Goal: Task Accomplishment & Management: Manage account settings

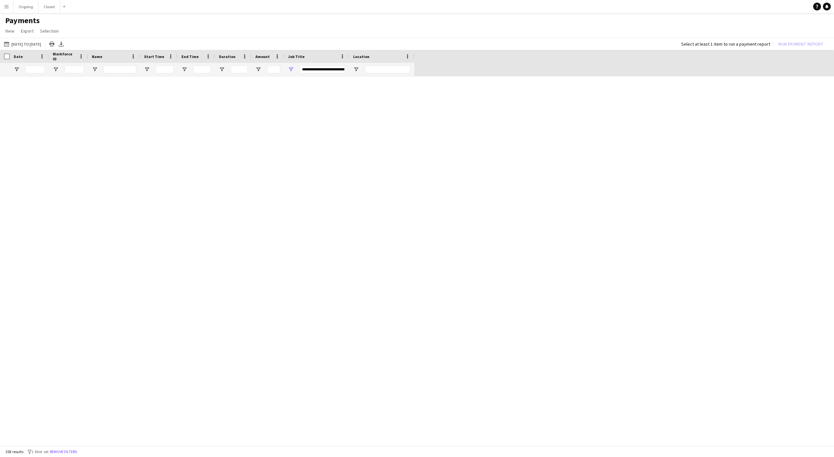
scroll to position [1320, 0]
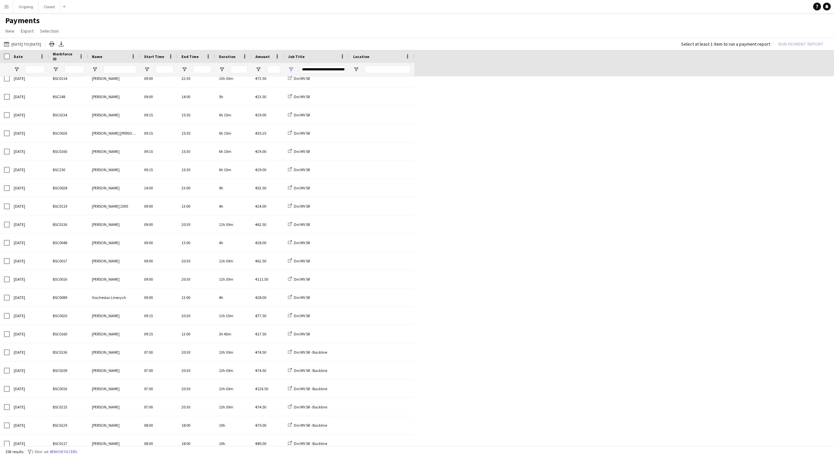
click at [7, 9] on button "Menu" at bounding box center [6, 6] width 13 height 13
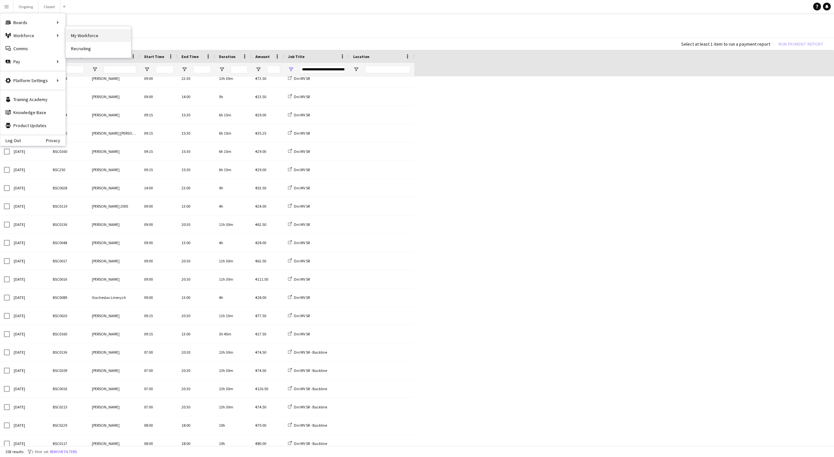
click at [70, 31] on link "My Workforce" at bounding box center [98, 35] width 65 height 13
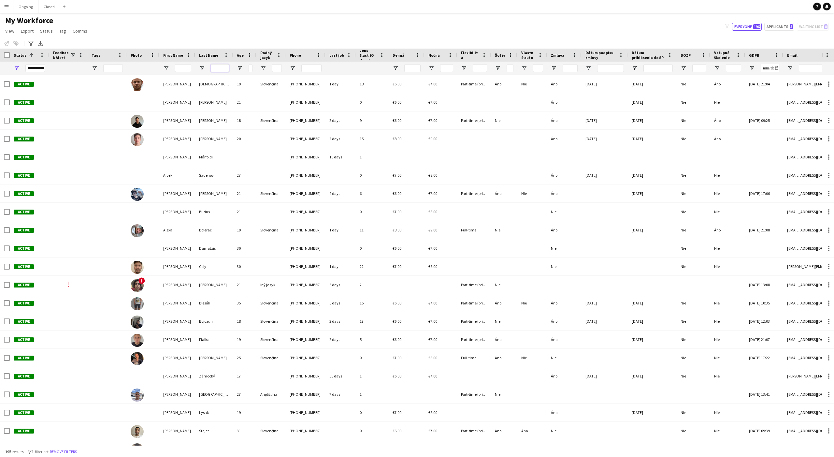
click at [222, 68] on input "Last Name Filter Input" at bounding box center [220, 68] width 18 height 8
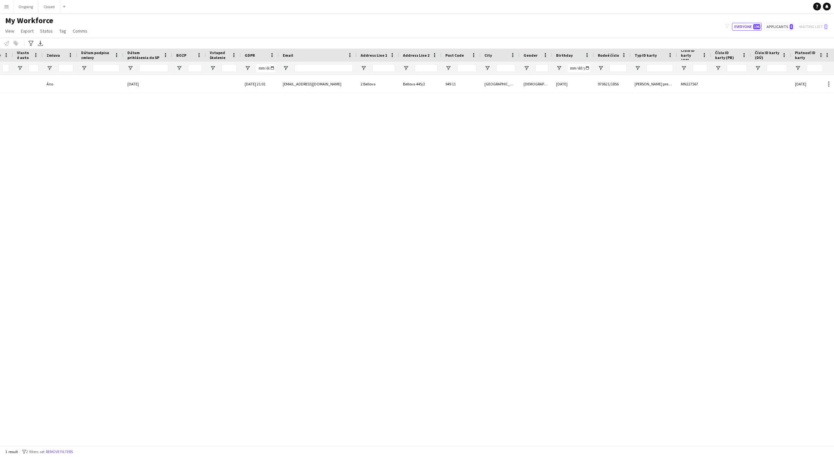
type input "****"
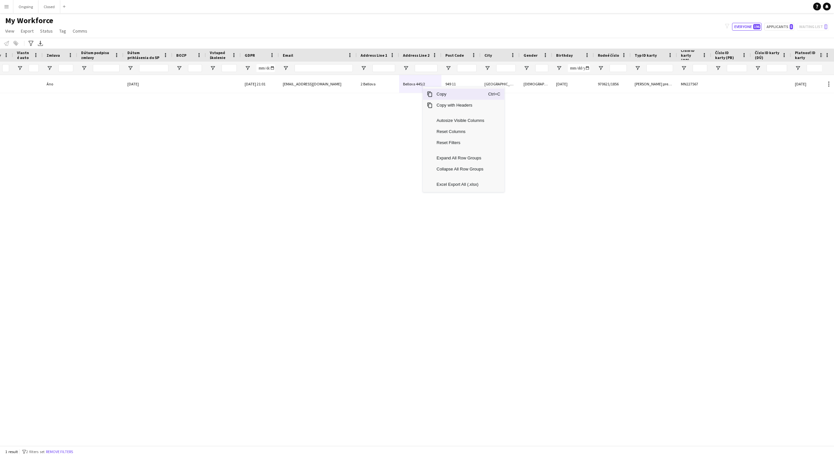
click at [441, 96] on span "Copy" at bounding box center [460, 94] width 55 height 11
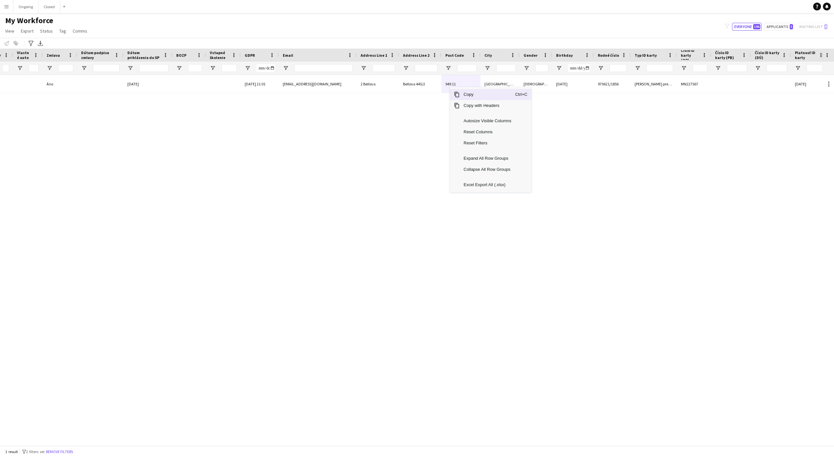
click at [462, 93] on span "Copy" at bounding box center [487, 94] width 55 height 11
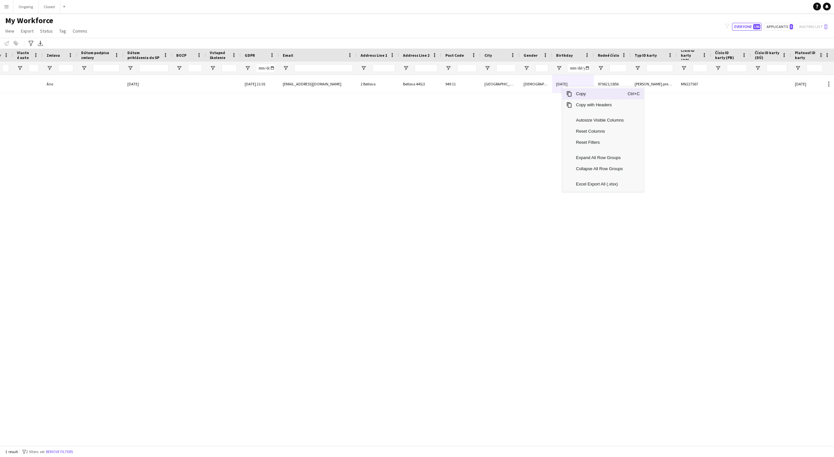
click at [577, 95] on span "Copy" at bounding box center [599, 93] width 55 height 11
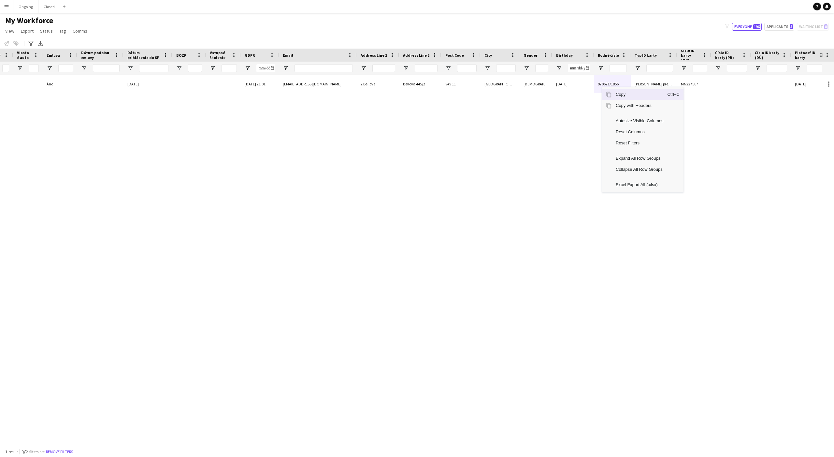
click at [613, 94] on span "Copy" at bounding box center [639, 94] width 55 height 11
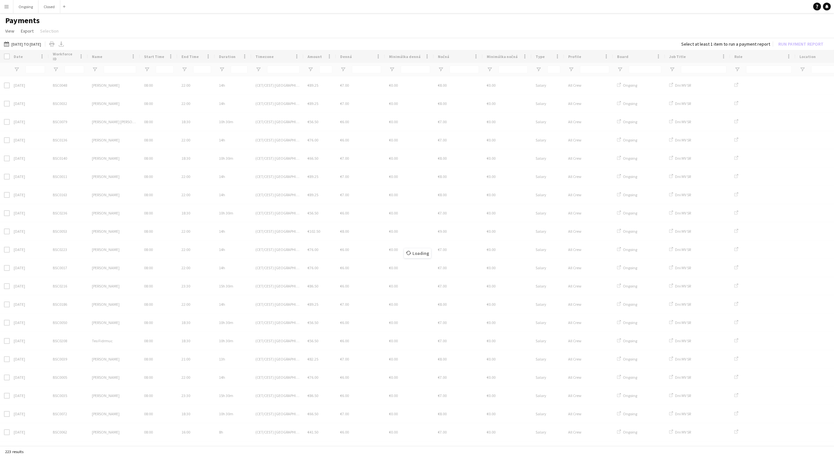
type input "**********"
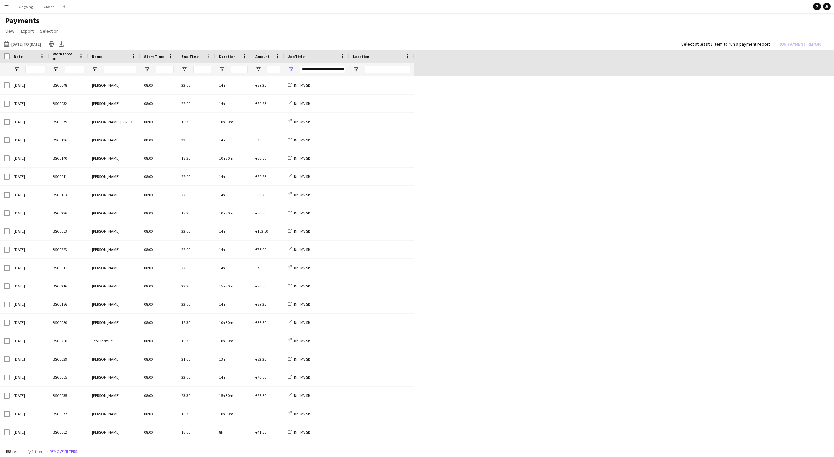
click at [7, 10] on button "Menu" at bounding box center [6, 6] width 13 height 13
click at [74, 34] on link "My Workforce" at bounding box center [98, 35] width 65 height 13
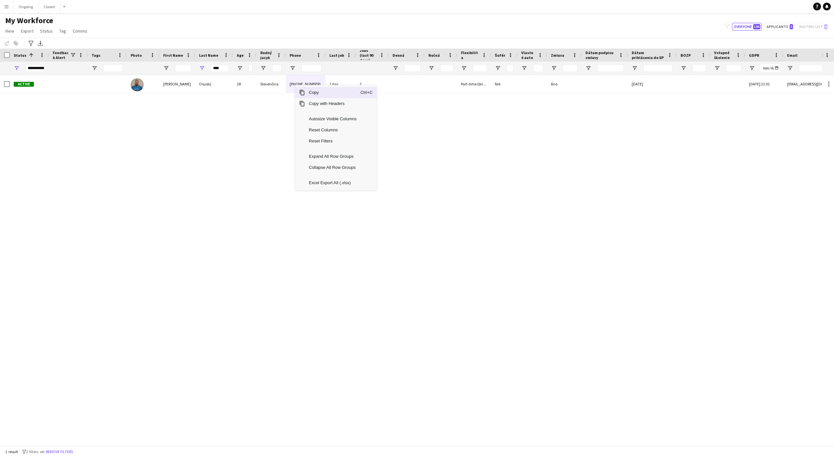
click at [310, 94] on span "Copy" at bounding box center [332, 92] width 55 height 11
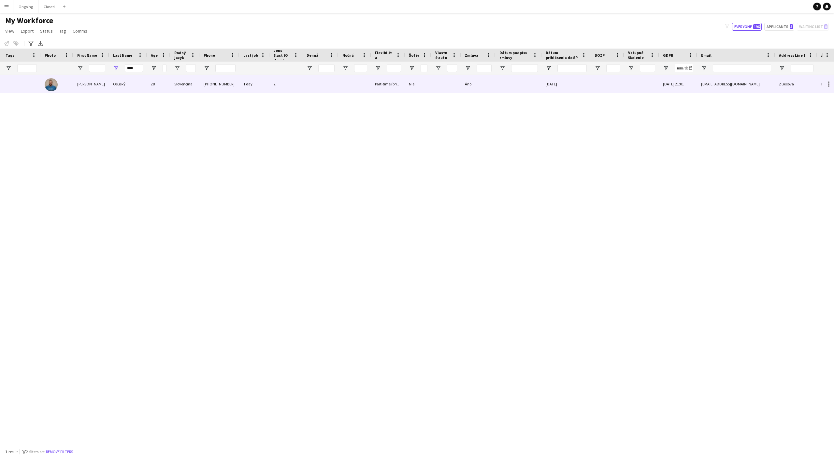
scroll to position [0, 258]
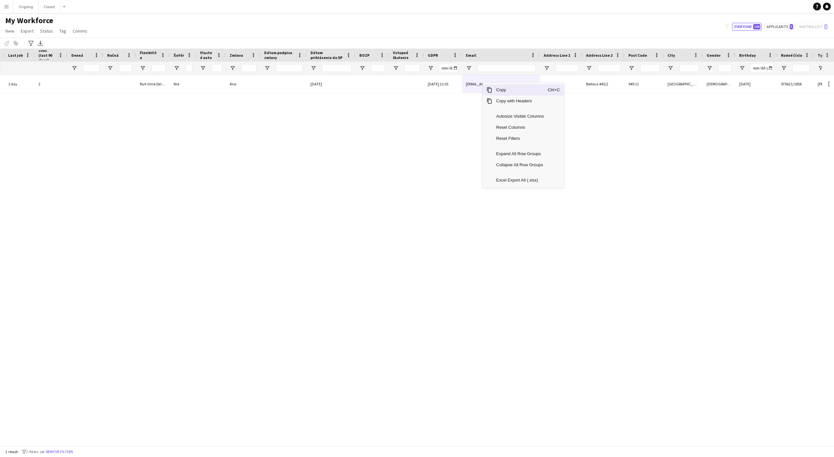
click at [502, 89] on span "Copy" at bounding box center [519, 89] width 55 height 11
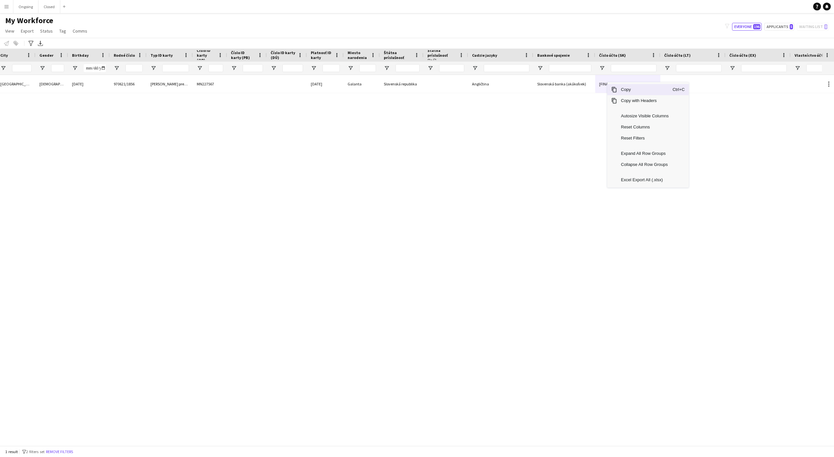
click at [626, 89] on span "Copy" at bounding box center [644, 89] width 55 height 11
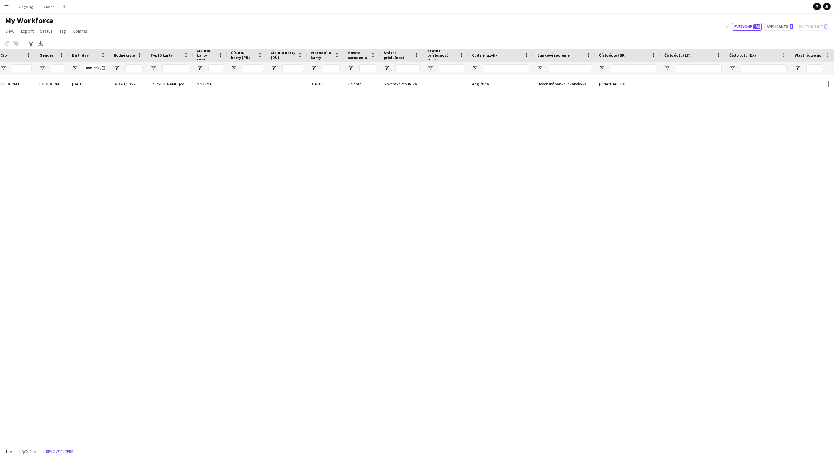
click at [653, 94] on div "borisosuskyinf@gmail.com Bellova 445/2 949 11 Nitra Male 21-06-1997 970621/1856…" at bounding box center [411, 260] width 822 height 370
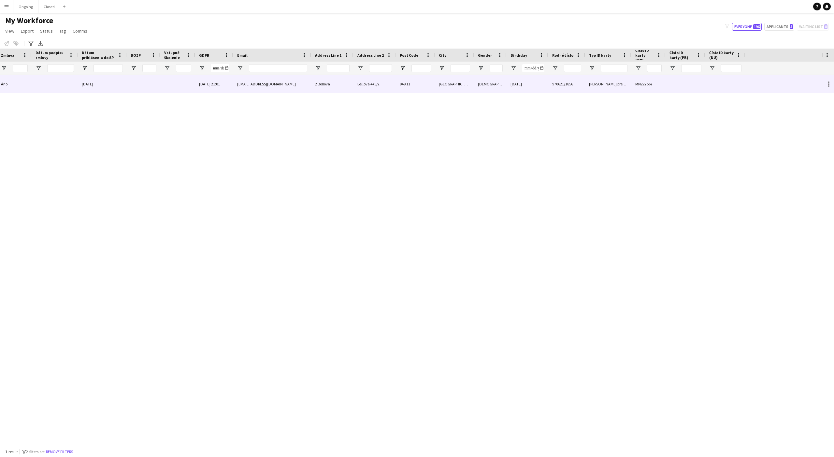
scroll to position [0, 275]
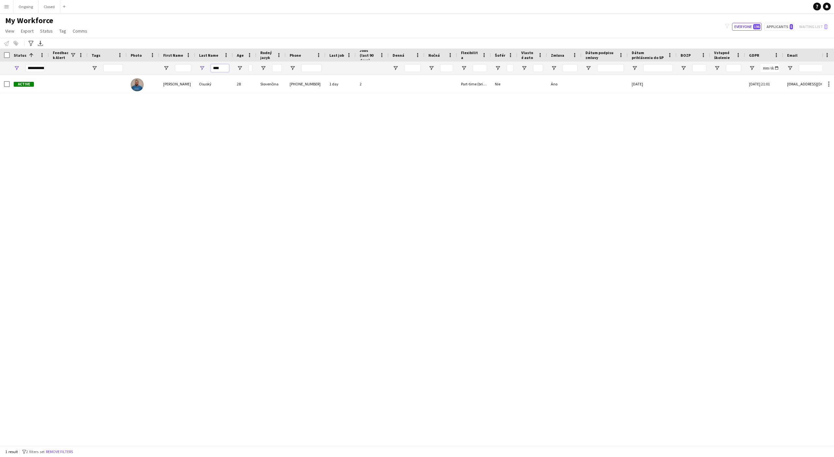
click at [217, 69] on input "****" at bounding box center [220, 68] width 18 height 8
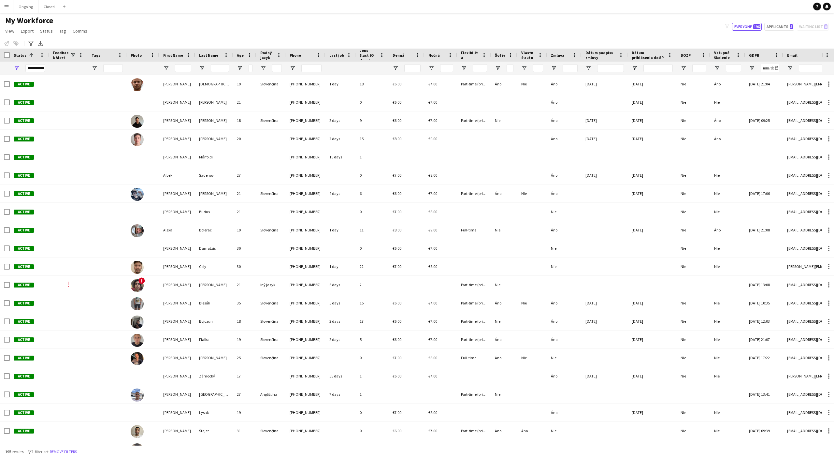
click at [199, 28] on div "My Workforce View Views Default view New view Update view Delete view Edit name…" at bounding box center [417, 27] width 834 height 22
click at [8, 11] on button "Menu" at bounding box center [6, 6] width 13 height 13
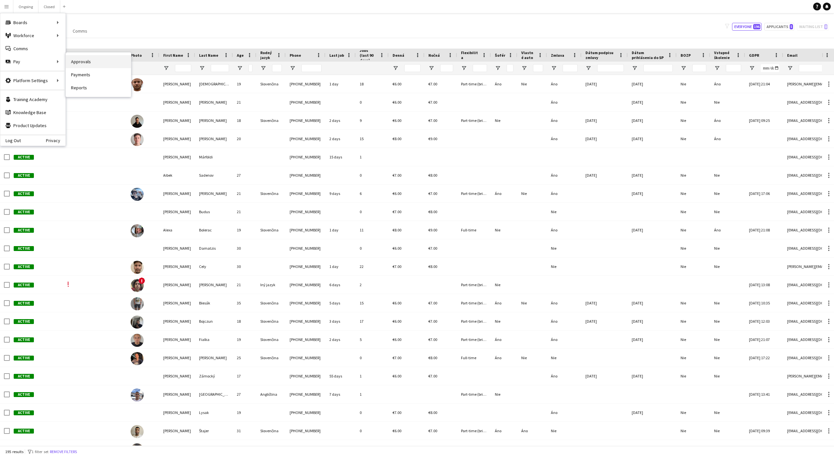
click at [77, 62] on link "Approvals" at bounding box center [98, 61] width 65 height 13
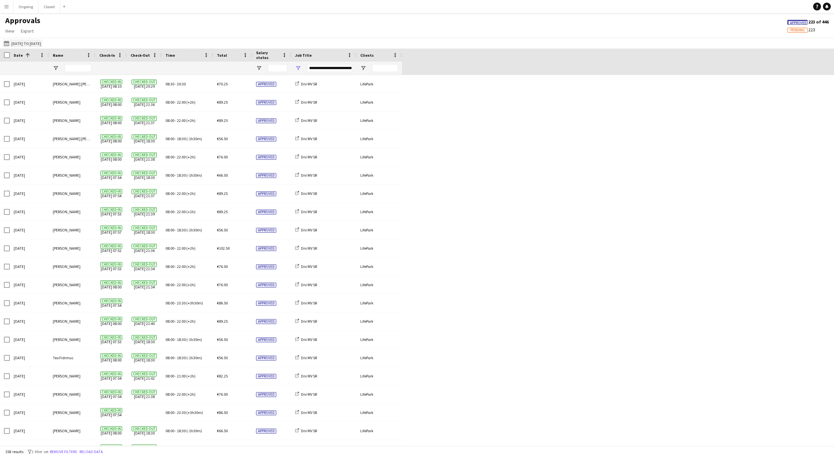
click at [39, 46] on button "15-09-2025 to 21-09-2025 15-09-2025 to 21-09-2025" at bounding box center [23, 43] width 40 height 8
click at [84, 119] on span "20" at bounding box center [85, 120] width 8 height 8
click at [86, 151] on button "Apply" at bounding box center [88, 150] width 24 height 13
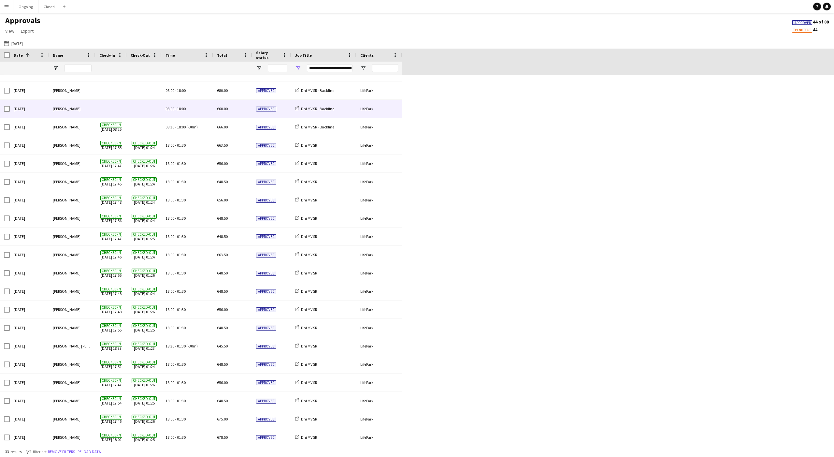
click at [66, 112] on div "Matej Kováč" at bounding box center [72, 109] width 47 height 18
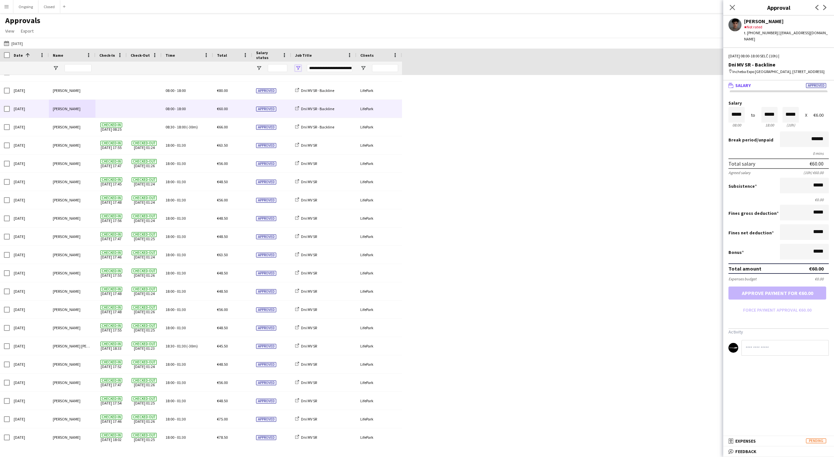
click at [296, 71] on span "Open Filter Menu" at bounding box center [298, 68] width 6 height 6
click at [417, 150] on div "Sat, 20 Sep 2025 Samuel Abrahám 08:00 - 18:00 €70.00 Approved Dni MV SR - Backl…" at bounding box center [417, 364] width 834 height 602
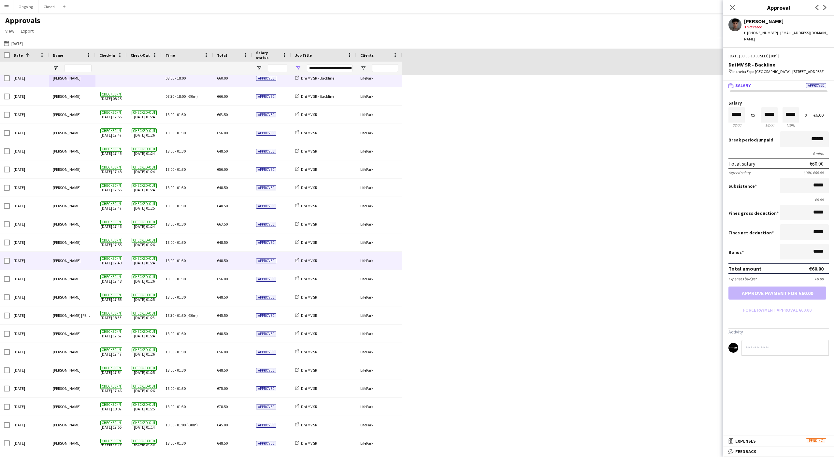
click at [69, 262] on div "Heorhii Dubovyi" at bounding box center [72, 260] width 47 height 18
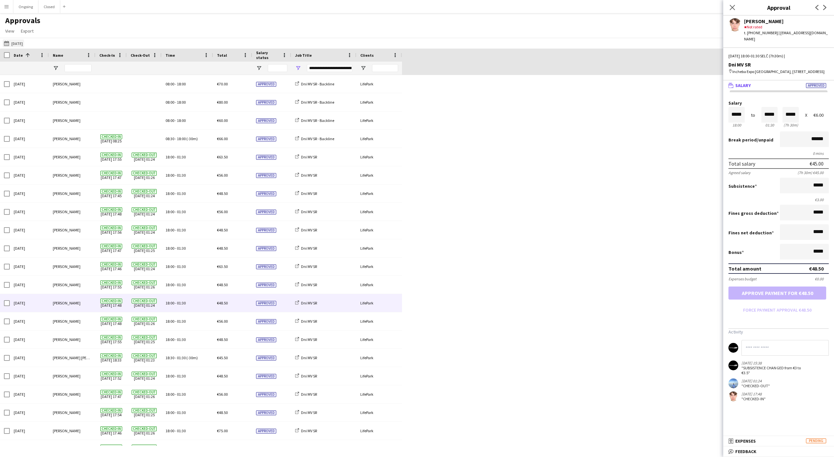
click at [22, 43] on button "15-09-2025 to 21-09-2025 20-09-2025" at bounding box center [14, 43] width 22 height 8
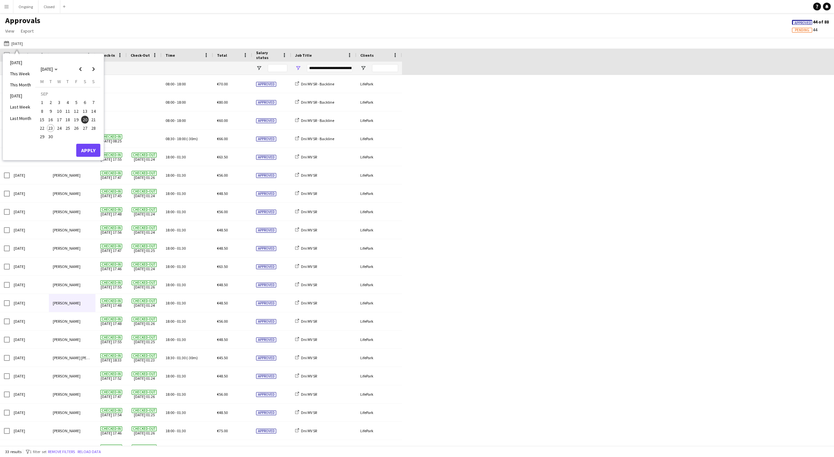
click at [43, 119] on span "15" at bounding box center [42, 120] width 8 height 8
click at [93, 119] on span "21" at bounding box center [94, 120] width 8 height 8
click at [88, 153] on button "Apply" at bounding box center [88, 150] width 24 height 13
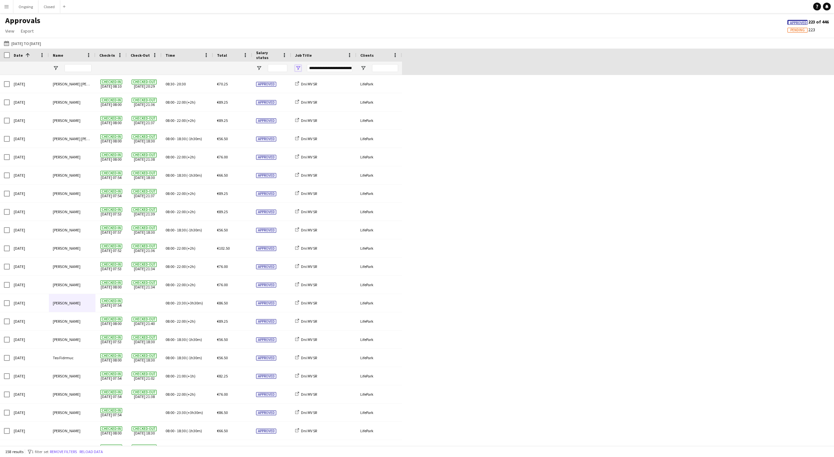
click at [296, 68] on span "Open Filter Menu" at bounding box center [298, 68] width 6 height 6
type input "**********"
click at [56, 69] on span "Open Filter Menu" at bounding box center [56, 68] width 6 height 6
type input "***"
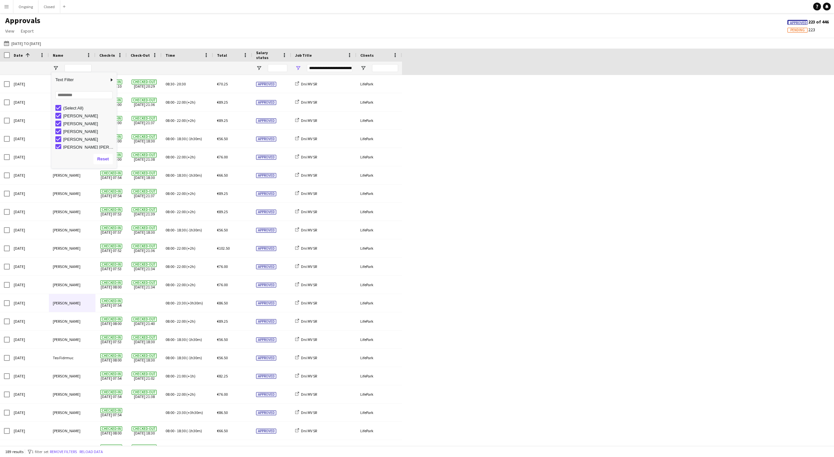
type input "***"
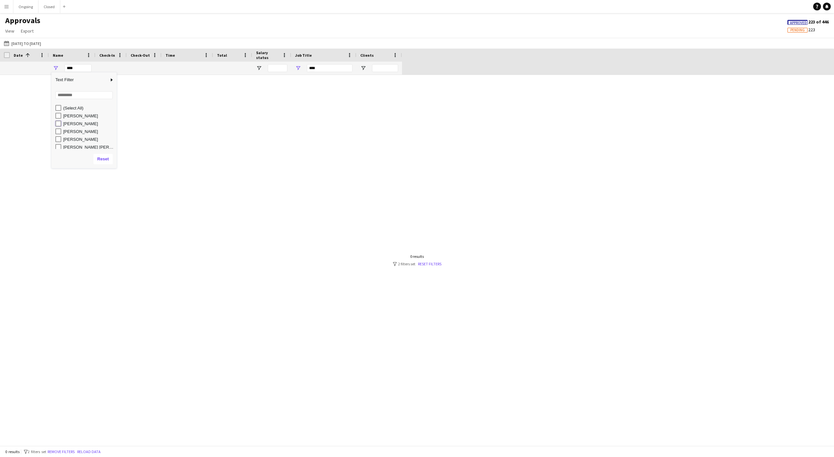
type input "**********"
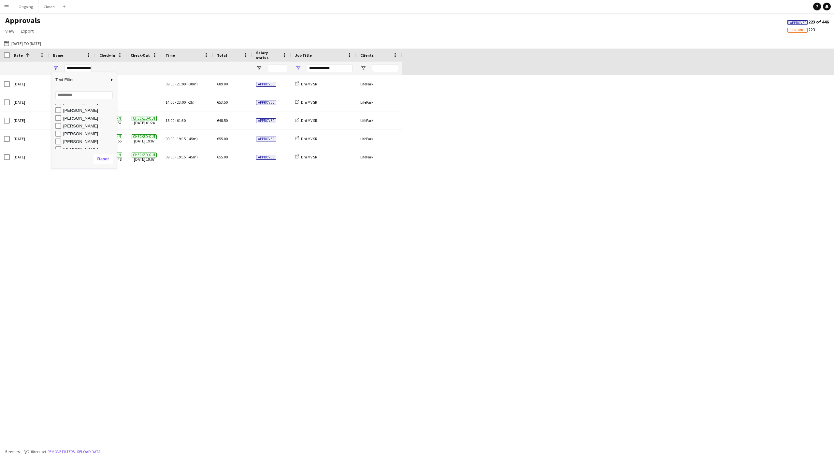
scroll to position [194, 0]
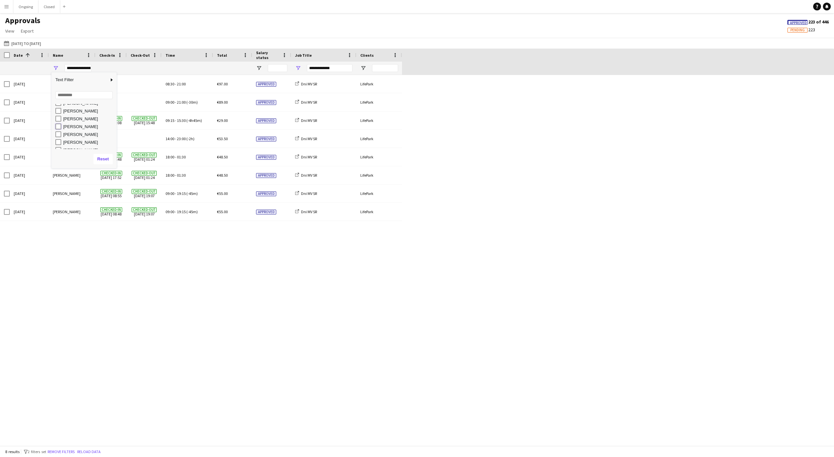
type input "**********"
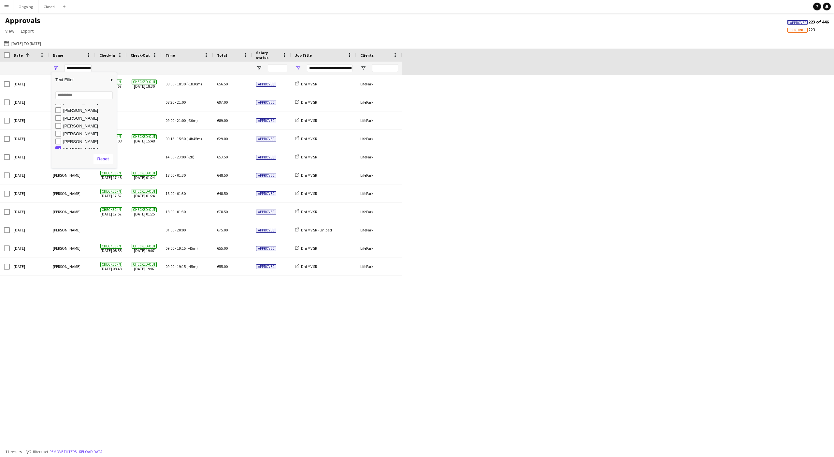
scroll to position [244, 0]
click at [59, 117] on div "Jakub Jurovčík" at bounding box center [85, 114] width 61 height 8
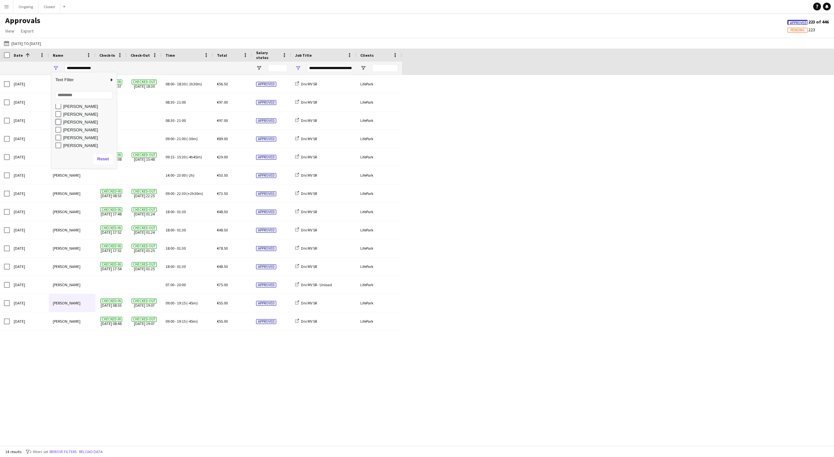
type input "**********"
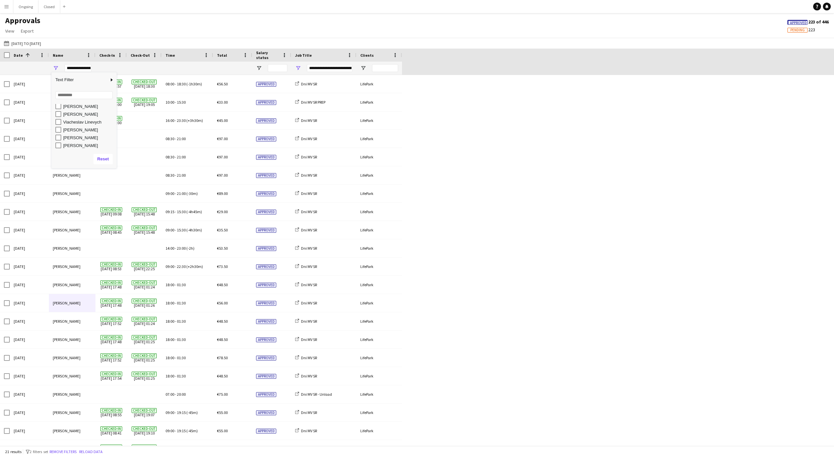
scroll to position [659, 0]
click at [419, 150] on div "Sun, 21 Sep 2025 Adam Ondrášek Checked-in 21-09-2025 08:48 Checked-out 21-09-20…" at bounding box center [417, 266] width 834 height 383
click at [18, 43] on button "15-09-2025 to 21-09-2025 15-09-2025 to 21-09-2025" at bounding box center [23, 43] width 40 height 8
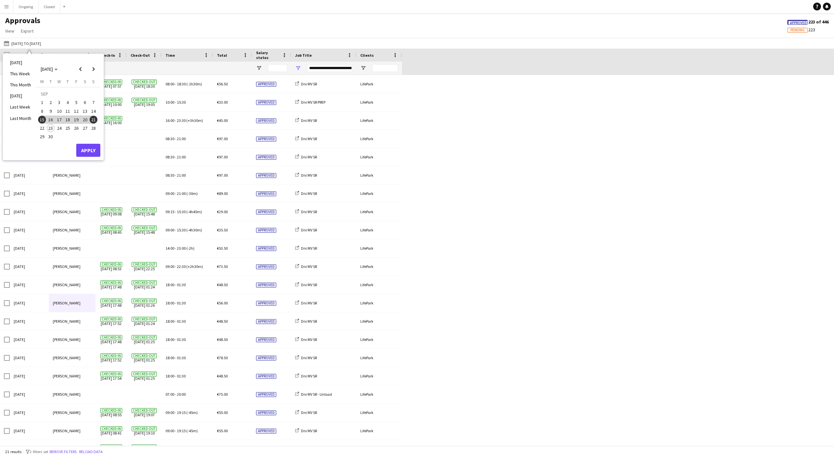
click at [92, 118] on span "21" at bounding box center [94, 120] width 8 height 8
click at [90, 147] on button "Apply" at bounding box center [88, 150] width 24 height 13
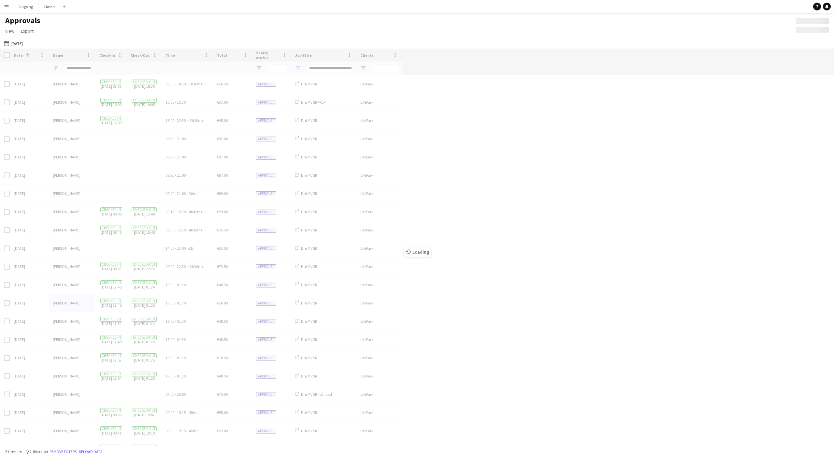
type input "**********"
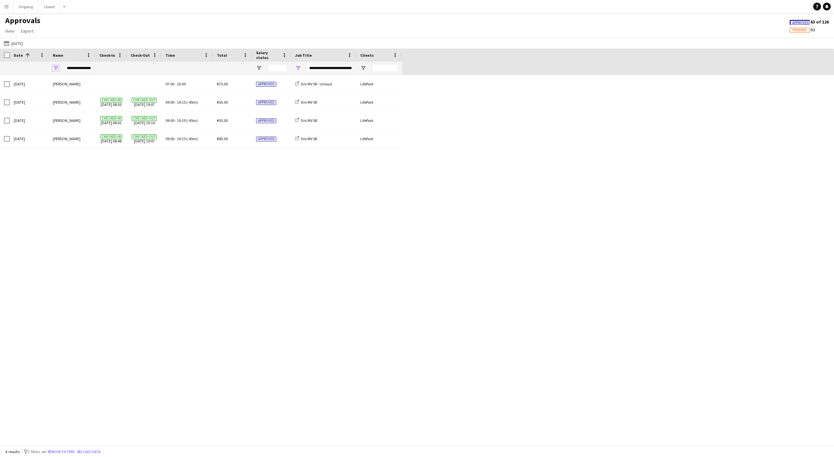
click at [55, 69] on span "Open Filter Menu" at bounding box center [56, 68] width 6 height 6
type input "**********"
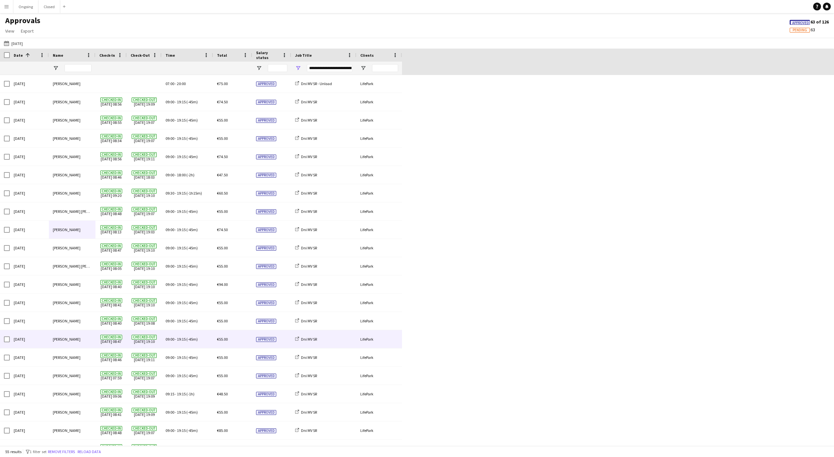
scroll to position [77, 0]
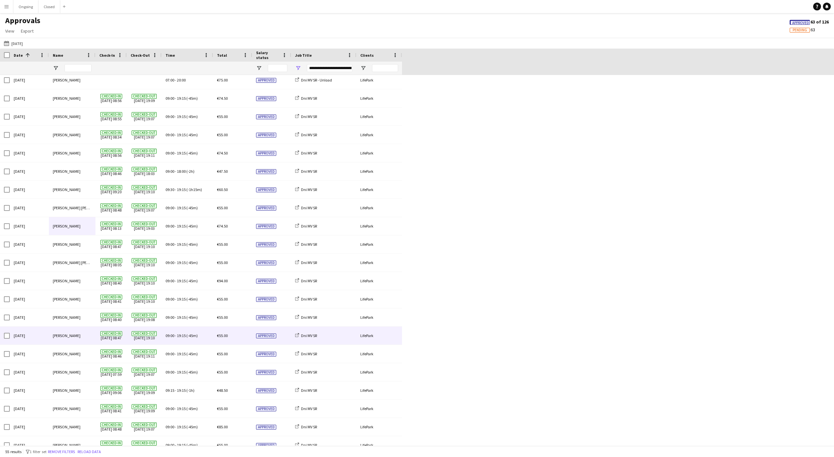
click at [78, 339] on div "Samo Drahoš" at bounding box center [72, 335] width 47 height 18
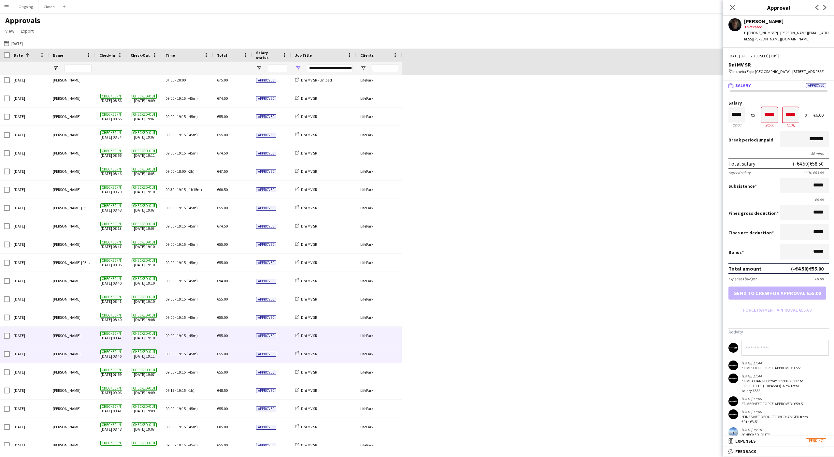
click at [77, 352] on div "Tomáš Miklas" at bounding box center [72, 354] width 47 height 18
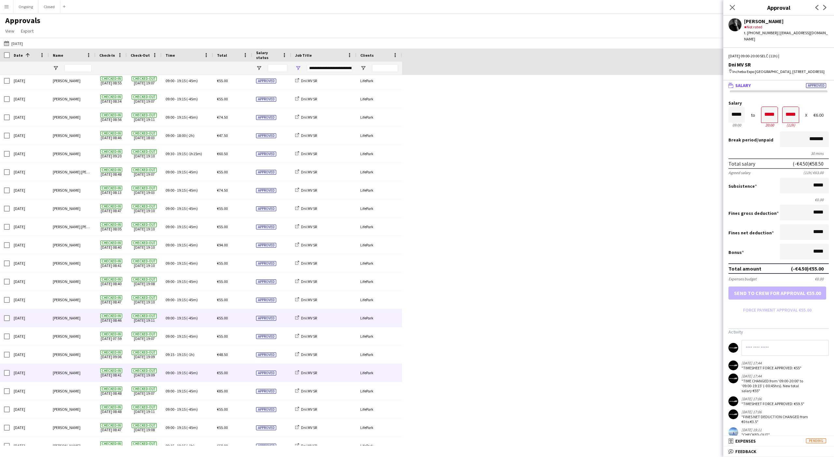
scroll to position [115, 0]
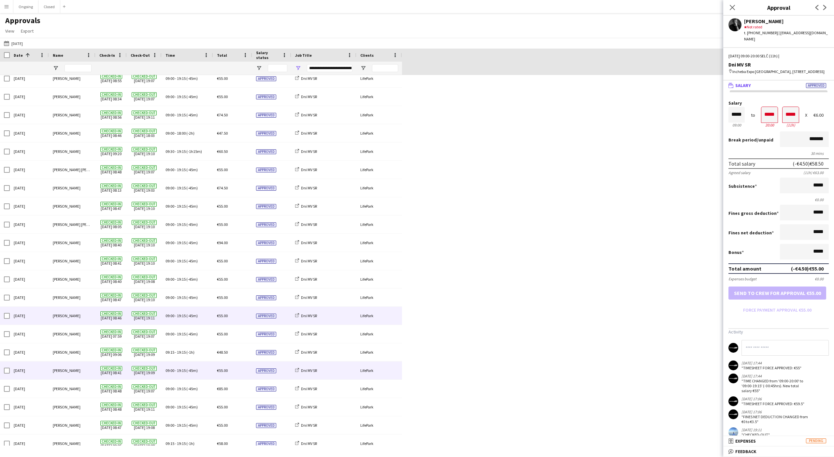
click at [72, 369] on div "Marian Budinský" at bounding box center [72, 370] width 47 height 18
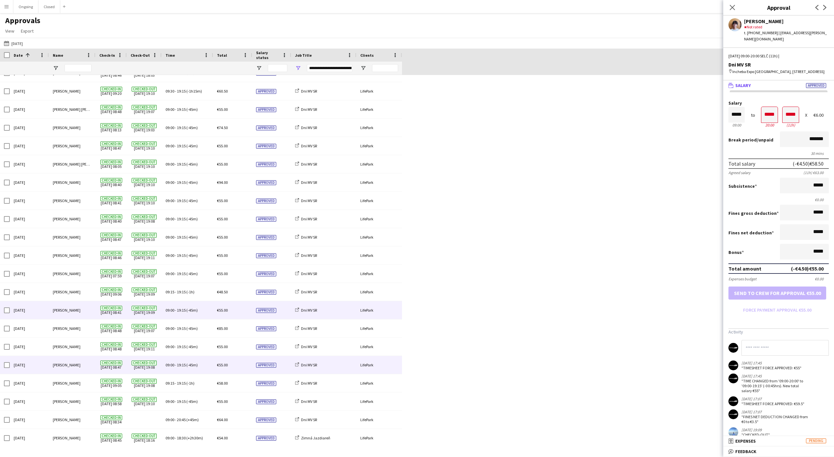
scroll to position [192, 0]
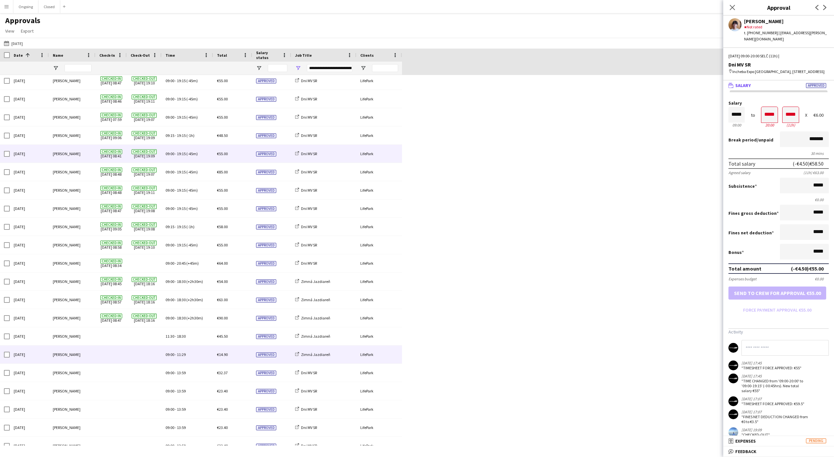
click at [82, 353] on div "Maxim Vavro" at bounding box center [72, 354] width 47 height 18
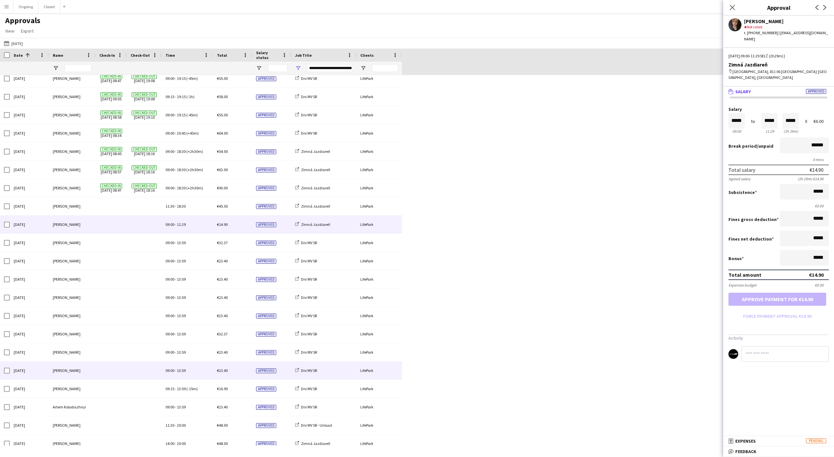
click at [103, 363] on span at bounding box center [110, 370] width 23 height 18
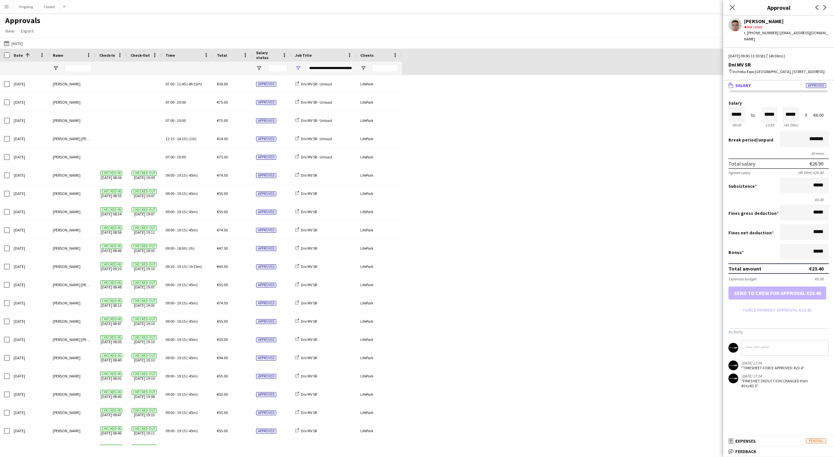
click at [499, 27] on div "Approvals View Customise view Customise filters Reset Filters Reset View Reset …" at bounding box center [417, 27] width 834 height 22
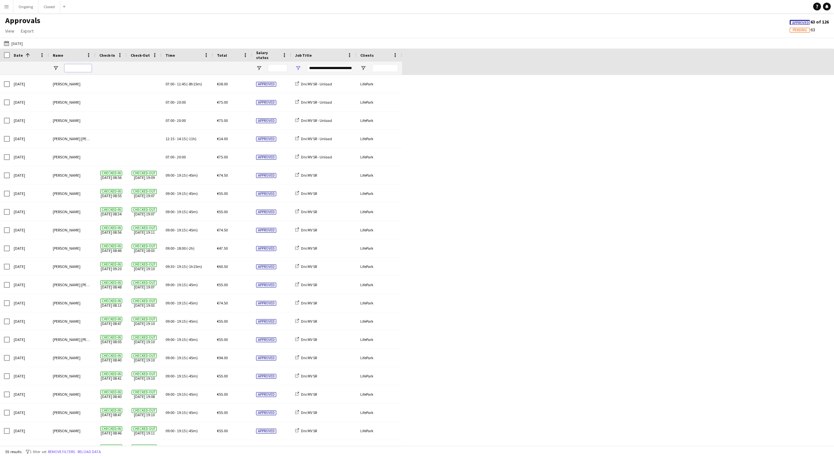
click at [74, 70] on input "Name Filter Input" at bounding box center [78, 68] width 27 height 8
type input "**"
type input "***"
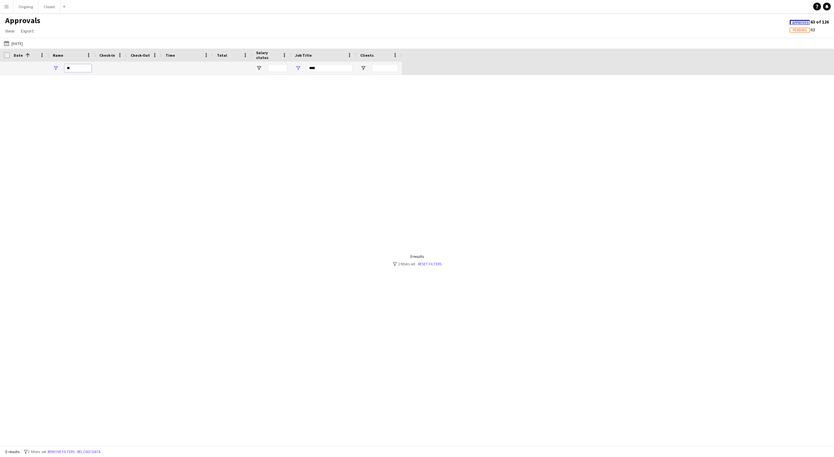
type input "*"
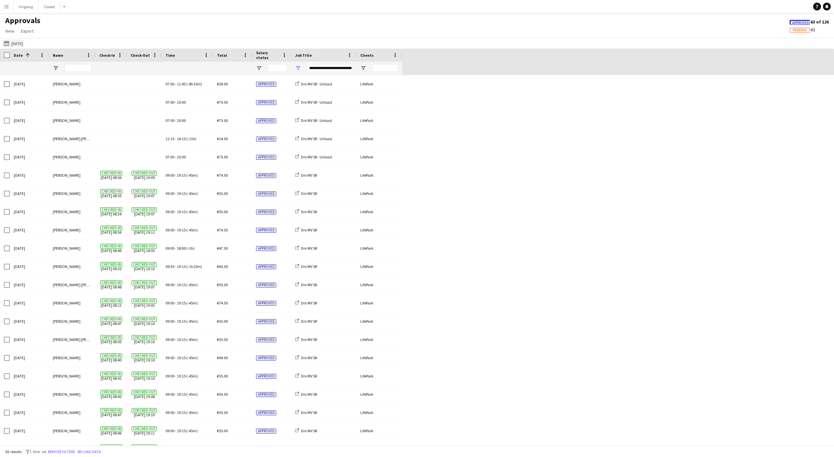
click at [18, 44] on button "15-09-2025 to 21-09-2025 21-09-2025" at bounding box center [14, 43] width 22 height 8
click at [82, 116] on button "20" at bounding box center [84, 119] width 8 height 8
click at [93, 150] on button "Apply" at bounding box center [88, 150] width 24 height 13
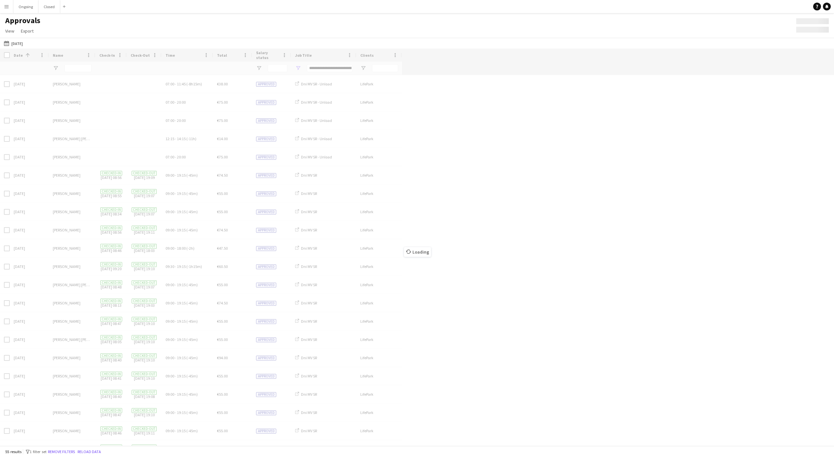
type input "**********"
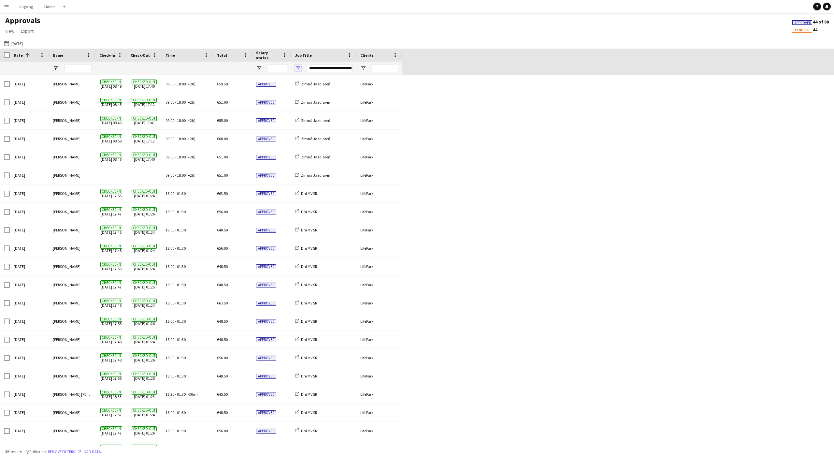
click at [300, 68] on span "Open Filter Menu" at bounding box center [298, 68] width 6 height 6
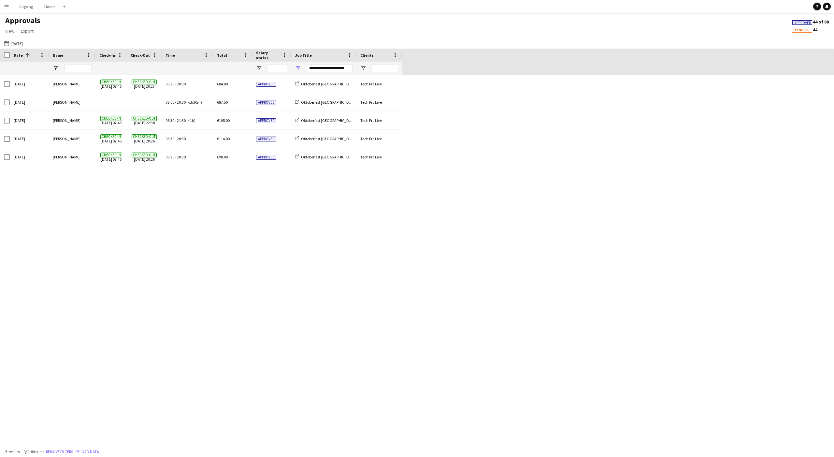
click at [568, 110] on div "Sat, 20 Sep 2025 Miroslav Ossipov Checked-in 20-09-2025 07:45 Checked-out 20-09…" at bounding box center [417, 260] width 834 height 370
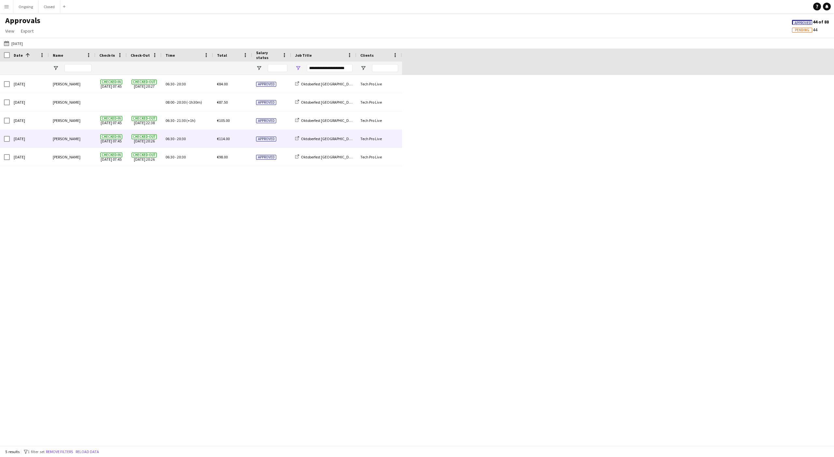
click at [184, 140] on span "20:30" at bounding box center [181, 138] width 9 height 5
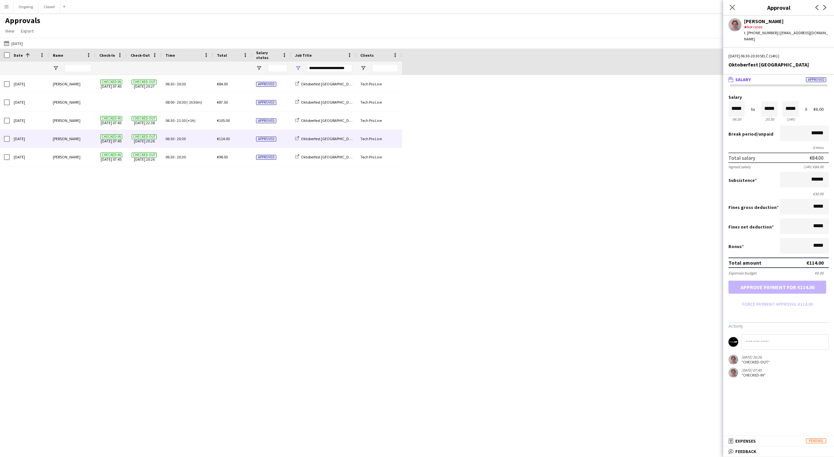
click at [603, 200] on div "Sat, 20 Sep 2025 Miroslav Ossipov Checked-in 20-09-2025 07:45 Checked-out 20-09…" at bounding box center [417, 260] width 834 height 370
click at [211, 327] on div "Sat, 20 Sep 2025 Miroslav Ossipov Checked-in 20-09-2025 07:45 Checked-out 20-09…" at bounding box center [417, 260] width 834 height 370
click at [298, 66] on span "Open Filter Menu" at bounding box center [298, 68] width 6 height 6
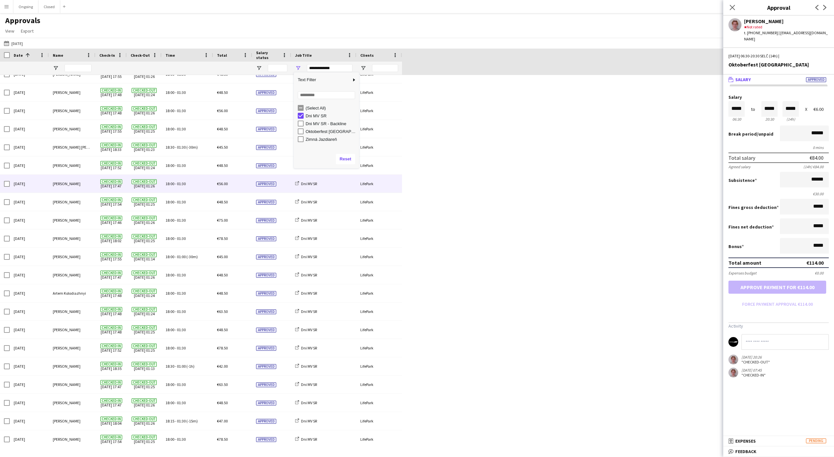
scroll to position [159, 0]
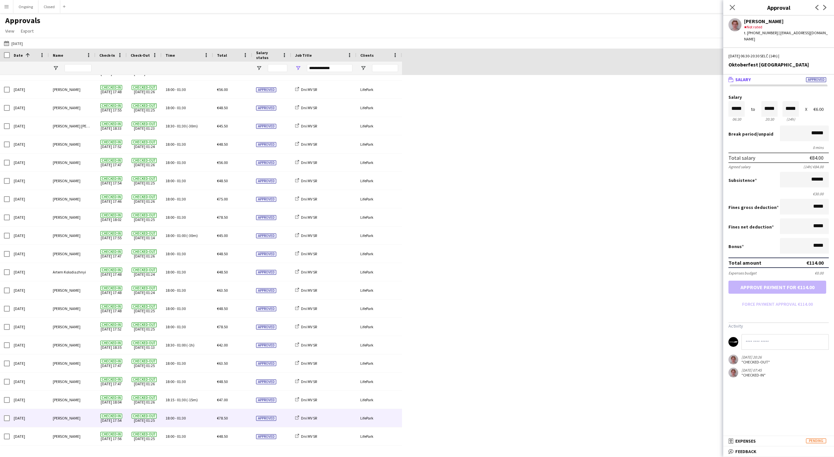
click at [186, 421] on div "18:00 - 01:30" at bounding box center [187, 418] width 51 height 18
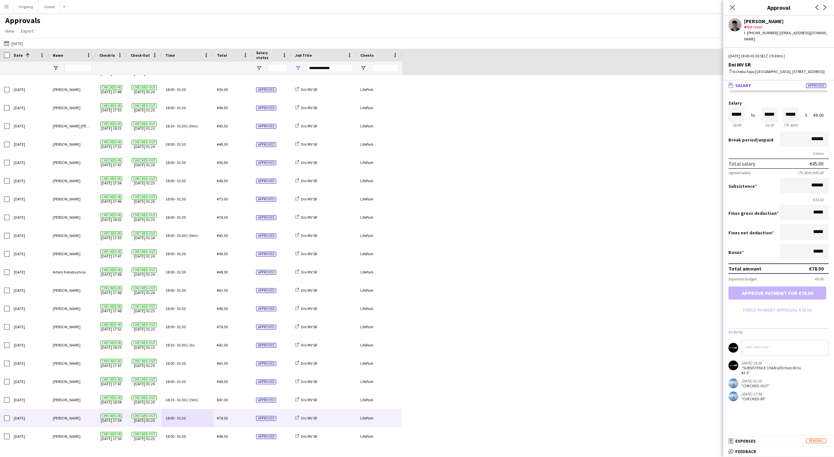
click at [403, 302] on div "Sat, 20 Sep 2025 Gracjan Różański Checked-in 20-09-2025 17:55 Checked-out 21-09…" at bounding box center [417, 180] width 834 height 529
drag, startPoint x: 317, startPoint y: 263, endPoint x: 234, endPoint y: 204, distance: 101.7
click at [246, 211] on div "Sat, 20 Sep 2025 Gracjan Różański Checked-in 20-09-2025 17:55 Checked-out 21-09…" at bounding box center [417, 180] width 834 height 529
click at [17, 42] on button "15-09-2025 to 21-09-2025 20-09-2025" at bounding box center [14, 43] width 22 height 8
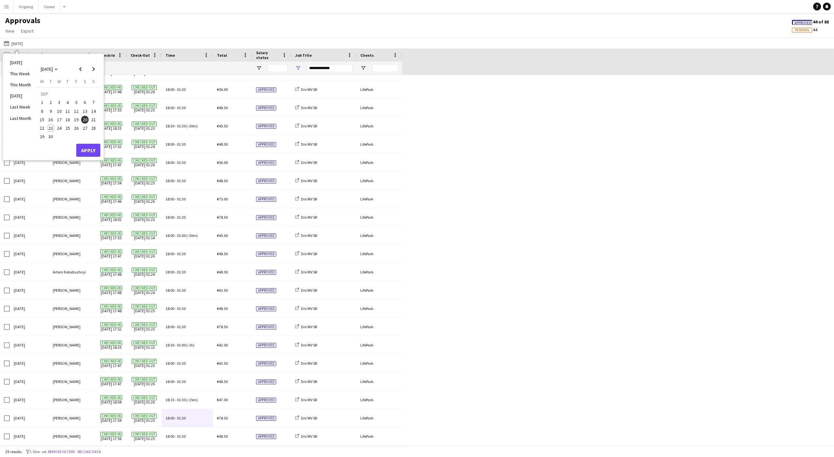
click at [93, 122] on span "21" at bounding box center [94, 120] width 8 height 8
click at [91, 144] on button "Apply" at bounding box center [88, 150] width 24 height 13
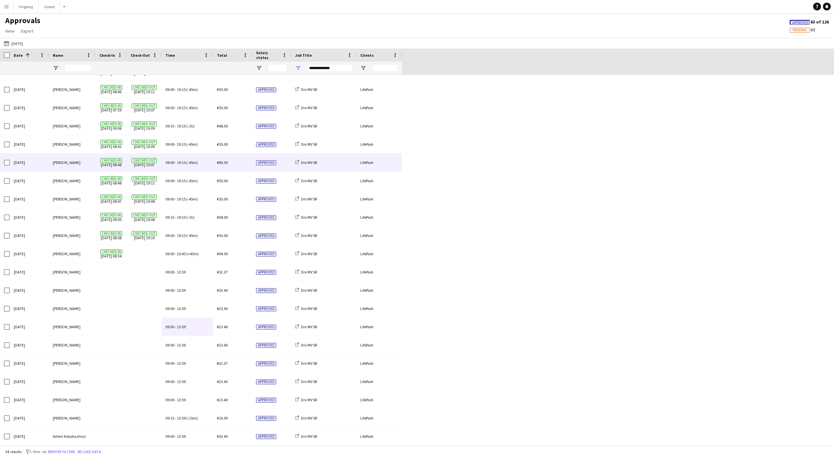
scroll to position [250, 0]
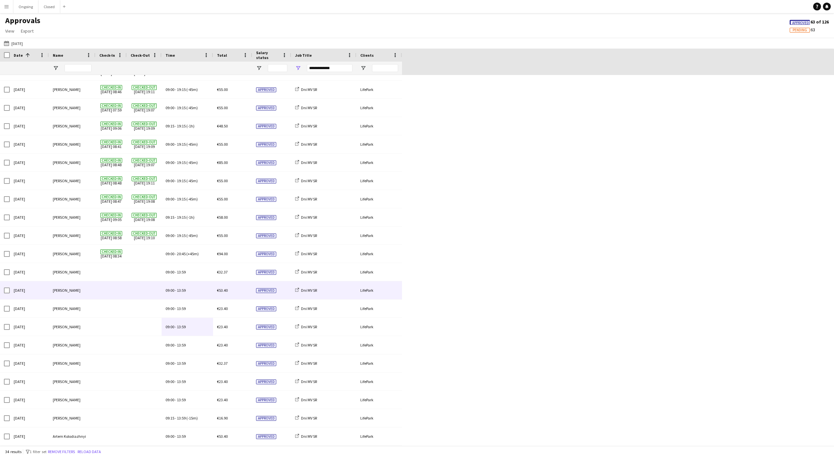
click at [177, 295] on div "09:00 - 13:59" at bounding box center [187, 290] width 51 height 18
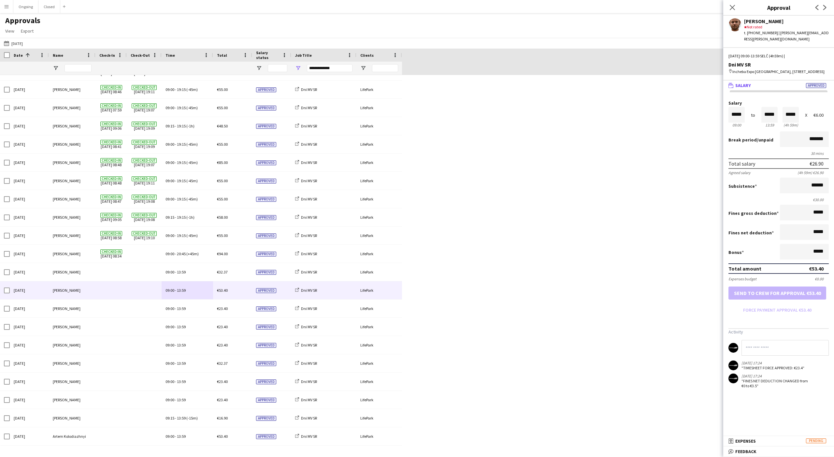
click at [651, 219] on div "Sun, 21 Sep 2025 Tymofii Levchenko Checked-in 21-09-2025 08:56 Checked-out 21-0…" at bounding box center [417, 135] width 834 height 620
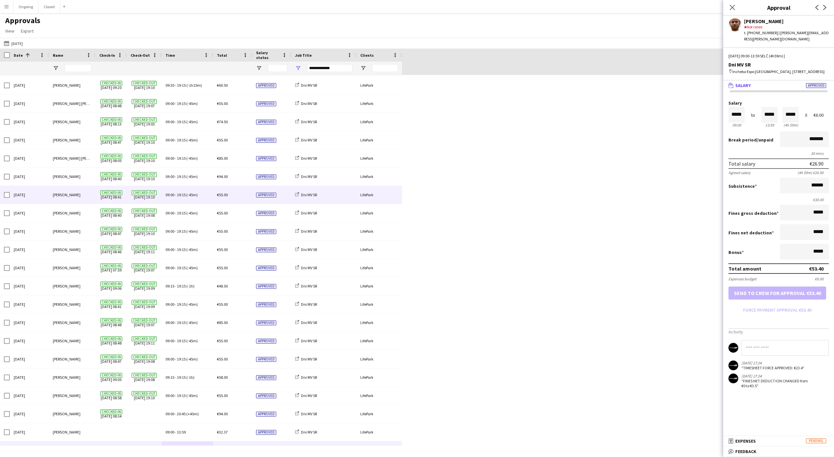
scroll to position [54, 0]
click at [184, 197] on div "09:00 - 19:15 (-45m)" at bounding box center [187, 194] width 51 height 18
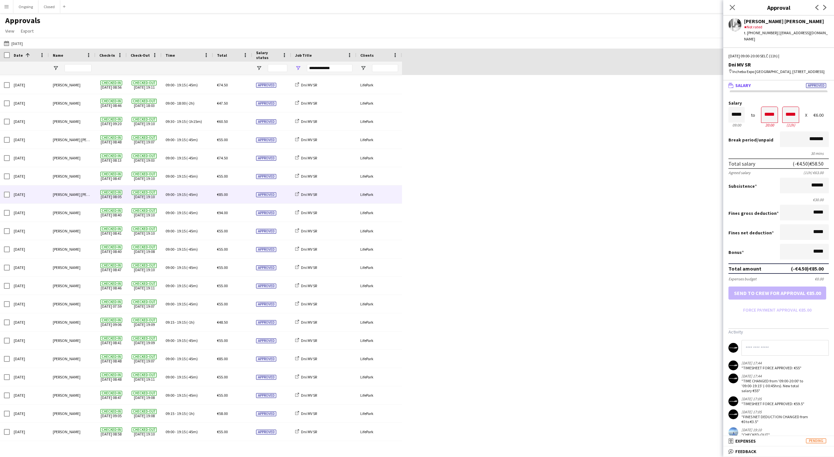
scroll to position [0, 0]
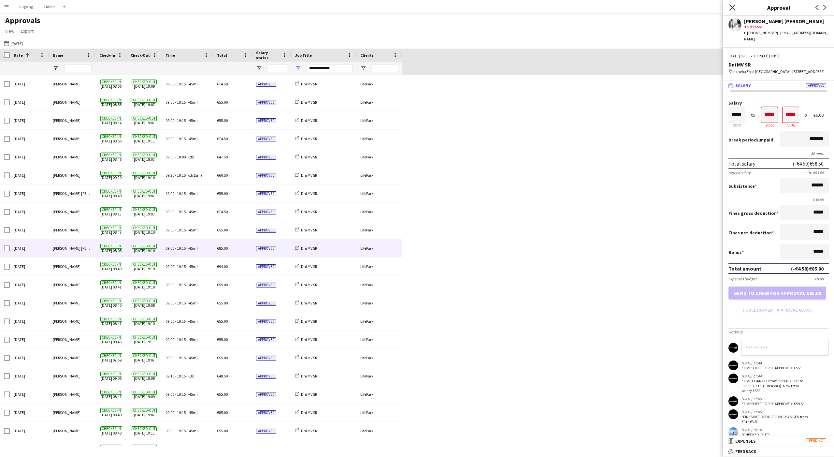
click at [732, 7] on icon at bounding box center [732, 7] width 6 height 6
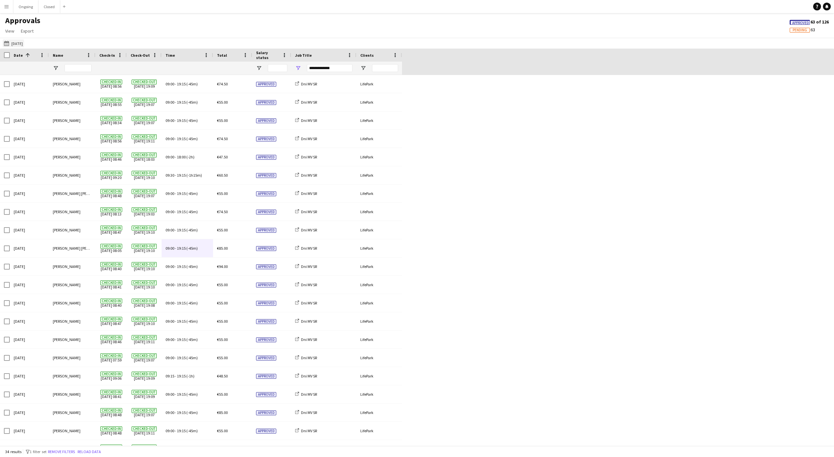
click at [17, 46] on button "15-09-2025 to 21-09-2025 21-09-2025" at bounding box center [14, 43] width 22 height 8
click at [43, 127] on span "22" at bounding box center [42, 128] width 8 height 8
click at [89, 145] on button "Apply" at bounding box center [88, 150] width 24 height 13
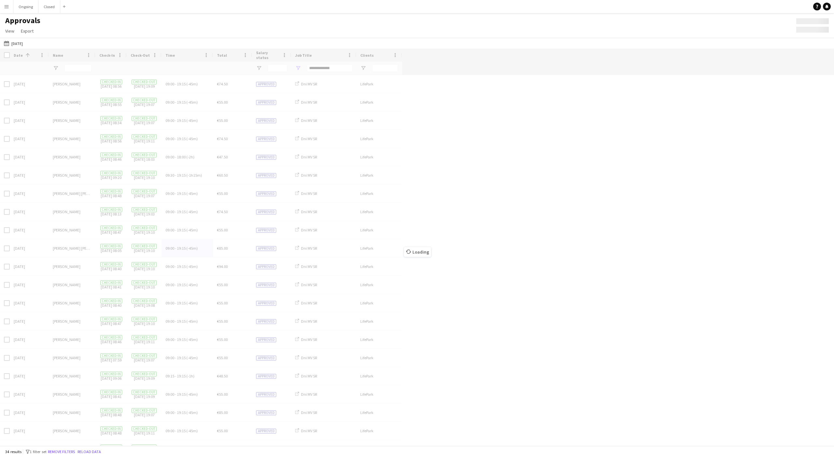
type input "***"
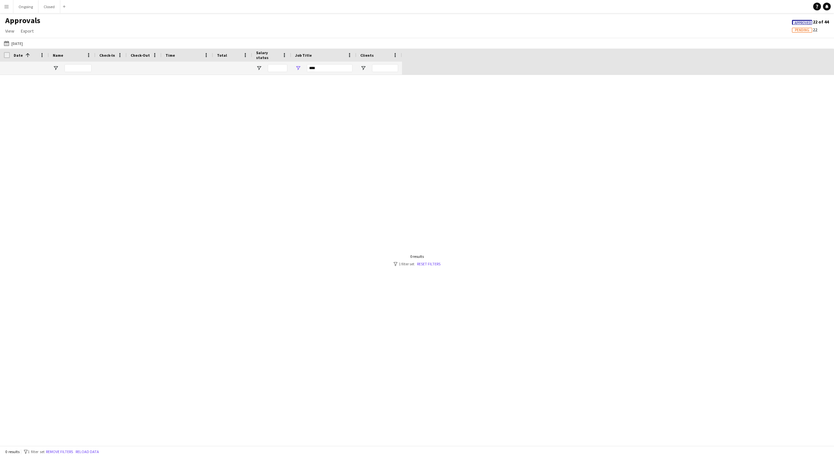
click at [301, 68] on div "***" at bounding box center [323, 68] width 65 height 13
click at [297, 66] on span "Open Filter Menu" at bounding box center [298, 68] width 6 height 6
click at [303, 107] on div "(Select All)" at bounding box center [328, 108] width 61 height 8
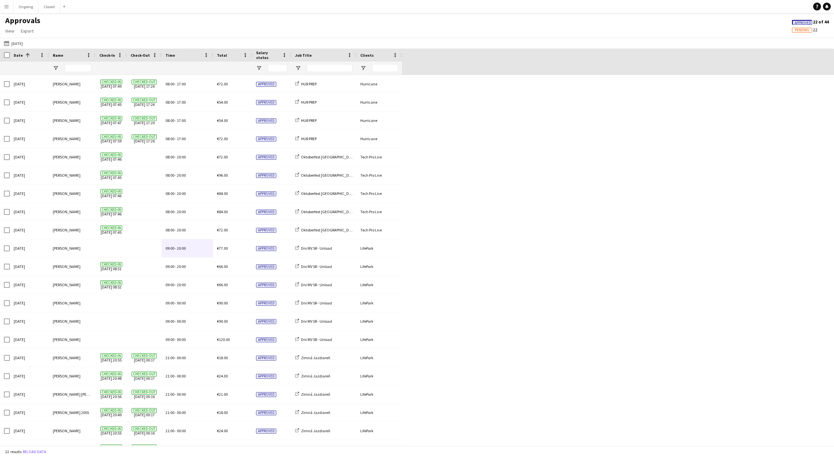
click at [471, 139] on div "Mon, 22 Sep 2025 Matúš Šimek Checked-in 22-09-2025 07:49 Checked-out 22-09-2025…" at bounding box center [417, 275] width 834 height 401
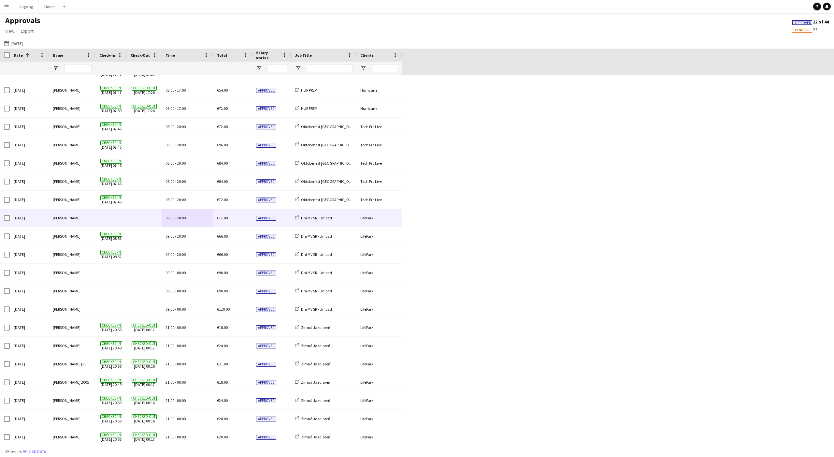
scroll to position [31, 0]
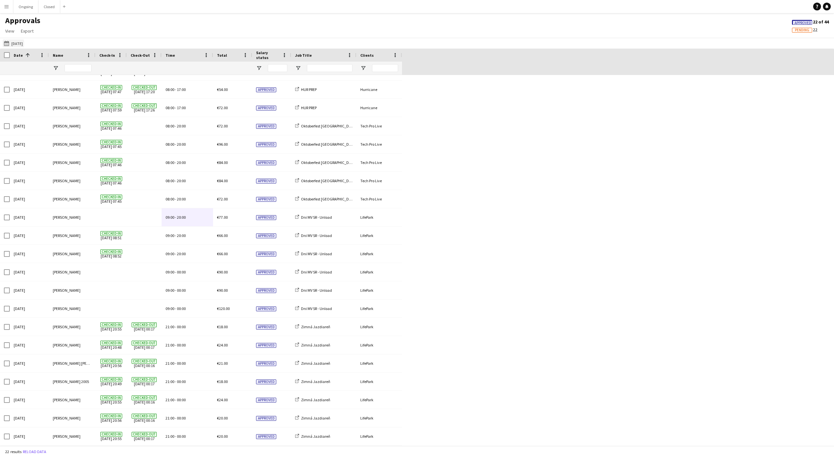
click at [15, 43] on button "15-09-2025 to 21-09-2025 Yesterday" at bounding box center [14, 43] width 22 height 8
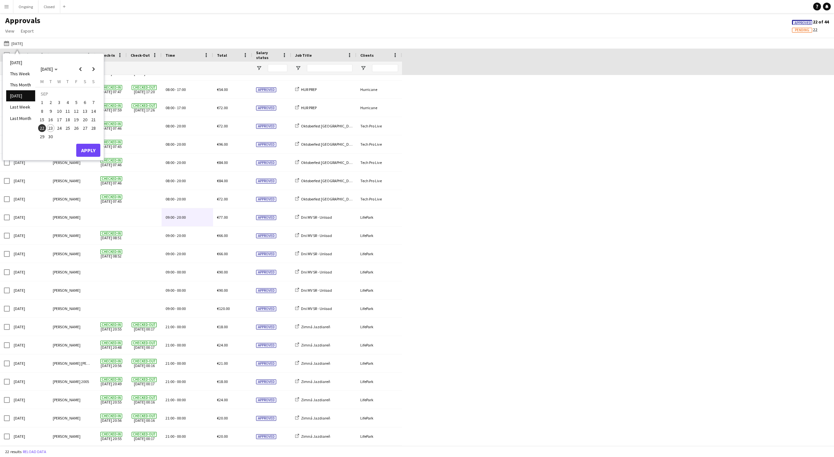
click at [50, 126] on span "23" at bounding box center [51, 128] width 8 height 8
click at [93, 148] on button "Apply" at bounding box center [88, 150] width 24 height 13
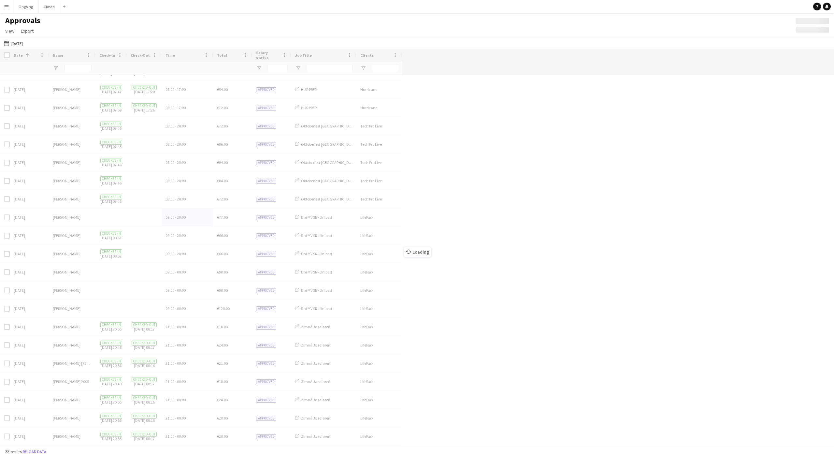
scroll to position [0, 0]
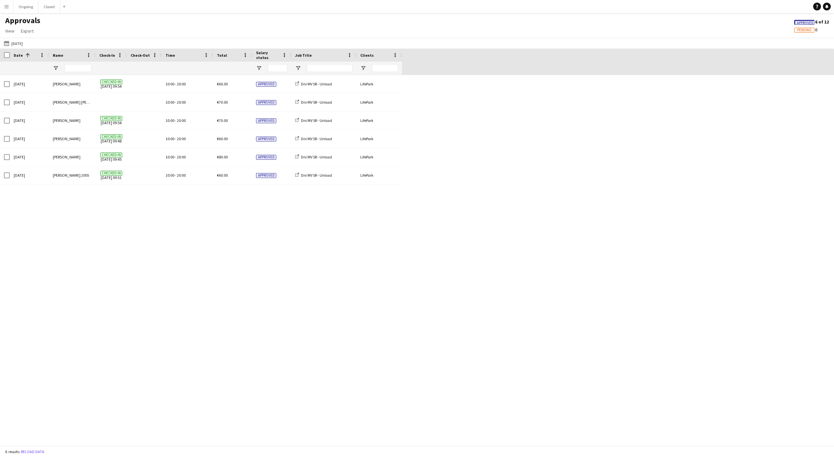
click at [112, 226] on div "Tue, 23 Sep 2025 Serhii Smetaniuk Checked-in 23-09-2025 09:54 10:00 - 20:00 €60…" at bounding box center [417, 260] width 834 height 370
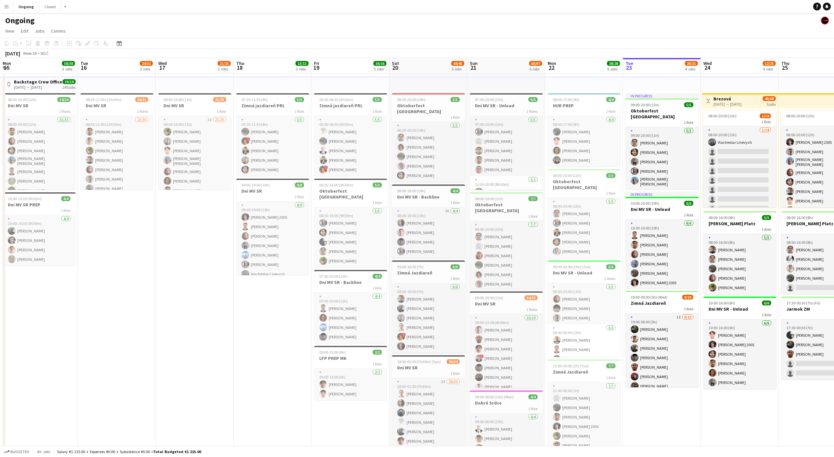
scroll to position [0, 245]
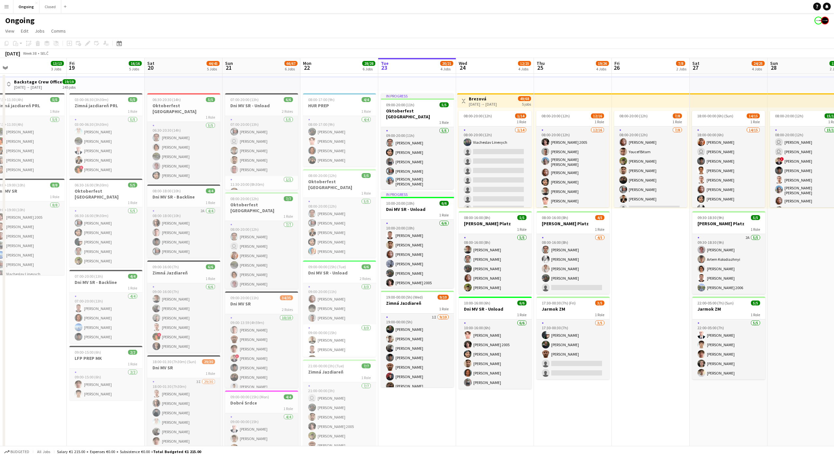
click at [491, 53] on div "September 2025 Week 38 • SELČ" at bounding box center [417, 53] width 834 height 9
click at [492, 46] on app-toolbar "Copy Paste Paste Command V Paste with crew Command Shift V Paste linked Job Del…" at bounding box center [417, 43] width 834 height 11
click at [490, 24] on div "Ongoing" at bounding box center [417, 19] width 834 height 12
click at [492, 26] on app-page-menu "View Day view expanded Day view collapsed Month view Date picker Jump to today …" at bounding box center [417, 31] width 834 height 12
click at [491, 44] on app-toolbar "Copy Paste Paste Command V Paste with crew Command Shift V Paste linked Job Del…" at bounding box center [417, 43] width 834 height 11
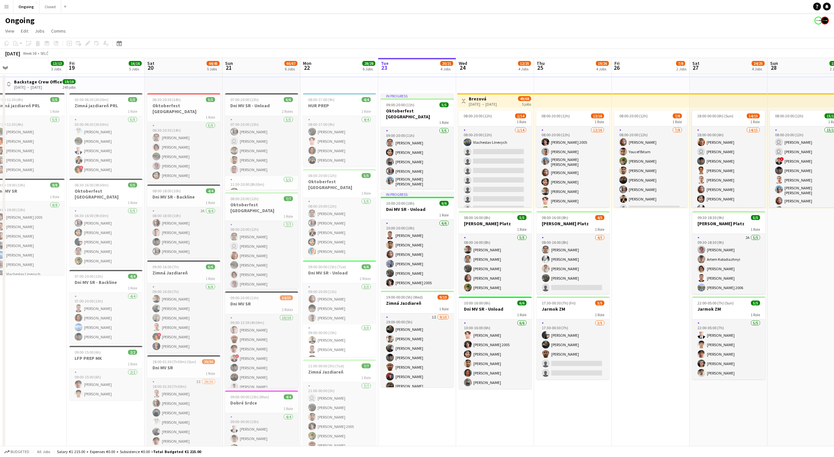
click at [492, 55] on div "September 2025 Week 38 • SELČ" at bounding box center [417, 53] width 834 height 9
click at [492, 54] on div "September 2025 Week 38 • SELČ" at bounding box center [417, 53] width 834 height 9
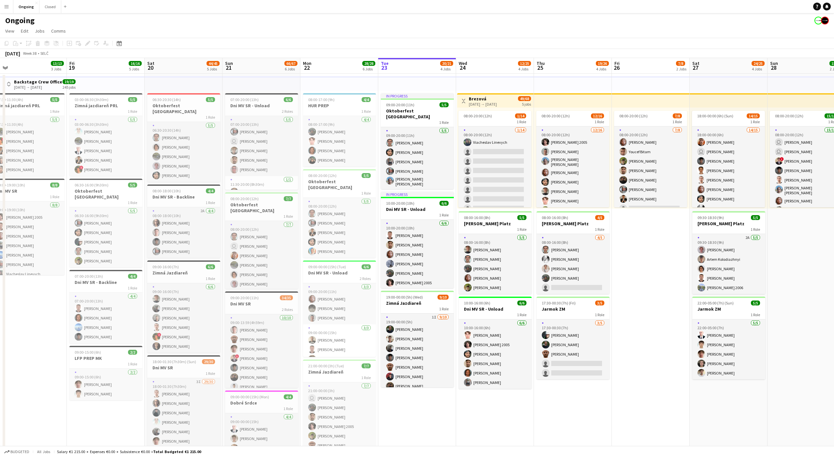
click at [493, 26] on app-page-menu "View Day view expanded Day view collapsed Month view Date picker Jump to today …" at bounding box center [417, 31] width 834 height 12
click at [493, 45] on app-toolbar "Copy Paste Paste Command V Paste with crew Command Shift V Paste linked Job Del…" at bounding box center [417, 43] width 834 height 11
click at [495, 28] on app-page-menu "View Day view expanded Day view collapsed Month view Date picker Jump to today …" at bounding box center [417, 31] width 834 height 12
click at [494, 28] on app-page-menu "View Day view expanded Day view collapsed Month view Date picker Jump to today …" at bounding box center [417, 31] width 834 height 12
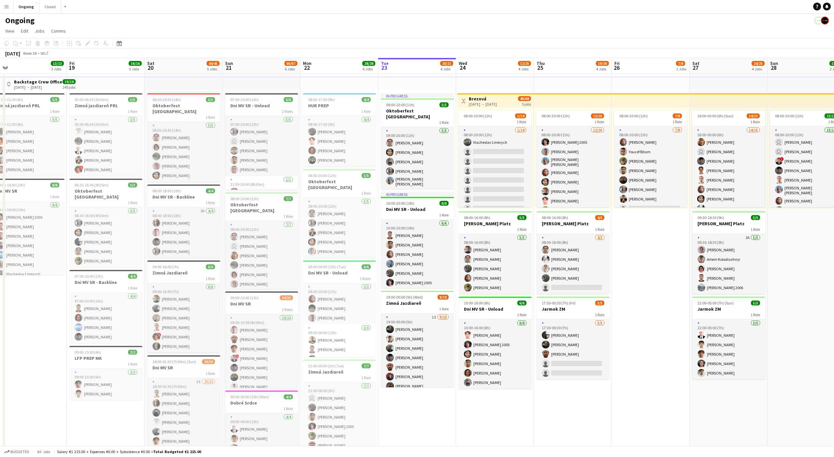
click at [494, 28] on app-page-menu "View Day view expanded Day view collapsed Month view Date picker Jump to today …" at bounding box center [417, 31] width 834 height 12
click at [494, 27] on app-page-menu "View Day view expanded Day view collapsed Month view Date picker Jump to today …" at bounding box center [417, 31] width 834 height 12
click at [493, 27] on app-page-menu "View Day view expanded Day view collapsed Month view Date picker Jump to today …" at bounding box center [417, 31] width 834 height 12
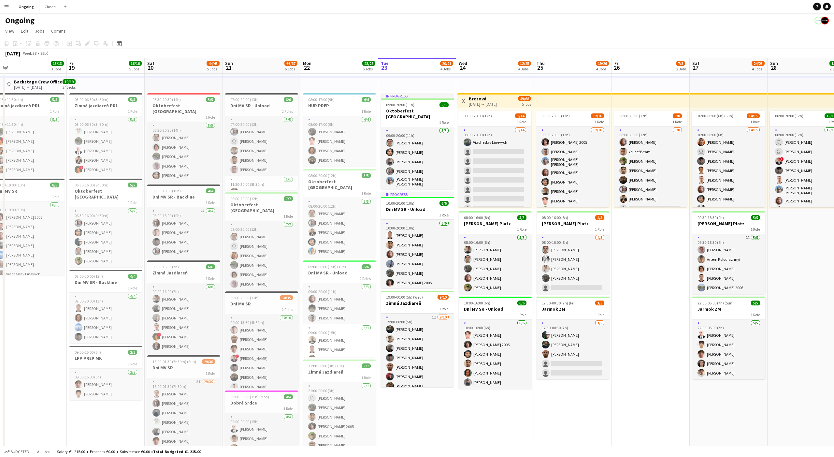
click at [493, 27] on app-page-menu "View Day view expanded Day view collapsed Month view Date picker Jump to today …" at bounding box center [417, 31] width 834 height 12
click at [492, 44] on app-toolbar "Copy Paste Paste Command V Paste with crew Command Shift V Paste linked Job Del…" at bounding box center [417, 43] width 834 height 11
click at [494, 54] on div "September 2025 Week 38 • SELČ" at bounding box center [417, 53] width 834 height 9
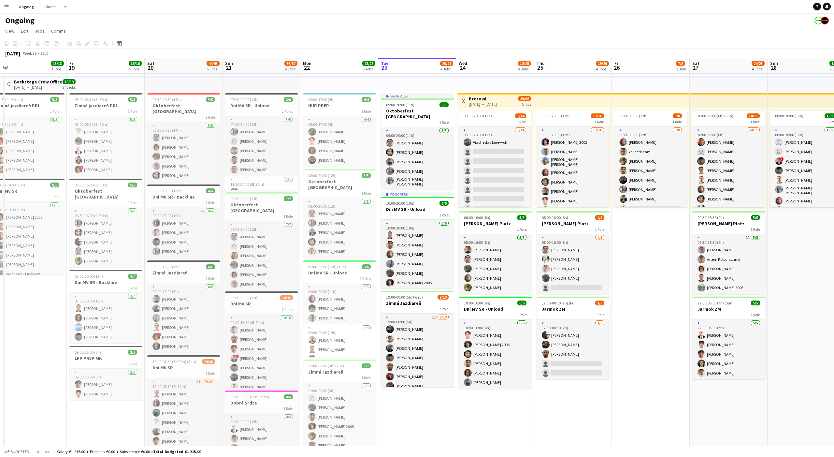
click at [493, 54] on div "September 2025 Week 38 • SELČ" at bounding box center [417, 53] width 834 height 9
click at [491, 54] on div "September 2025 Week 38 • SELČ" at bounding box center [417, 53] width 834 height 9
click at [491, 65] on app-board-header-date "Wed 24 12/25 4 Jobs" at bounding box center [495, 66] width 78 height 16
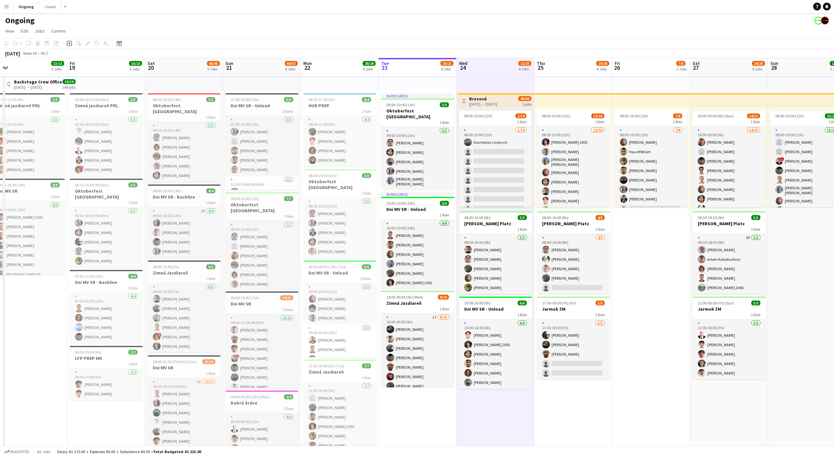
click at [491, 52] on div "September 2025 Week 38 • SELČ" at bounding box center [417, 53] width 834 height 9
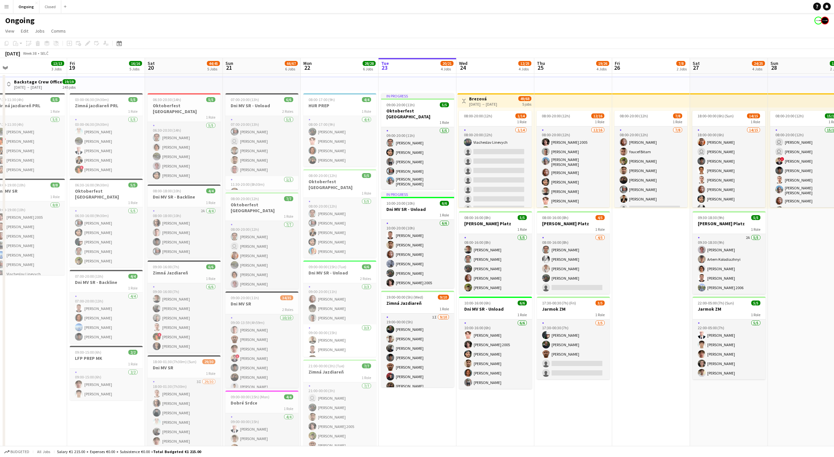
click at [492, 44] on app-toolbar "Copy Paste Paste Command V Paste with crew Command Shift V Paste linked Job Del…" at bounding box center [417, 43] width 834 height 11
click at [492, 53] on div "September 2025 Week 38 • SELČ" at bounding box center [417, 53] width 834 height 9
click at [493, 65] on app-board-header-date "Wed 24 12/25 4 Jobs" at bounding box center [495, 66] width 78 height 16
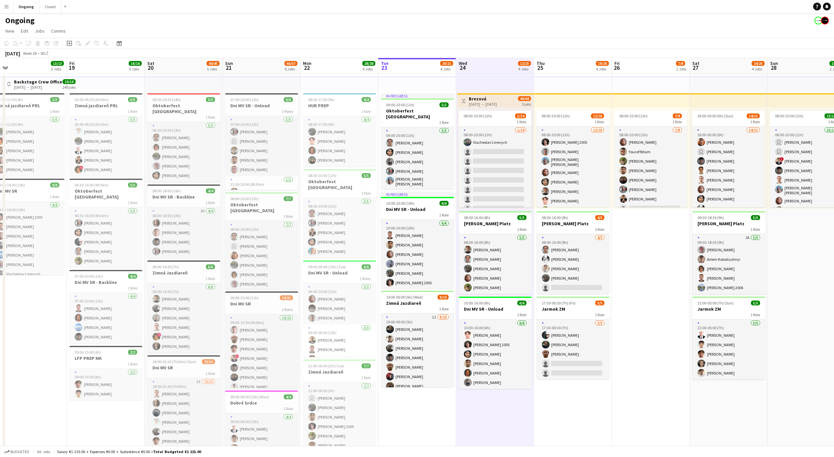
click at [493, 65] on app-board-header-date "Wed 24 12/25 4 Jobs" at bounding box center [495, 66] width 78 height 16
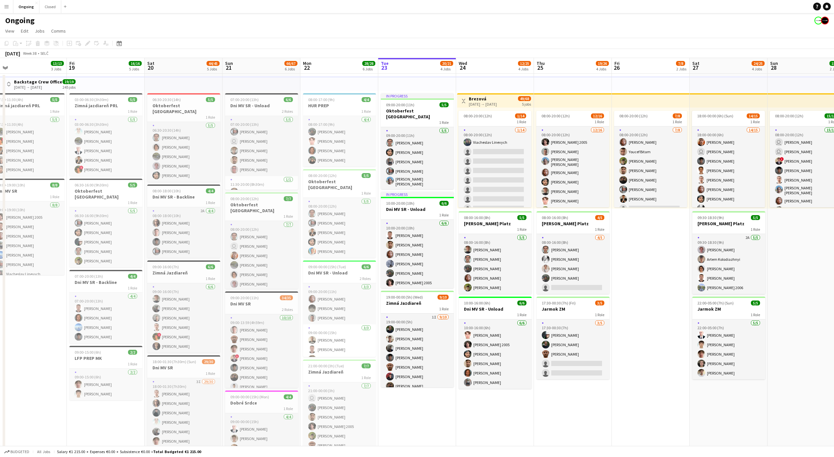
click at [492, 66] on app-board-header-date "Wed 24 12/25 4 Jobs" at bounding box center [495, 66] width 78 height 16
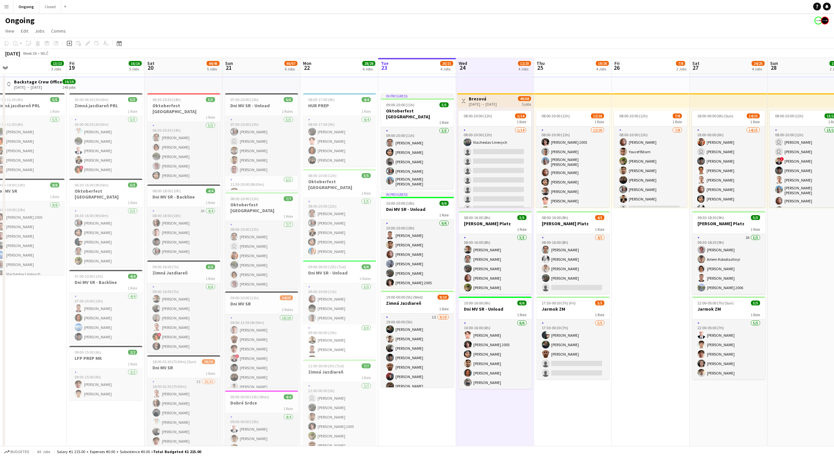
click at [492, 66] on app-board-header-date "Wed 24 12/25 4 Jobs" at bounding box center [495, 66] width 78 height 16
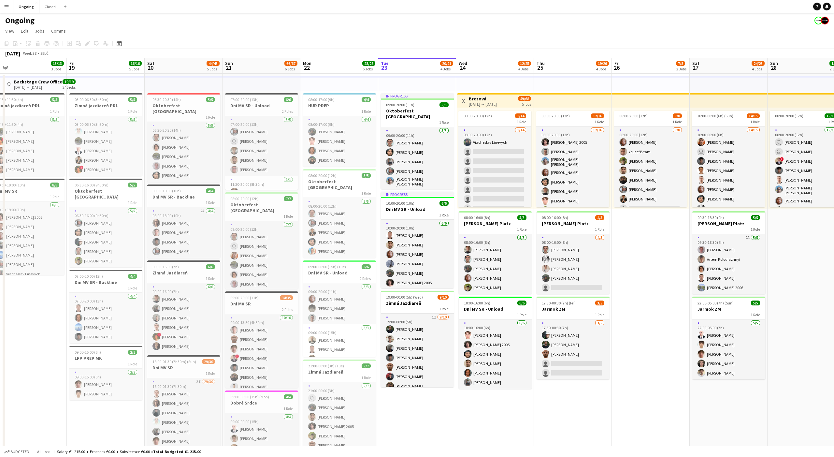
click at [492, 27] on app-page-menu "View Day view expanded Day view collapsed Month view Date picker Jump to today …" at bounding box center [417, 31] width 834 height 12
click at [491, 44] on app-toolbar "Copy Paste Paste Command V Paste with crew Command Shift V Paste linked Job Del…" at bounding box center [417, 43] width 834 height 11
click at [491, 55] on div "September 2025 Week 38 • SELČ" at bounding box center [417, 53] width 834 height 9
click at [493, 23] on div "Ongoing" at bounding box center [417, 19] width 834 height 12
click at [495, 26] on app-page-menu "View Day view expanded Day view collapsed Month view Date picker Jump to today …" at bounding box center [417, 31] width 834 height 12
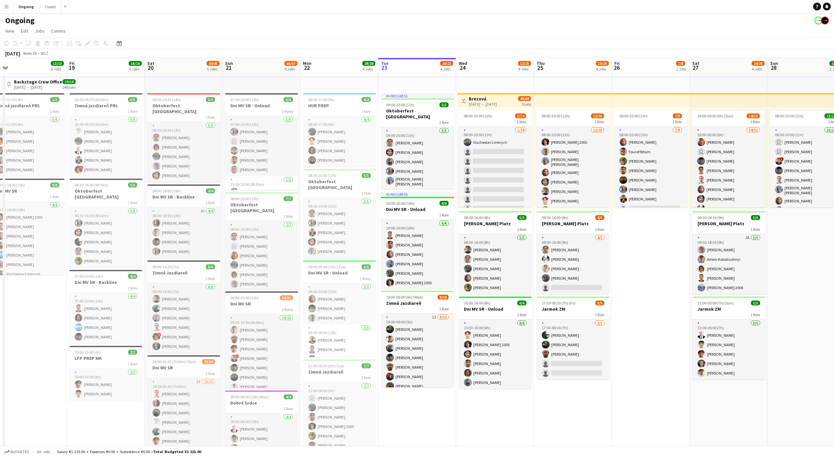
click at [494, 44] on app-toolbar "Copy Paste Paste Command V Paste with crew Command Shift V Paste linked Job Del…" at bounding box center [417, 43] width 834 height 11
click at [493, 54] on div "September 2025 Week 38 • SELČ" at bounding box center [417, 53] width 834 height 9
click at [492, 54] on div "September 2025 Week 38 • SELČ" at bounding box center [417, 53] width 834 height 9
click at [490, 66] on app-board-header-date "Wed 24 12/25 4 Jobs" at bounding box center [495, 66] width 78 height 16
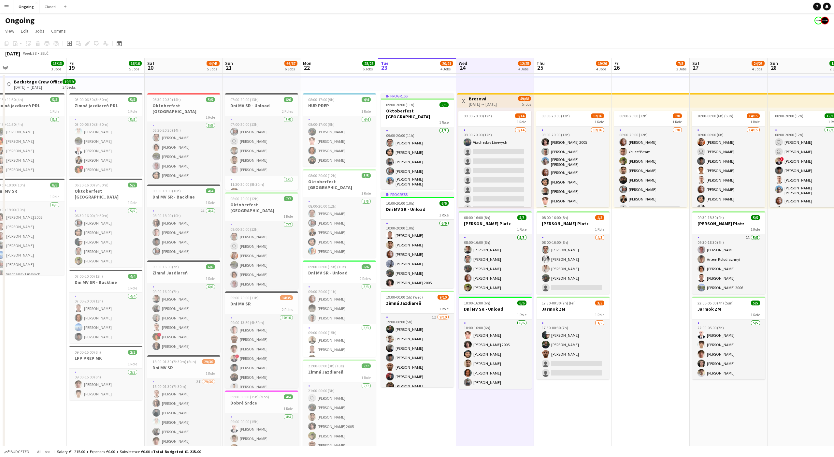
click at [490, 66] on app-board-header-date "Wed 24 12/25 4 Jobs" at bounding box center [495, 66] width 78 height 16
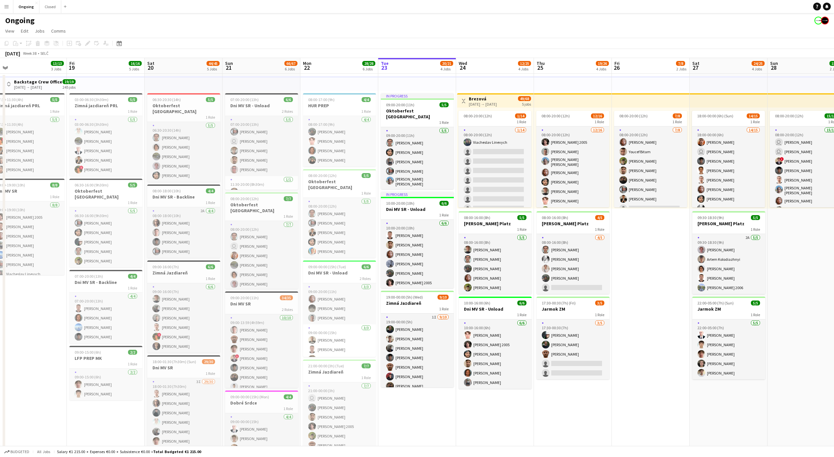
click at [496, 24] on div "Ongoing" at bounding box center [417, 19] width 834 height 12
click at [496, 25] on app-page-menu "View Day view expanded Day view collapsed Month view Date picker Jump to today …" at bounding box center [417, 31] width 834 height 12
click at [493, 44] on app-toolbar "Copy Paste Paste Command V Paste with crew Command Shift V Paste linked Job Del…" at bounding box center [417, 43] width 834 height 11
click at [492, 54] on div "September 2025 Week 38 • SELČ" at bounding box center [417, 53] width 834 height 9
click at [489, 65] on app-board-header-date "Wed 24 12/25 4 Jobs" at bounding box center [495, 66] width 78 height 16
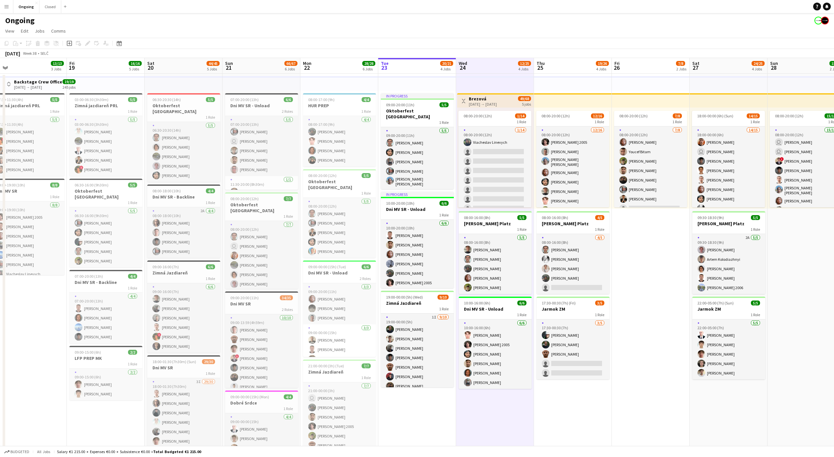
click at [492, 65] on app-board-header-date "Wed 24 12/25 4 Jobs" at bounding box center [495, 66] width 78 height 16
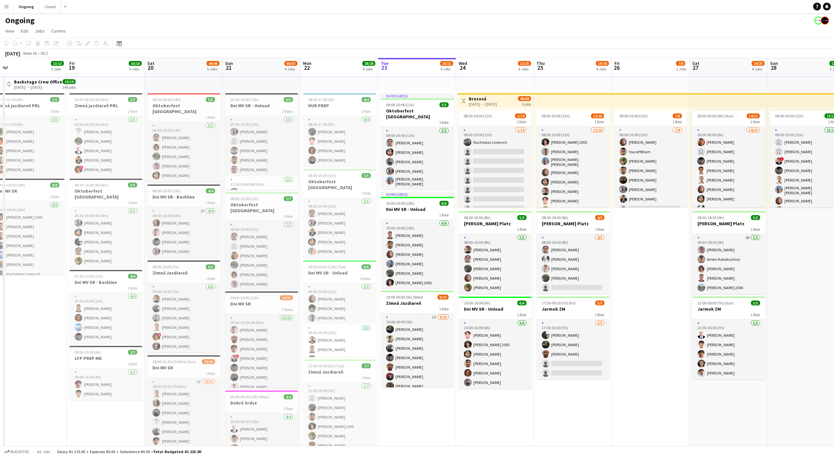
click at [488, 28] on app-page-menu "View Day view expanded Day view collapsed Month view Date picker Jump to today …" at bounding box center [417, 31] width 834 height 12
click at [490, 27] on app-page-menu "View Day view expanded Day view collapsed Month view Date picker Jump to today …" at bounding box center [417, 31] width 834 height 12
click at [492, 27] on app-page-menu "View Day view expanded Day view collapsed Month view Date picker Jump to today …" at bounding box center [417, 31] width 834 height 12
click at [492, 26] on app-page-menu "View Day view expanded Day view collapsed Month view Date picker Jump to today …" at bounding box center [417, 31] width 834 height 12
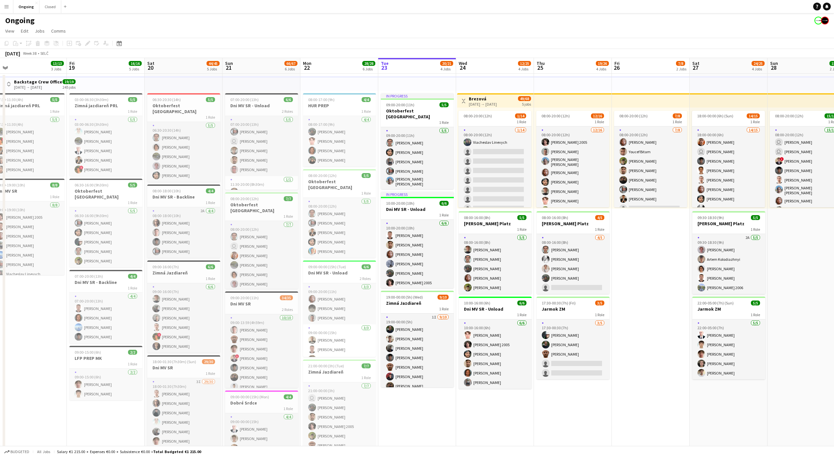
click at [492, 43] on app-toolbar "Copy Paste Paste Command V Paste with crew Command Shift V Paste linked Job Del…" at bounding box center [417, 43] width 834 height 11
click at [492, 53] on div "September 2025 Week 38 • SELČ" at bounding box center [417, 53] width 834 height 9
click at [492, 67] on app-board-header-date "Wed 24 12/25 4 Jobs" at bounding box center [495, 66] width 78 height 16
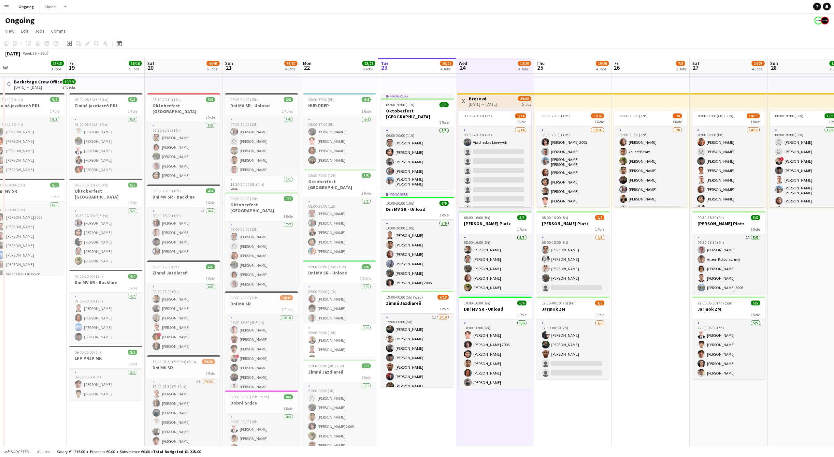
click at [492, 67] on app-board-header-date "Wed 24 12/25 4 Jobs" at bounding box center [495, 66] width 78 height 16
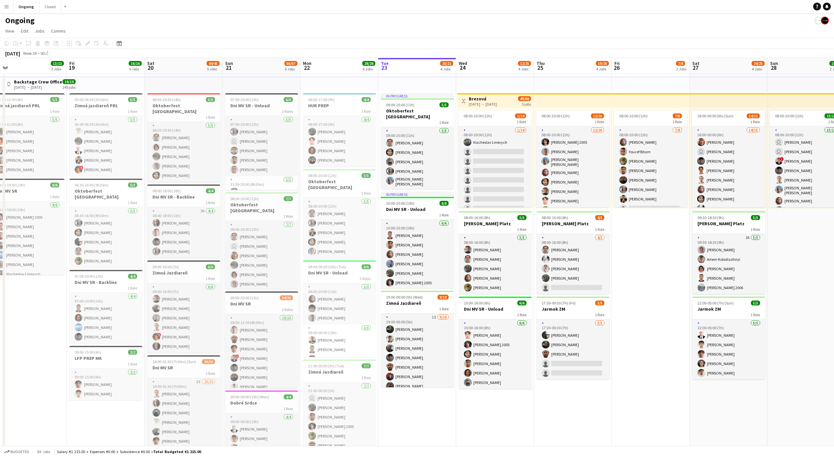
click at [493, 28] on app-page-menu "View Day view expanded Day view collapsed Month view Date picker Jump to today …" at bounding box center [417, 31] width 834 height 12
click at [492, 27] on app-page-menu "View Day view expanded Day view collapsed Month view Date picker Jump to today …" at bounding box center [417, 31] width 834 height 12
click at [494, 26] on app-page-menu "View Day view expanded Day view collapsed Month view Date picker Jump to today …" at bounding box center [417, 31] width 834 height 12
click at [493, 44] on app-toolbar "Copy Paste Paste Command V Paste with crew Command Shift V Paste linked Job Del…" at bounding box center [417, 43] width 834 height 11
click at [492, 55] on div "September 2025 Week 38 • SELČ" at bounding box center [417, 53] width 834 height 9
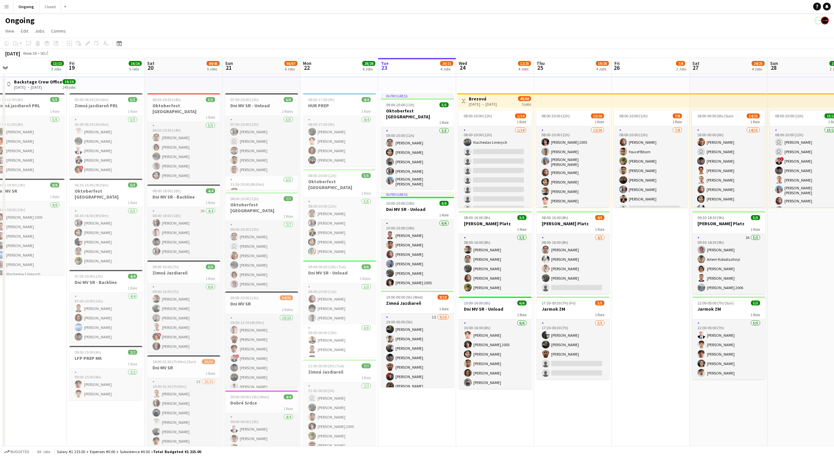
click at [491, 54] on div "September 2025 Week 38 • SELČ" at bounding box center [417, 53] width 834 height 9
click at [490, 65] on app-board-header-date "Wed 24 12/25 4 Jobs" at bounding box center [495, 66] width 78 height 16
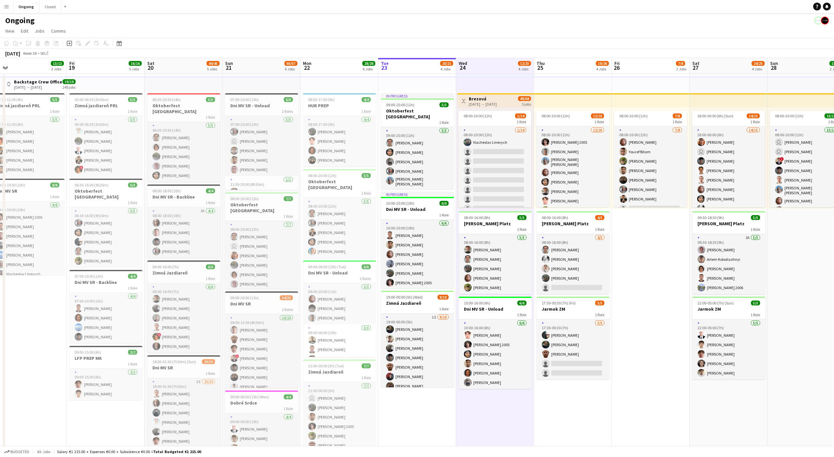
click at [490, 65] on app-board-header-date "Wed 24 12/25 4 Jobs" at bounding box center [495, 66] width 78 height 16
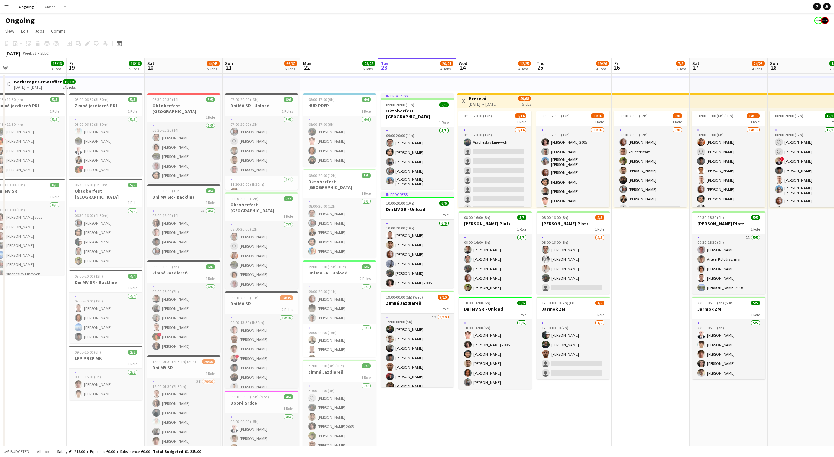
click at [7, 8] on app-icon "Menu" at bounding box center [6, 6] width 5 height 5
click at [79, 37] on link "My Workforce" at bounding box center [98, 35] width 65 height 13
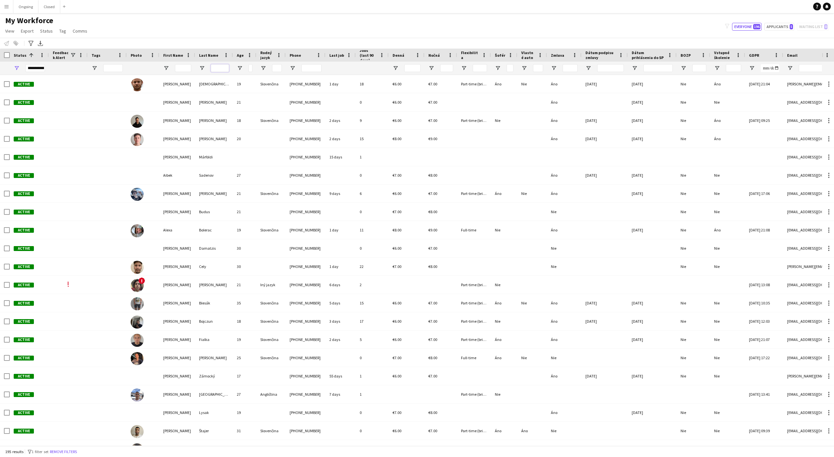
click at [221, 69] on input "Last Name Filter Input" at bounding box center [220, 68] width 18 height 8
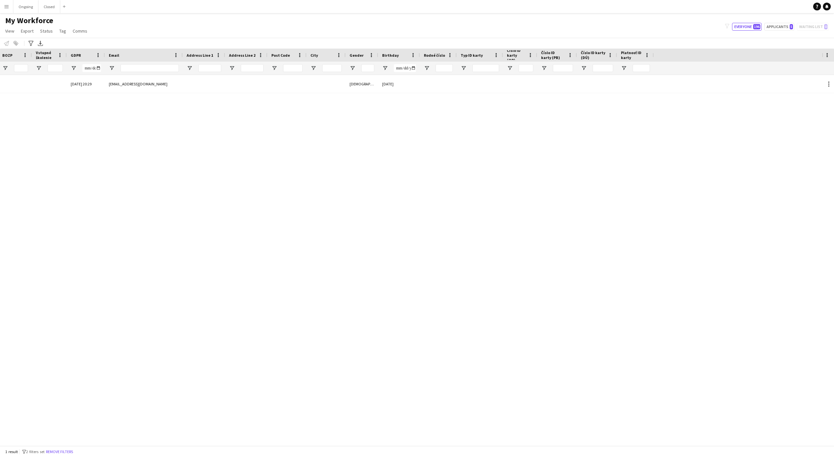
scroll to position [0, 288]
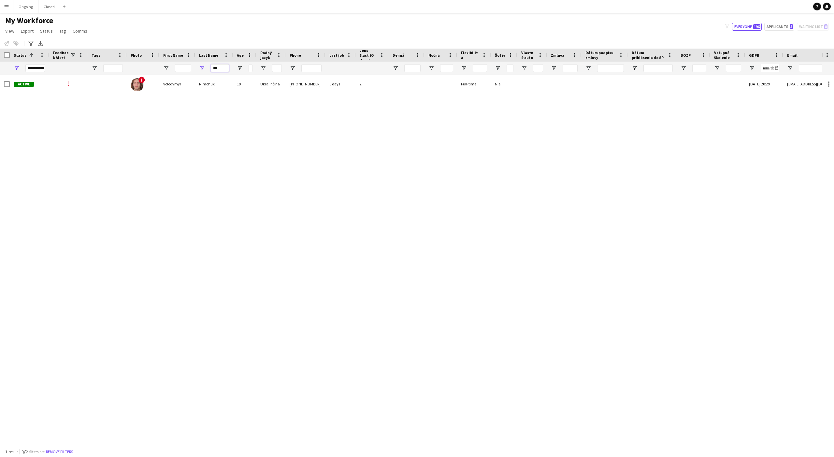
type input "***"
click at [216, 67] on input "***" at bounding box center [220, 68] width 18 height 8
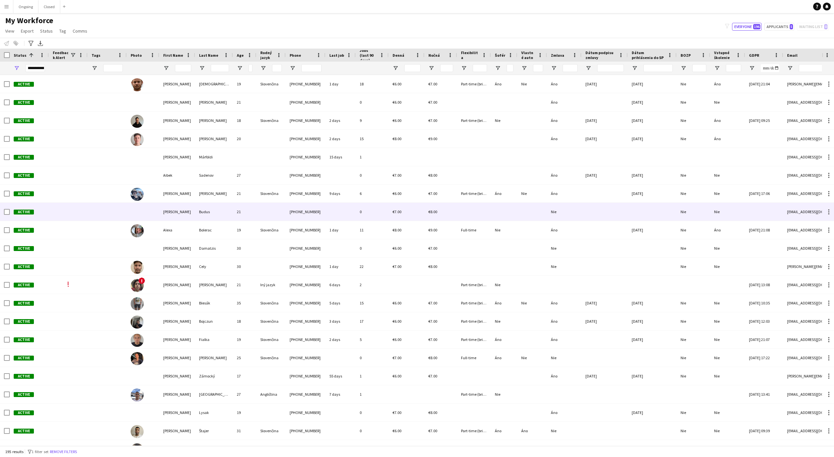
click at [205, 210] on div "Budus" at bounding box center [214, 212] width 38 height 18
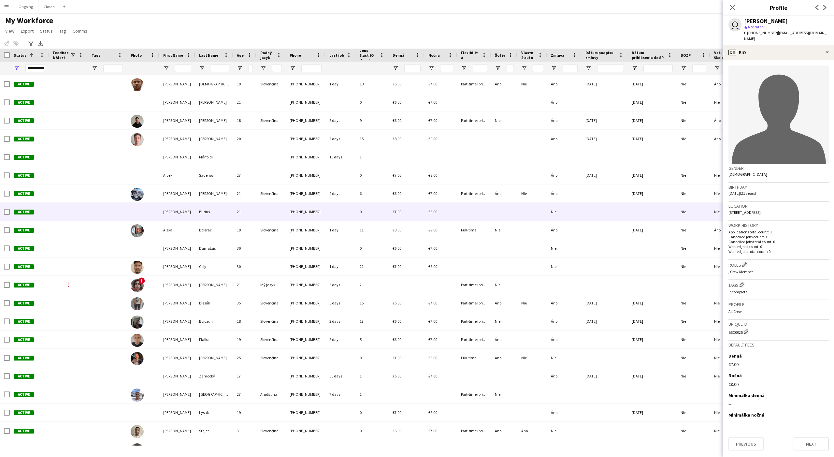
click at [2, 3] on button "Menu" at bounding box center [6, 6] width 13 height 13
click at [19, 7] on button "Ongoing Close" at bounding box center [25, 6] width 25 height 13
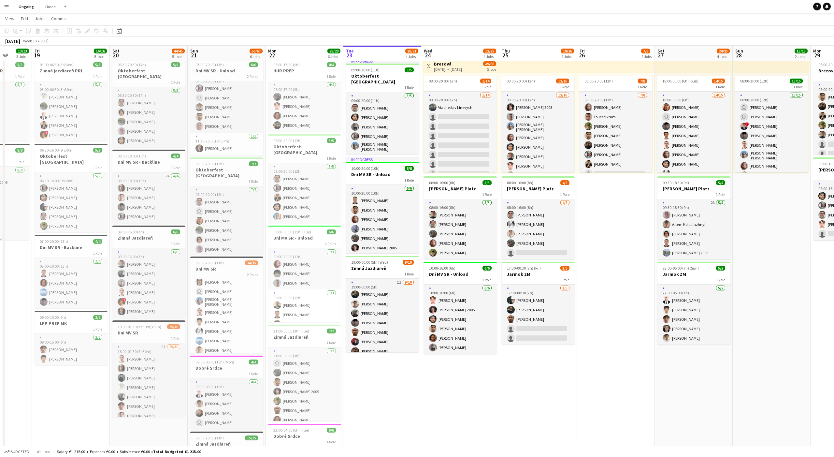
click at [220, 323] on app-card-role "1I 24/25 09:00-20:00 (11h) Jakub Hanzel Daniel Chlpek Andrej Fialka Tymofii Lev…" at bounding box center [226, 353] width 73 height 251
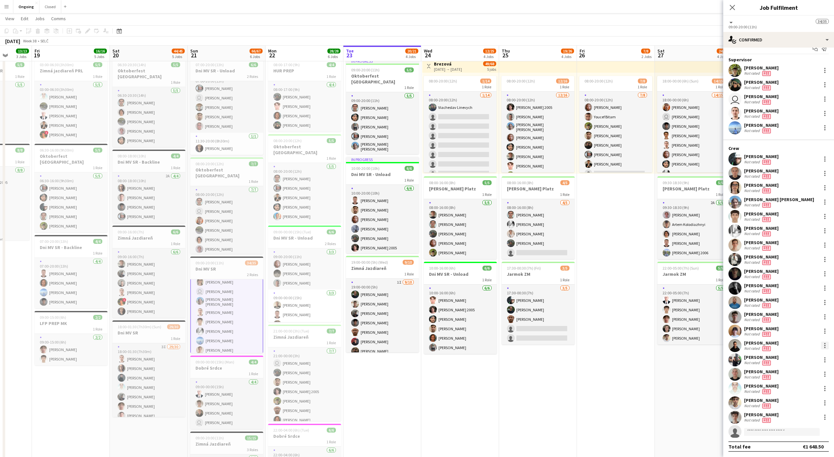
click at [824, 345] on div at bounding box center [824, 345] width 1 height 1
click at [795, 238] on span "Edit fee" at bounding box center [792, 240] width 18 height 6
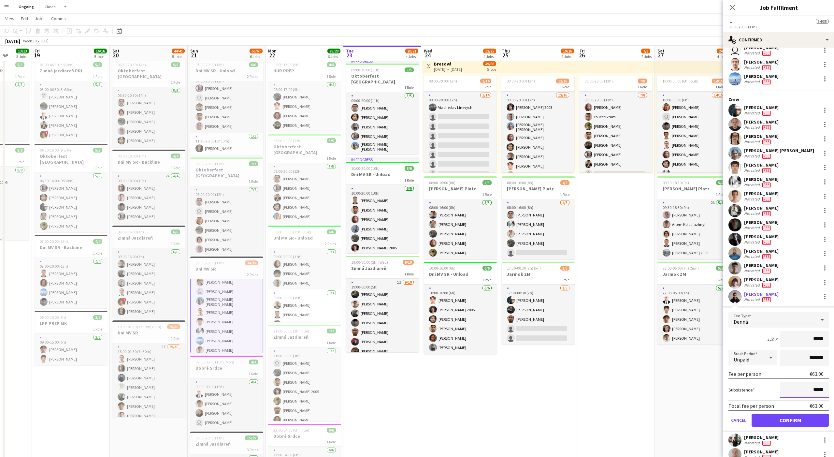
click at [818, 388] on input "*****" at bounding box center [804, 389] width 49 height 16
type input "***"
click at [793, 419] on button "Confirm" at bounding box center [790, 419] width 77 height 13
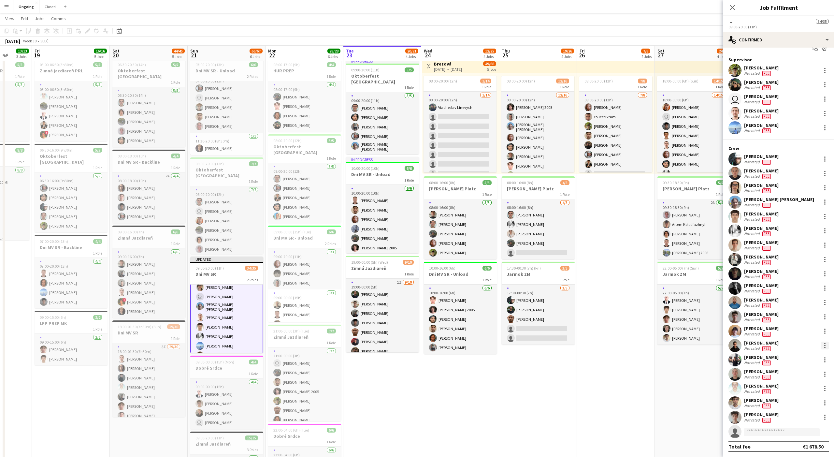
click at [824, 345] on div at bounding box center [824, 345] width 1 height 1
click at [798, 242] on span "Edit fee" at bounding box center [792, 240] width 18 height 6
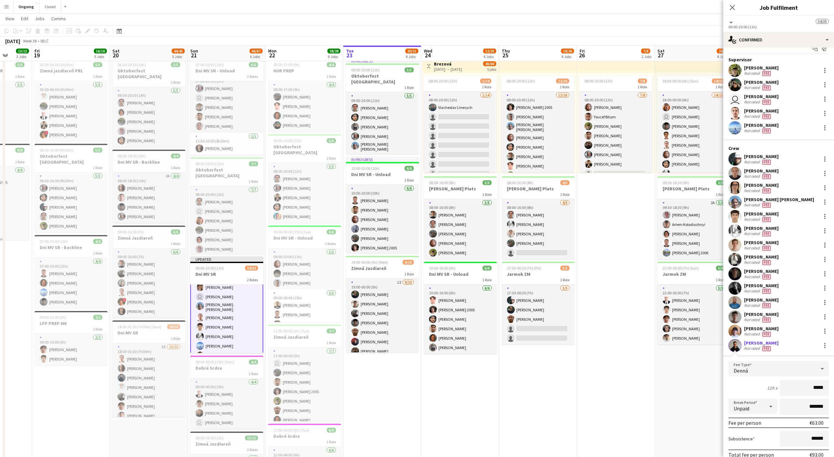
scroll to position [58, 0]
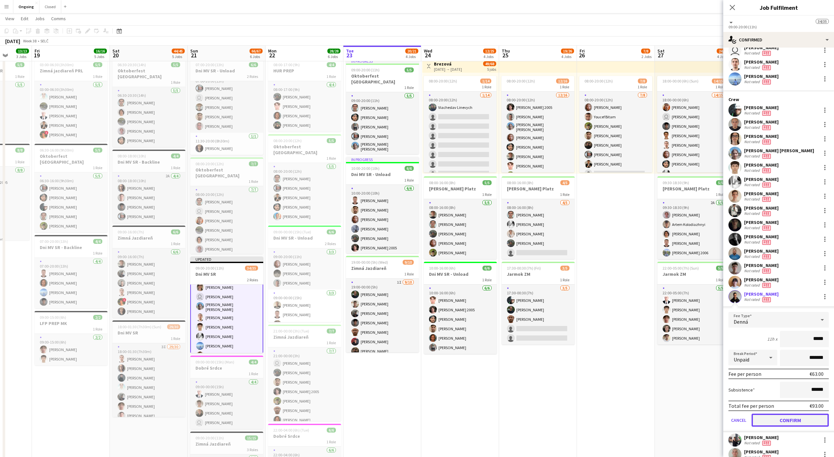
click at [785, 420] on button "Confirm" at bounding box center [790, 419] width 77 height 13
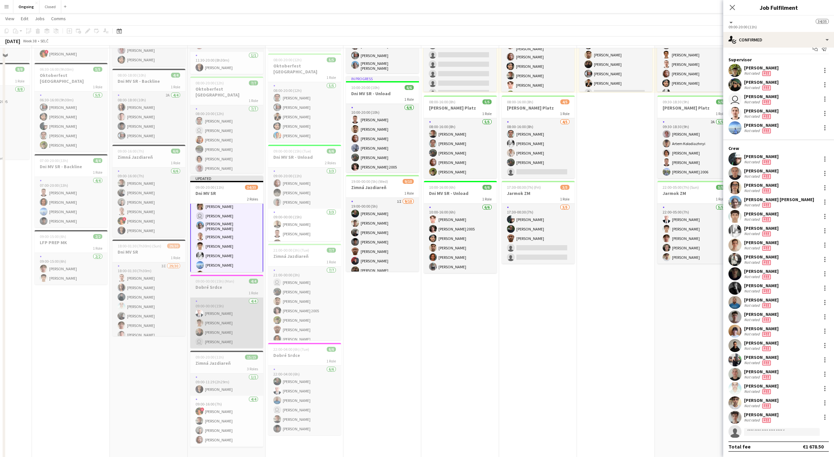
scroll to position [130, 0]
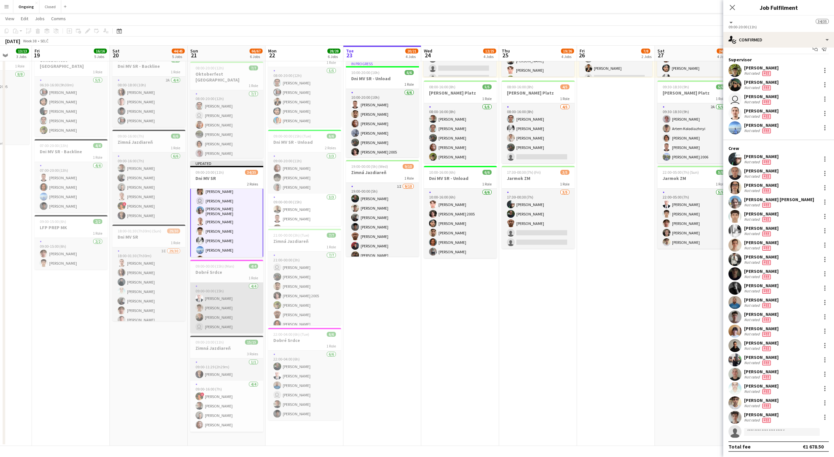
click at [226, 309] on app-card-role "4/4 09:00-00:00 (15h) Peter Furda Jakub Stankovič Sabo Dominik user Daniel Sabo" at bounding box center [226, 307] width 73 height 50
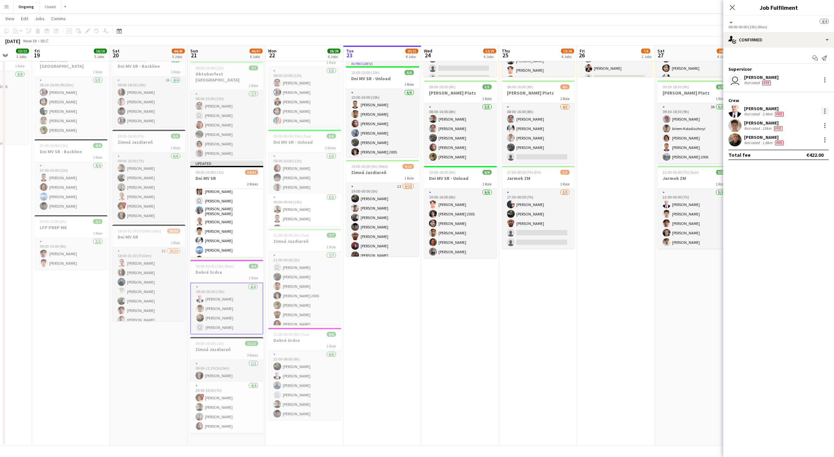
click at [826, 108] on div at bounding box center [825, 111] width 8 height 8
click at [807, 121] on span "Edit fee" at bounding box center [803, 123] width 40 height 6
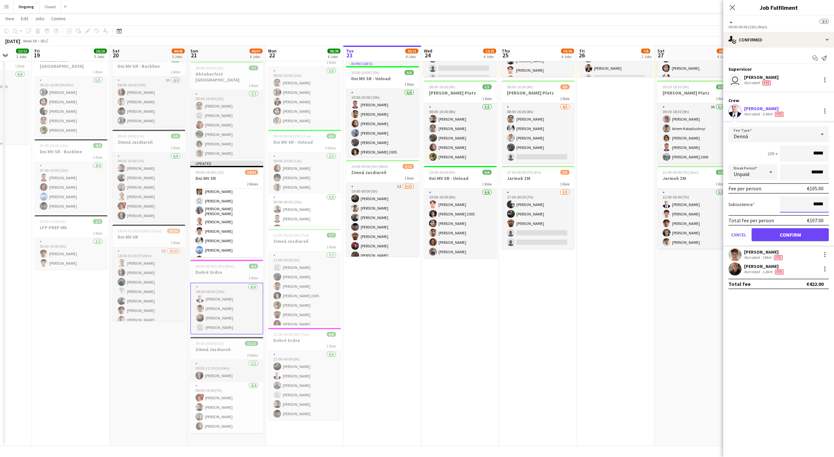
click at [816, 203] on input "*****" at bounding box center [804, 204] width 49 height 16
type input "***"
click at [801, 233] on button "Confirm" at bounding box center [790, 234] width 77 height 13
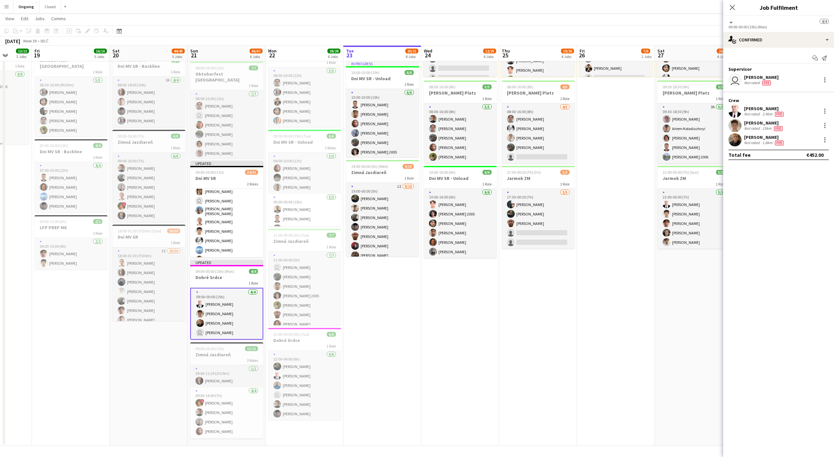
click at [614, 297] on app-date-cell "08:00-20:00 (12h) 7/8 1 Role 7/8 08:00-20:00 (12h) Jakub Gancarčík Youcef Bitam…" at bounding box center [616, 194] width 78 height 503
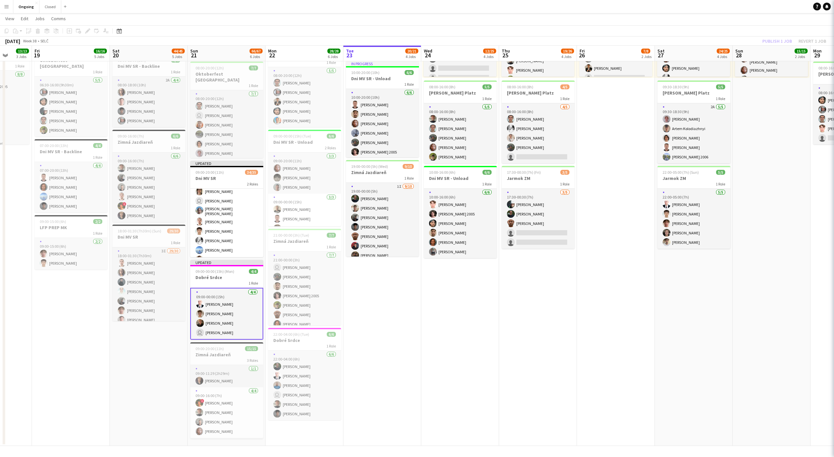
scroll to position [0, 202]
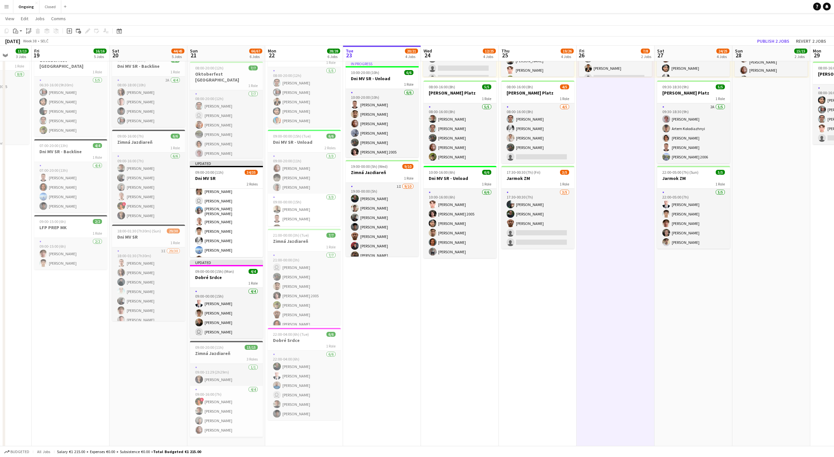
click at [777, 20] on app-page-menu "View Day view expanded Day view collapsed Month view Date picker Jump to today …" at bounding box center [417, 19] width 834 height 12
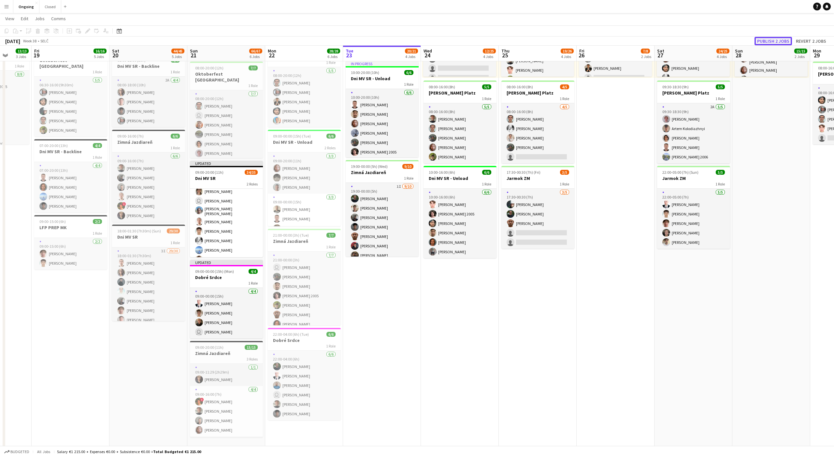
click at [774, 42] on button "Publish 2 jobs" at bounding box center [772, 41] width 37 height 8
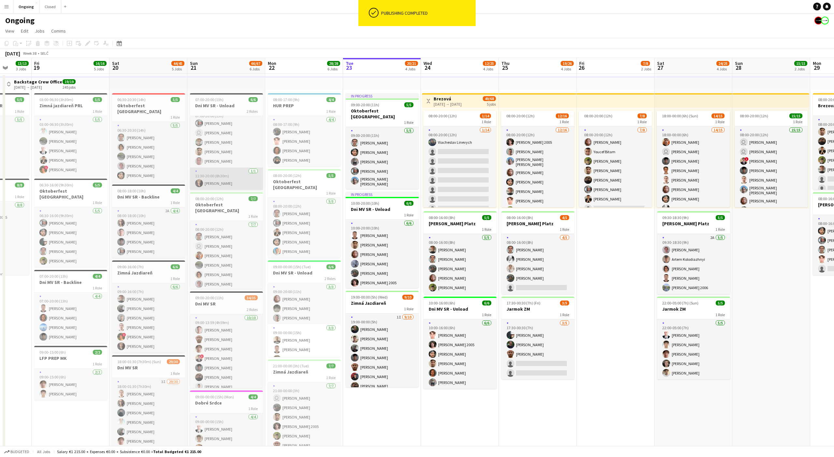
scroll to position [0, 0]
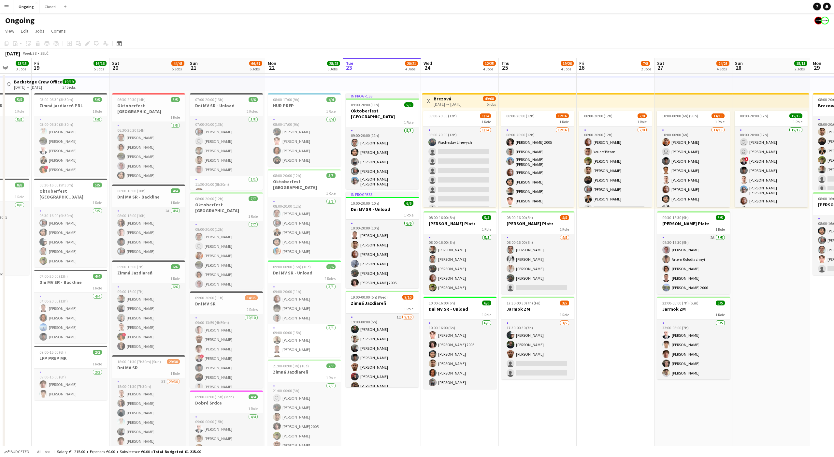
click at [8, 7] on app-icon "Menu" at bounding box center [6, 6] width 5 height 5
click at [162, 45] on app-toolbar "Copy Paste Paste Command V Paste with crew Command Shift V Paste linked Job Del…" at bounding box center [417, 43] width 834 height 11
click at [248, 352] on app-card-role "1I 24/25 09:00-20:00 (11h) Jakub Hanzel Daniel Chlpek Andrej Fialka Tymofii Lev…" at bounding box center [226, 418] width 73 height 251
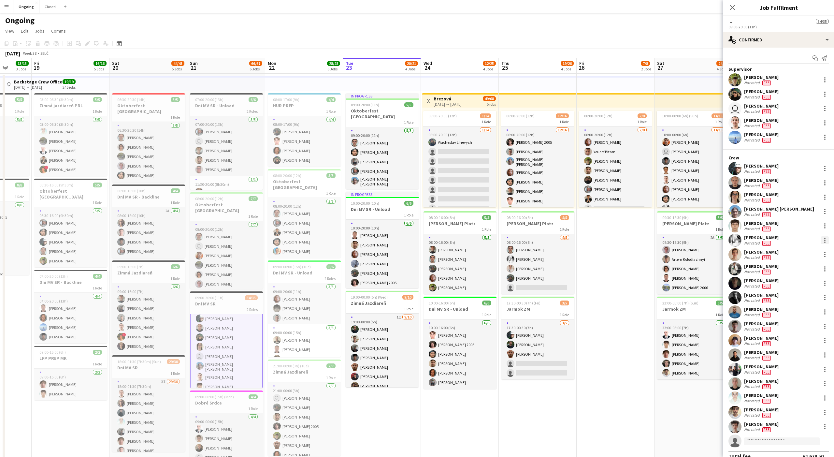
click at [822, 240] on div at bounding box center [825, 240] width 8 height 8
click at [802, 251] on span "Edit fee" at bounding box center [803, 252] width 40 height 6
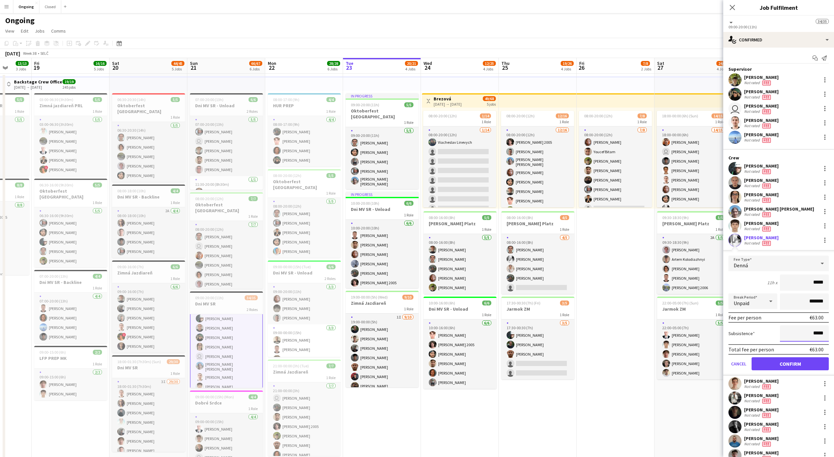
click at [817, 334] on input "*****" at bounding box center [804, 333] width 49 height 16
type input "***"
click at [793, 366] on button "Confirm" at bounding box center [790, 363] width 77 height 13
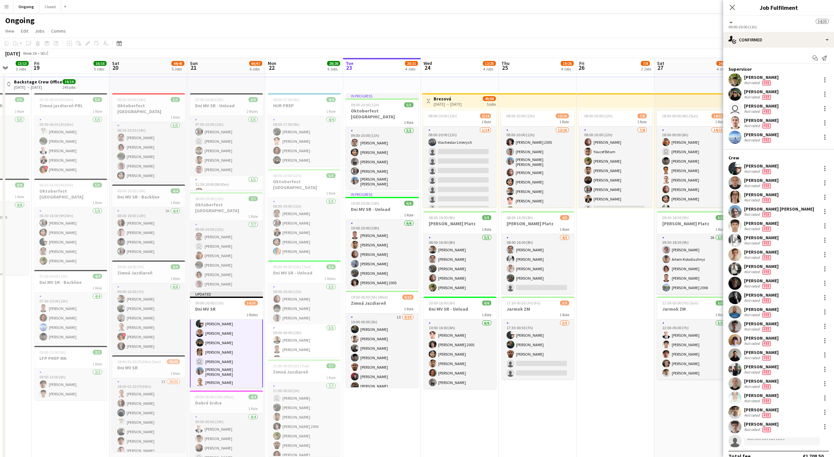
click at [613, 237] on app-date-cell "08:00-20:00 (12h) 7/8 1 Role 7/8 08:00-20:00 (12h) Jakub Gancarčík Youcef Bitam…" at bounding box center [616, 325] width 78 height 503
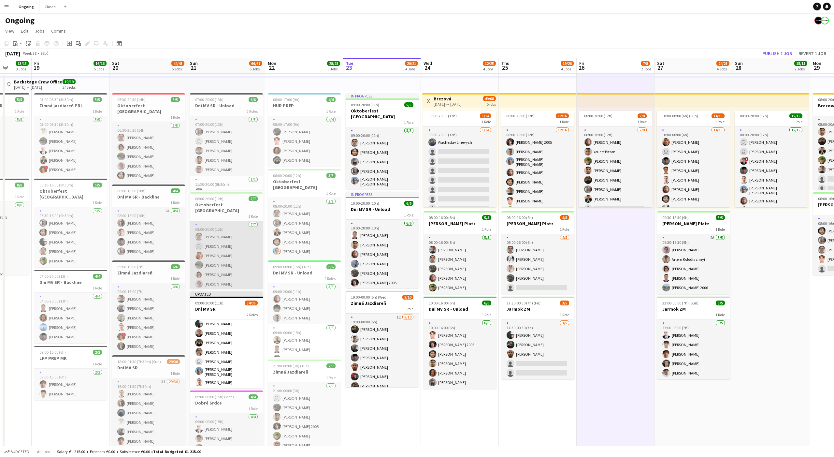
scroll to position [5, 0]
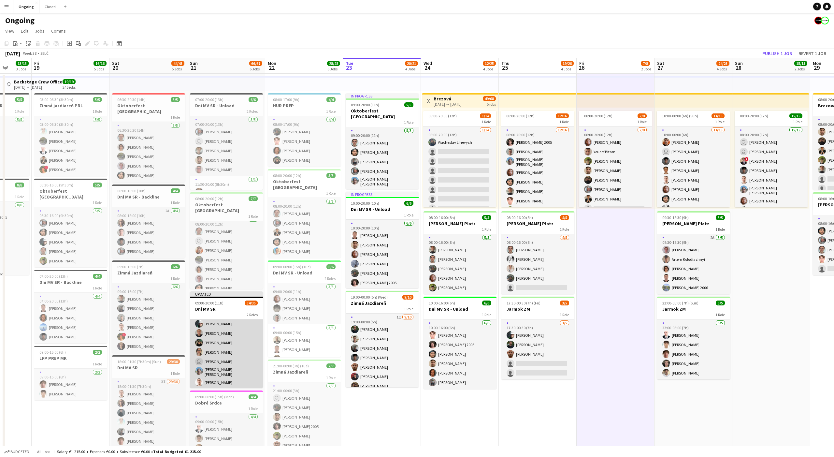
click at [228, 345] on app-card-role "1I 24/25 09:00-20:00 (11h) Jakub Hanzel Daniel Chlpek Andrej Fialka Tymofii Lev…" at bounding box center [226, 423] width 73 height 251
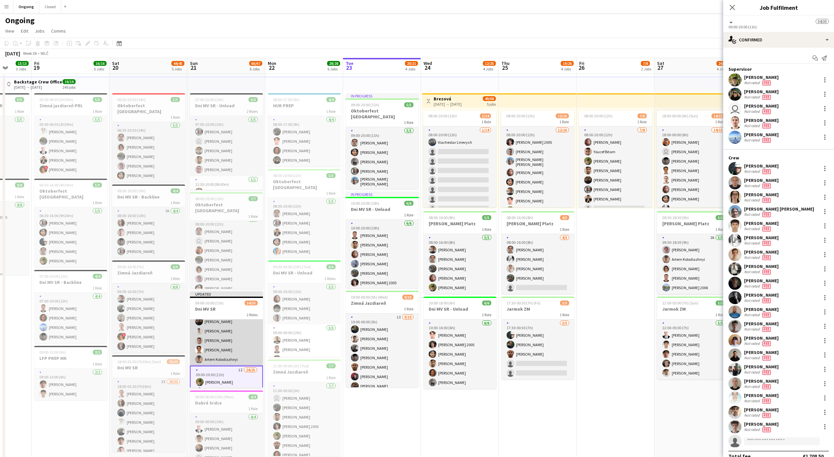
click at [238, 346] on app-card-role "10/10 09:00-13:59 (4h59m) Adam Piróg Adam Halaj Ilyas Azhniyazov ! Dominik Kiko…" at bounding box center [226, 311] width 73 height 107
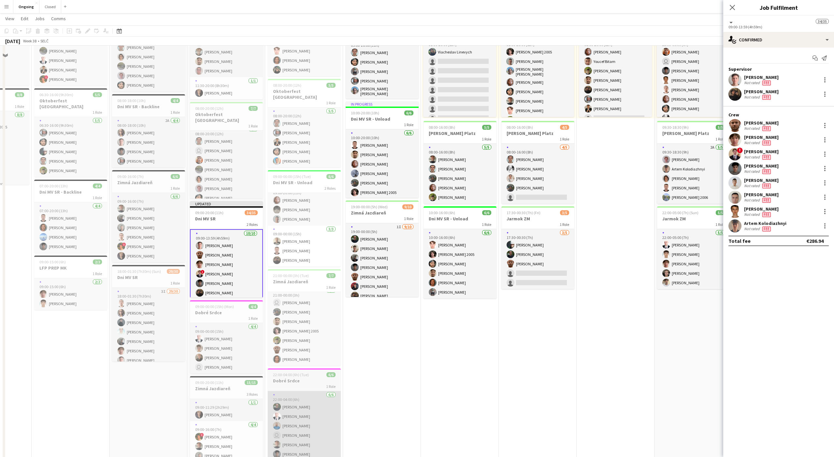
scroll to position [0, 0]
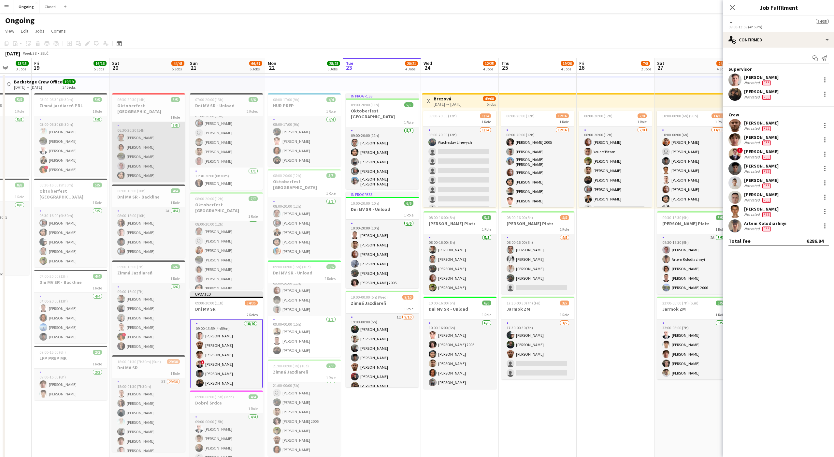
click at [139, 162] on app-card-role "5/5 06:30-20:30 (14h) Miroslav Ossipov Mykhailo Dupyn Marián Belány Ondrej Musi…" at bounding box center [148, 152] width 73 height 60
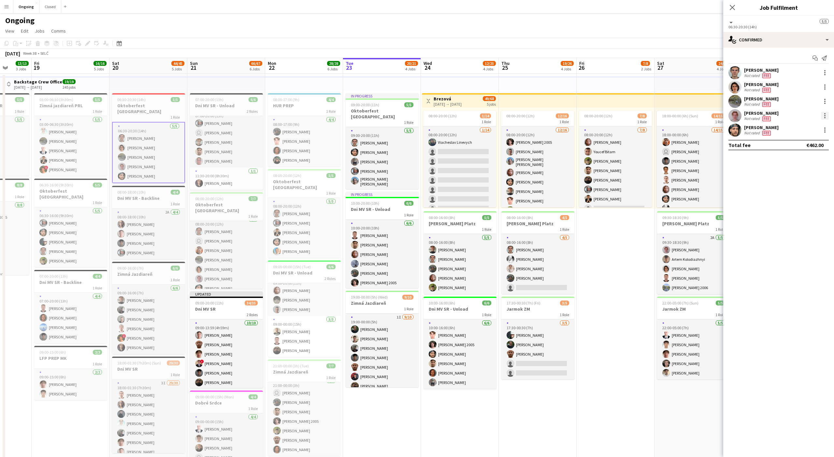
click at [824, 118] on div at bounding box center [825, 116] width 8 height 8
click at [810, 126] on span "Edit fee" at bounding box center [803, 128] width 40 height 6
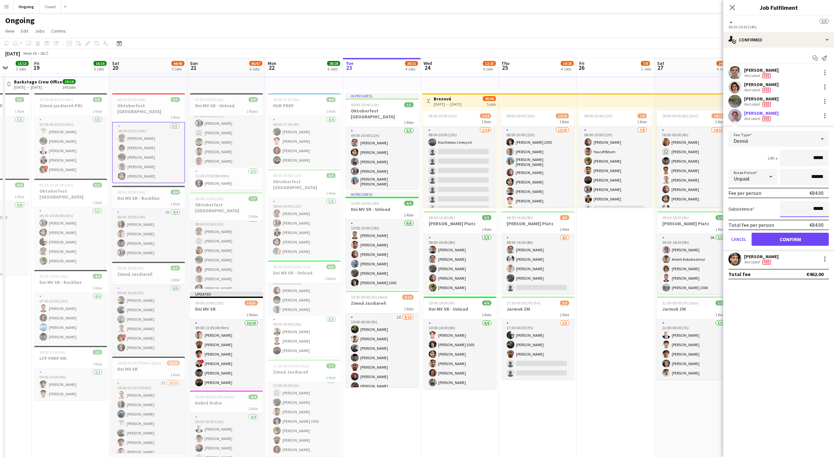
click at [817, 205] on input "*****" at bounding box center [804, 209] width 49 height 16
click at [818, 209] on input "*****" at bounding box center [804, 209] width 49 height 16
type input "***"
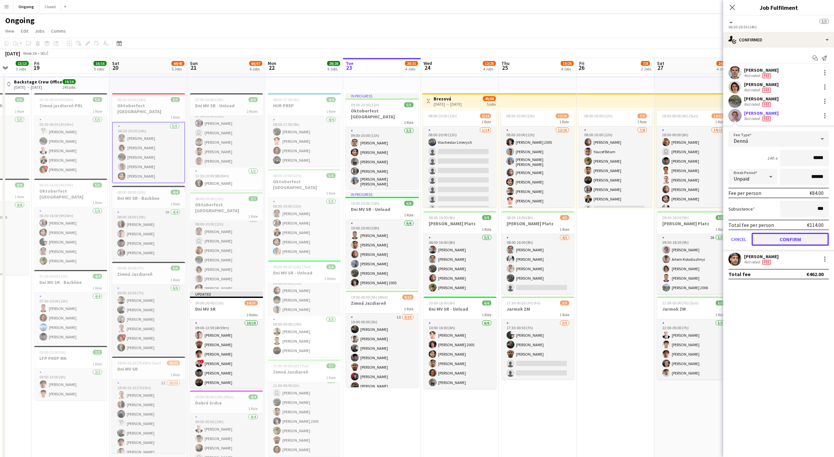
click at [799, 236] on button "Confirm" at bounding box center [790, 239] width 77 height 13
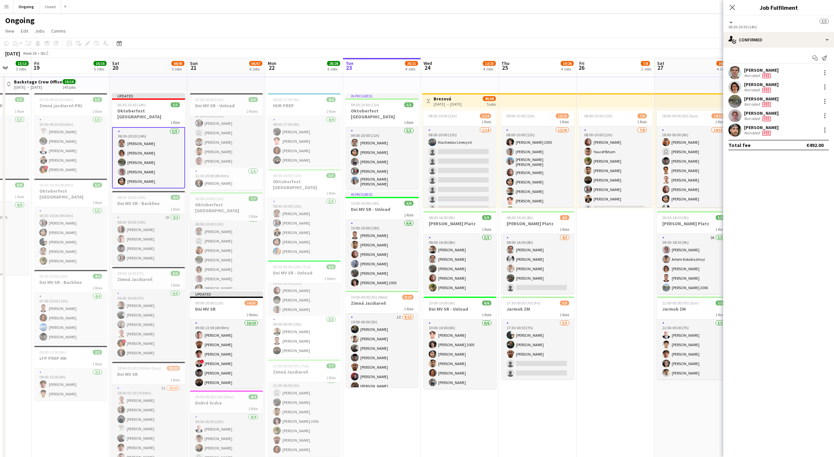
click at [601, 249] on app-date-cell "08:00-20:00 (12h) 7/8 1 Role 7/8 08:00-20:00 (12h) Jakub Gancarčík Youcef Bitam…" at bounding box center [616, 325] width 78 height 503
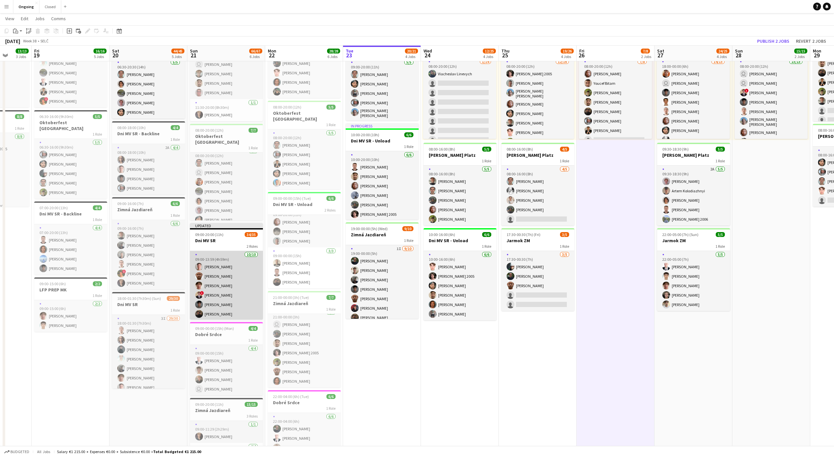
scroll to position [69, 0]
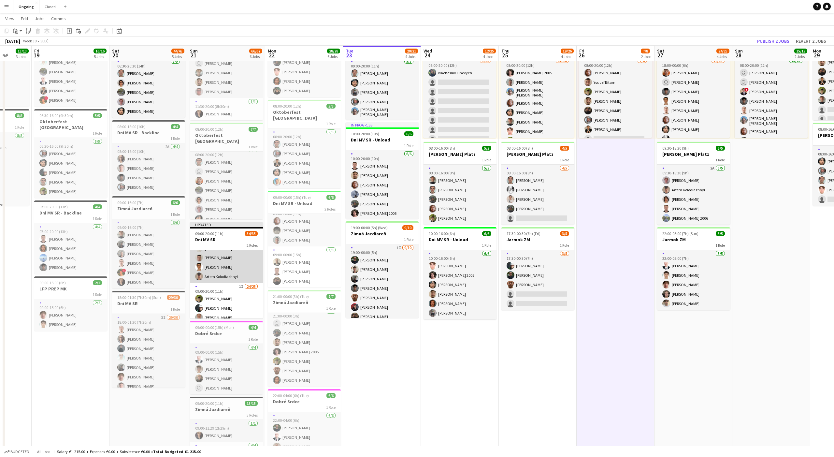
click at [225, 266] on app-card-role "10/10 09:00-13:59 (4h59m) Adam Piróg Adam Halaj Ilyas Azhniyazov ! Dominik Kiko…" at bounding box center [226, 229] width 73 height 107
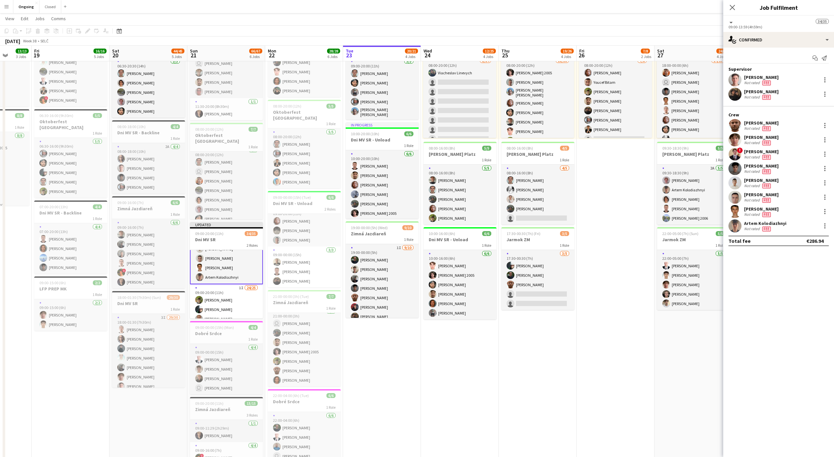
scroll to position [75, 0]
click at [825, 222] on div at bounding box center [825, 226] width 8 height 8
click at [803, 235] on span "Edit fee" at bounding box center [803, 238] width 40 height 6
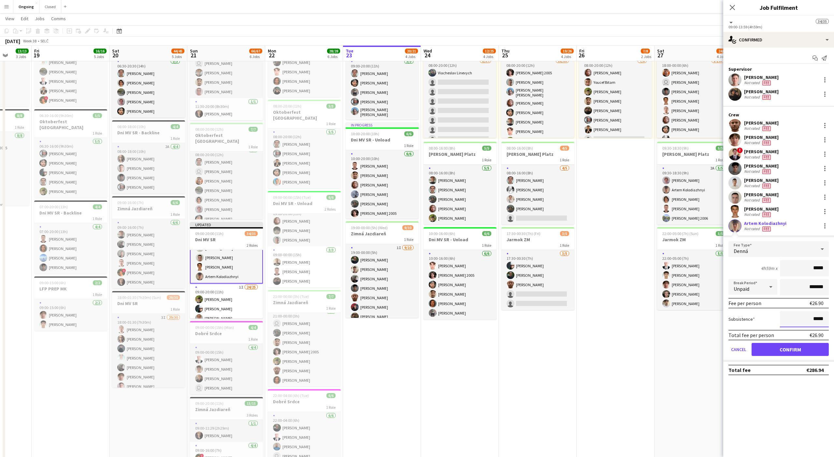
click at [816, 320] on input "*****" at bounding box center [804, 319] width 49 height 16
type input "***"
click at [790, 350] on button "Confirm" at bounding box center [790, 349] width 77 height 13
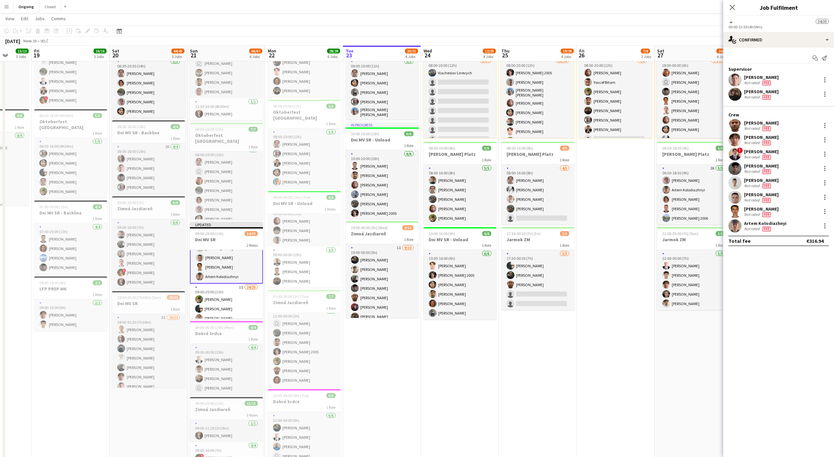
click at [396, 357] on app-date-cell "In progress 09:00-20:00 (11h) 5/5 Oktoberfest Vienna 1 Role 5/5 09:00-20:00 (11…" at bounding box center [382, 255] width 78 height 503
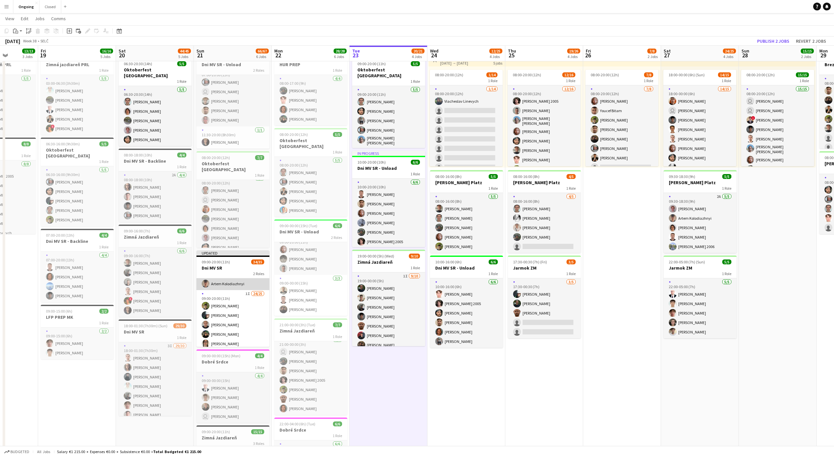
scroll to position [94, 0]
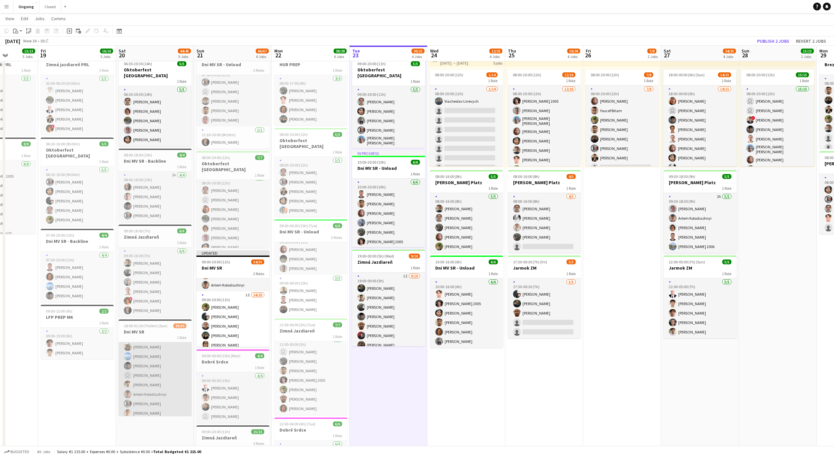
click at [151, 344] on app-card-role "3I 29/30 18:00-01:30 (7h30m) Gracjan Różański Samuel Abrahám Bruno Albrecht Gab…" at bounding box center [155, 347] width 73 height 296
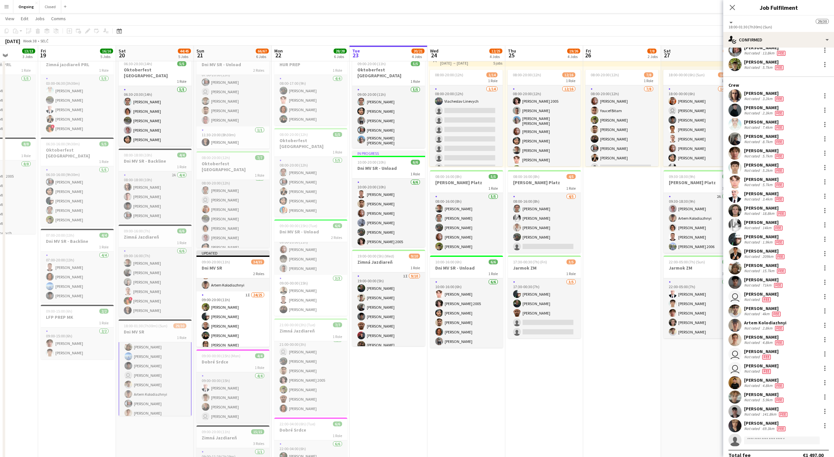
scroll to position [81, 0]
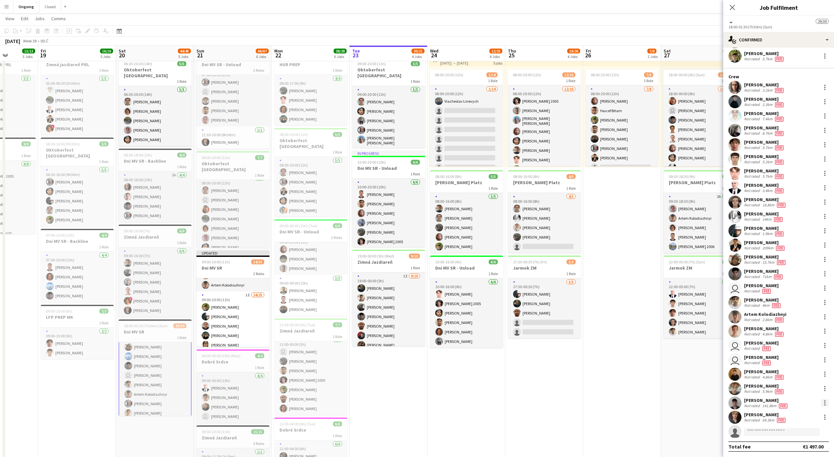
click at [824, 401] on div at bounding box center [824, 400] width 1 height 1
click at [796, 296] on span "Edit fee" at bounding box center [792, 297] width 18 height 6
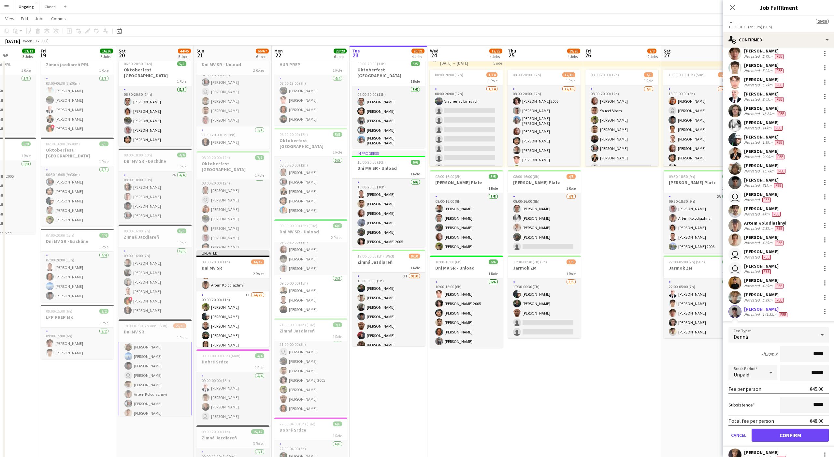
scroll to position [185, 0]
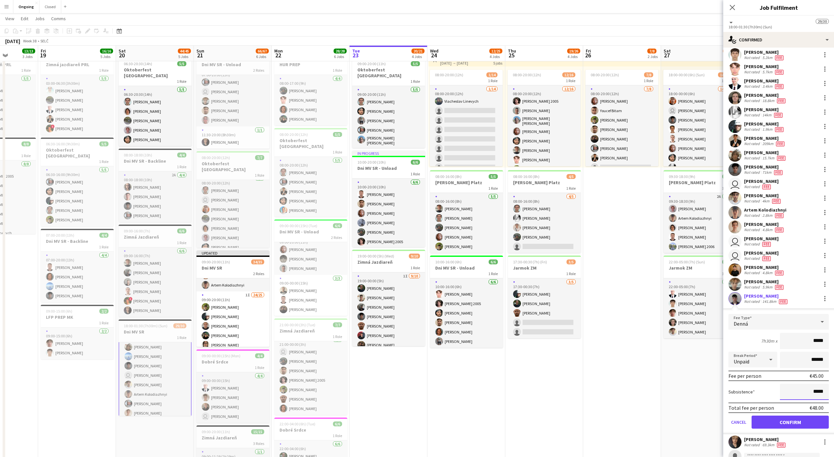
click at [820, 392] on input "*****" at bounding box center [804, 391] width 49 height 16
type input "***"
click at [786, 420] on button "Confirm" at bounding box center [790, 421] width 77 height 13
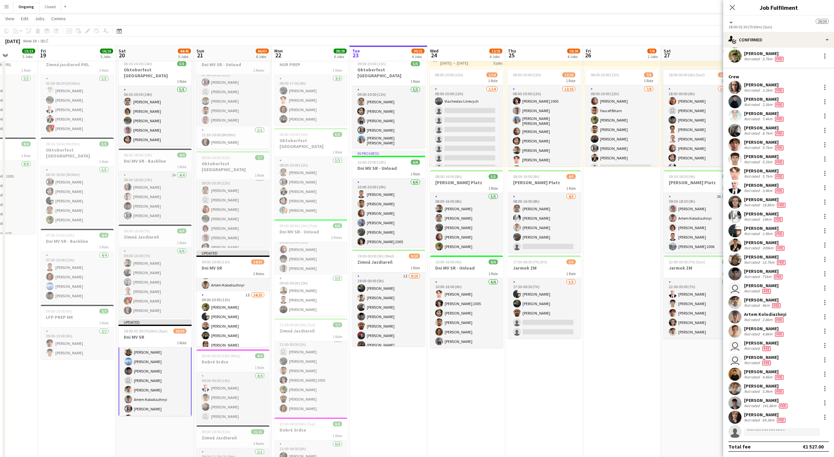
scroll to position [81, 0]
click at [620, 295] on app-date-cell "08:00-20:00 (12h) 7/8 1 Role 7/8 08:00-20:00 (12h) Jakub Gancarčík Youcef Bitam…" at bounding box center [622, 284] width 78 height 503
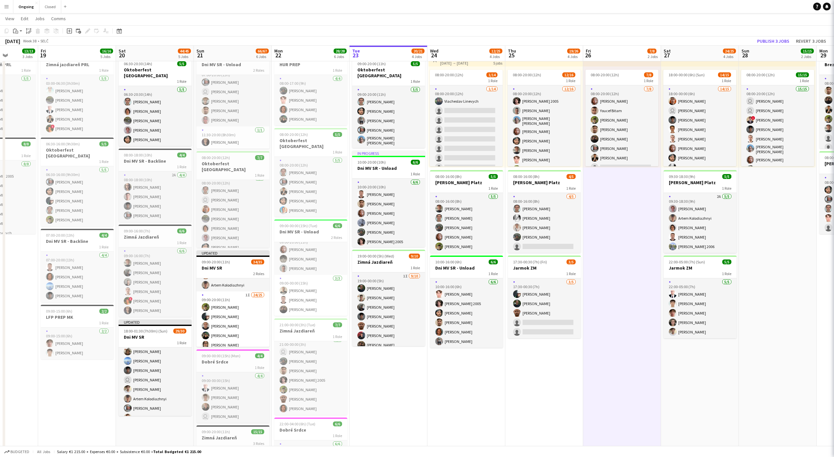
scroll to position [143, 0]
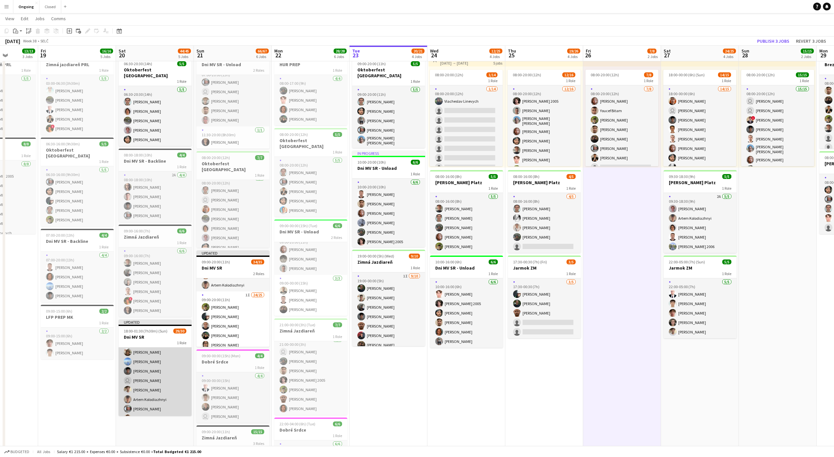
click at [177, 370] on app-card-role "3I 29/30 18:00-01:30 (7h30m) Gracjan Różański Samuel Abrahám Bruno Albrecht Gab…" at bounding box center [155, 352] width 73 height 296
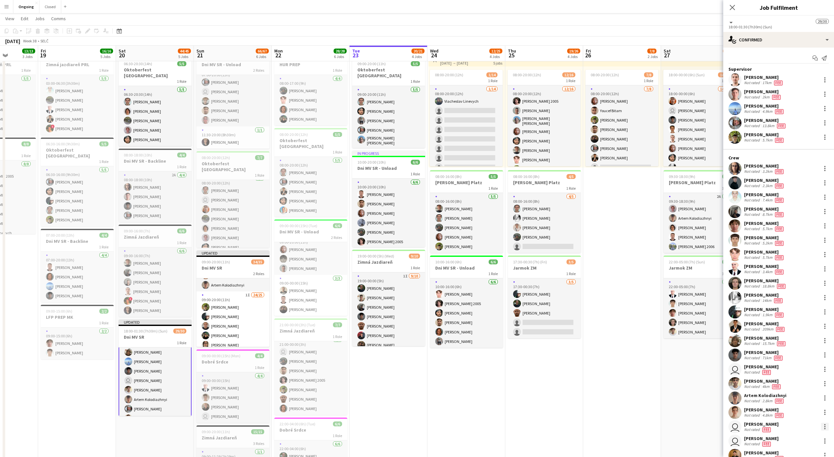
scroll to position [81, 0]
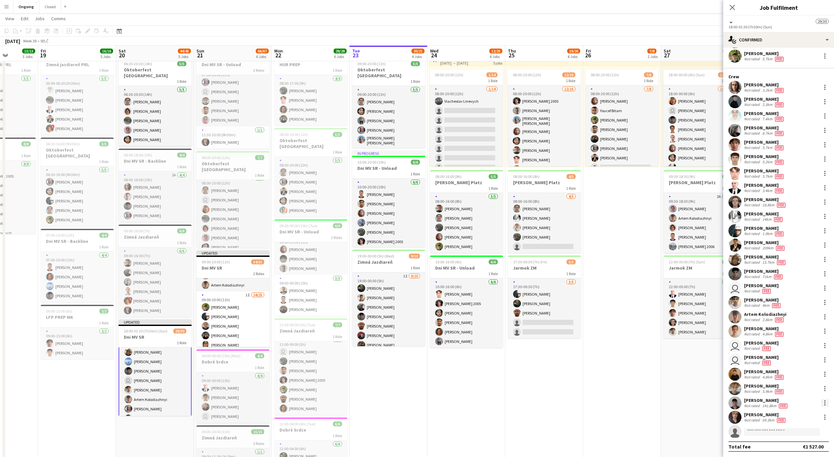
click at [825, 404] on div at bounding box center [824, 404] width 1 height 1
click at [795, 295] on span "Edit fee" at bounding box center [792, 297] width 18 height 6
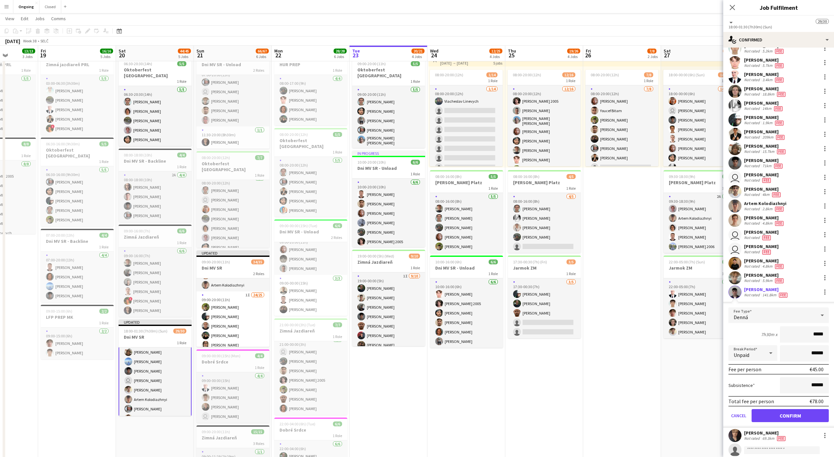
scroll to position [210, 0]
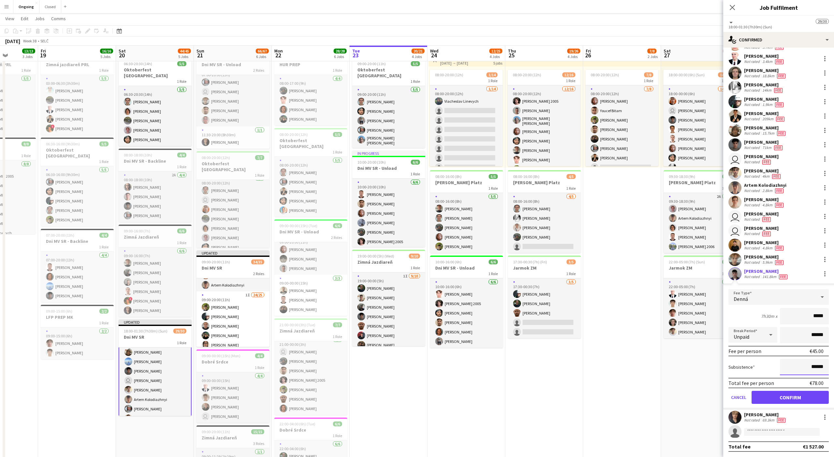
click at [822, 366] on input "******" at bounding box center [804, 367] width 49 height 16
type input "*****"
click at [786, 392] on button "Confirm" at bounding box center [790, 397] width 77 height 13
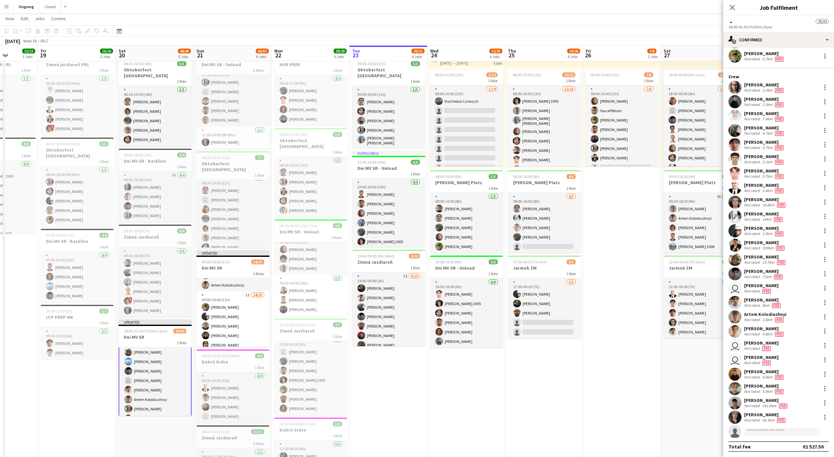
click at [398, 372] on app-date-cell "In progress 09:00-20:00 (11h) 5/5 Oktoberfest Vienna 1 Role 5/5 09:00-20:00 (11…" at bounding box center [389, 284] width 78 height 503
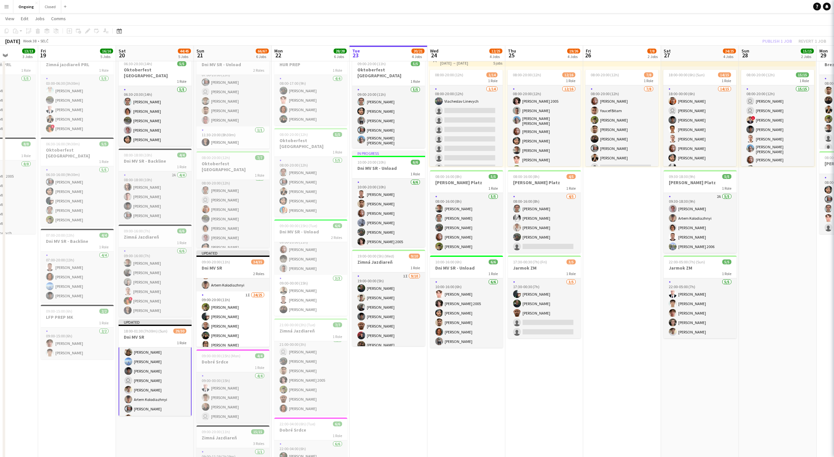
scroll to position [143, 0]
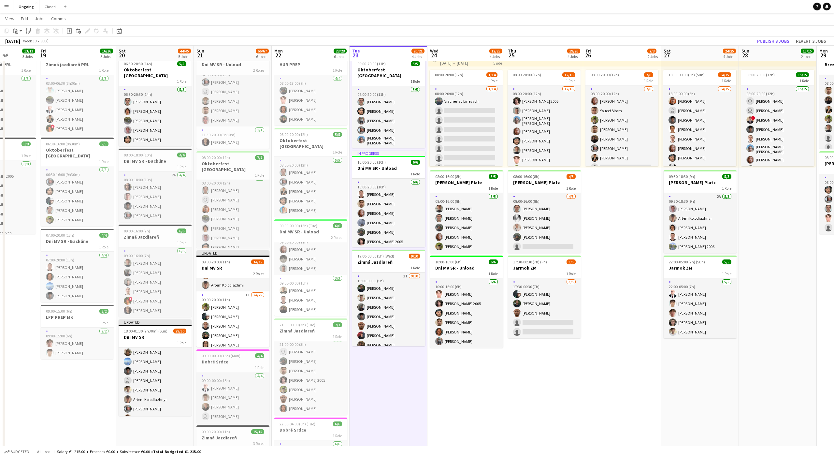
click at [398, 372] on app-date-cell "In progress 09:00-20:00 (11h) 5/5 Oktoberfest Vienna 1 Role 5/5 09:00-20:00 (11…" at bounding box center [389, 284] width 78 height 503
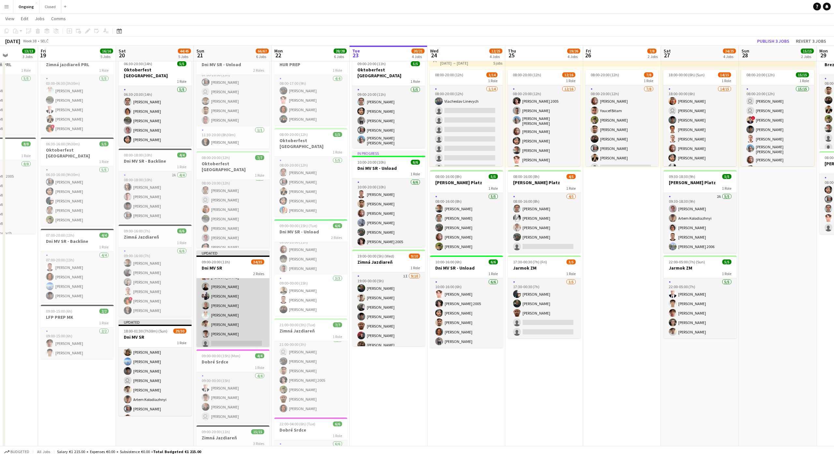
scroll to position [288, 0]
click at [227, 324] on app-card-role "1I 24/25 09:00-20:00 (11h) Jakub Hanzel Daniel Chlpek Andrej Fialka Tymofii Lev…" at bounding box center [232, 223] width 73 height 251
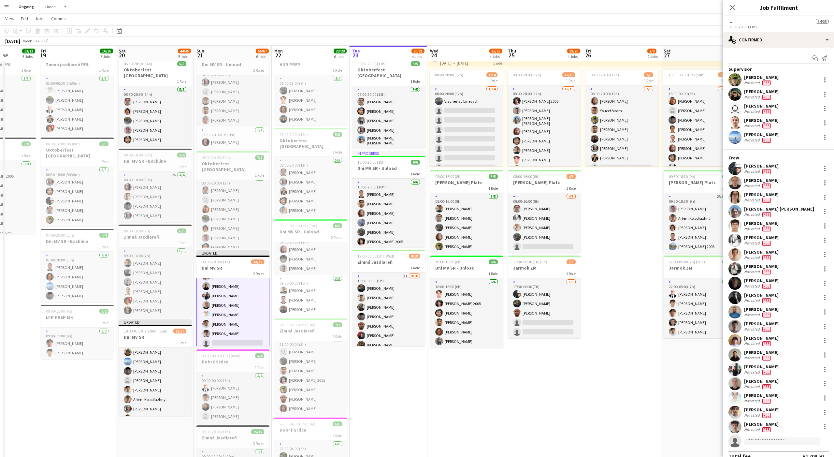
scroll to position [288, 0]
click at [824, 426] on div at bounding box center [825, 427] width 8 height 8
click at [794, 323] on button "Edit fee" at bounding box center [803, 321] width 51 height 16
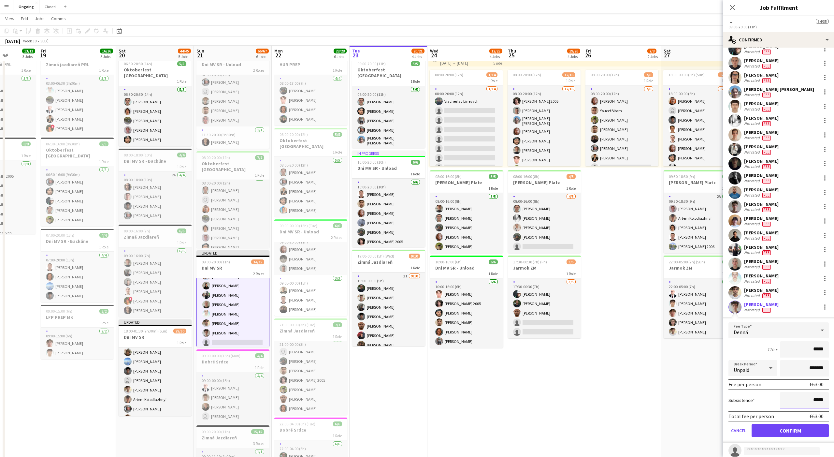
click at [817, 398] on input "*****" at bounding box center [804, 400] width 49 height 16
type input "***"
click at [798, 427] on button "Confirm" at bounding box center [790, 430] width 77 height 13
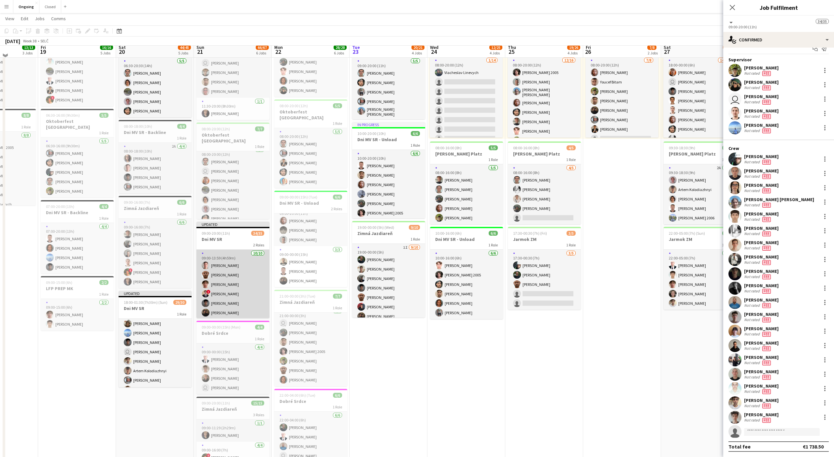
scroll to position [55, 0]
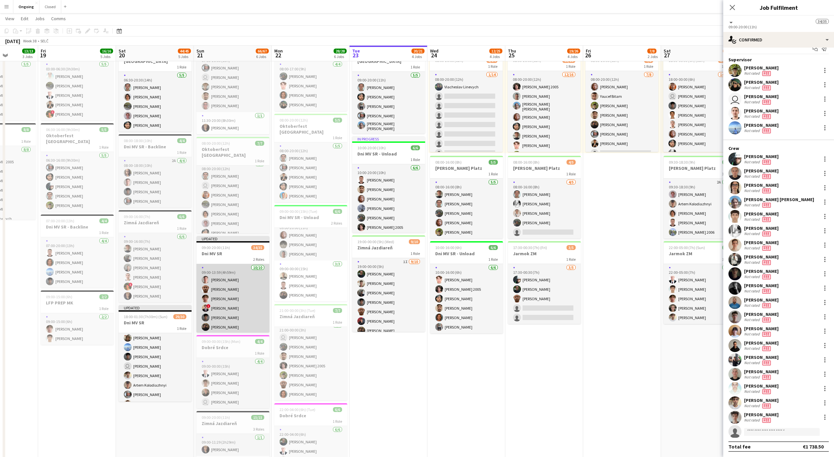
click at [230, 288] on app-card-role "10/10 09:00-13:59 (4h59m) Adam Piróg Adam Halaj Ilyas Azhniyazov ! Dominik Kiko…" at bounding box center [232, 317] width 73 height 107
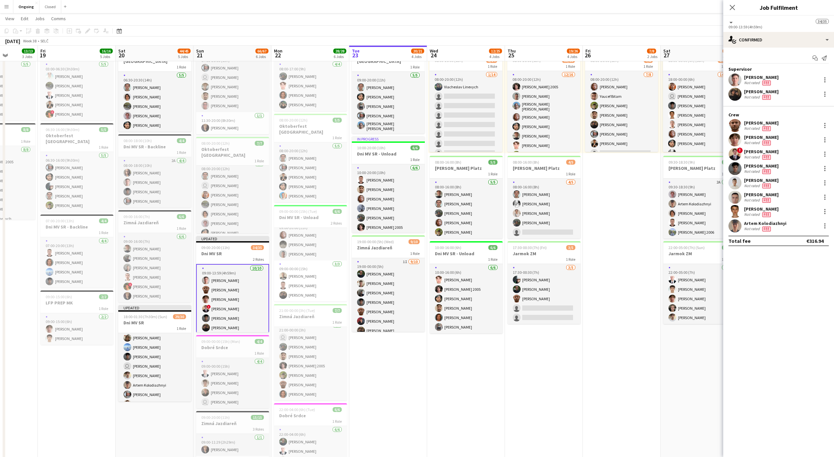
scroll to position [0, 0]
click at [826, 122] on div at bounding box center [825, 126] width 8 height 8
click at [796, 141] on button "Edit fee" at bounding box center [803, 138] width 51 height 16
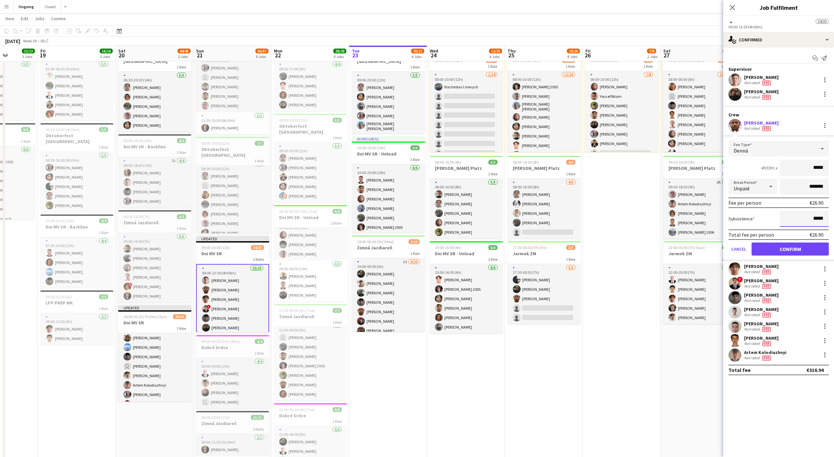
click at [818, 222] on input "*****" at bounding box center [804, 218] width 49 height 16
type input "***"
click at [802, 245] on button "Confirm" at bounding box center [790, 248] width 77 height 13
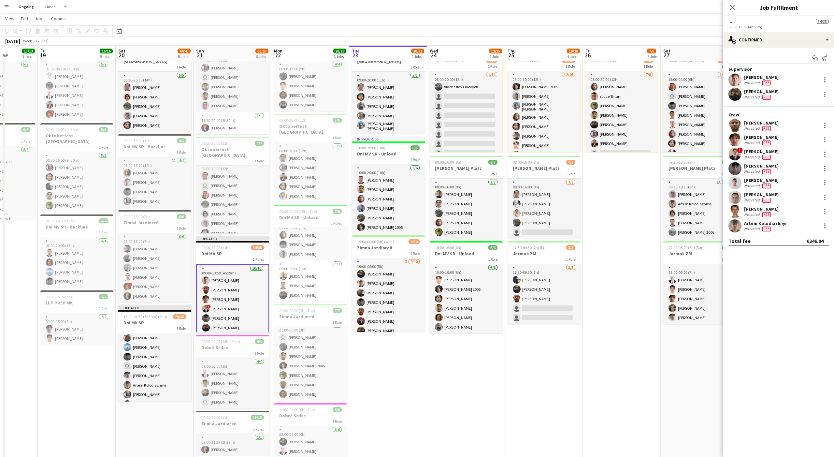
click at [618, 232] on app-date-cell "08:00-20:00 (12h) 7/8 1 Role 7/8 08:00-20:00 (12h) Jakub Gancarčík Youcef Bitam…" at bounding box center [622, 269] width 78 height 503
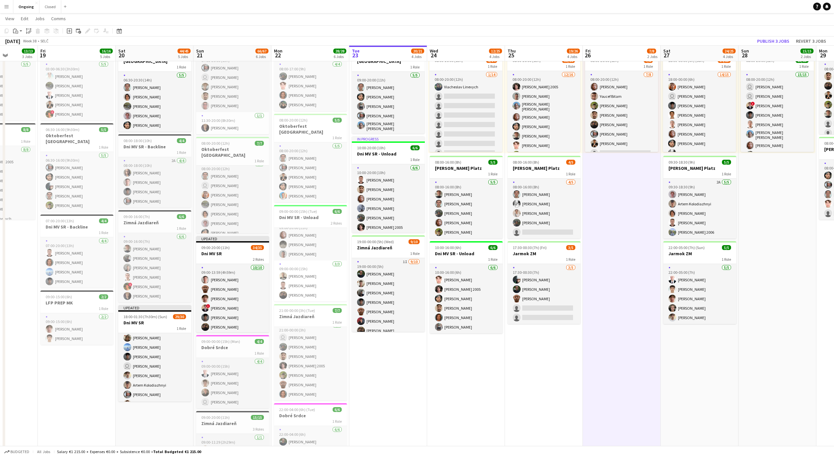
click at [619, 225] on app-date-cell "08:00-20:00 (12h) 7/8 1 Role 7/8 08:00-20:00 (12h) Jakub Gancarčík Youcef Bitam…" at bounding box center [622, 269] width 78 height 503
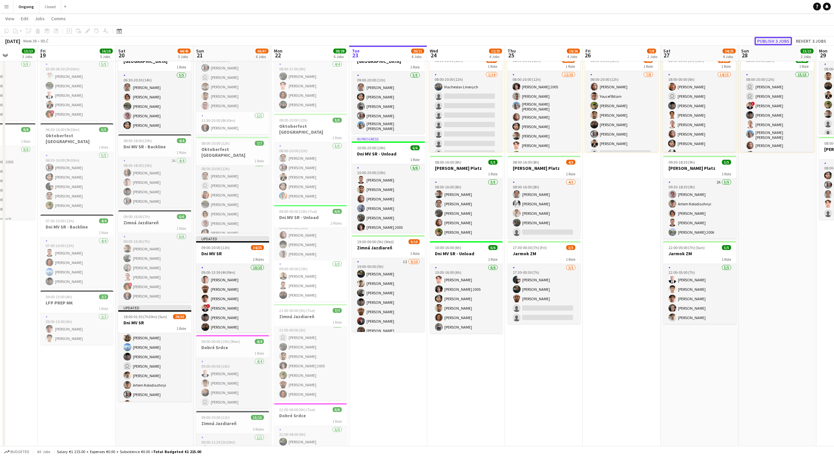
click at [777, 40] on button "Publish 3 jobs" at bounding box center [772, 41] width 37 height 8
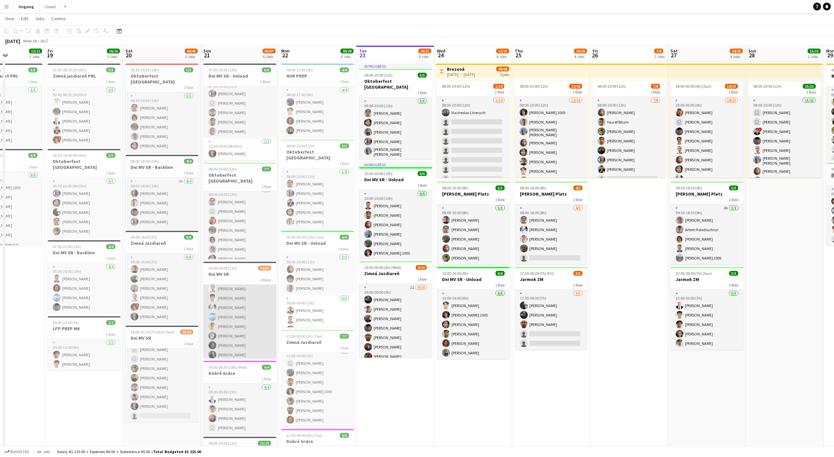
scroll to position [181, 0]
click at [230, 267] on span "09:00-20:00 (11h)" at bounding box center [222, 267] width 28 height 5
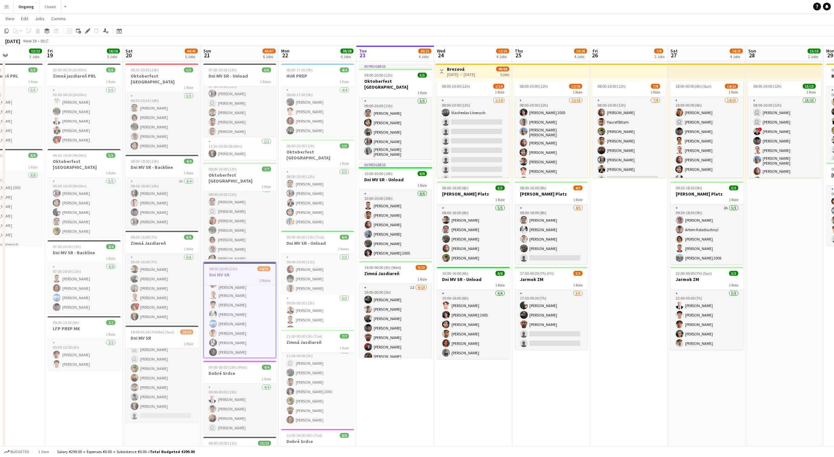
scroll to position [0, 190]
click at [90, 26] on app-toolbar "Copy Paste Paste Command V Paste with crew Command Shift V Paste linked Job Del…" at bounding box center [417, 30] width 834 height 11
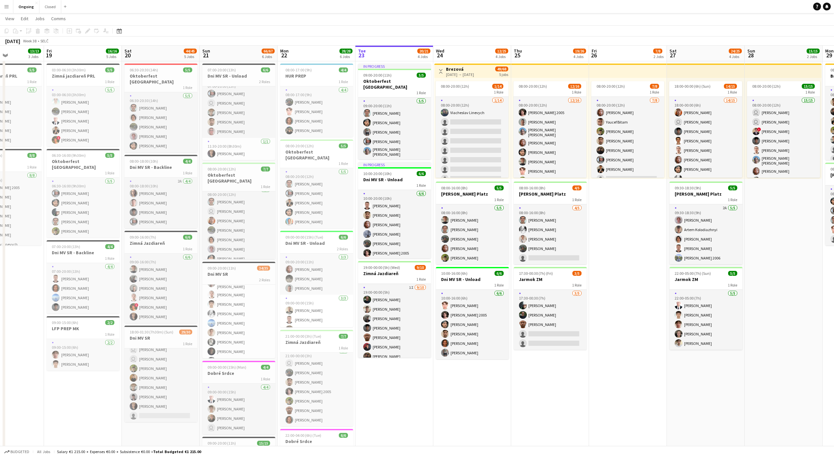
click at [225, 261] on app-date-cell "07:00-20:00 (13h) 6/6 Dni MV SR - Unload 2 Roles 5/5 07:00-20:00 (13h) Alexa Bo…" at bounding box center [239, 295] width 78 height 503
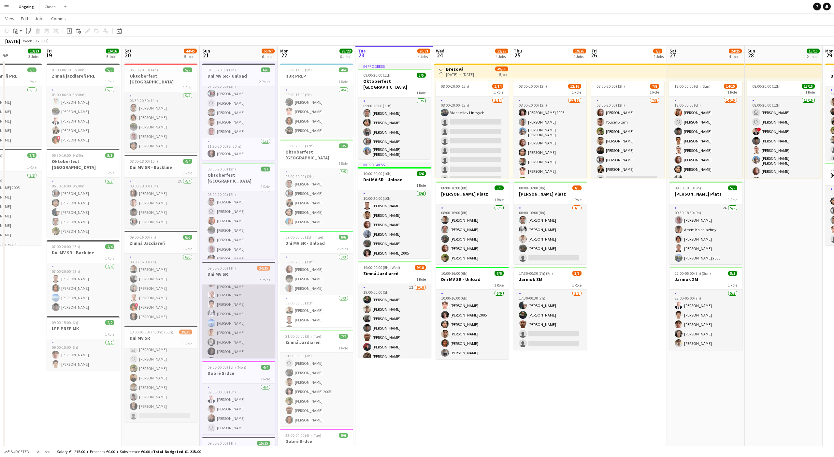
click at [232, 284] on app-card-role "1I 24/25 09:00-20:00 (11h) Jakub Hanzel Daniel Chlpek Andrej Fialka Tymofii Lev…" at bounding box center [238, 336] width 73 height 251
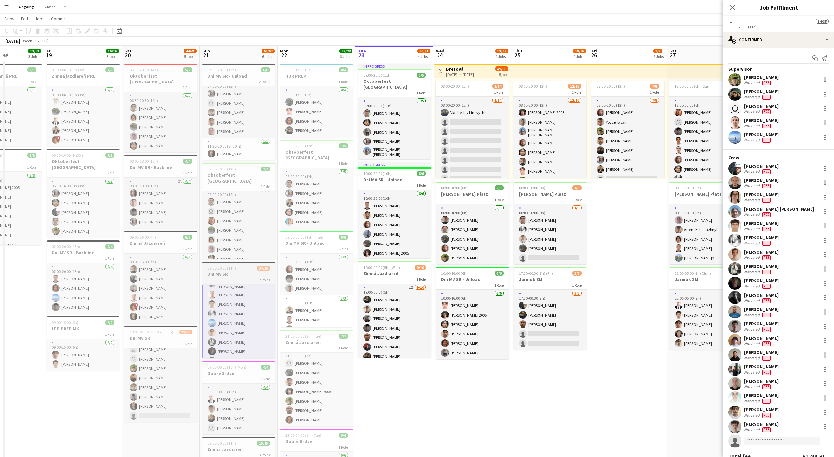
click at [228, 275] on h3 "Dni MV SR" at bounding box center [238, 274] width 73 height 6
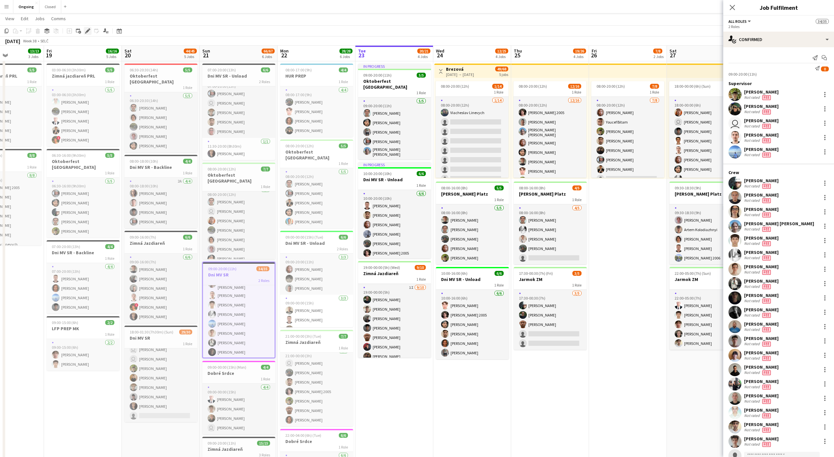
click at [88, 32] on icon "Edit" at bounding box center [87, 30] width 5 height 5
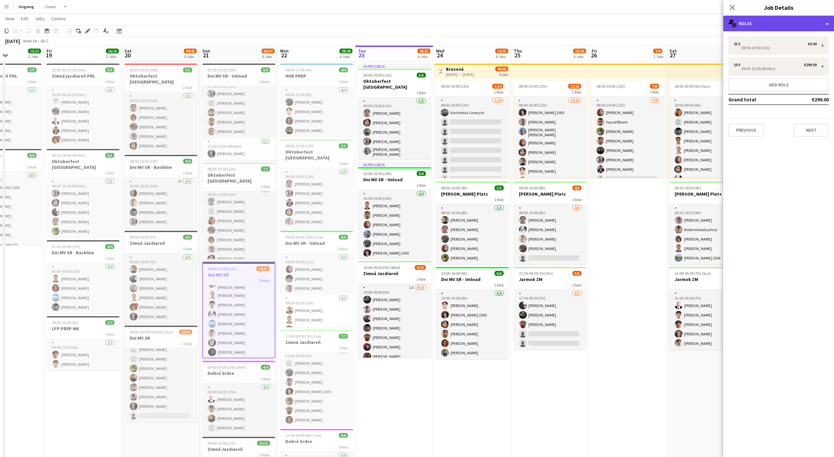
click at [756, 19] on div "multiple-users-add Roles" at bounding box center [778, 24] width 111 height 16
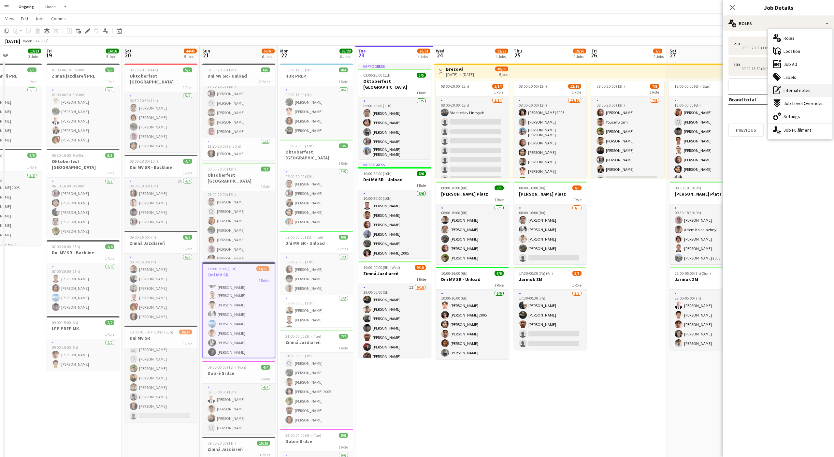
click at [789, 88] on span "Internal notes" at bounding box center [796, 90] width 27 height 6
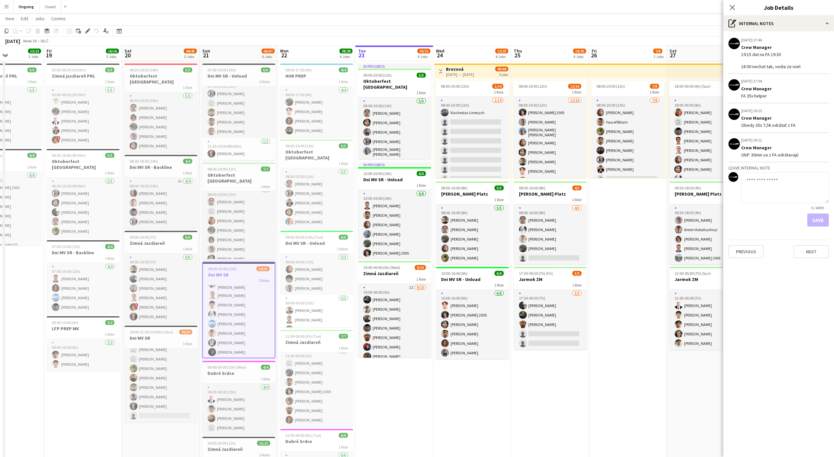
click at [675, 19] on app-page-menu "View Day view expanded Day view collapsed Month view Date picker Jump to today …" at bounding box center [417, 19] width 834 height 12
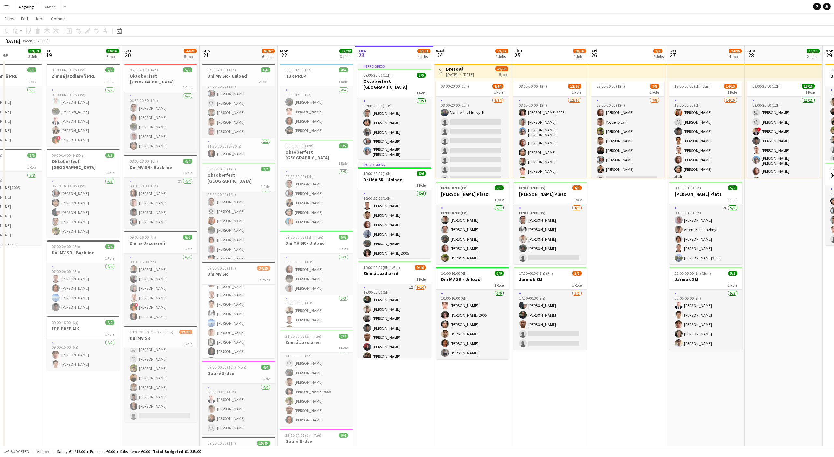
click at [637, 230] on app-date-cell "08:00-20:00 (12h) 7/8 1 Role 7/8 08:00-20:00 (12h) Jakub Gancarčík Youcef Bitam…" at bounding box center [628, 295] width 78 height 503
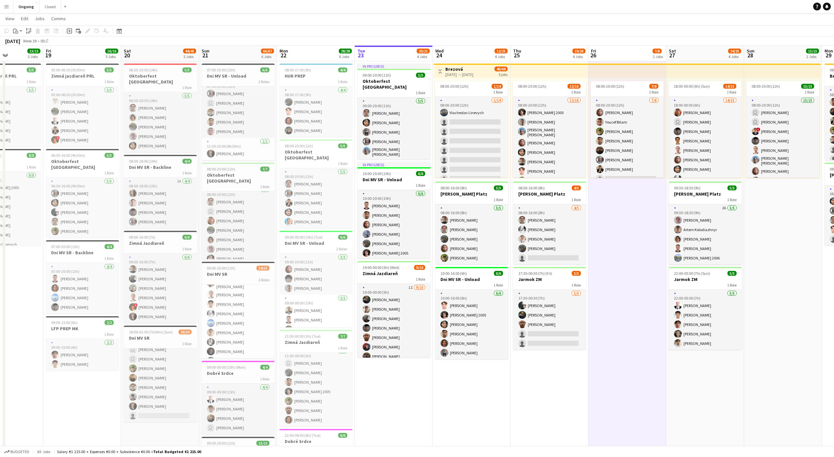
click at [633, 228] on app-date-cell "08:00-20:00 (12h) 7/8 1 Role 7/8 08:00-20:00 (12h) Jakub Gancarčík Youcef Bitam…" at bounding box center [627, 295] width 78 height 503
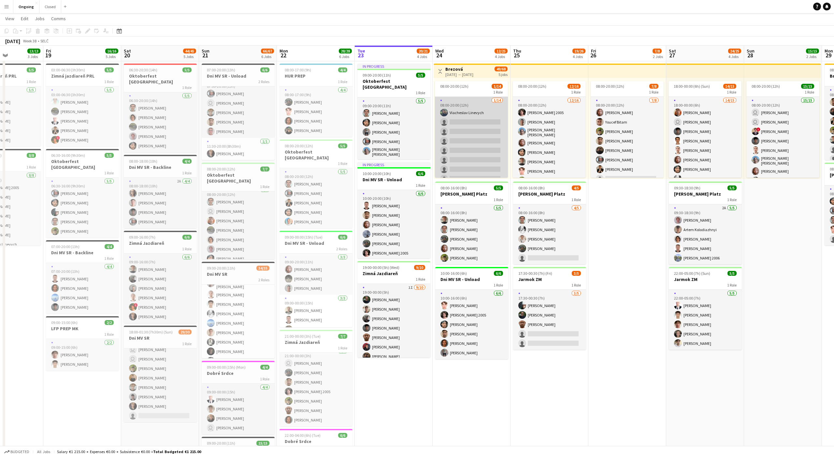
click at [479, 144] on app-card-role "1/14 08:00-20:00 (12h) Viacheslav Linevych single-neutral-actions single-neutra…" at bounding box center [471, 179] width 73 height 164
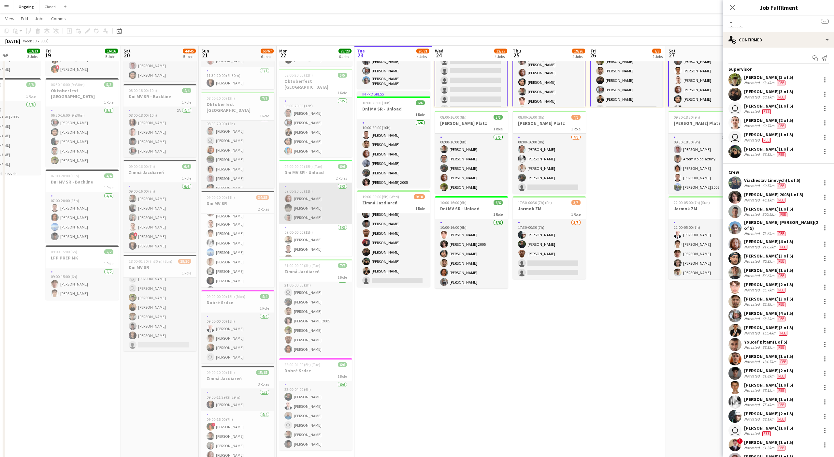
scroll to position [0, 0]
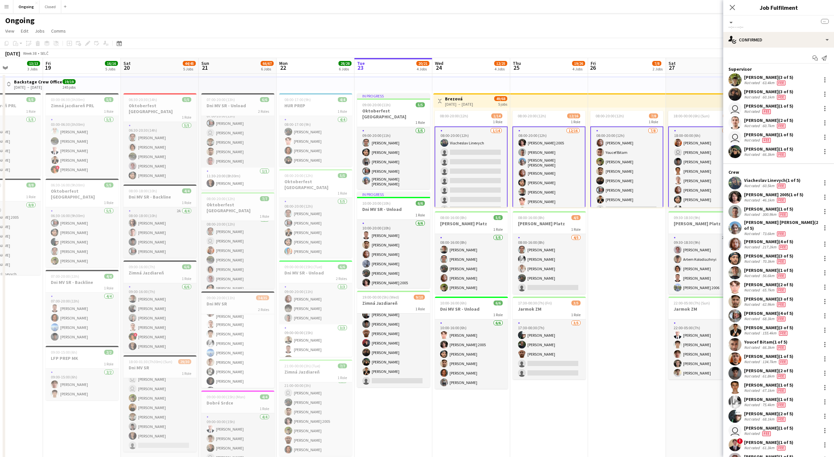
click at [402, 404] on app-date-cell "In progress 09:00-20:00 (11h) 5/5 Oktoberfest Vienna 1 Role 5/5 09:00-20:00 (11…" at bounding box center [393, 325] width 78 height 503
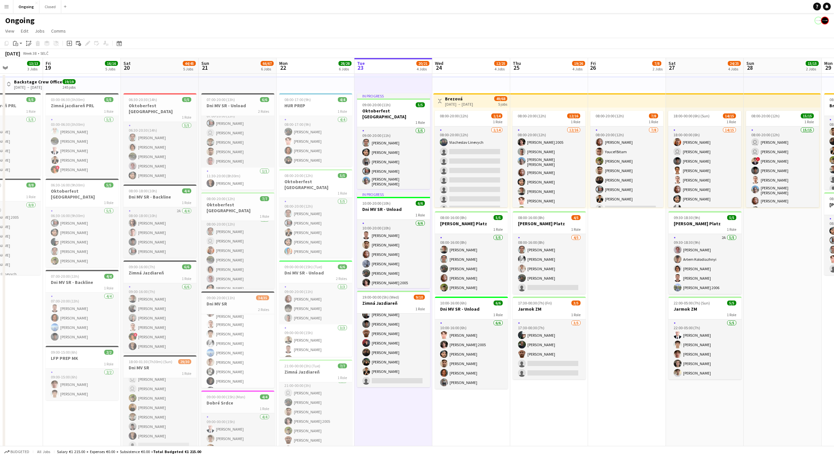
click at [393, 405] on app-date-cell "In progress 09:00-20:00 (11h) 5/5 Oktoberfest Vienna 1 Role 5/5 09:00-20:00 (11…" at bounding box center [393, 325] width 78 height 503
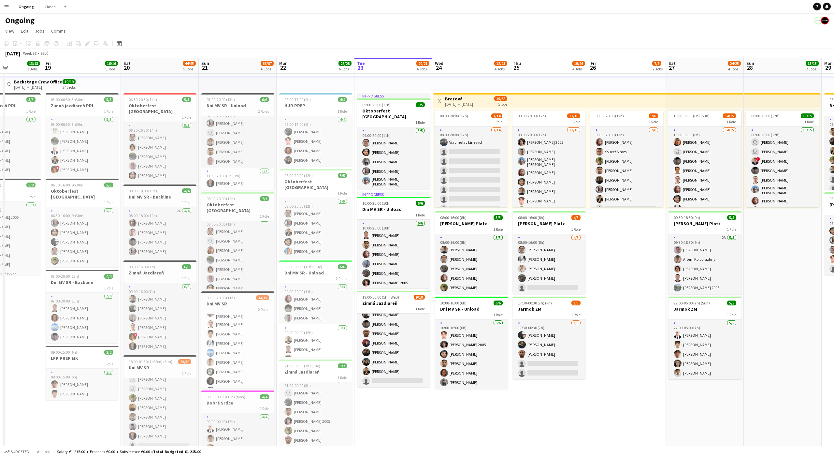
click at [396, 408] on app-date-cell "In progress 09:00-20:00 (11h) 5/5 Oktoberfest Vienna 1 Role 5/5 09:00-20:00 (11…" at bounding box center [393, 325] width 78 height 503
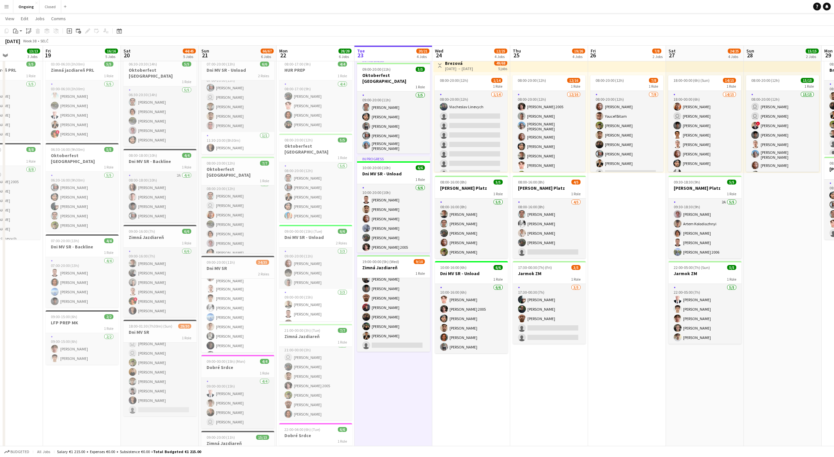
scroll to position [36, 0]
click at [392, 380] on app-date-cell "In progress 09:00-20:00 (11h) 5/5 Oktoberfest Vienna 1 Role 5/5 09:00-20:00 (11…" at bounding box center [393, 288] width 78 height 503
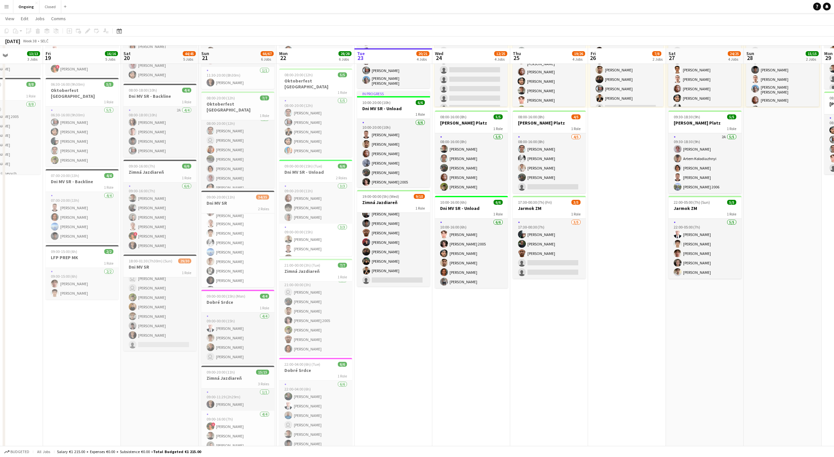
scroll to position [103, 0]
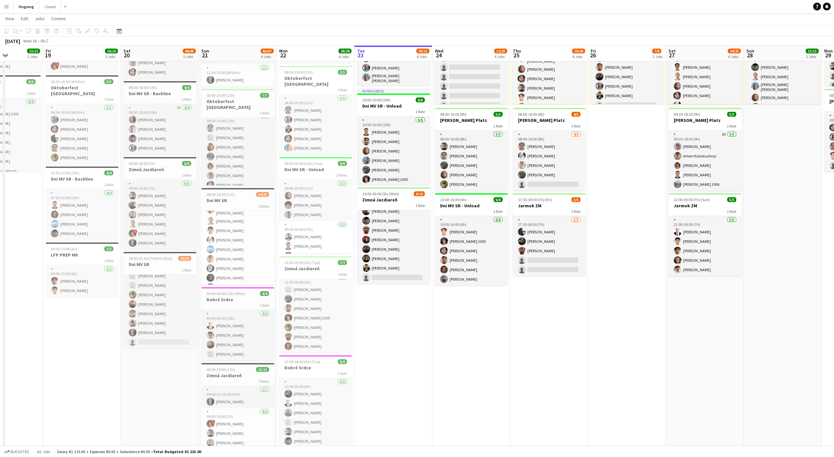
click at [391, 314] on app-date-cell "In progress 09:00-20:00 (11h) 5/5 Oktoberfest Vienna 1 Role 5/5 09:00-20:00 (11…" at bounding box center [393, 221] width 78 height 503
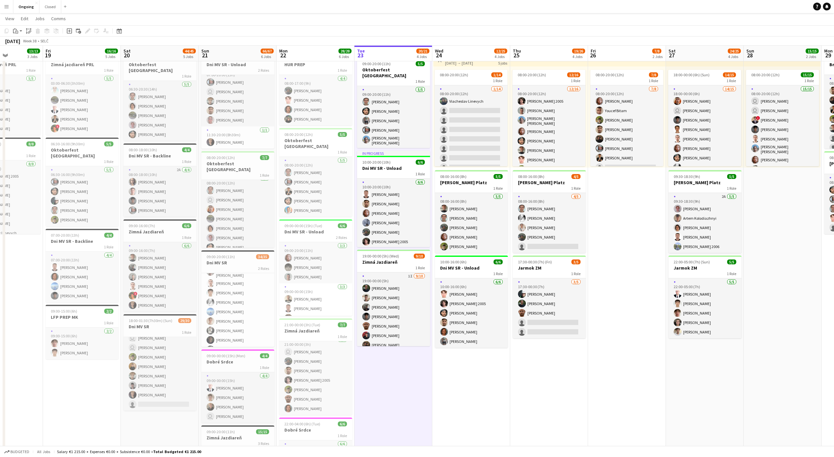
scroll to position [42, 0]
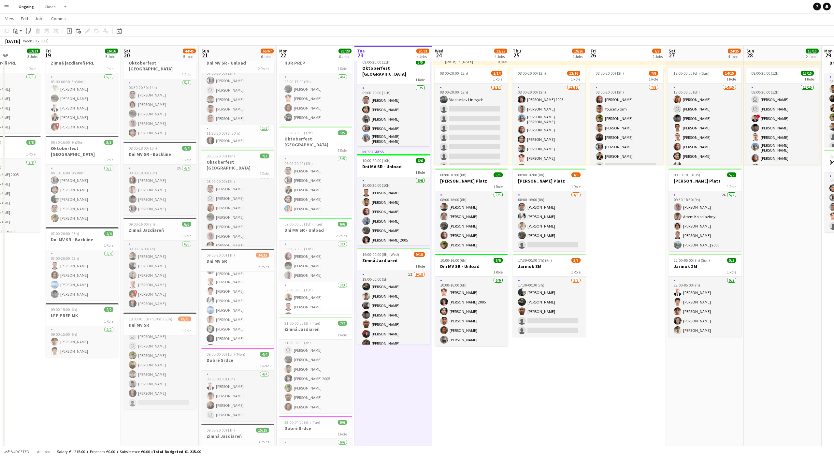
click at [394, 370] on app-date-cell "In progress 09:00-20:00 (11h) 5/5 Oktoberfest Vienna 1 Role 5/5 09:00-20:00 (11…" at bounding box center [393, 282] width 78 height 503
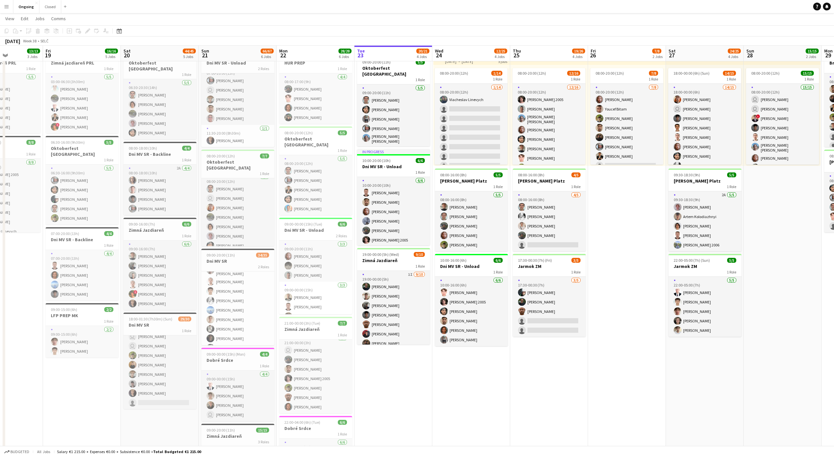
click at [394, 370] on app-date-cell "In progress 09:00-20:00 (11h) 5/5 Oktoberfest Vienna 1 Role 5/5 09:00-20:00 (11…" at bounding box center [393, 282] width 78 height 503
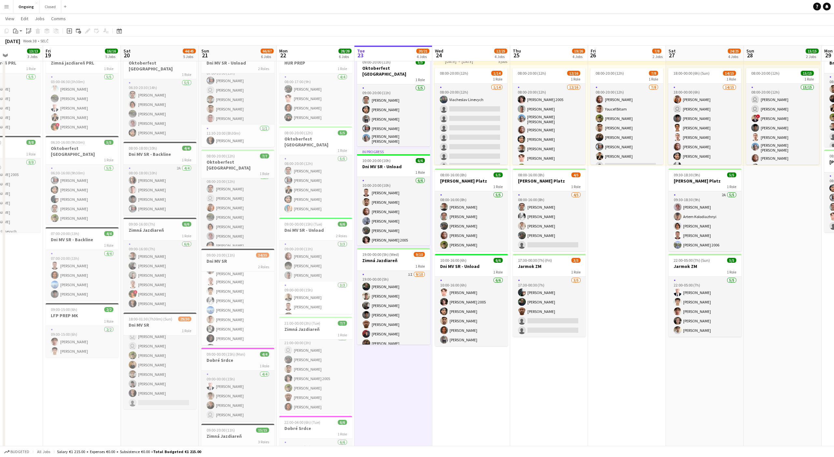
click at [394, 370] on app-date-cell "In progress 09:00-20:00 (11h) 5/5 Oktoberfest Vienna 1 Role 5/5 09:00-20:00 (11…" at bounding box center [393, 282] width 78 height 503
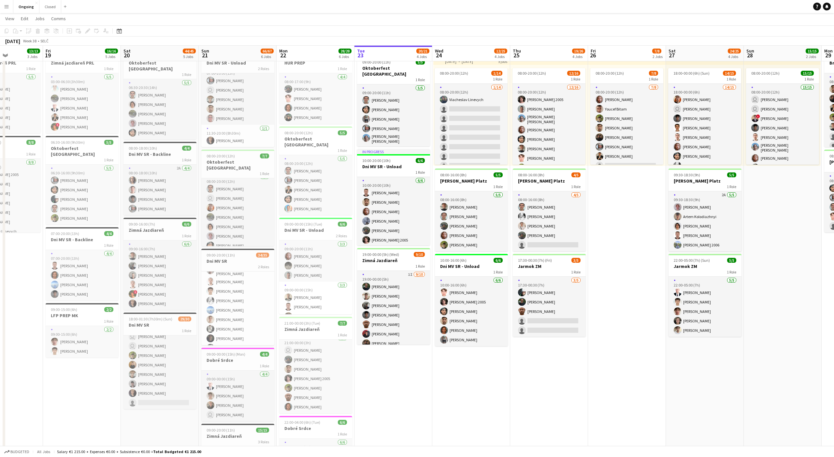
click at [394, 370] on app-date-cell "In progress 09:00-20:00 (11h) 5/5 Oktoberfest Vienna 1 Role 5/5 09:00-20:00 (11…" at bounding box center [393, 282] width 78 height 503
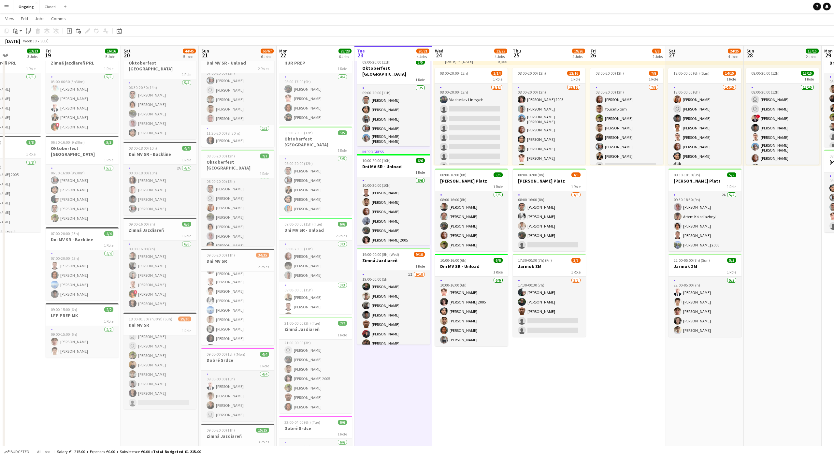
click at [394, 370] on app-date-cell "In progress 09:00-20:00 (11h) 5/5 Oktoberfest Vienna 1 Role 5/5 09:00-20:00 (11…" at bounding box center [393, 282] width 78 height 503
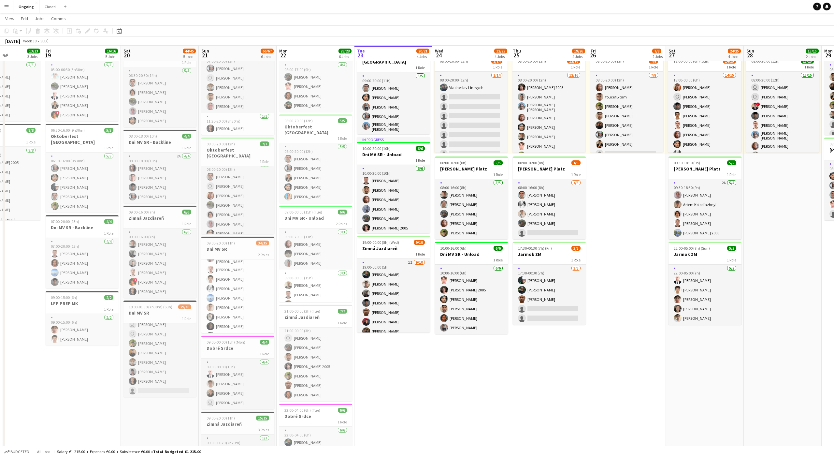
scroll to position [60, 0]
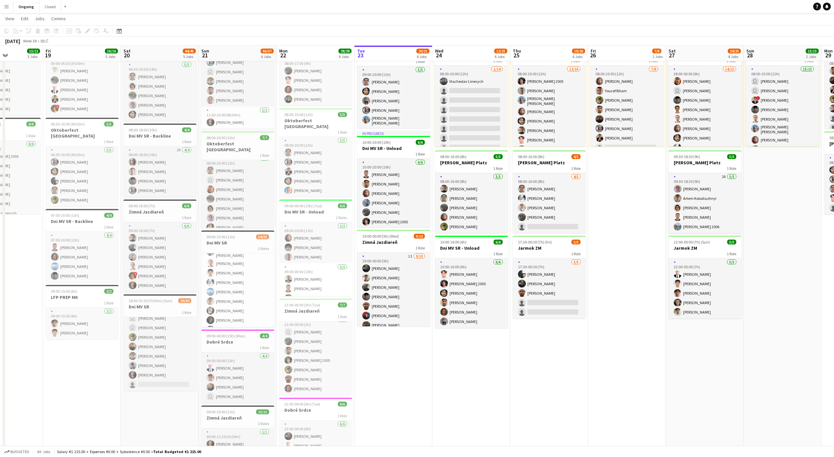
click at [394, 356] on app-date-cell "In progress 09:00-20:00 (11h) 5/5 Oktoberfest Vienna 1 Role 5/5 09:00-20:00 (11…" at bounding box center [393, 264] width 78 height 503
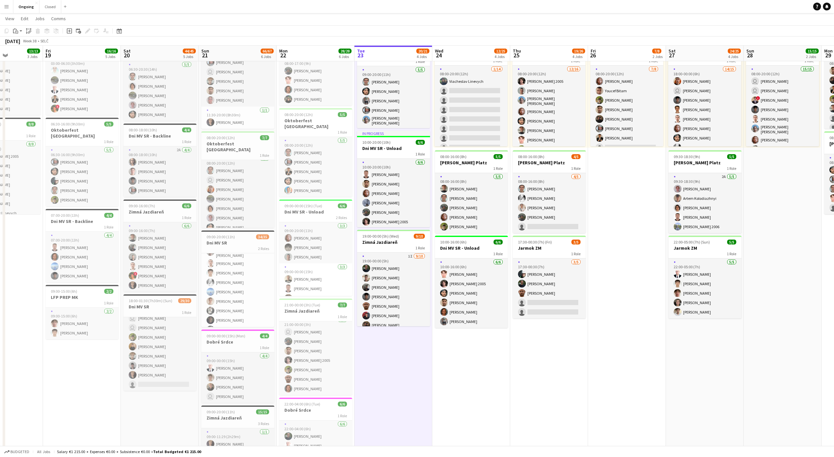
click at [394, 352] on app-date-cell "In progress 09:00-20:00 (11h) 5/5 Oktoberfest Vienna 1 Role 5/5 09:00-20:00 (11…" at bounding box center [393, 264] width 78 height 503
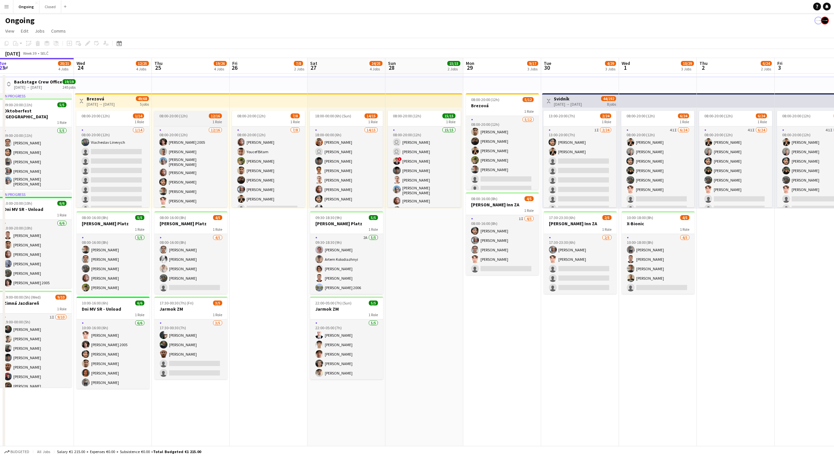
scroll to position [0, 160]
click at [194, 118] on app-job-card "08:00-20:00 (12h) 12/16 1 Role 12/16 08:00-20:00 (12h) Matej Polák 2005 Peter T…" at bounding box center [190, 159] width 73 height 96
click at [88, 42] on icon "Edit" at bounding box center [87, 43] width 5 height 5
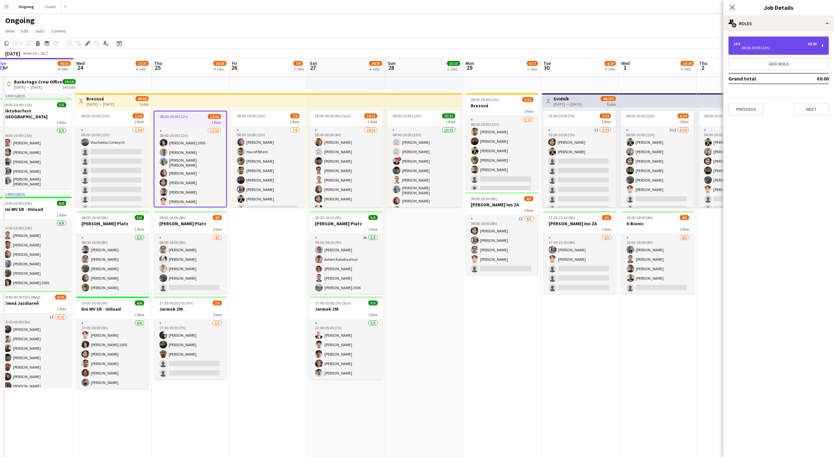
click at [814, 45] on div "€0.00" at bounding box center [812, 44] width 9 height 5
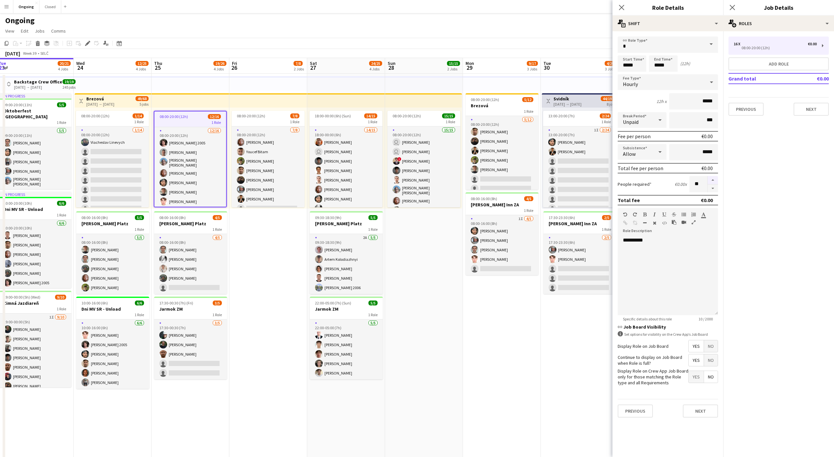
click at [712, 179] on button "button" at bounding box center [713, 180] width 10 height 8
type input "**"
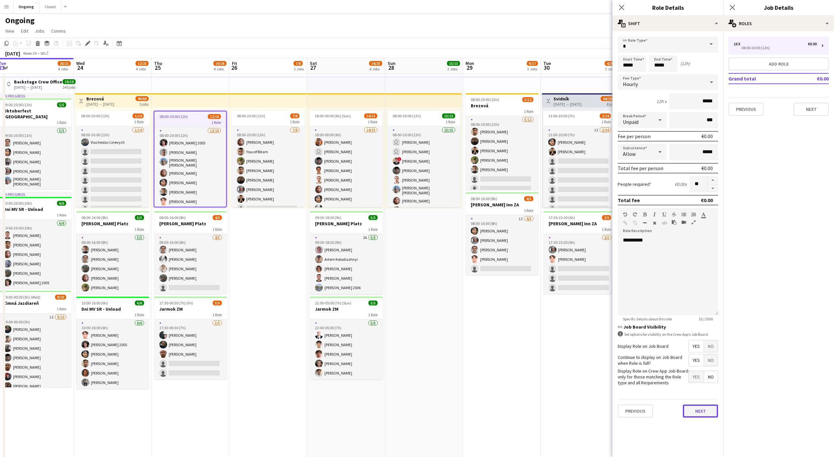
click at [697, 412] on button "Next" at bounding box center [700, 410] width 35 height 13
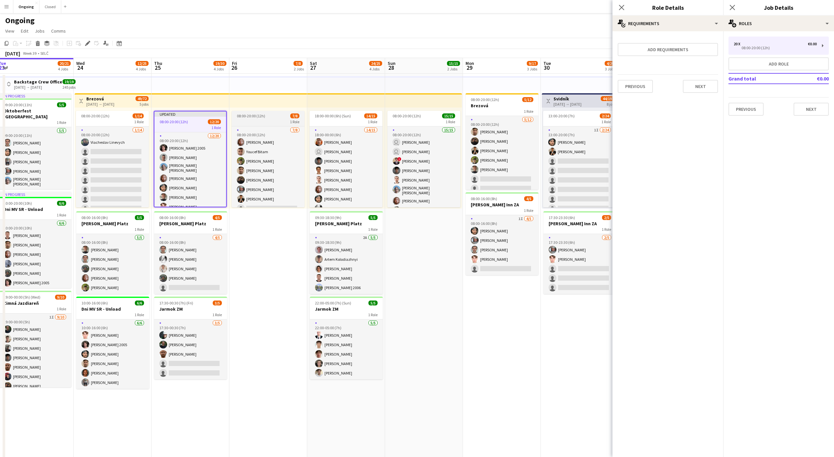
click at [271, 121] on div "1 Role" at bounding box center [268, 121] width 73 height 5
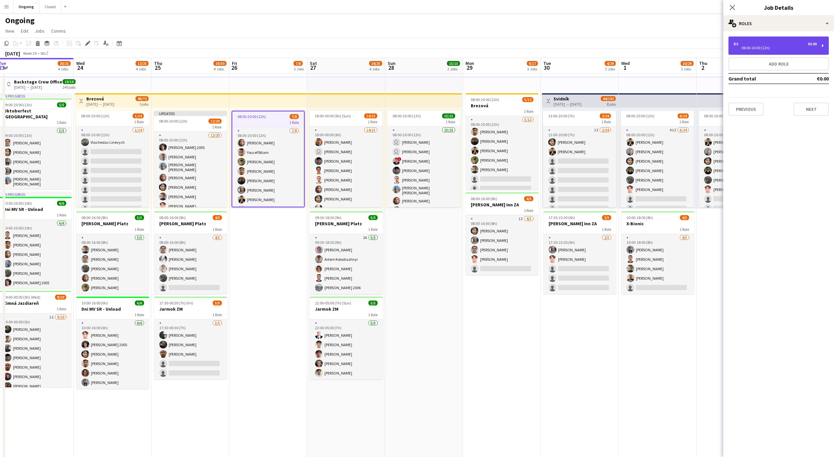
click at [767, 46] on div "08:00-20:00 (12h)" at bounding box center [775, 47] width 83 height 3
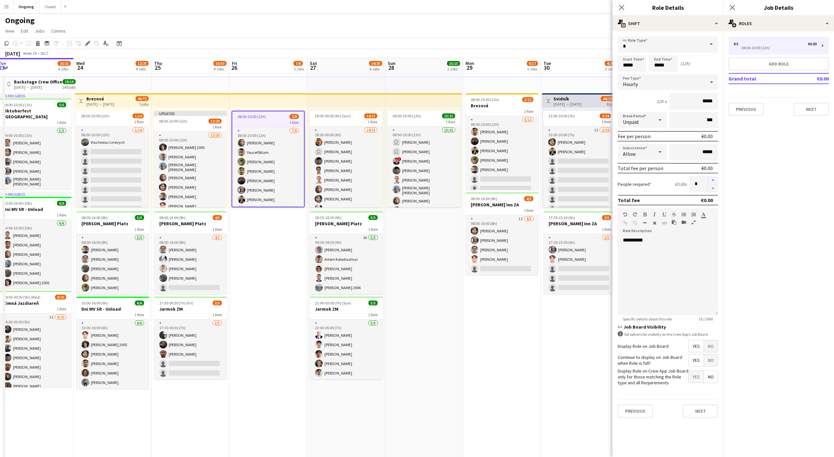
click at [712, 178] on button "button" at bounding box center [713, 180] width 10 height 8
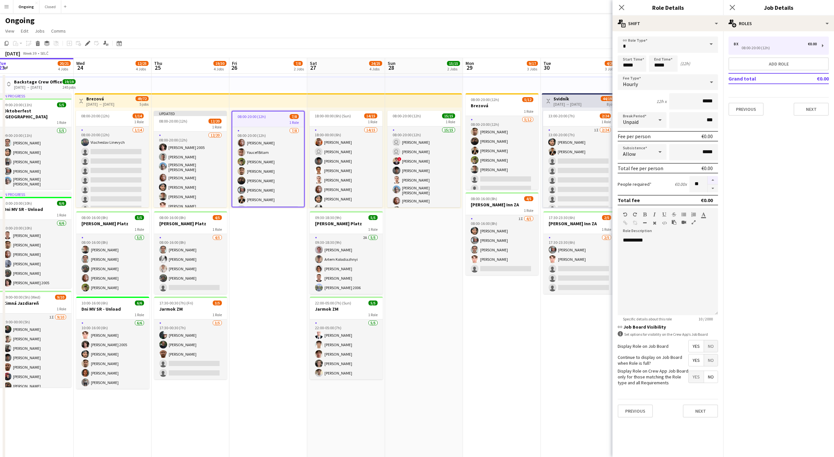
click at [712, 178] on button "button" at bounding box center [713, 180] width 10 height 8
type input "**"
click at [703, 414] on button "Next" at bounding box center [700, 410] width 35 height 13
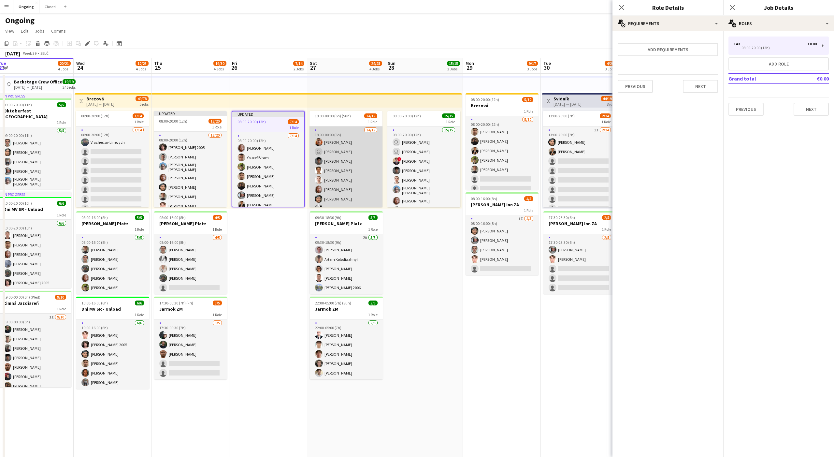
click at [354, 131] on app-card-role "14/15 18:00-00:00 (6h) Lukáš Koleják user Sergej Krempaský Matej Kováč Martin B…" at bounding box center [345, 227] width 73 height 202
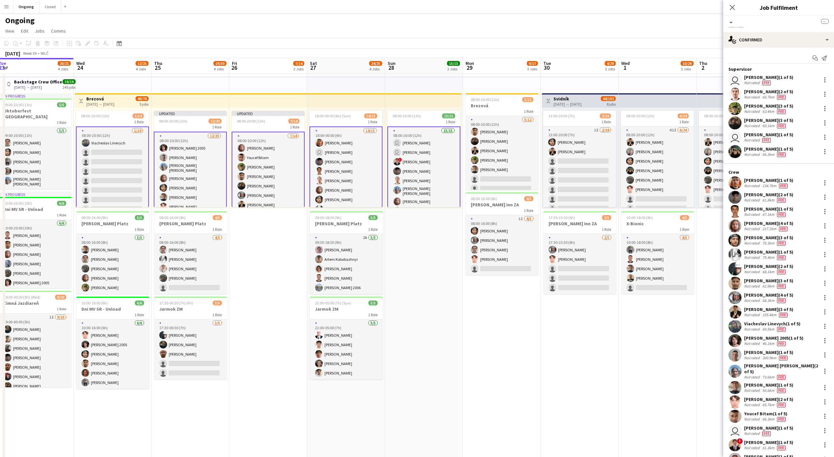
click at [354, 131] on app-card-role "14/15 18:00-00:00 (6h) Lukáš Koleják user Sergej Krempaský Matej Kováč Martin B…" at bounding box center [345, 227] width 73 height 202
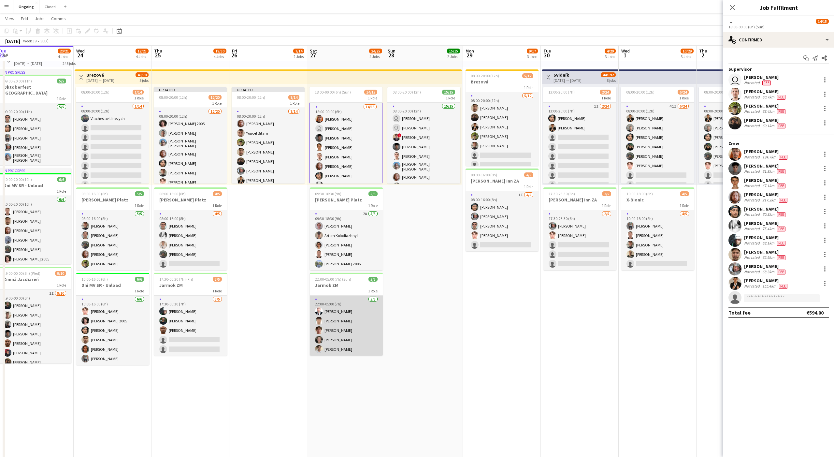
scroll to position [0, 158]
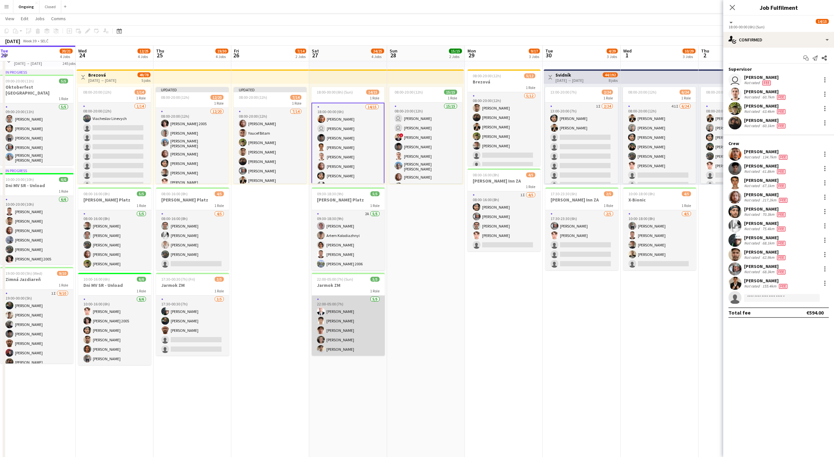
click at [353, 313] on app-card-role "5/5 22:00-05:00 (7h) Peter Furda Serhii Derevianko Ilyas Azhniyazov Matúš Gašta…" at bounding box center [348, 325] width 73 height 60
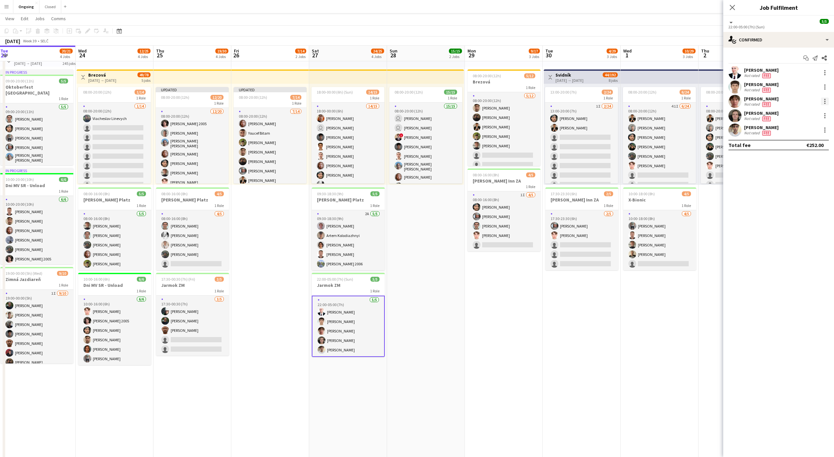
click at [824, 100] on div at bounding box center [825, 101] width 8 height 8
click at [789, 174] on span "Remove" at bounding box center [793, 176] width 20 height 6
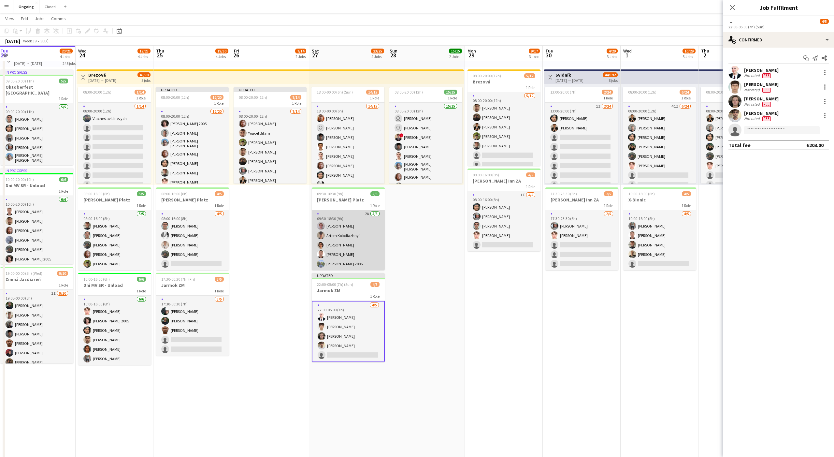
click at [351, 253] on app-card-role "2A 5/5 09:30-18:30 (9h) Ondrej Musil Artem Kolodiazhnyi Mykhailo Dupyn Serhii S…" at bounding box center [348, 240] width 73 height 60
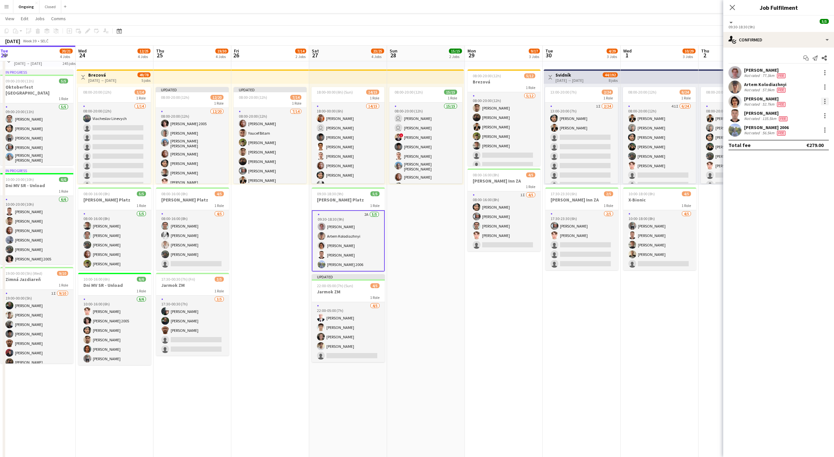
click at [825, 99] on div at bounding box center [825, 101] width 8 height 8
click at [792, 173] on span "Remove" at bounding box center [793, 176] width 20 height 6
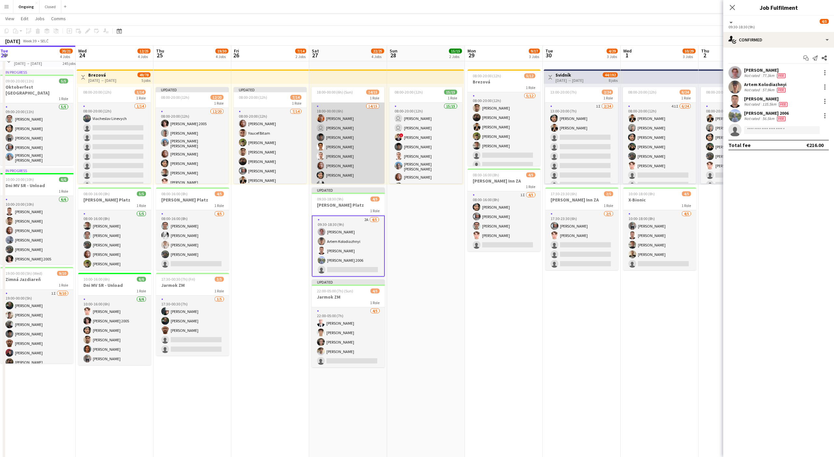
click at [354, 152] on app-card-role "14/15 18:00-00:00 (6h) Lukáš Koleják user Sergej Krempaský Matej Kováč Martin B…" at bounding box center [347, 204] width 73 height 202
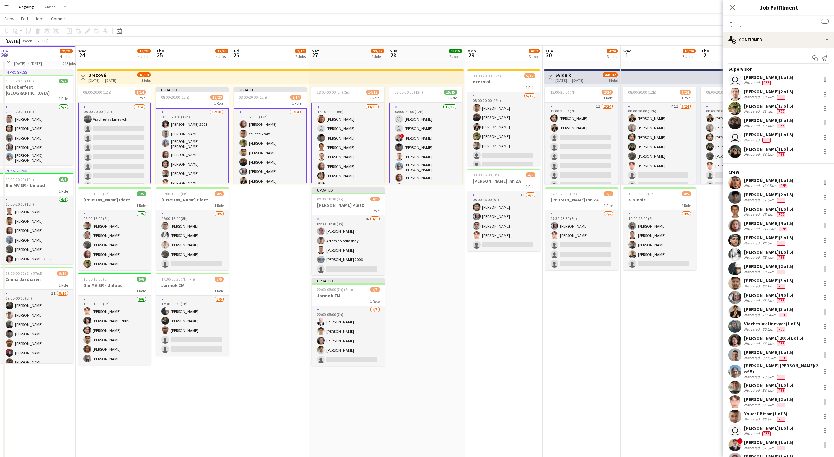
click at [368, 149] on app-card-role "14/15 18:00-00:00 (6h) Lukáš Koleják user Sergej Krempaský Matej Kováč Martin B…" at bounding box center [347, 204] width 73 height 202
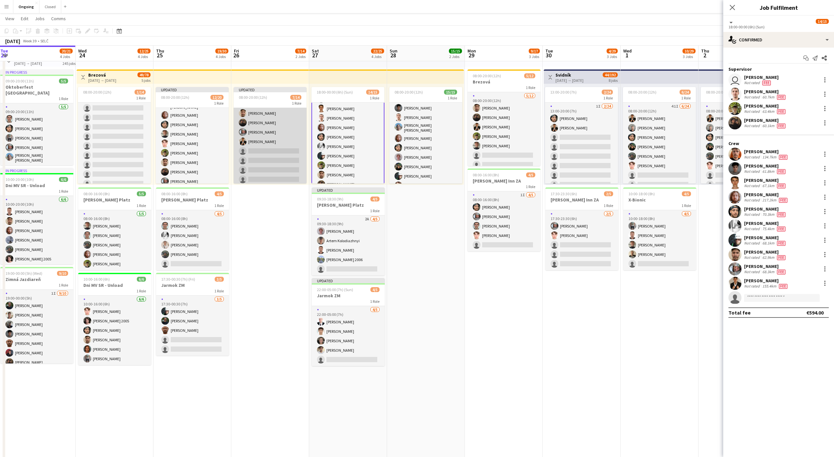
scroll to position [42, 0]
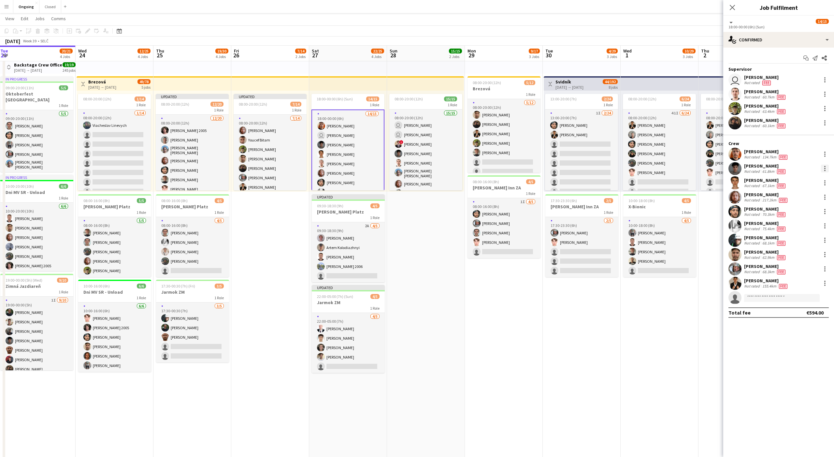
click at [826, 165] on div at bounding box center [825, 169] width 8 height 8
click at [794, 224] on button "Remove" at bounding box center [803, 228] width 51 height 16
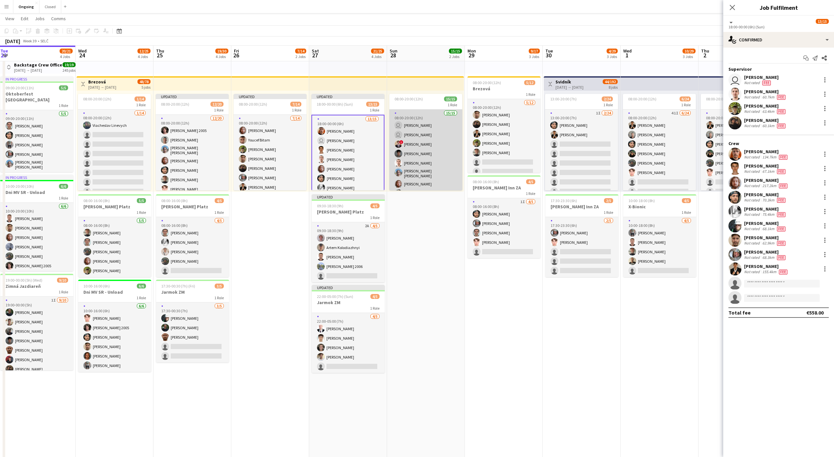
scroll to position [23, 0]
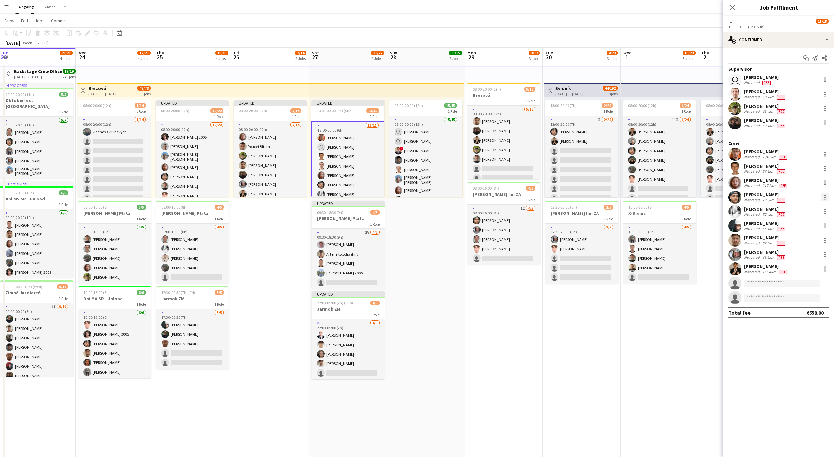
click at [824, 193] on div at bounding box center [825, 197] width 8 height 8
click at [791, 255] on span "Remove" at bounding box center [793, 256] width 20 height 6
click at [423, 236] on app-date-cell "08:00-20:00 (12h) 15/15 1 Role 15/15 08:00-20:00 (12h) user Dávid Kuchel user K…" at bounding box center [426, 314] width 78 height 503
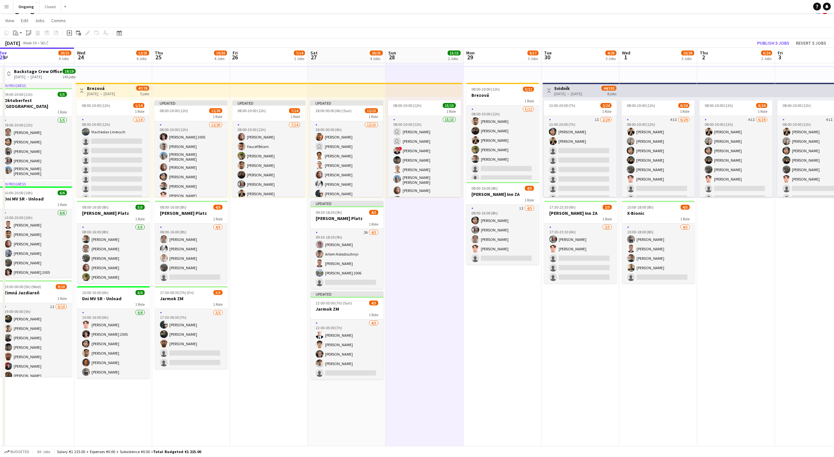
click at [423, 236] on app-date-cell "08:00-20:00 (12h) 15/15 1 Role 15/15 08:00-20:00 (12h) user Dávid Kuchel user K…" at bounding box center [425, 314] width 78 height 503
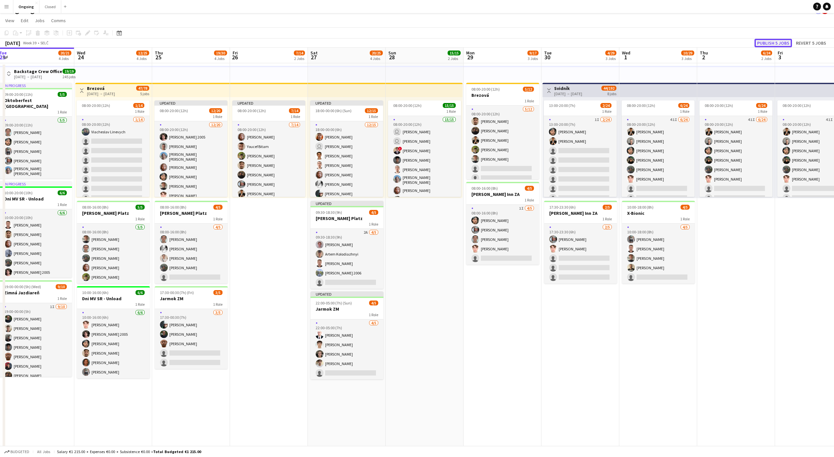
click at [770, 42] on button "Publish 5 jobs" at bounding box center [772, 43] width 37 height 8
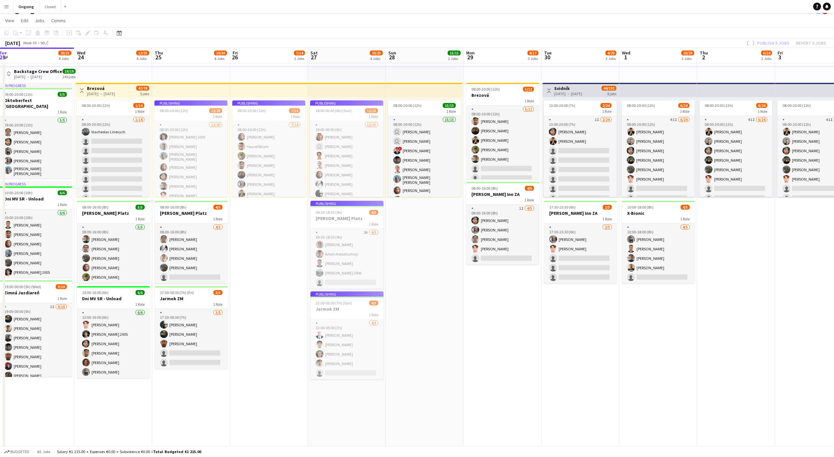
click at [352, 257] on app-job-card "Publishing 09:30-18:30 (9h) 4/5 Maria Theresien Platz 1 Role 2A 4/5 09:30-18:30…" at bounding box center [346, 245] width 73 height 88
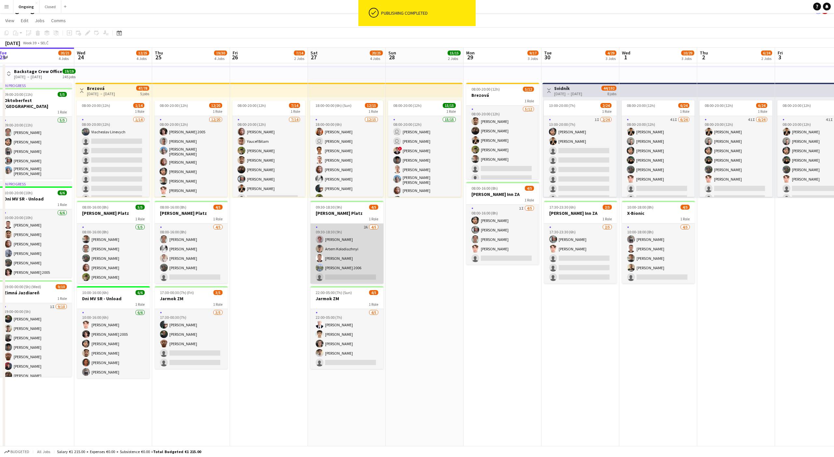
click at [352, 268] on app-card-role "2A 4/5 09:30-18:30 (9h) Ondrej Musil Artem Kolodiazhnyi Serhii Smetaniuk Matej …" at bounding box center [346, 253] width 73 height 60
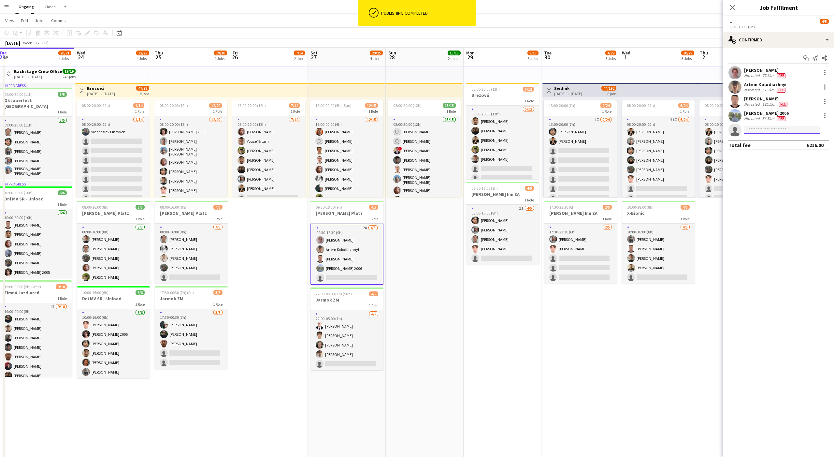
click at [773, 128] on input at bounding box center [782, 130] width 76 height 8
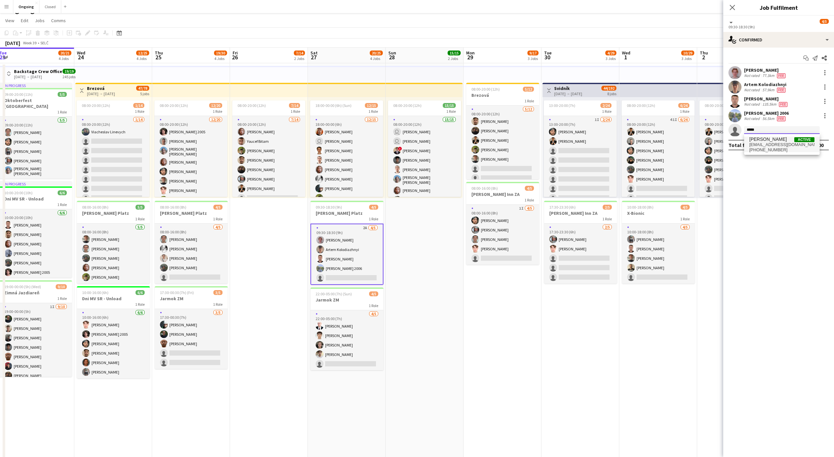
type input "*****"
click at [771, 145] on span "marcodanis612@gmail.com" at bounding box center [781, 144] width 65 height 5
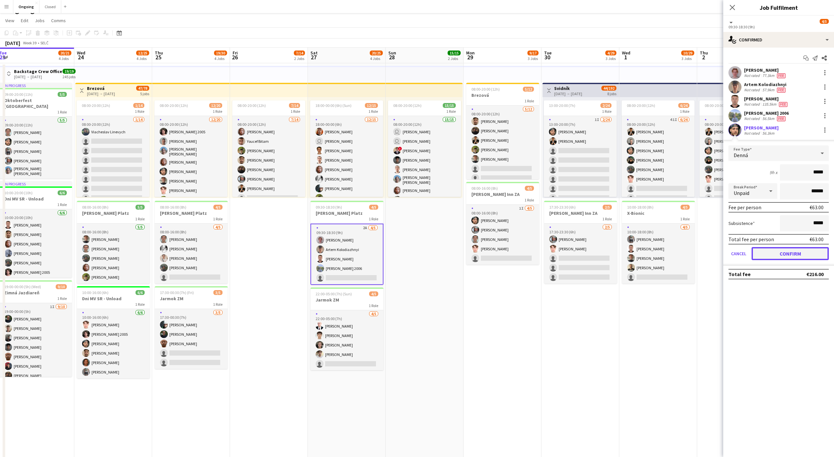
click at [779, 252] on button "Confirm" at bounding box center [790, 253] width 77 height 13
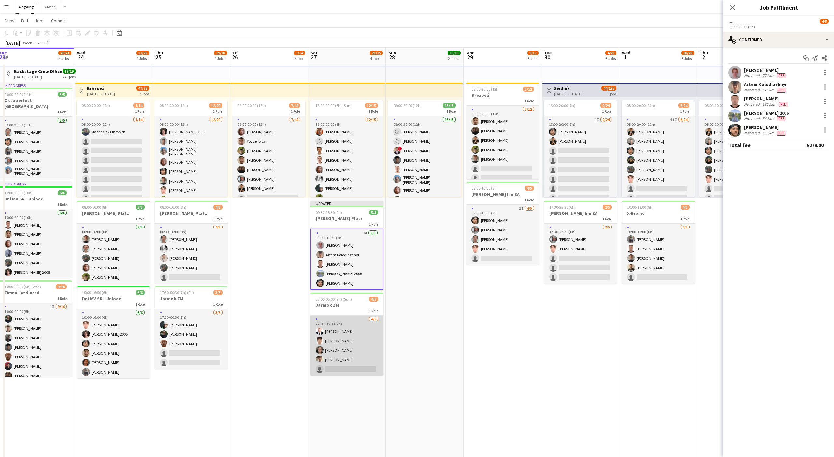
click at [351, 363] on app-card-role "4/5 22:00-05:00 (7h) Peter Furda Serhii Derevianko Matúš Gaštan Oliver Mihok si…" at bounding box center [346, 345] width 73 height 60
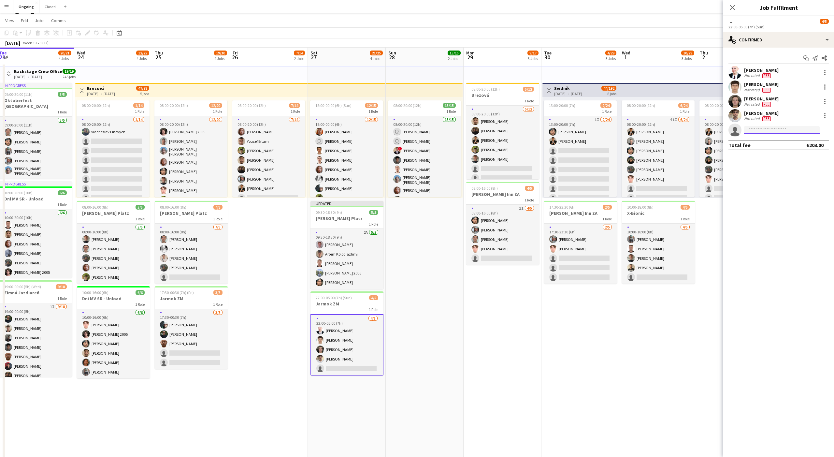
click at [767, 132] on input at bounding box center [782, 130] width 76 height 8
type input "*****"
click at [780, 148] on span "+421914290445" at bounding box center [781, 149] width 65 height 5
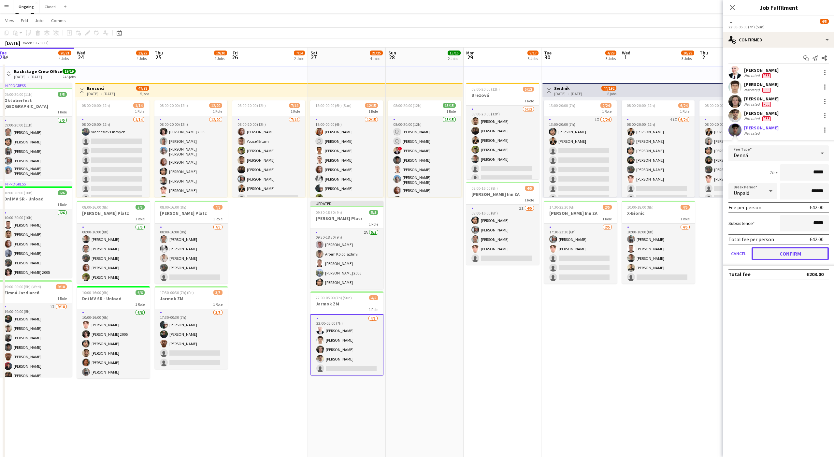
click at [784, 250] on button "Confirm" at bounding box center [790, 253] width 77 height 13
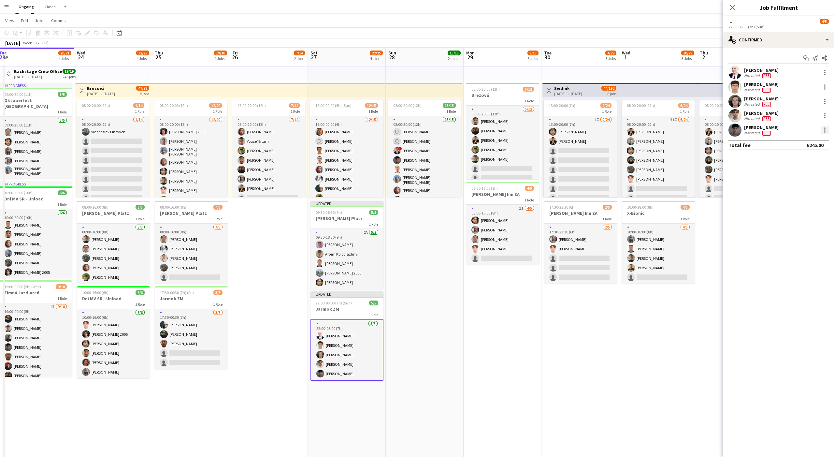
click at [825, 131] on div at bounding box center [824, 131] width 1 height 1
click at [791, 143] on span "Edit fee" at bounding box center [792, 142] width 18 height 6
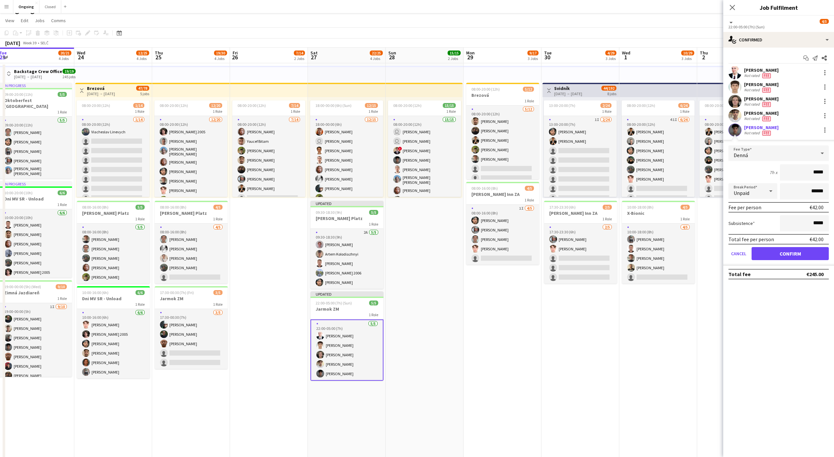
click at [752, 152] on div "Denná" at bounding box center [771, 153] width 87 height 16
click at [741, 239] on span "Nočná" at bounding box center [779, 237] width 90 height 6
type input "*****"
click at [784, 251] on button "Confirm" at bounding box center [790, 253] width 77 height 13
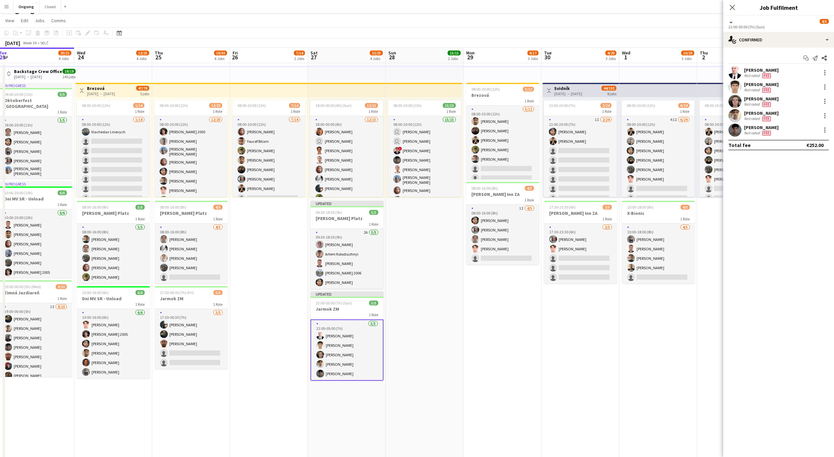
click at [464, 327] on app-date-cell "08:00-20:00 (12h) 5/12 Brezová 1 Role 5/12 08:00-20:00 (12h) Alexander Edgar Ce…" at bounding box center [503, 314] width 78 height 503
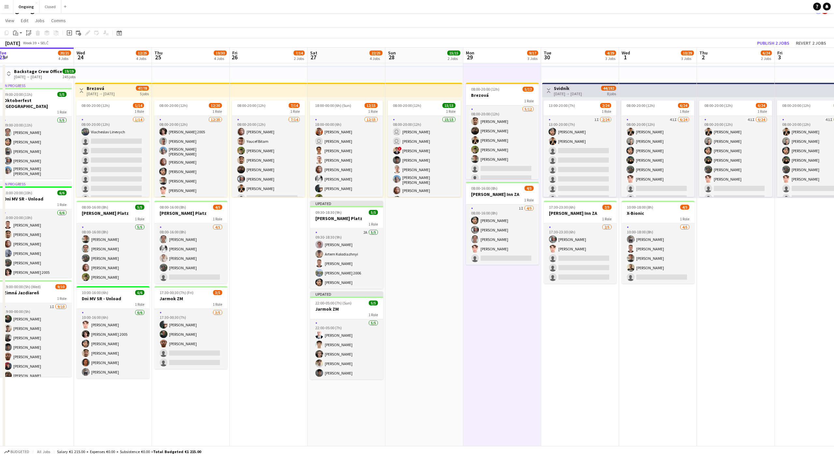
click at [473, 321] on app-date-cell "08:00-20:00 (12h) 5/12 Brezová 1 Role 5/12 08:00-20:00 (12h) Alexander Edgar Ce…" at bounding box center [502, 314] width 78 height 503
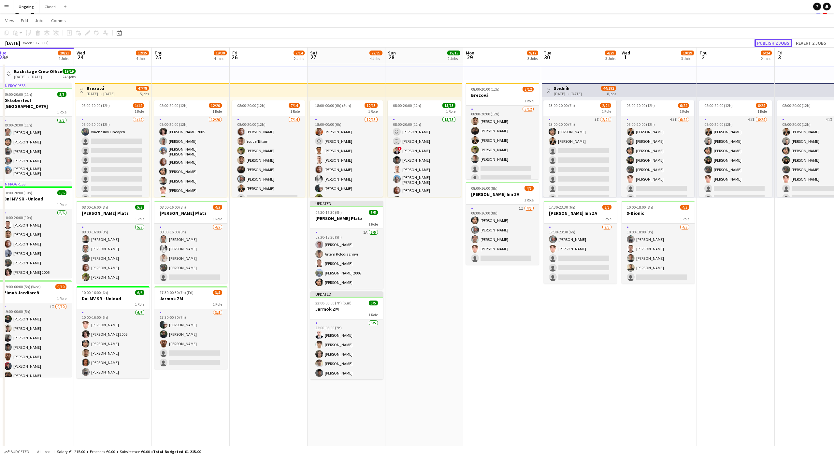
click at [769, 43] on button "Publish 2 jobs" at bounding box center [772, 43] width 37 height 8
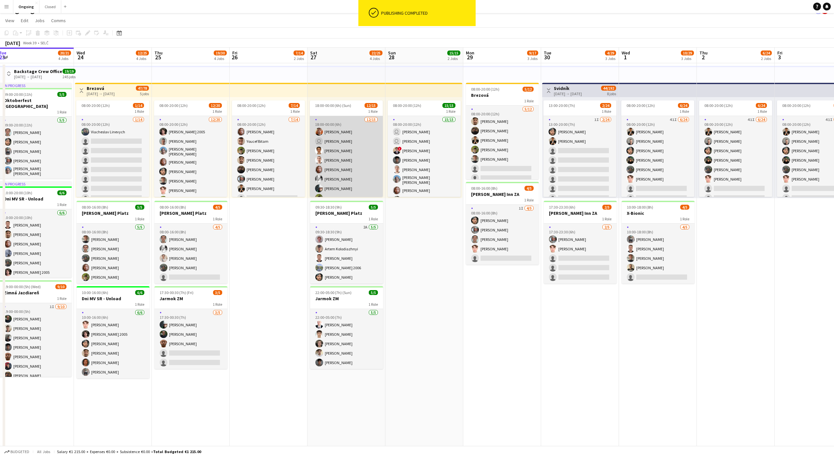
click at [362, 137] on app-card-role "12/15 18:00-00:00 (6h) Lukáš Koleják user Sergej Krempaský Martin Balúch Gracja…" at bounding box center [346, 217] width 73 height 202
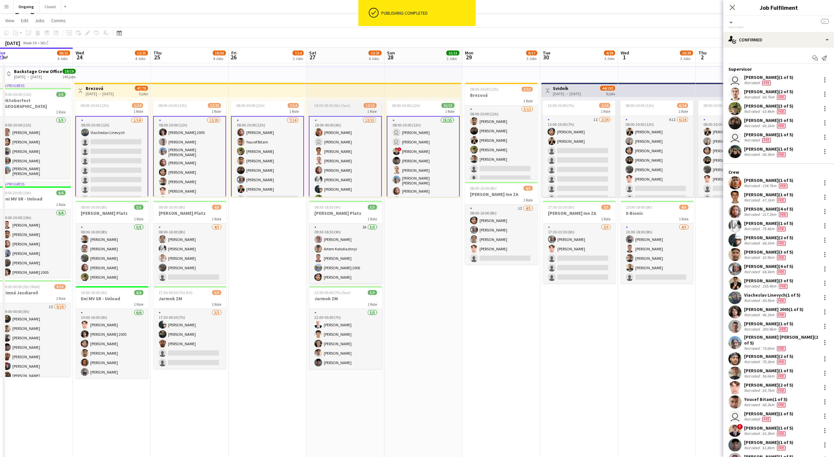
click at [336, 112] on div "1 Role" at bounding box center [345, 110] width 73 height 5
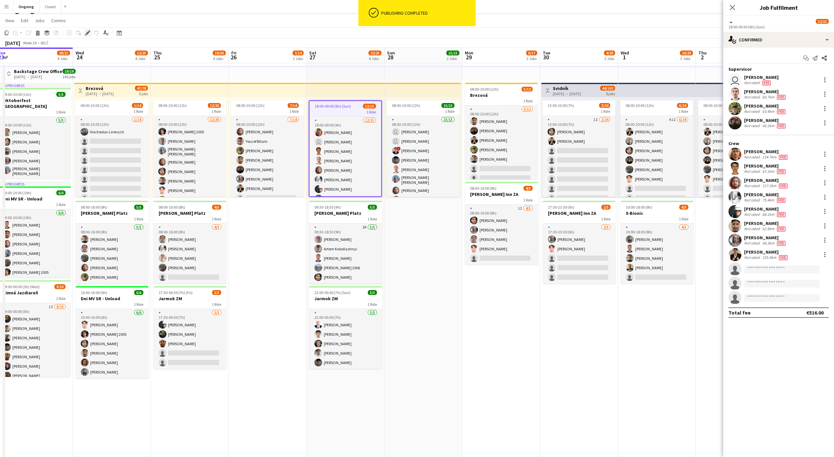
click at [88, 36] on div "Edit" at bounding box center [88, 33] width 8 height 8
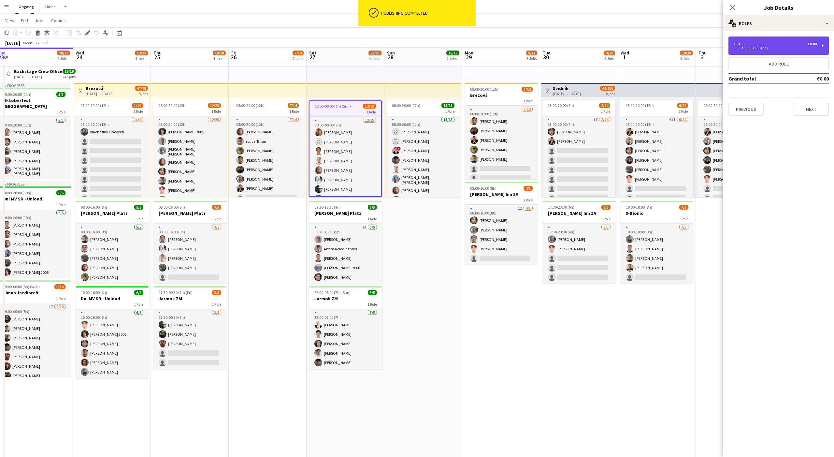
click at [768, 44] on div "15 x €0.00" at bounding box center [775, 44] width 83 height 5
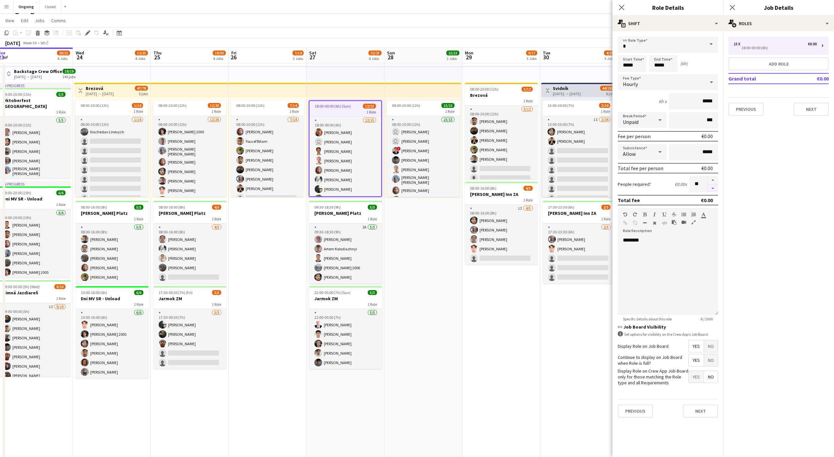
click at [714, 188] on button "button" at bounding box center [713, 188] width 10 height 8
type input "**"
click at [716, 413] on button "Next" at bounding box center [700, 410] width 35 height 13
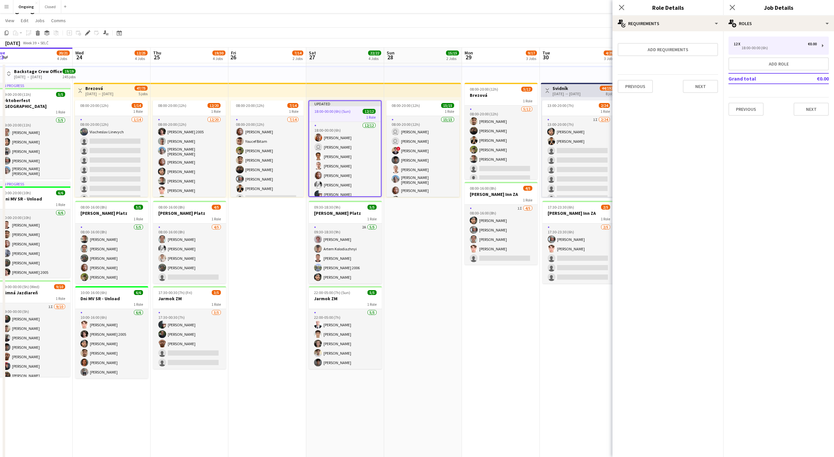
click at [454, 248] on app-date-cell "08:00-20:00 (12h) 15/15 1 Role 15/15 08:00-20:00 (12h) user Dávid Kuchel user K…" at bounding box center [423, 314] width 78 height 503
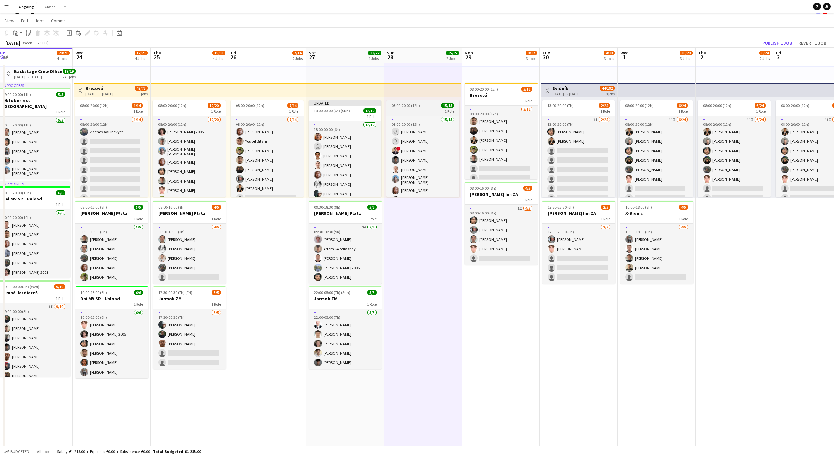
click at [408, 112] on div "1 Role" at bounding box center [422, 110] width 73 height 5
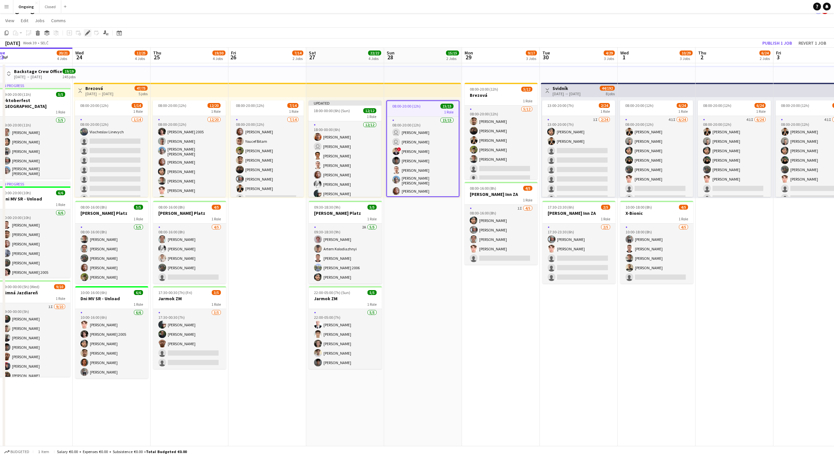
click at [87, 35] on icon at bounding box center [88, 33] width 4 height 4
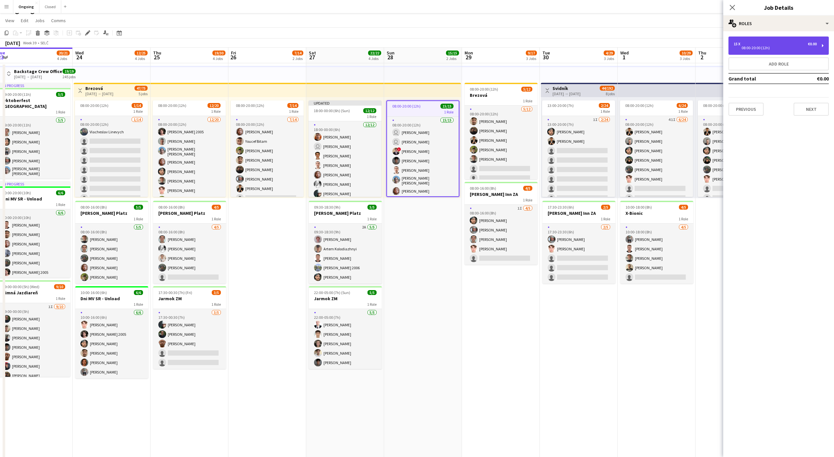
click at [787, 45] on div "15 x €0.00" at bounding box center [775, 44] width 83 height 5
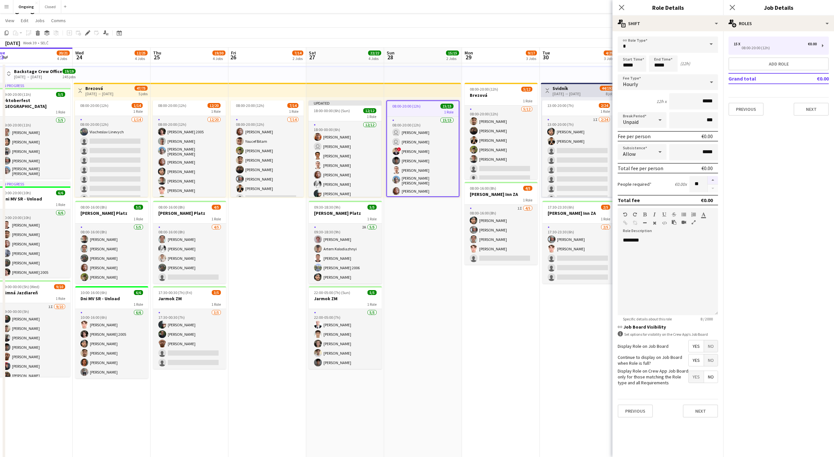
click at [714, 178] on button "button" at bounding box center [713, 180] width 10 height 8
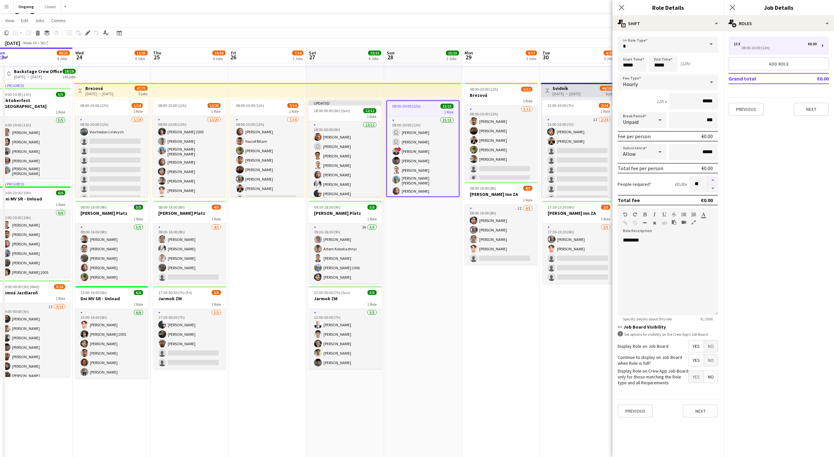
type input "**"
click at [696, 410] on button "Next" at bounding box center [700, 410] width 35 height 13
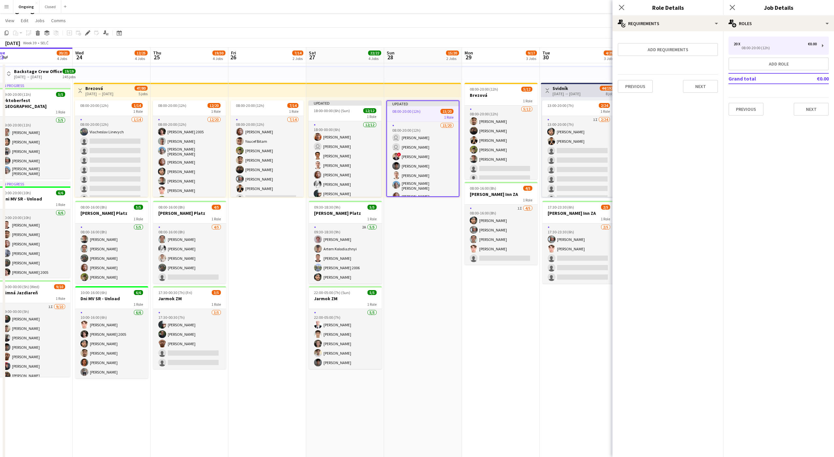
click at [444, 298] on app-date-cell "Updated 08:00-20:00 (12h) 15/20 1 Role 15/20 08:00-20:00 (12h) user Dávid Kuche…" at bounding box center [423, 314] width 78 height 503
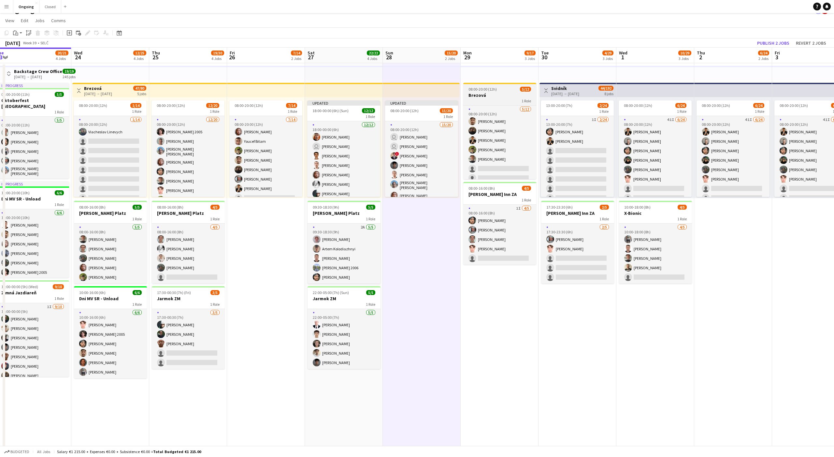
click at [491, 89] on span "08:00-20:00 (12h)" at bounding box center [482, 89] width 28 height 5
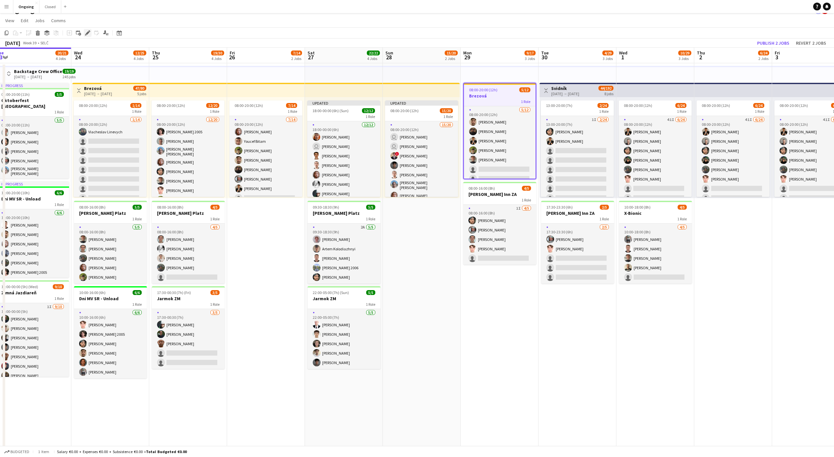
click at [88, 33] on icon at bounding box center [88, 33] width 4 height 4
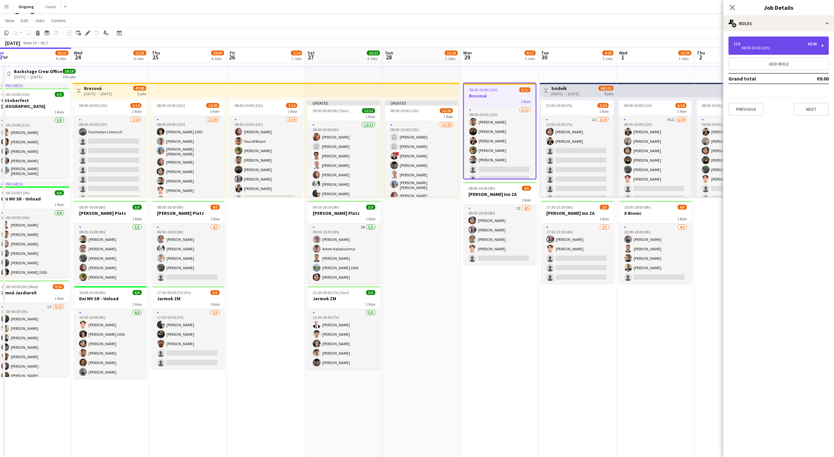
click at [796, 47] on div "08:00-20:00 (12h)" at bounding box center [775, 47] width 83 height 3
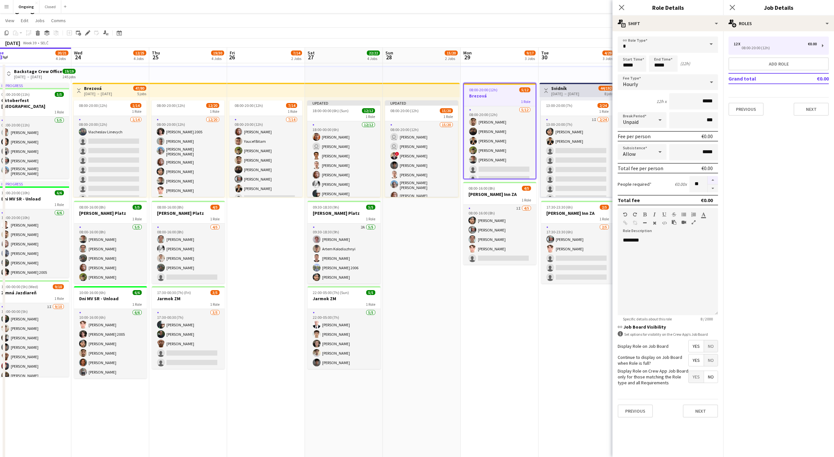
click at [713, 176] on button "button" at bounding box center [713, 180] width 10 height 8
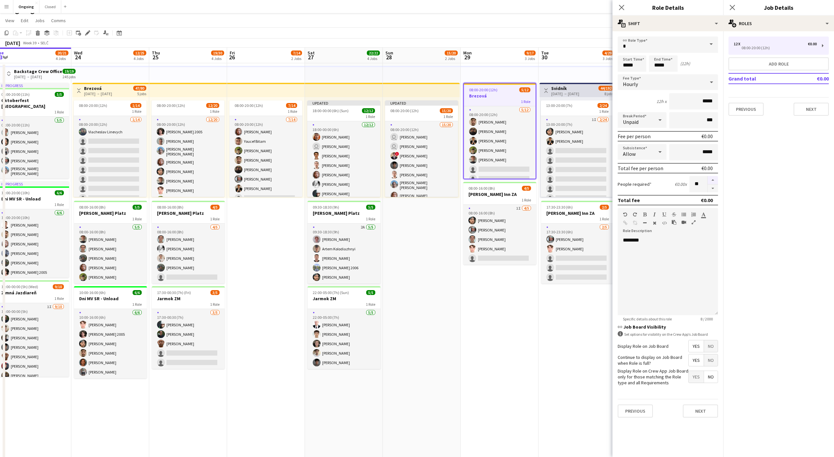
click at [713, 176] on button "button" at bounding box center [713, 180] width 10 height 8
type input "**"
click at [691, 412] on button "Next" at bounding box center [700, 410] width 35 height 13
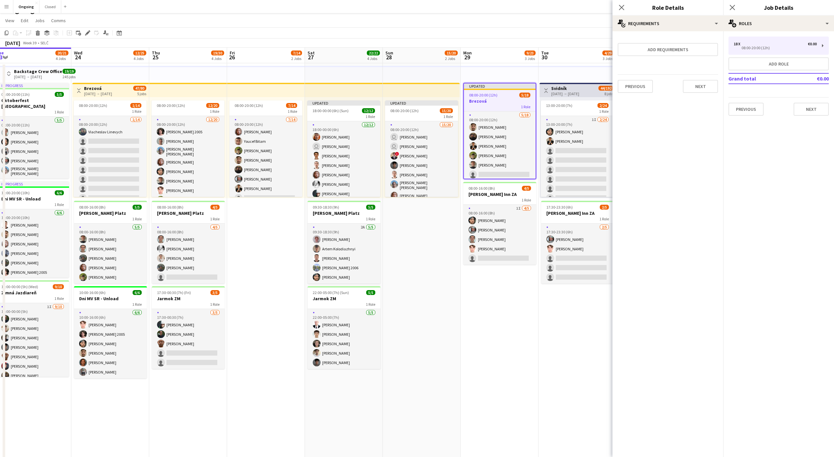
click at [499, 374] on app-date-cell "Updated 08:00-20:00 (12h) 5/18 Brezová 1 Role 5/18 08:00-20:00 (12h) Alexander …" at bounding box center [500, 314] width 78 height 503
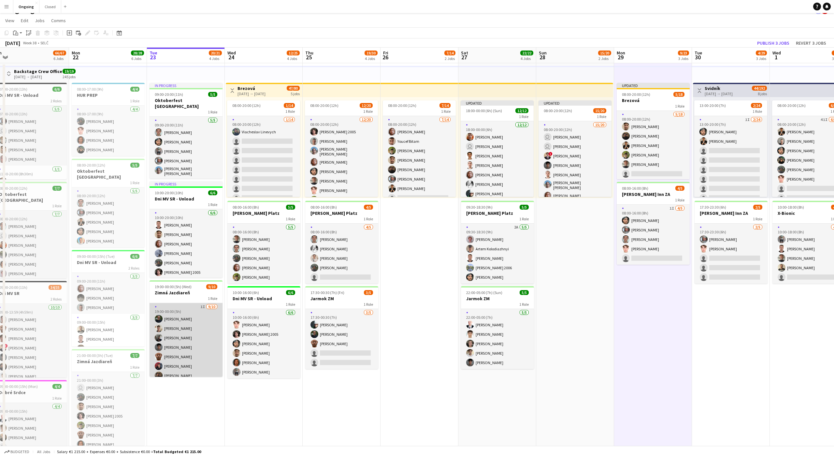
scroll to position [34, 0]
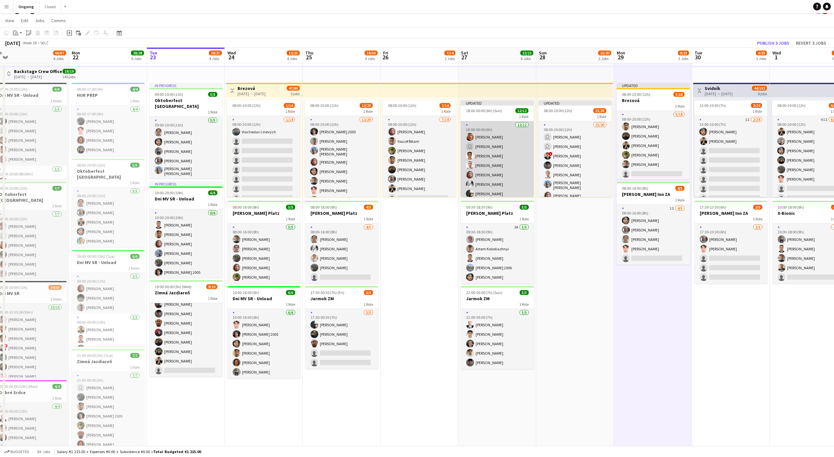
click at [489, 165] on app-card-role "12/12 18:00-00:00 (6h) Lukáš Koleják user Sergej Krempaský Martin Balúch Gracja…" at bounding box center [497, 222] width 73 height 202
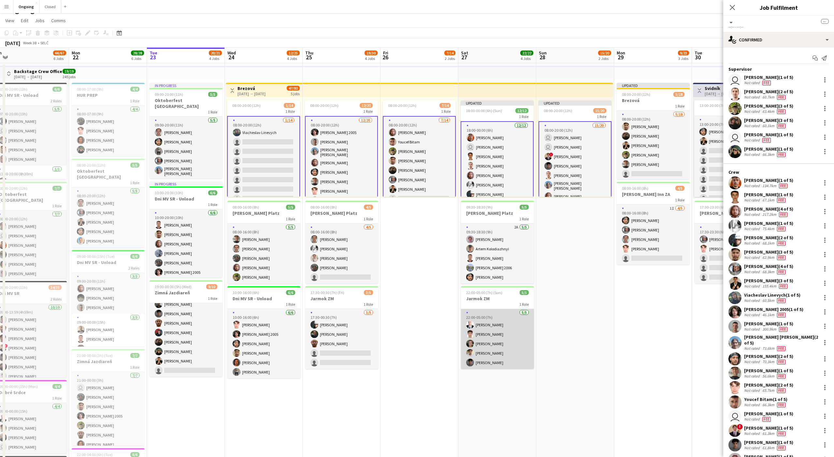
click at [516, 335] on app-card-role "5/5 22:00-05:00 (7h) Peter Furda Serhii Derevianko Matúš Gaštan Oliver Mihok Ma…" at bounding box center [497, 339] width 73 height 60
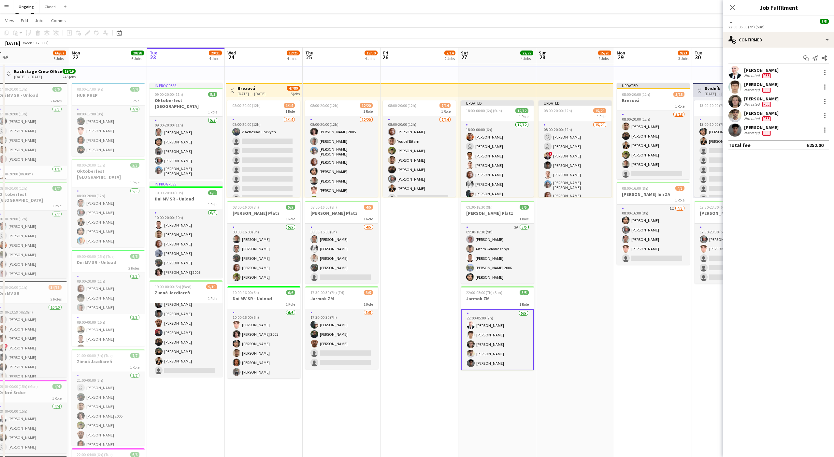
click at [516, 335] on app-card-role "5/5 22:00-05:00 (7h) Peter Furda Serhii Derevianko Matúš Gaštan Oliver Mihok Ma…" at bounding box center [497, 339] width 73 height 61
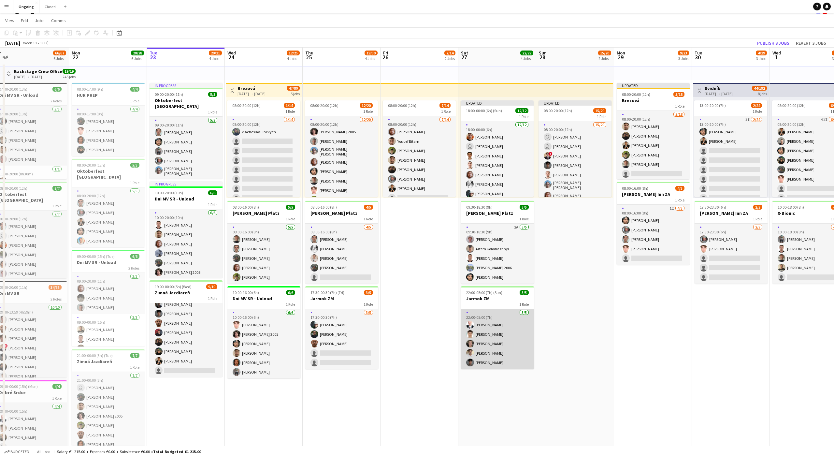
click at [503, 323] on app-card-role "5/5 22:00-05:00 (7h) Peter Furda Serhii Derevianko Matúš Gaštan Oliver Mihok Ma…" at bounding box center [497, 339] width 73 height 60
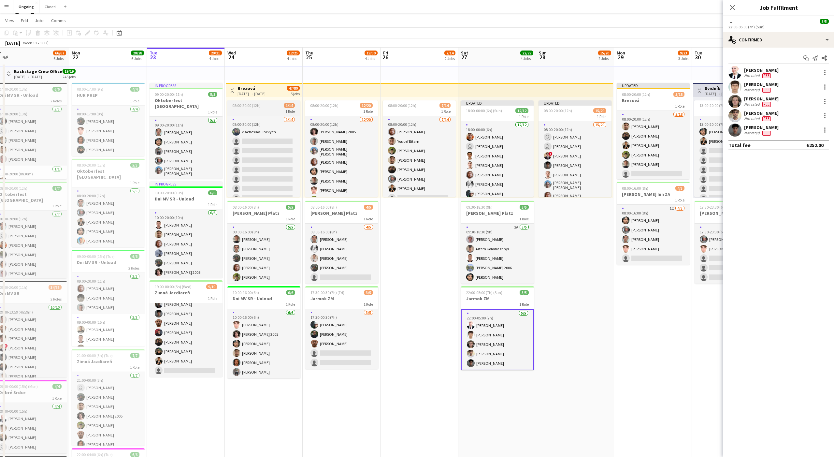
click at [264, 109] on div "1 Role" at bounding box center [263, 110] width 73 height 5
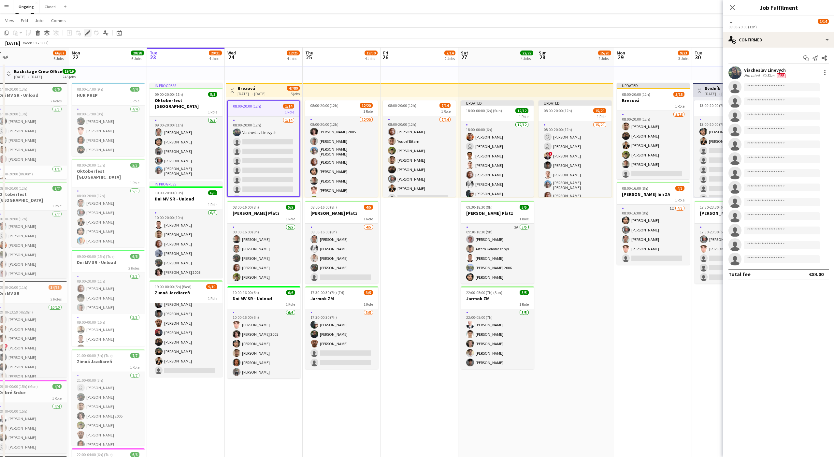
click at [88, 31] on icon "Edit" at bounding box center [87, 32] width 5 height 5
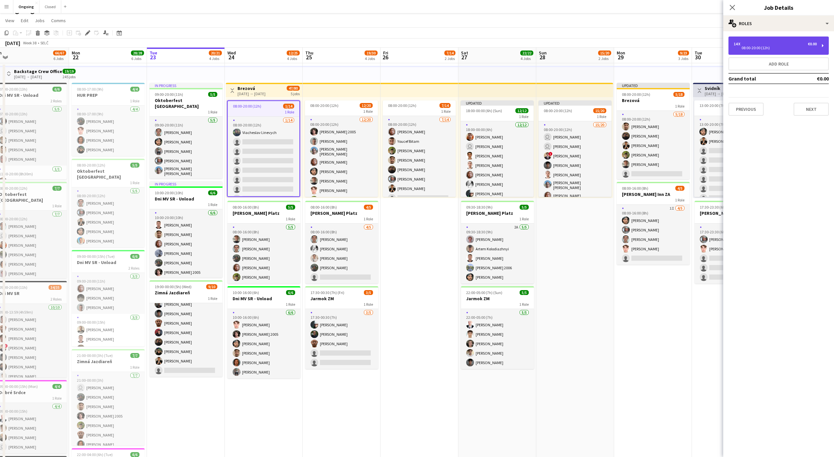
click at [799, 48] on div "08:00-20:00 (12h)" at bounding box center [775, 47] width 83 height 3
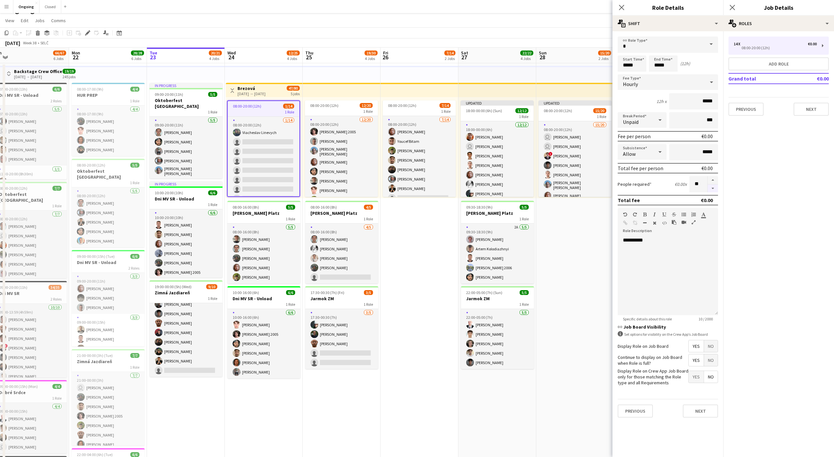
click at [713, 187] on button "button" at bounding box center [713, 188] width 10 height 8
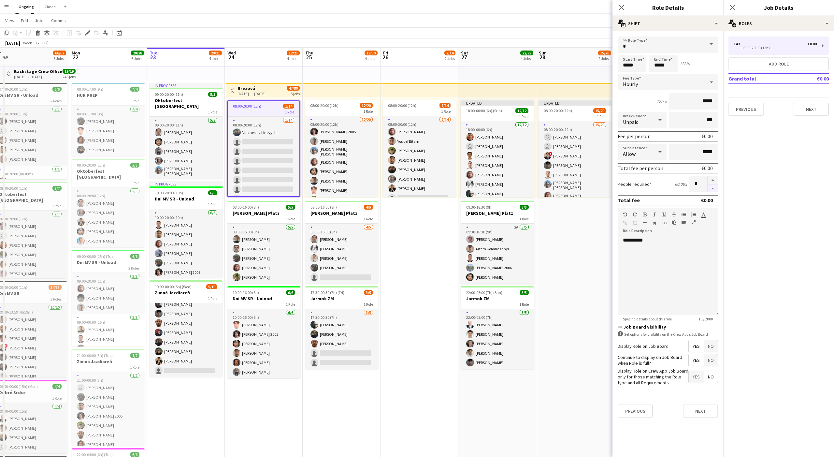
click at [713, 187] on button "button" at bounding box center [713, 188] width 10 height 8
type input "*"
click at [814, 110] on button "Next" at bounding box center [811, 109] width 35 height 13
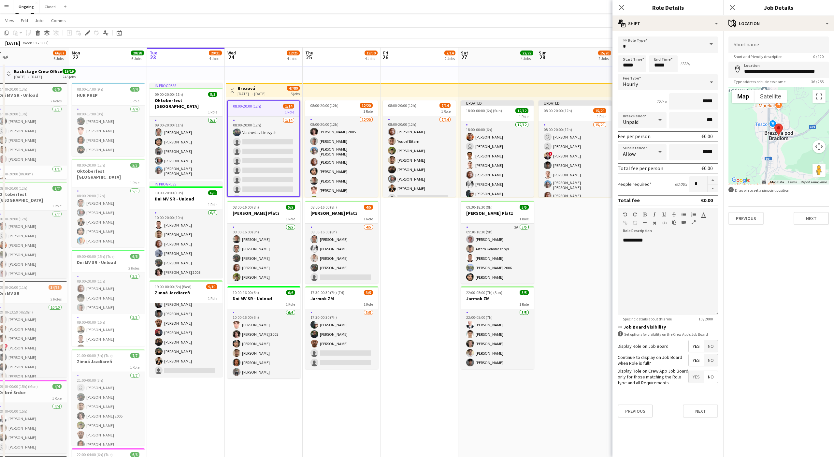
click at [489, 23] on app-page-menu "View Day view expanded Day view collapsed Month view Date picker Jump to today …" at bounding box center [417, 21] width 834 height 12
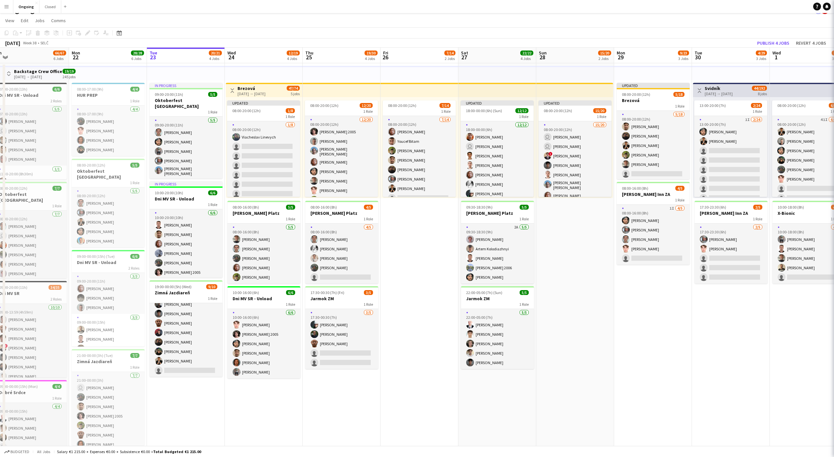
click at [524, 25] on app-page-menu "View Day view expanded Day view collapsed Month view Date picker Jump to today …" at bounding box center [417, 21] width 834 height 12
click at [773, 39] on button "Publish 4 jobs" at bounding box center [772, 43] width 37 height 8
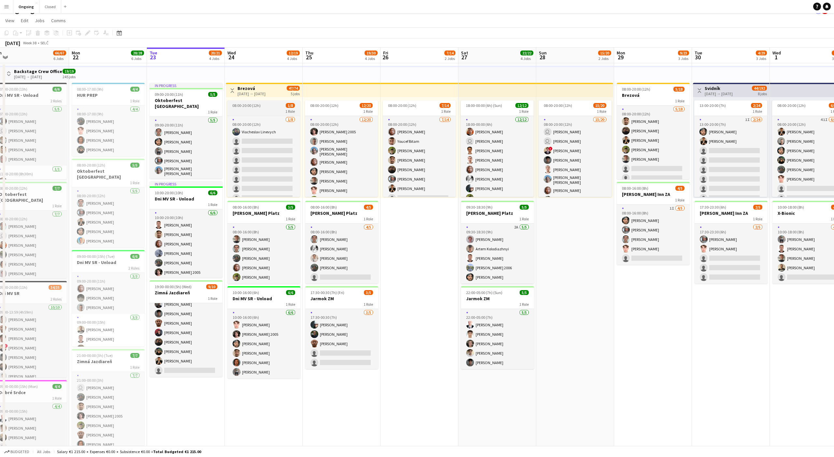
click at [268, 108] on app-job-card "08:00-20:00 (12h) 1/8 1 Role 1/8 08:00-20:00 (12h) Viacheslav Linevych single-n…" at bounding box center [263, 148] width 73 height 96
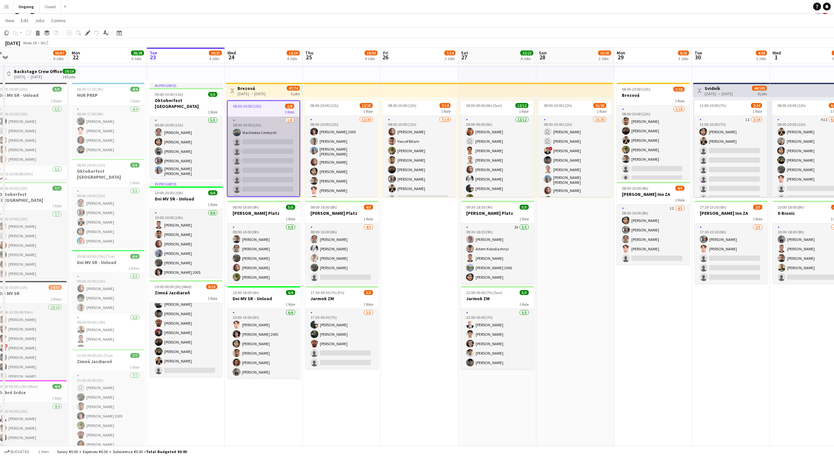
click at [276, 140] on app-card-role "1/8 08:00-20:00 (12h) Viacheslav Linevych single-neutral-actions single-neutral…" at bounding box center [264, 218] width 72 height 202
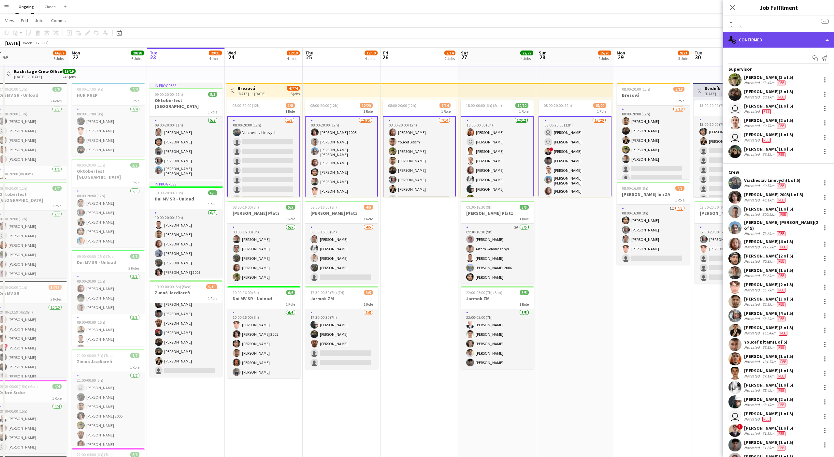
click at [741, 42] on div "single-neutral-actions-check-2 Confirmed" at bounding box center [778, 40] width 111 height 16
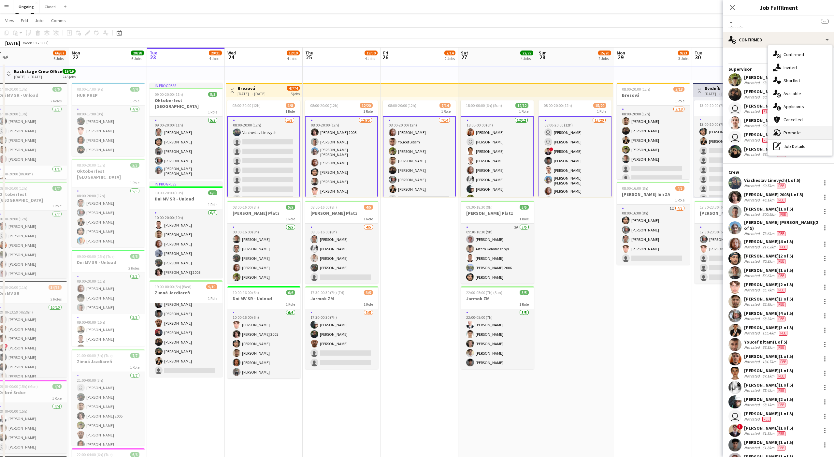
click at [782, 134] on div "advertising-megaphone Promote" at bounding box center [800, 132] width 65 height 13
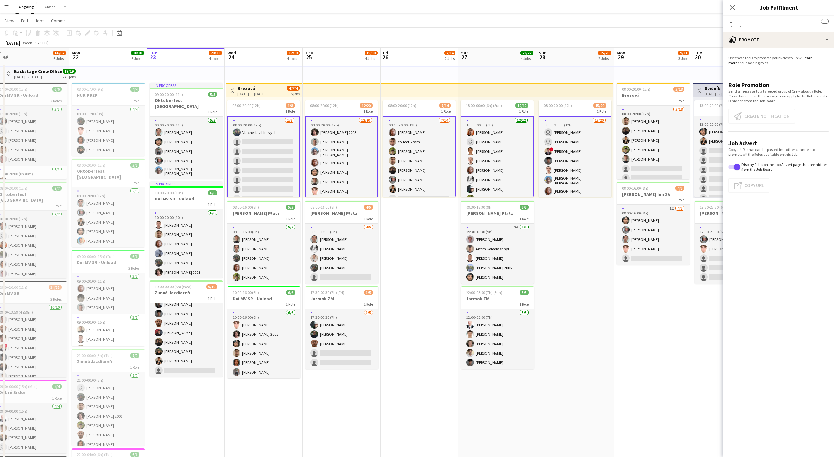
click at [286, 167] on app-card-role "1/8 08:00-20:00 (12h) Viacheslav Linevych single-neutral-actions single-neutral…" at bounding box center [263, 217] width 73 height 202
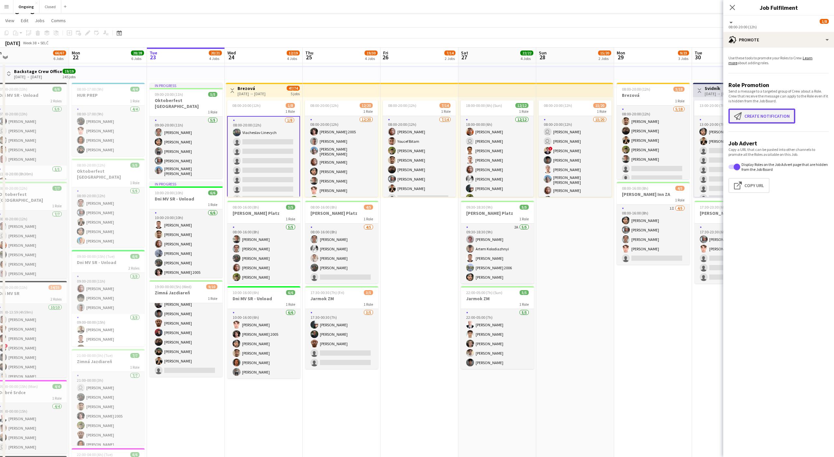
click at [773, 113] on button "Create notification Create notification" at bounding box center [761, 115] width 67 height 15
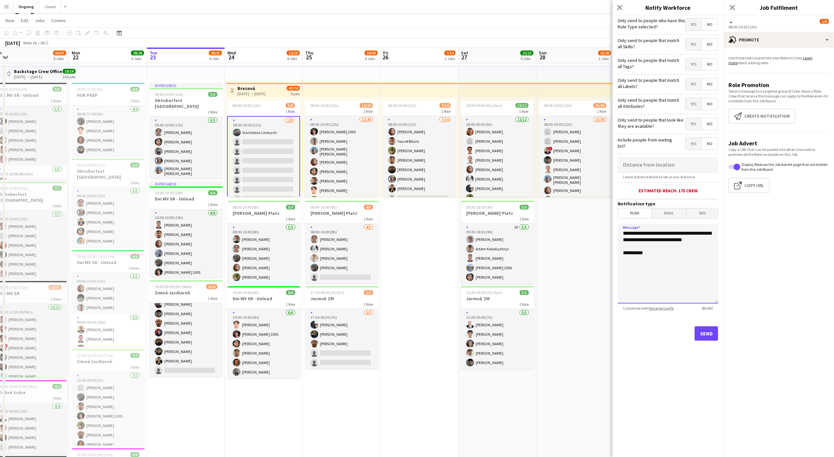
drag, startPoint x: 623, startPoint y: 232, endPoint x: 668, endPoint y: 244, distance: 46.6
click at [668, 244] on textarea "**********" at bounding box center [668, 263] width 100 height 80
click at [671, 233] on textarea "**********" at bounding box center [668, 263] width 100 height 80
click at [623, 232] on textarea "**********" at bounding box center [668, 263] width 100 height 80
click at [670, 240] on textarea "**********" at bounding box center [668, 263] width 100 height 80
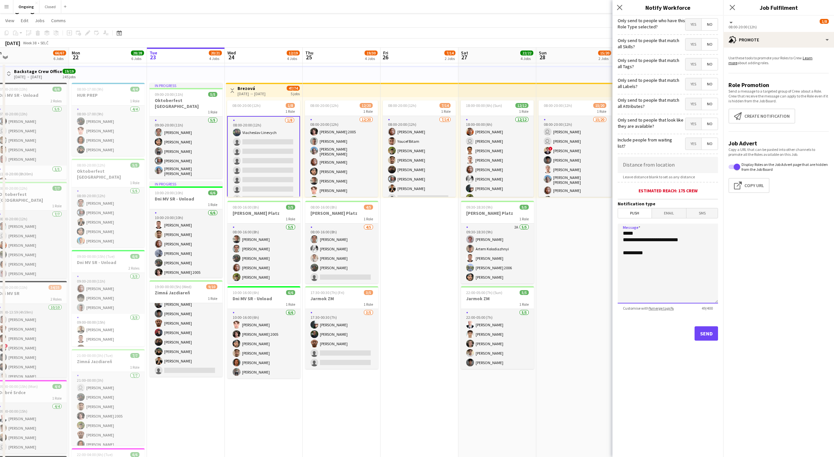
click at [668, 258] on textarea "**********" at bounding box center [668, 263] width 100 height 80
type textarea "**********"
click at [708, 333] on button "Send" at bounding box center [706, 333] width 23 height 14
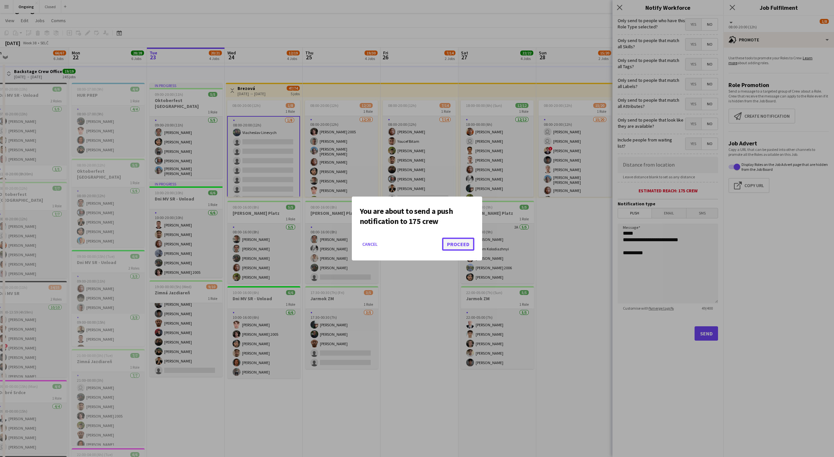
click at [454, 243] on button "Proceed" at bounding box center [458, 243] width 32 height 13
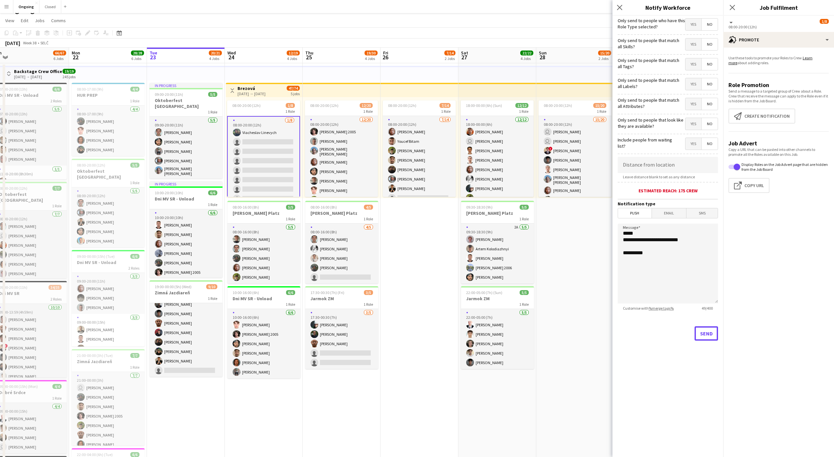
scroll to position [10, 0]
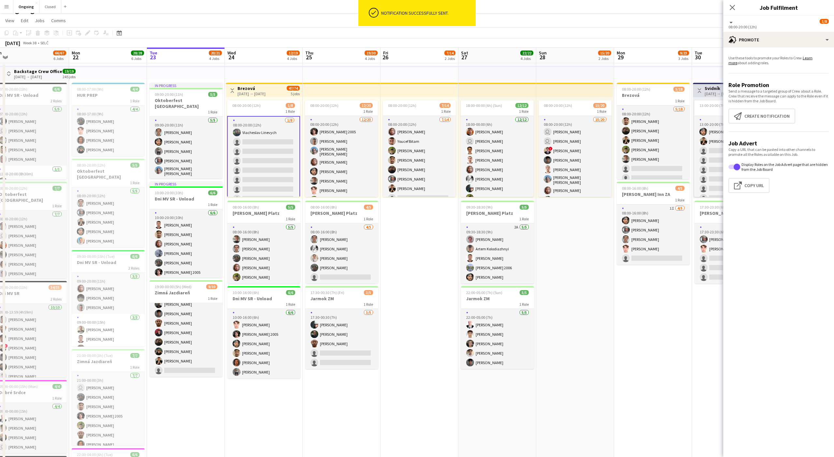
click at [429, 241] on app-date-cell "08:00-20:00 (12h) 7/14 1 Role 7/14 08:00-20:00 (12h) Jakub Gancarčík Youcef Bit…" at bounding box center [419, 314] width 78 height 503
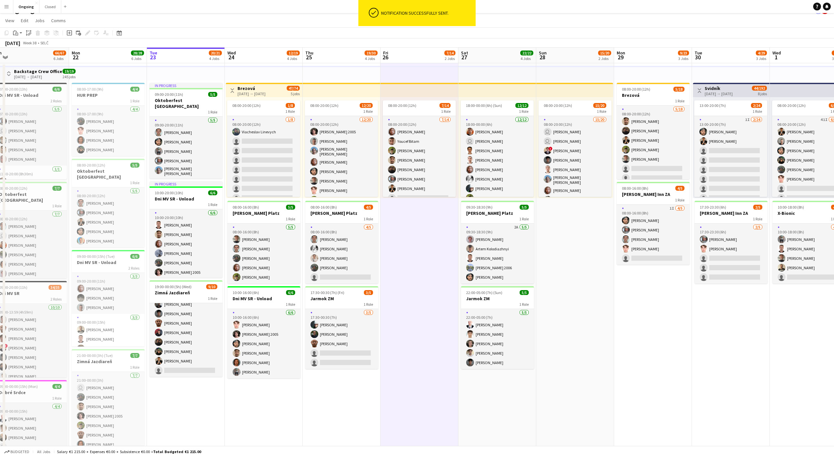
click at [429, 236] on app-date-cell "08:00-20:00 (12h) 7/14 1 Role 7/14 08:00-20:00 (12h) Jakub Gancarčík Youcef Bit…" at bounding box center [419, 314] width 78 height 503
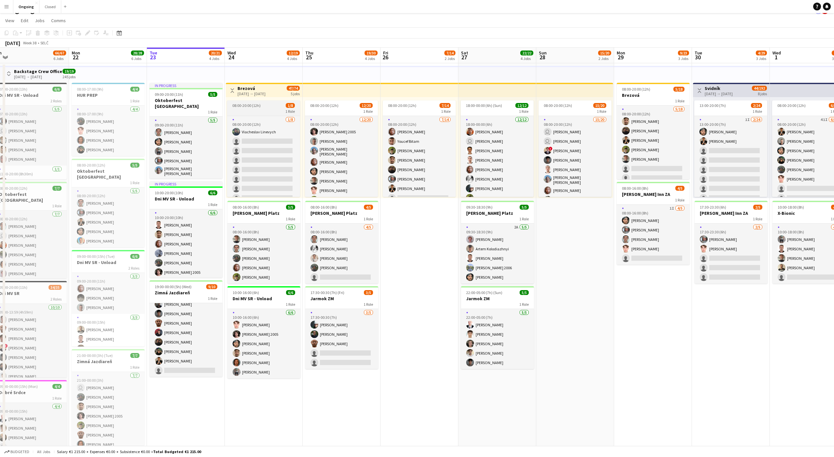
click at [254, 114] on app-job-card "08:00-20:00 (12h) 1/8 1 Role 1/8 08:00-20:00 (12h) Viacheslav Linevych single-n…" at bounding box center [263, 148] width 73 height 96
click at [87, 32] on icon at bounding box center [88, 33] width 4 height 4
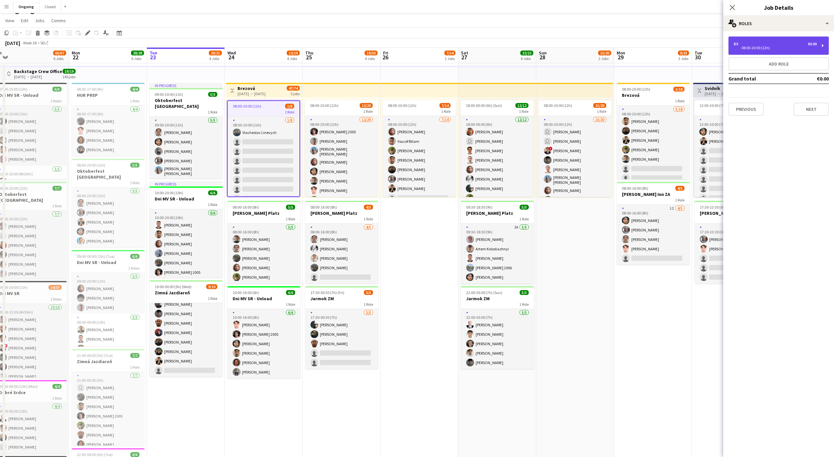
click at [760, 46] on div "08:00-20:00 (12h)" at bounding box center [775, 47] width 83 height 3
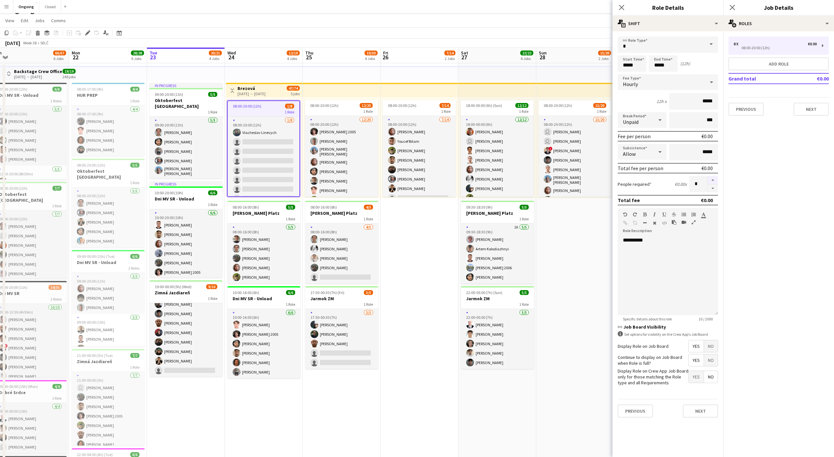
click at [713, 180] on button "button" at bounding box center [713, 180] width 10 height 8
click at [713, 187] on button "button" at bounding box center [713, 188] width 10 height 8
type input "*"
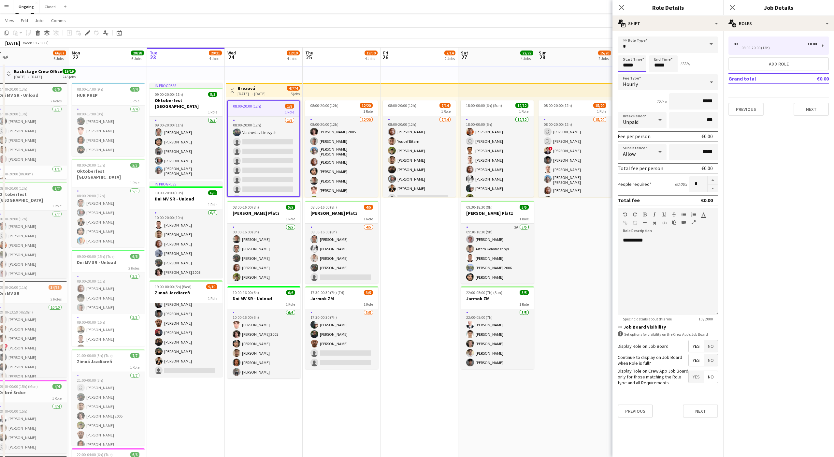
click at [626, 57] on input "*****" at bounding box center [632, 63] width 29 height 16
click at [626, 53] on div at bounding box center [625, 52] width 13 height 7
type input "*****"
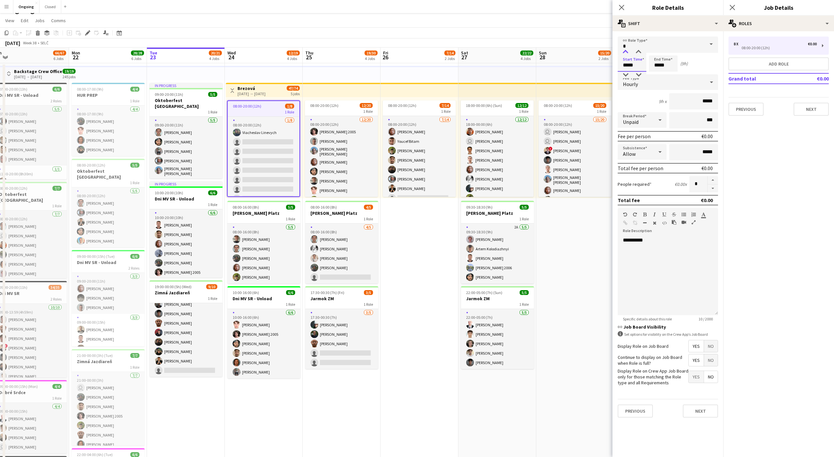
click at [626, 53] on div at bounding box center [625, 52] width 13 height 7
click at [695, 413] on button "Next" at bounding box center [700, 410] width 35 height 13
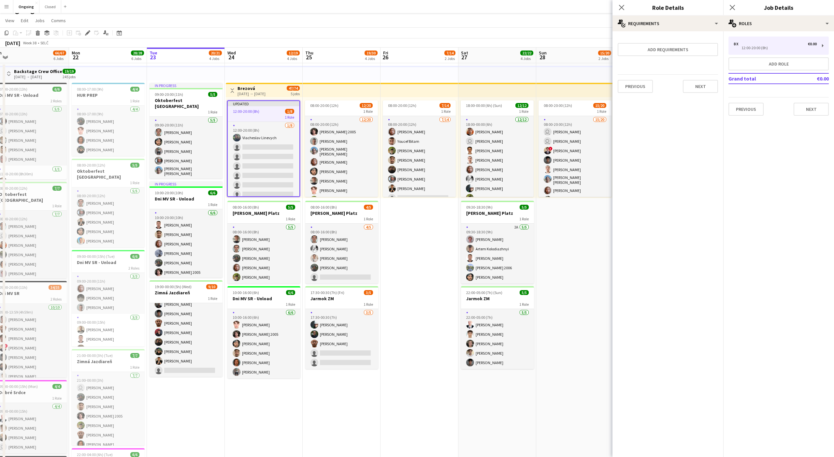
click at [585, 271] on app-date-cell "08:00-20:00 (12h) 15/20 1 Role 15/20 08:00-20:00 (12h) user Dávid Kuchel user K…" at bounding box center [575, 314] width 78 height 503
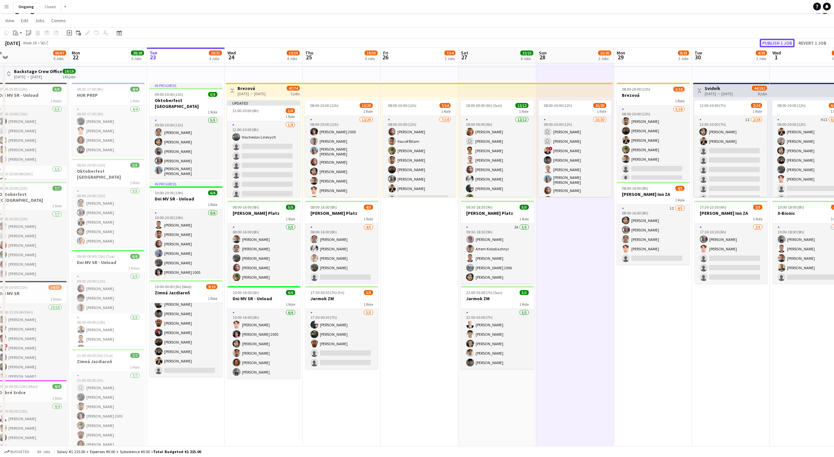
click at [777, 45] on button "Publish 1 job" at bounding box center [777, 43] width 35 height 8
click at [270, 106] on div "12:00-20:00 (8h) 1/8" at bounding box center [263, 105] width 73 height 5
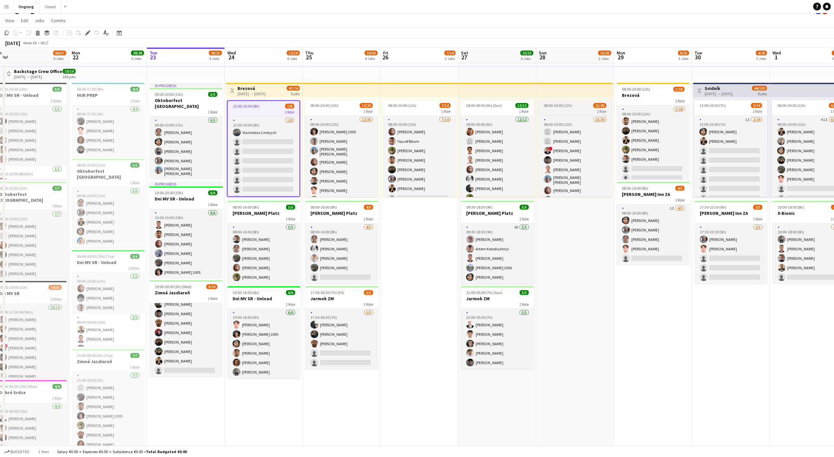
click at [554, 108] on div "1 Role" at bounding box center [574, 110] width 73 height 5
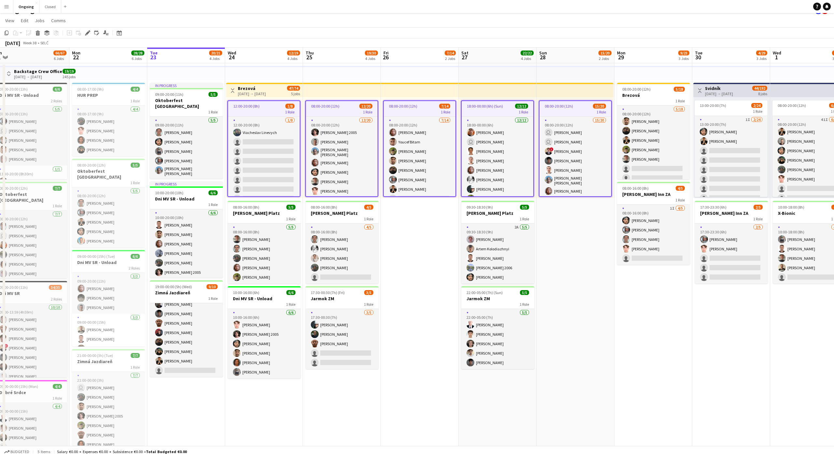
click at [253, 109] on div "1 Role" at bounding box center [264, 111] width 72 height 5
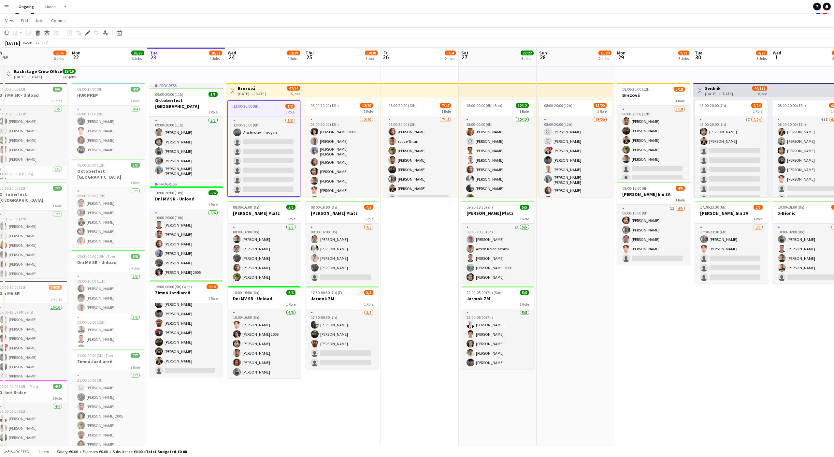
click at [255, 78] on app-top-bar at bounding box center [264, 73] width 78 height 14
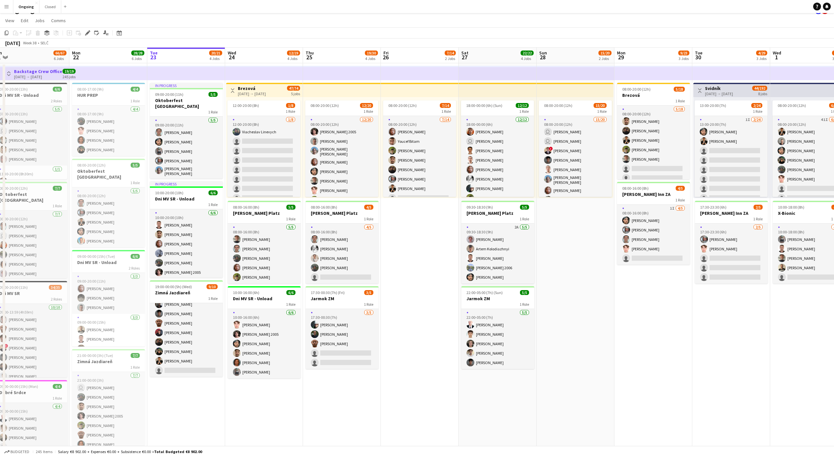
click at [273, 402] on app-date-cell "Toggle View Brezová 24-09-2025 → 28-09-2025 47/74 5 jobs 12:00-20:00 (8h) 1/8 1…" at bounding box center [264, 314] width 78 height 503
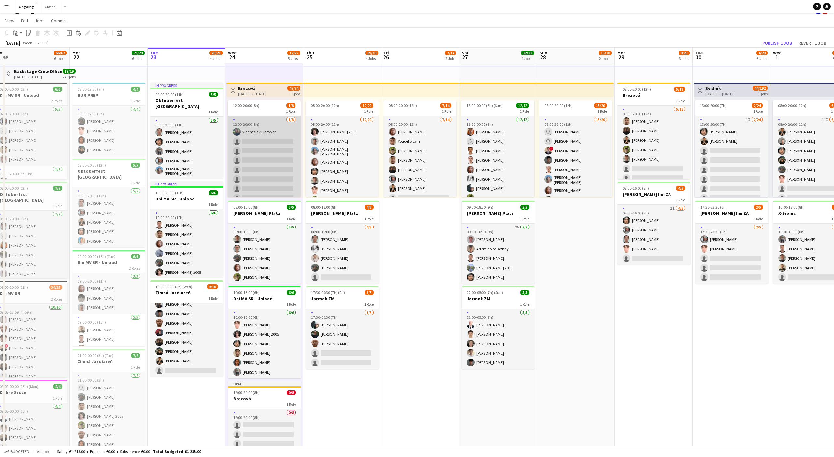
click at [255, 132] on app-card-role "1/8 12:00-20:00 (8h) Viacheslav Linevych single-neutral-actions single-neutral-…" at bounding box center [264, 217] width 73 height 202
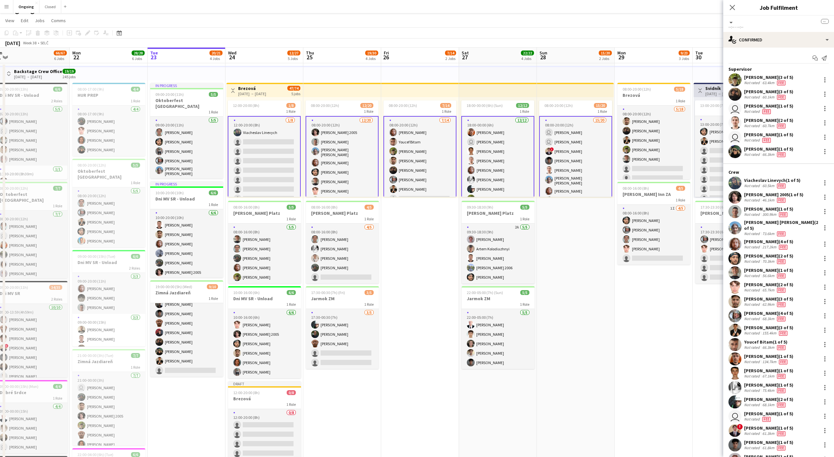
click at [269, 132] on app-card-role "1/8 12:00-20:00 (8h) Viacheslav Linevych single-neutral-actions single-neutral-…" at bounding box center [264, 217] width 73 height 202
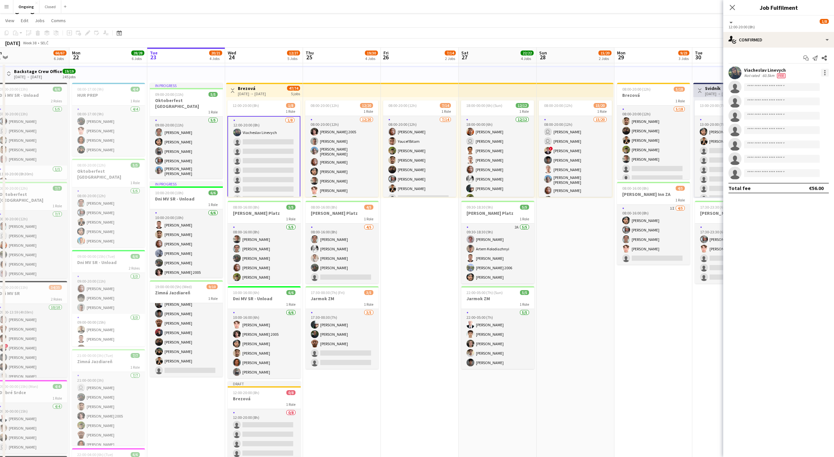
click at [828, 71] on div at bounding box center [825, 73] width 8 height 8
click at [794, 129] on span "Remove" at bounding box center [793, 132] width 20 height 6
click at [696, 29] on app-toolbar "Copy Paste Paste Command V Paste with crew Command Shift V Paste linked Job Del…" at bounding box center [417, 32] width 834 height 11
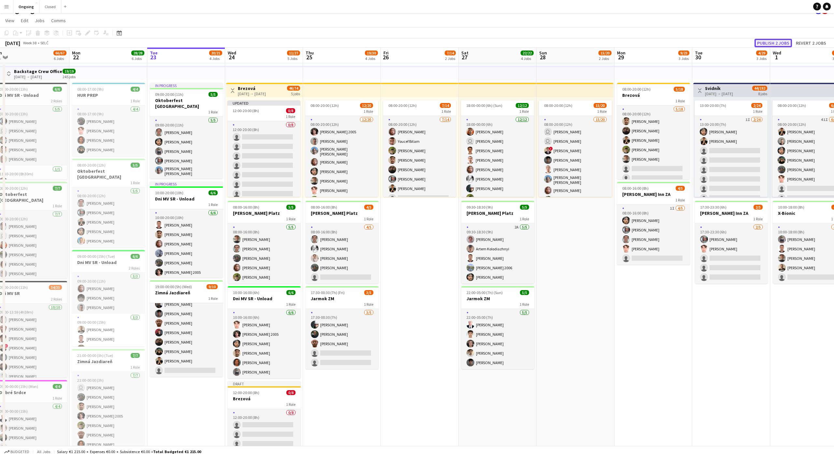
click at [770, 44] on button "Publish 2 jobs" at bounding box center [772, 43] width 37 height 8
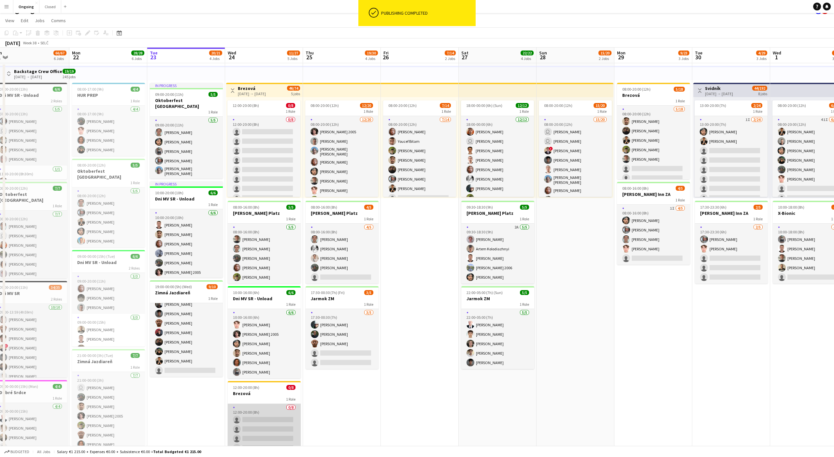
click at [253, 432] on app-card-role "0/8 12:00-20:00 (8h) single-neutral-actions single-neutral-actions single-neutr…" at bounding box center [264, 448] width 73 height 88
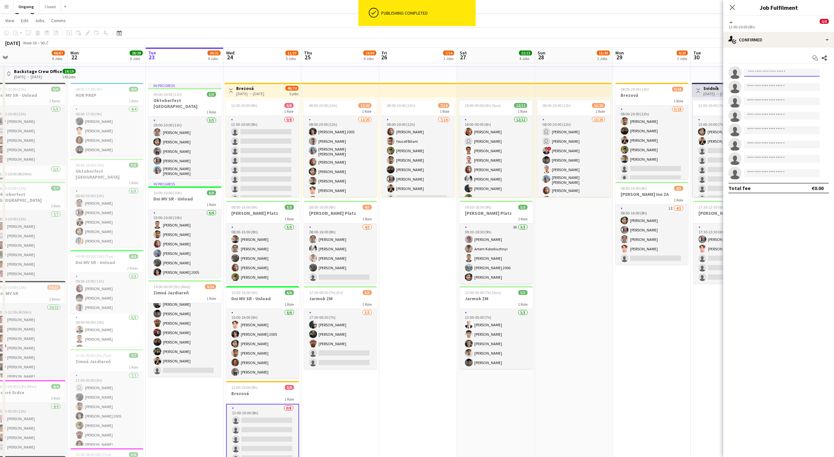
click at [777, 71] on input at bounding box center [782, 73] width 76 height 8
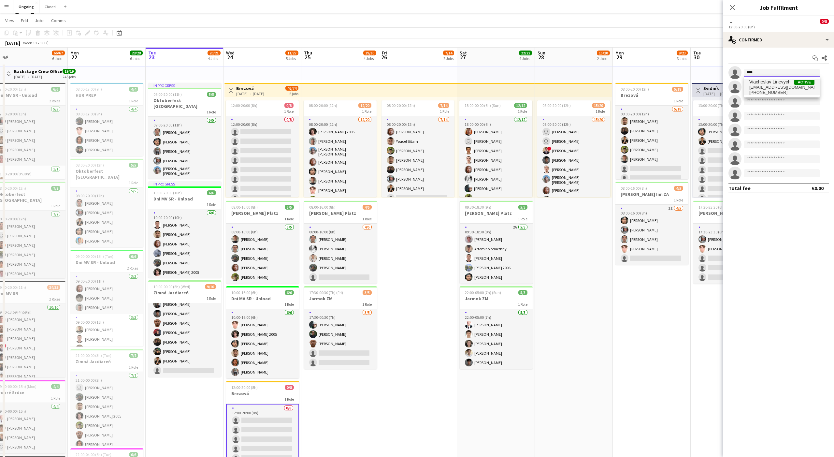
type input "****"
click at [778, 86] on span "slavalinevich13@gmail.com" at bounding box center [781, 87] width 65 height 5
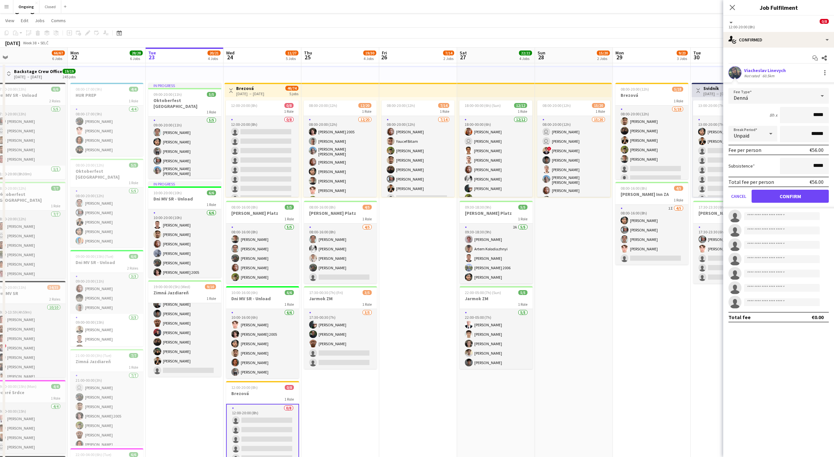
click at [792, 188] on form "Fee Type Denná 8h x ***** Break Period Unpaid ****** Fee per person €56.00 Subs…" at bounding box center [778, 148] width 111 height 120
click at [789, 198] on button "Confirm" at bounding box center [790, 196] width 77 height 13
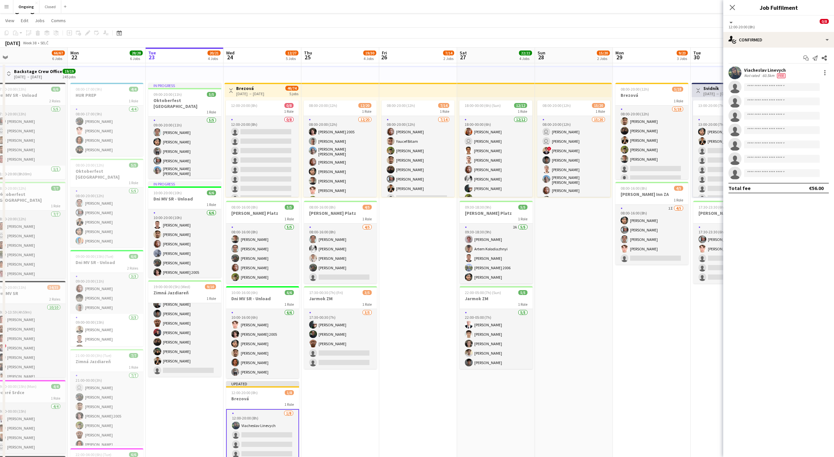
click at [670, 35] on app-toolbar "Copy Paste Paste Command V Paste with crew Command Shift V Paste linked Job Del…" at bounding box center [417, 32] width 834 height 11
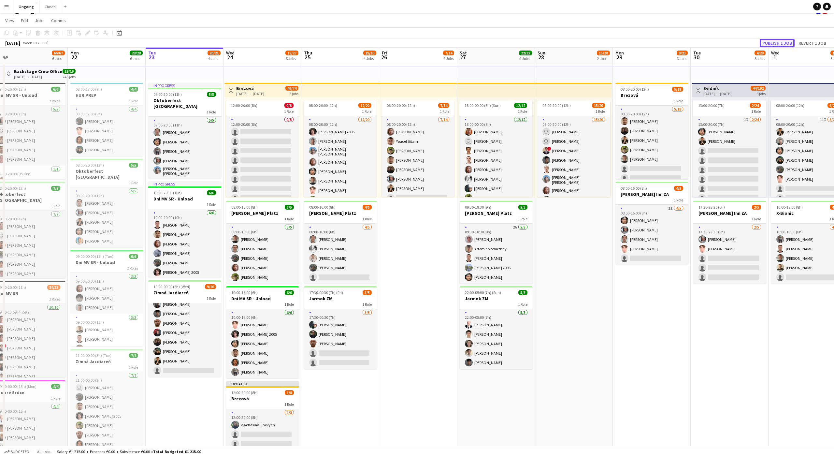
click at [785, 41] on button "Publish 1 job" at bounding box center [777, 43] width 35 height 8
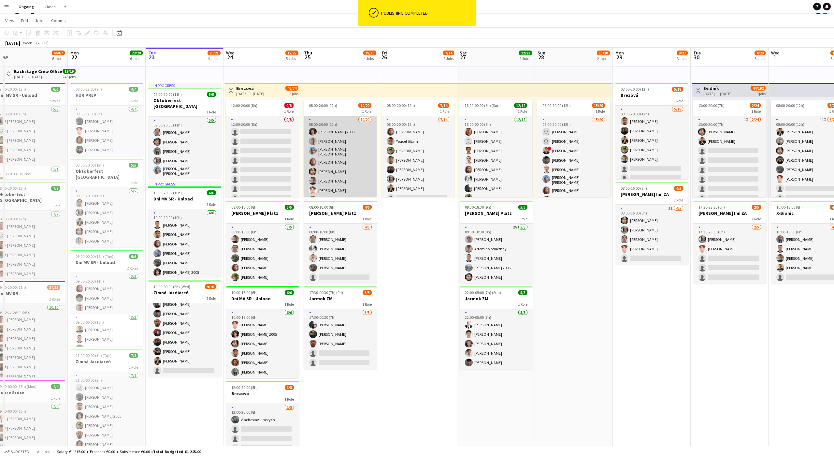
click at [340, 128] on app-card-role "12/20 08:00-20:00 (12h) Matej Polák 2005 Peter Trebuňak David František Kozák J…" at bounding box center [340, 218] width 73 height 204
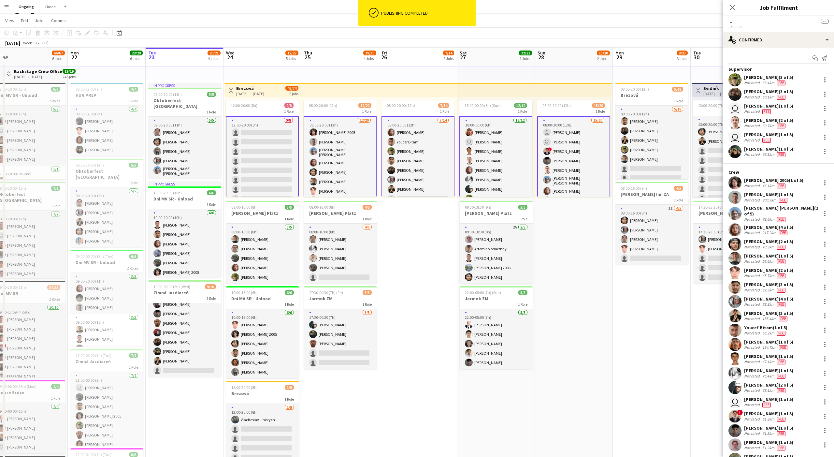
click at [335, 111] on div "1 Role" at bounding box center [340, 110] width 73 height 5
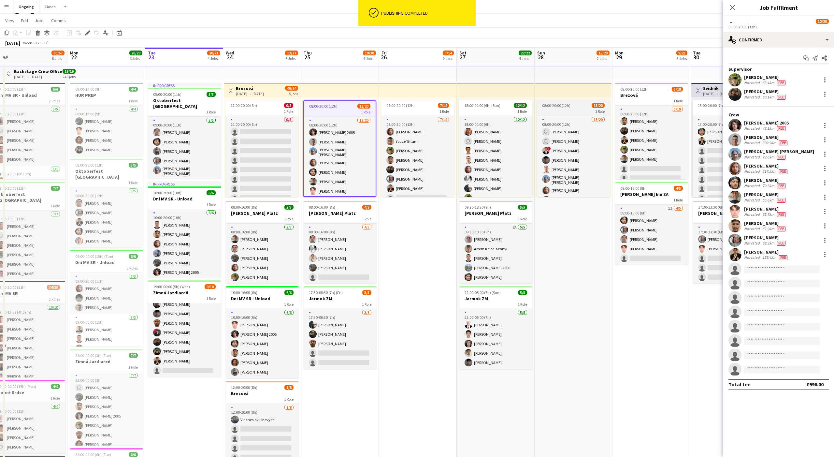
click at [564, 111] on div "1 Role" at bounding box center [573, 110] width 73 height 5
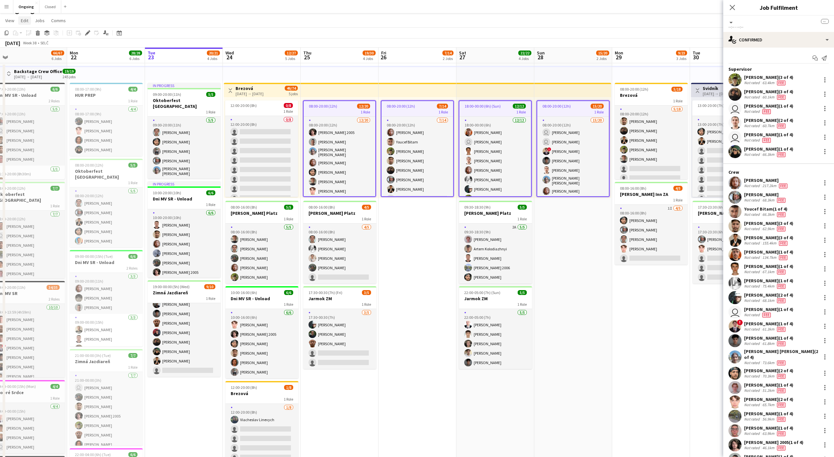
click at [26, 20] on span "Edit" at bounding box center [24, 21] width 7 height 6
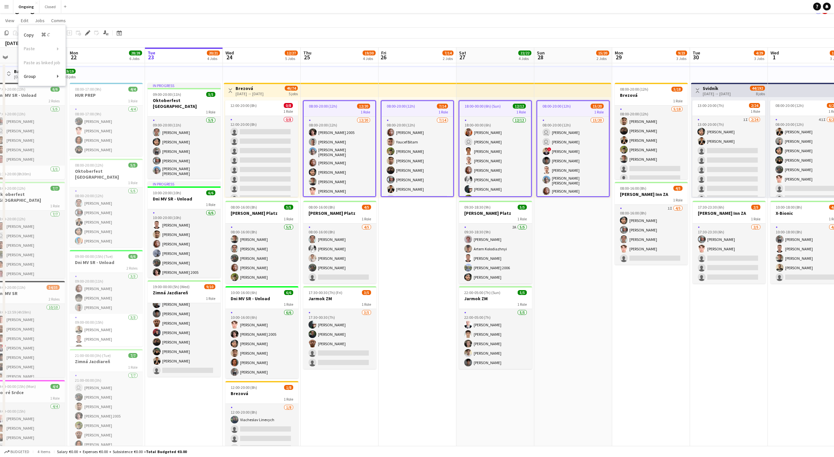
click at [329, 110] on div "1 Role" at bounding box center [340, 111] width 72 height 5
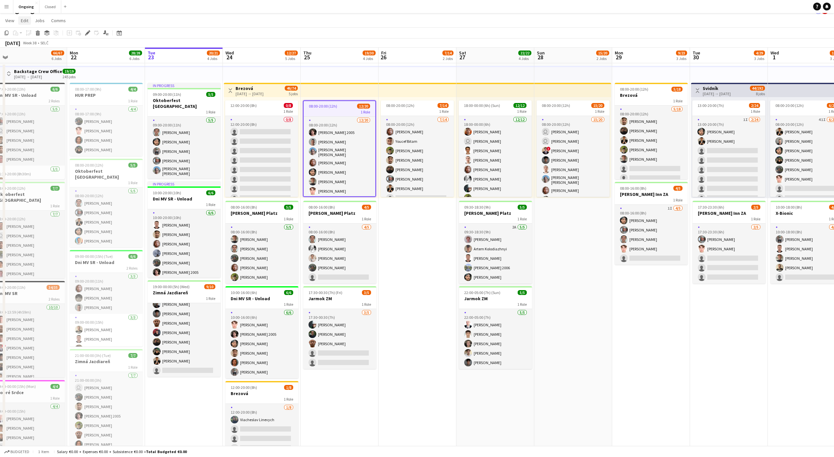
click at [26, 21] on span "Edit" at bounding box center [24, 21] width 7 height 6
click at [2, 21] on app-page-menu "View Day view expanded Day view collapsed Month view Date picker Jump to today …" at bounding box center [417, 21] width 834 height 12
click at [11, 21] on span "View" at bounding box center [9, 21] width 9 height 6
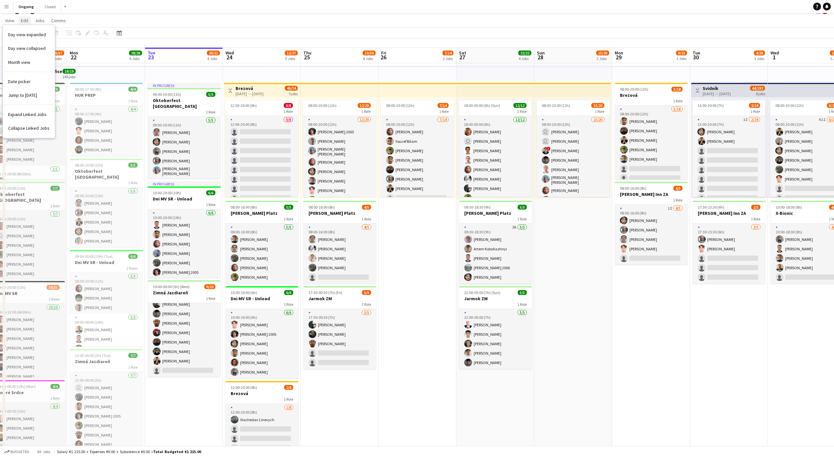
click at [26, 21] on span "Edit" at bounding box center [24, 21] width 7 height 6
click at [329, 109] on div "1 Role" at bounding box center [339, 110] width 73 height 5
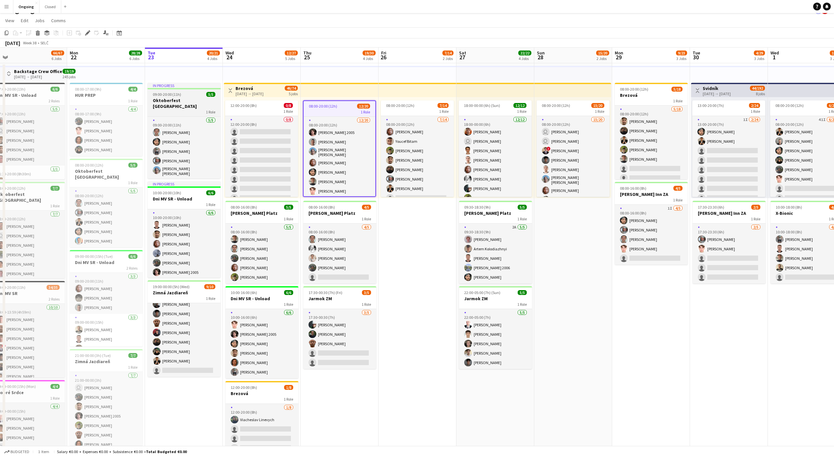
click at [182, 101] on h3 "Oktoberfest [GEOGRAPHIC_DATA]" at bounding box center [184, 103] width 73 height 12
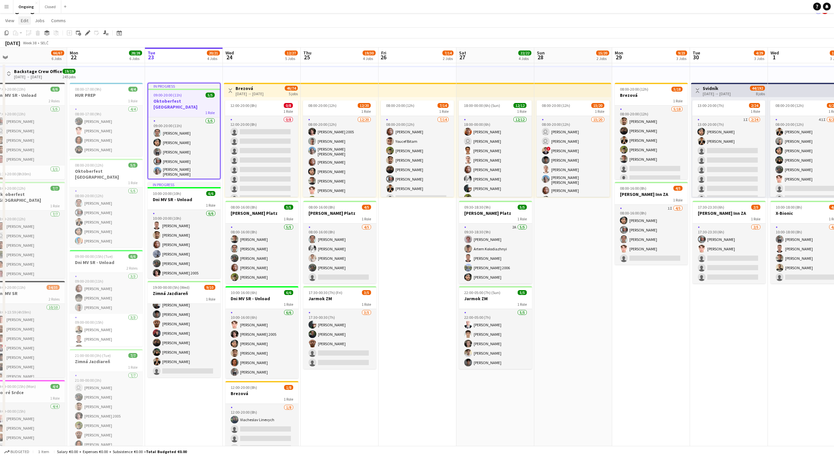
click at [25, 21] on span "Edit" at bounding box center [24, 21] width 7 height 6
click at [36, 22] on span "Jobs" at bounding box center [40, 21] width 10 height 6
click at [334, 110] on div "1 Role" at bounding box center [339, 110] width 73 height 5
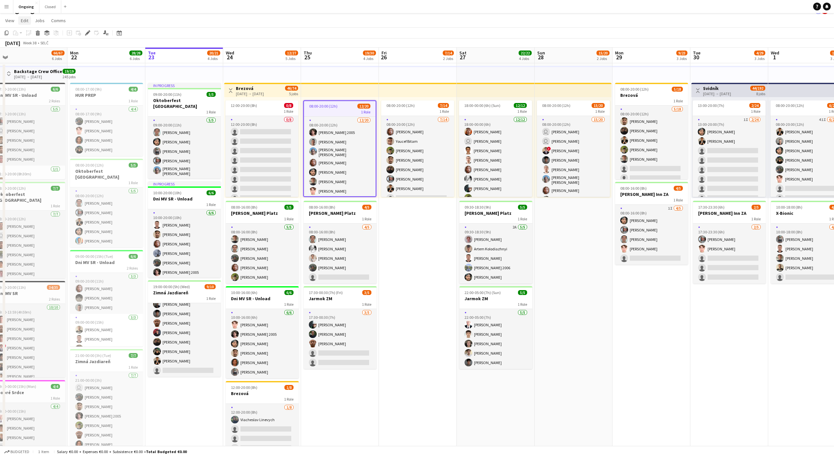
click at [27, 22] on span "Edit" at bounding box center [24, 21] width 7 height 6
click at [29, 33] on span "Copy Command C" at bounding box center [37, 35] width 27 height 6
click at [317, 392] on app-date-cell "08:00-20:00 (12h) 12/20 1 Role 12/20 08:00-20:00 (12h) Matej Polák 2005 Peter T…" at bounding box center [341, 314] width 78 height 503
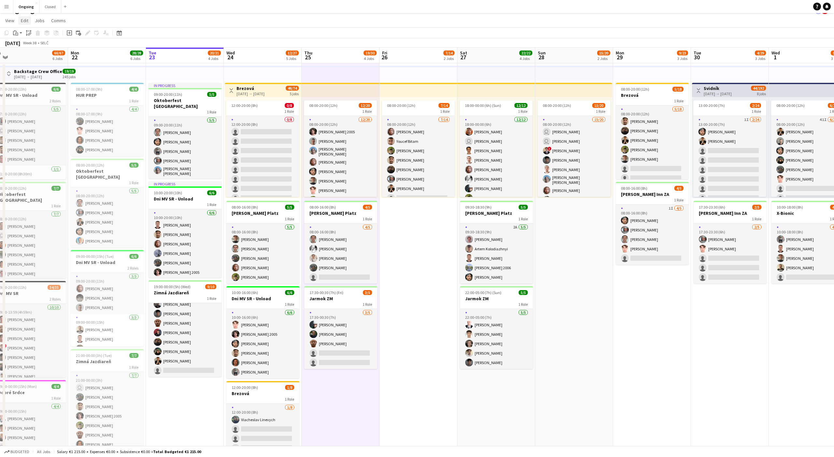
click at [26, 22] on span "Edit" at bounding box center [24, 21] width 7 height 6
click at [77, 64] on span "With Crew Command Shift V" at bounding box center [91, 66] width 42 height 6
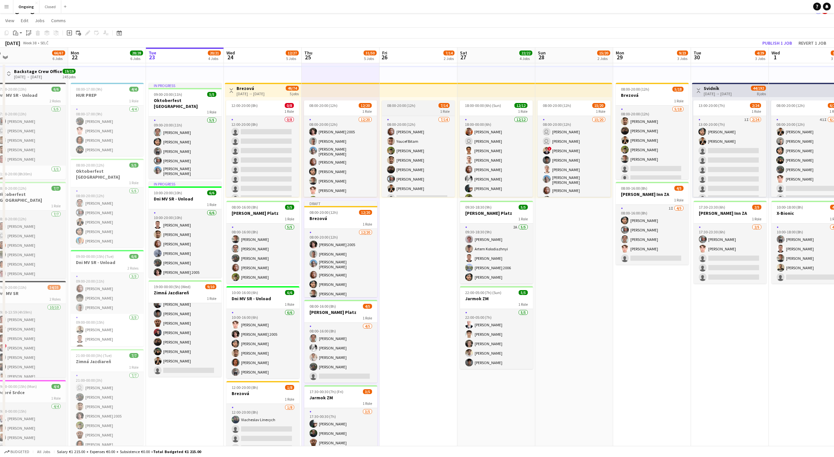
click at [402, 111] on div "1 Role" at bounding box center [418, 110] width 73 height 5
click at [28, 20] on link "Edit" at bounding box center [24, 20] width 13 height 8
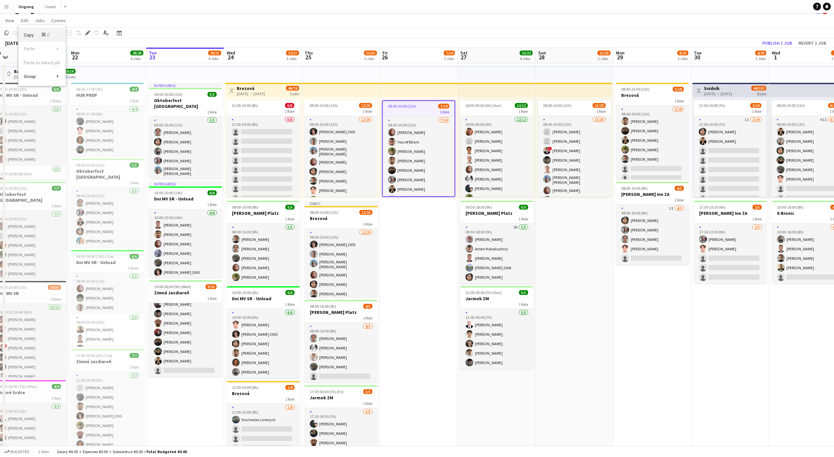
click at [30, 32] on span "Copy Command C" at bounding box center [37, 35] width 27 height 6
click at [397, 283] on app-date-cell "08:00-20:00 (12h) 7/14 1 Role 7/14 08:00-20:00 (12h) Jakub Gancarčík Youcef Bit…" at bounding box center [419, 314] width 78 height 503
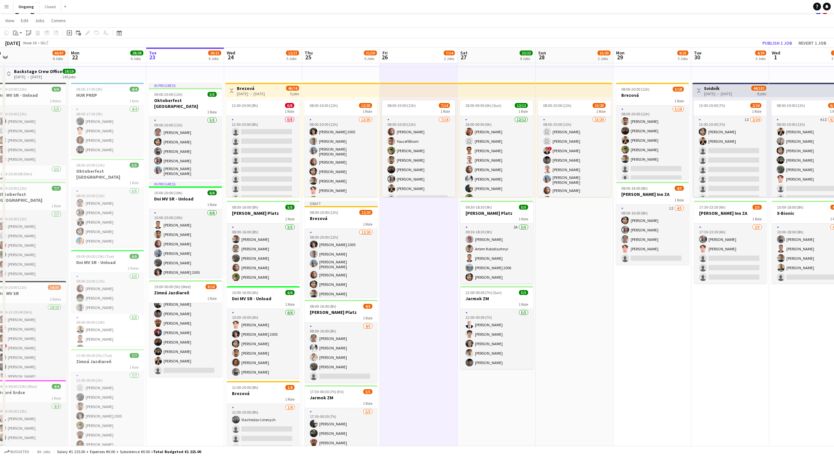
scroll to position [0, 165]
click at [27, 17] on link "Edit" at bounding box center [24, 20] width 13 height 8
click at [79, 65] on span "With Crew Command Shift V" at bounding box center [91, 66] width 42 height 6
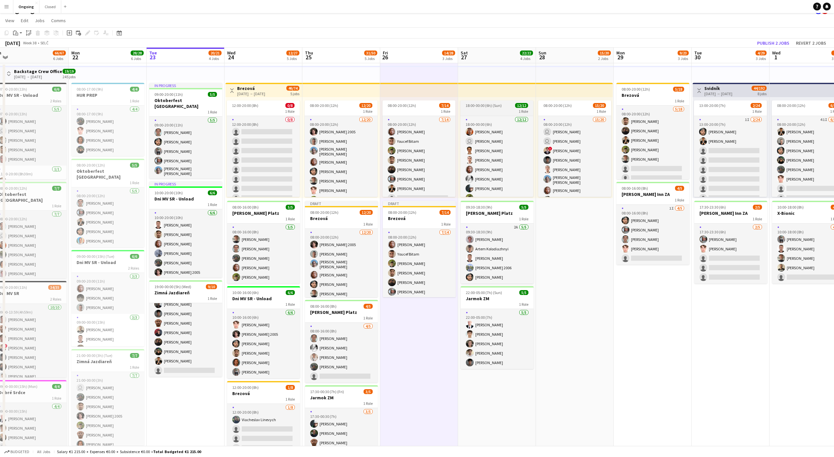
click at [486, 107] on span "18:00-00:00 (6h) (Sun)" at bounding box center [484, 105] width 36 height 5
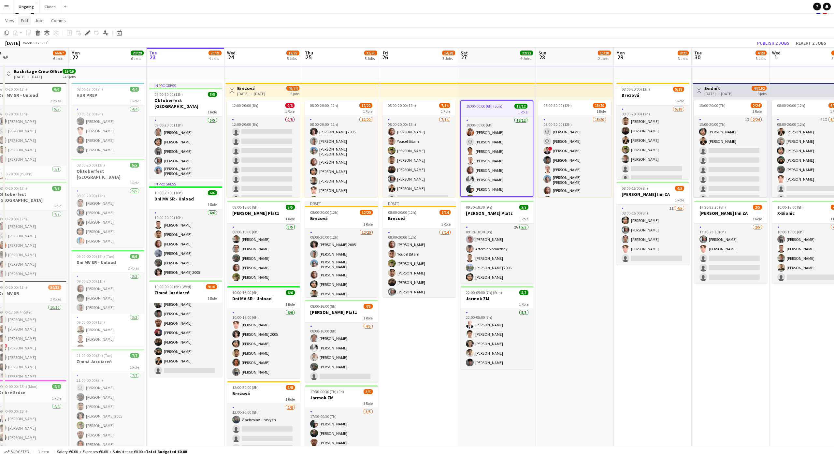
click at [24, 21] on span "Edit" at bounding box center [24, 21] width 7 height 6
click at [469, 108] on span "18:00-00:00 (6h) (Sun)" at bounding box center [484, 106] width 36 height 5
click at [469, 108] on div "1 Role" at bounding box center [497, 110] width 73 height 5
click at [491, 389] on app-date-cell "18:00-00:00 (6h) (Sun) 12/12 1 Role 12/12 18:00-00:00 (6h) Lukáš Koleják user S…" at bounding box center [497, 314] width 78 height 503
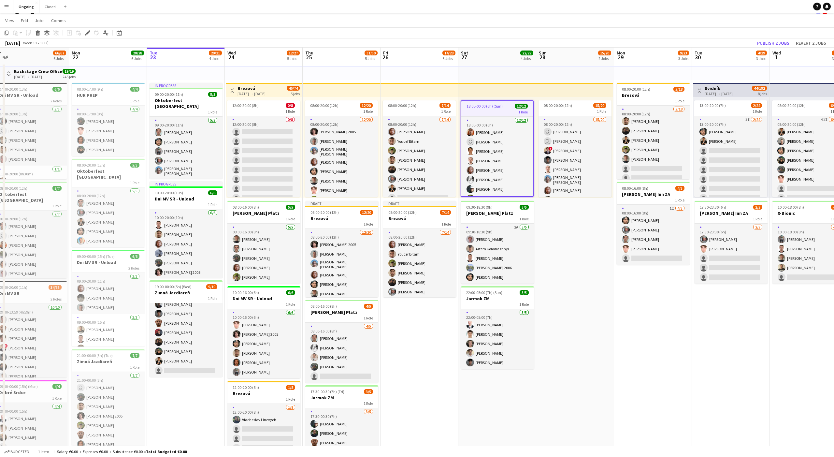
scroll to position [0, 164]
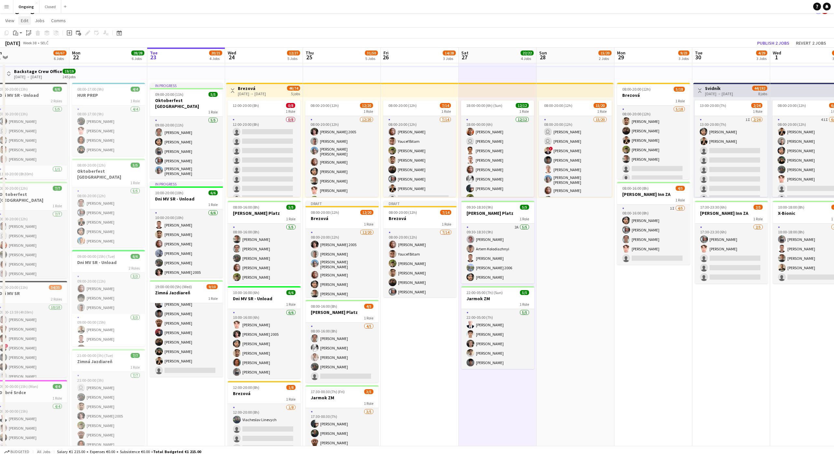
click at [25, 20] on span "Edit" at bounding box center [24, 21] width 7 height 6
click at [82, 64] on span "With Crew Command Shift V" at bounding box center [91, 66] width 42 height 6
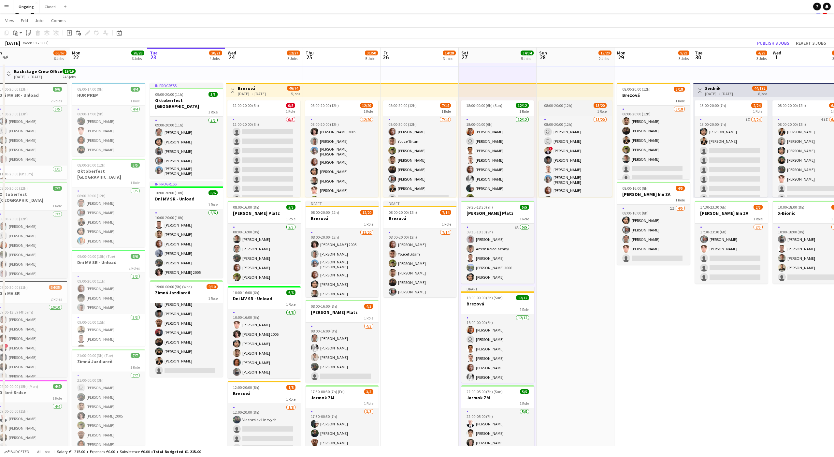
click at [582, 104] on div "08:00-20:00 (12h) 15/20" at bounding box center [575, 105] width 73 height 5
click at [570, 224] on app-date-cell "08:00-20:00 (12h) 15/20 1 Role 15/20 08:00-20:00 (12h) user Dávid Kuchel user K…" at bounding box center [576, 314] width 78 height 503
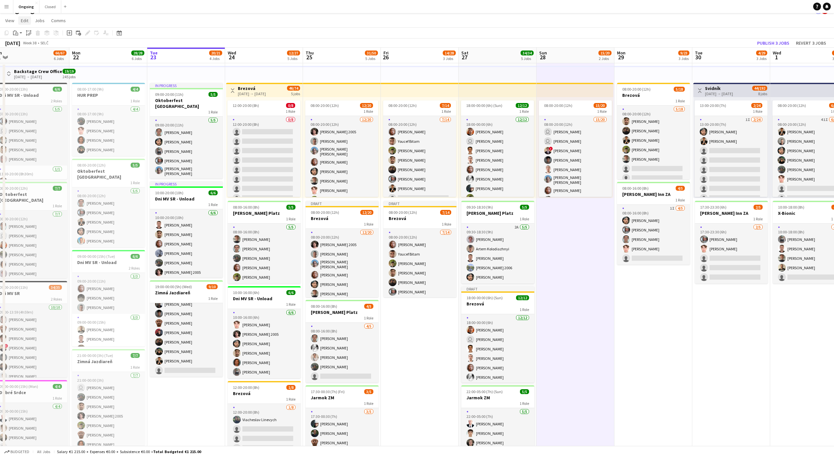
click at [25, 23] on link "Edit" at bounding box center [24, 20] width 13 height 8
click at [78, 60] on link "With Crew Command Shift V" at bounding box center [91, 66] width 53 height 14
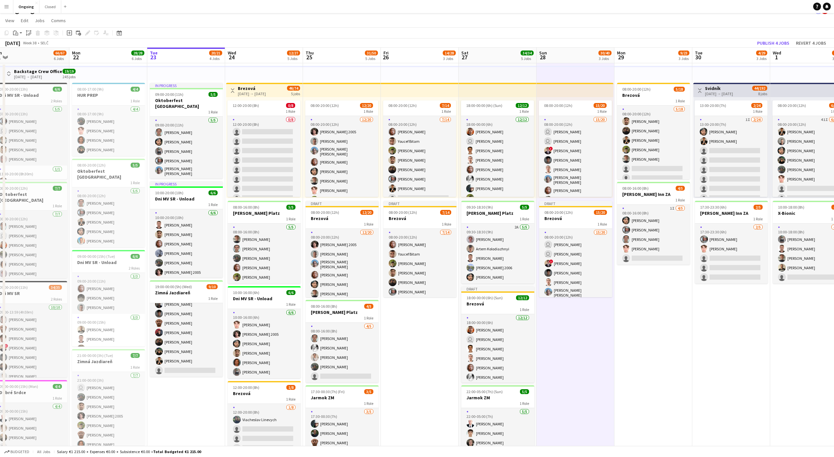
click at [700, 25] on app-page-menu "View Day view expanded Day view collapsed Month view Date picker Jump to today …" at bounding box center [417, 21] width 834 height 12
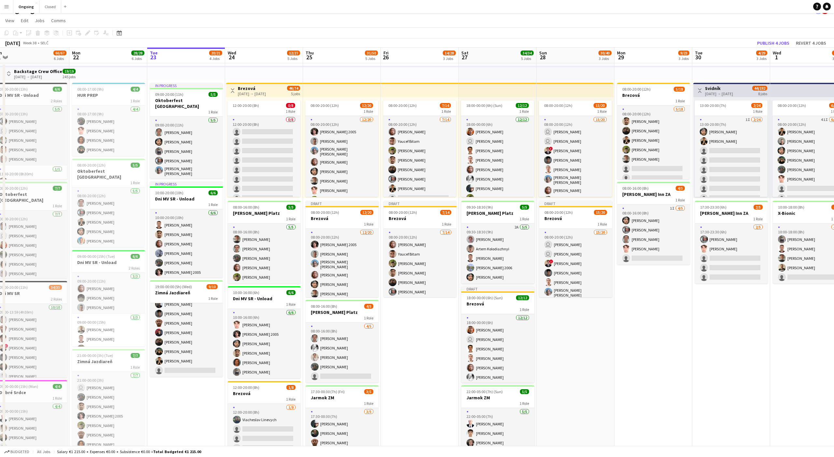
click at [263, 91] on div "24-09-2025 → 28-09-2025" at bounding box center [252, 93] width 28 height 5
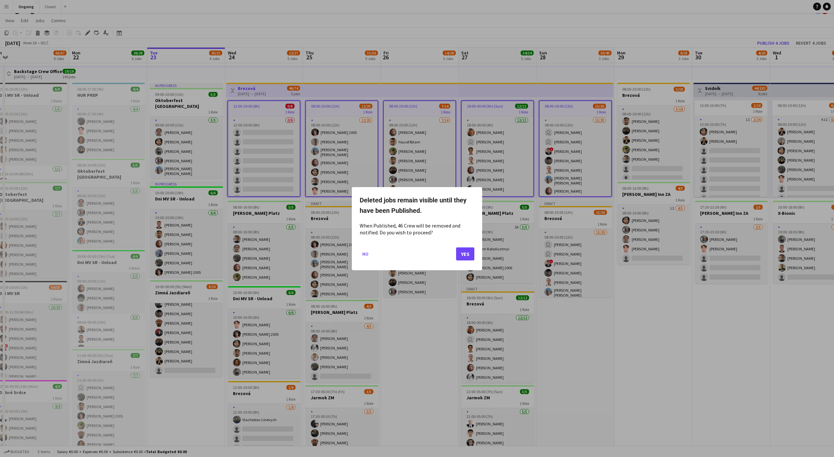
scroll to position [0, 0]
click at [468, 254] on button "Yes" at bounding box center [465, 253] width 18 height 13
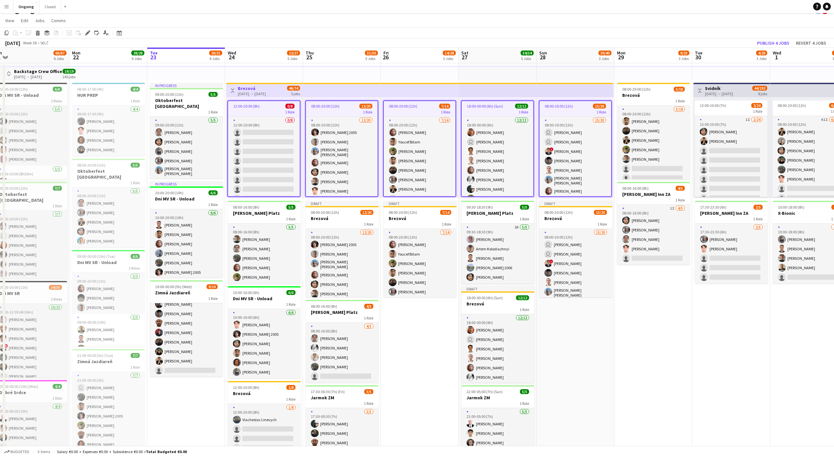
scroll to position [10, 0]
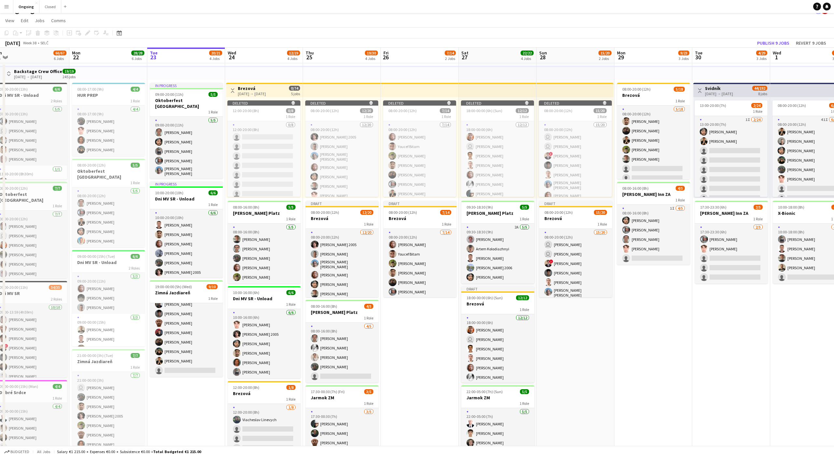
click at [692, 323] on app-date-cell "08:00-20:00 (12h) 5/18 Brezová 1 Role 5/18 08:00-20:00 (12h) Alexander Edgar Ce…" at bounding box center [653, 314] width 78 height 503
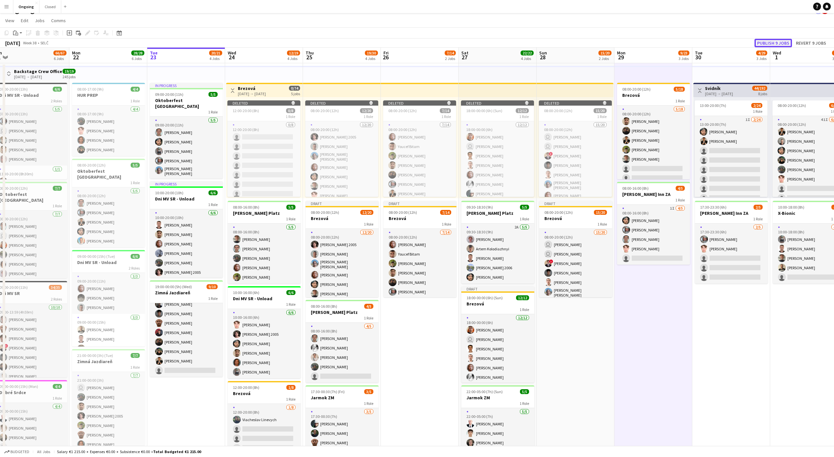
click at [765, 41] on button "Publish 9 jobs" at bounding box center [772, 43] width 37 height 8
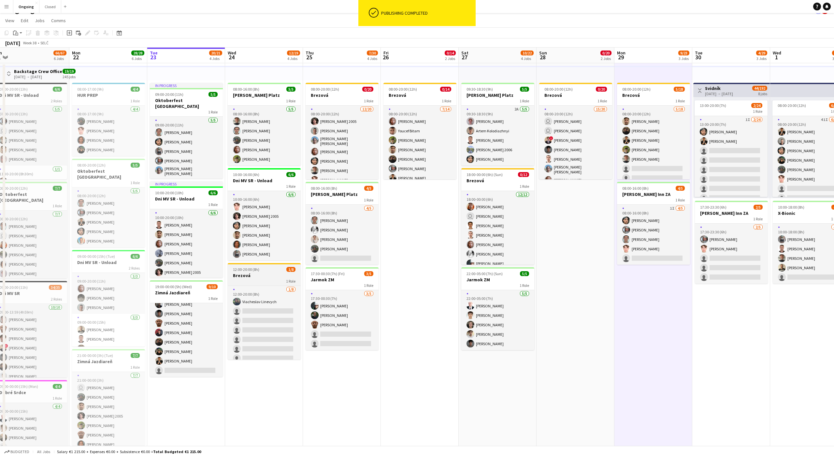
click at [265, 269] on div "12:00-20:00 (8h) 1/8" at bounding box center [264, 269] width 73 height 5
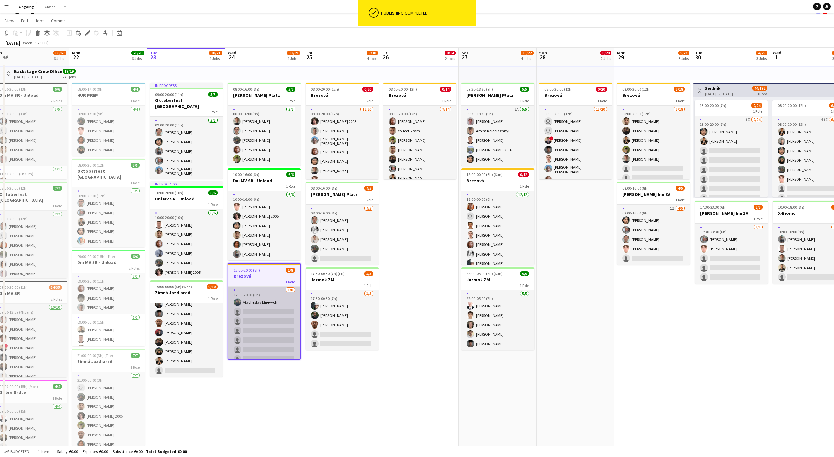
click at [264, 315] on app-card-role "1/8 12:00-20:00 (8h) Viacheslav Linevych single-neutral-actions single-neutral-…" at bounding box center [264, 330] width 72 height 88
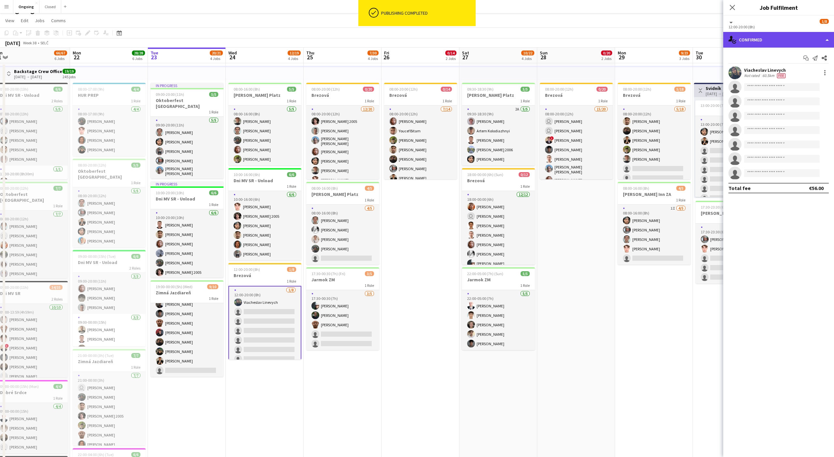
click at [765, 34] on div "single-neutral-actions-check-2 Confirmed" at bounding box center [778, 40] width 111 height 16
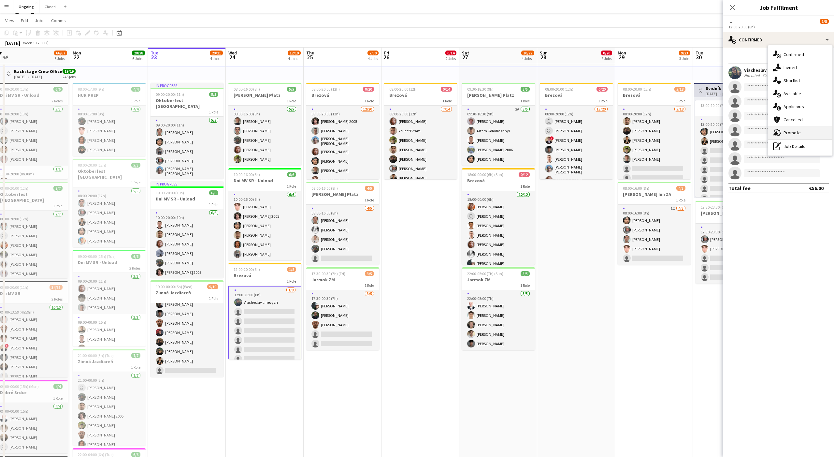
click at [794, 133] on span "Promote" at bounding box center [791, 133] width 17 height 6
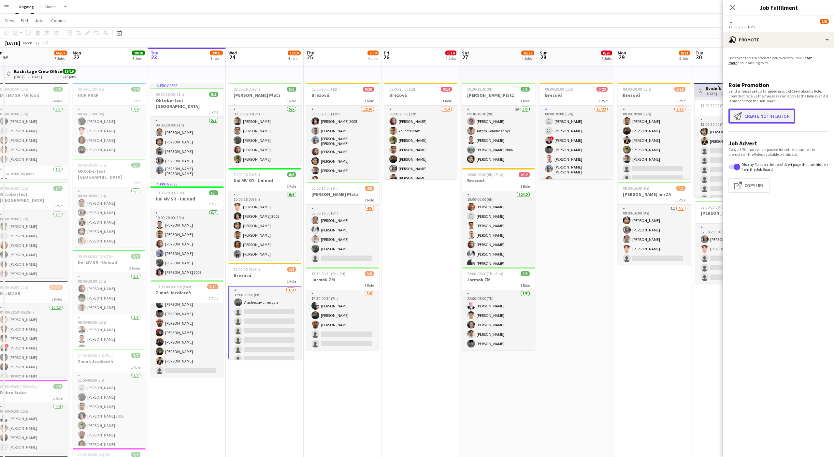
click at [757, 117] on button "Create notification Create notification" at bounding box center [761, 115] width 67 height 15
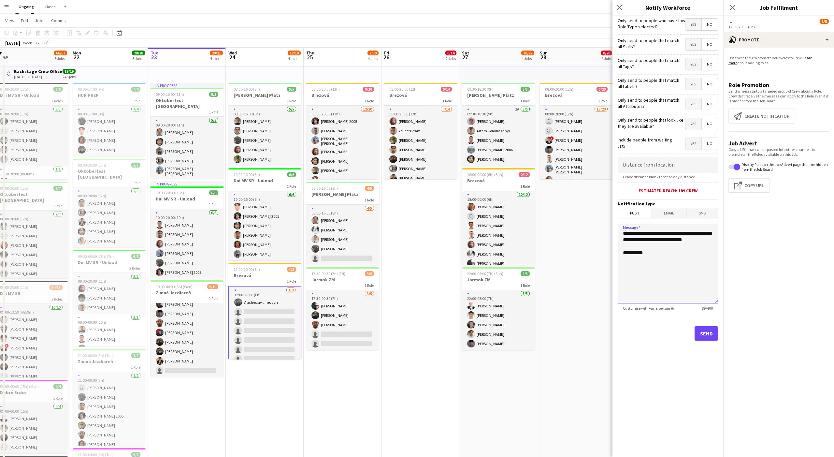
click at [661, 262] on textarea "**********" at bounding box center [668, 263] width 100 height 80
drag, startPoint x: 655, startPoint y: 246, endPoint x: 595, endPoint y: 230, distance: 62.9
click at [595, 230] on body "Menu Boards Boards Boards All jobs Status Workforce Workforce My Workforce Recr…" at bounding box center [417, 283] width 834 height 587
type textarea "**********"
click at [708, 336] on button "Send" at bounding box center [706, 333] width 23 height 14
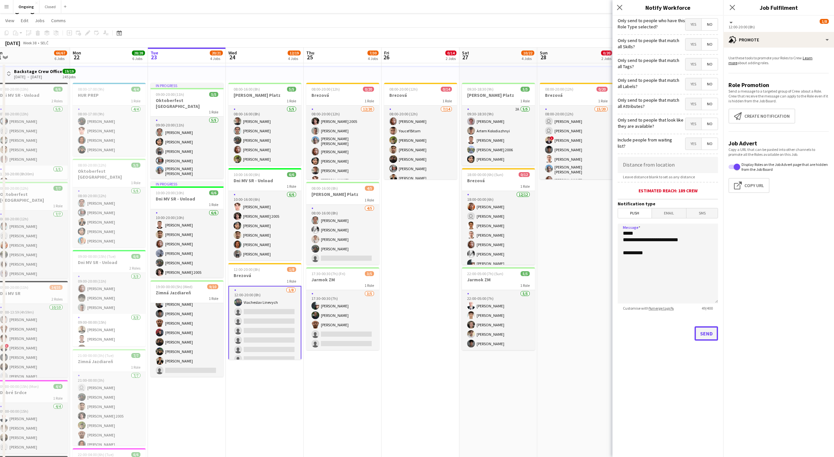
scroll to position [0, 0]
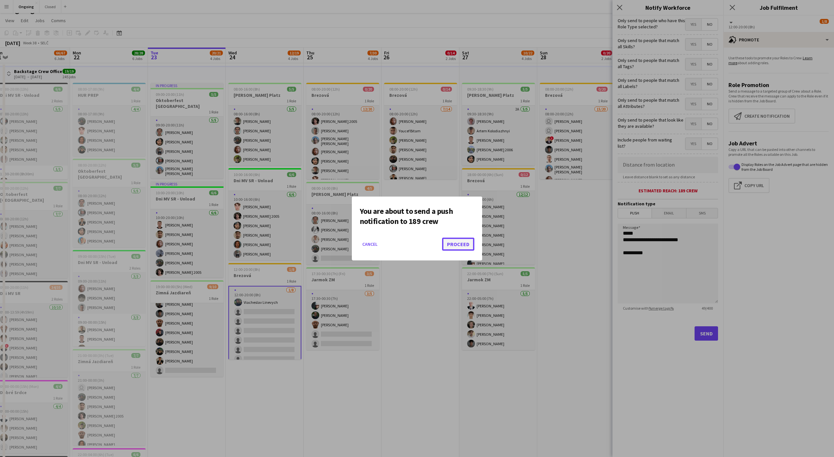
click at [459, 248] on button "Proceed" at bounding box center [458, 243] width 32 height 13
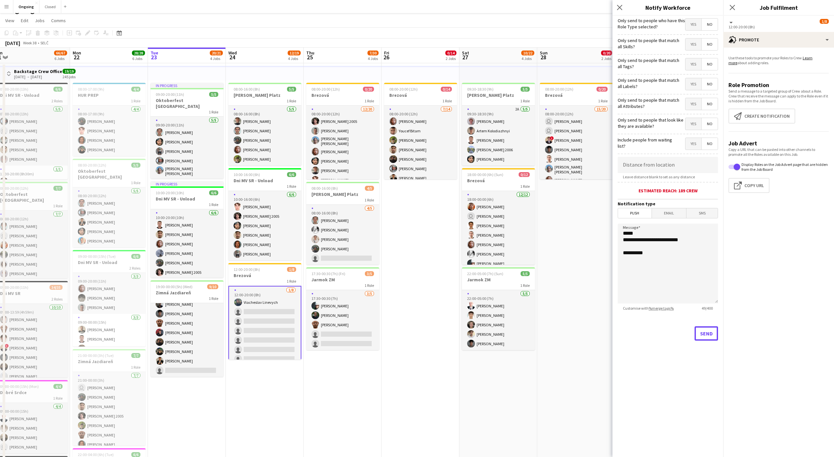
scroll to position [10, 0]
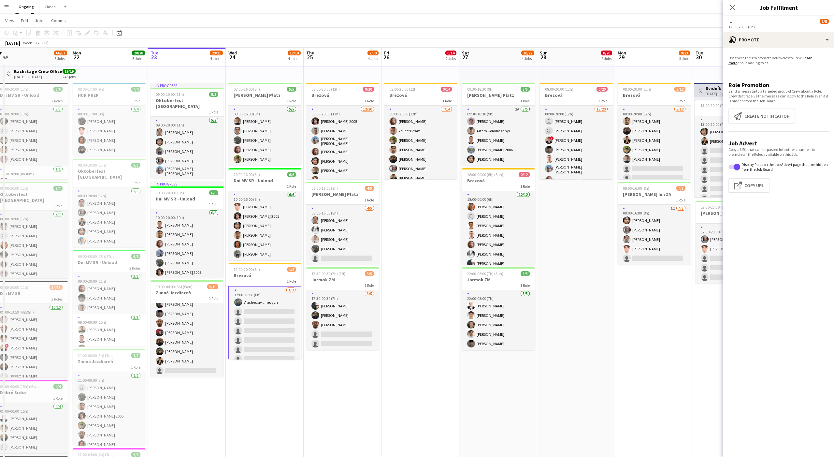
click at [412, 243] on app-date-cell "08:00-20:00 (12h) 0/14 Brezová 1 Role 7/14 08:00-20:00 (12h) Jakub Gancarčík Yo…" at bounding box center [420, 314] width 78 height 503
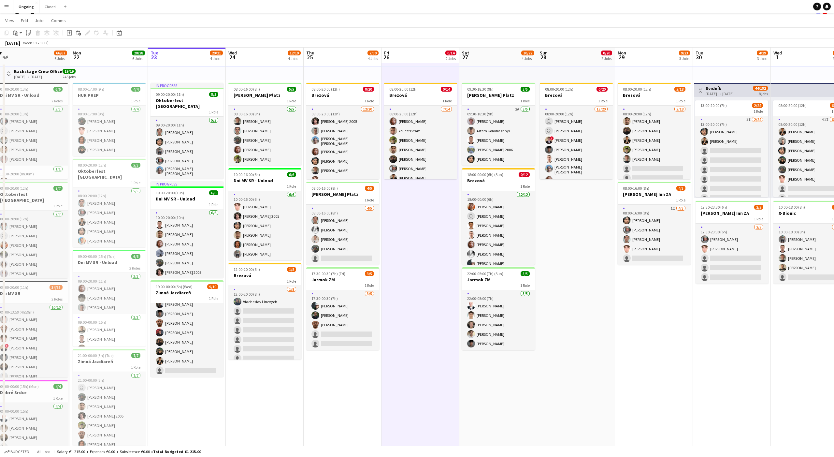
scroll to position [0, 163]
click at [413, 203] on app-date-cell "08:00-20:00 (12h) 0/14 Brezová 1 Role 7/14 08:00-20:00 (12h) Jakub Gancarčík Yo…" at bounding box center [421, 314] width 78 height 503
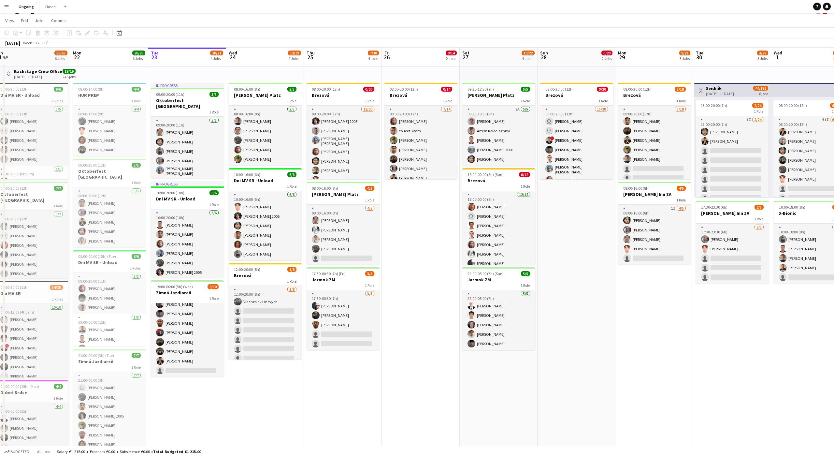
click at [423, 222] on app-date-cell "08:00-20:00 (12h) 0/14 Brezová 1 Role 7/14 08:00-20:00 (12h) Jakub Gancarčík Yo…" at bounding box center [421, 314] width 78 height 503
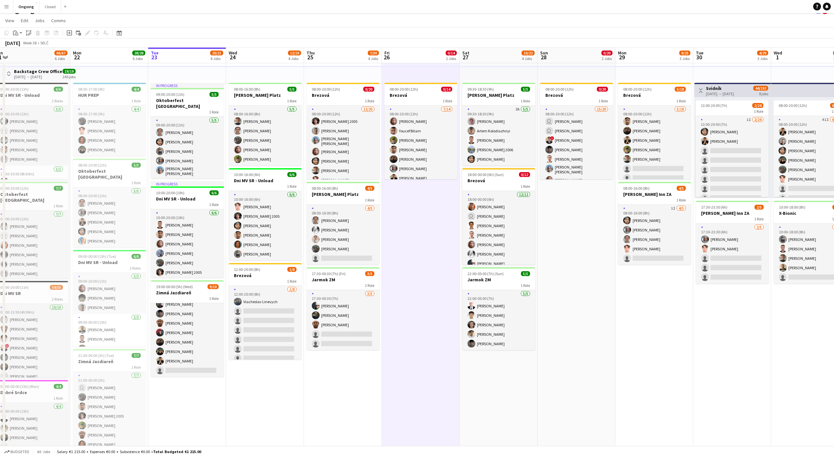
click at [432, 223] on app-date-cell "08:00-20:00 (12h) 0/14 Brezová 1 Role 7/14 08:00-20:00 (12h) Jakub Gancarčík Yo…" at bounding box center [421, 314] width 78 height 503
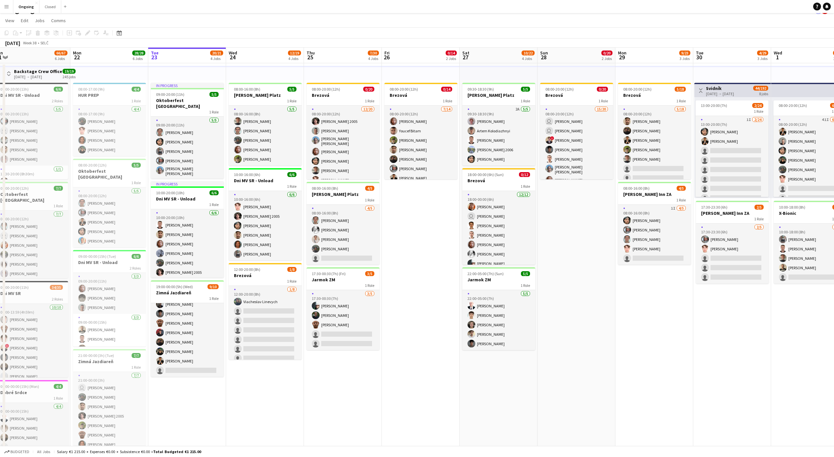
scroll to position [0, 164]
click at [422, 220] on app-date-cell "08:00-20:00 (12h) 0/14 Brezová 1 Role 7/14 08:00-20:00 (12h) Jakub Gancarčík Yo…" at bounding box center [420, 314] width 78 height 503
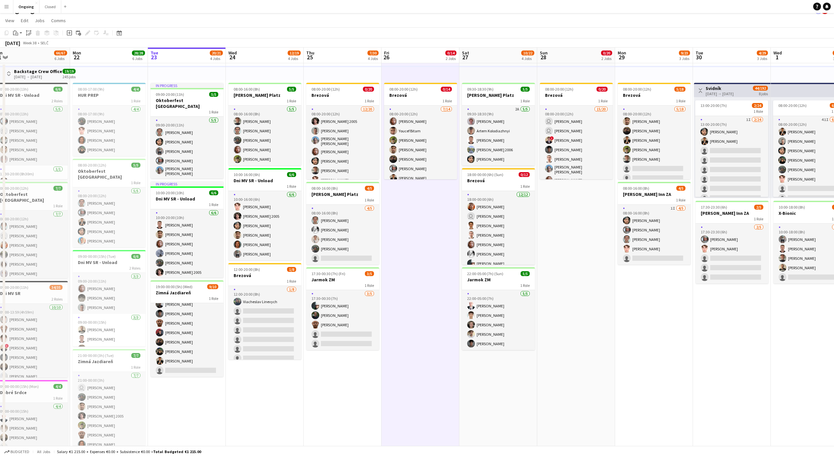
click at [421, 218] on app-date-cell "08:00-20:00 (12h) 0/14 Brezová 1 Role 7/14 08:00-20:00 (12h) Jakub Gancarčík Yo…" at bounding box center [420, 314] width 78 height 503
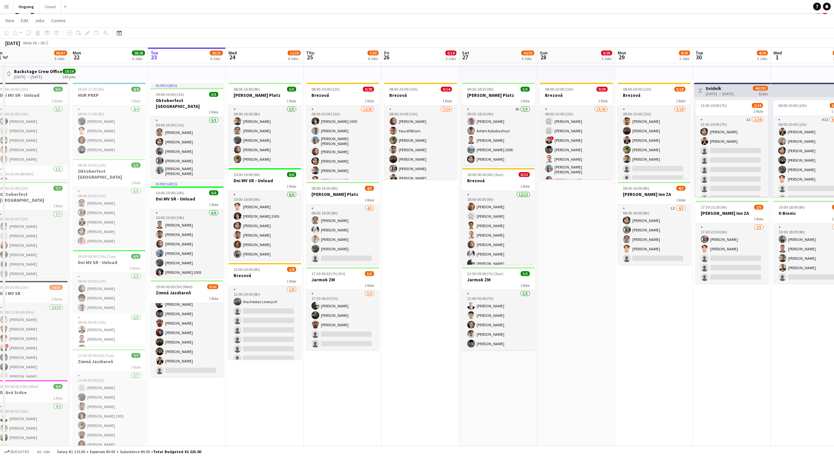
click at [421, 218] on app-date-cell "08:00-20:00 (12h) 0/14 Brezová 1 Role 7/14 08:00-20:00 (12h) Jakub Gancarčík Yo…" at bounding box center [420, 314] width 78 height 503
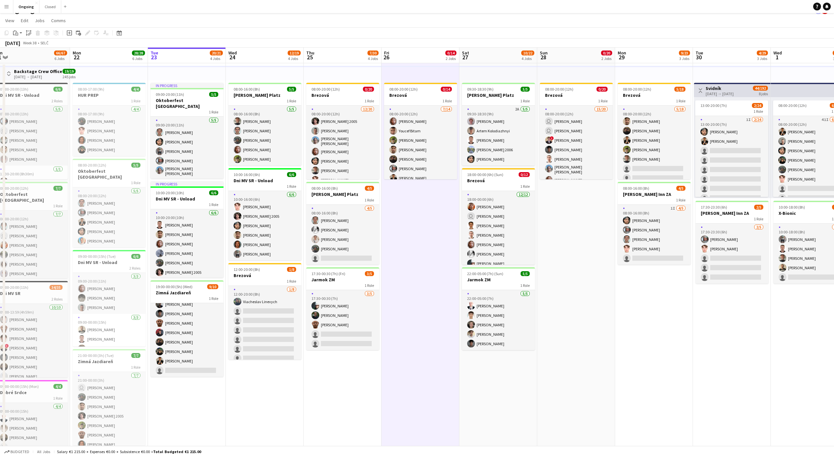
click at [421, 218] on app-date-cell "08:00-20:00 (12h) 0/14 Brezová 1 Role 7/14 08:00-20:00 (12h) Jakub Gancarčík Yo…" at bounding box center [420, 314] width 78 height 503
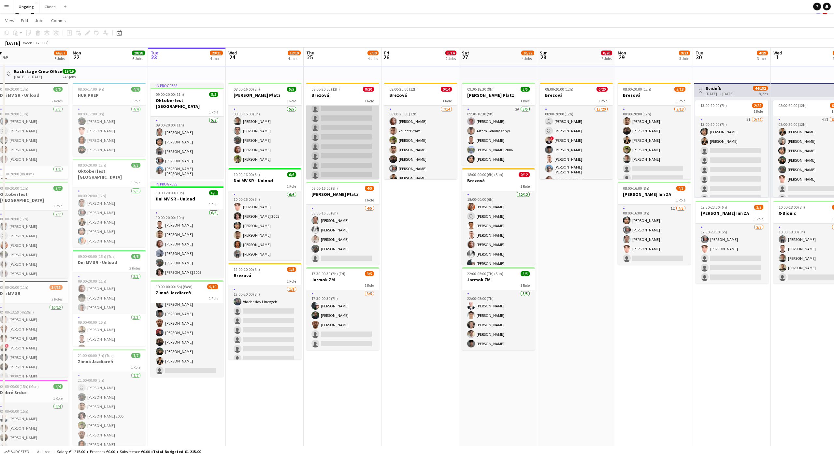
scroll to position [0, 0]
click at [428, 234] on app-date-cell "08:00-20:00 (12h) 0/14 Brezová 1 Role 7/14 08:00-20:00 (12h) Jakub Gancarčík Yo…" at bounding box center [420, 314] width 78 height 503
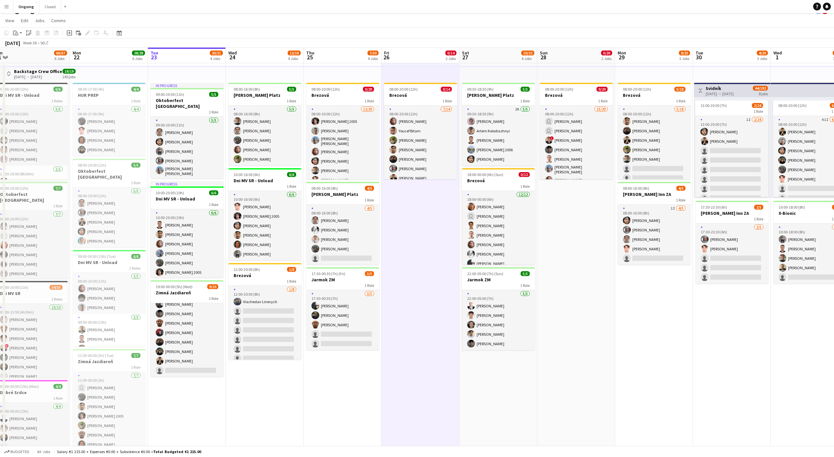
click at [423, 231] on app-date-cell "08:00-20:00 (12h) 0/14 Brezová 1 Role 7/14 08:00-20:00 (12h) Jakub Gancarčík Yo…" at bounding box center [420, 314] width 78 height 503
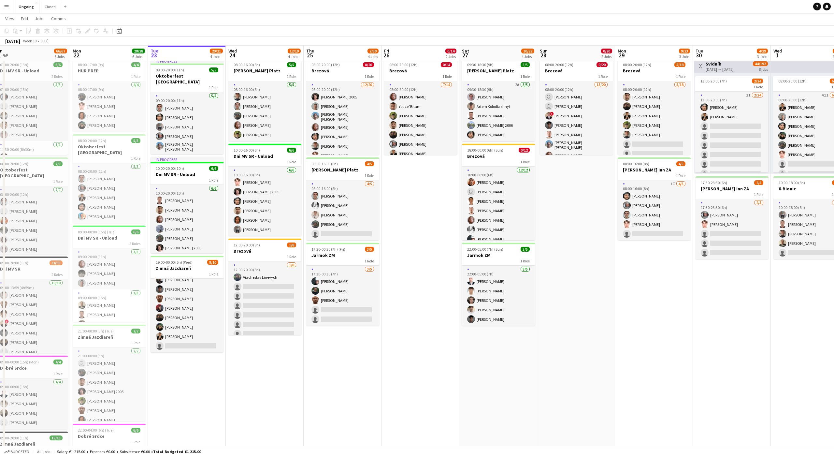
click at [550, 219] on app-date-cell "08:00-20:00 (12h) 0/20 Brezová 1 Role 15/20 08:00-20:00 (12h) user Dávid Kuchel…" at bounding box center [576, 290] width 78 height 503
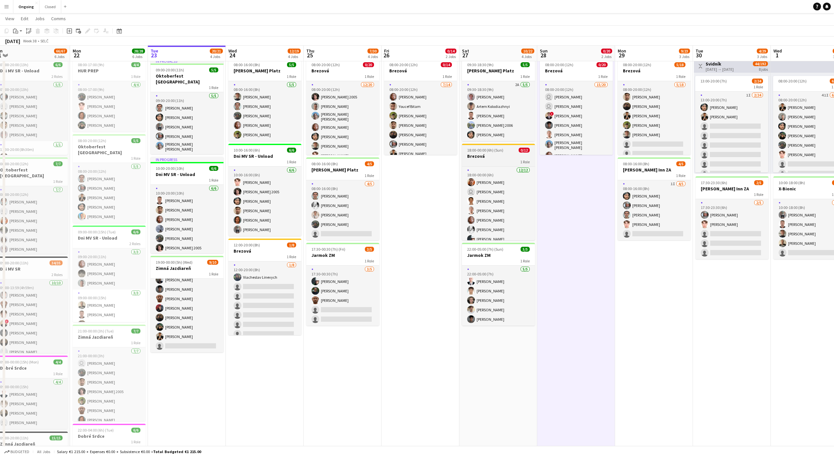
click at [503, 156] on h3 "Brezová" at bounding box center [498, 156] width 73 height 6
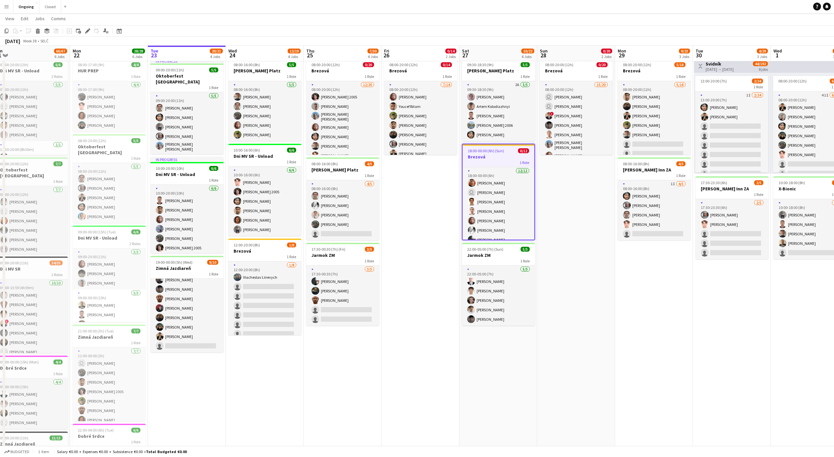
click at [563, 189] on app-date-cell "08:00-20:00 (12h) 0/20 Brezová 1 Role 15/20 08:00-20:00 (12h) user Dávid Kuchel…" at bounding box center [576, 290] width 78 height 503
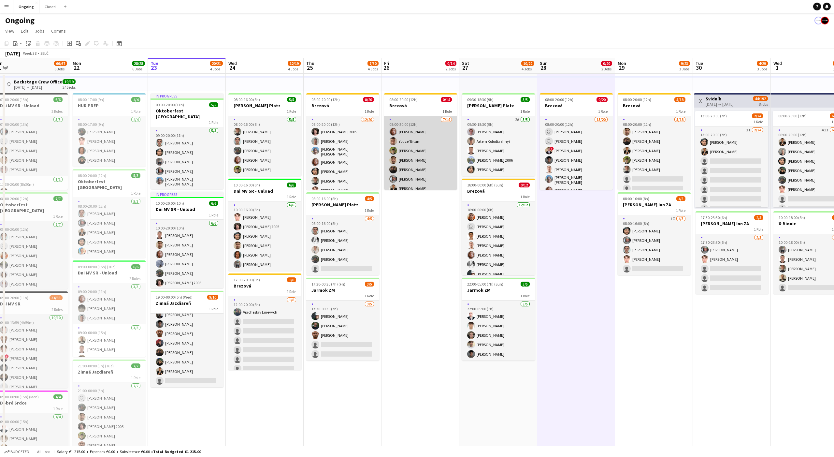
click at [423, 120] on app-card-role "7/14 08:00-20:00 (12h) Jakub Gancarčík Youcef Bitam Jakub Hanzel Alexander Edga…" at bounding box center [420, 188] width 73 height 145
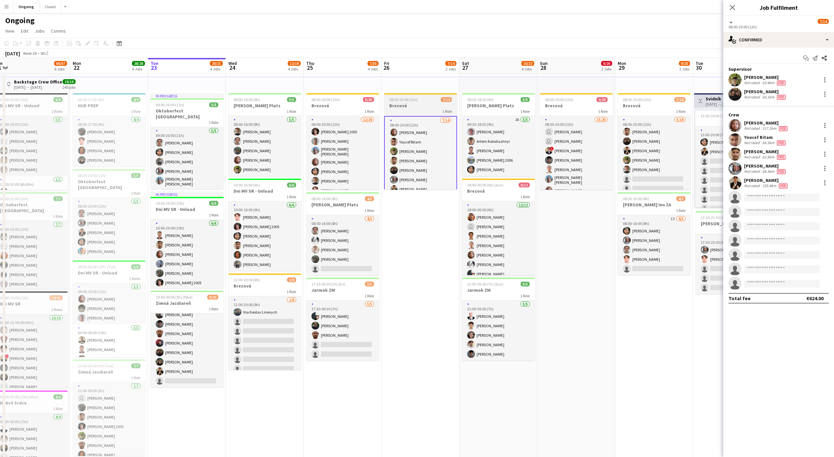
click at [421, 104] on h3 "Brezová" at bounding box center [420, 106] width 73 height 6
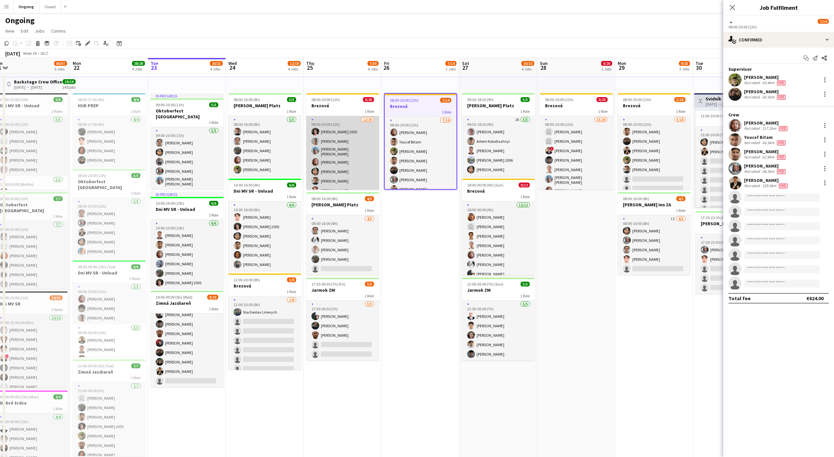
click at [347, 138] on app-card-role "12/20 08:00-20:00 (12h) Matej Polák 2005 Peter Trebuňak David František Kozák J…" at bounding box center [342, 218] width 73 height 204
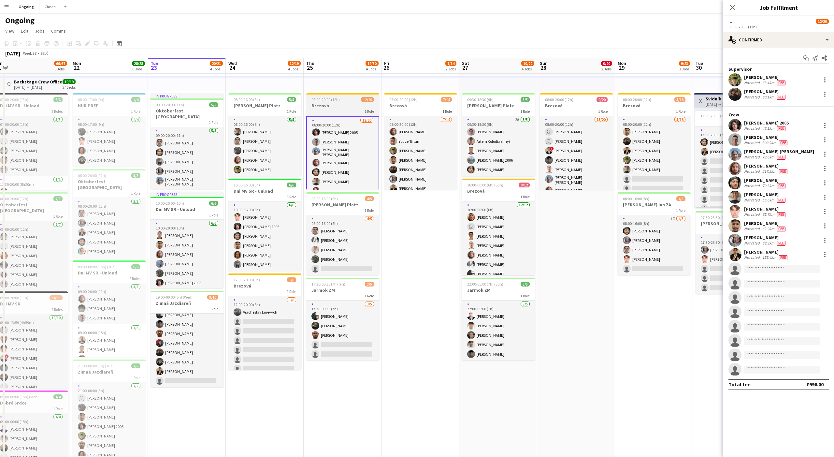
click at [348, 103] on h3 "Brezová" at bounding box center [342, 106] width 73 height 6
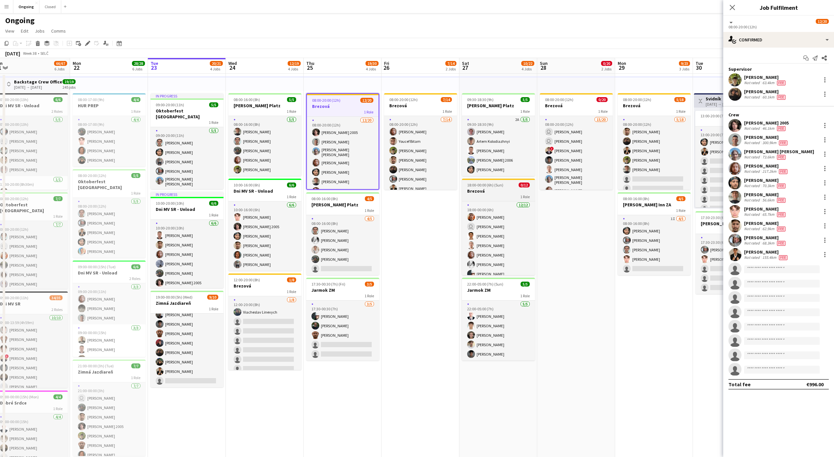
click at [491, 183] on span "18:00-00:00 (6h) (Sun)" at bounding box center [485, 184] width 36 height 5
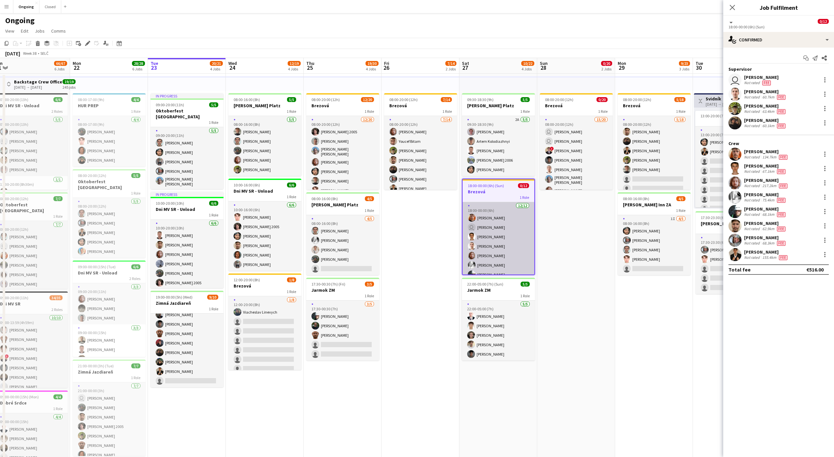
click at [499, 233] on app-card-role "12/12 18:00-00:00 (6h) Lukáš Koleják user Sergej Krempaský Martin Balúch Gracja…" at bounding box center [499, 265] width 72 height 126
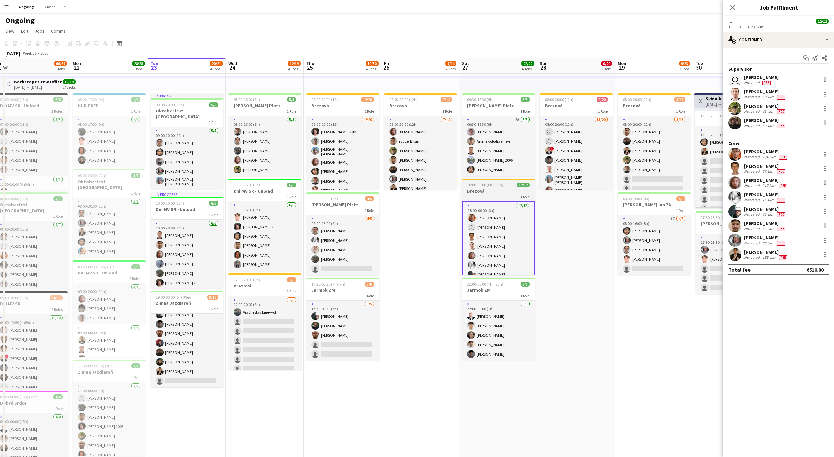
click at [499, 190] on h3 "Brezová" at bounding box center [498, 191] width 73 height 6
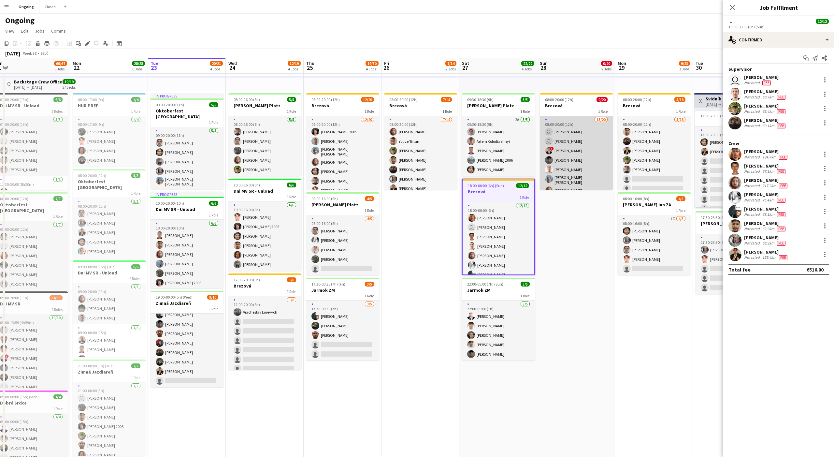
click at [595, 133] on app-card-role "15/20 08:00-20:00 (12h) user Dávid Kuchel user Kyrylo Shakov ! Dominik Kiko Mat…" at bounding box center [576, 218] width 73 height 204
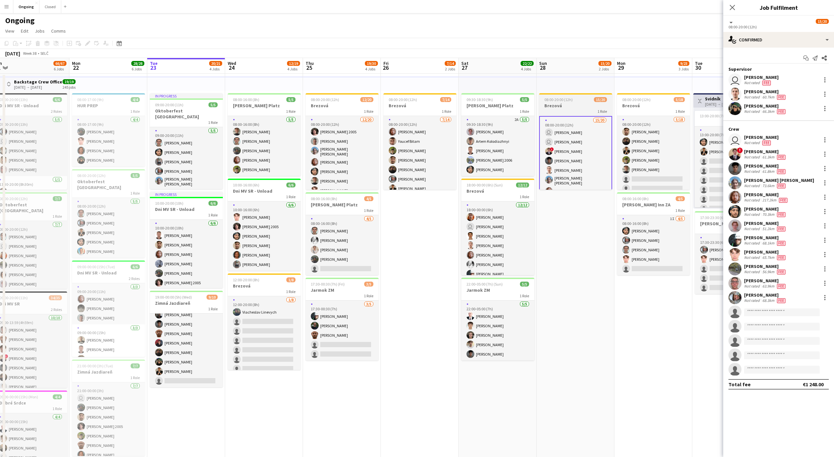
click at [581, 103] on h3 "Brezová" at bounding box center [575, 106] width 73 height 6
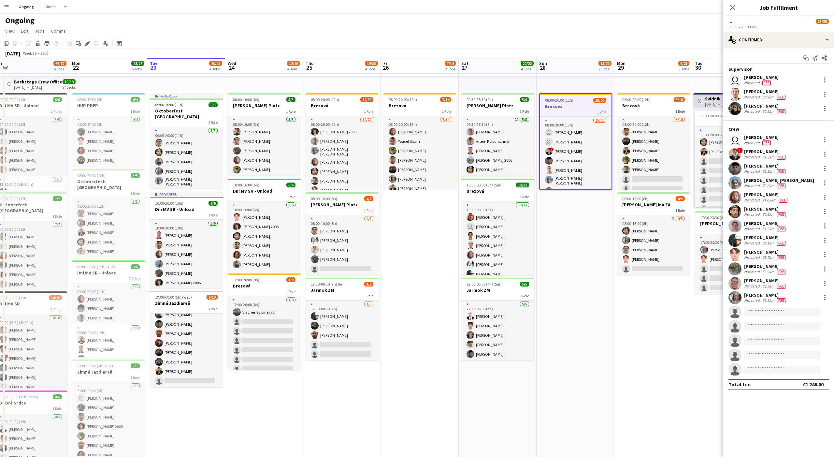
click at [583, 259] on app-date-cell "08:00-20:00 (12h) 15/20 Brezová 1 Role 15/20 08:00-20:00 (12h) user Dávid Kuche…" at bounding box center [576, 325] width 78 height 503
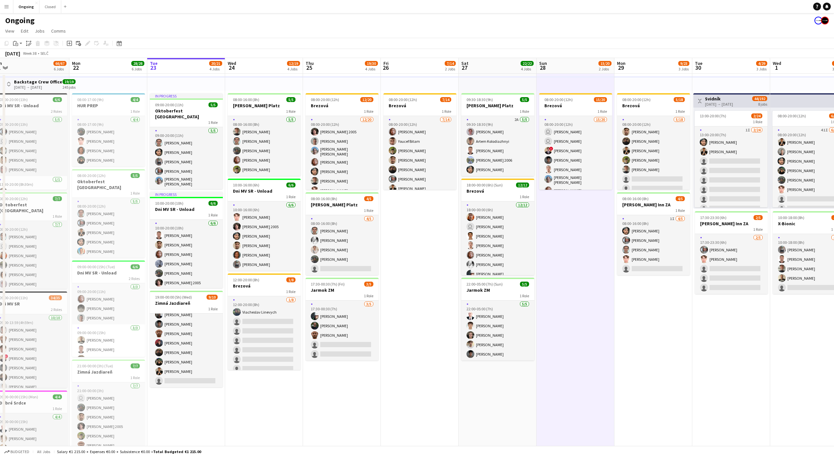
click at [412, 230] on app-date-cell "08:00-20:00 (12h) 7/14 Brezová 1 Role 7/14 08:00-20:00 (12h) Jakub Gancarčík Yo…" at bounding box center [420, 325] width 78 height 503
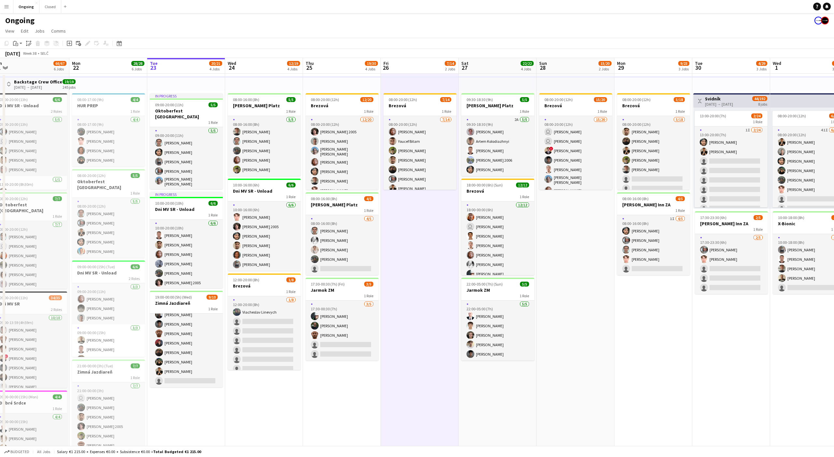
click at [422, 232] on app-date-cell "08:00-20:00 (12h) 7/14 Brezová 1 Role 7/14 08:00-20:00 (12h) Jakub Gancarčík Yo…" at bounding box center [420, 325] width 78 height 503
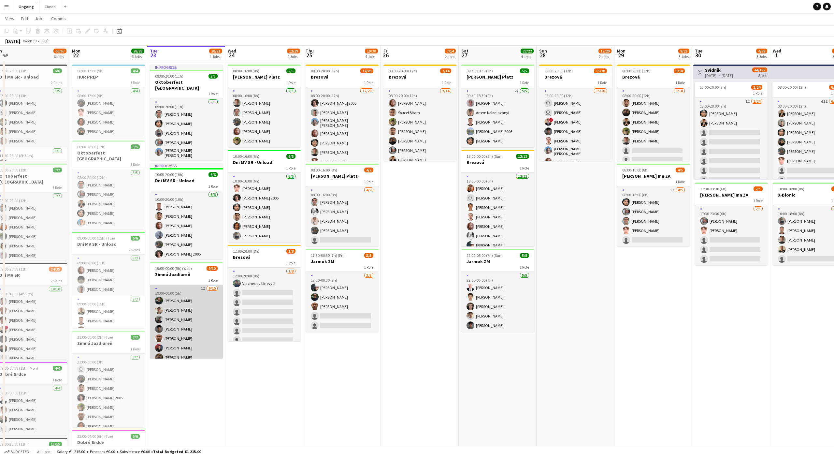
scroll to position [0, 0]
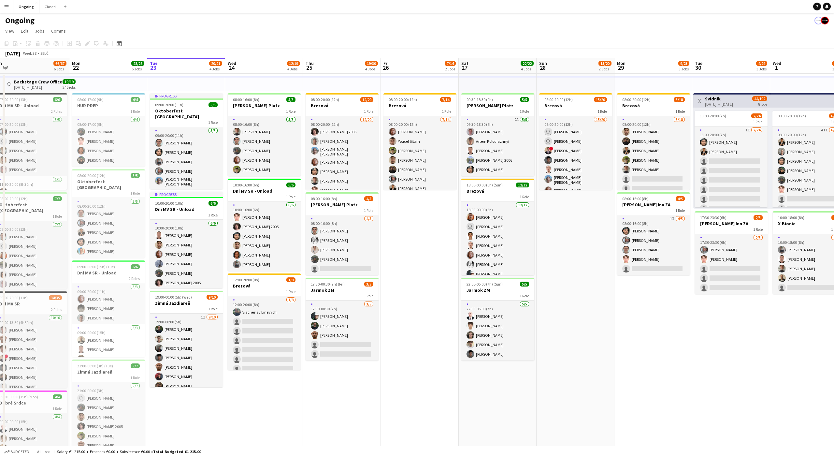
click at [412, 238] on app-date-cell "08:00-20:00 (12h) 7/14 Brezová 1 Role 7/14 08:00-20:00 (12h) Jakub Gancarčík Yo…" at bounding box center [420, 325] width 78 height 503
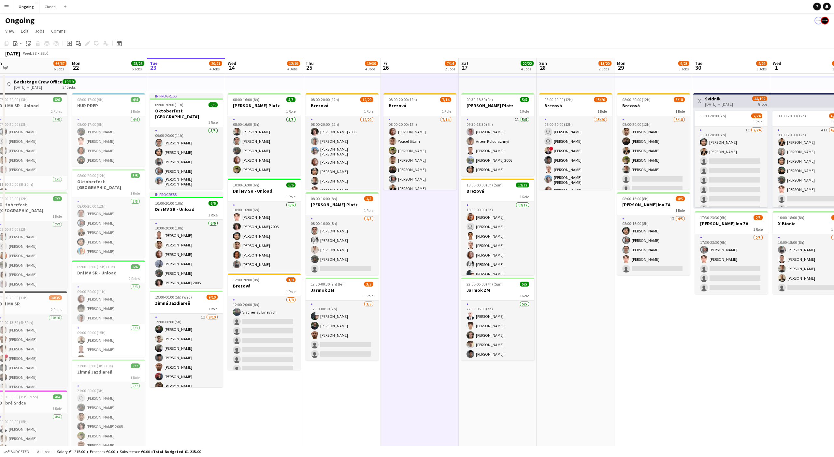
click at [436, 246] on app-date-cell "08:00-20:00 (12h) 7/14 Brezová 1 Role 7/14 08:00-20:00 (12h) Jakub Gancarčík Yo…" at bounding box center [420, 325] width 78 height 503
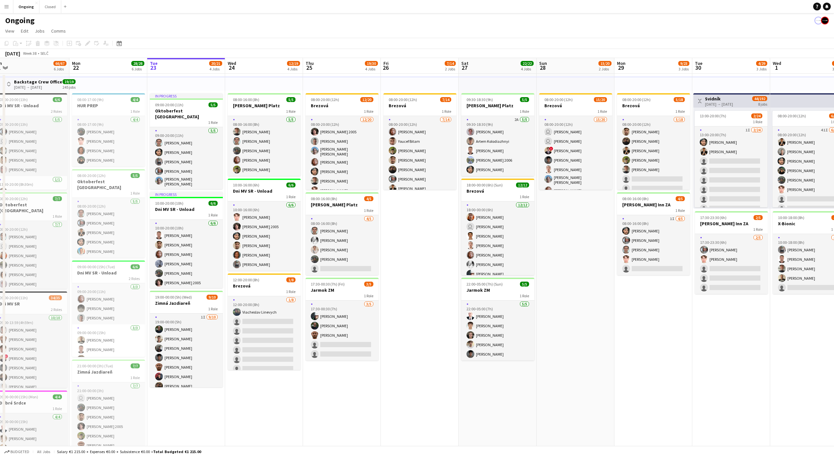
click at [435, 246] on app-date-cell "08:00-20:00 (12h) 7/14 Brezová 1 Role 7/14 08:00-20:00 (12h) Jakub Gancarčík Yo…" at bounding box center [420, 325] width 78 height 503
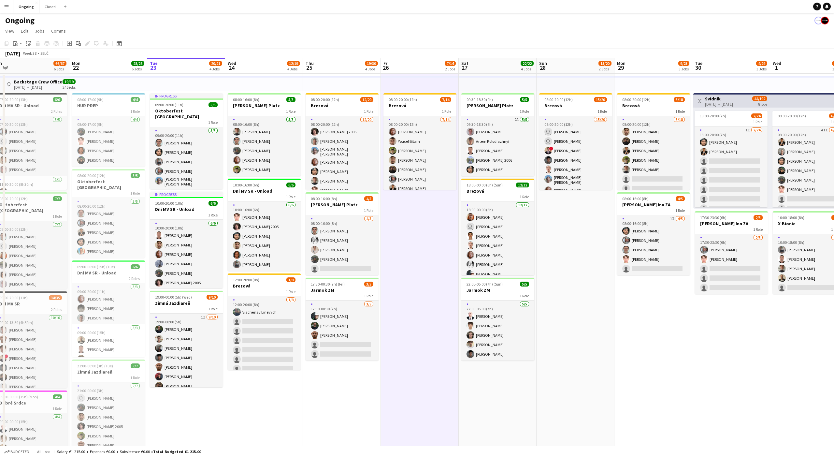
click at [435, 243] on app-date-cell "08:00-20:00 (12h) 7/14 Brezová 1 Role 7/14 08:00-20:00 (12h) Jakub Gancarčík Yo…" at bounding box center [420, 325] width 78 height 503
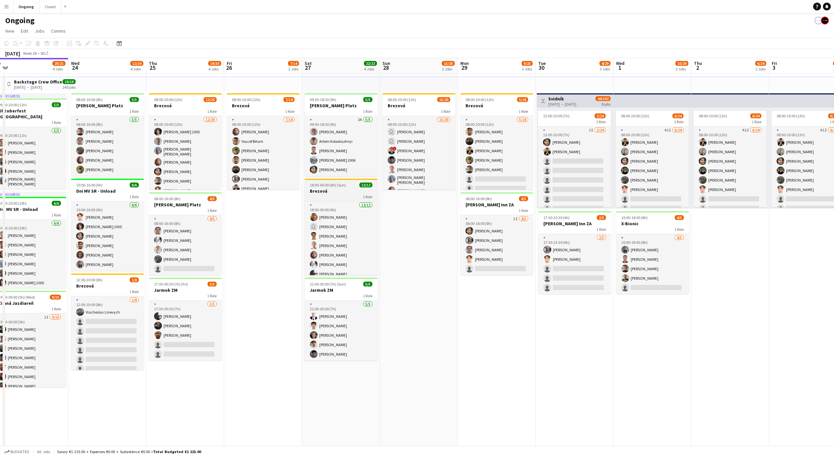
scroll to position [0, 245]
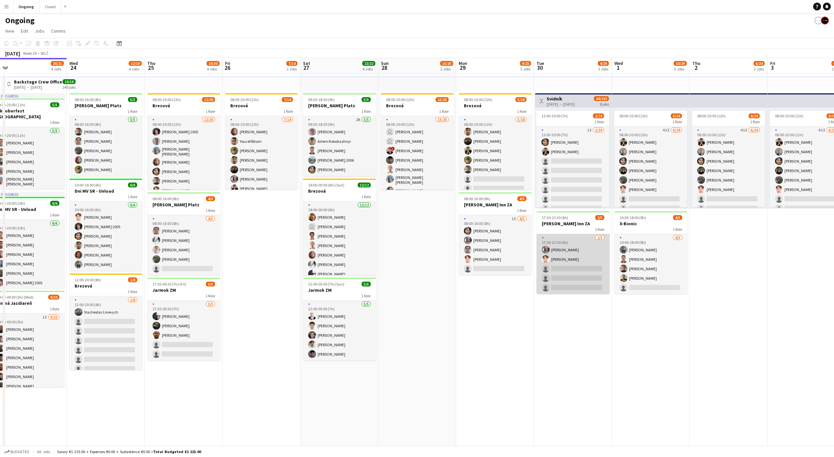
click at [560, 246] on app-card-role "2/5 17:30-23:30 (6h) Alexa Bolerac Heorhii Dubovyi single-neutral-actions singl…" at bounding box center [573, 264] width 73 height 60
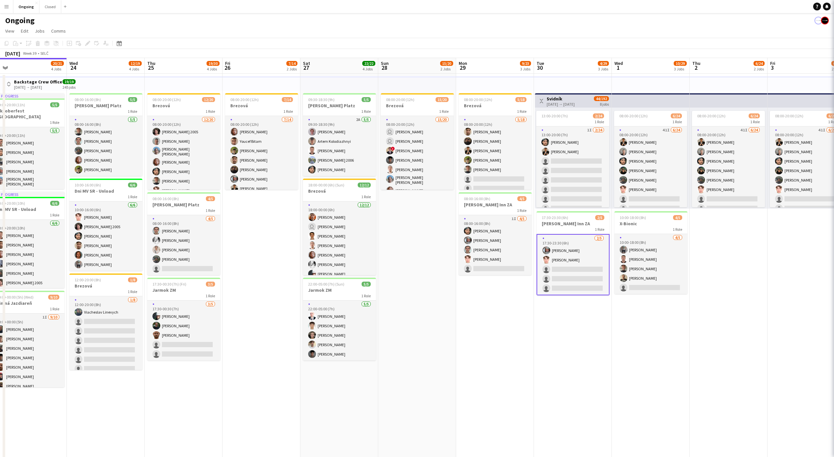
scroll to position [0, 244]
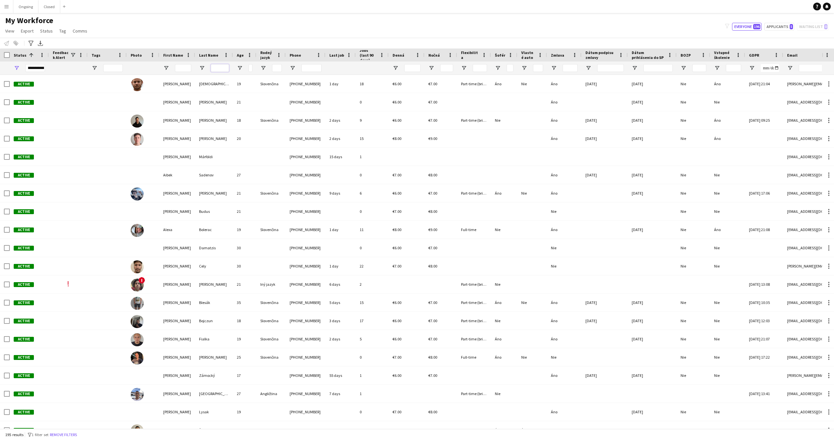
click at [224, 68] on input "Last Name Filter Input" at bounding box center [220, 68] width 18 height 8
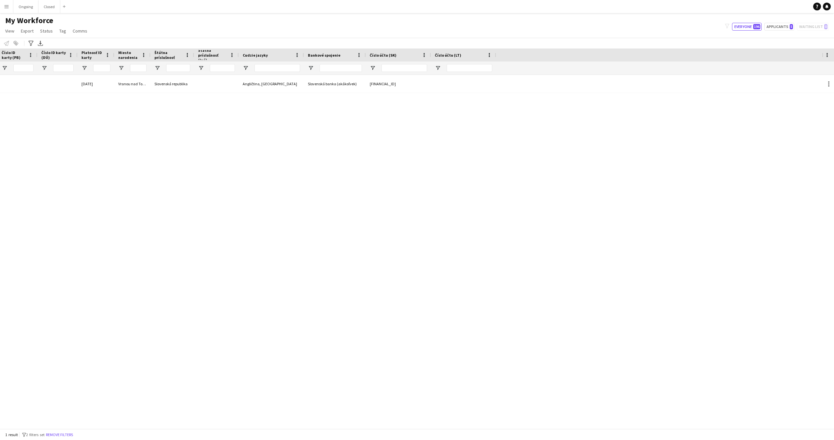
scroll to position [0, 699]
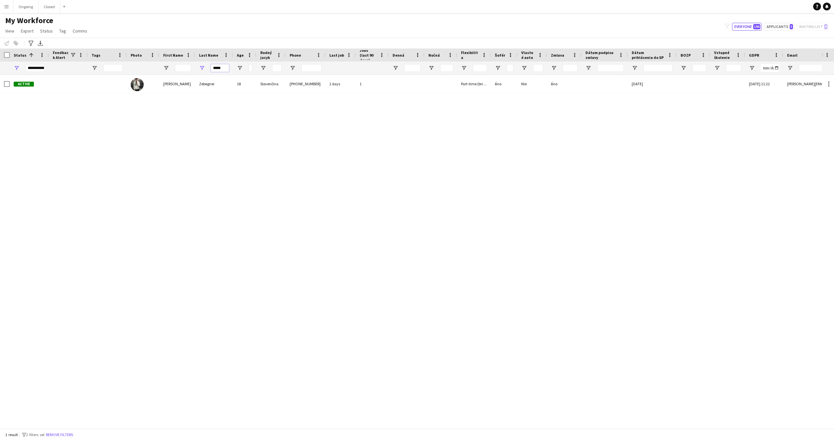
click at [215, 64] on input "*****" at bounding box center [220, 68] width 18 height 8
click at [219, 69] on input "*****" at bounding box center [220, 68] width 18 height 8
click at [212, 69] on input "******" at bounding box center [220, 68] width 18 height 8
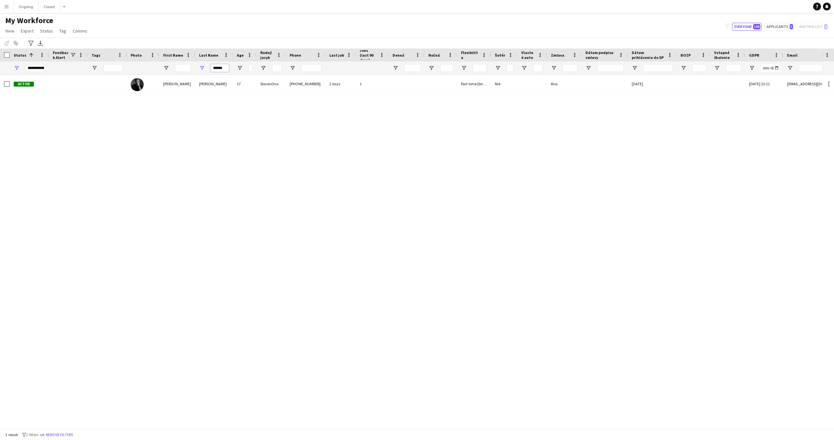
click at [212, 69] on input "******" at bounding box center [220, 68] width 18 height 8
click at [219, 70] on input "*****" at bounding box center [220, 68] width 18 height 8
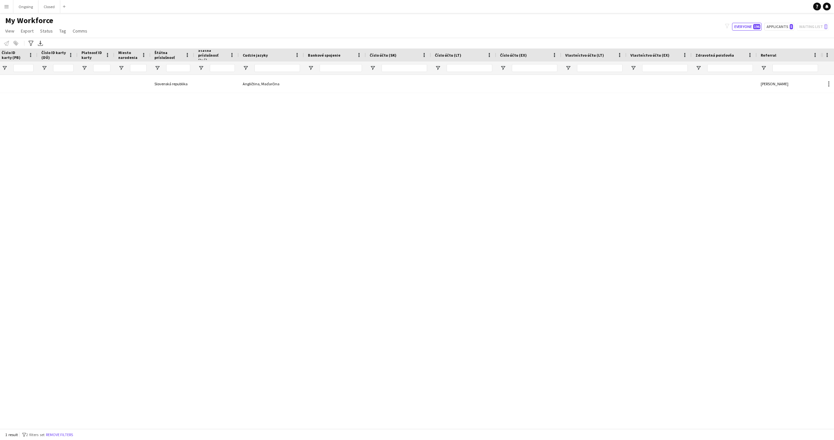
type input "****"
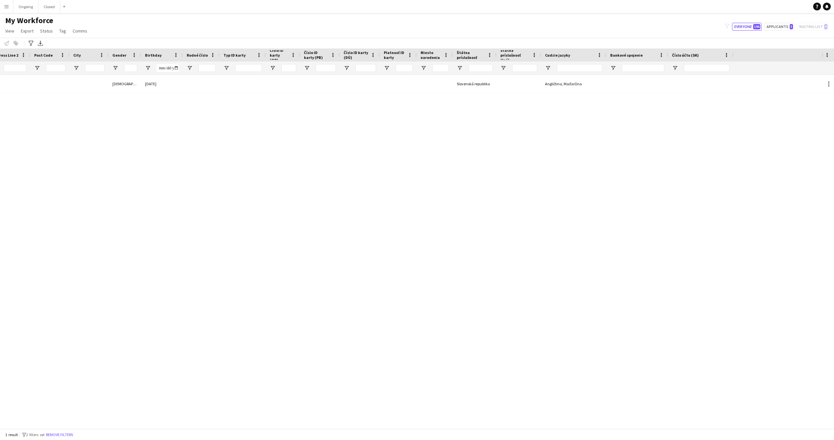
scroll to position [0, 648]
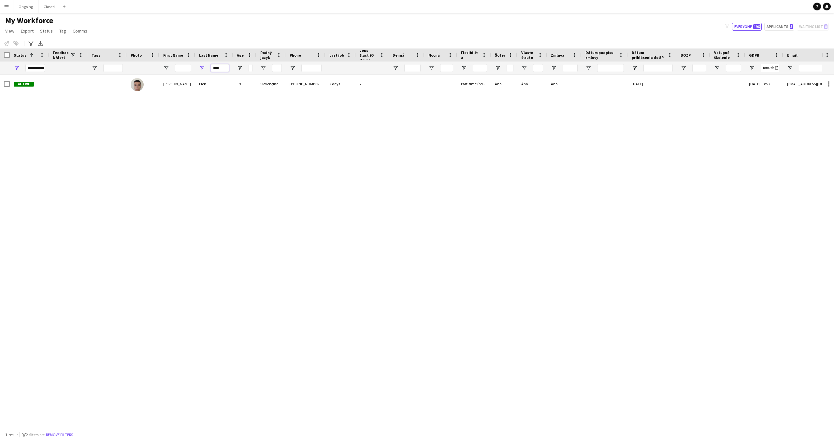
click at [214, 67] on input "****" at bounding box center [220, 68] width 18 height 8
click at [243, 125] on div "[EMAIL_ADDRESS][DOMAIN_NAME] [DATE] 13:53 21-09-2025 Áno Áno Áno Part-time (bri…" at bounding box center [411, 252] width 822 height 354
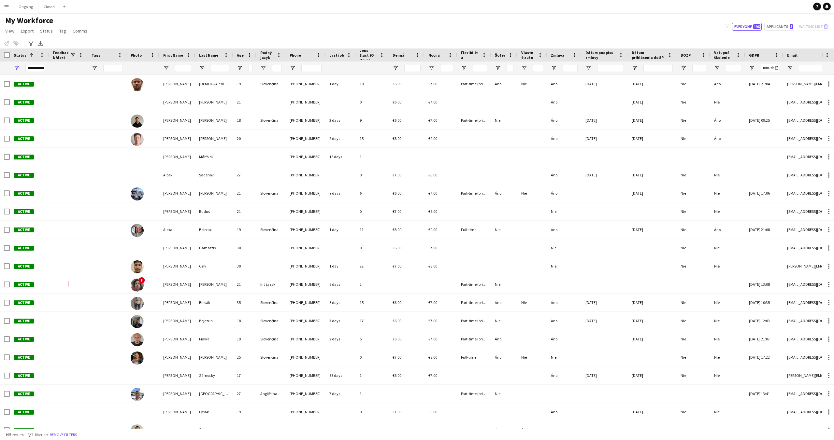
click at [258, 21] on div "My Workforce View Views Default view New view Update view Delete view Edit name…" at bounding box center [417, 27] width 834 height 22
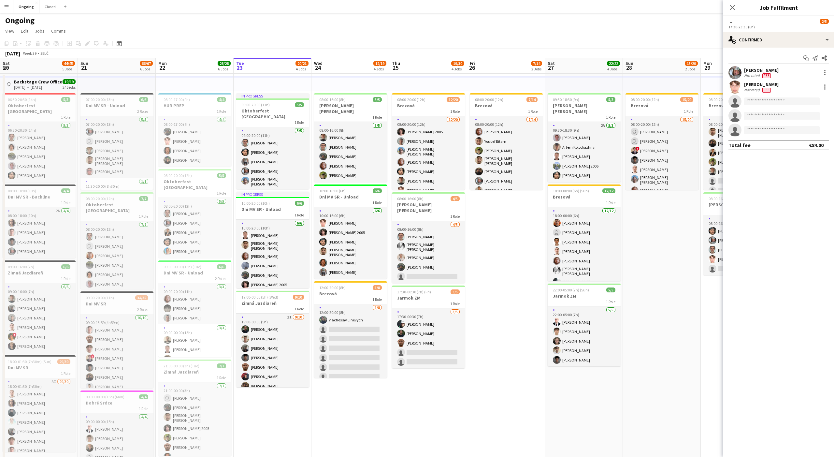
scroll to position [0, 244]
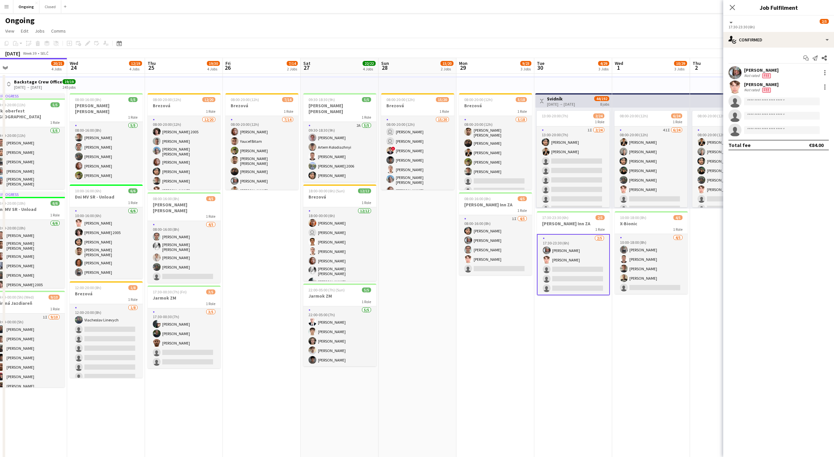
click at [758, 82] on div "Heorhii Dubovyi" at bounding box center [761, 84] width 35 height 6
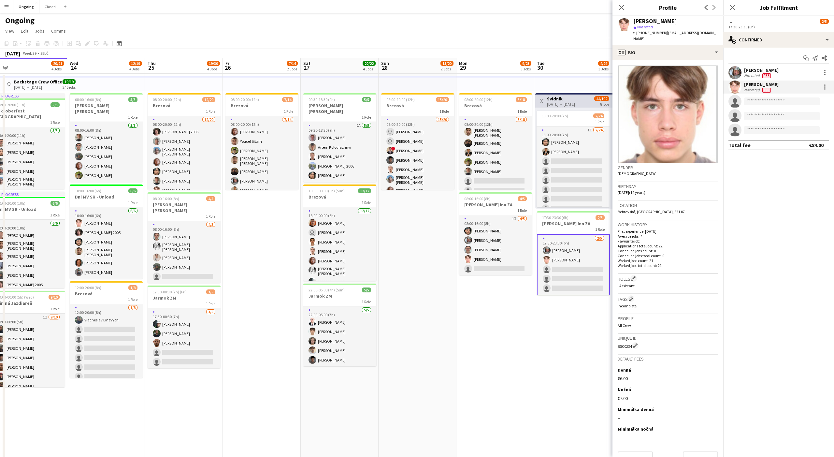
click at [576, 349] on app-date-cell "Toggle View Svidník 30-09-2025 → 07-10-2025 44/192 8 jobs 13:00-20:00 (7h) 2/24…" at bounding box center [573, 325] width 78 height 503
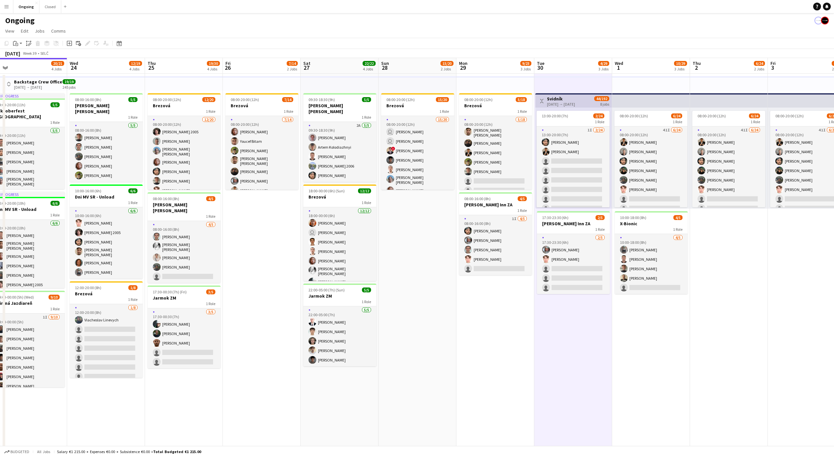
click at [574, 336] on app-date-cell "Toggle View Svidník 30-09-2025 → 07-10-2025 44/192 8 jobs 13:00-20:00 (7h) 2/24…" at bounding box center [573, 325] width 78 height 503
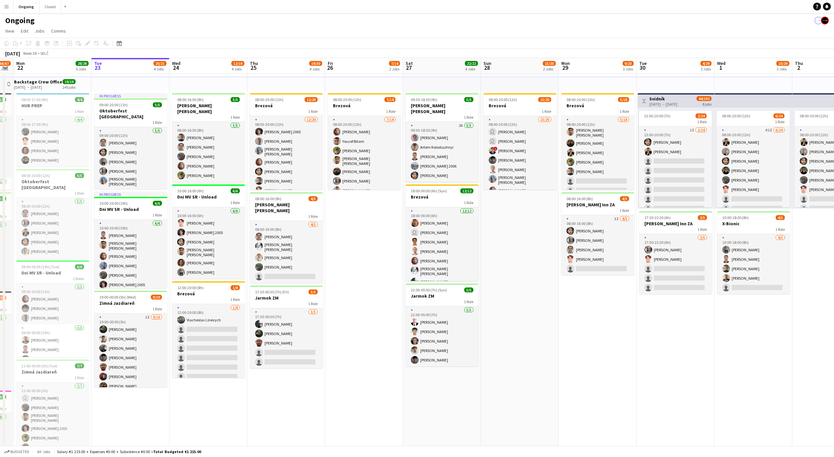
scroll to position [0, 135]
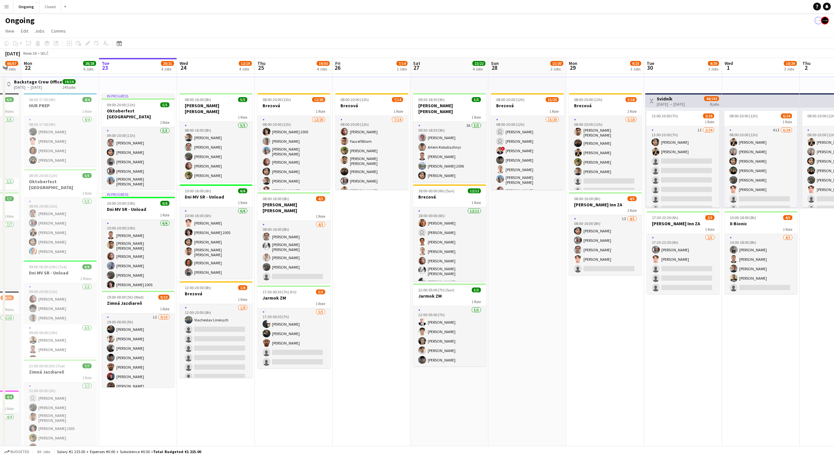
click at [383, 235] on app-date-cell "08:00-20:00 (12h) 7/14 Brezová 1 Role 7/14 08:00-20:00 (12h) Jakub Gancarčík Yo…" at bounding box center [372, 325] width 78 height 503
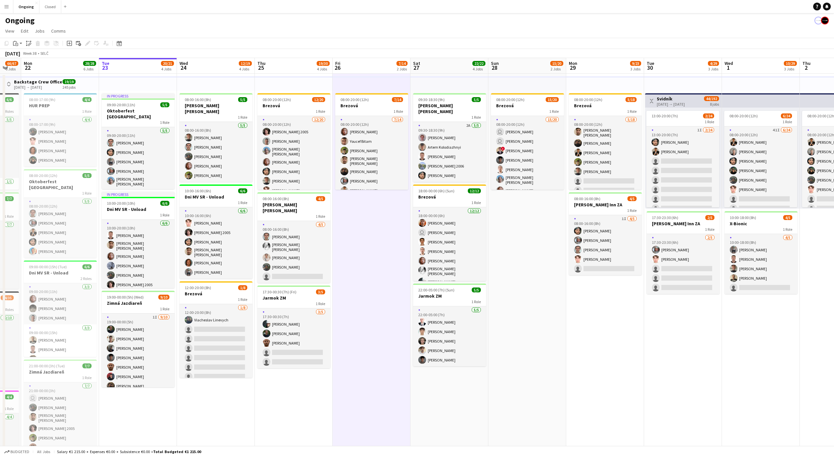
click at [371, 235] on app-date-cell "08:00-20:00 (12h) 7/14 Brezová 1 Role 7/14 08:00-20:00 (12h) Jakub Gancarčík Yo…" at bounding box center [372, 325] width 78 height 503
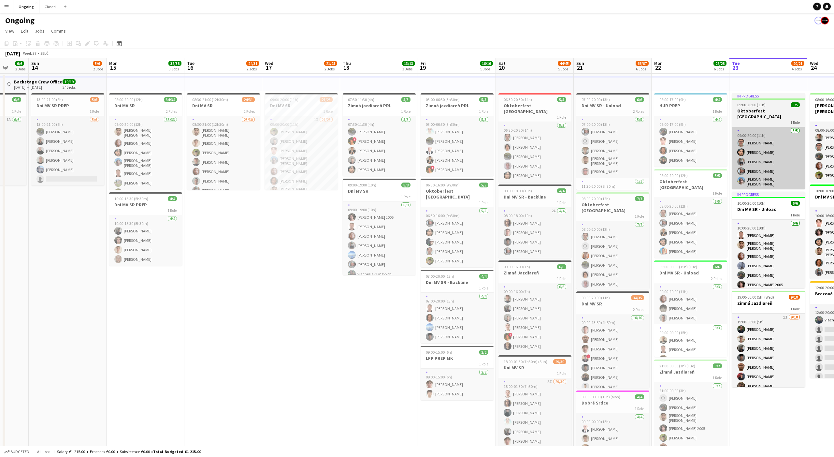
scroll to position [0, 207]
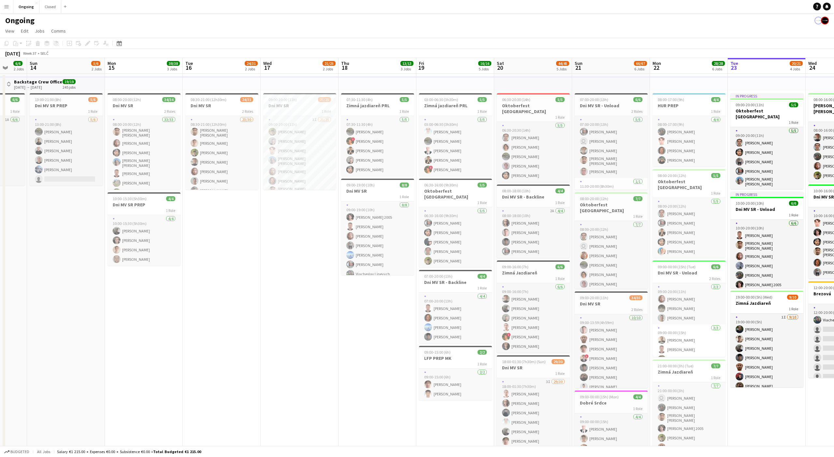
click at [217, 208] on app-date-cell "08:30-21:00 (12h30m) 24/31 Dni MV SR 2 Roles 23/30 08:30-21:00 (12h30m) Alexand…" at bounding box center [222, 325] width 78 height 503
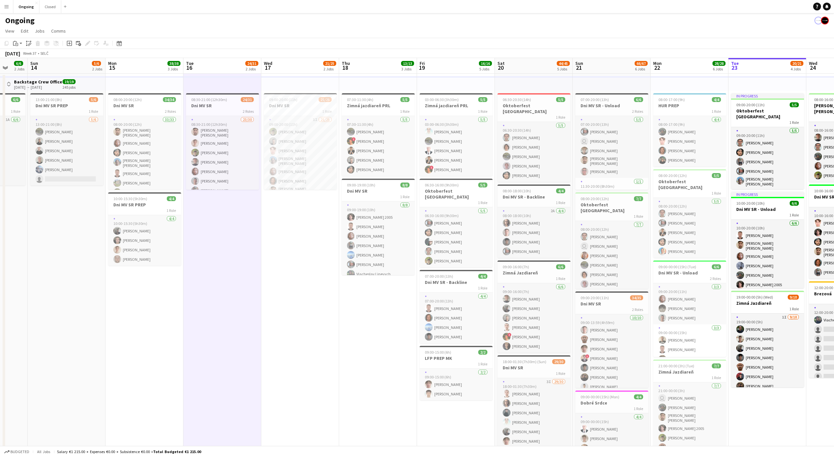
click at [219, 206] on app-date-cell "08:30-21:00 (12h30m) 24/31 Dni MV SR 2 Roles 23/30 08:30-21:00 (12h30m) Alexand…" at bounding box center [222, 325] width 78 height 503
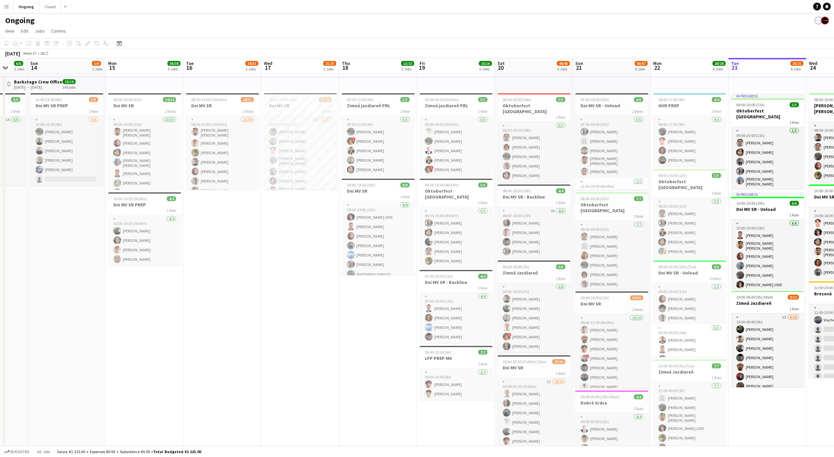
click at [220, 203] on app-date-cell "08:30-21:00 (12h30m) 24/31 Dni MV SR 2 Roles 23/30 08:30-21:00 (12h30m) Alexand…" at bounding box center [222, 325] width 78 height 503
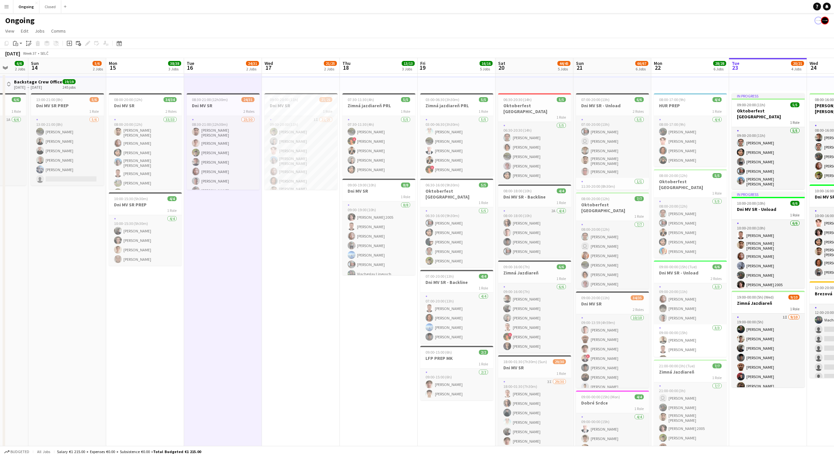
click at [223, 202] on app-date-cell "08:30-21:00 (12h30m) 24/31 Dni MV SR 2 Roles 23/30 08:30-21:00 (12h30m) Alexand…" at bounding box center [223, 325] width 78 height 503
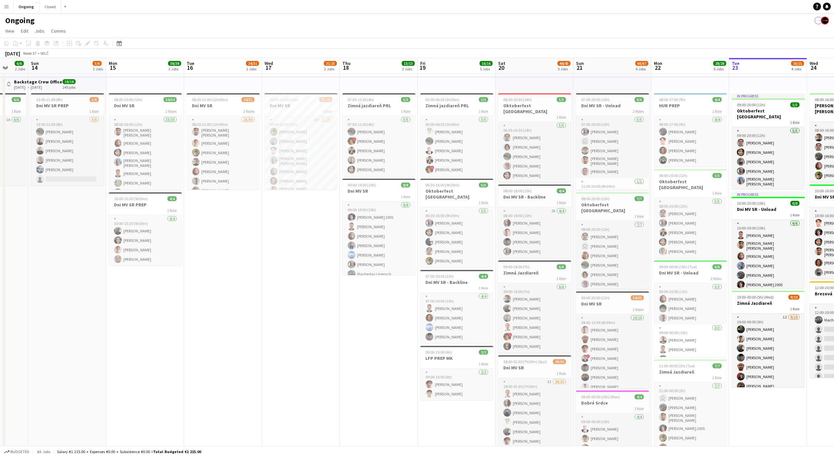
click at [225, 201] on app-date-cell "08:30-21:00 (12h30m) 24/31 Dni MV SR 2 Roles 23/30 08:30-21:00 (12h30m) Alexand…" at bounding box center [223, 325] width 78 height 503
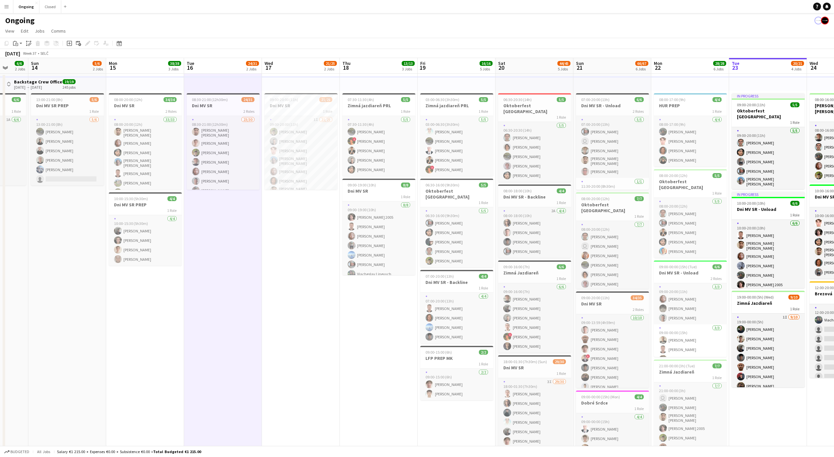
click at [223, 200] on app-date-cell "08:30-21:00 (12h30m) 24/31 Dni MV SR 2 Roles 23/30 08:30-21:00 (12h30m) Alexand…" at bounding box center [223, 325] width 78 height 503
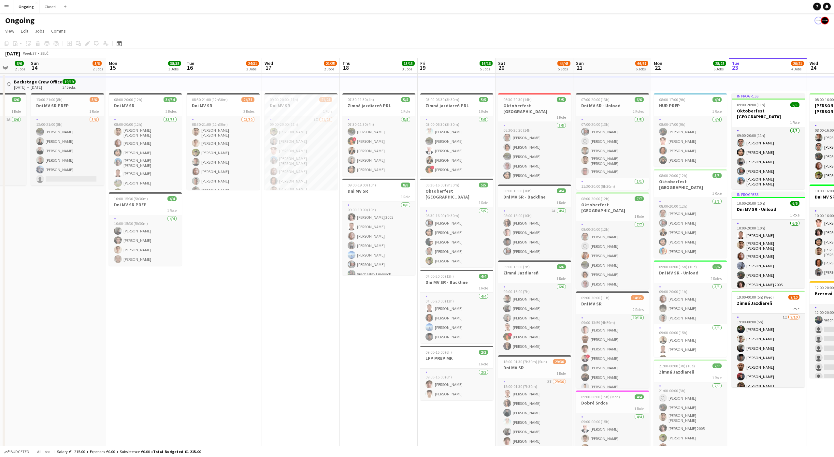
scroll to position [0, 205]
click at [302, 200] on app-date-cell "09:00-20:00 (11h) 21/25 Dni MV SR 1 Role 1I 21/25 09:00-20:00 (11h) Jakub Hanze…" at bounding box center [301, 325] width 78 height 503
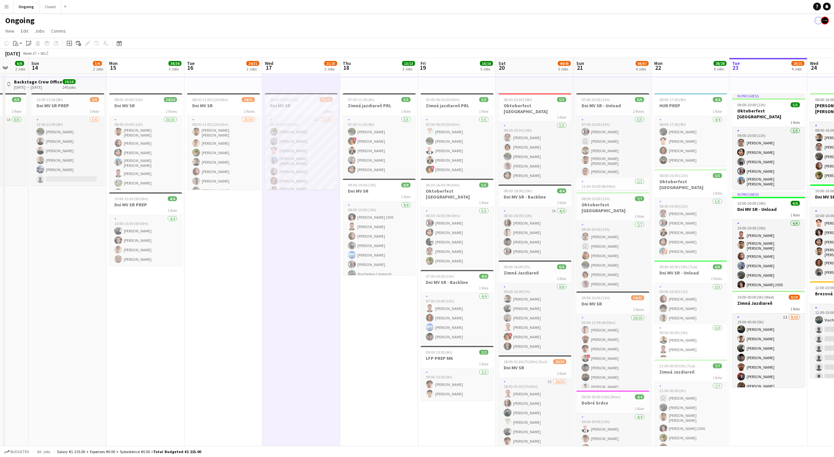
click at [302, 198] on app-date-cell "09:00-20:00 (11h) 21/25 Dni MV SR 1 Role 1I 21/25 09:00-20:00 (11h) Jakub Hanze…" at bounding box center [301, 325] width 78 height 503
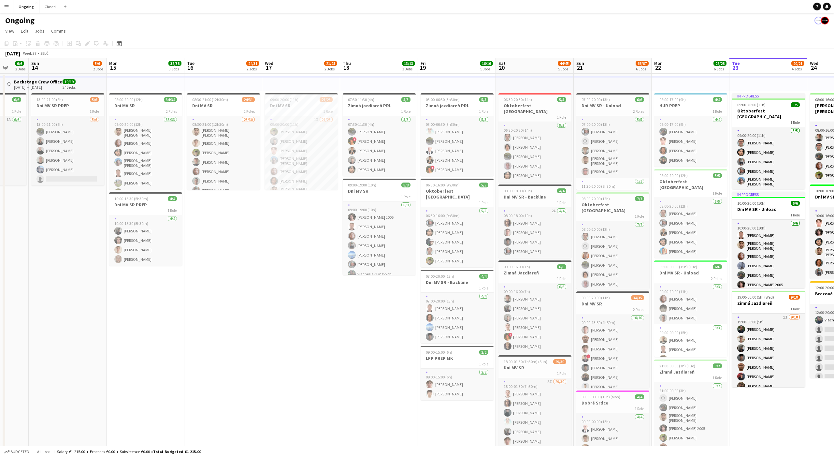
click at [215, 197] on app-date-cell "08:30-21:00 (12h30m) 24/31 Dni MV SR 2 Roles 23/30 08:30-21:00 (12h30m) Alexand…" at bounding box center [223, 325] width 78 height 503
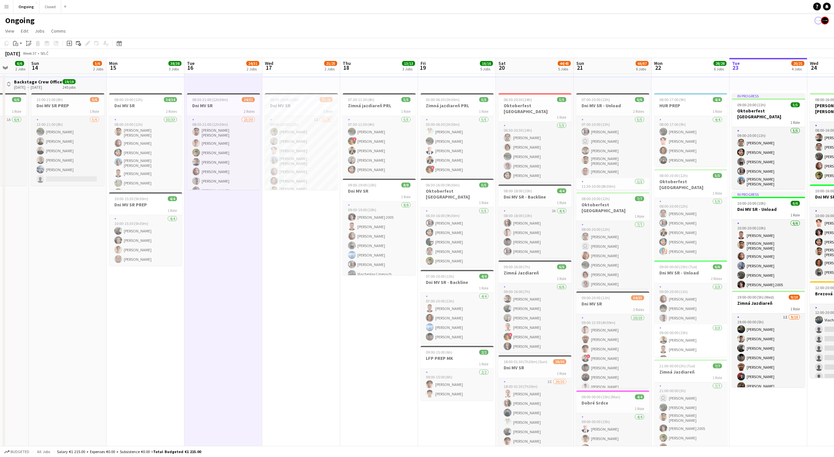
click at [223, 198] on app-date-cell "08:30-21:00 (12h30m) 24/31 Dni MV SR 2 Roles 23/30 08:30-21:00 (12h30m) Alexand…" at bounding box center [223, 325] width 78 height 503
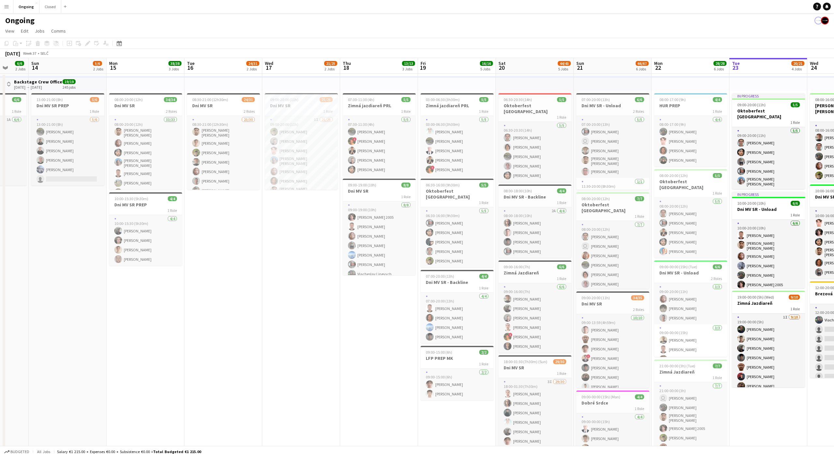
click at [305, 196] on app-date-cell "09:00-20:00 (11h) 21/25 Dni MV SR 1 Role 1I 21/25 09:00-20:00 (11h) Jakub Hanze…" at bounding box center [301, 325] width 78 height 503
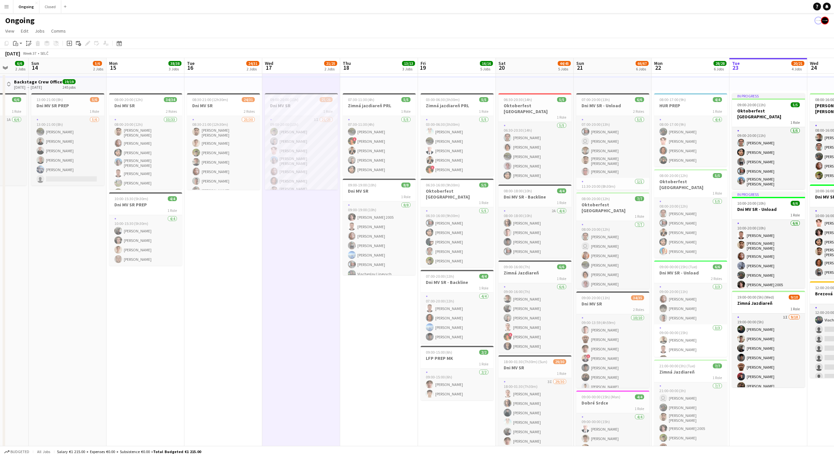
click at [305, 196] on app-date-cell "09:00-20:00 (11h) 21/25 Dni MV SR 1 Role 1I 21/25 09:00-20:00 (11h) Jakub Hanze…" at bounding box center [301, 325] width 78 height 503
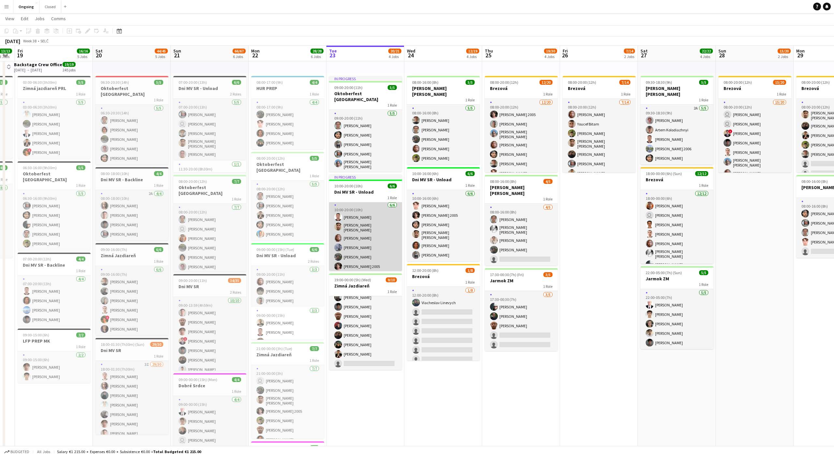
scroll to position [0, 0]
click at [368, 383] on app-date-cell "In progress 09:00-20:00 (11h) 5/5 Oktoberfest Vienna 1 Role 5/5 09:00-20:00 (11…" at bounding box center [365, 307] width 78 height 503
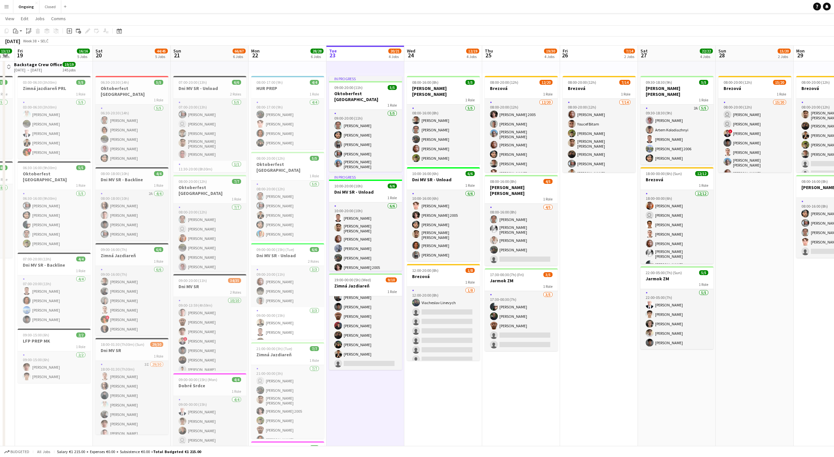
click at [368, 380] on app-date-cell "In progress 09:00-20:00 (11h) 5/5 Oktoberfest Vienna 1 Role 5/5 09:00-20:00 (11…" at bounding box center [365, 307] width 78 height 503
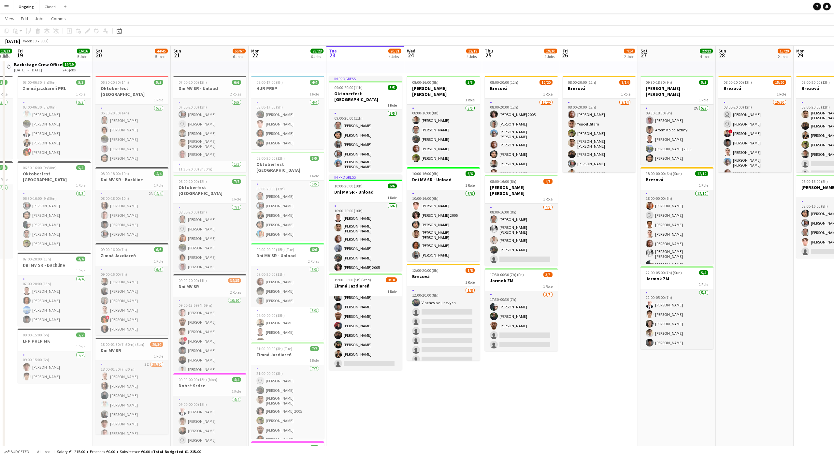
click at [464, 401] on app-date-cell "08:00-16:00 (8h) 5/5 Maria Theresien Platz 1 Role 5/5 08:00-16:00 (8h) Jiří Keš…" at bounding box center [443, 307] width 78 height 503
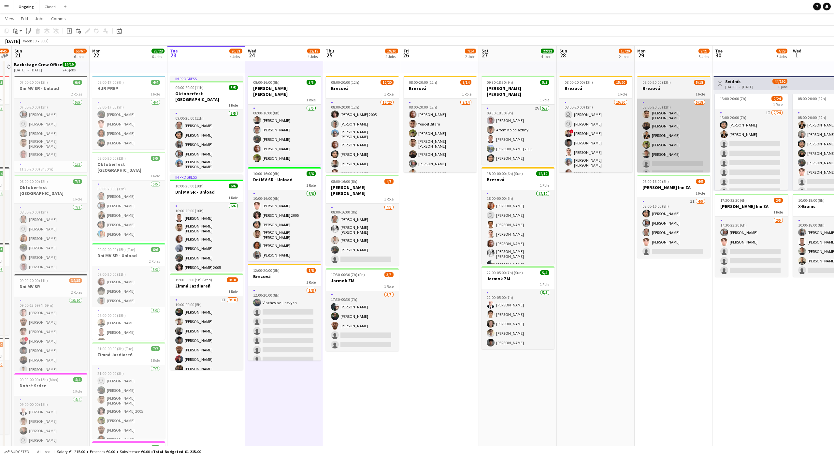
scroll to position [0, 143]
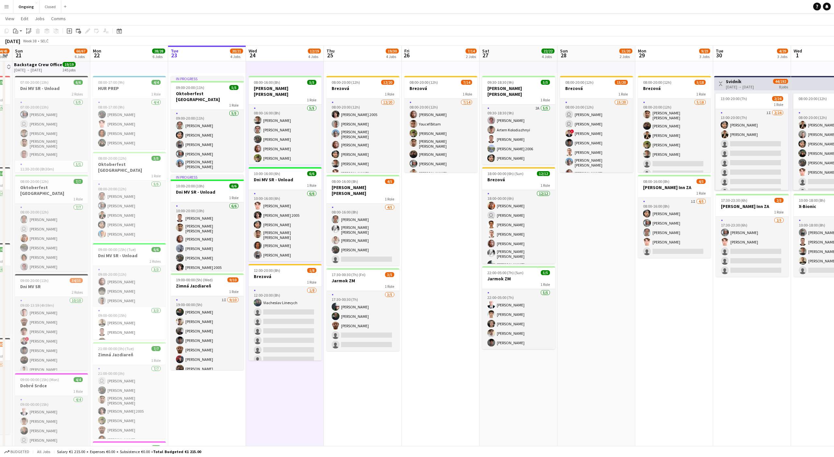
click at [210, 404] on app-date-cell "In progress 09:00-20:00 (11h) 5/5 Oktoberfest Vienna 1 Role 5/5 09:00-20:00 (11…" at bounding box center [207, 307] width 78 height 503
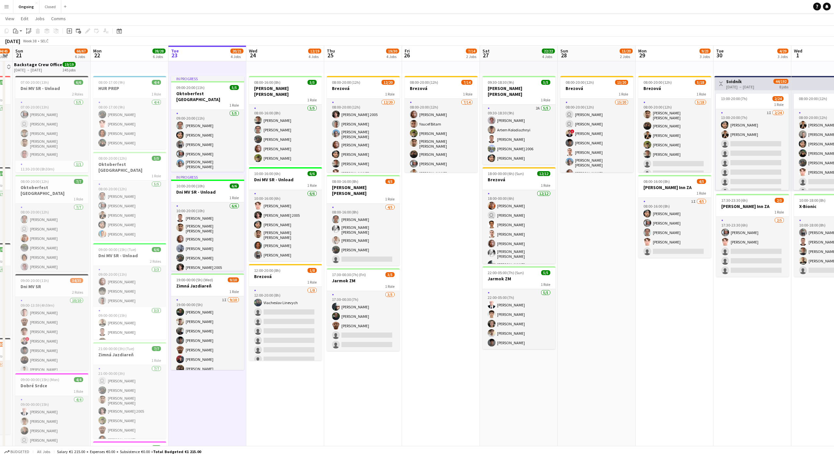
click at [209, 402] on app-date-cell "In progress 09:00-20:00 (11h) 5/5 Oktoberfest Vienna 1 Role 5/5 09:00-20:00 (11…" at bounding box center [207, 307] width 78 height 503
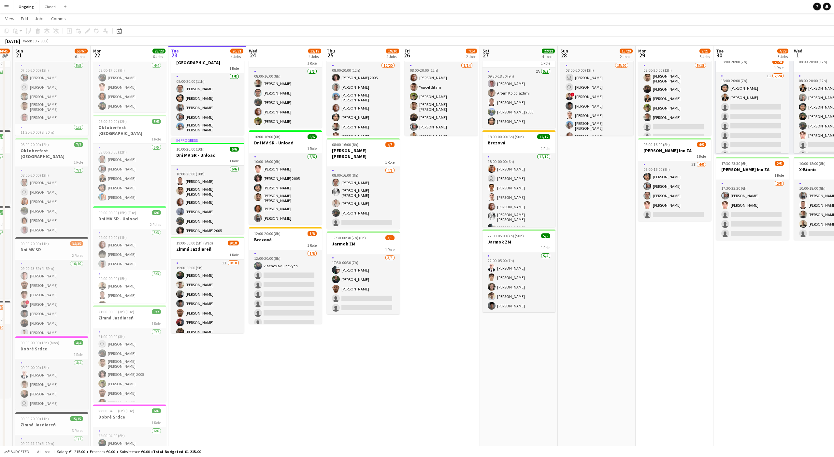
scroll to position [0, 0]
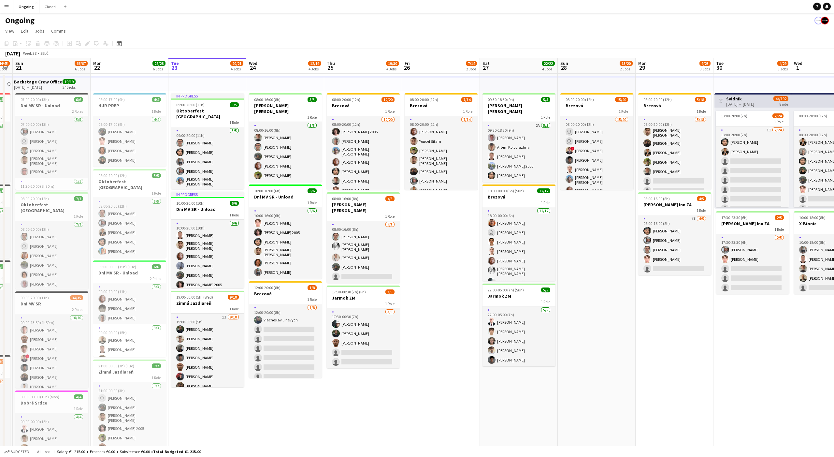
click at [207, 418] on app-date-cell "In progress 09:00-20:00 (11h) 5/5 Oktoberfest Vienna 1 Role 5/5 09:00-20:00 (11…" at bounding box center [207, 325] width 78 height 503
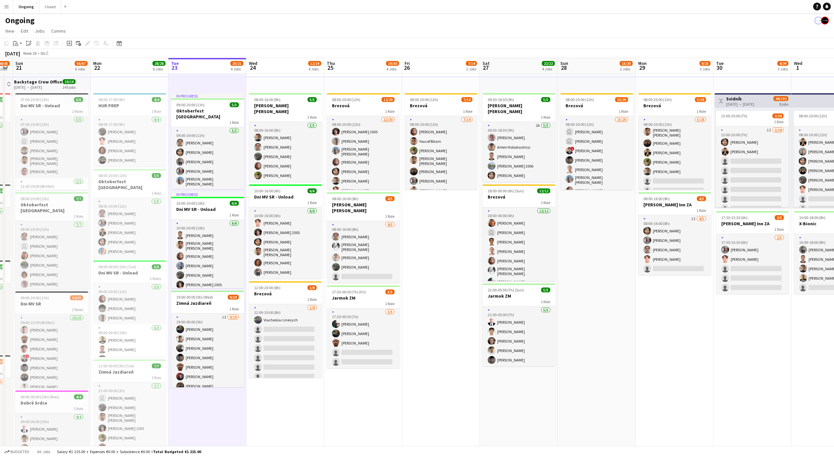
click at [207, 418] on app-date-cell "In progress 09:00-20:00 (11h) 5/5 Oktoberfest Vienna 1 Role 5/5 09:00-20:00 (11…" at bounding box center [207, 325] width 78 height 503
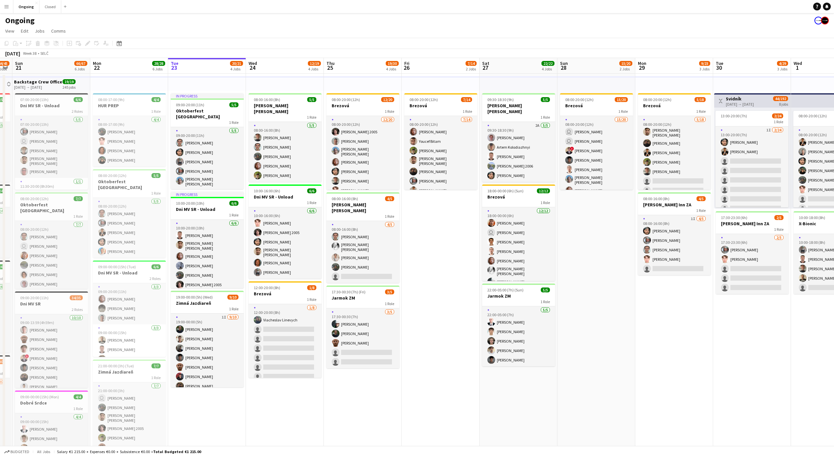
click at [222, 408] on app-date-cell "In progress 09:00-20:00 (11h) 5/5 Oktoberfest Vienna 1 Role 5/5 09:00-20:00 (11…" at bounding box center [207, 325] width 78 height 503
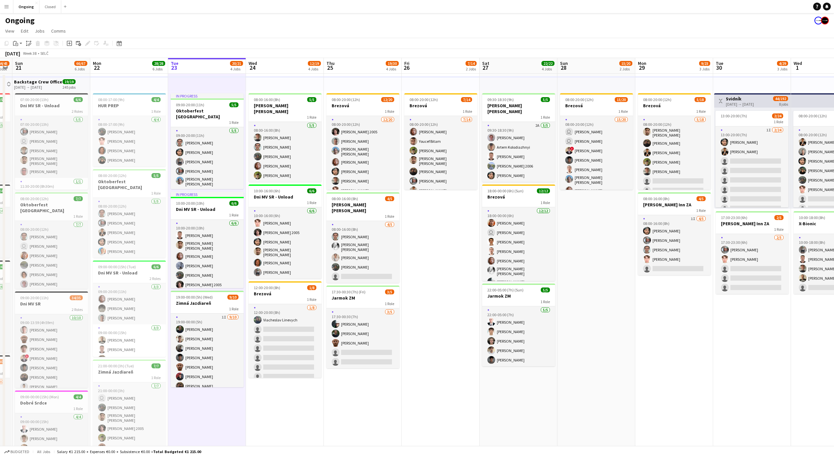
scroll to position [0, 145]
click at [212, 402] on app-date-cell "In progress 09:00-20:00 (11h) 5/5 Oktoberfest Vienna 1 Role 5/5 09:00-20:00 (11…" at bounding box center [206, 325] width 78 height 503
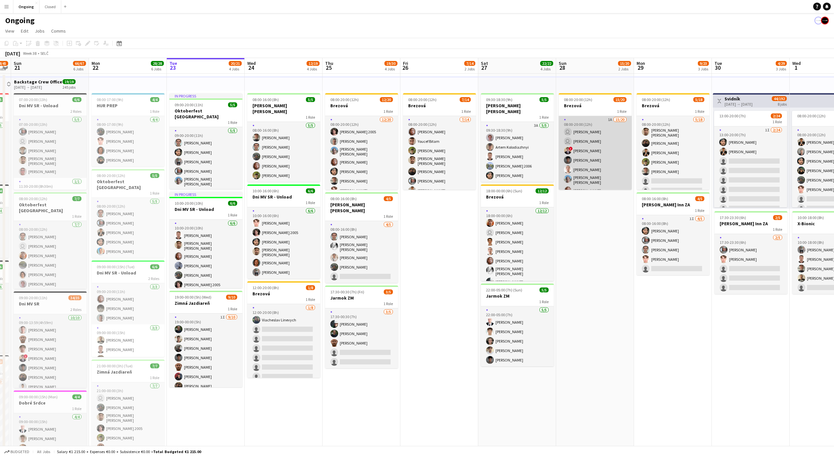
click at [592, 132] on app-card-role "1A 15/20 08:00-20:00 (12h) user Dávid Kuchel user Kyrylo Shakov ! Dominik Kiko …" at bounding box center [595, 218] width 73 height 204
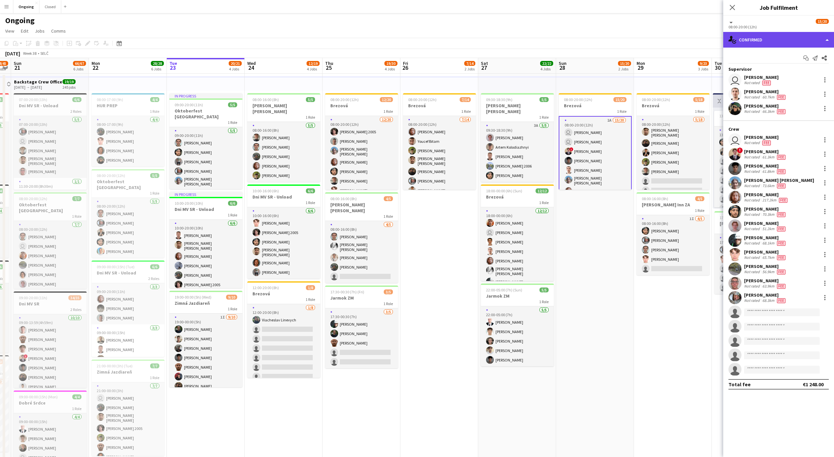
click at [762, 44] on div "single-neutral-actions-check-2 Confirmed" at bounding box center [778, 40] width 111 height 16
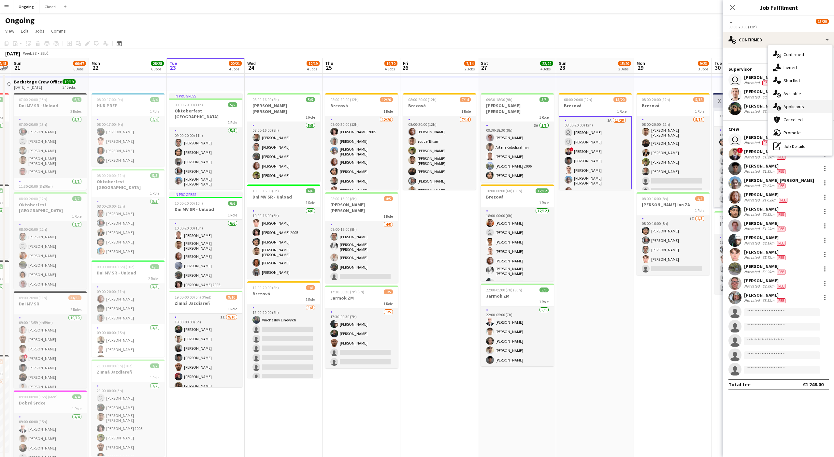
click at [790, 104] on span "Applicants" at bounding box center [793, 107] width 21 height 6
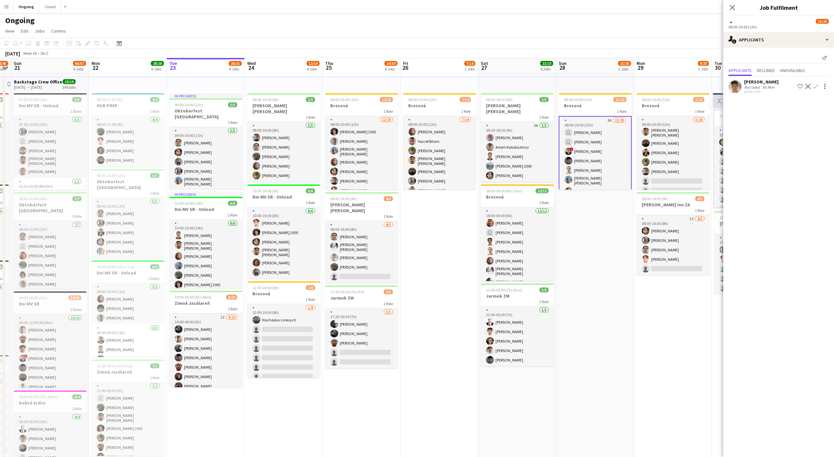
click at [817, 86] on app-icon "Confirm" at bounding box center [815, 86] width 5 height 5
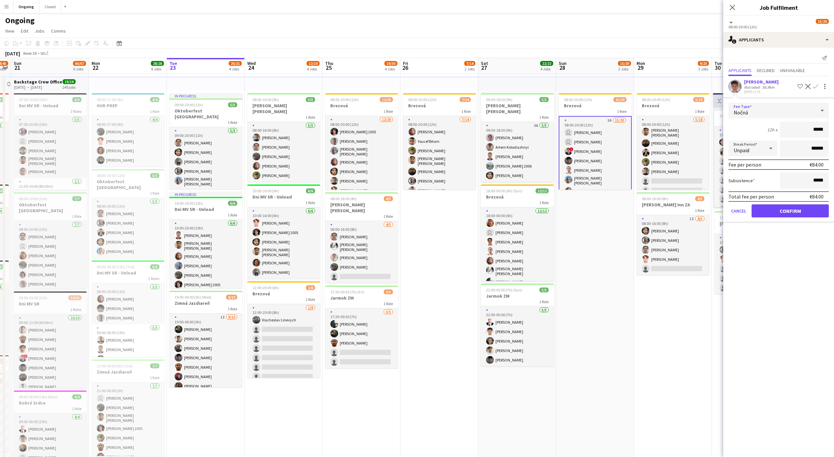
click at [775, 113] on div "Nočná" at bounding box center [771, 111] width 87 height 16
click at [743, 172] on mat-option "Denná" at bounding box center [778, 178] width 100 height 16
type input "*****"
click at [777, 207] on button "Confirm" at bounding box center [790, 210] width 77 height 13
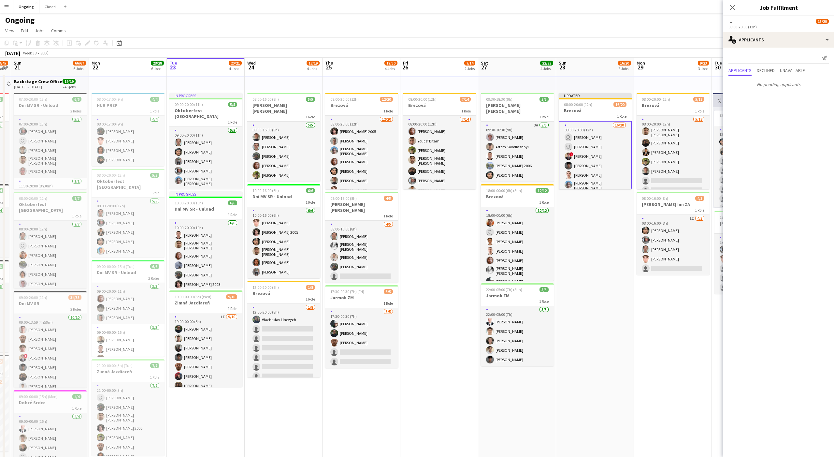
scroll to position [0, 145]
click at [613, 246] on app-date-cell "Updated 08:00-20:00 (12h) 16/20 Brezová 1 Role 16/20 08:00-20:00 (12h) user Dáv…" at bounding box center [594, 324] width 78 height 503
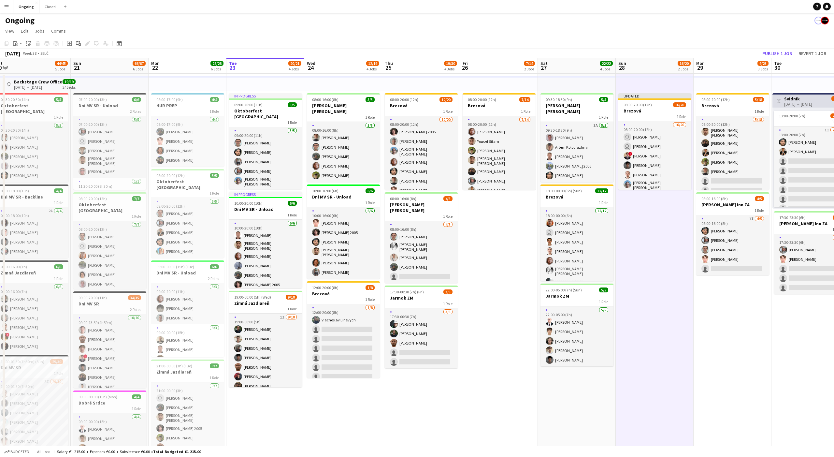
scroll to position [0, 163]
click at [509, 218] on app-date-cell "08:00-20:00 (12h) 7/14 Brezová 1 Role 7/14 08:00-20:00 (12h) Jakub Gancarčík Yo…" at bounding box center [499, 325] width 78 height 503
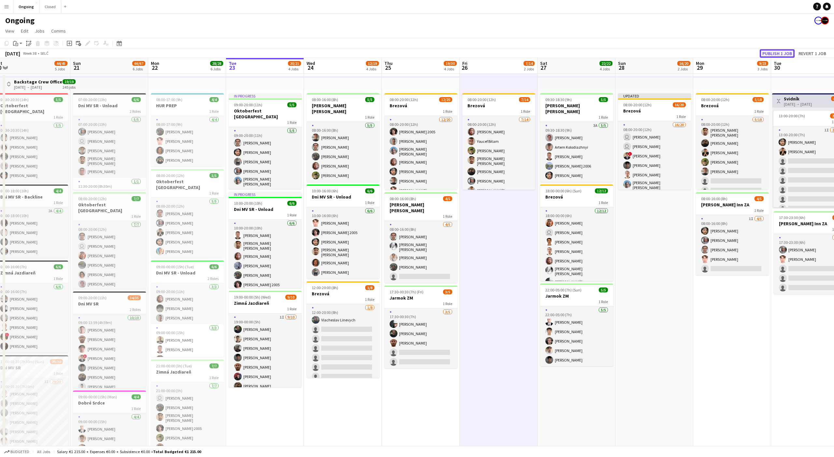
click at [773, 54] on button "Publish 1 job" at bounding box center [777, 53] width 35 height 8
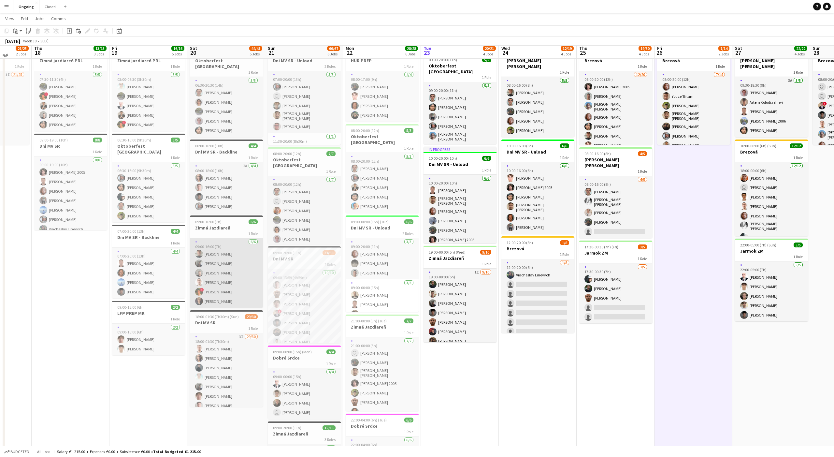
scroll to position [48, 0]
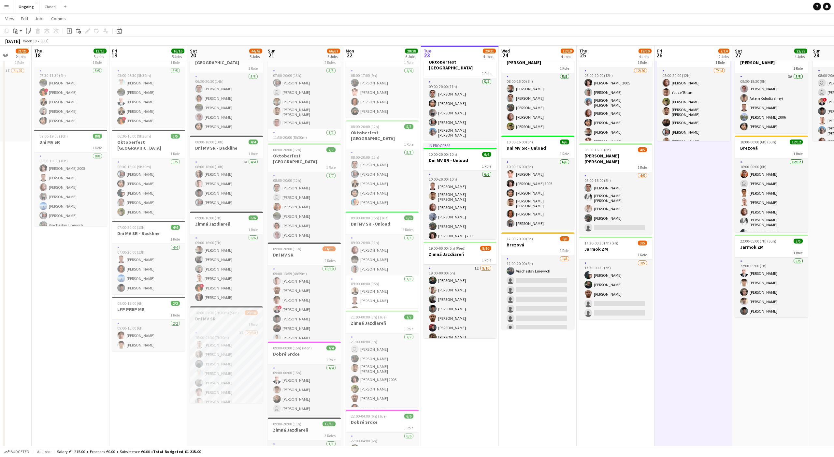
click at [228, 316] on h3 "Dni MV SR" at bounding box center [226, 319] width 73 height 6
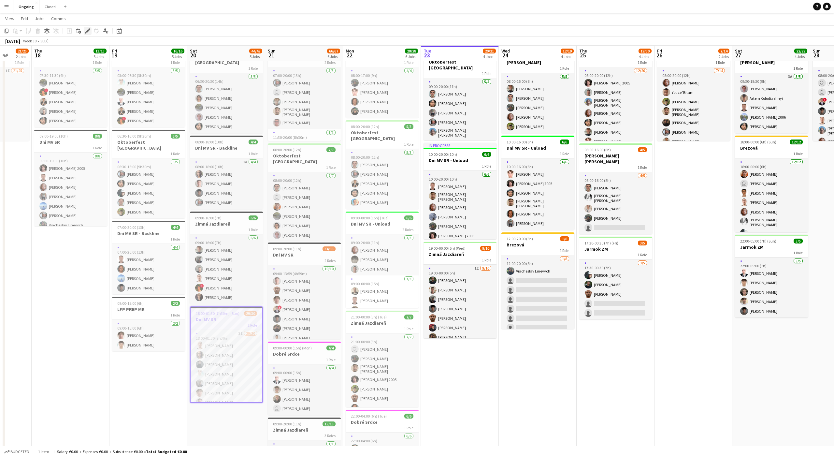
click at [87, 31] on icon at bounding box center [88, 31] width 4 height 4
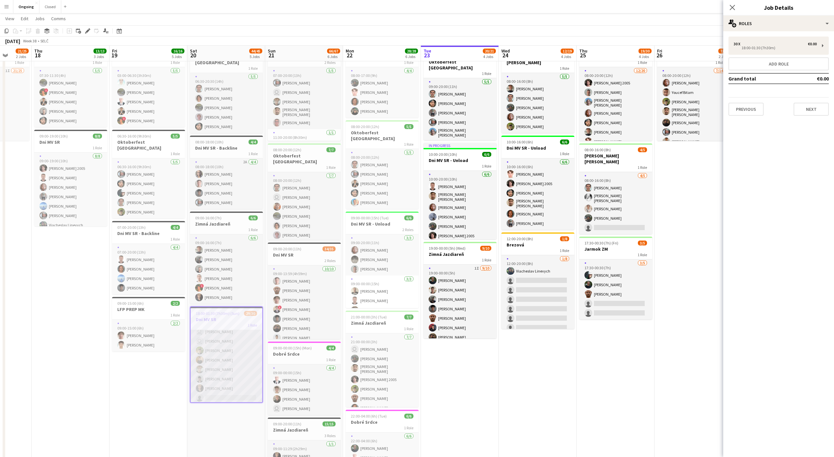
scroll to position [0, 0]
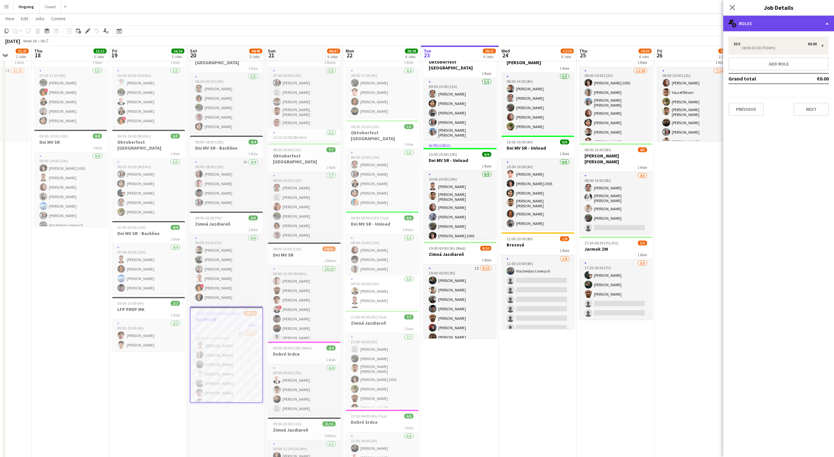
click at [752, 29] on div "multiple-users-add Roles" at bounding box center [778, 24] width 111 height 16
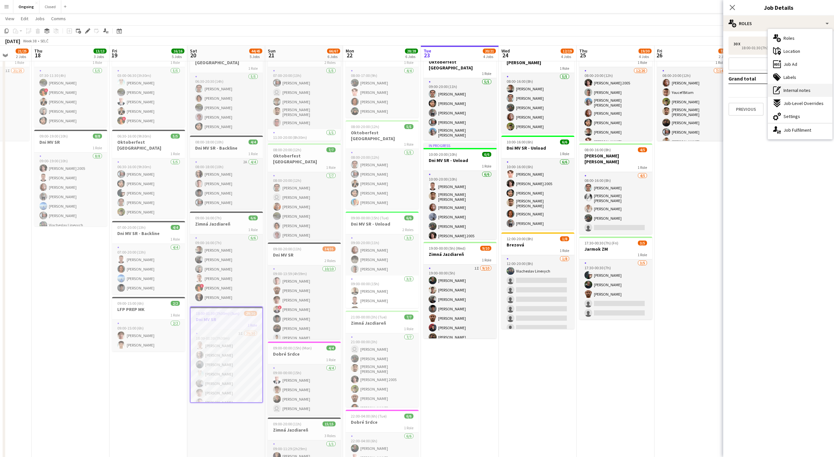
click at [798, 89] on span "Internal notes" at bounding box center [796, 90] width 27 height 6
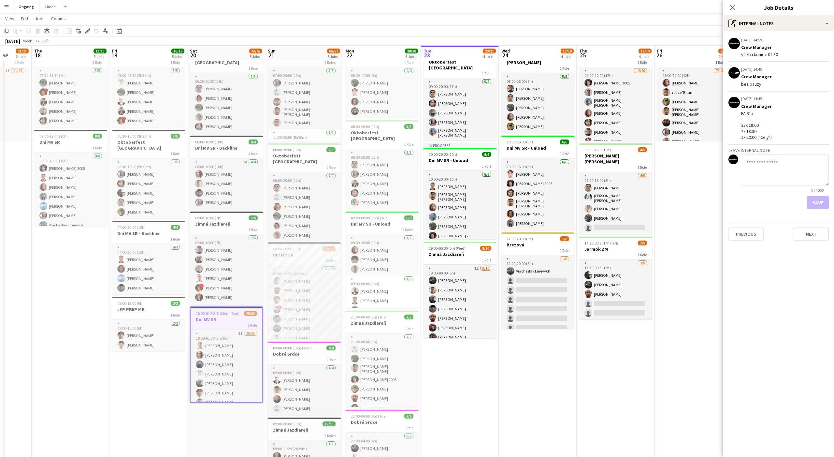
click at [512, 399] on app-date-cell "08:00-16:00 (8h) 5/5 Maria Theresien Platz 1 Role 5/5 08:00-16:00 (8h) Jiří Keš…" at bounding box center [538, 276] width 78 height 503
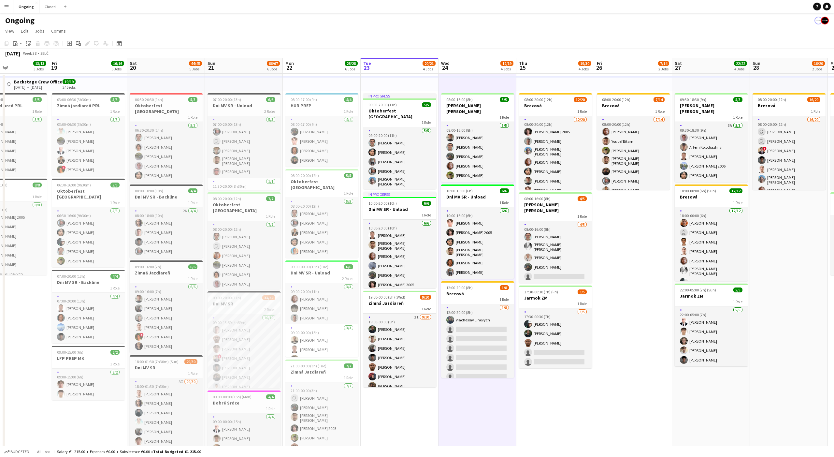
click at [645, 223] on app-date-cell "08:00-20:00 (12h) 7/14 Brezová 1 Role 7/14 08:00-20:00 (12h) Jakub Gancarčík Yo…" at bounding box center [633, 325] width 78 height 503
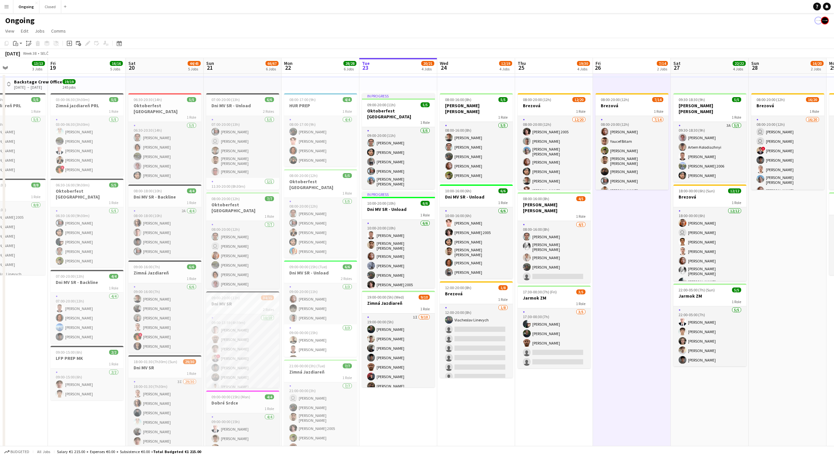
click at [628, 226] on app-date-cell "08:00-20:00 (12h) 7/14 Brezová 1 Role 7/14 08:00-20:00 (12h) Jakub Gancarčík Yo…" at bounding box center [632, 325] width 78 height 503
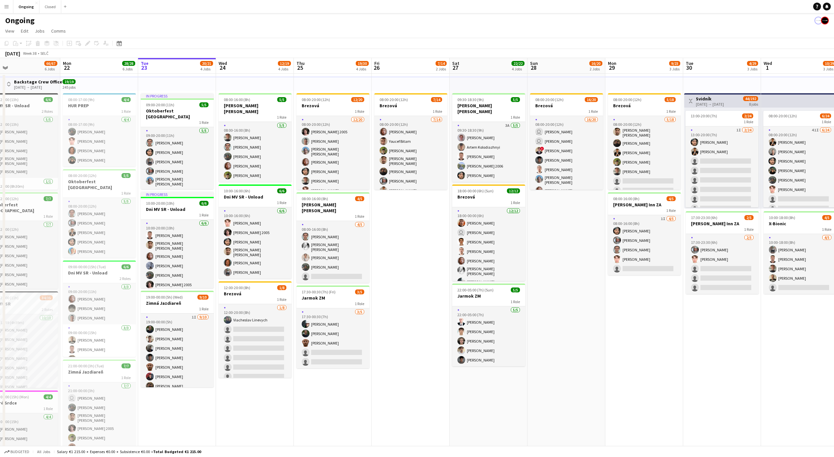
scroll to position [0, 253]
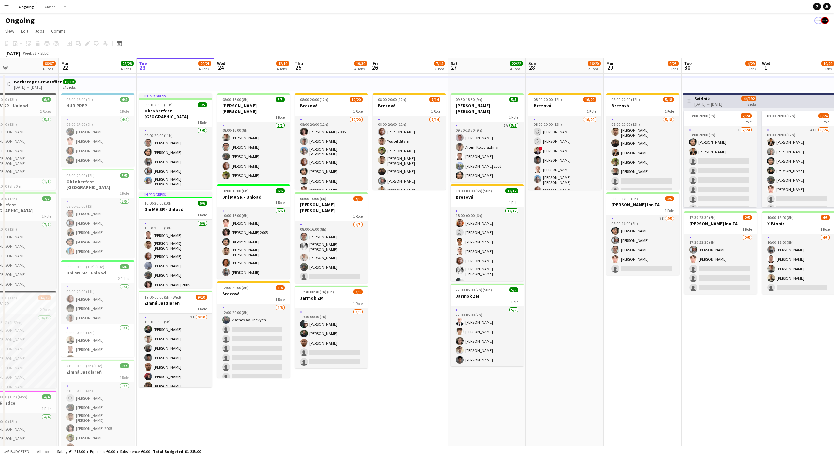
click at [564, 218] on app-date-cell "08:00-20:00 (12h) 16/20 Brezová 1 Role 16/20 08:00-20:00 (12h) user Dávid Kuche…" at bounding box center [565, 325] width 78 height 503
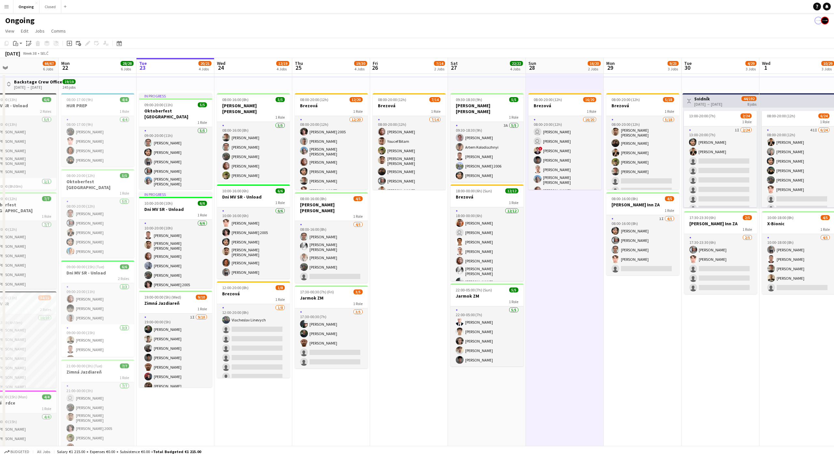
click at [564, 229] on app-date-cell "08:00-20:00 (12h) 16/20 Brezová 1 Role 16/20 08:00-20:00 (12h) user Dávid Kuche…" at bounding box center [565, 325] width 78 height 503
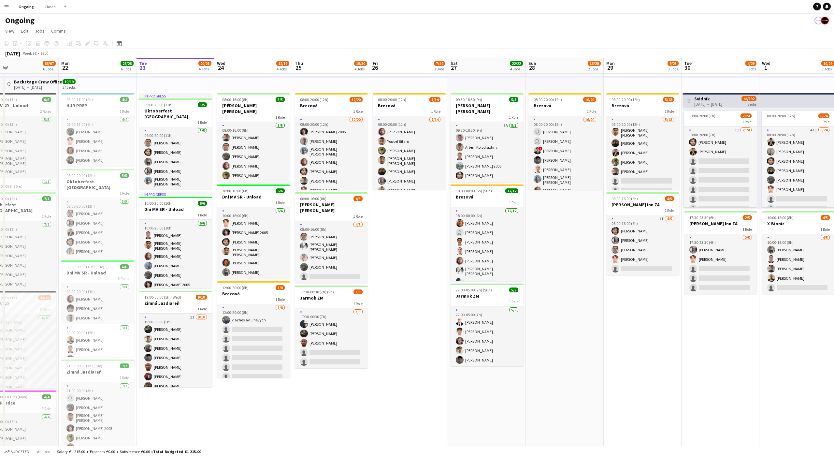
click at [407, 229] on app-date-cell "08:00-20:00 (12h) 7/14 Brezová 1 Role 7/14 08:00-20:00 (12h) Jakub Gancarčík Yo…" at bounding box center [409, 325] width 78 height 503
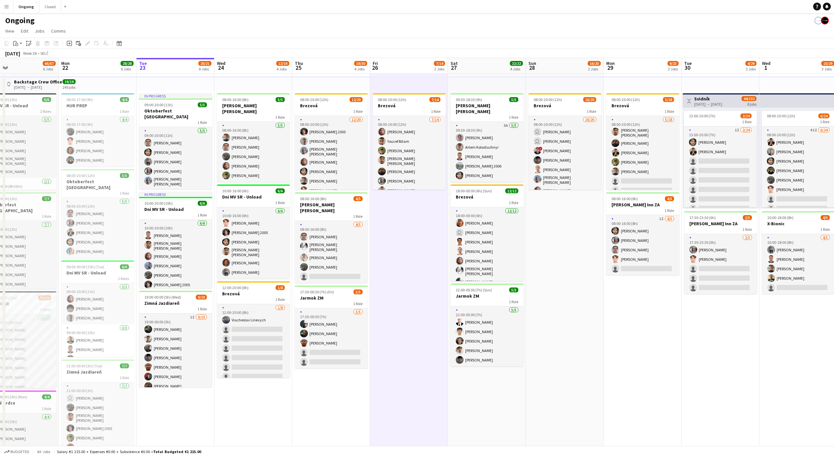
click at [407, 229] on app-date-cell "08:00-20:00 (12h) 7/14 Brezová 1 Role 7/14 08:00-20:00 (12h) Jakub Gancarčík Yo…" at bounding box center [409, 325] width 78 height 503
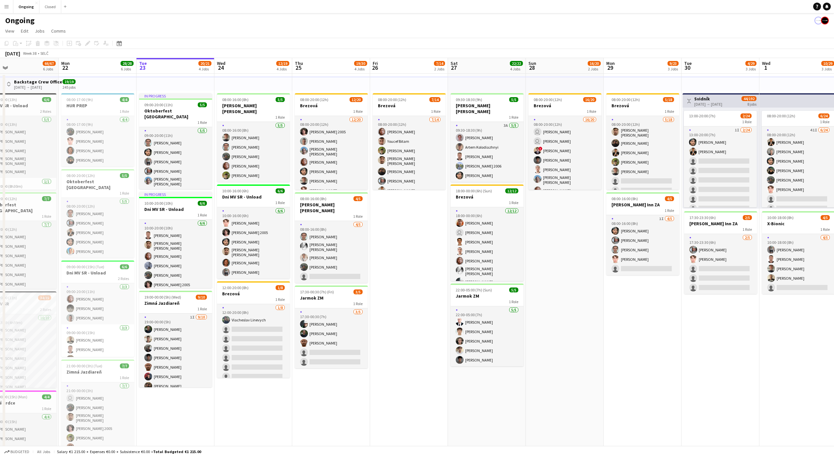
scroll to position [0, 252]
click at [409, 230] on app-date-cell "08:00-20:00 (12h) 7/14 Brezová 1 Role 7/14 08:00-20:00 (12h) Jakub Gancarčík Yo…" at bounding box center [409, 325] width 78 height 503
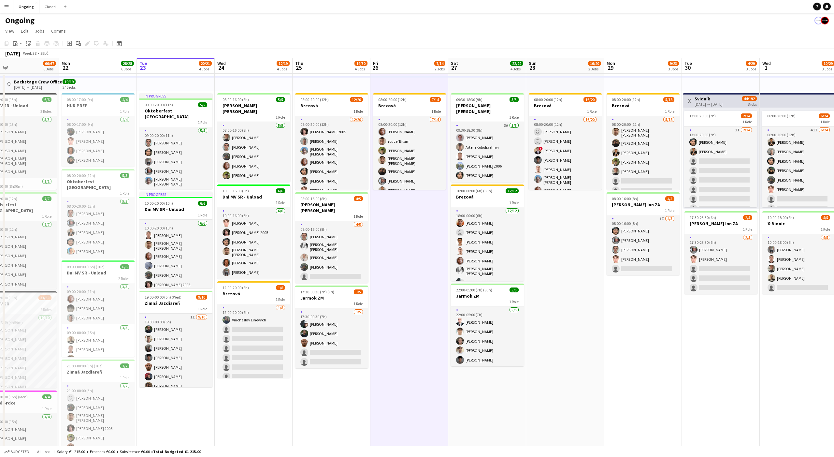
click at [411, 229] on app-date-cell "08:00-20:00 (12h) 7/14 Brezová 1 Role 7/14 08:00-20:00 (12h) Jakub Gancarčík Yo…" at bounding box center [409, 325] width 78 height 503
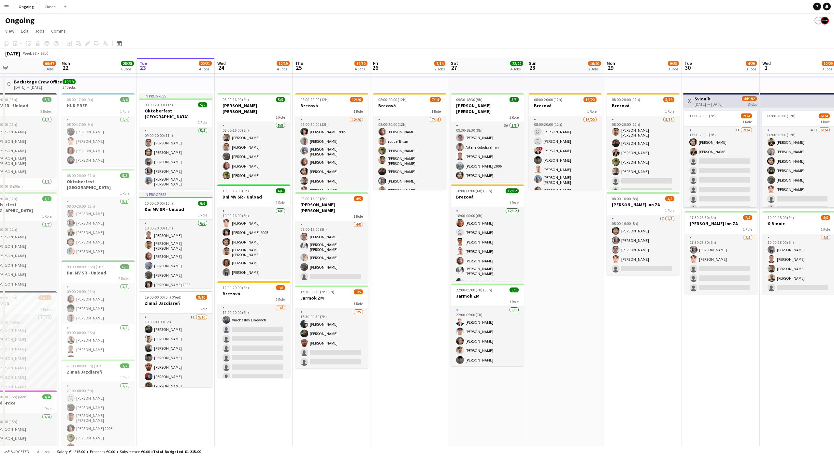
click at [411, 229] on app-date-cell "08:00-20:00 (12h) 7/14 Brezová 1 Role 7/14 08:00-20:00 (12h) Jakub Gancarčík Yo…" at bounding box center [409, 325] width 78 height 503
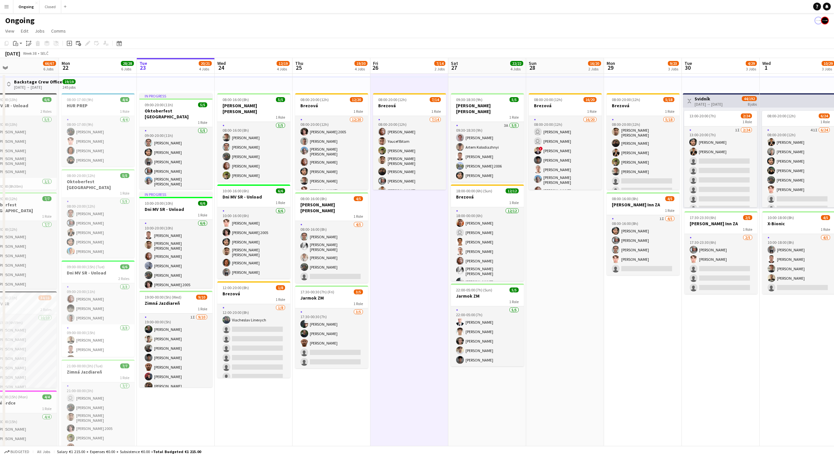
click at [411, 229] on app-date-cell "08:00-20:00 (12h) 7/14 Brezová 1 Role 7/14 08:00-20:00 (12h) Jakub Gancarčík Yo…" at bounding box center [409, 325] width 78 height 503
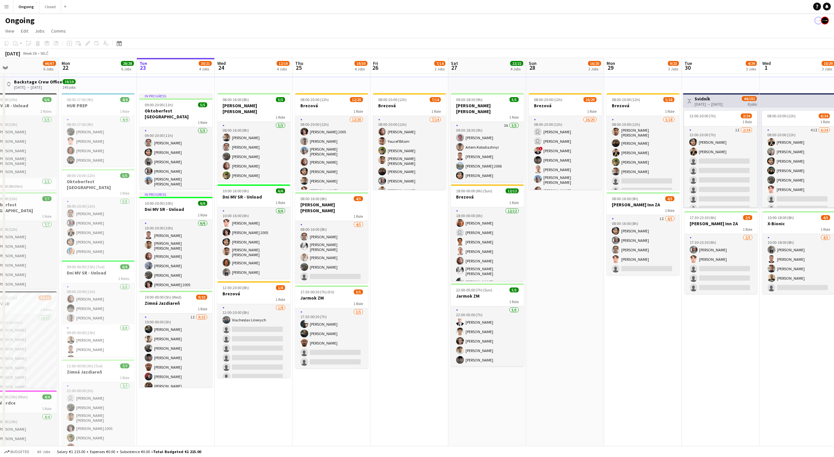
click at [411, 229] on app-date-cell "08:00-20:00 (12h) 7/14 Brezová 1 Role 7/14 08:00-20:00 (12h) Jakub Gancarčík Yo…" at bounding box center [409, 325] width 78 height 503
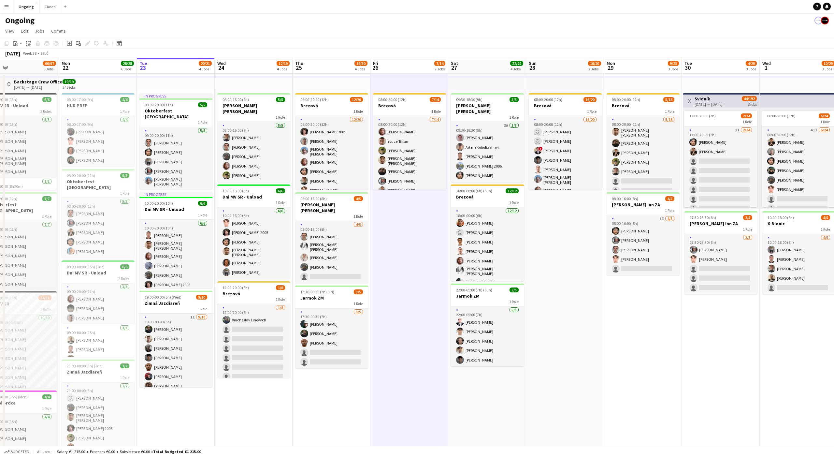
click at [411, 229] on app-date-cell "08:00-20:00 (12h) 7/14 Brezová 1 Role 7/14 08:00-20:00 (12h) Jakub Gancarčík Yo…" at bounding box center [409, 325] width 78 height 503
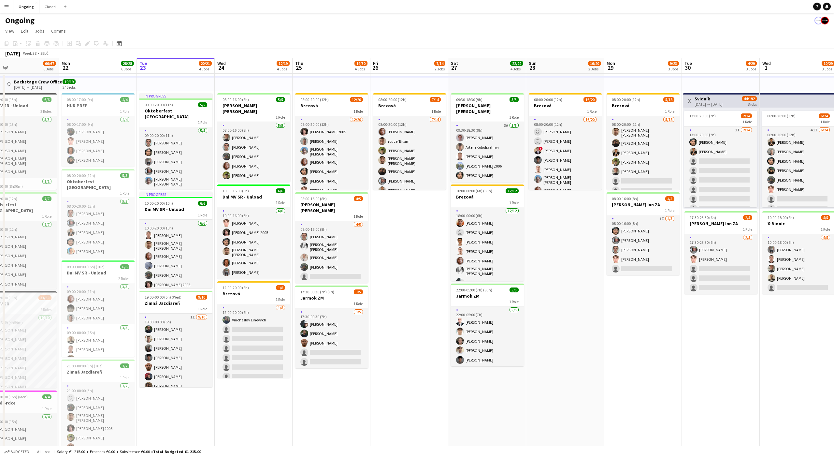
click at [411, 229] on app-date-cell "08:00-20:00 (12h) 7/14 Brezová 1 Role 7/14 08:00-20:00 (12h) Jakub Gancarčík Yo…" at bounding box center [409, 325] width 78 height 503
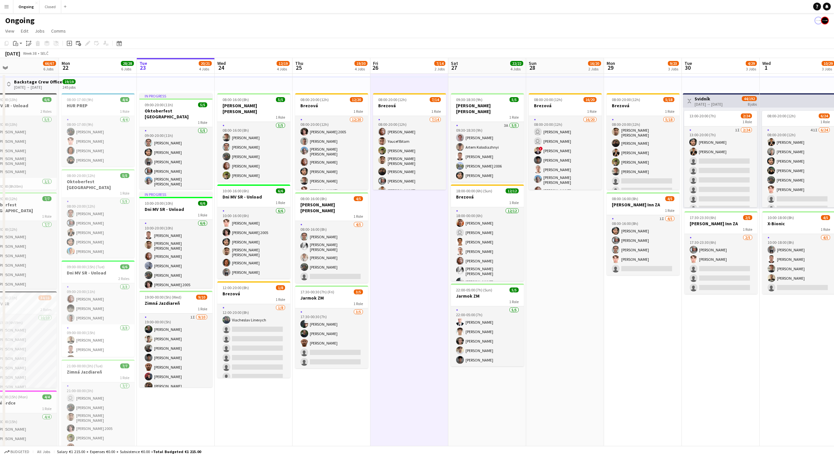
click at [411, 229] on app-date-cell "08:00-20:00 (12h) 7/14 Brezová 1 Role 7/14 08:00-20:00 (12h) Jakub Gancarčík Yo…" at bounding box center [409, 325] width 78 height 503
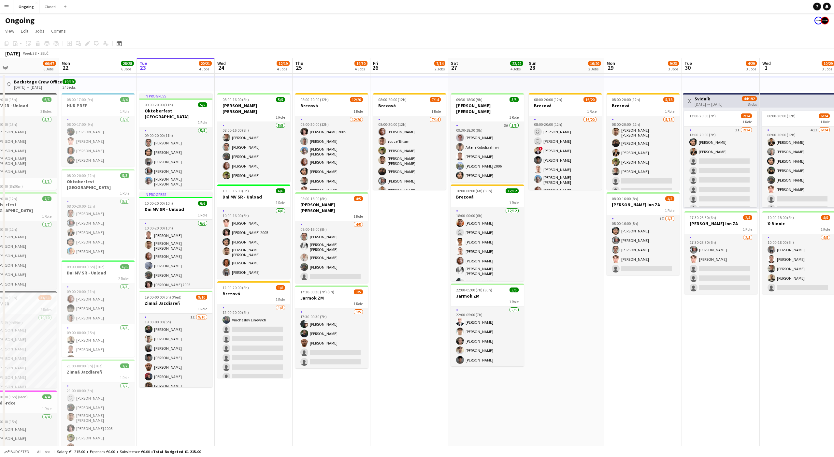
click at [410, 235] on app-date-cell "08:00-20:00 (12h) 7/14 Brezová 1 Role 7/14 08:00-20:00 (12h) Jakub Gancarčík Yo…" at bounding box center [409, 325] width 78 height 503
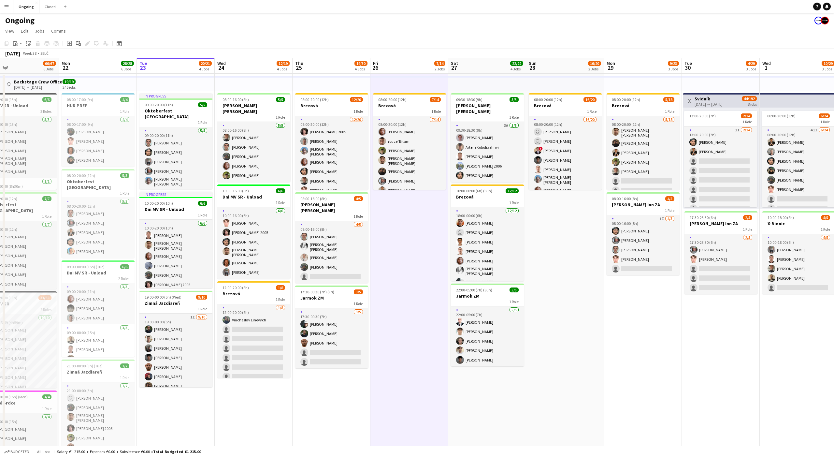
click at [410, 234] on app-date-cell "08:00-20:00 (12h) 7/14 Brezová 1 Role 7/14 08:00-20:00 (12h) Jakub Gancarčík Yo…" at bounding box center [409, 325] width 78 height 503
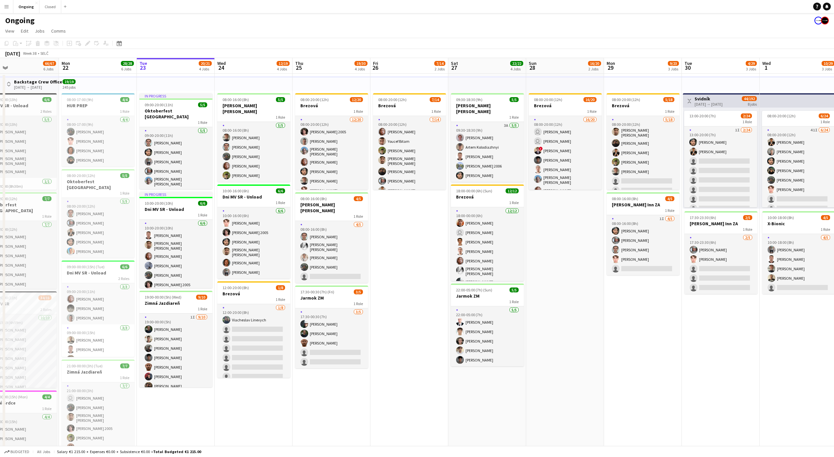
click at [410, 234] on app-date-cell "08:00-20:00 (12h) 7/14 Brezová 1 Role 7/14 08:00-20:00 (12h) Jakub Gancarčík Yo…" at bounding box center [409, 325] width 78 height 503
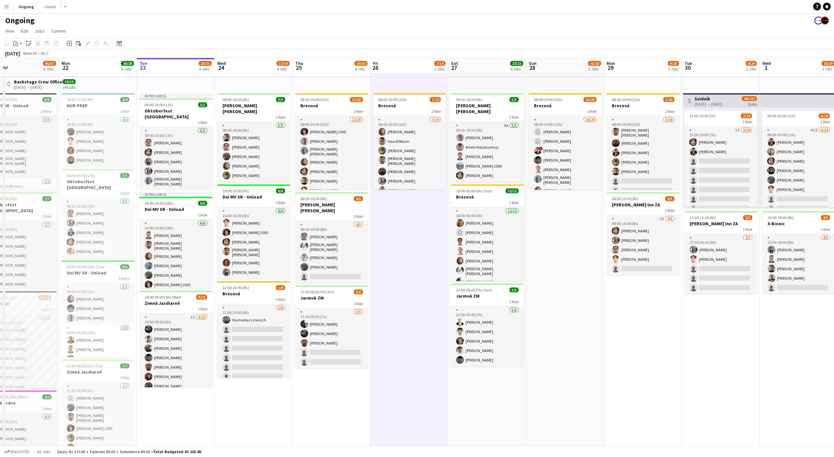
click at [410, 232] on app-date-cell "08:00-20:00 (12h) 7/14 Brezová 1 Role 7/14 08:00-20:00 (12h) Jakub Gancarčík Yo…" at bounding box center [409, 325] width 78 height 503
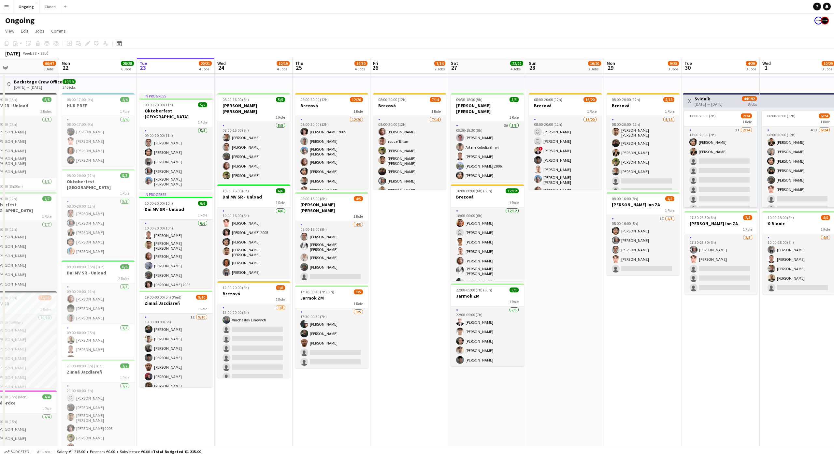
click at [410, 232] on app-date-cell "08:00-20:00 (12h) 7/14 Brezová 1 Role 7/14 08:00-20:00 (12h) Jakub Gancarčík Yo…" at bounding box center [409, 325] width 78 height 503
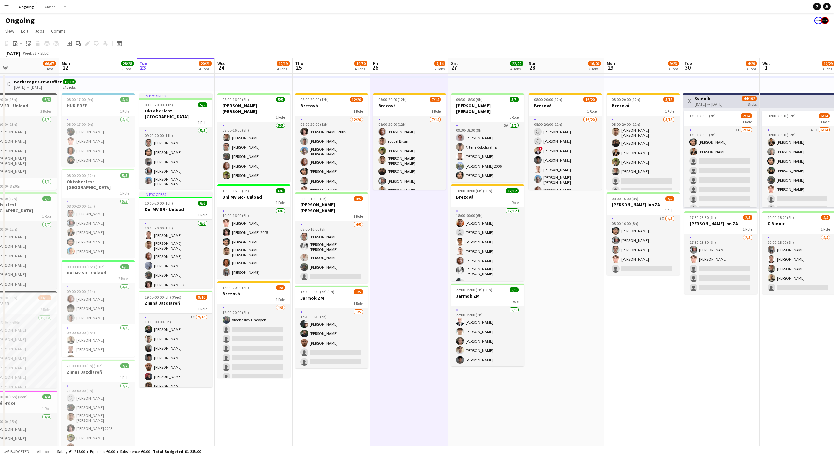
click at [410, 232] on app-date-cell "08:00-20:00 (12h) 7/14 Brezová 1 Role 7/14 08:00-20:00 (12h) Jakub Gancarčík Yo…" at bounding box center [409, 325] width 78 height 503
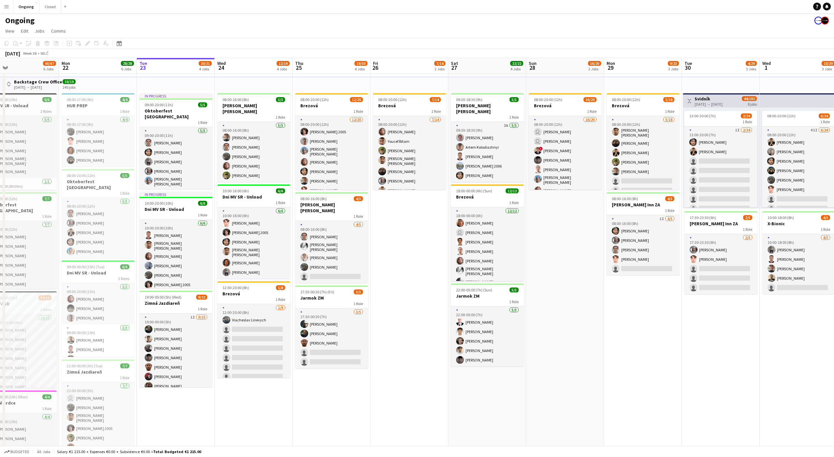
click at [410, 232] on app-date-cell "08:00-20:00 (12h) 7/14 Brezová 1 Role 7/14 08:00-20:00 (12h) Jakub Gancarčík Yo…" at bounding box center [409, 325] width 78 height 503
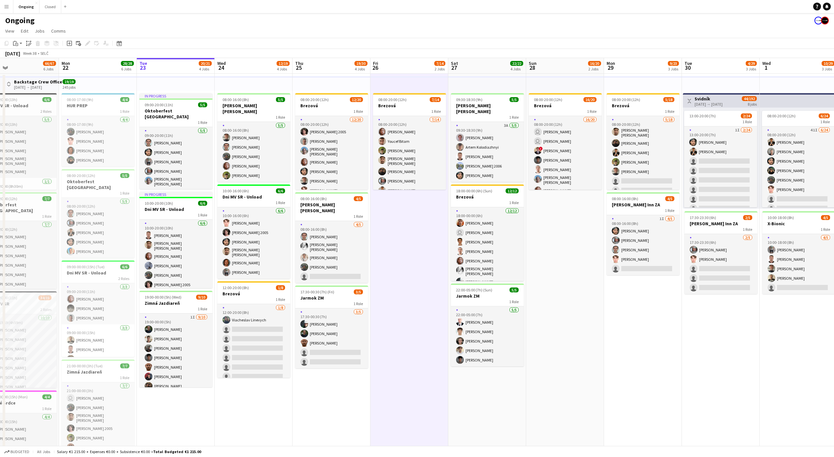
click at [410, 232] on app-date-cell "08:00-20:00 (12h) 7/14 Brezová 1 Role 7/14 08:00-20:00 (12h) Jakub Gancarčík Yo…" at bounding box center [409, 325] width 78 height 503
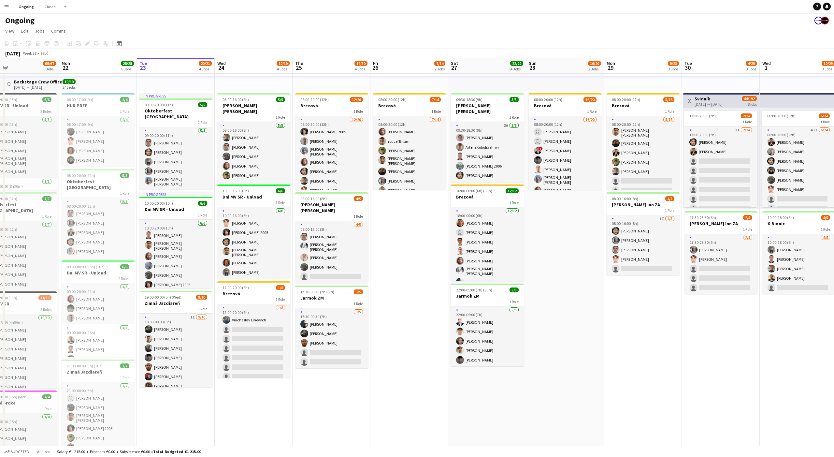
click at [410, 232] on app-date-cell "08:00-20:00 (12h) 7/14 Brezová 1 Role 7/14 08:00-20:00 (12h) Jakub Gancarčík Yo…" at bounding box center [409, 325] width 78 height 503
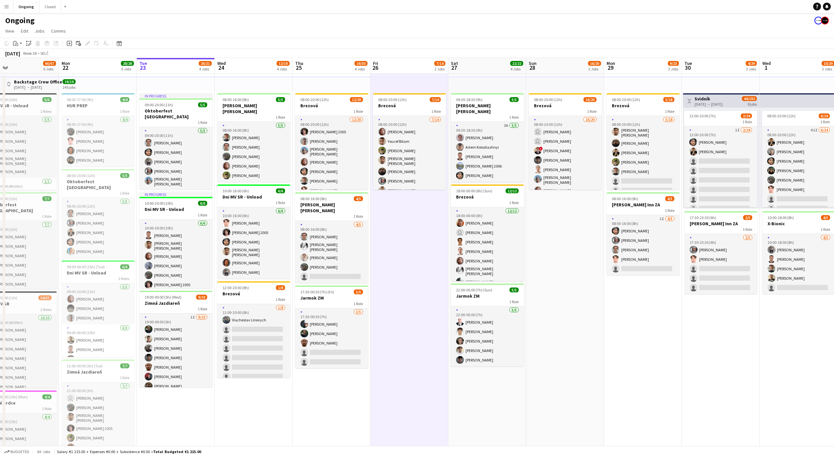
click at [410, 232] on app-date-cell "08:00-20:00 (12h) 7/14 Brezová 1 Role 7/14 08:00-20:00 (12h) Jakub Gancarčík Yo…" at bounding box center [409, 325] width 78 height 503
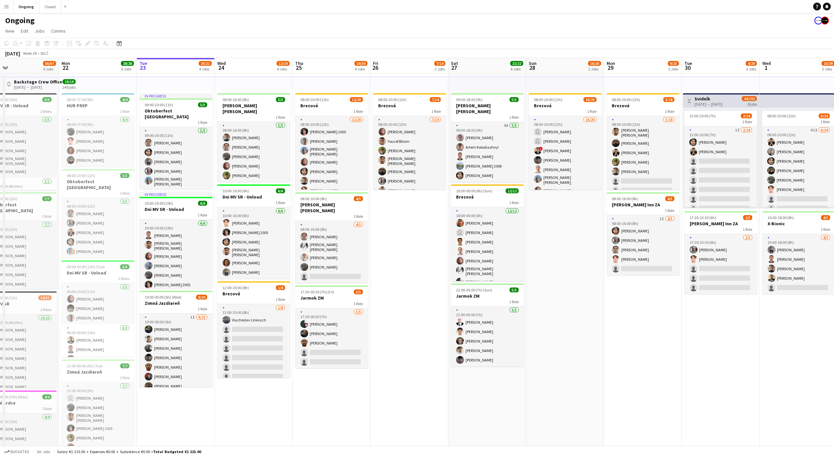
click at [410, 232] on app-date-cell "08:00-20:00 (12h) 7/14 Brezová 1 Role 7/14 08:00-20:00 (12h) Jakub Gancarčík Yo…" at bounding box center [409, 325] width 78 height 503
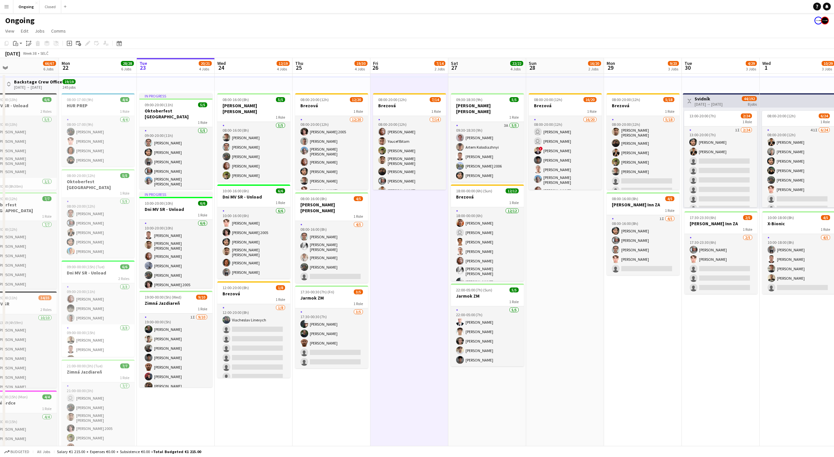
click at [410, 232] on app-date-cell "08:00-20:00 (12h) 7/14 Brezová 1 Role 7/14 08:00-20:00 (12h) Jakub Gancarčík Yo…" at bounding box center [409, 325] width 78 height 503
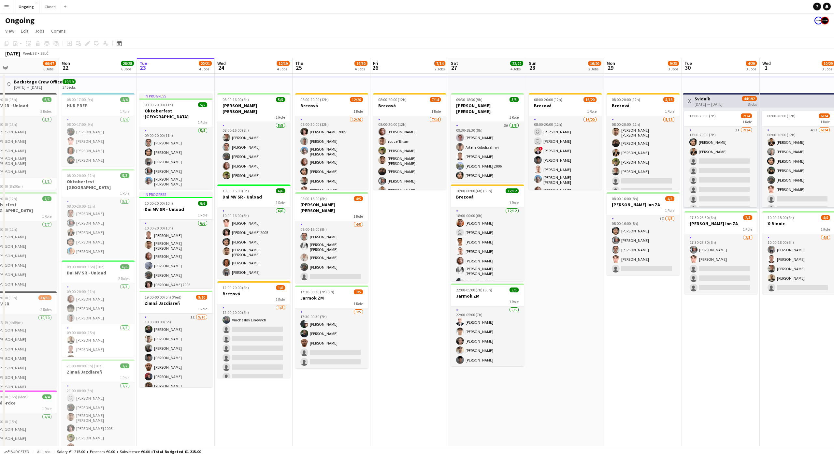
click at [410, 232] on app-date-cell "08:00-20:00 (12h) 7/14 Brezová 1 Role 7/14 08:00-20:00 (12h) Jakub Gancarčík Yo…" at bounding box center [409, 325] width 78 height 503
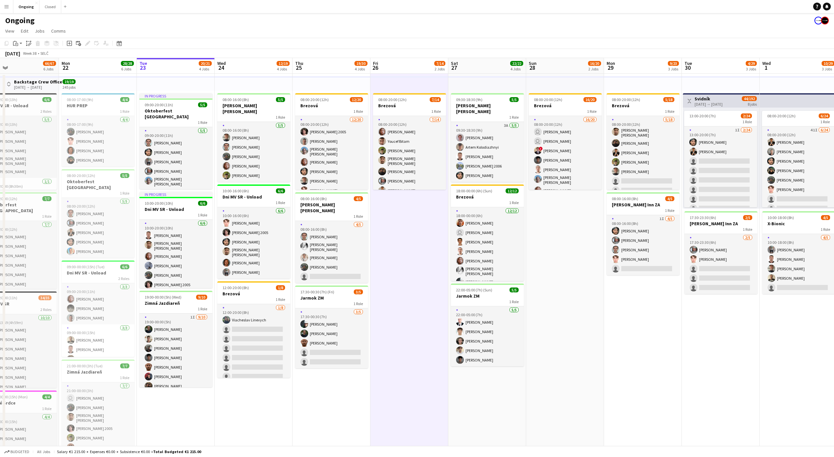
click at [410, 232] on app-date-cell "08:00-20:00 (12h) 7/14 Brezová 1 Role 7/14 08:00-20:00 (12h) Jakub Gancarčík Yo…" at bounding box center [409, 325] width 78 height 503
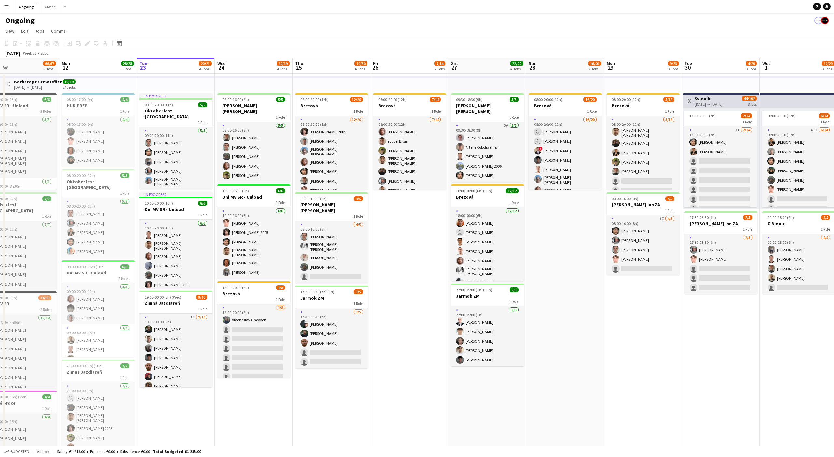
click at [410, 232] on app-date-cell "08:00-20:00 (12h) 7/14 Brezová 1 Role 7/14 08:00-20:00 (12h) Jakub Gancarčík Yo…" at bounding box center [409, 325] width 78 height 503
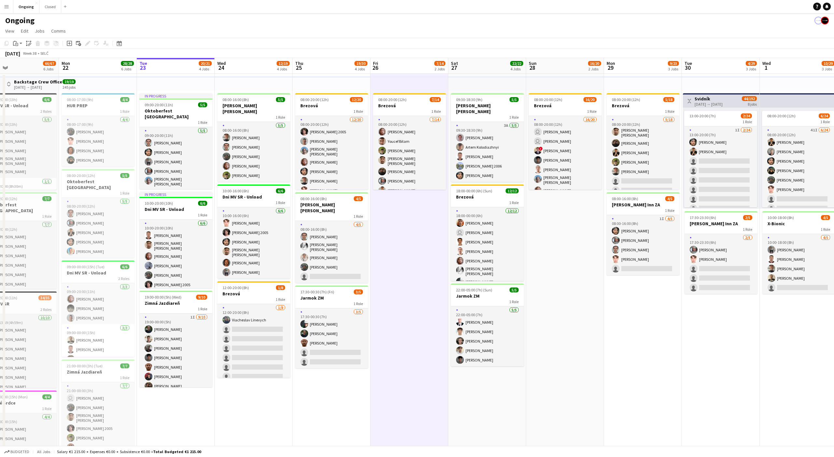
click at [410, 232] on app-date-cell "08:00-20:00 (12h) 7/14 Brezová 1 Role 7/14 08:00-20:00 (12h) Jakub Gancarčík Yo…" at bounding box center [409, 325] width 78 height 503
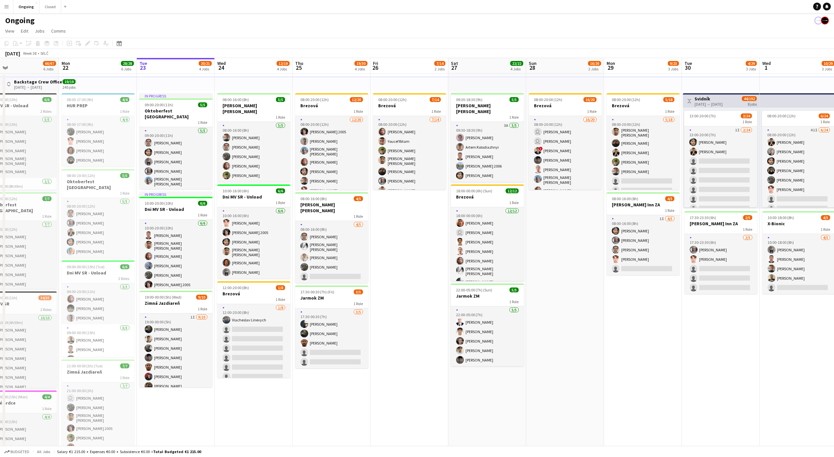
click at [410, 232] on app-date-cell "08:00-20:00 (12h) 7/14 Brezová 1 Role 7/14 08:00-20:00 (12h) Jakub Gancarčík Yo…" at bounding box center [409, 325] width 78 height 503
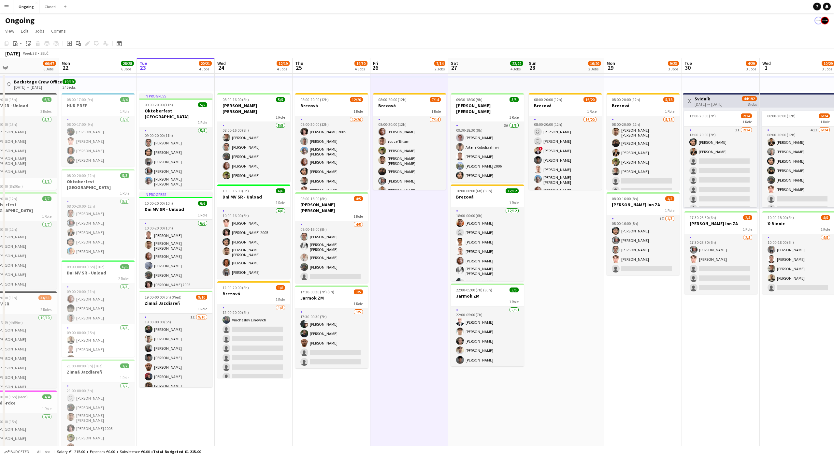
click at [410, 232] on app-date-cell "08:00-20:00 (12h) 7/14 Brezová 1 Role 7/14 08:00-20:00 (12h) Jakub Gancarčík Yo…" at bounding box center [409, 325] width 78 height 503
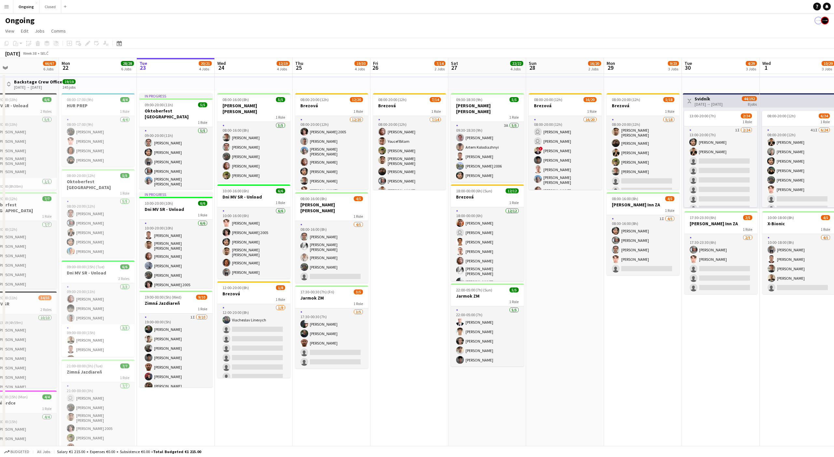
click at [410, 232] on app-date-cell "08:00-20:00 (12h) 7/14 Brezová 1 Role 7/14 08:00-20:00 (12h) Jakub Gancarčík Yo…" at bounding box center [409, 325] width 78 height 503
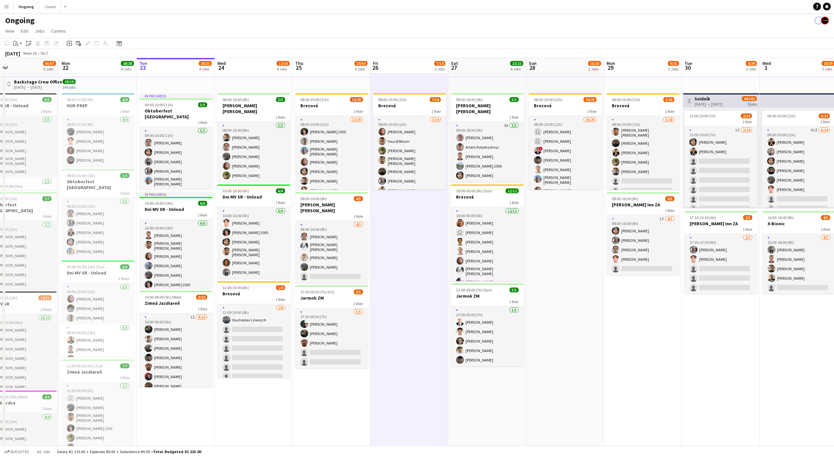
click at [410, 232] on app-date-cell "08:00-20:00 (12h) 7/14 Brezová 1 Role 7/14 08:00-20:00 (12h) Jakub Gancarčík Yo…" at bounding box center [409, 325] width 78 height 503
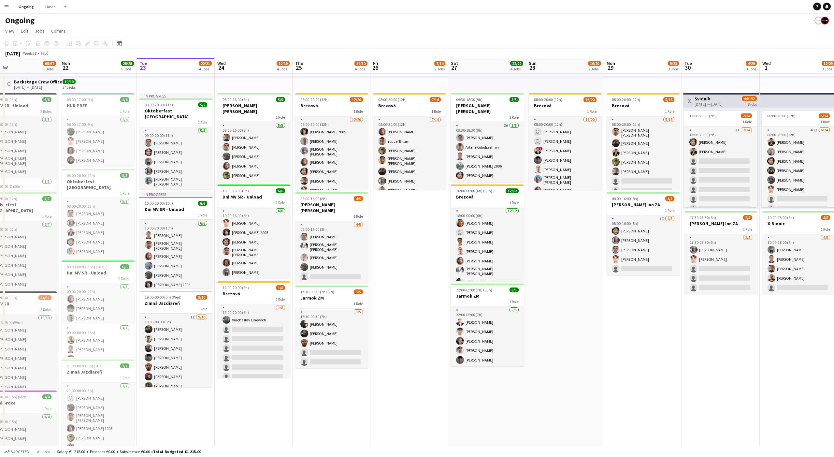
click at [410, 232] on app-date-cell "08:00-20:00 (12h) 7/14 Brezová 1 Role 7/14 08:00-20:00 (12h) Jakub Gancarčík Yo…" at bounding box center [409, 325] width 78 height 503
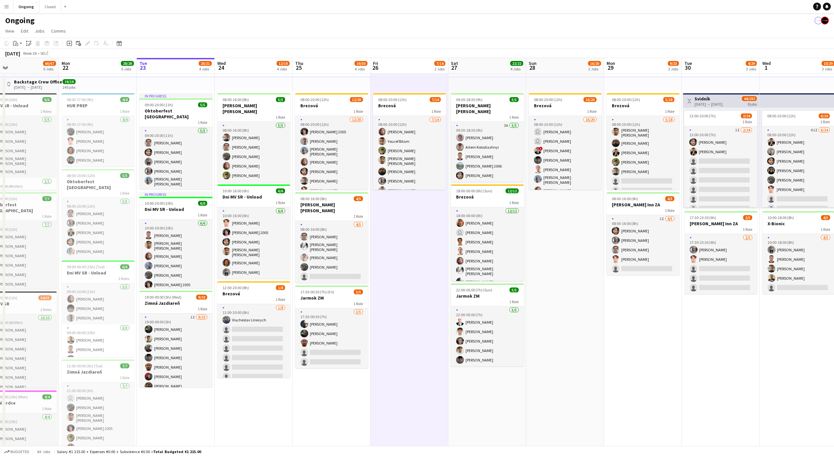
click at [410, 232] on app-date-cell "08:00-20:00 (12h) 7/14 Brezová 1 Role 7/14 08:00-20:00 (12h) Jakub Gancarčík Yo…" at bounding box center [409, 325] width 78 height 503
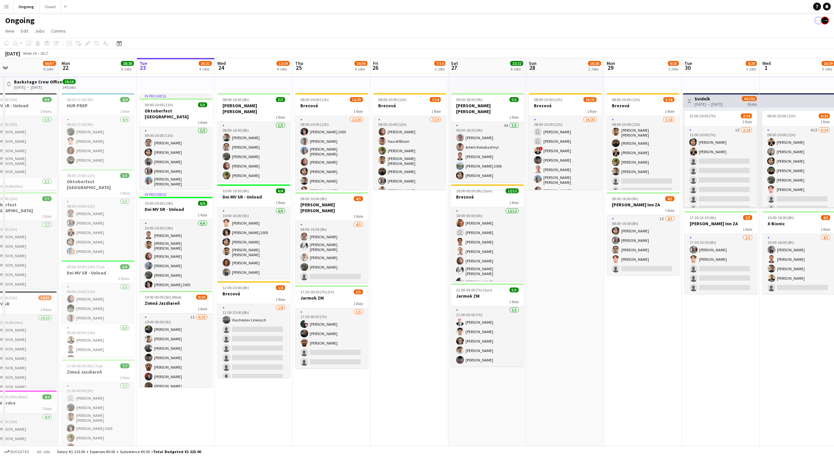
click at [410, 232] on app-date-cell "08:00-20:00 (12h) 7/14 Brezová 1 Role 7/14 08:00-20:00 (12h) Jakub Gancarčík Yo…" at bounding box center [409, 325] width 78 height 503
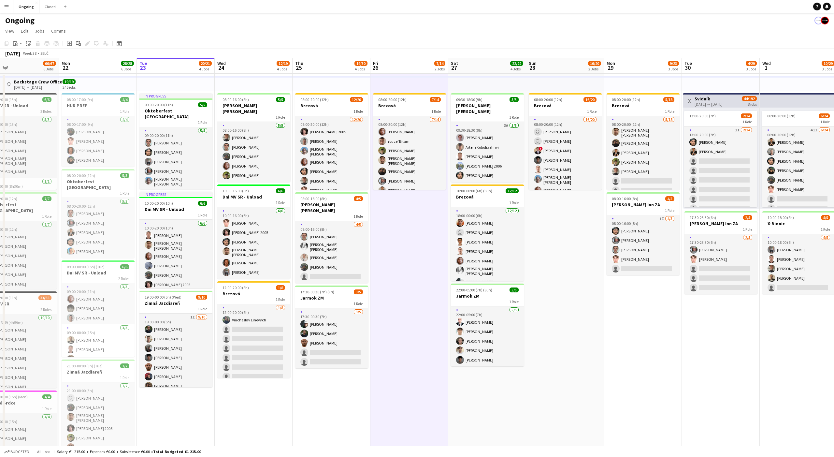
click at [410, 234] on app-date-cell "08:00-20:00 (12h) 7/14 Brezová 1 Role 7/14 08:00-20:00 (12h) Jakub Gancarčík Yo…" at bounding box center [409, 325] width 78 height 503
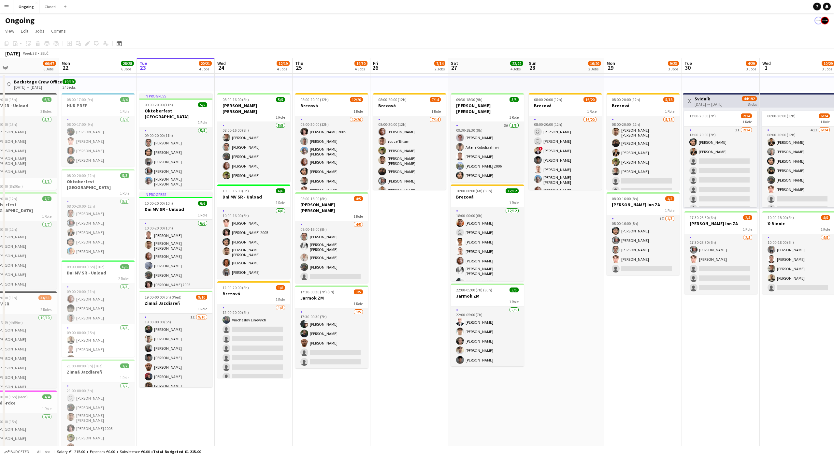
click at [410, 234] on app-date-cell "08:00-20:00 (12h) 7/14 Brezová 1 Role 7/14 08:00-20:00 (12h) Jakub Gancarčík Yo…" at bounding box center [409, 325] width 78 height 503
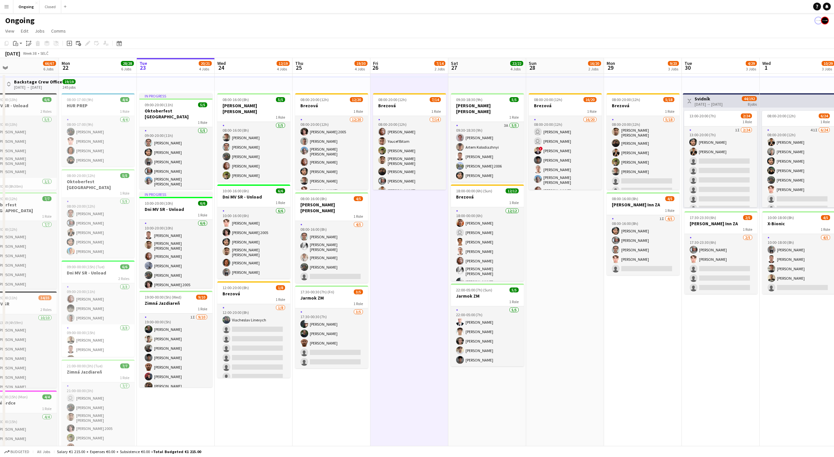
click at [410, 235] on app-date-cell "08:00-20:00 (12h) 7/14 Brezová 1 Role 7/14 08:00-20:00 (12h) Jakub Gancarčík Yo…" at bounding box center [409, 325] width 78 height 503
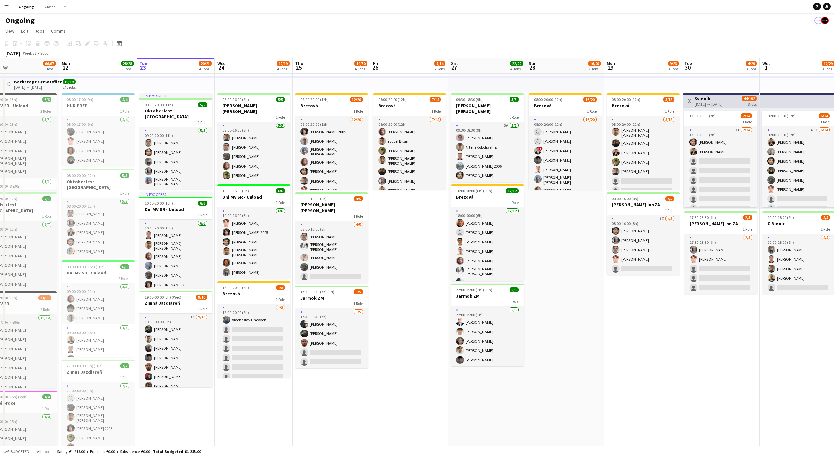
click at [410, 235] on app-date-cell "08:00-20:00 (12h) 7/14 Brezová 1 Role 7/14 08:00-20:00 (12h) Jakub Gancarčík Yo…" at bounding box center [409, 325] width 78 height 503
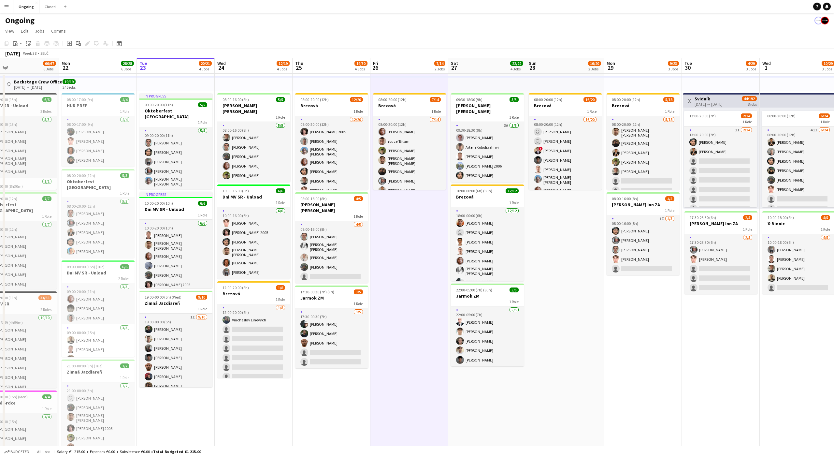
click at [410, 235] on app-date-cell "08:00-20:00 (12h) 7/14 Brezová 1 Role 7/14 08:00-20:00 (12h) Jakub Gancarčík Yo…" at bounding box center [409, 325] width 78 height 503
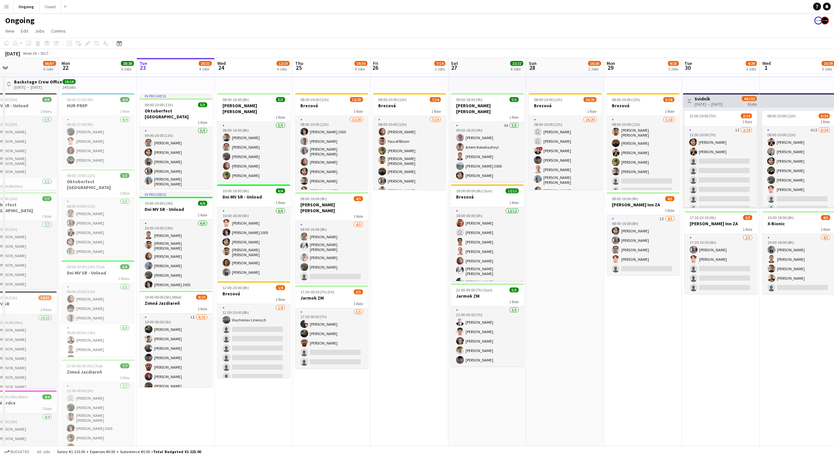
click at [410, 235] on app-date-cell "08:00-20:00 (12h) 7/14 Brezová 1 Role 7/14 08:00-20:00 (12h) Jakub Gancarčík Yo…" at bounding box center [409, 325] width 78 height 503
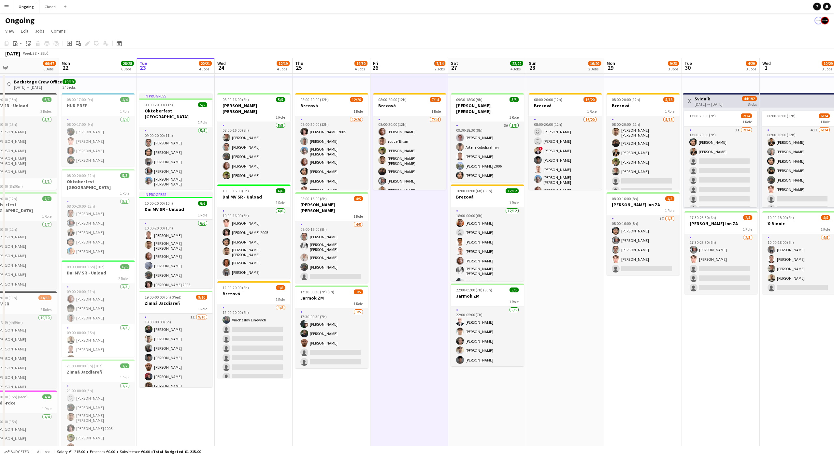
click at [410, 235] on app-date-cell "08:00-20:00 (12h) 7/14 Brezová 1 Role 7/14 08:00-20:00 (12h) Jakub Gancarčík Yo…" at bounding box center [409, 325] width 78 height 503
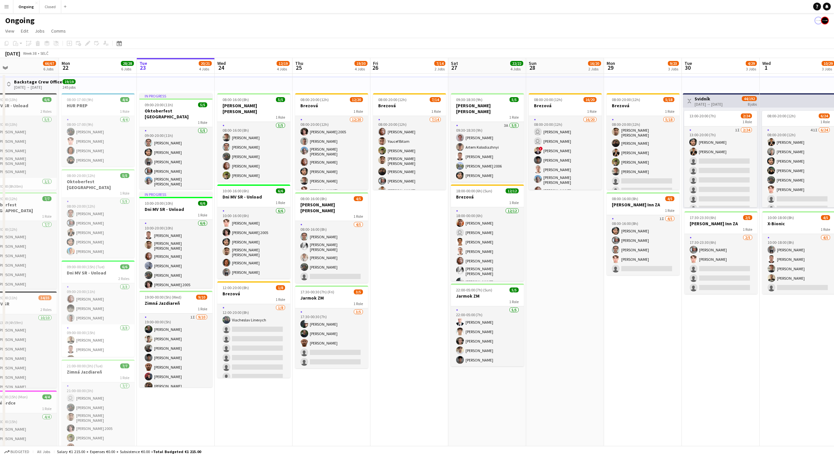
click at [410, 235] on app-date-cell "08:00-20:00 (12h) 7/14 Brezová 1 Role 7/14 08:00-20:00 (12h) Jakub Gancarčík Yo…" at bounding box center [409, 325] width 78 height 503
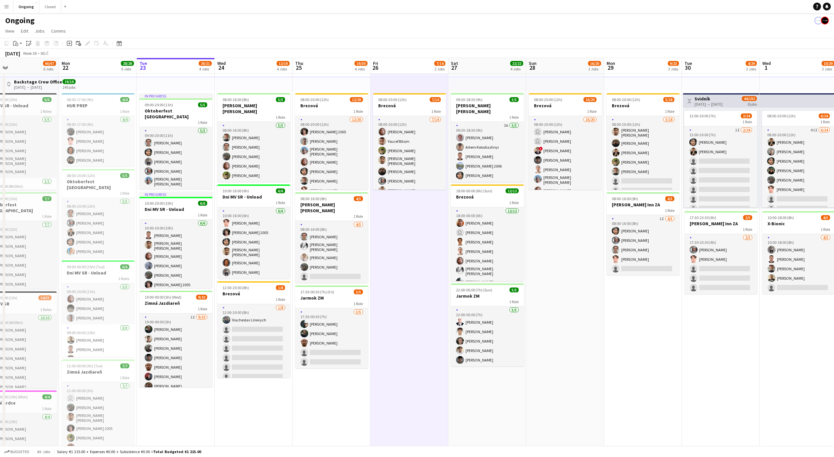
click at [410, 235] on app-date-cell "08:00-20:00 (12h) 7/14 Brezová 1 Role 7/14 08:00-20:00 (12h) Jakub Gancarčík Yo…" at bounding box center [409, 325] width 78 height 503
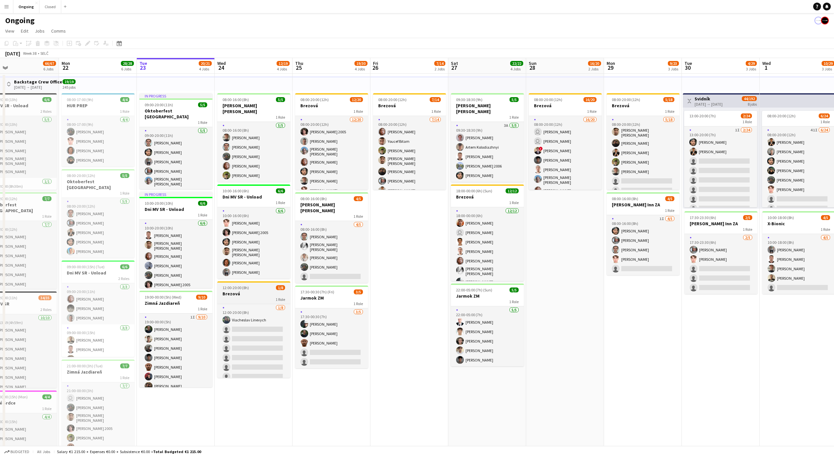
click at [250, 291] on h3 "Brezová" at bounding box center [253, 294] width 73 height 6
click at [409, 235] on app-date-cell "08:00-20:00 (12h) 7/14 Brezová 1 Role 7/14 08:00-20:00 (12h) Jakub Gancarčík Yo…" at bounding box center [409, 325] width 78 height 503
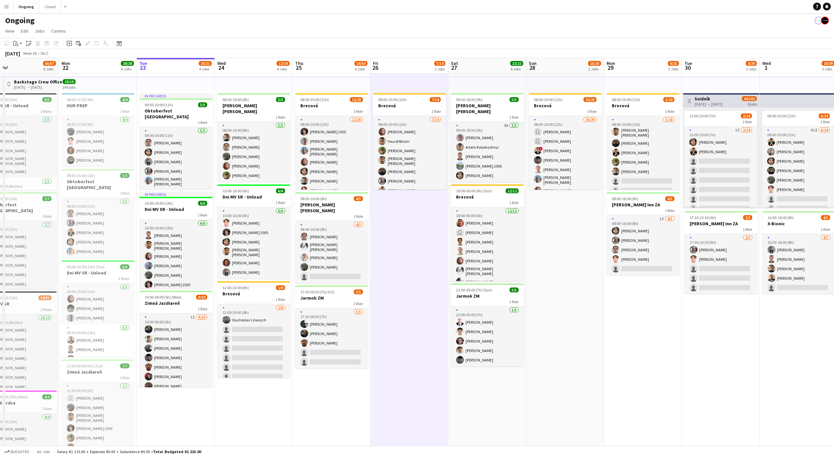
click at [412, 233] on app-date-cell "08:00-20:00 (12h) 7/14 Brezová 1 Role 7/14 08:00-20:00 (12h) Jakub Gancarčík Yo…" at bounding box center [409, 325] width 78 height 503
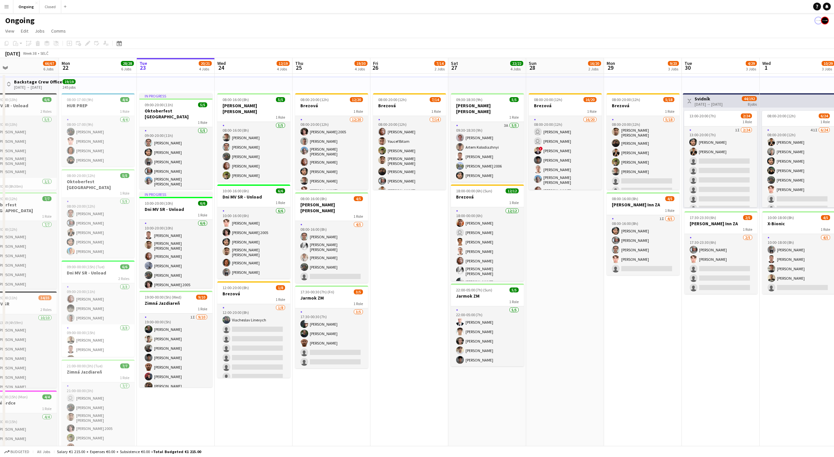
click at [412, 233] on app-date-cell "08:00-20:00 (12h) 7/14 Brezová 1 Role 7/14 08:00-20:00 (12h) Jakub Gancarčík Yo…" at bounding box center [409, 325] width 78 height 503
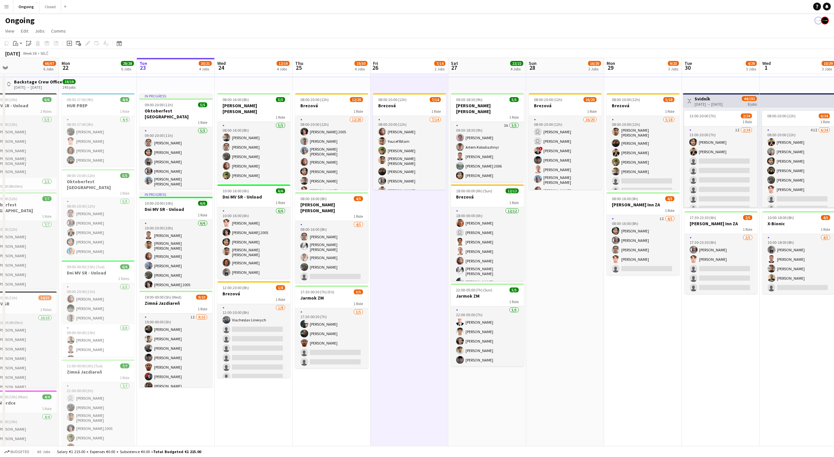
click at [410, 233] on app-date-cell "08:00-20:00 (12h) 7/14 Brezová 1 Role 7/14 08:00-20:00 (12h) Jakub Gancarčík Yo…" at bounding box center [409, 325] width 78 height 503
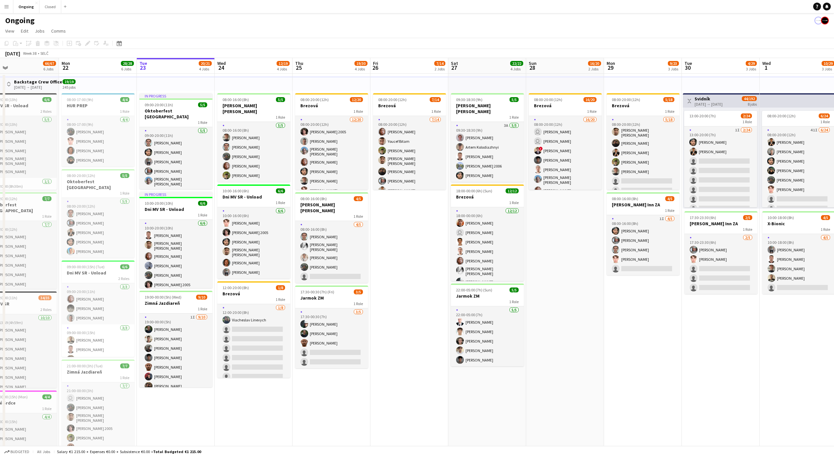
click at [411, 232] on app-date-cell "08:00-20:00 (12h) 7/14 Brezová 1 Role 7/14 08:00-20:00 (12h) Jakub Gancarčík Yo…" at bounding box center [409, 325] width 78 height 503
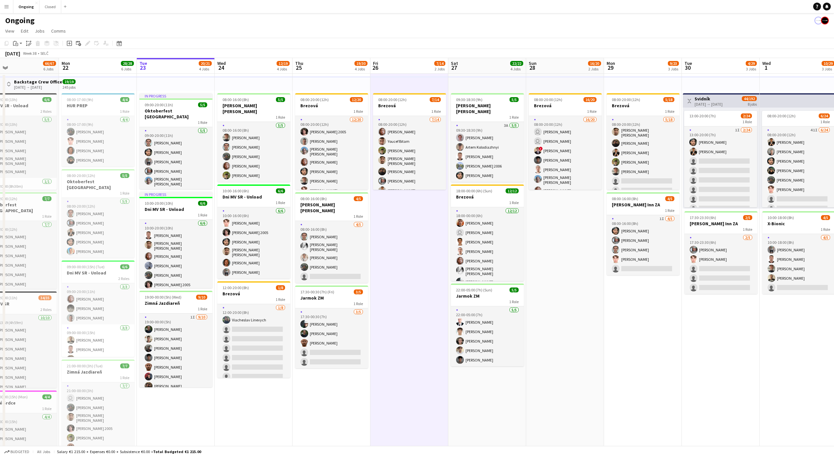
click at [410, 230] on app-date-cell "08:00-20:00 (12h) 7/14 Brezová 1 Role 7/14 08:00-20:00 (12h) Jakub Gancarčík Yo…" at bounding box center [409, 325] width 78 height 503
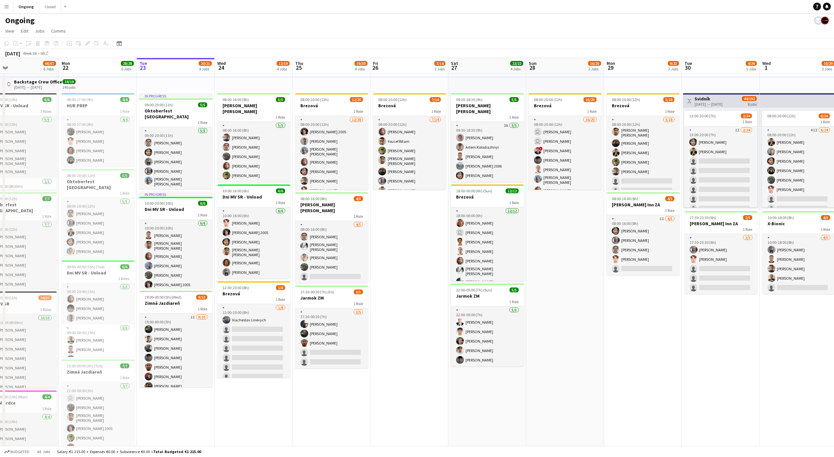
click at [410, 230] on app-date-cell "08:00-20:00 (12h) 7/14 Brezová 1 Role 7/14 08:00-20:00 (12h) Jakub Gancarčík Yo…" at bounding box center [409, 325] width 78 height 503
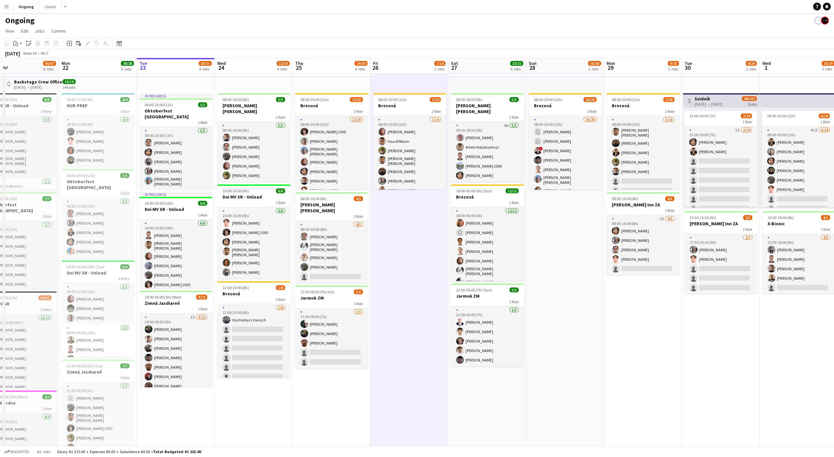
click at [411, 229] on app-date-cell "08:00-20:00 (12h) 7/14 Brezová 1 Role 7/14 08:00-20:00 (12h) Jakub Gancarčík Yo…" at bounding box center [409, 325] width 78 height 503
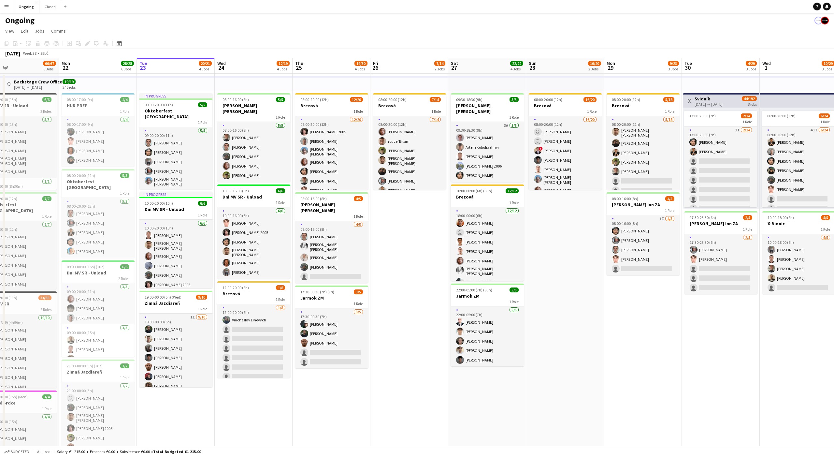
scroll to position [0, 252]
click at [413, 228] on app-date-cell "08:00-20:00 (12h) 7/14 Brezová 1 Role 7/14 08:00-20:00 (12h) Jakub Gancarčík Yo…" at bounding box center [410, 325] width 78 height 503
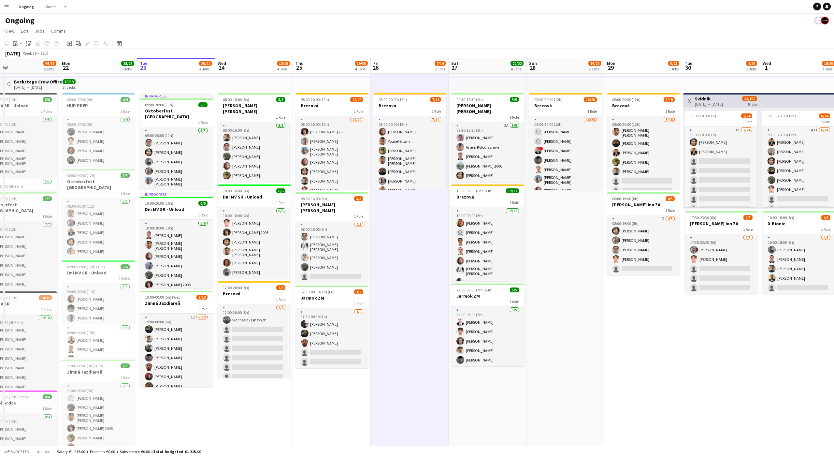
click at [413, 231] on app-date-cell "08:00-20:00 (12h) 7/14 Brezová 1 Role 7/14 08:00-20:00 (12h) Jakub Gancarčík Yo…" at bounding box center [410, 325] width 78 height 503
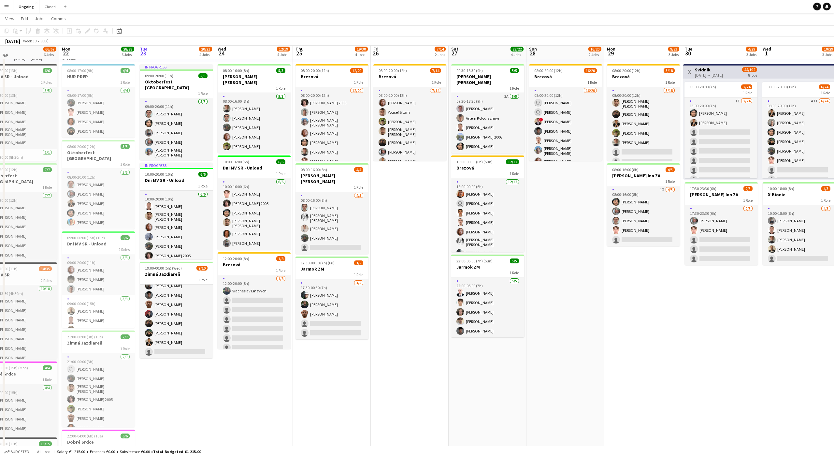
scroll to position [30, 0]
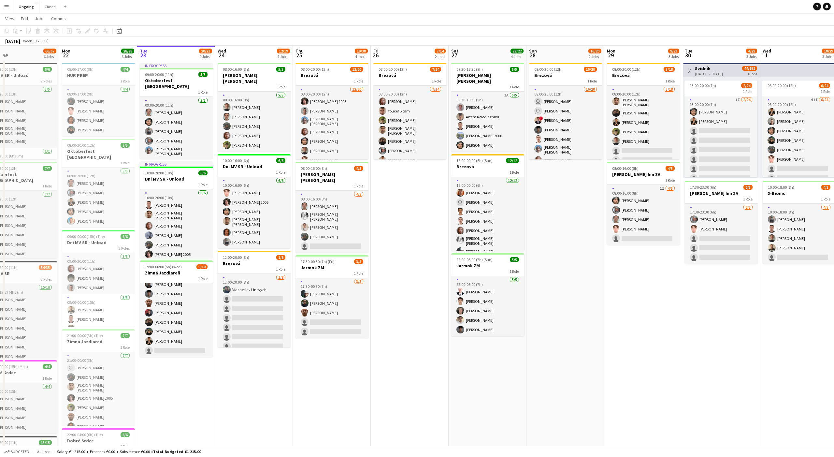
click at [257, 382] on app-date-cell "08:00-16:00 (8h) 5/5 Maria Theresien Platz 1 Role 5/5 08:00-16:00 (8h) Jiří Keš…" at bounding box center [254, 294] width 78 height 503
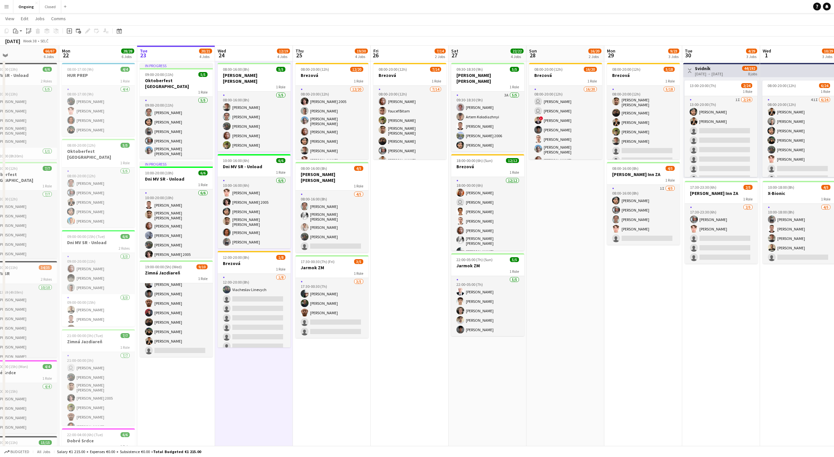
click at [256, 380] on app-date-cell "08:00-16:00 (8h) 5/5 Maria Theresien Platz 1 Role 5/5 08:00-16:00 (8h) Jiří Keš…" at bounding box center [254, 294] width 78 height 503
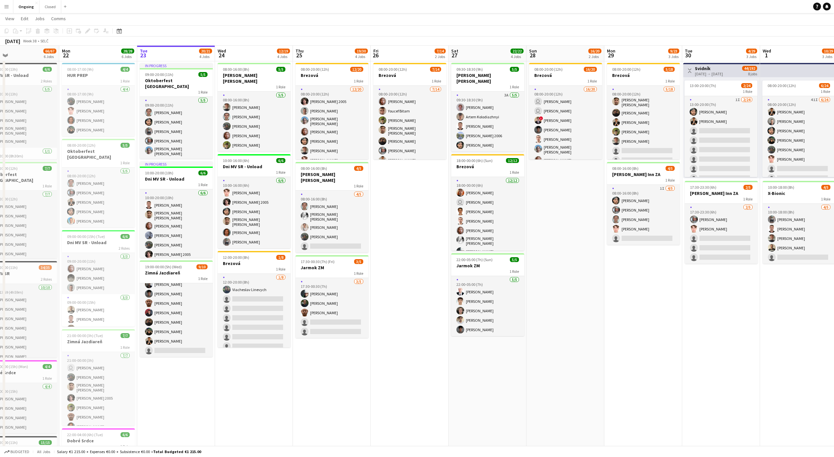
scroll to position [0, 0]
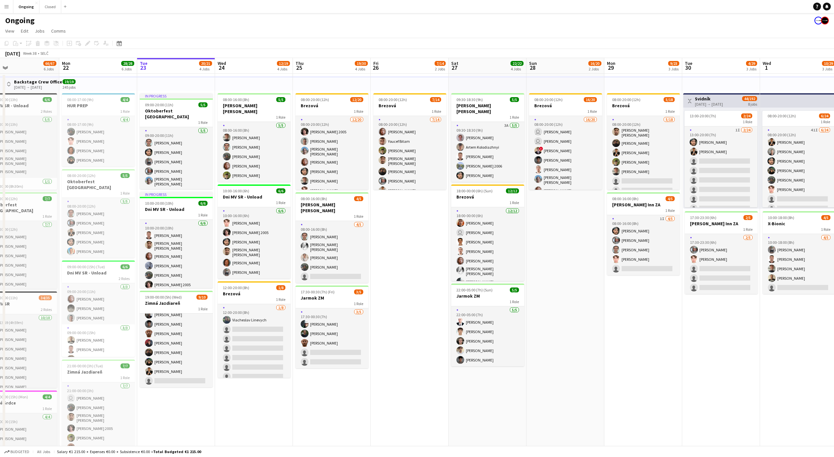
click at [324, 407] on app-date-cell "08:00-20:00 (12h) 12/20 Brezová 1 Role 12/20 08:00-20:00 (12h) Matej Polák 2005…" at bounding box center [332, 325] width 78 height 503
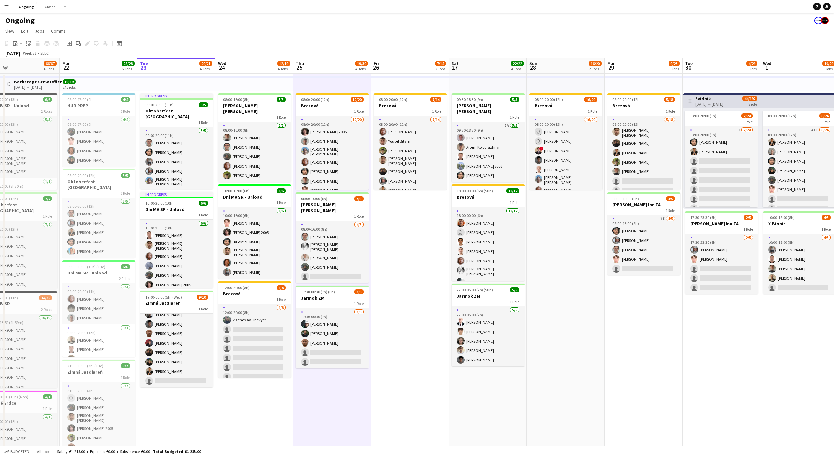
click at [325, 404] on app-date-cell "08:00-20:00 (12h) 12/20 Brezová 1 Role 12/20 08:00-20:00 (12h) Matej Polák 2005…" at bounding box center [332, 325] width 78 height 503
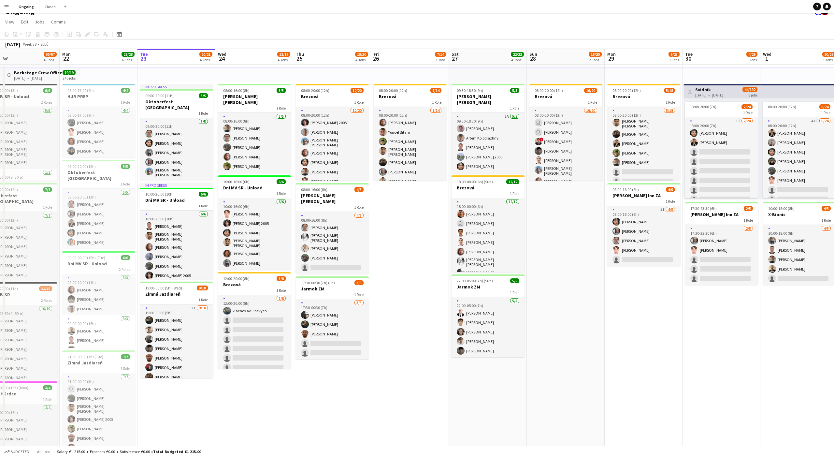
scroll to position [0, 0]
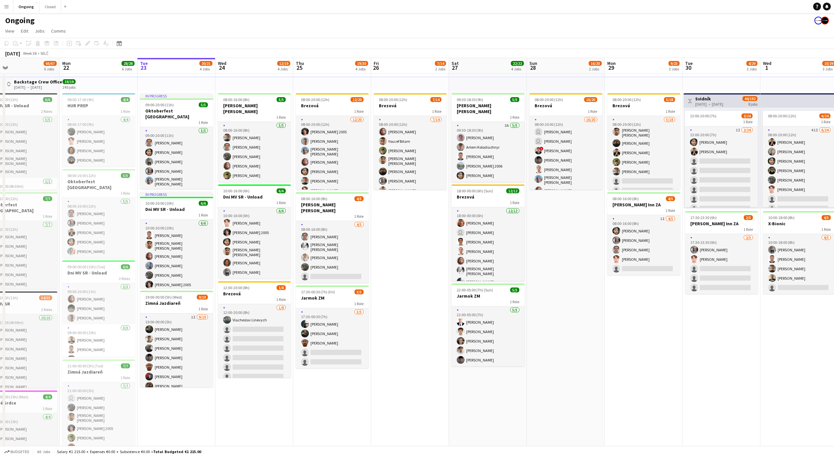
click at [259, 413] on app-date-cell "08:00-16:00 (8h) 5/5 Maria Theresien Platz 1 Role 5/5 08:00-16:00 (8h) Jiří Keš…" at bounding box center [254, 325] width 78 height 503
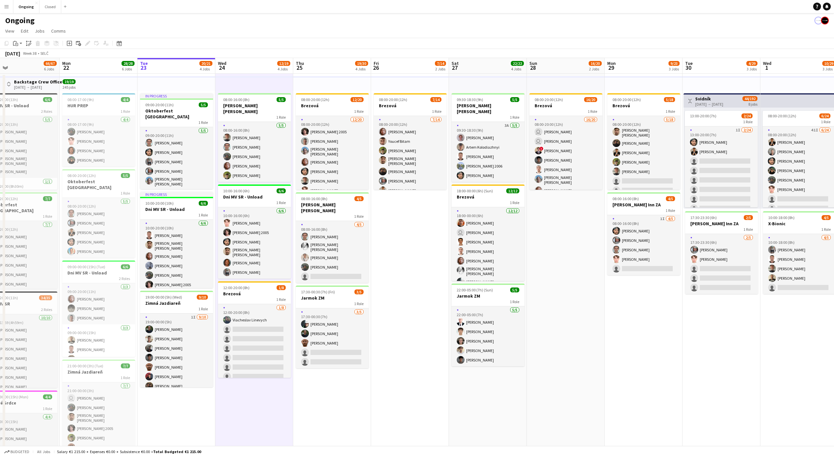
click at [255, 413] on app-date-cell "08:00-16:00 (8h) 5/5 Maria Theresien Platz 1 Role 5/5 08:00-16:00 (8h) Jiří Keš…" at bounding box center [254, 325] width 78 height 503
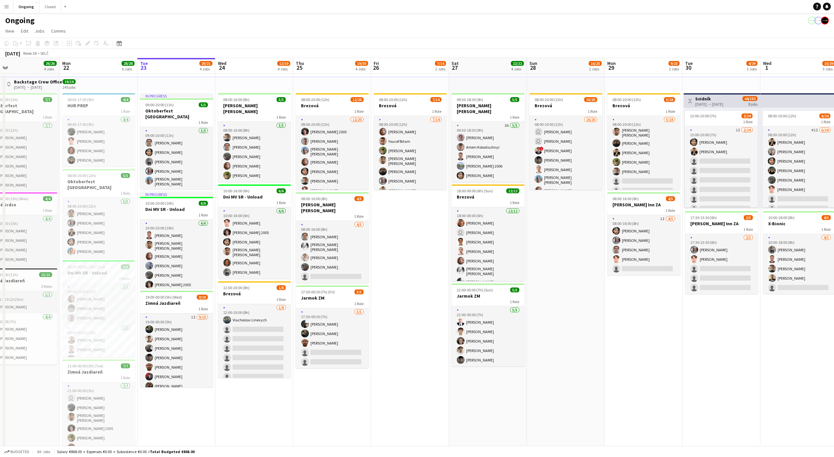
click at [278, 421] on app-date-cell "08:00-16:00 (8h) 5/5 Maria Theresien Platz 1 Role 5/5 08:00-16:00 (8h) Jiří Keš…" at bounding box center [254, 317] width 78 height 486
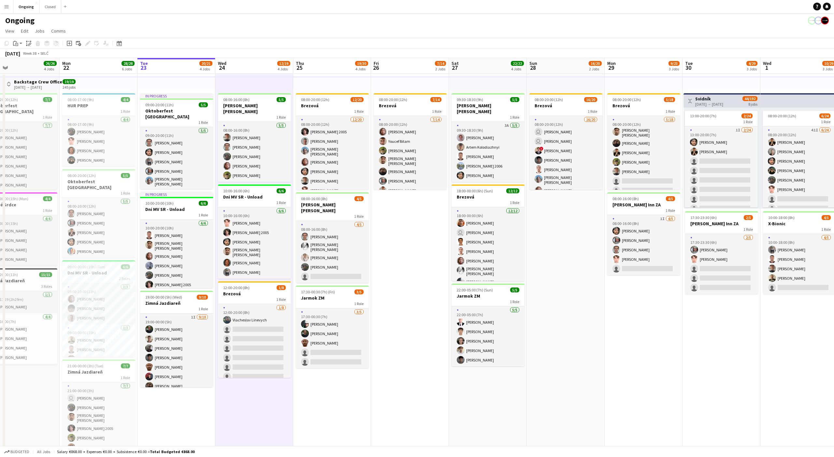
click at [266, 417] on app-date-cell "08:00-16:00 (8h) 5/5 Maria Theresien Platz 1 Role 5/5 08:00-16:00 (8h) Jiří Keš…" at bounding box center [254, 317] width 78 height 486
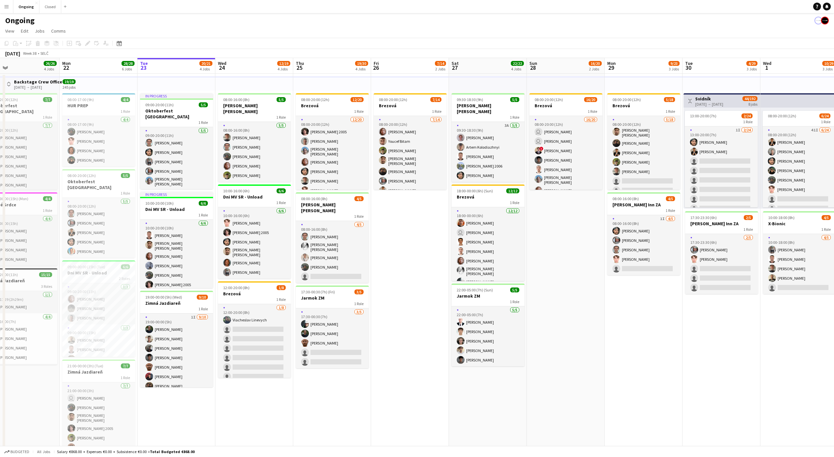
click at [253, 406] on app-date-cell "08:00-16:00 (8h) 5/5 Maria Theresien Platz 1 Role 5/5 08:00-16:00 (8h) Jiří Keš…" at bounding box center [254, 317] width 78 height 486
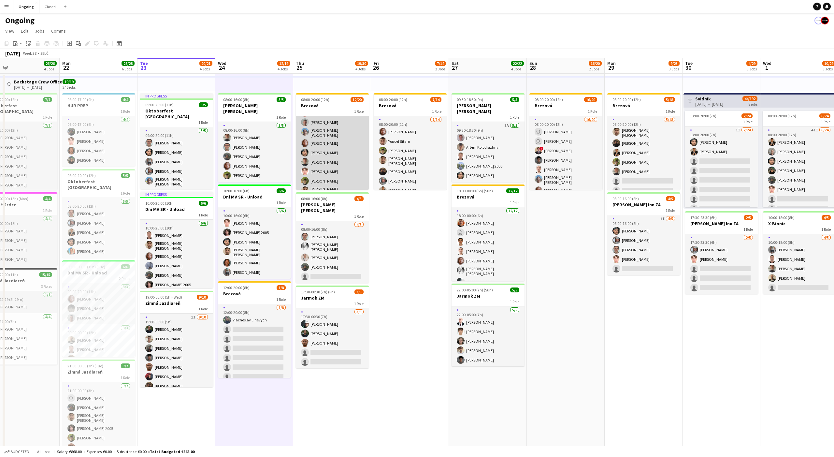
scroll to position [19, 0]
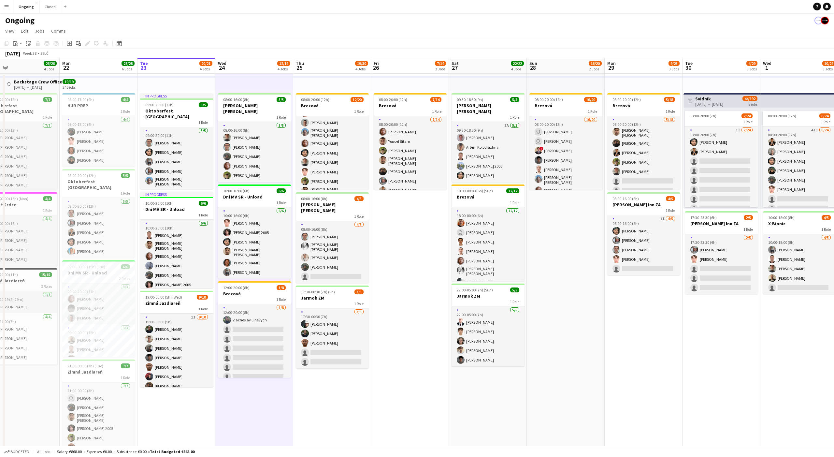
click at [406, 228] on app-date-cell "08:00-20:00 (12h) 7/14 Brezová 1 Role 7/14 08:00-20:00 (12h) Jakub Gancarčík Yo…" at bounding box center [410, 317] width 78 height 486
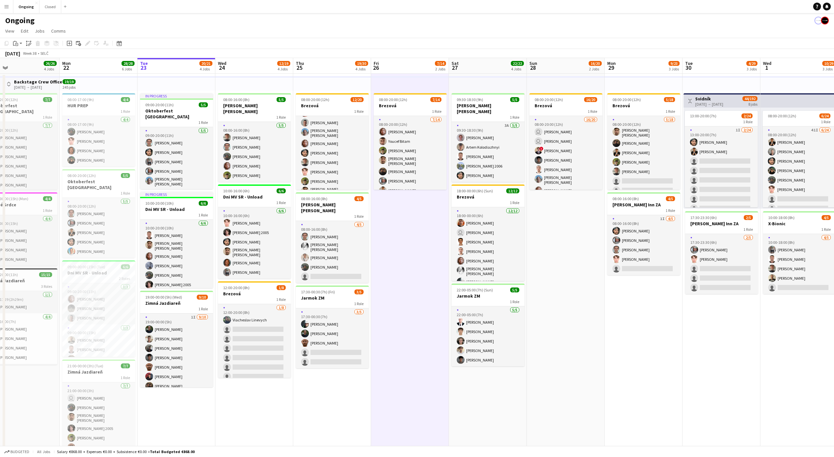
click at [410, 229] on app-date-cell "08:00-20:00 (12h) 7/14 Brezová 1 Role 7/14 08:00-20:00 (12h) Jakub Gancarčík Yo…" at bounding box center [410, 317] width 78 height 486
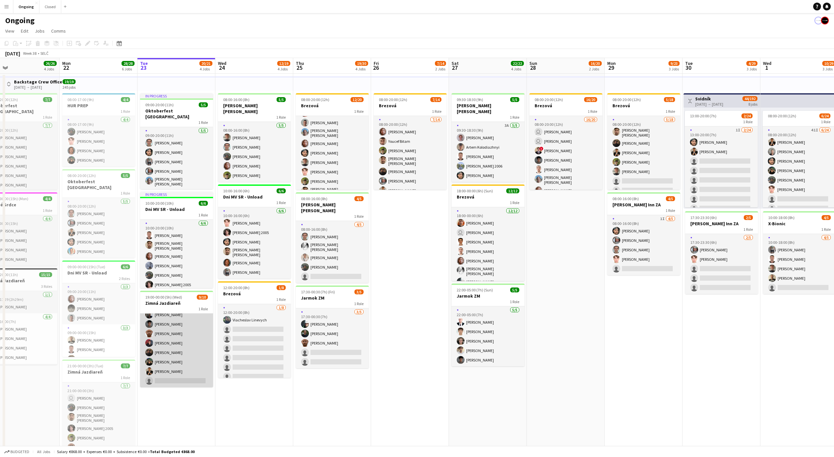
scroll to position [0, 0]
click at [189, 337] on app-card-role "1I 9/10 19:00-00:00 (5h) Jakub Holek Lukáš Šiška Andrej Bojczun Matej Kováč Ada…" at bounding box center [176, 366] width 73 height 107
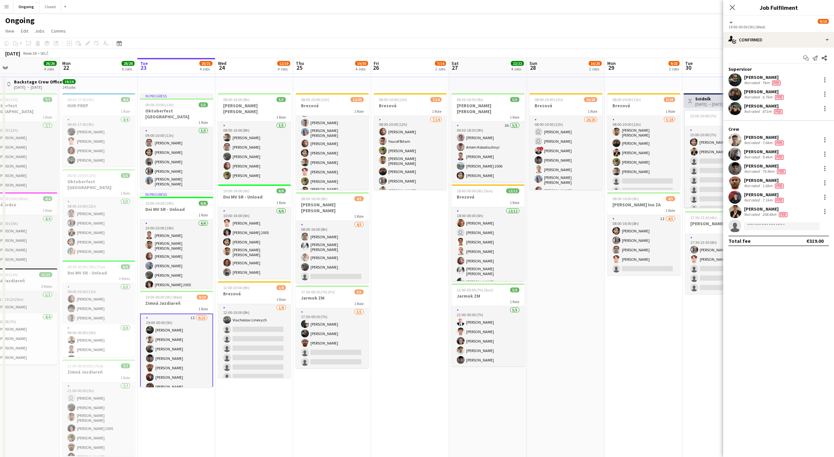
scroll to position [0, 252]
click at [166, 419] on app-date-cell "In progress 09:00-20:00 (11h) 5/5 Oktoberfest Vienna 1 Role 5/5 09:00-20:00 (11…" at bounding box center [176, 317] width 78 height 486
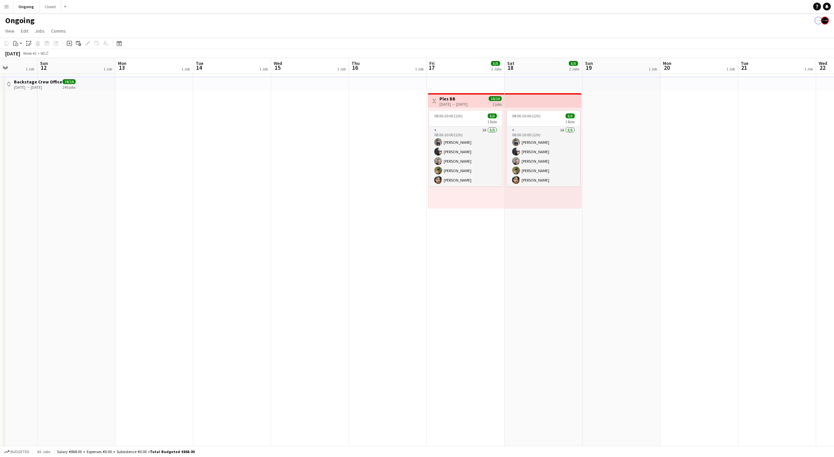
scroll to position [0, 196]
click at [526, 98] on app-top-bar at bounding box center [542, 100] width 77 height 14
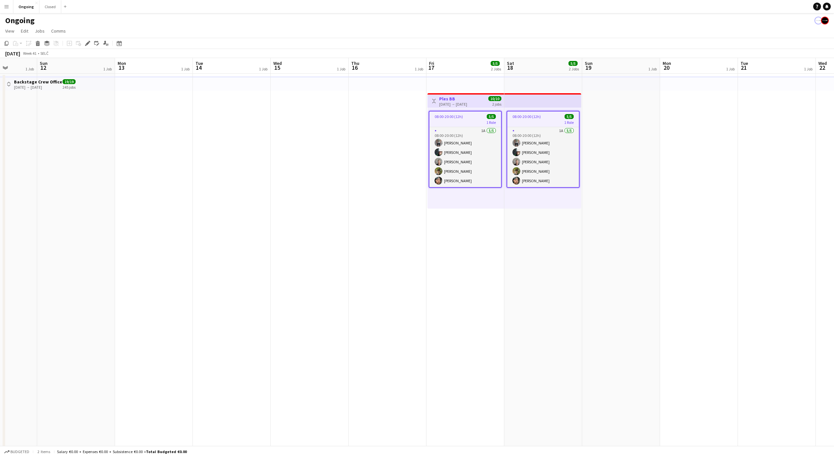
click at [472, 247] on app-date-cell "Toggle View Ples BB 17-10-2025 → 18-10-2025 10/10 2 jobs 08:00-20:00 (12h) 5/5 …" at bounding box center [465, 317] width 78 height 486
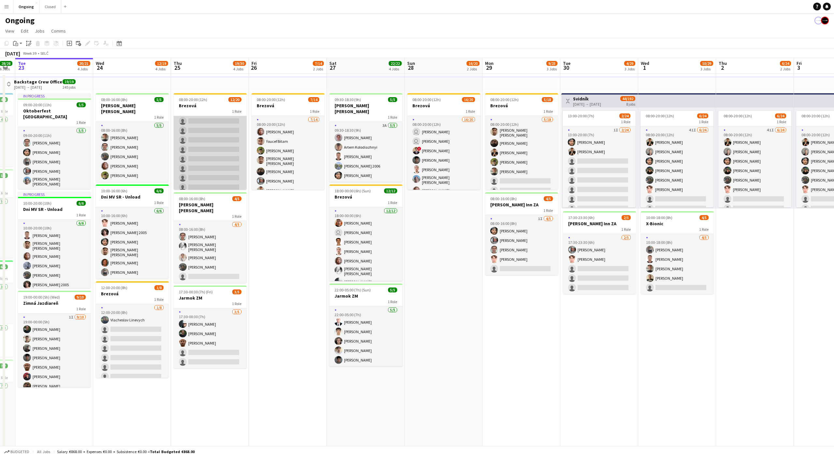
scroll to position [0, 0]
click at [283, 221] on app-date-cell "08:00-20:00 (12h) 7/14 Brezová 1 Role 7/14 08:00-20:00 (12h) Jakub Gancarčík Yo…" at bounding box center [288, 317] width 78 height 486
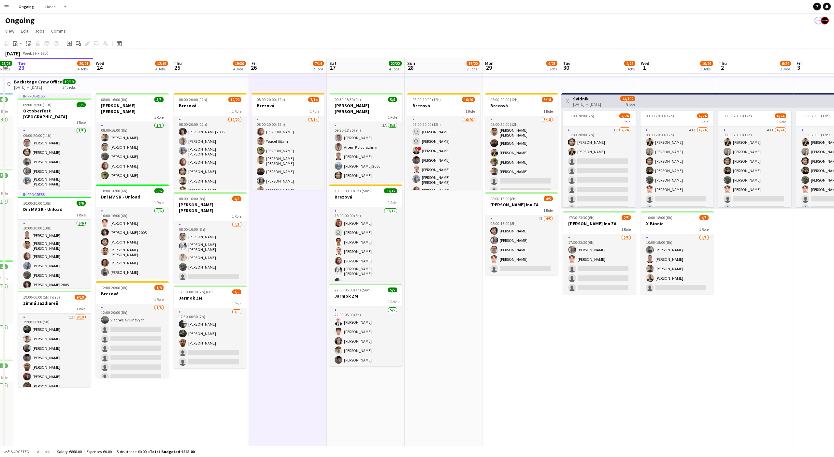
scroll to position [0, 140]
click at [286, 230] on app-date-cell "08:00-20:00 (12h) 7/14 Brezová 1 Role 7/14 08:00-20:00 (12h) Jakub Gancarčík Yo…" at bounding box center [288, 317] width 78 height 486
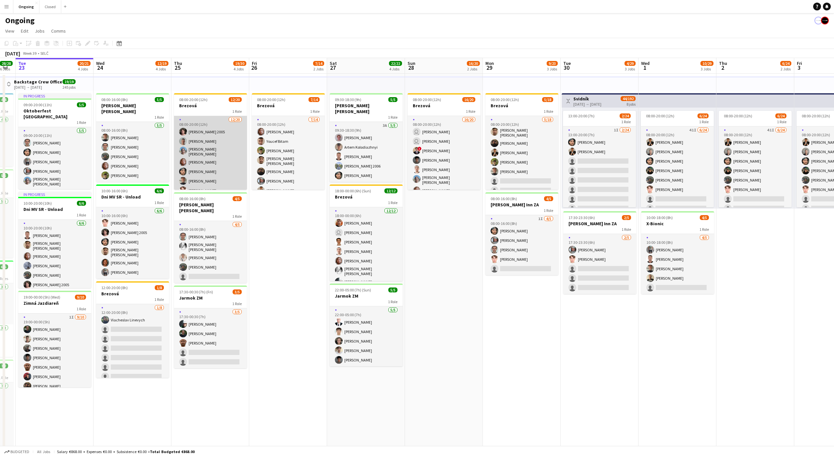
click at [223, 174] on app-card-role "12/20 08:00-20:00 (12h) Matej Polák 2005 Peter Trebuňak David František Kozák J…" at bounding box center [210, 219] width 73 height 206
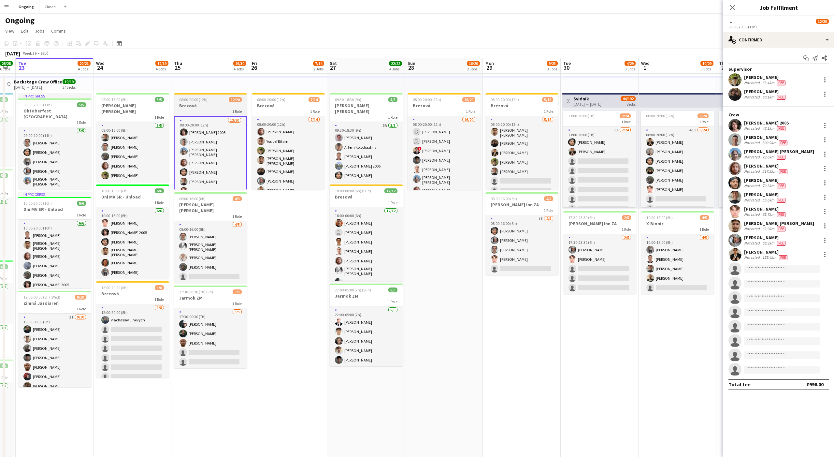
click at [217, 107] on h3 "Brezová" at bounding box center [210, 106] width 73 height 6
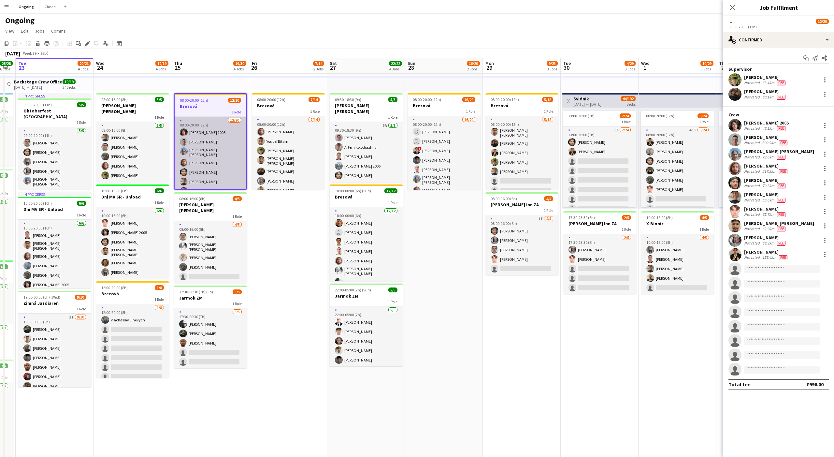
click at [211, 147] on app-card-role "12/20 08:00-20:00 (12h) Matej Polák 2005 Peter Trebuňak David František Kozák J…" at bounding box center [211, 220] width 72 height 206
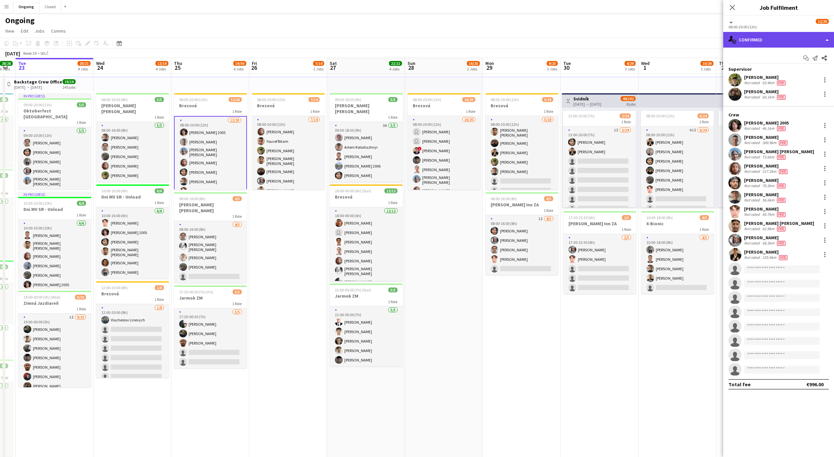
click at [751, 41] on div "single-neutral-actions-check-2 Confirmed" at bounding box center [778, 40] width 111 height 16
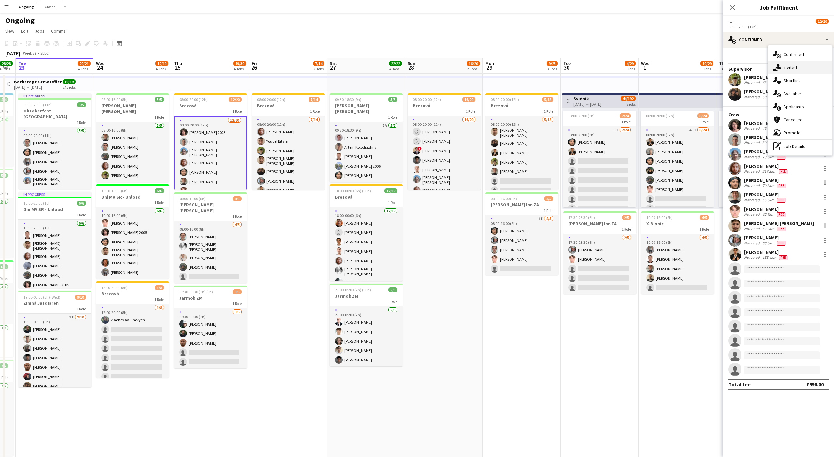
click at [792, 69] on span "Invited" at bounding box center [789, 68] width 13 height 6
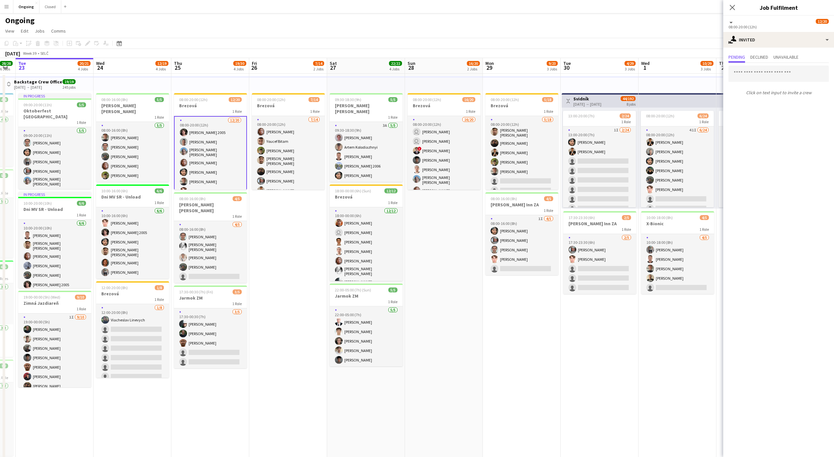
click at [221, 39] on app-toolbar "Copy Paste Paste Command V Paste with crew Command Shift V Paste linked Job Del…" at bounding box center [417, 43] width 834 height 11
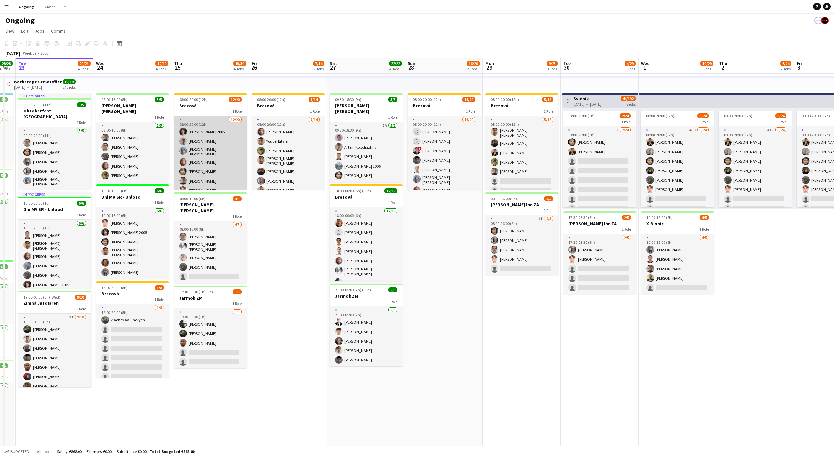
click at [211, 141] on app-card-role "12/20 08:00-20:00 (12h) Matej Polák 2005 Peter Trebuňak David František Kozák J…" at bounding box center [210, 219] width 73 height 206
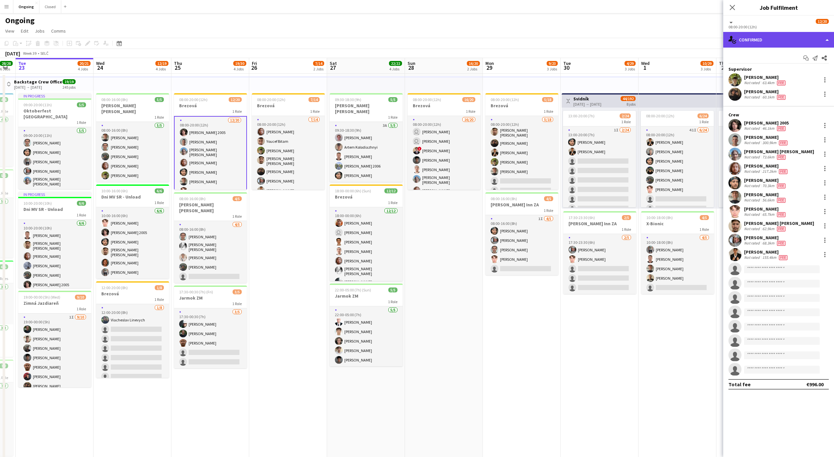
click at [744, 41] on div "single-neutral-actions-check-2 Confirmed" at bounding box center [778, 40] width 111 height 16
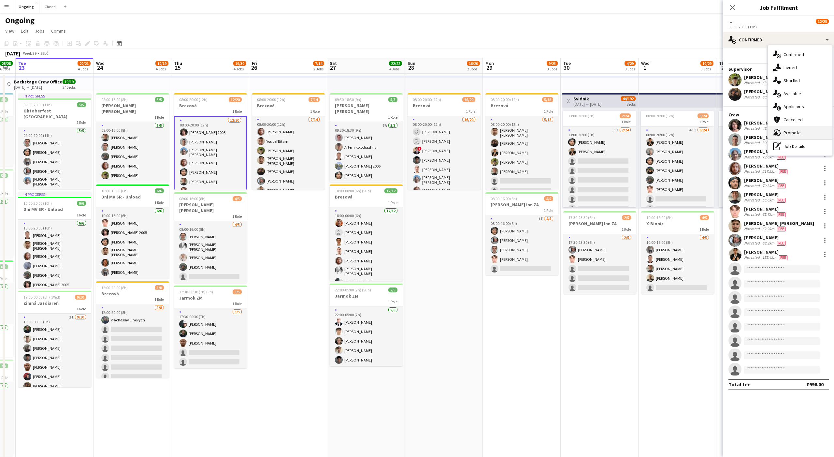
click at [792, 132] on span "Promote" at bounding box center [791, 133] width 17 height 6
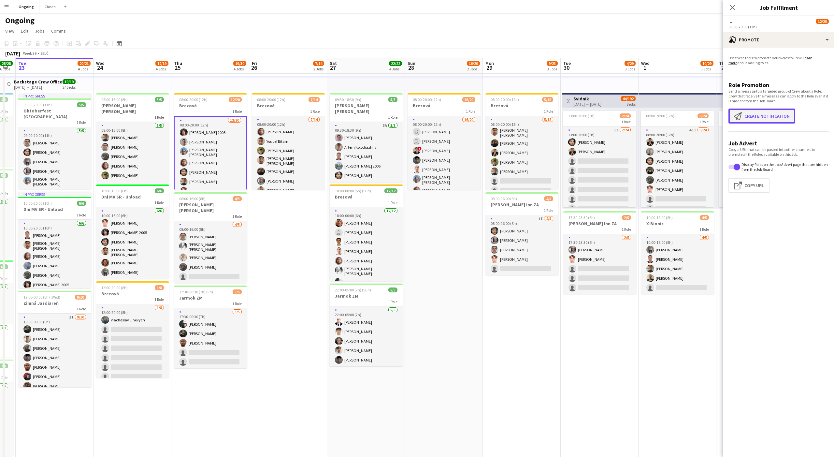
click at [764, 119] on button "Create notification Create notification" at bounding box center [761, 115] width 67 height 15
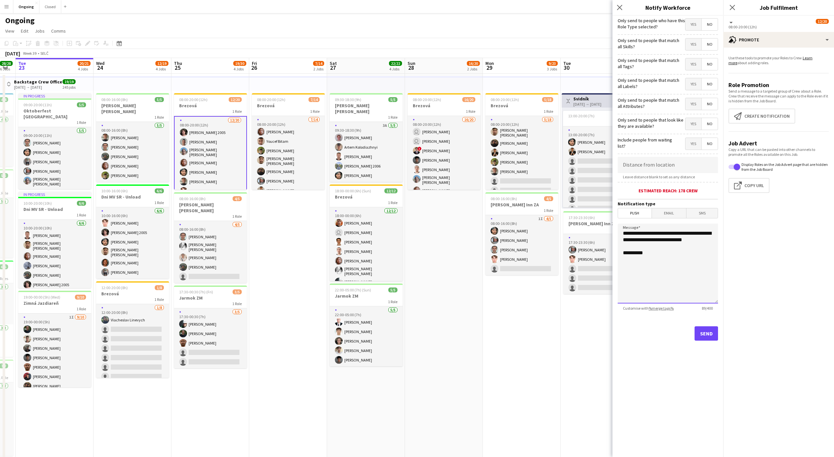
click at [638, 235] on textarea "**********" at bounding box center [668, 263] width 100 height 80
click at [655, 309] on link "%merge tags%" at bounding box center [661, 308] width 25 height 5
drag, startPoint x: 623, startPoint y: 233, endPoint x: 654, endPoint y: 244, distance: 33.3
click at [654, 246] on textarea "**********" at bounding box center [668, 263] width 100 height 80
paste textarea "**********"
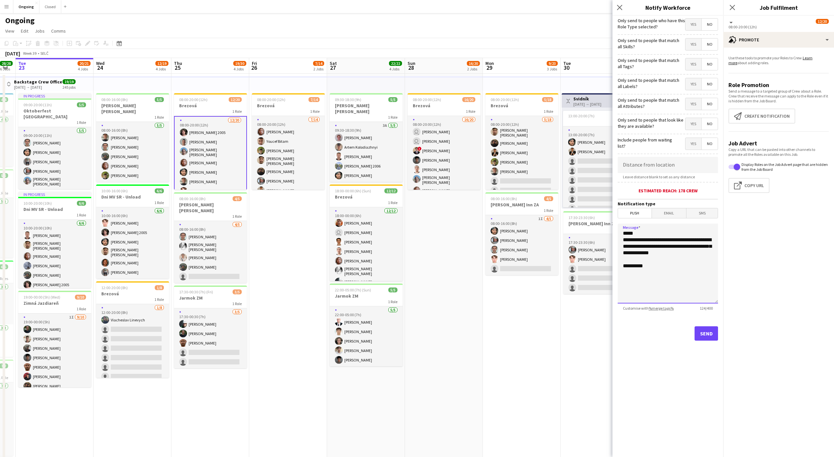
click at [667, 241] on textarea "**********" at bounding box center [668, 263] width 100 height 80
click at [689, 251] on textarea "**********" at bounding box center [668, 263] width 100 height 80
click at [676, 266] on textarea "**********" at bounding box center [668, 263] width 100 height 80
type textarea "**********"
click at [712, 333] on button "Send" at bounding box center [706, 333] width 23 height 14
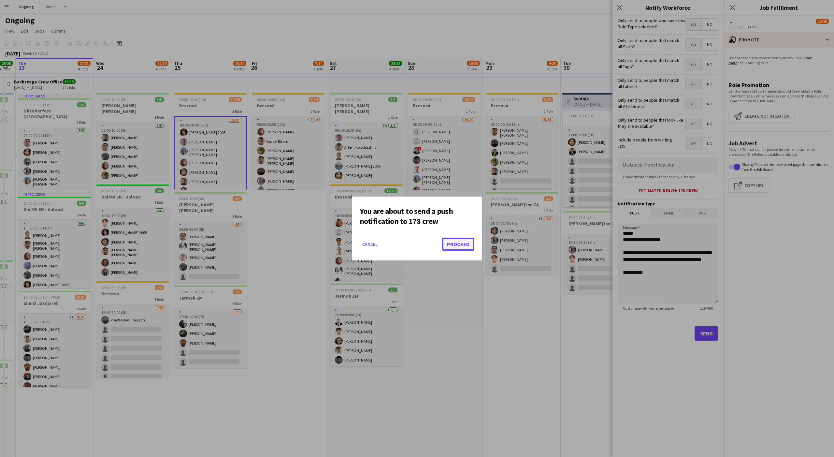
click at [446, 244] on button "Proceed" at bounding box center [458, 243] width 32 height 13
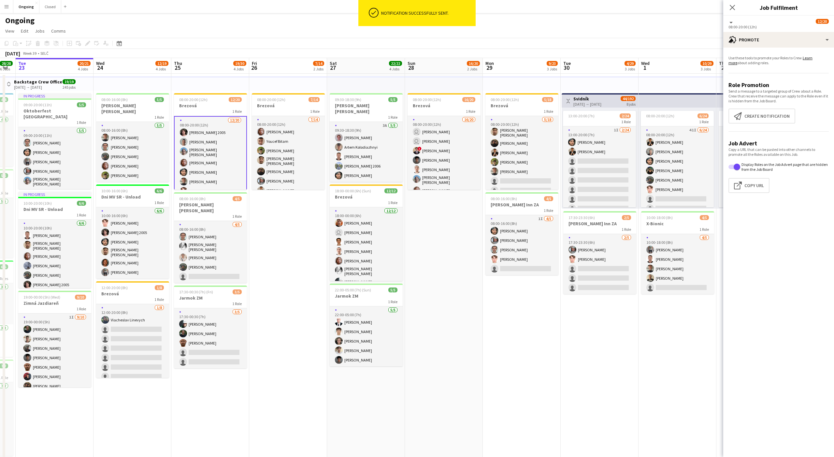
click at [298, 225] on app-date-cell "08:00-20:00 (12h) 7/14 Brezová 1 Role 7/14 08:00-20:00 (12h) Jakub Gancarčík Yo…" at bounding box center [288, 317] width 78 height 486
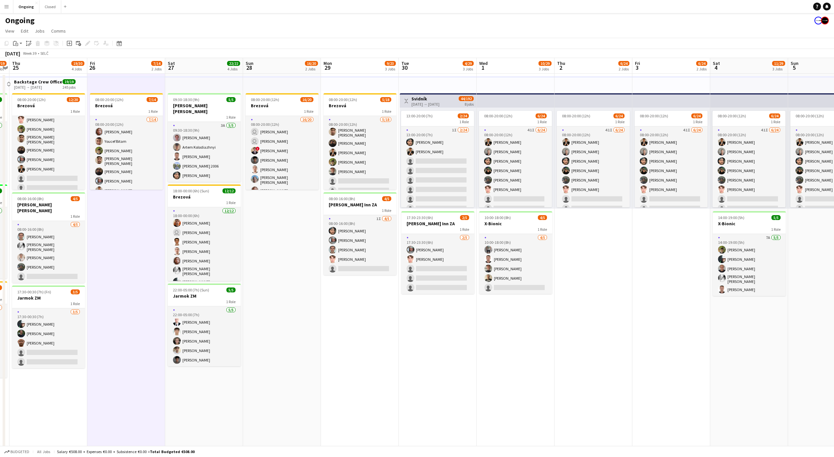
scroll to position [0, 204]
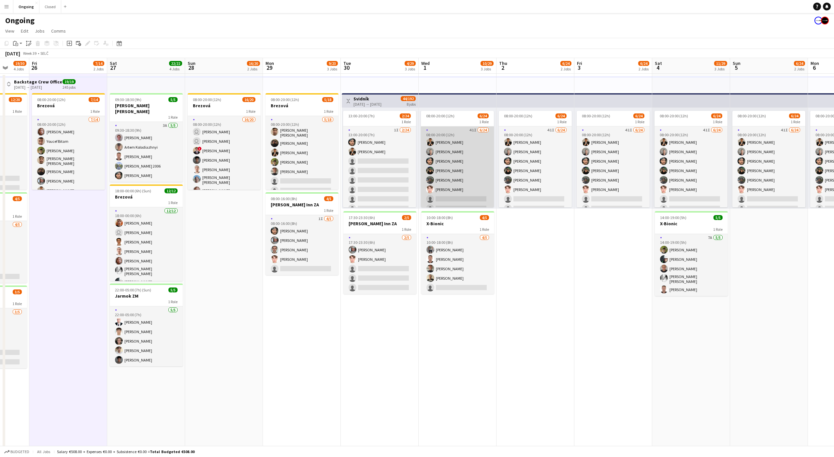
click at [460, 181] on app-card-role "41I 6/24 08:00-20:00 (12h) Tomáš Košík Michal Džatko Marco Daniš Tymofii Levche…" at bounding box center [457, 245] width 73 height 239
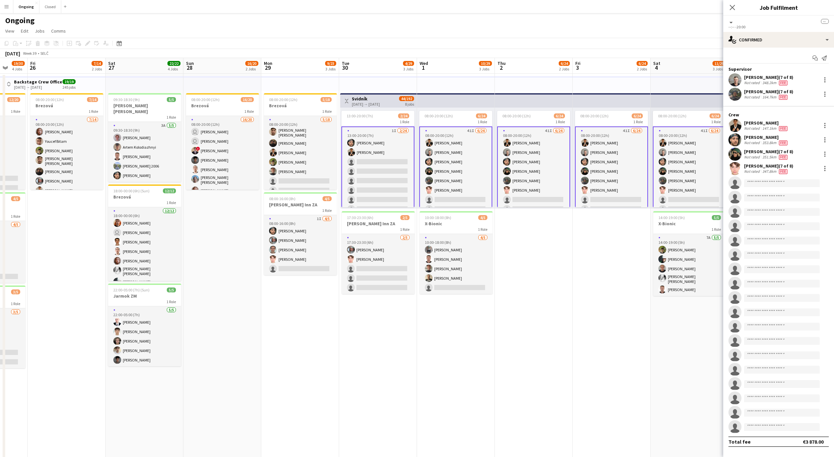
click at [454, 161] on app-card-role "41I 6/24 08:00-20:00 (12h) Tomáš Košík Michal Džatko Marco Daniš Tymofii Levche…" at bounding box center [455, 246] width 73 height 241
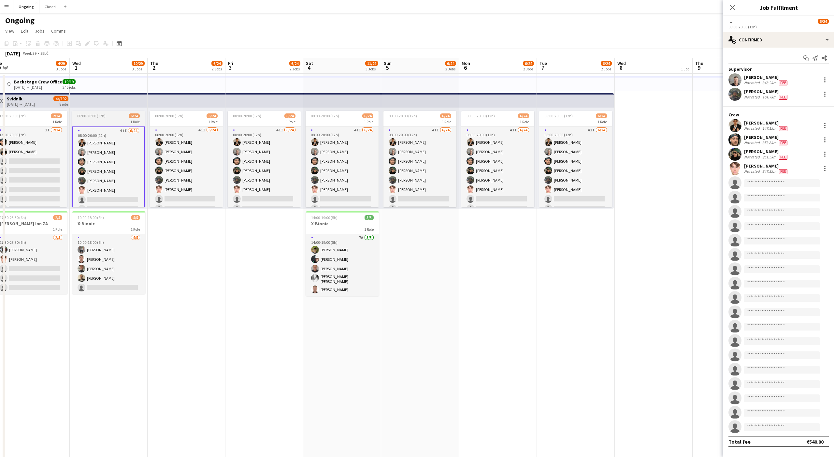
scroll to position [0, 279]
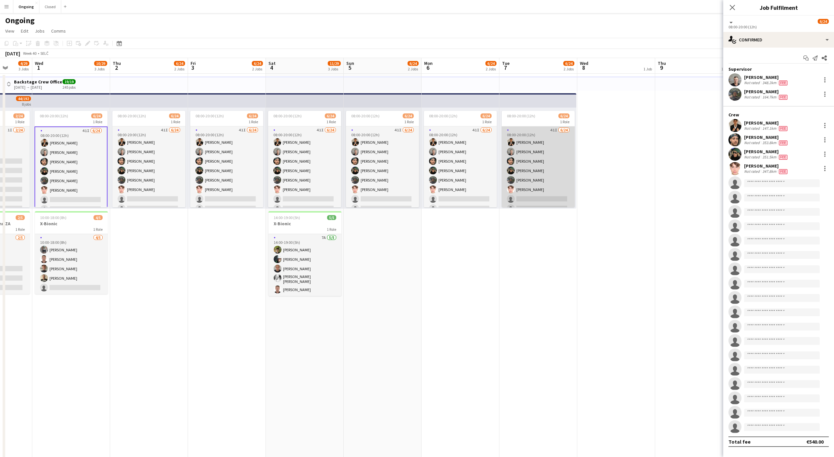
click at [532, 154] on app-card-role "41I 6/24 08:00-20:00 (12h) Tomáš Košík Michal Džatko Marco Daniš Tymofii Levche…" at bounding box center [538, 245] width 73 height 239
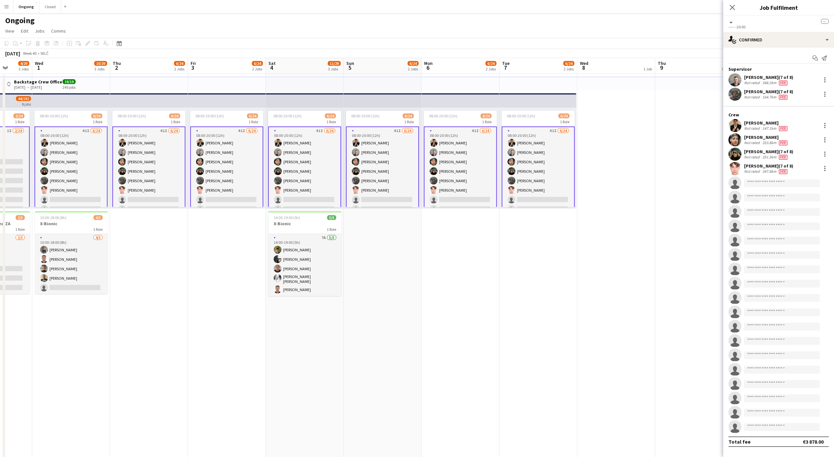
click at [532, 154] on app-card-role "41I 6/24 08:00-20:00 (12h) Tomáš Košík Michal Džatko Marco Daniš Tymofii Levche…" at bounding box center [538, 246] width 73 height 241
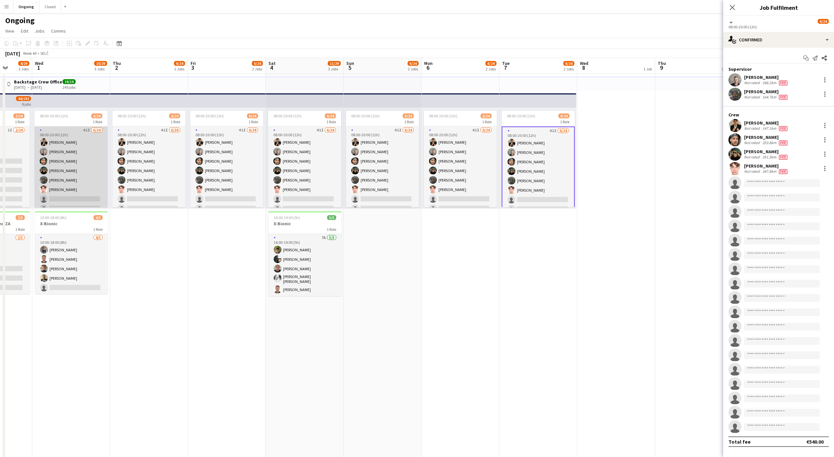
click at [96, 155] on app-card-role "41I 6/24 08:00-20:00 (12h) Tomáš Košík Michal Džatko Marco Daniš Tymofii Levche…" at bounding box center [71, 245] width 73 height 239
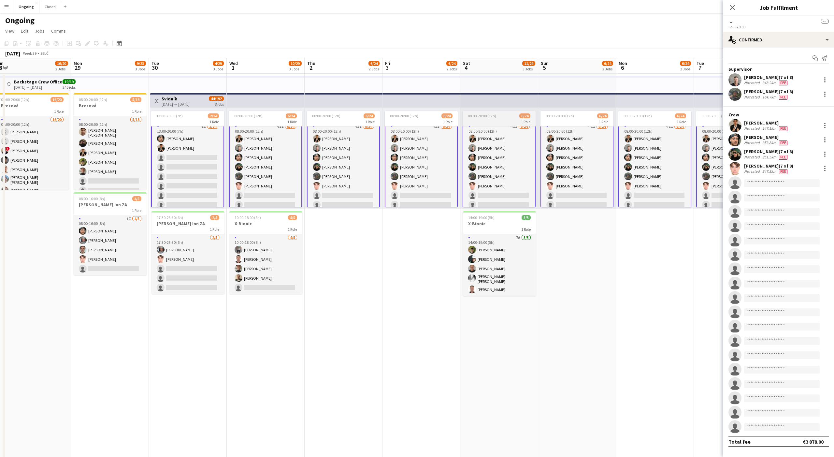
scroll to position [0, 152]
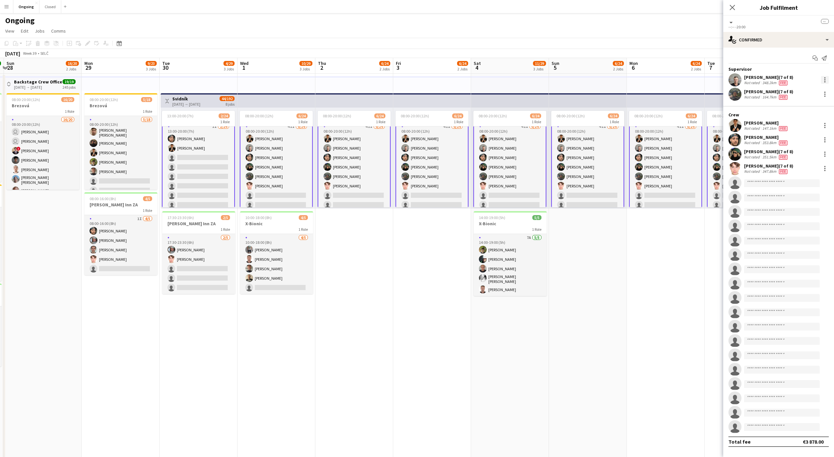
click at [824, 80] on div at bounding box center [824, 79] width 1 height 1
click at [763, 141] on span "Remove" at bounding box center [783, 139] width 81 height 6
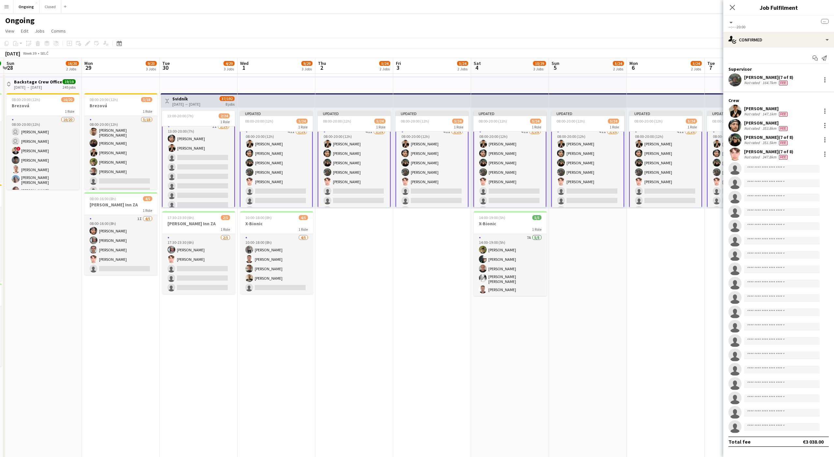
click at [675, 248] on app-date-cell "Updated 08:00-20:00 (12h) 5/24 1 Role 41I 5/24 08:00-20:00 (12h) Tomáš Košík Ma…" at bounding box center [666, 317] width 78 height 486
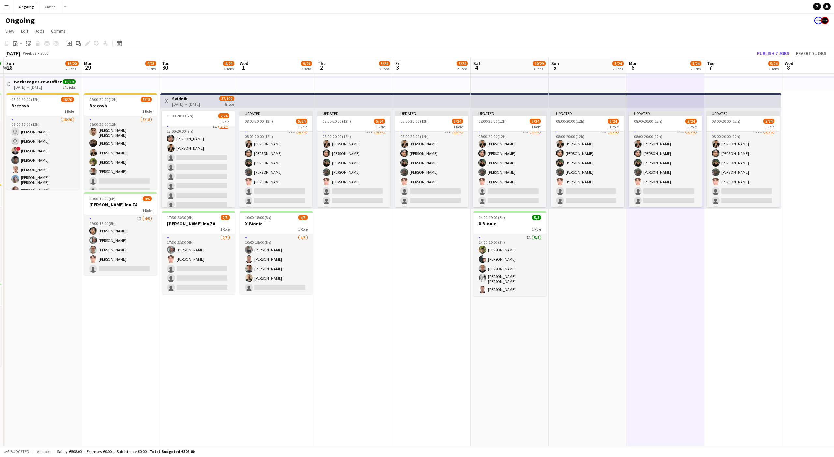
click at [799, 143] on app-date-cell at bounding box center [821, 317] width 78 height 486
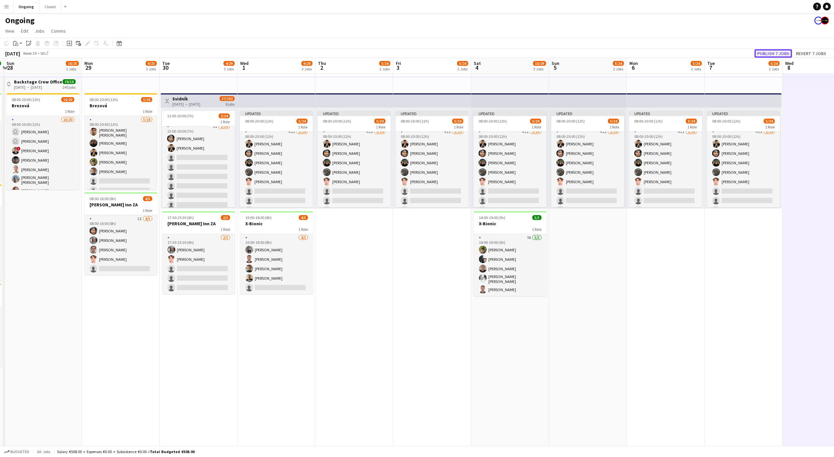
click at [780, 53] on button "Publish 7 jobs" at bounding box center [772, 53] width 37 height 8
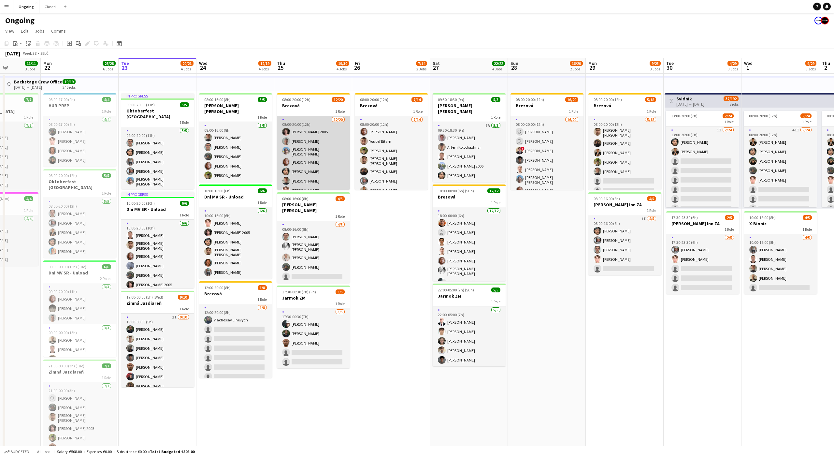
scroll to position [0, 0]
click at [384, 249] on app-date-cell "08:00-20:00 (12h) 7/14 Brezová 1 Role 7/14 08:00-20:00 (12h) Jakub Gancarčík Yo…" at bounding box center [391, 317] width 78 height 486
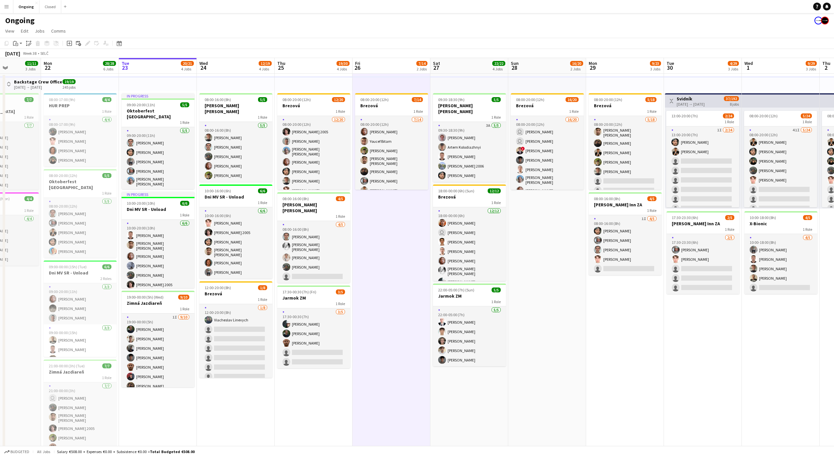
click at [393, 239] on app-date-cell "08:00-20:00 (12h) 7/14 Brezová 1 Role 7/14 08:00-20:00 (12h) Jakub Gancarčík Yo…" at bounding box center [391, 317] width 78 height 486
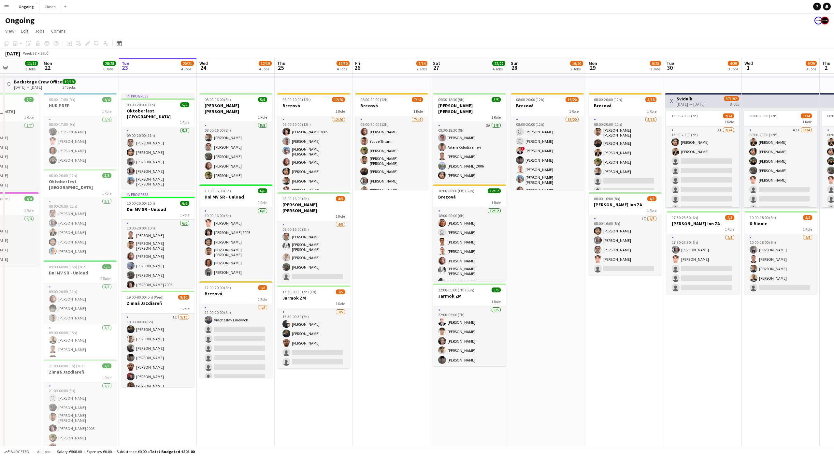
click at [393, 239] on app-date-cell "08:00-20:00 (12h) 7/14 Brezová 1 Role 7/14 08:00-20:00 (12h) Jakub Gancarčík Yo…" at bounding box center [391, 317] width 78 height 486
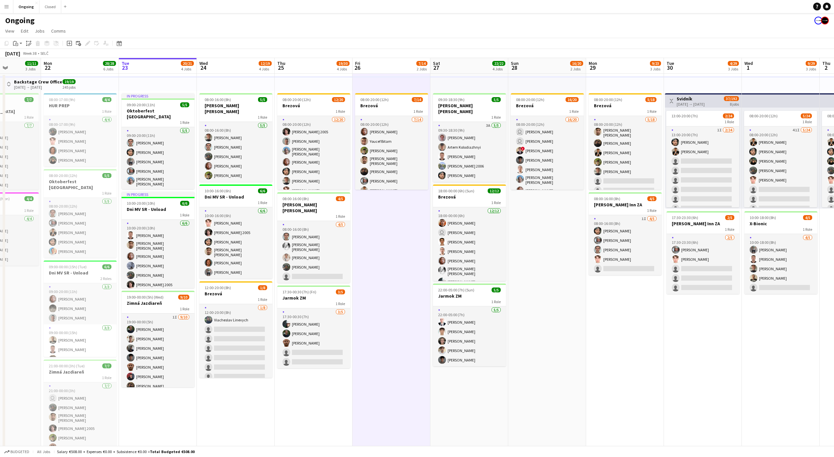
click at [393, 239] on app-date-cell "08:00-20:00 (12h) 7/14 Brezová 1 Role 7/14 08:00-20:00 (12h) Jakub Gancarčík Yo…" at bounding box center [391, 317] width 78 height 486
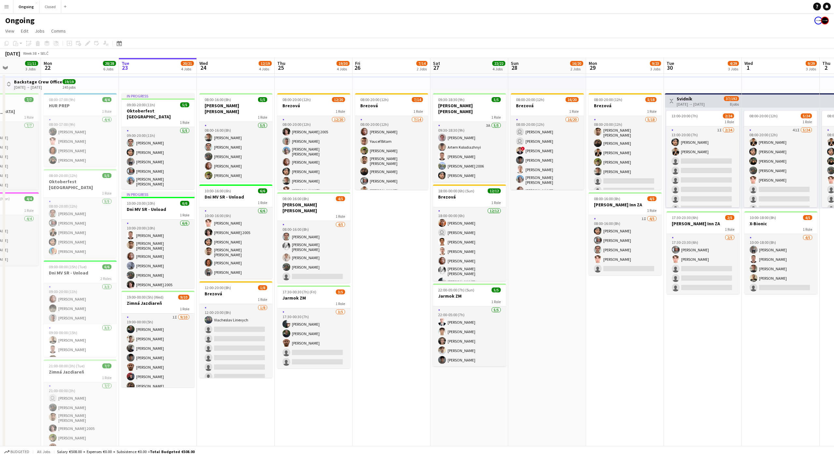
click at [393, 239] on app-date-cell "08:00-20:00 (12h) 7/14 Brezová 1 Role 7/14 08:00-20:00 (12h) Jakub Gancarčík Yo…" at bounding box center [391, 317] width 78 height 486
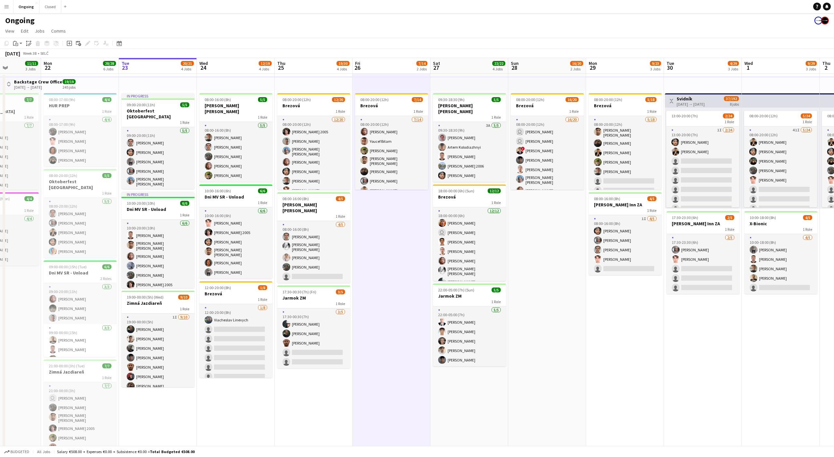
click at [393, 239] on app-date-cell "08:00-20:00 (12h) 7/14 Brezová 1 Role 7/14 08:00-20:00 (12h) Jakub Gancarčík Yo…" at bounding box center [391, 317] width 78 height 486
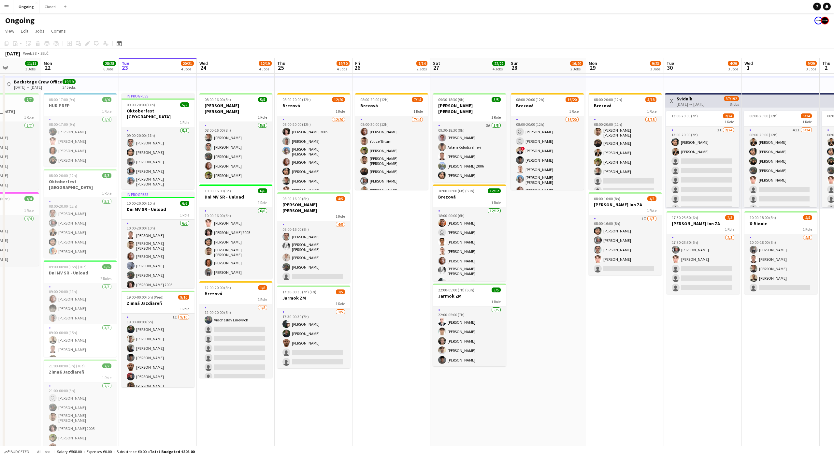
click at [393, 239] on app-date-cell "08:00-20:00 (12h) 7/14 Brezová 1 Role 7/14 08:00-20:00 (12h) Jakub Gancarčík Yo…" at bounding box center [391, 317] width 78 height 486
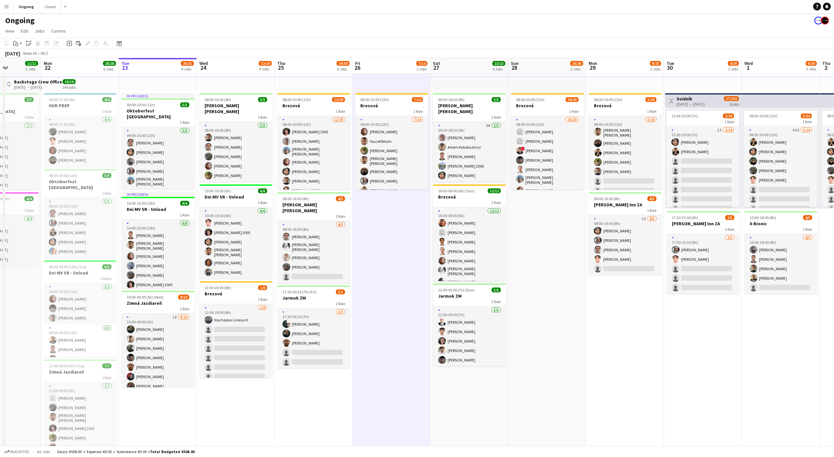
click at [393, 239] on app-date-cell "08:00-20:00 (12h) 7/14 Brezová 1 Role 7/14 08:00-20:00 (12h) Jakub Gancarčík Yo…" at bounding box center [391, 317] width 78 height 486
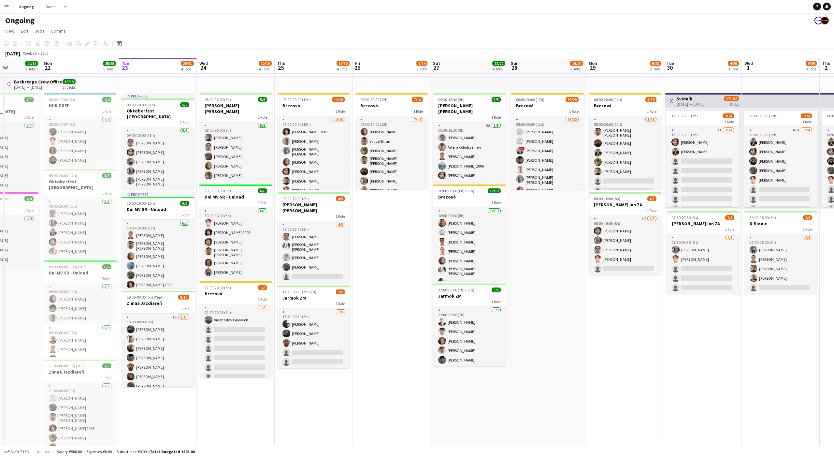
scroll to position [0, 192]
click at [389, 237] on app-date-cell "08:00-20:00 (12h) 7/14 Brezová 1 Role 7/14 08:00-20:00 (12h) Jakub Gancarčík Yo…" at bounding box center [392, 317] width 78 height 486
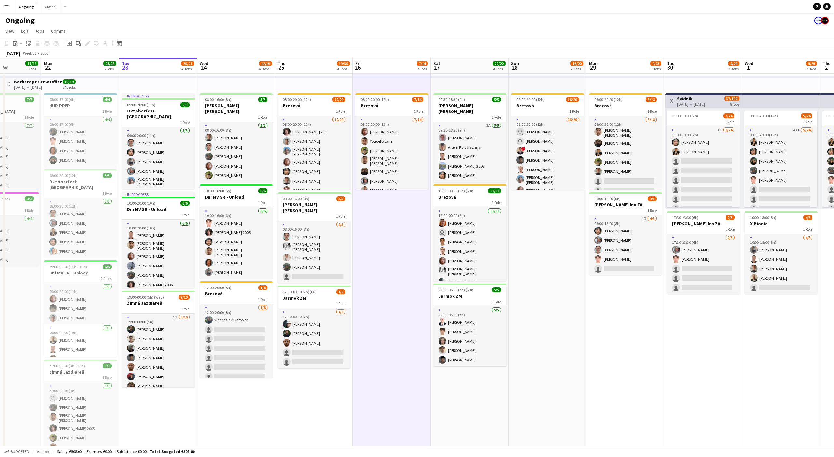
click at [390, 234] on app-date-cell "08:00-20:00 (12h) 7/14 Brezová 1 Role 7/14 08:00-20:00 (12h) Jakub Gancarčík Yo…" at bounding box center [392, 317] width 78 height 486
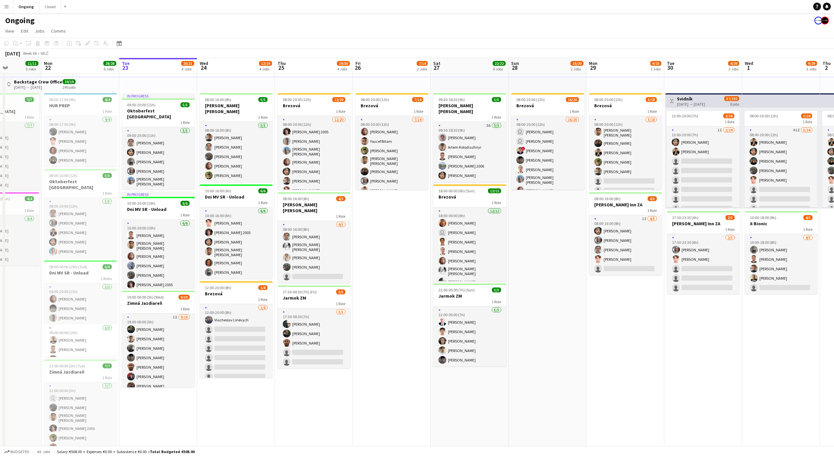
scroll to position [0, 192]
click at [393, 234] on app-date-cell "08:00-20:00 (12h) 7/14 Brezová 1 Role 7/14 08:00-20:00 (12h) Jakub Gancarčík Yo…" at bounding box center [392, 317] width 78 height 486
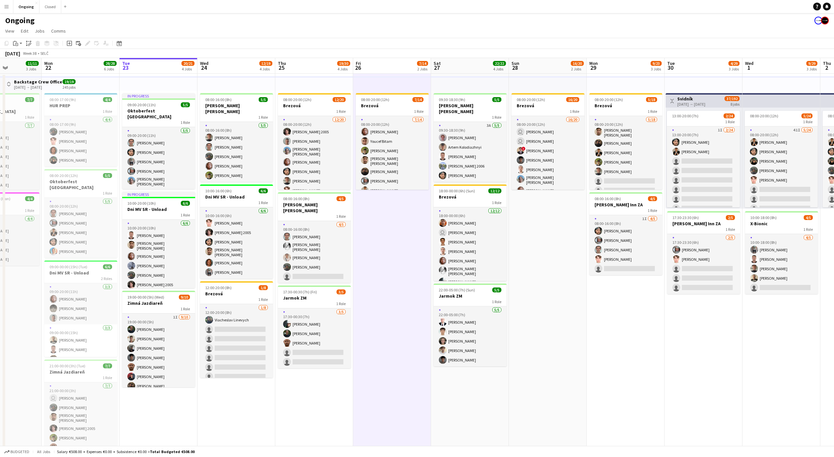
click at [395, 235] on app-date-cell "08:00-20:00 (12h) 7/14 Brezová 1 Role 7/14 08:00-20:00 (12h) Jakub Gancarčík Yo…" at bounding box center [392, 317] width 78 height 486
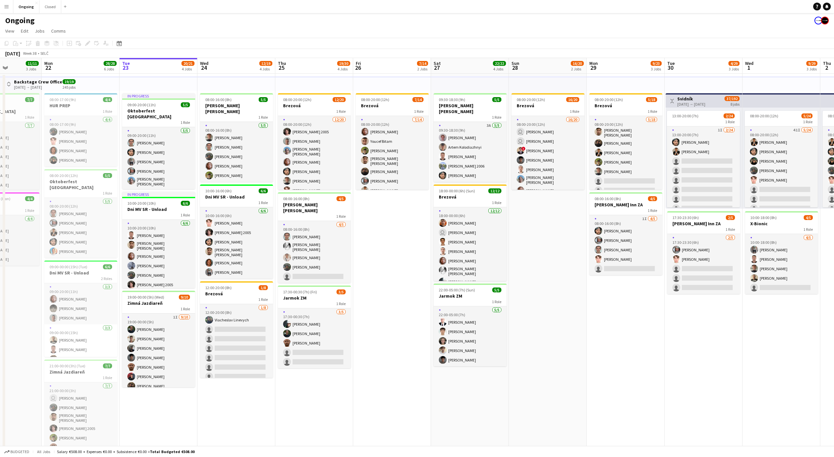
click at [395, 235] on app-date-cell "08:00-20:00 (12h) 7/14 Brezová 1 Role 7/14 08:00-20:00 (12h) Jakub Gancarčík Yo…" at bounding box center [392, 317] width 78 height 486
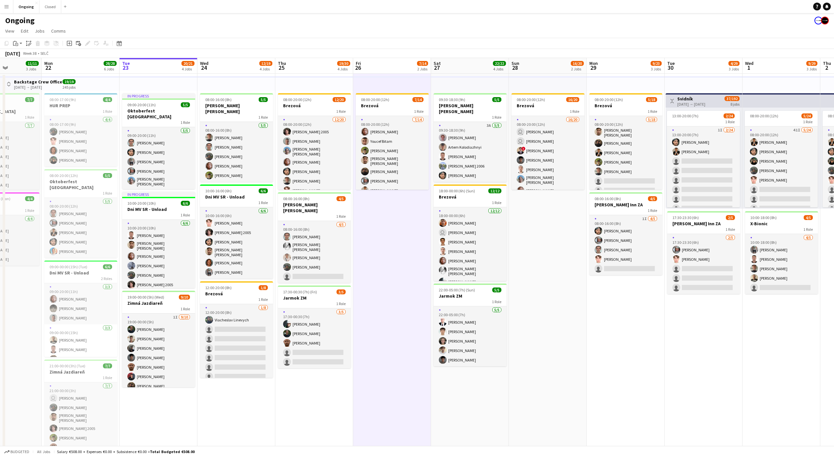
click at [395, 235] on app-date-cell "08:00-20:00 (12h) 7/14 Brezová 1 Role 7/14 08:00-20:00 (12h) Jakub Gancarčík Yo…" at bounding box center [392, 317] width 78 height 486
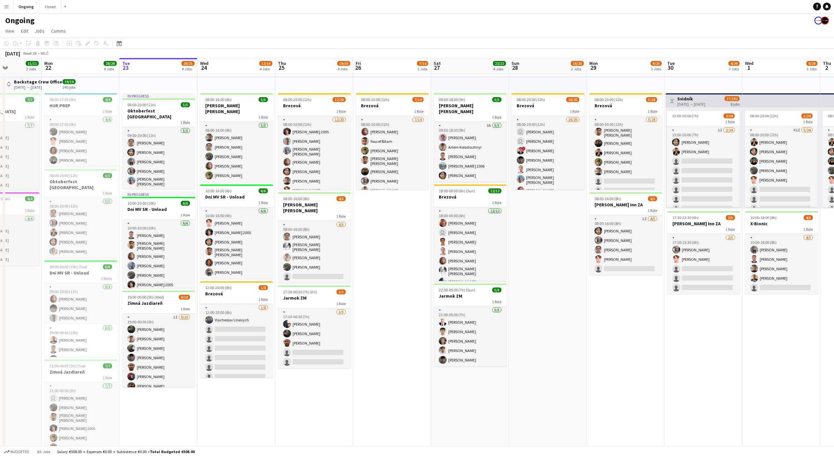
click at [395, 235] on app-date-cell "08:00-20:00 (12h) 7/14 Brezová 1 Role 7/14 08:00-20:00 (12h) Jakub Gancarčík Yo…" at bounding box center [392, 317] width 78 height 486
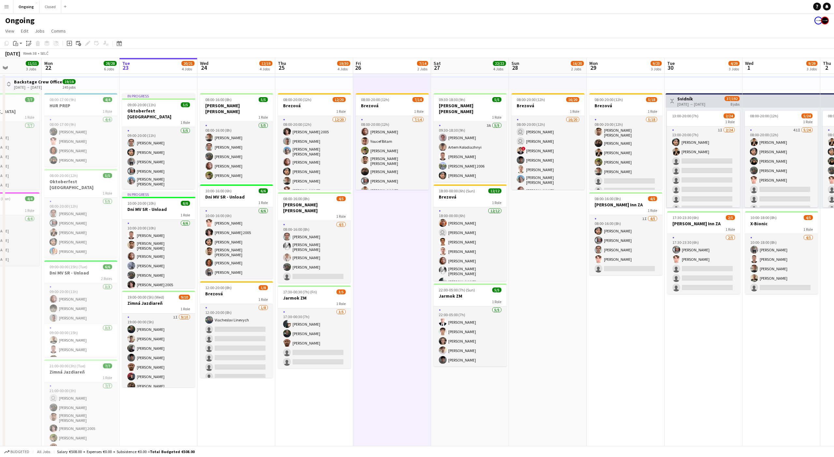
click at [394, 235] on app-date-cell "08:00-20:00 (12h) 7/14 Brezová 1 Role 7/14 08:00-20:00 (12h) Jakub Gancarčík Yo…" at bounding box center [392, 317] width 78 height 486
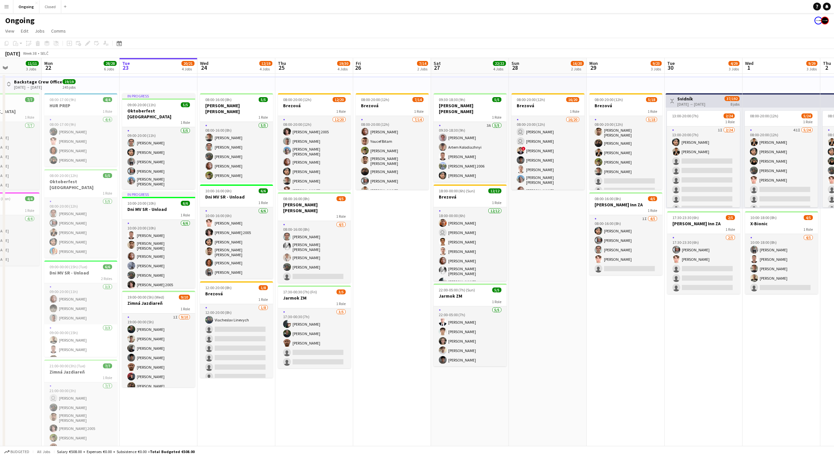
click at [397, 235] on app-date-cell "08:00-20:00 (12h) 7/14 Brezová 1 Role 7/14 08:00-20:00 (12h) Jakub Gancarčík Yo…" at bounding box center [392, 317] width 78 height 486
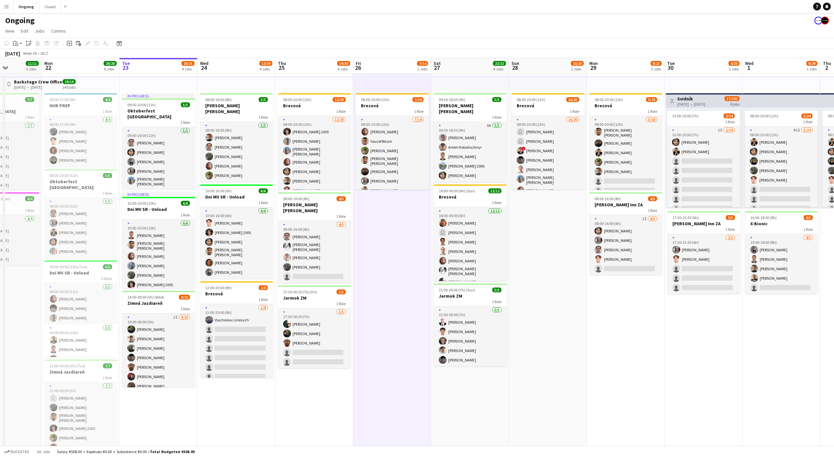
click at [394, 234] on app-date-cell "08:00-20:00 (12h) 7/14 Brezová 1 Role 7/14 08:00-20:00 (12h) Jakub Gancarčík Yo…" at bounding box center [392, 317] width 78 height 486
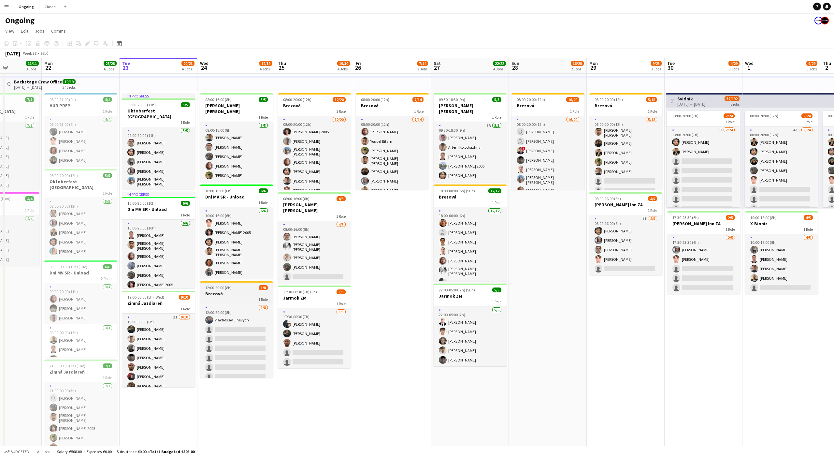
click at [249, 296] on div "1 Role" at bounding box center [236, 298] width 73 height 5
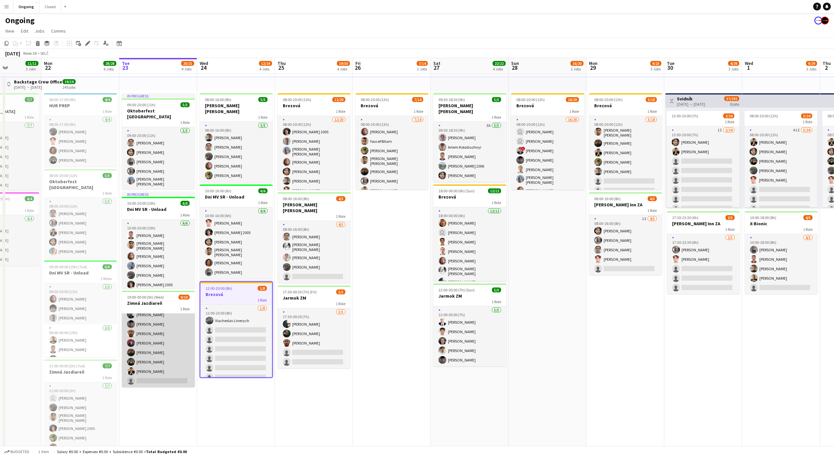
scroll to position [0, 0]
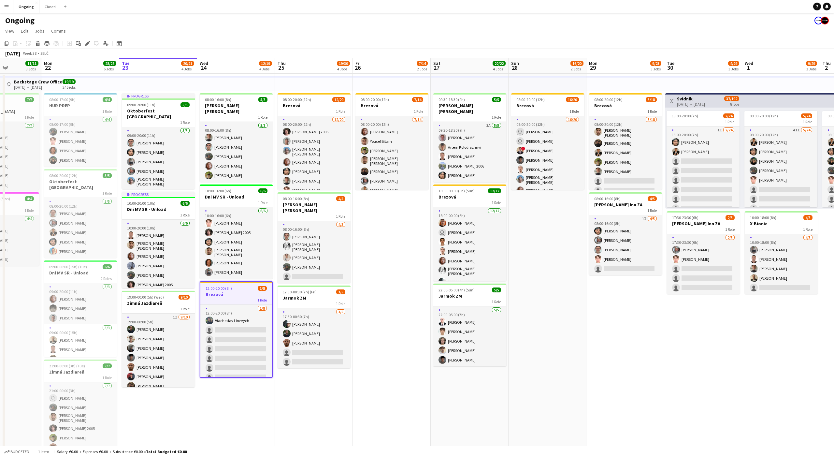
click at [551, 232] on app-date-cell "08:00-20:00 (12h) 16/20 Brezová 1 Role 16/20 08:00-20:00 (12h) user Dávid Kuche…" at bounding box center [548, 317] width 78 height 486
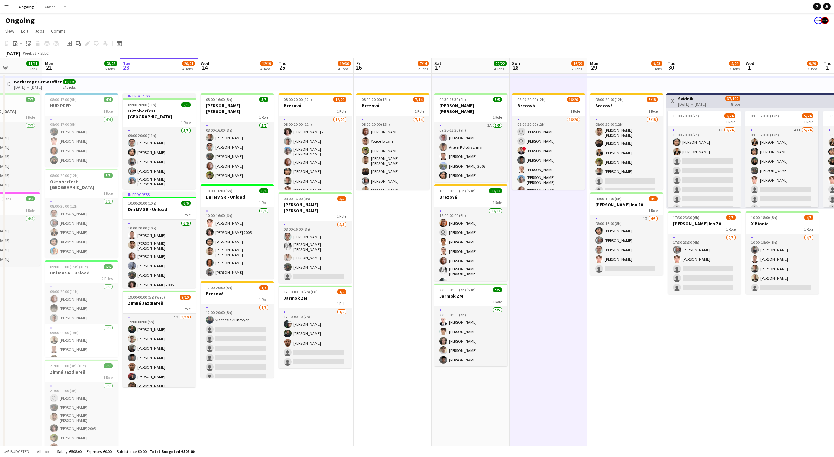
click at [550, 231] on app-date-cell "08:00-20:00 (12h) 16/20 Brezová 1 Role 16/20 08:00-20:00 (12h) user Dávid Kuche…" at bounding box center [548, 317] width 78 height 486
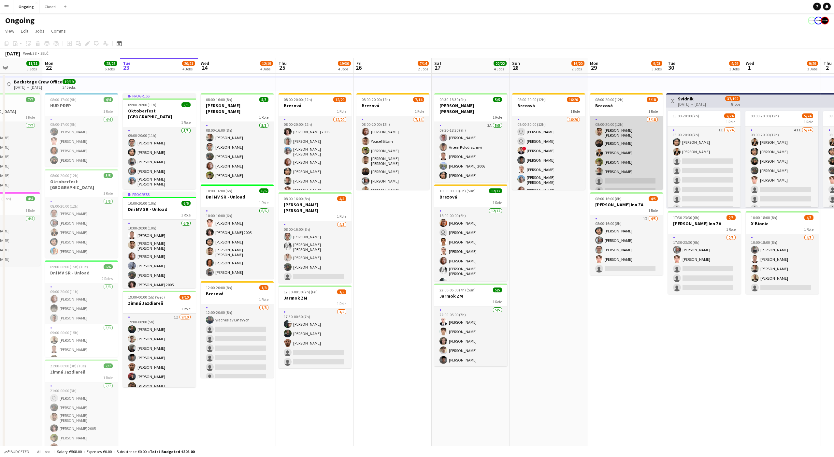
scroll to position [0, 184]
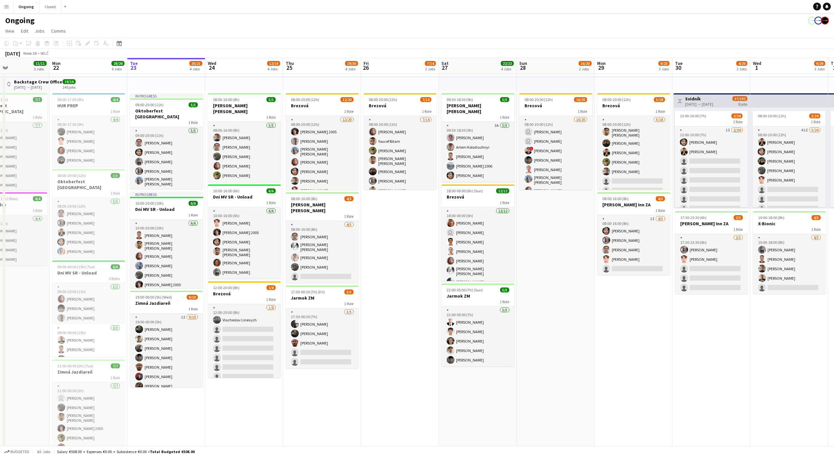
click at [631, 64] on app-board-header-date "Mon 29 9/23 3 Jobs" at bounding box center [634, 66] width 78 height 16
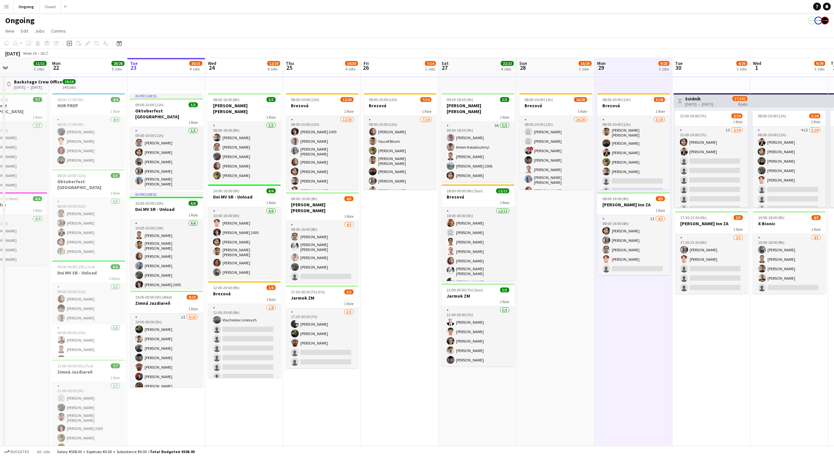
click at [632, 65] on app-board-header-date "Mon 29 9/23 3 Jobs" at bounding box center [634, 66] width 78 height 16
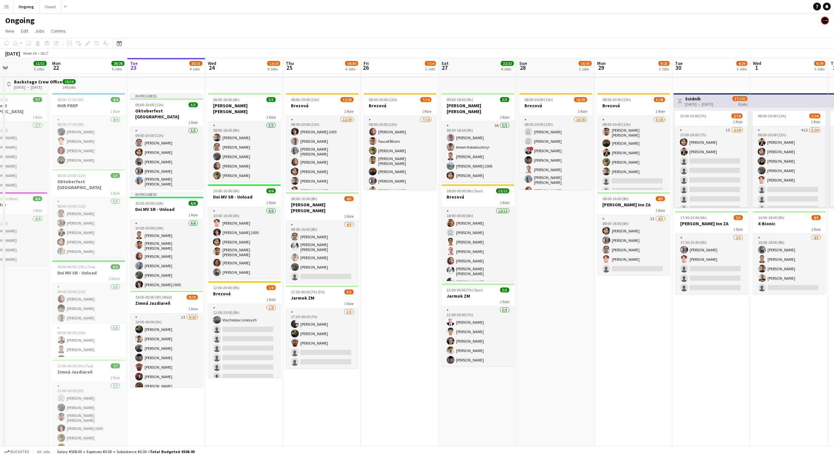
click at [633, 67] on app-board-header-date "Mon 29 9/23 3 Jobs" at bounding box center [634, 66] width 78 height 16
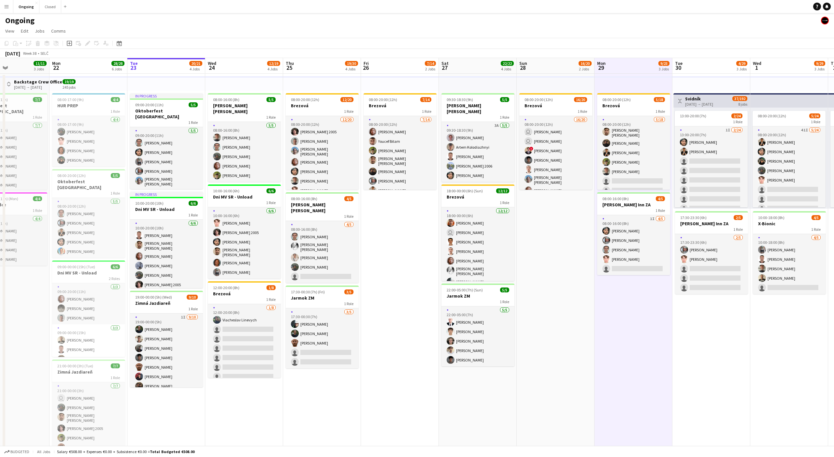
click at [633, 67] on app-board-header-date "Mon 29 9/23 3 Jobs" at bounding box center [634, 66] width 78 height 16
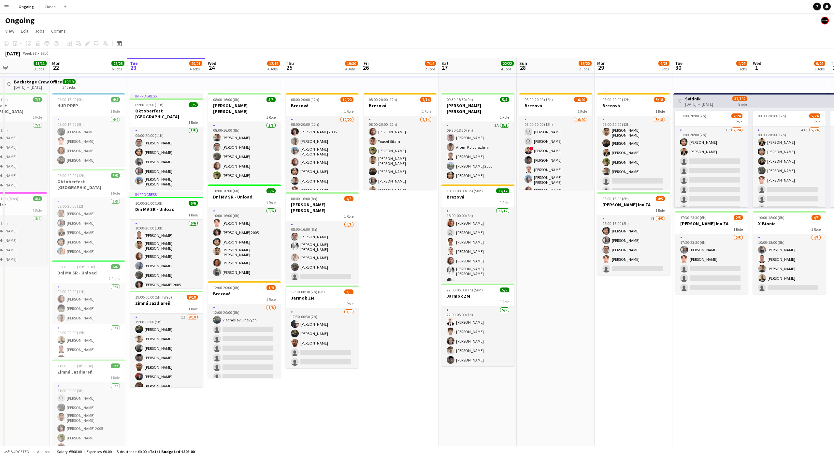
click at [634, 68] on app-board-header-date "Mon 29 9/23 3 Jobs" at bounding box center [634, 66] width 78 height 16
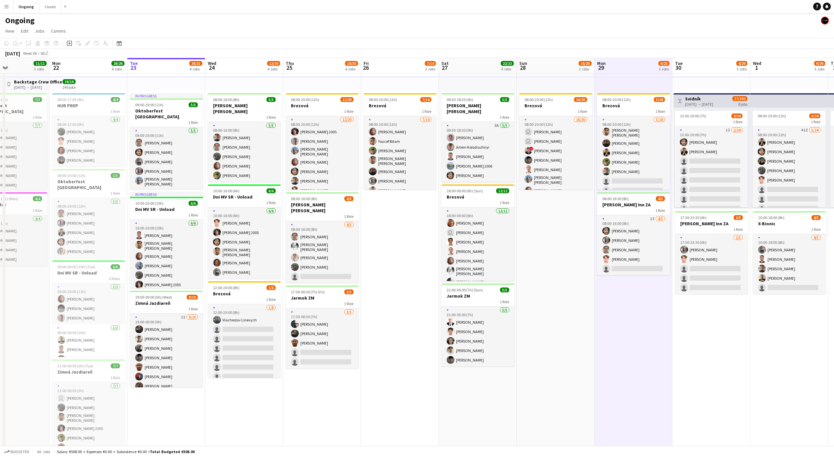
click at [634, 68] on app-board-header-date "Mon 29 9/23 3 Jobs" at bounding box center [634, 66] width 78 height 16
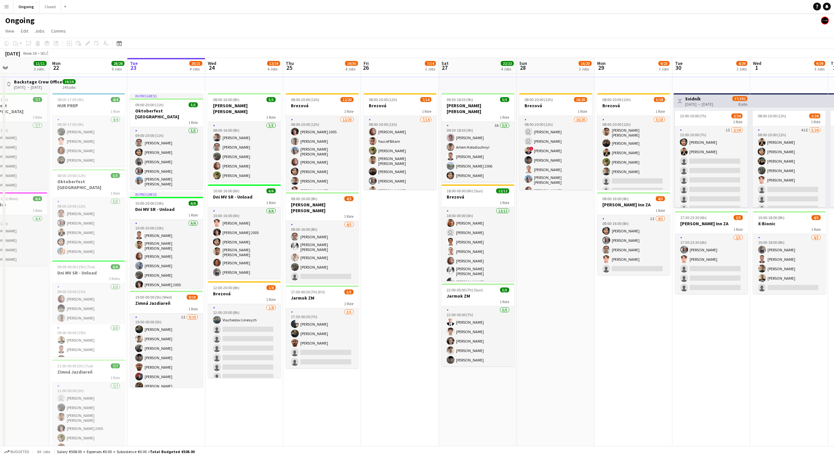
click at [407, 234] on app-date-cell "08:00-20:00 (12h) 7/14 Brezová 1 Role 7/14 08:00-20:00 (12h) Jakub Gancarčík Yo…" at bounding box center [400, 317] width 78 height 486
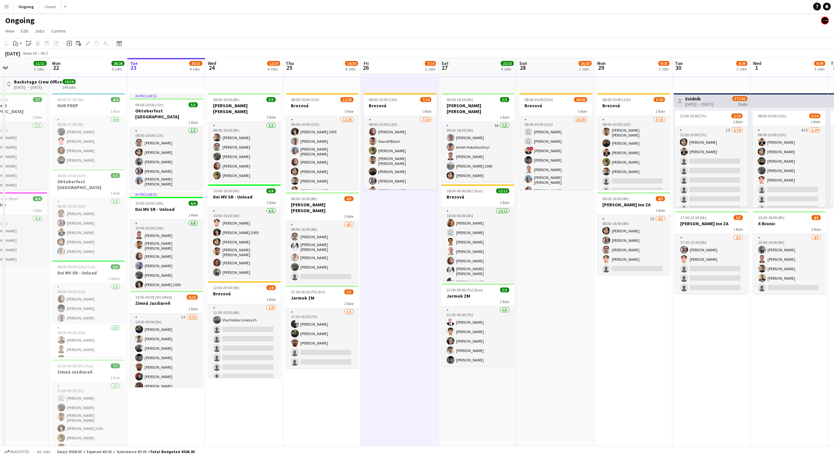
click at [401, 237] on app-date-cell "08:00-20:00 (12h) 7/14 Brezová 1 Role 7/14 08:00-20:00 (12h) Jakub Gancarčík Yo…" at bounding box center [400, 317] width 78 height 486
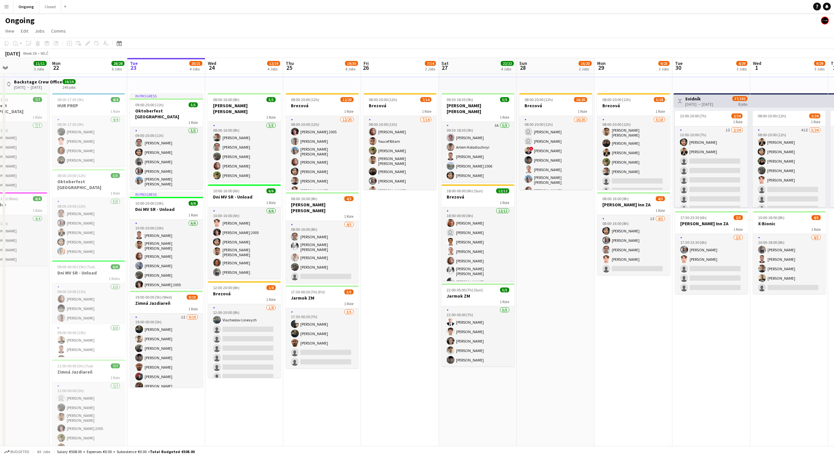
click at [401, 237] on app-date-cell "08:00-20:00 (12h) 7/14 Brezová 1 Role 7/14 08:00-20:00 (12h) Jakub Gancarčík Yo…" at bounding box center [400, 317] width 78 height 486
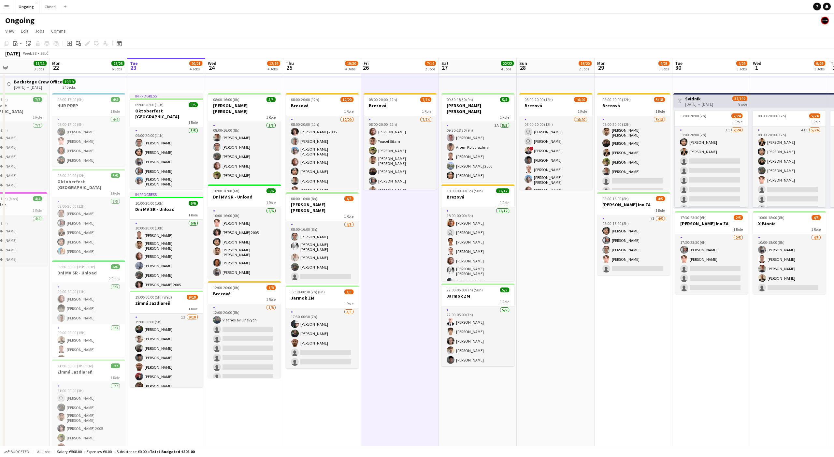
click at [401, 237] on app-date-cell "08:00-20:00 (12h) 7/14 Brezová 1 Role 7/14 08:00-20:00 (12h) Jakub Gancarčík Yo…" at bounding box center [400, 317] width 78 height 486
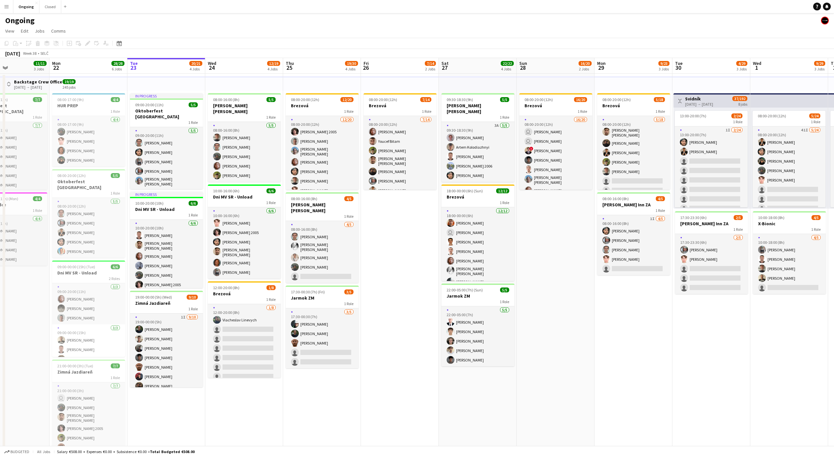
click at [401, 237] on app-date-cell "08:00-20:00 (12h) 7/14 Brezová 1 Role 7/14 08:00-20:00 (12h) Jakub Gancarčík Yo…" at bounding box center [400, 317] width 78 height 486
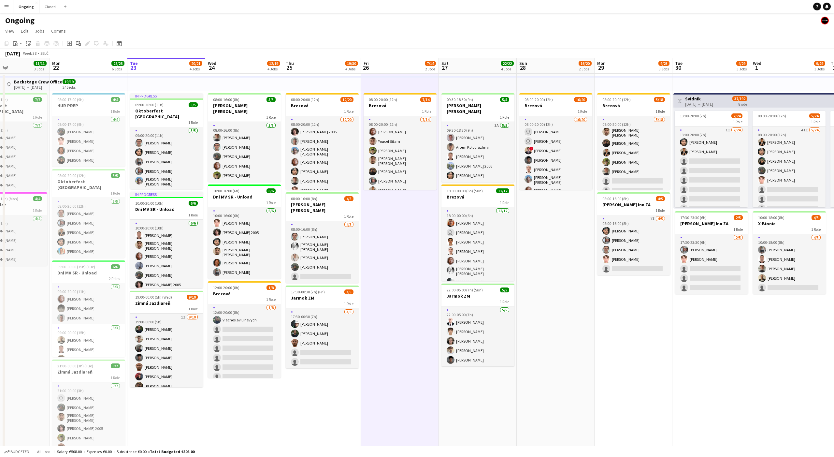
click at [400, 233] on app-date-cell "08:00-20:00 (12h) 7/14 Brezová 1 Role 7/14 08:00-20:00 (12h) Jakub Gancarčík Yo…" at bounding box center [400, 317] width 78 height 486
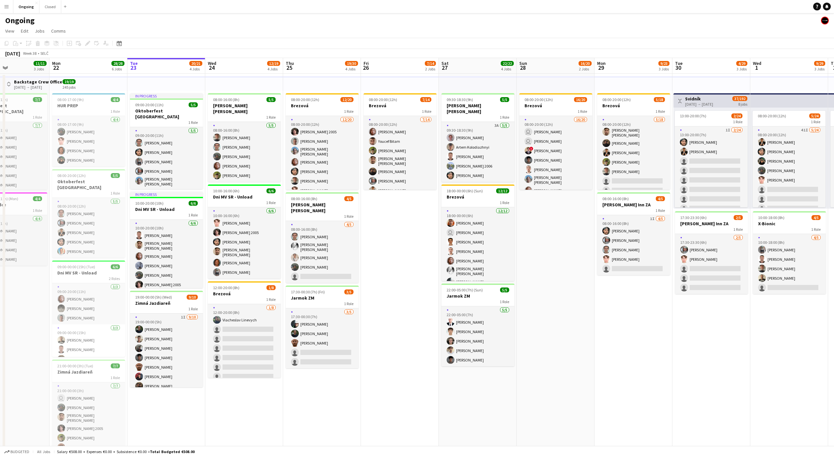
click at [400, 233] on app-date-cell "08:00-20:00 (12h) 7/14 Brezová 1 Role 7/14 08:00-20:00 (12h) Jakub Gancarčík Yo…" at bounding box center [400, 317] width 78 height 486
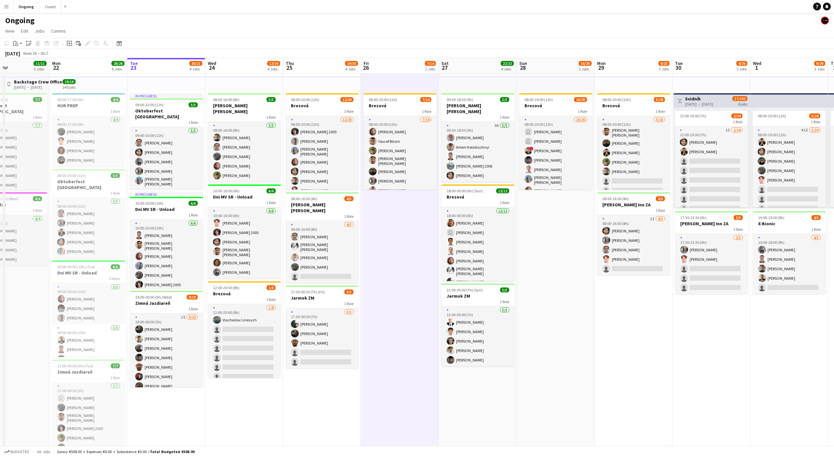
click at [400, 233] on app-date-cell "08:00-20:00 (12h) 7/14 Brezová 1 Role 7/14 08:00-20:00 (12h) Jakub Gancarčík Yo…" at bounding box center [400, 317] width 78 height 486
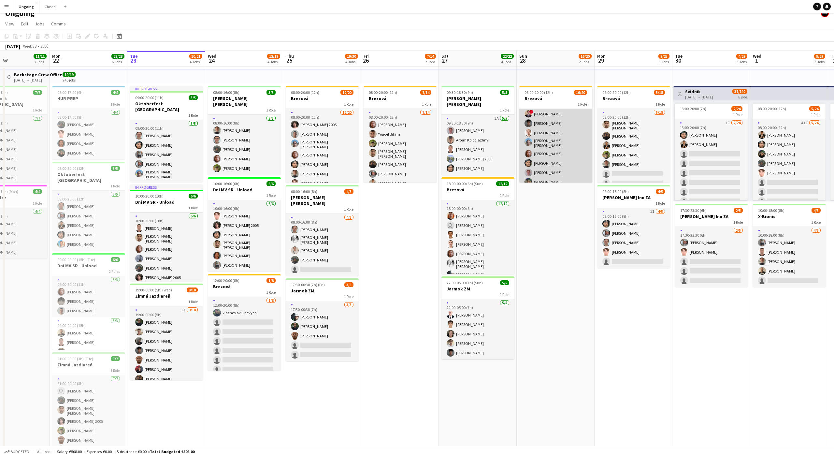
scroll to position [0, 0]
click at [574, 250] on app-date-cell "08:00-20:00 (12h) 16/20 Brezová 1 Role 16/20 08:00-20:00 (12h) user Dávid Kuche…" at bounding box center [556, 309] width 78 height 486
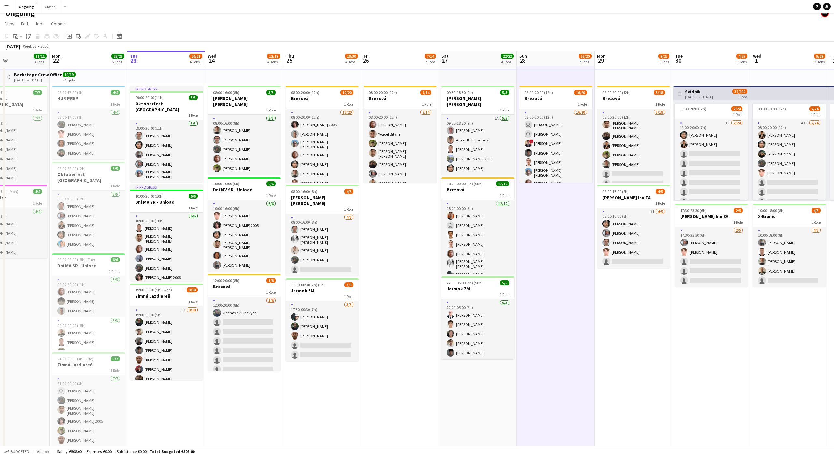
click at [557, 228] on app-date-cell "08:00-20:00 (12h) 16/20 Brezová 1 Role 16/20 08:00-20:00 (12h) user Dávid Kuche…" at bounding box center [556, 309] width 78 height 486
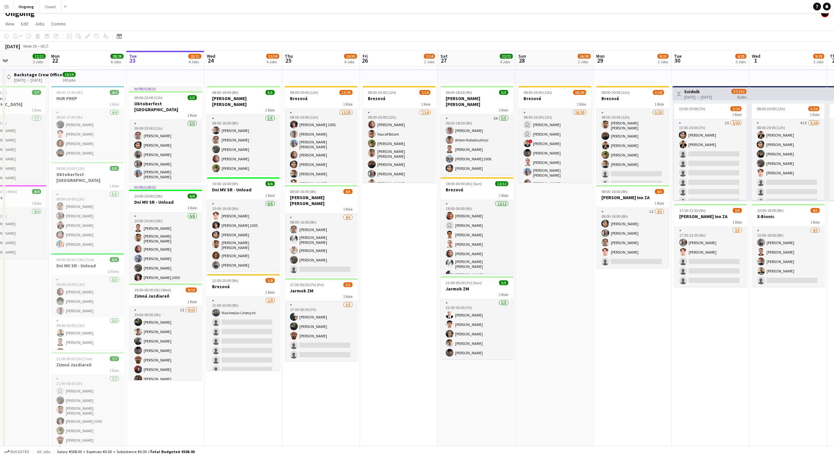
scroll to position [0, 185]
click at [558, 228] on app-date-cell "08:00-20:00 (12h) 16/20 Brezová 1 Role 16/20 08:00-20:00 (12h) user Dávid Kuche…" at bounding box center [555, 309] width 78 height 486
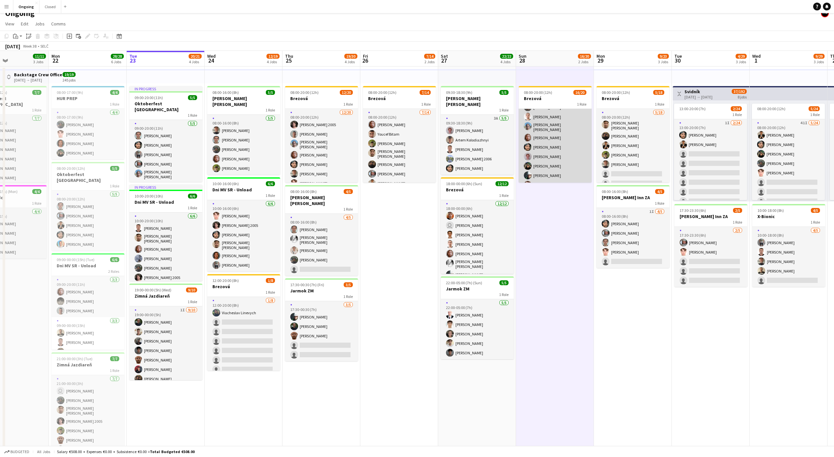
click at [548, 128] on app-card-role "16/20 08:00-20:00 (12h) user Dávid Kuchel user Kyrylo Shakov ! Dominik Kiko Mat…" at bounding box center [555, 165] width 73 height 204
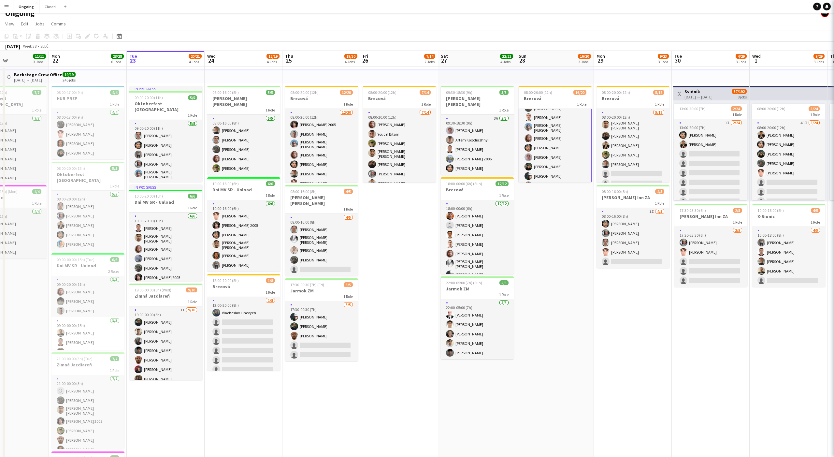
scroll to position [46, 0]
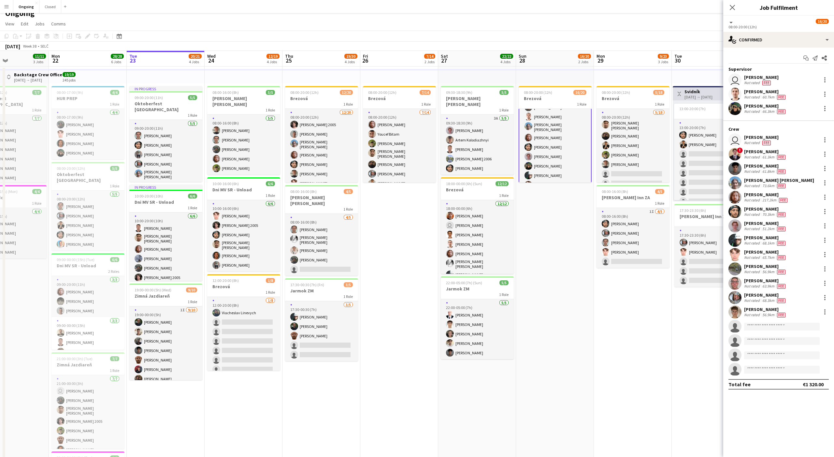
click at [825, 89] on div "Gracjan Różański Not rated 60.7km Fee" at bounding box center [778, 94] width 111 height 13
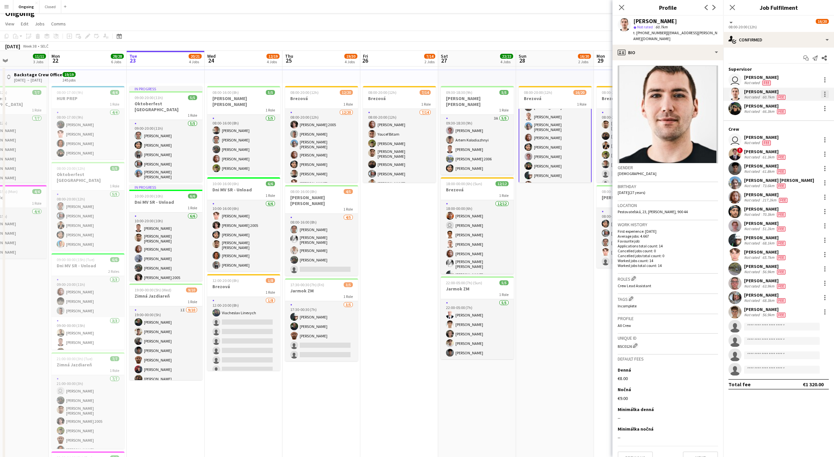
click at [825, 94] on div at bounding box center [825, 94] width 8 height 8
click at [751, 172] on button "Remove" at bounding box center [783, 169] width 91 height 16
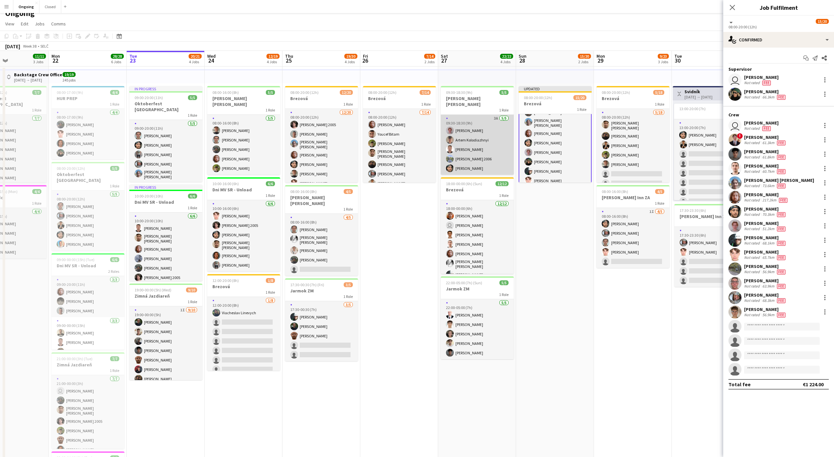
click at [490, 135] on app-card-role "3A 5/5 09:30-18:30 (9h) Ondrej Musil Artem Kolodiazhnyi Serhii Smetaniuk Matej …" at bounding box center [477, 145] width 73 height 60
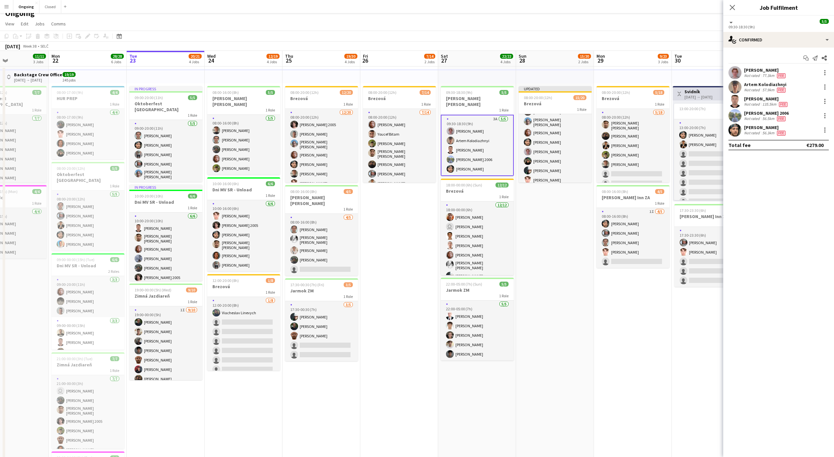
scroll to position [46, 0]
click at [476, 226] on app-card-role "12/12 18:00-00:00 (6h) Lukáš Koleják user Sergej Krempaský Martin Balúch Gracja…" at bounding box center [477, 266] width 73 height 130
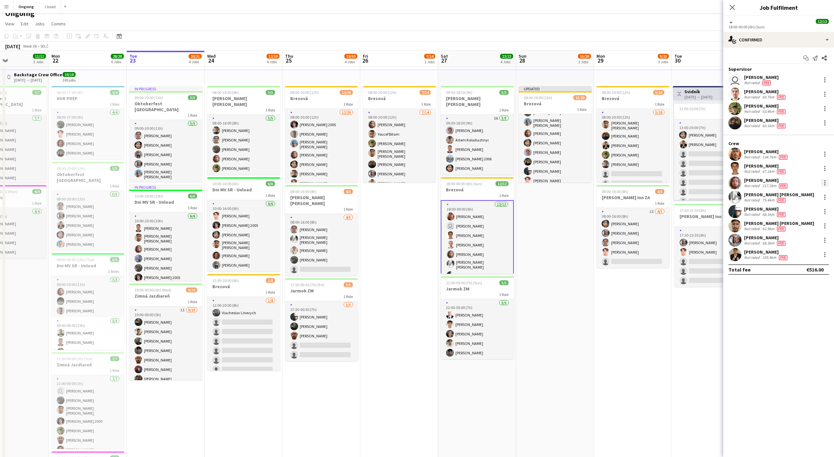
click at [826, 183] on div at bounding box center [825, 183] width 8 height 8
click at [808, 258] on span "Remove" at bounding box center [803, 257] width 40 height 6
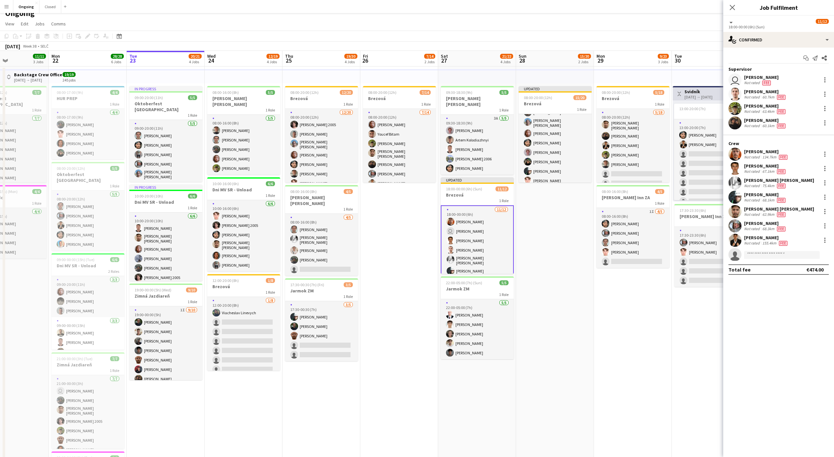
scroll to position [0, 184]
click at [560, 233] on app-date-cell "Updated 08:00-20:00 (12h) 15/20 Brezová 1 Role 15/20 08:00-20:00 (12h) user Dáv…" at bounding box center [555, 309] width 78 height 486
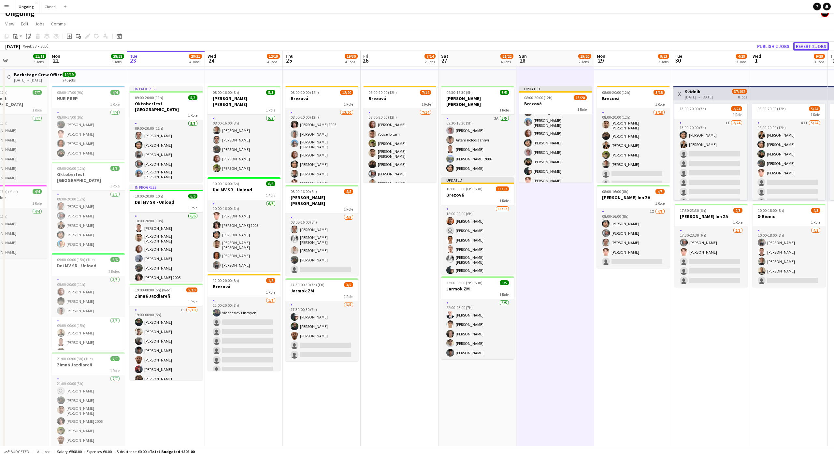
click at [804, 47] on button "Revert 2 jobs" at bounding box center [811, 46] width 36 height 8
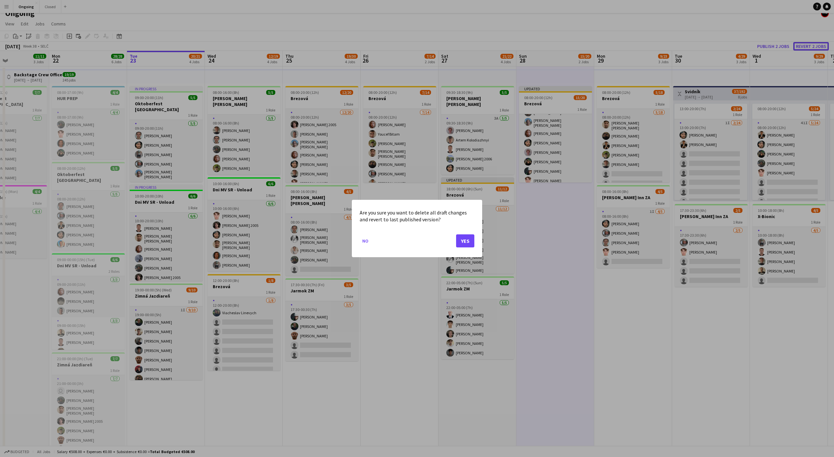
scroll to position [0, 0]
click at [466, 240] on button "Yes" at bounding box center [465, 240] width 18 height 13
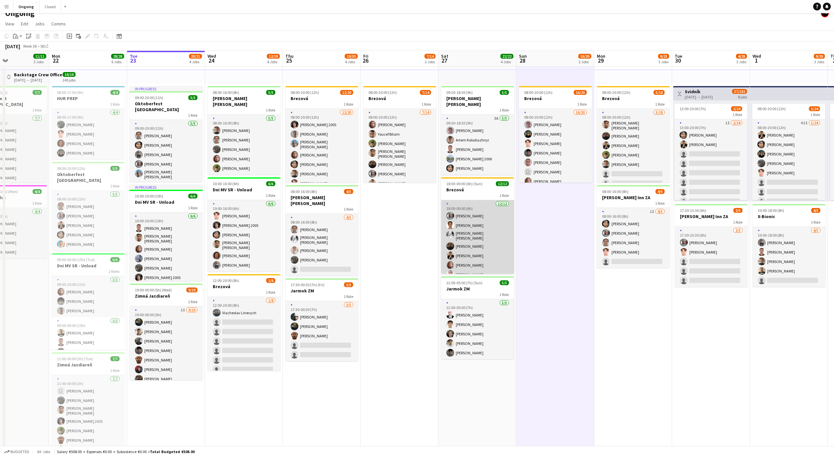
click at [488, 250] on app-card-role "12/12 18:00-00:00 (6h) Alexa Bolerac Martin Balúch Tobias Emanuel Teklits Patri…" at bounding box center [477, 265] width 73 height 130
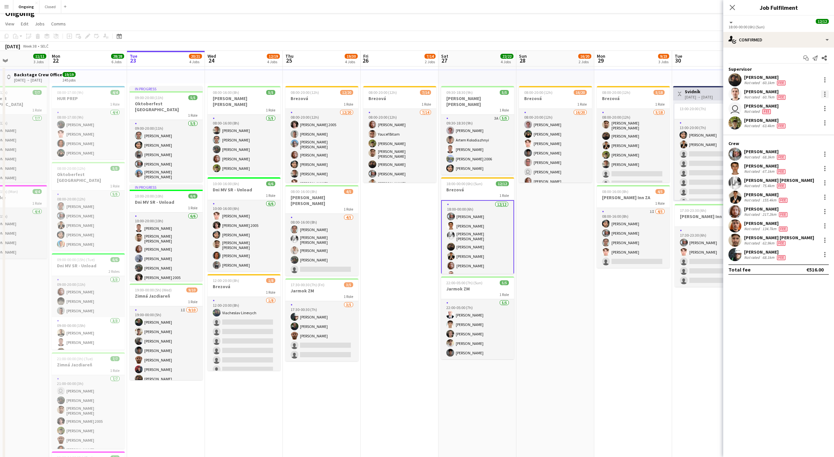
click at [825, 93] on div at bounding box center [825, 94] width 8 height 8
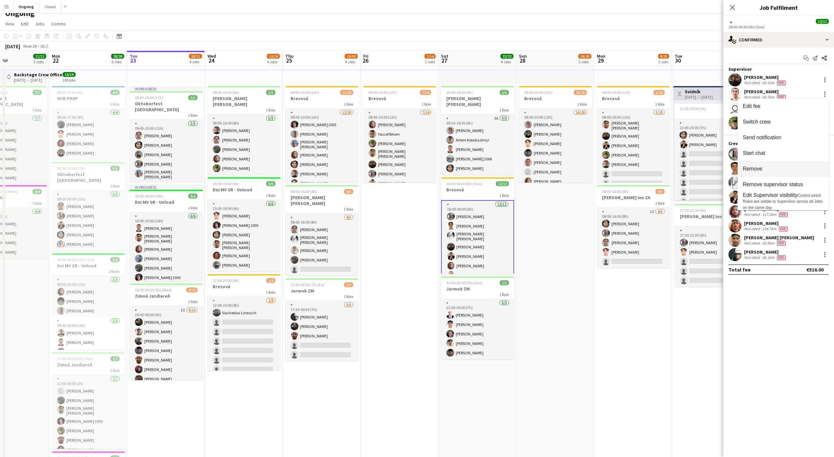
click at [765, 173] on button "Remove" at bounding box center [783, 169] width 91 height 16
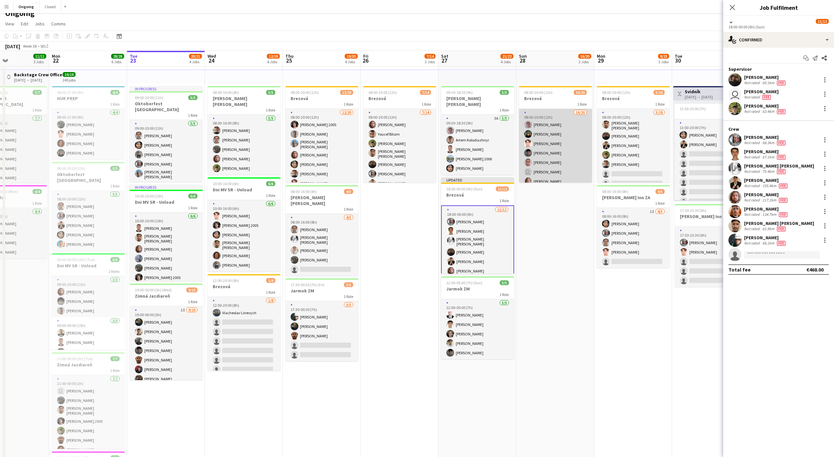
click at [560, 133] on app-card-role "16/20 08:00-20:00 (12h) Ondrej Musil Tymofii Levchenko Heorhii Dubovyi Matej Ko…" at bounding box center [555, 211] width 73 height 204
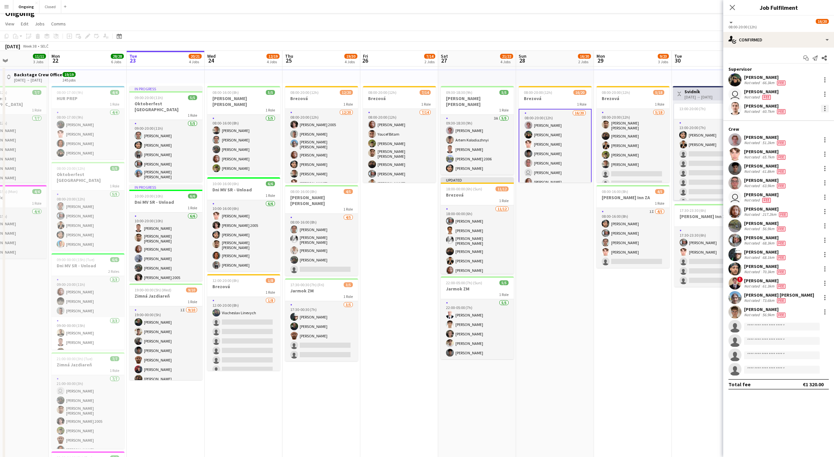
click at [827, 109] on div at bounding box center [825, 109] width 8 height 8
click at [757, 189] on button "Remove" at bounding box center [783, 183] width 91 height 16
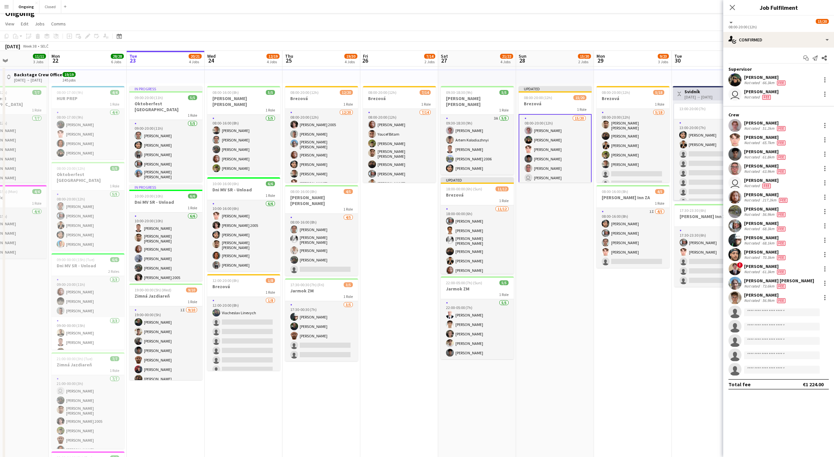
click at [575, 214] on app-date-cell "Updated 08:00-20:00 (12h) 15/20 Brezová 1 Role 15/20 08:00-20:00 (12h) Ondrej M…" at bounding box center [555, 309] width 78 height 486
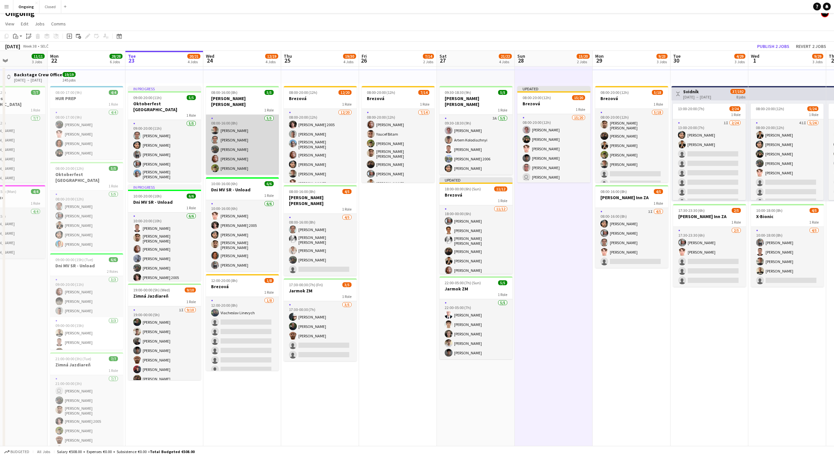
click at [237, 142] on app-card-role "5/5 08:00-16:00 (8h) Jiří Kešner Miroslav Ossipov Matúš Šimek Jakub Gancarčík J…" at bounding box center [242, 145] width 73 height 60
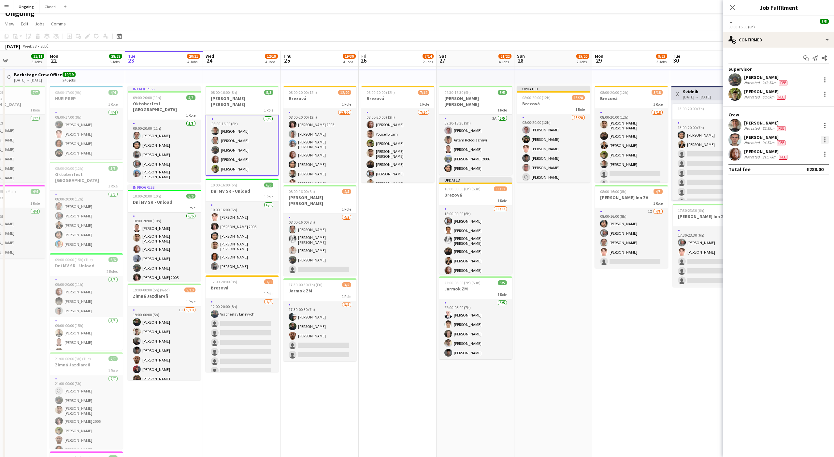
click at [828, 139] on div at bounding box center [825, 140] width 8 height 8
click at [811, 214] on span "Remove" at bounding box center [803, 214] width 40 height 6
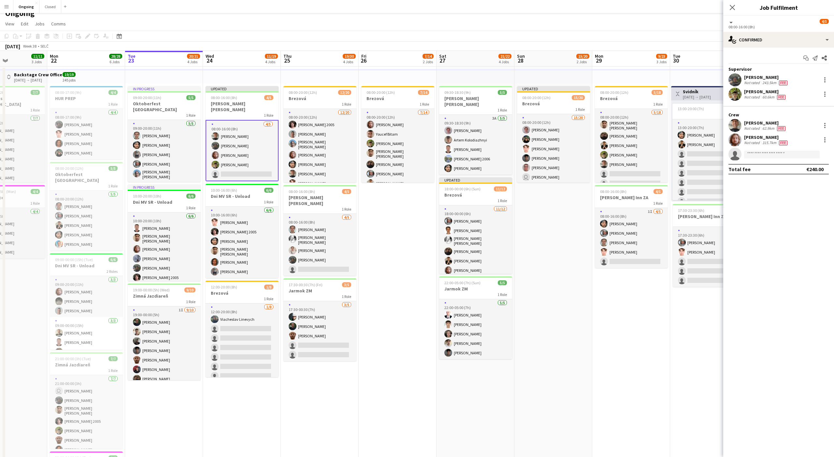
click at [401, 230] on app-date-cell "08:00-20:00 (12h) 7/14 Brezová 1 Role 7/14 08:00-20:00 (12h) Jakub Gancarčík Yo…" at bounding box center [398, 309] width 78 height 486
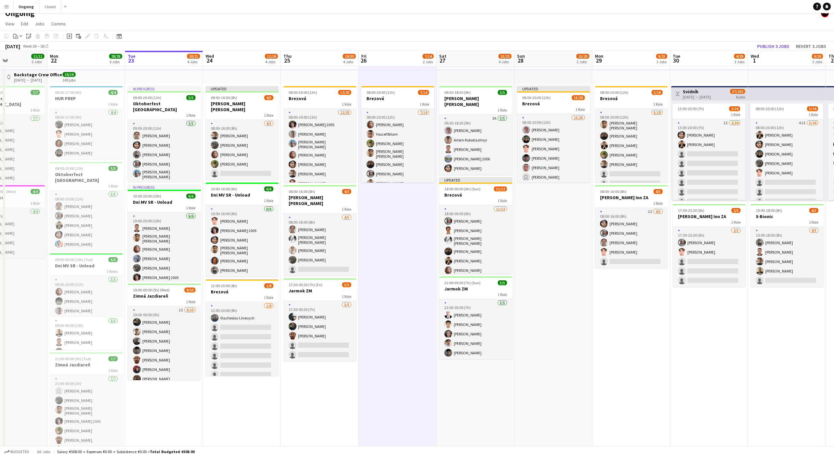
click at [399, 230] on app-date-cell "08:00-20:00 (12h) 7/14 Brezová 1 Role 7/14 08:00-20:00 (12h) Jakub Gancarčík Yo…" at bounding box center [398, 309] width 78 height 486
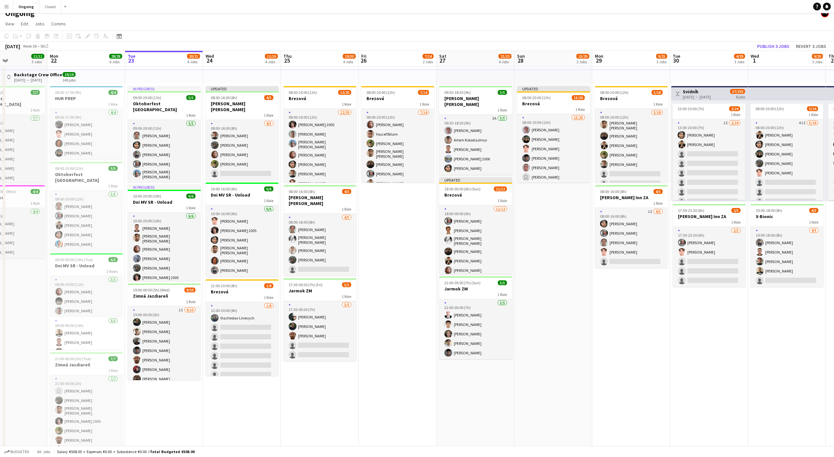
click at [396, 230] on app-date-cell "08:00-20:00 (12h) 7/14 Brezová 1 Role 7/14 08:00-20:00 (12h) Jakub Gancarčík Yo…" at bounding box center [398, 309] width 78 height 486
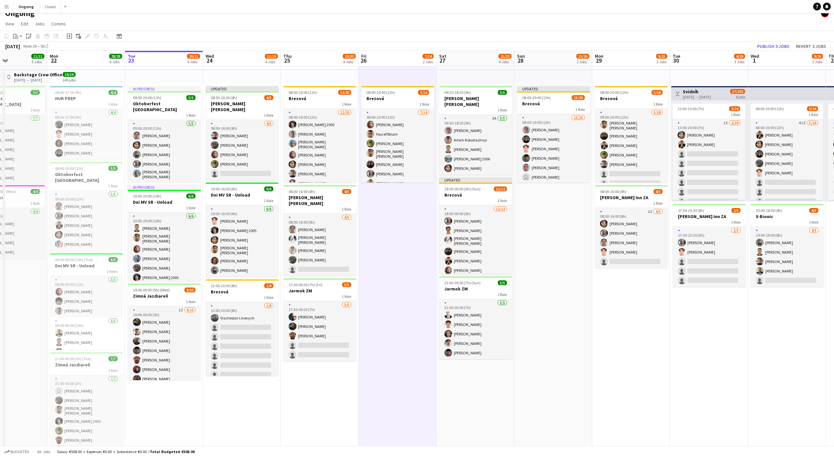
click at [248, 285] on app-job-card "12:00-20:00 (8h) 1/8 Brezová 1 Role 1/8 12:00-20:00 (8h) Viacheslav Linevych si…" at bounding box center [242, 327] width 73 height 96
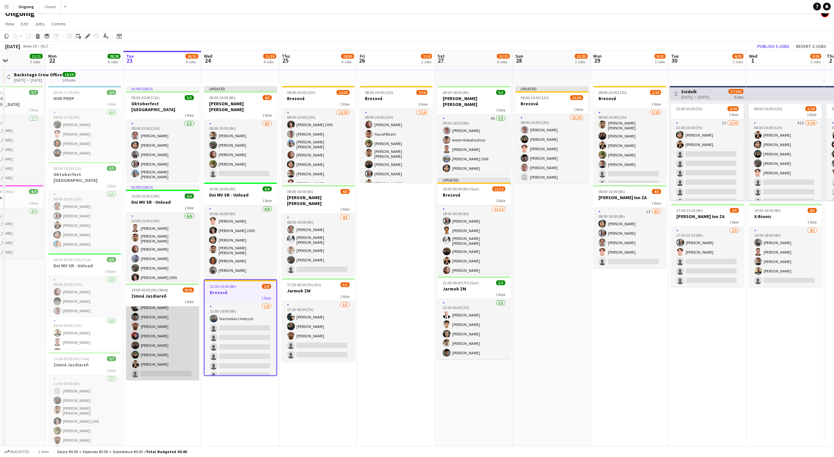
scroll to position [33, 0]
click at [153, 362] on app-card-role "1I 9/10 19:00-00:00 (5h) Jakub Holek Lukáš Šiška Andrej Bojczun Matej Kováč Ada…" at bounding box center [162, 326] width 73 height 107
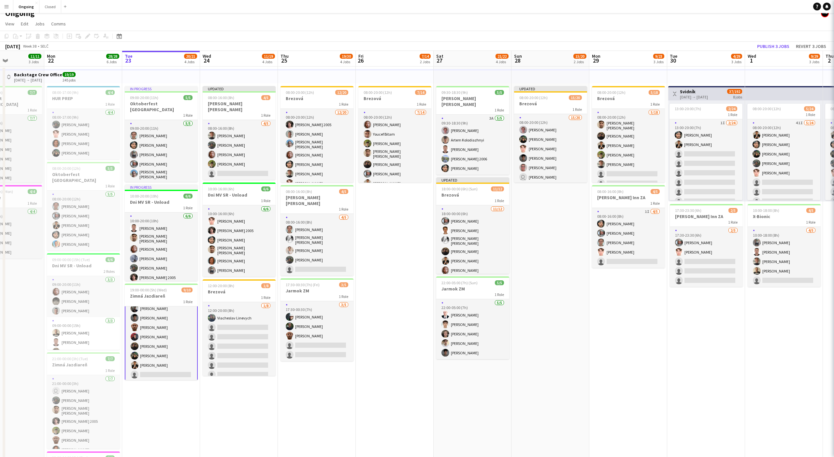
scroll to position [34, 0]
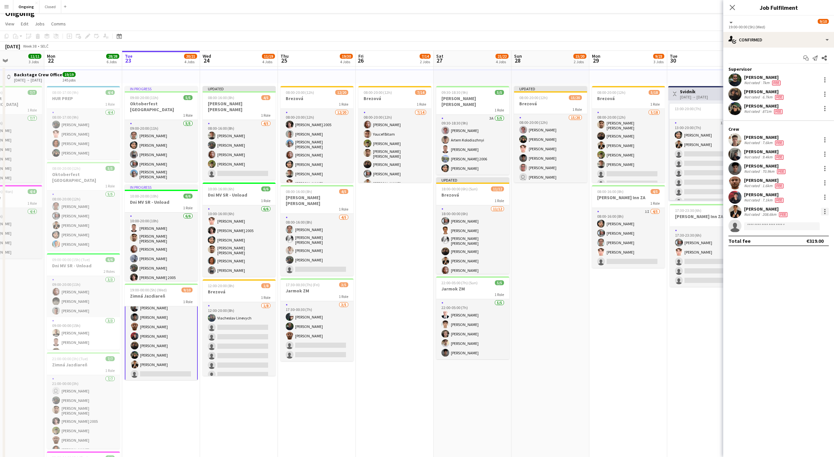
click at [826, 209] on div at bounding box center [825, 212] width 8 height 8
click at [791, 243] on button "Switch crew" at bounding box center [803, 239] width 51 height 16
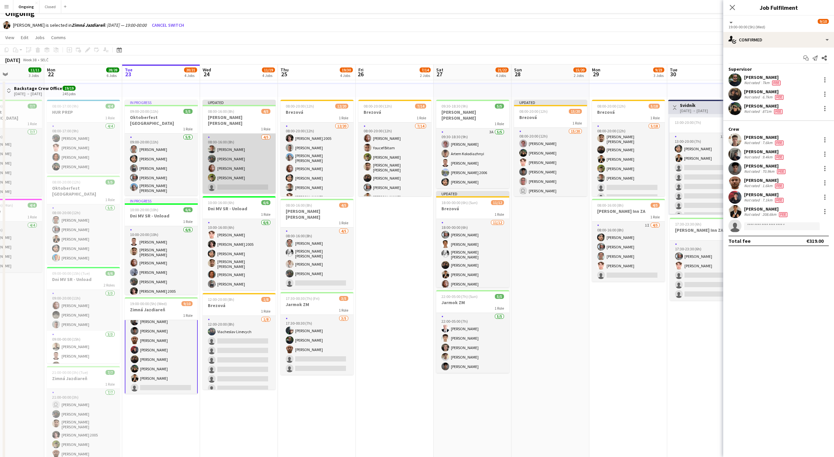
click at [243, 155] on app-card-role "4/5 08:00-16:00 (8h) Jiří Kešner Matúš Šimek Jakub Gancarčík Jakub Hanzel singl…" at bounding box center [239, 164] width 73 height 60
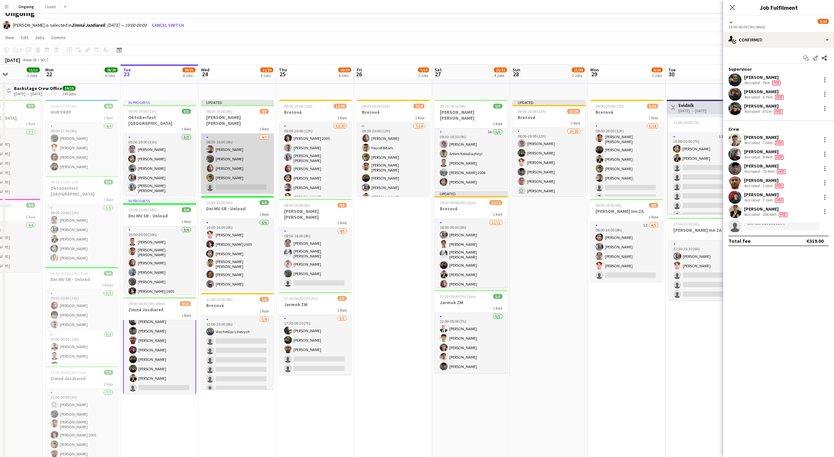
scroll to position [33, 0]
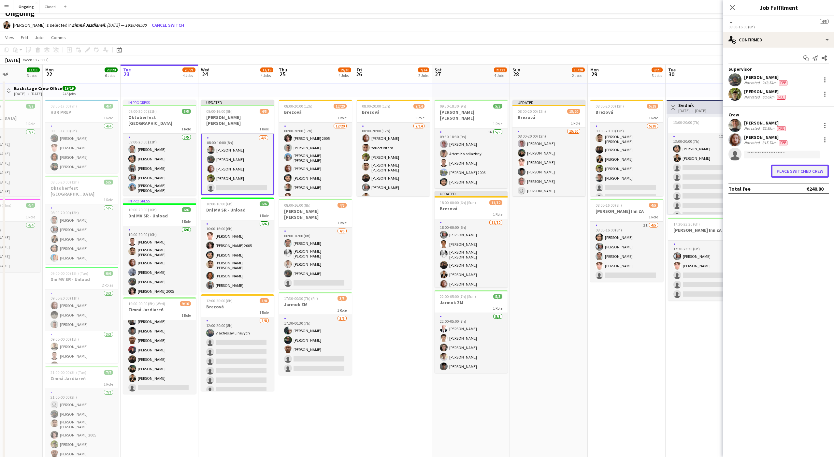
click at [797, 172] on button "Place switched crew" at bounding box center [800, 171] width 58 height 13
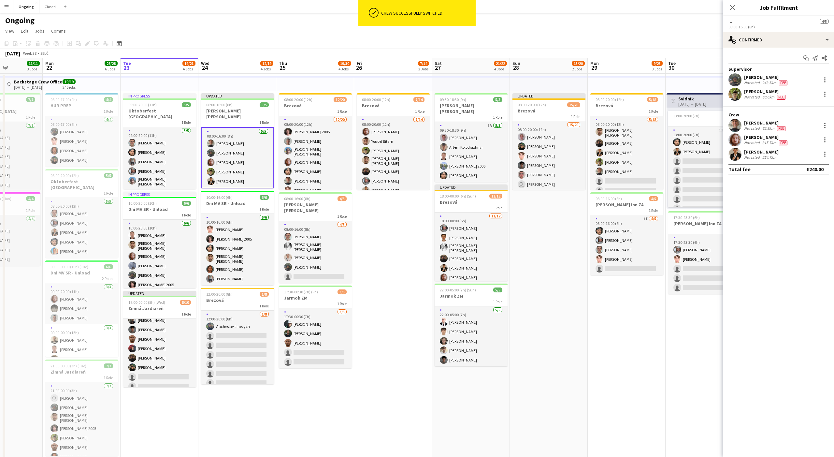
scroll to position [7, 0]
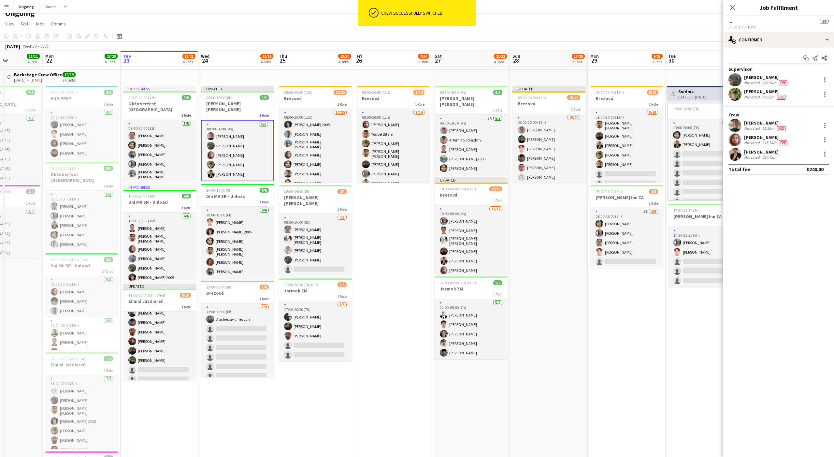
click at [399, 238] on app-date-cell "08:00-20:00 (12h) 7/14 Brezová 1 Role 7/14 08:00-20:00 (12h) Jakub Gancarčík Yo…" at bounding box center [393, 309] width 78 height 486
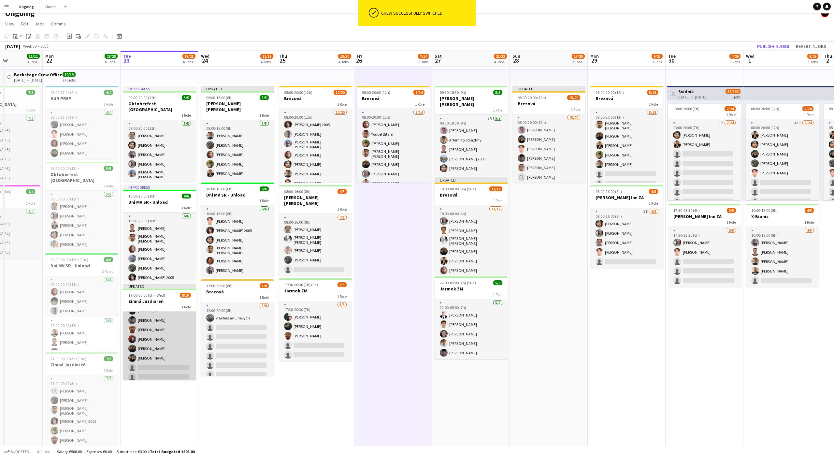
scroll to position [39, 0]
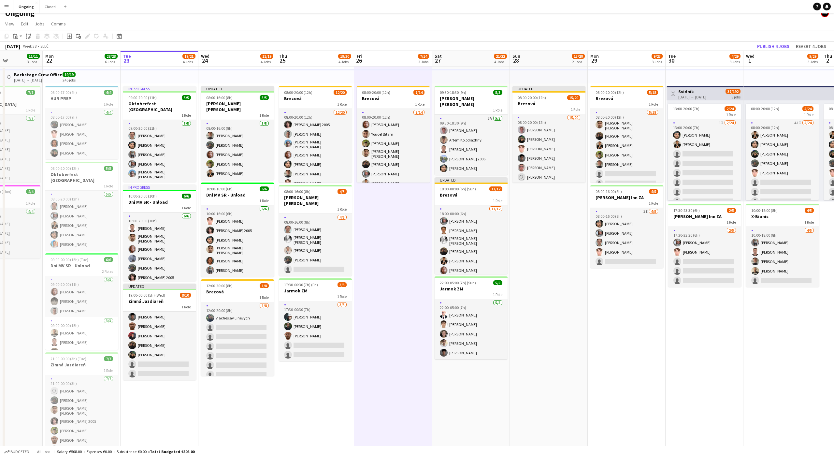
click at [396, 229] on app-date-cell "08:00-20:00 (12h) 7/14 Brezová 1 Role 7/14 08:00-20:00 (12h) Jakub Gancarčík Yo…" at bounding box center [393, 309] width 78 height 486
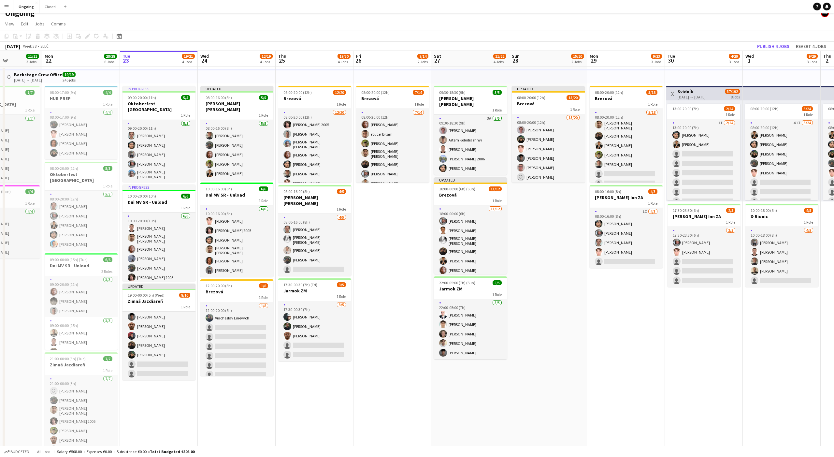
scroll to position [0, 192]
click at [394, 230] on app-date-cell "08:00-20:00 (12h) 7/14 Brezová 1 Role 7/14 08:00-20:00 (12h) Jakub Gancarčík Yo…" at bounding box center [392, 309] width 78 height 486
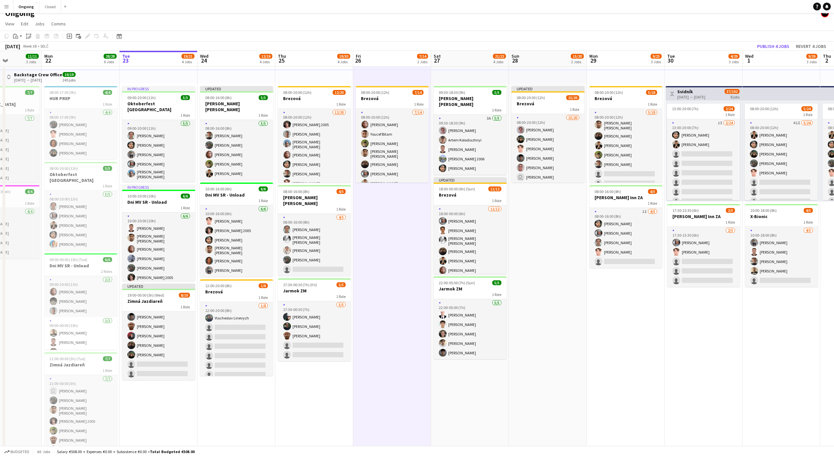
click at [394, 228] on app-date-cell "08:00-20:00 (12h) 7/14 Brezová 1 Role 7/14 08:00-20:00 (12h) Jakub Gancarčík Yo…" at bounding box center [392, 309] width 78 height 486
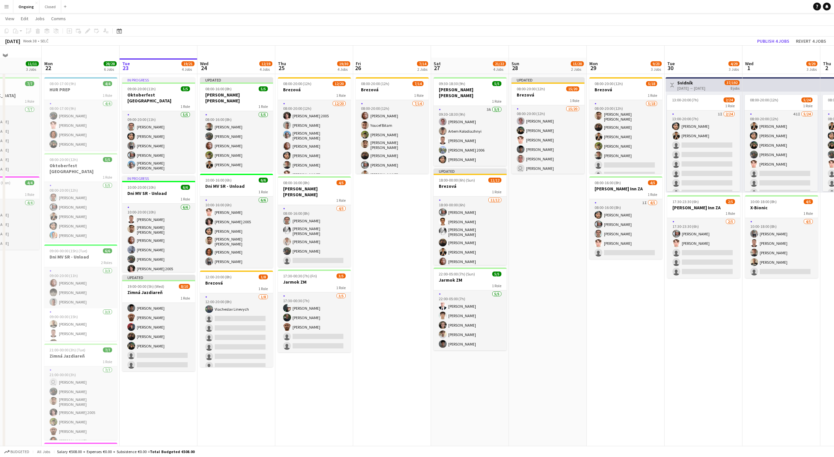
scroll to position [0, 0]
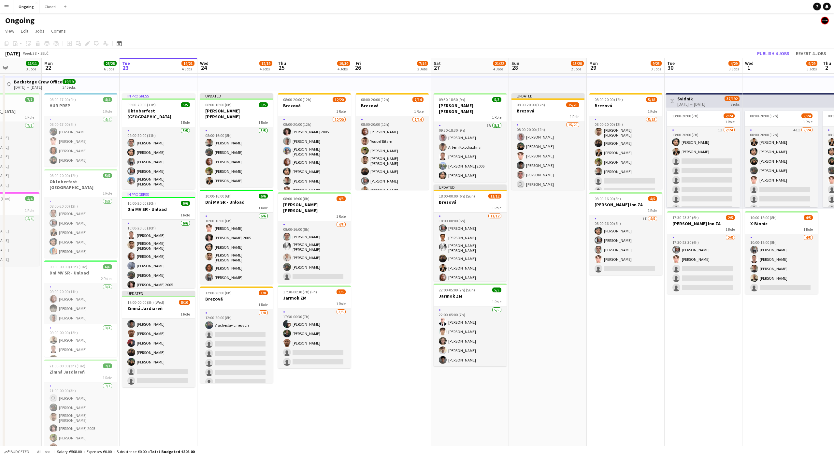
click at [395, 237] on app-date-cell "08:00-20:00 (12h) 7/14 Brezová 1 Role 7/14 08:00-20:00 (12h) Jakub Gancarčík Yo…" at bounding box center [392, 317] width 78 height 486
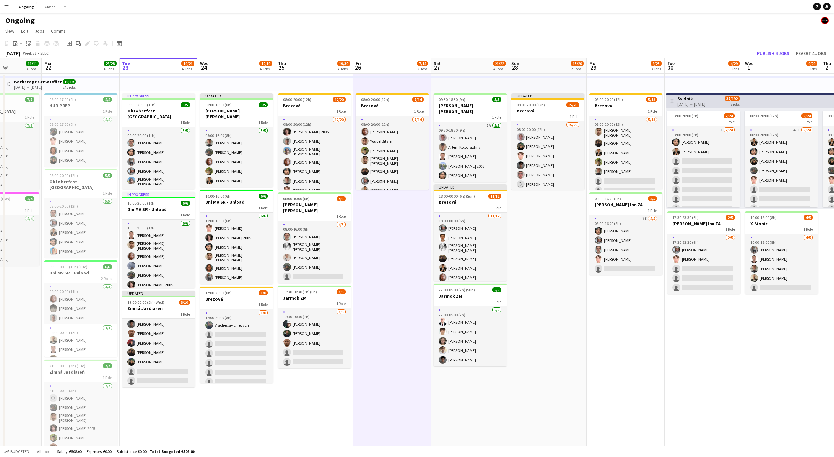
click at [395, 237] on app-date-cell "08:00-20:00 (12h) 7/14 Brezová 1 Role 7/14 08:00-20:00 (12h) Jakub Gancarčík Yo…" at bounding box center [392, 317] width 78 height 486
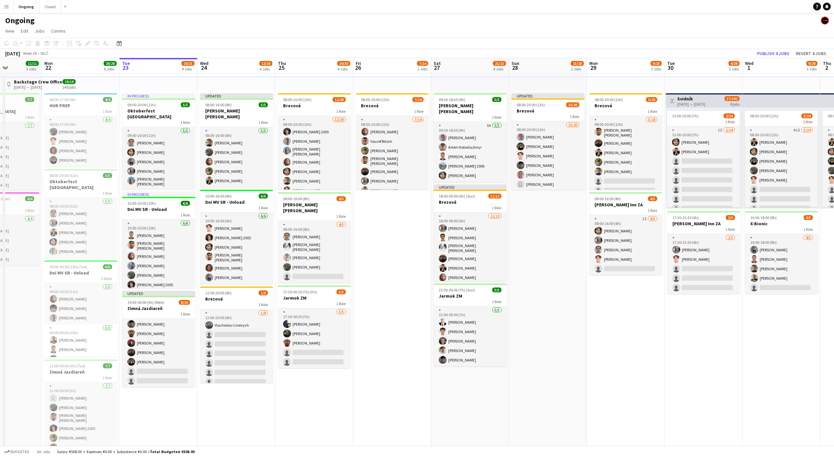
click at [392, 230] on app-date-cell "08:00-20:00 (12h) 7/14 Brezová 1 Role 7/14 08:00-20:00 (12h) Jakub Gancarčík Yo…" at bounding box center [392, 317] width 78 height 486
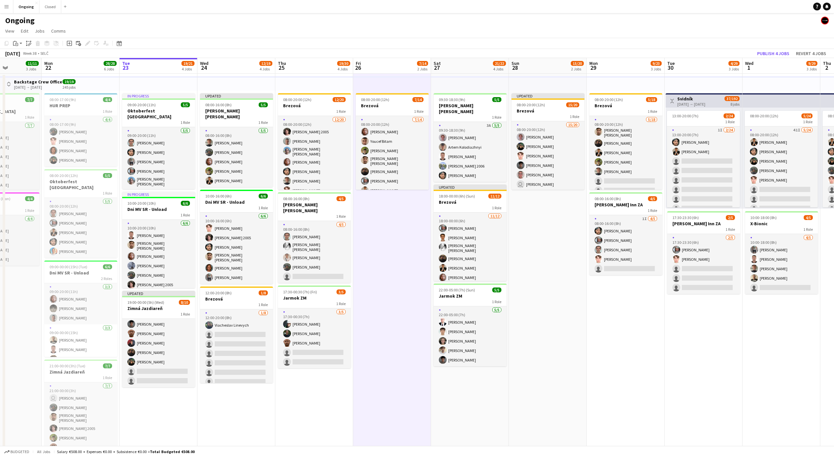
click at [392, 238] on app-date-cell "08:00-20:00 (12h) 7/14 Brezová 1 Role 7/14 08:00-20:00 (12h) Jakub Gancarčík Yo…" at bounding box center [392, 317] width 78 height 486
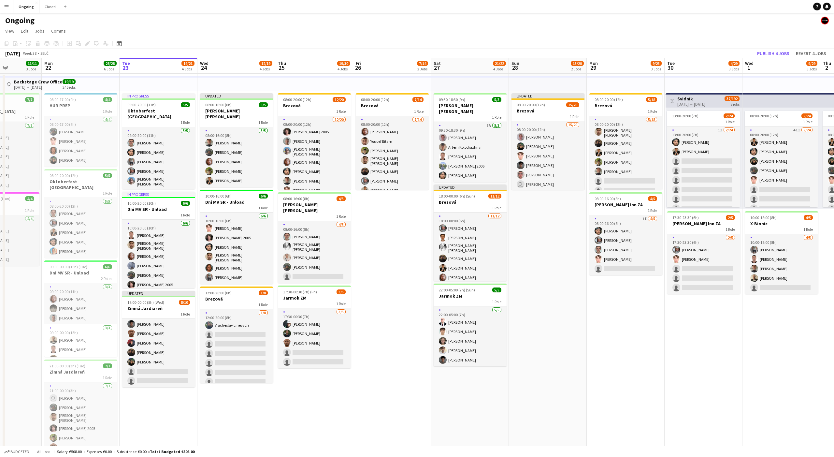
click at [394, 233] on app-date-cell "08:00-20:00 (12h) 7/14 Brezová 1 Role 7/14 08:00-20:00 (12h) Jakub Gancarčík Yo…" at bounding box center [392, 317] width 78 height 486
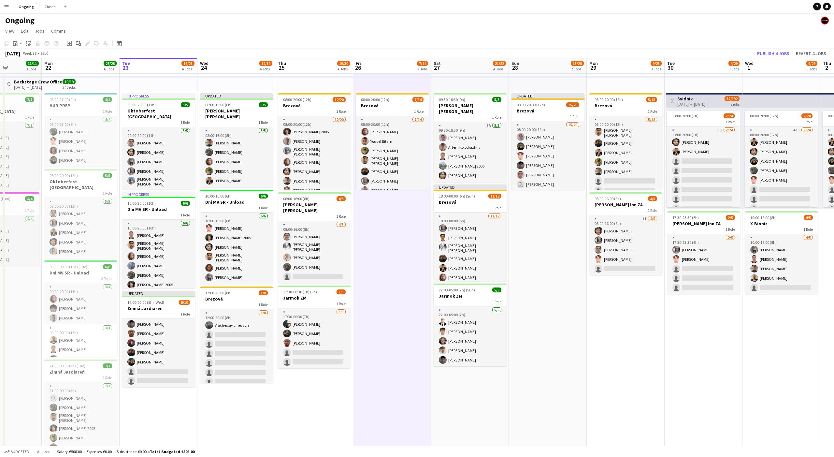
click at [394, 233] on app-date-cell "08:00-20:00 (12h) 7/14 Brezová 1 Role 7/14 08:00-20:00 (12h) Jakub Gancarčík Yo…" at bounding box center [392, 317] width 78 height 486
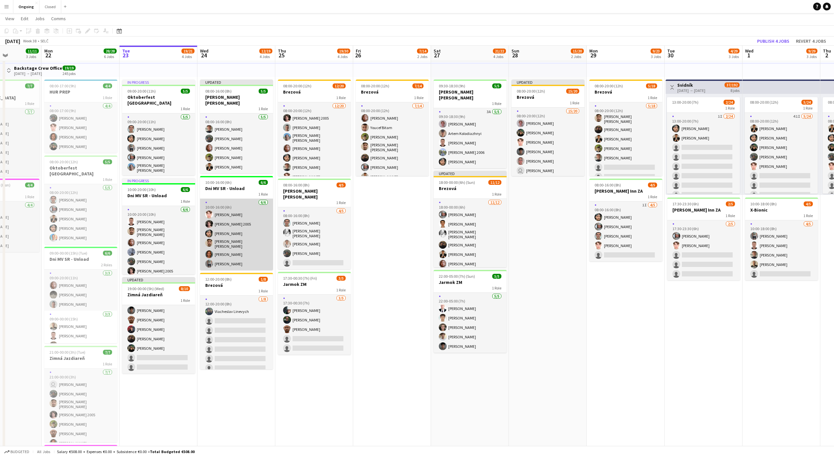
scroll to position [12, 0]
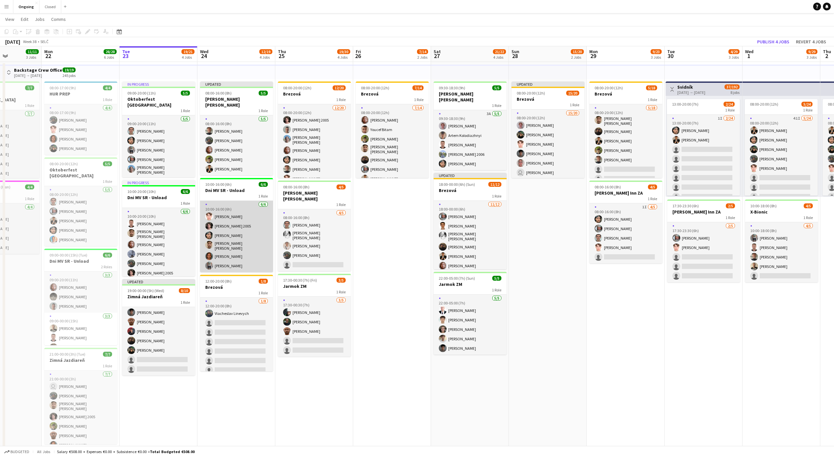
click at [247, 264] on app-card-role "6/6 10:00-16:00 (6h) Heorhii Dubovyi Matej Polák 2005 Marco Daniš Alexander Edg…" at bounding box center [236, 236] width 73 height 71
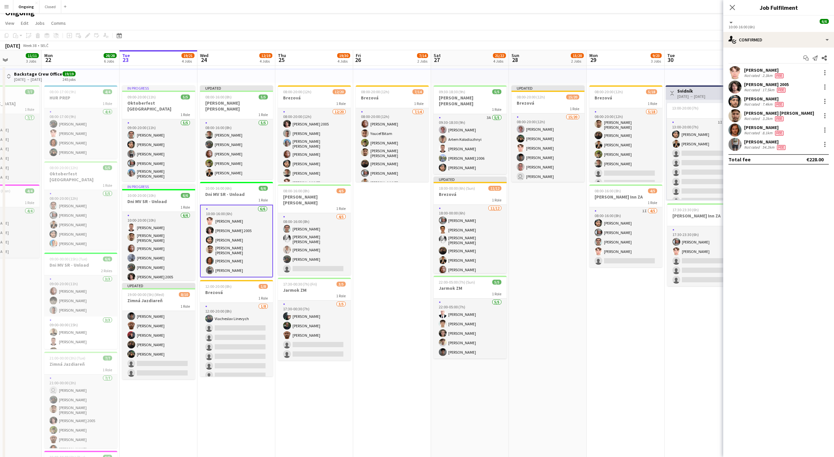
scroll to position [7, 0]
click at [306, 380] on app-date-cell "08:00-20:00 (12h) 12/20 Brezová 1 Role 12/20 08:00-20:00 (12h) Matej Polák 2005…" at bounding box center [314, 310] width 78 height 486
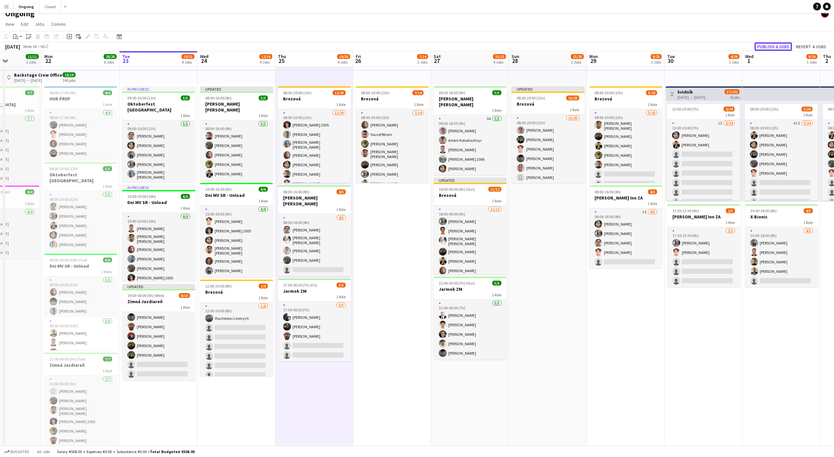
click at [775, 44] on button "Publish 4 jobs" at bounding box center [772, 46] width 37 height 8
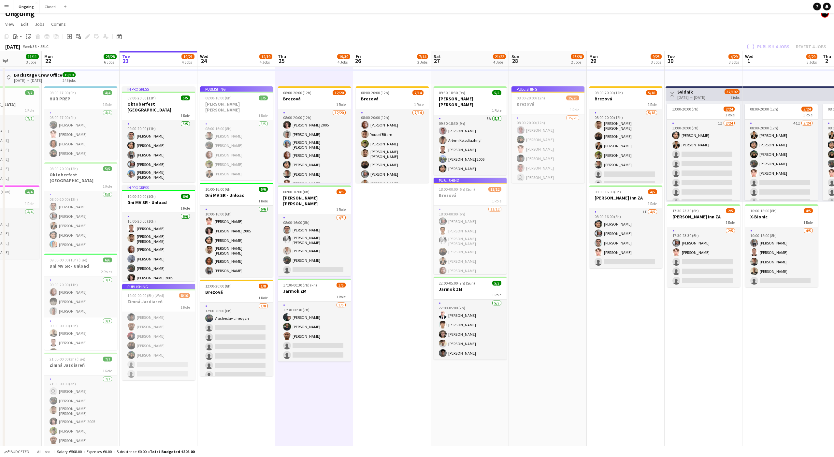
scroll to position [34, 0]
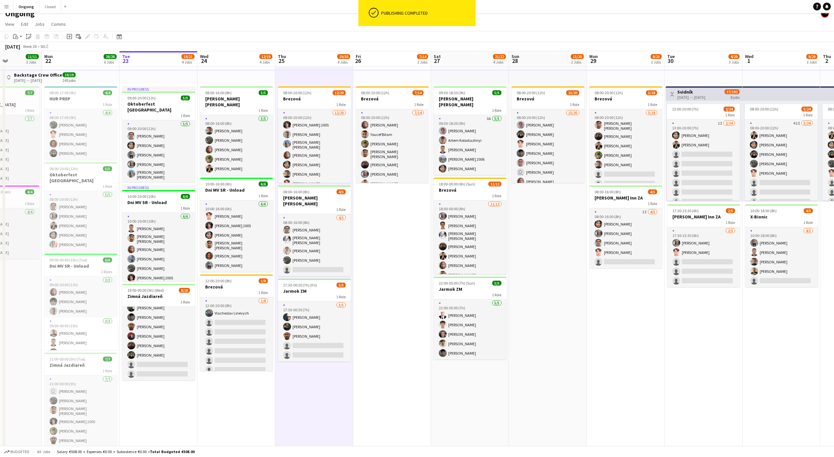
click at [398, 232] on app-date-cell "08:00-20:00 (12h) 7/14 Brezová 1 Role 7/14 08:00-20:00 (12h) Jakub Gancarčík Yo…" at bounding box center [392, 310] width 78 height 486
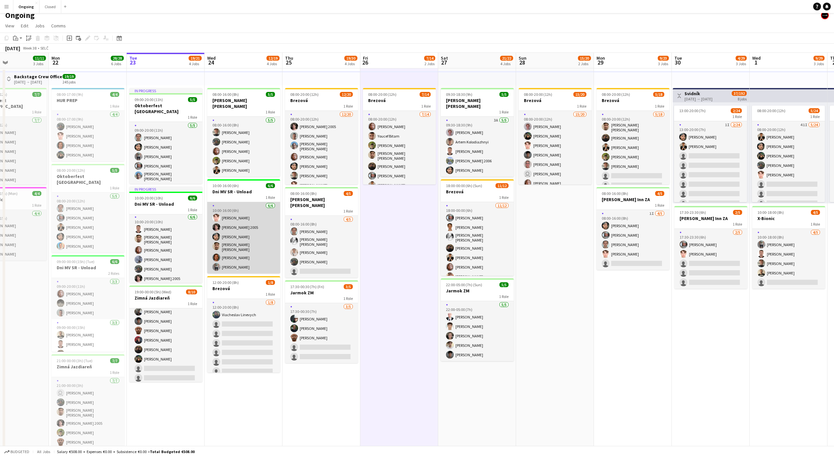
scroll to position [5, 0]
click at [248, 234] on app-card-role "6/6 10:00-16:00 (6h) Heorhii Dubovyi Matej Polák 2005 Marco Daniš Alexander Edg…" at bounding box center [243, 237] width 73 height 71
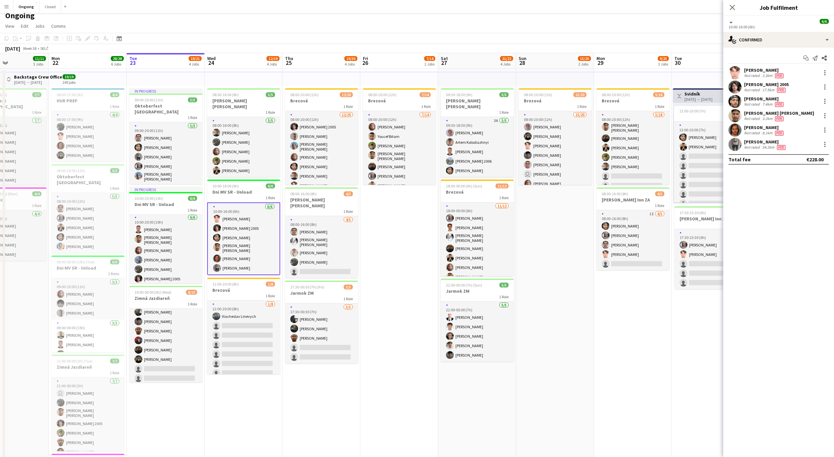
click at [758, 130] on div "Not rated" at bounding box center [752, 132] width 17 height 5
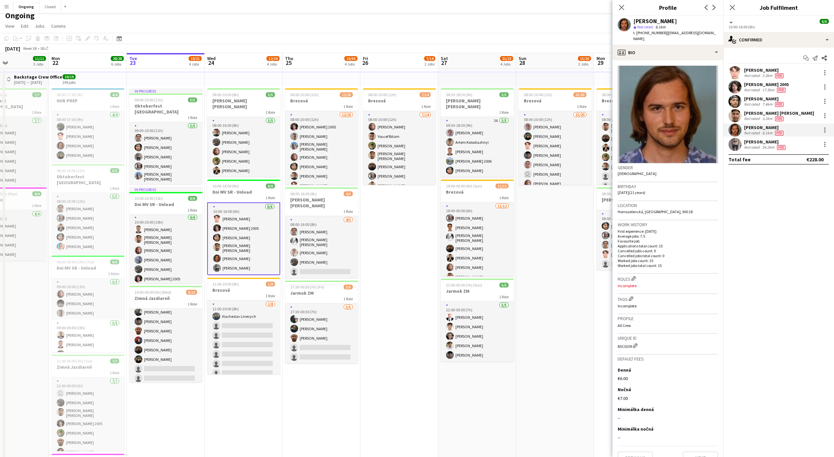
click at [244, 395] on app-date-cell "08:00-16:00 (8h) 5/5 Maria Theresien Platz 1 Role 5/5 08:00-16:00 (8h) Jiří Keš…" at bounding box center [244, 312] width 78 height 486
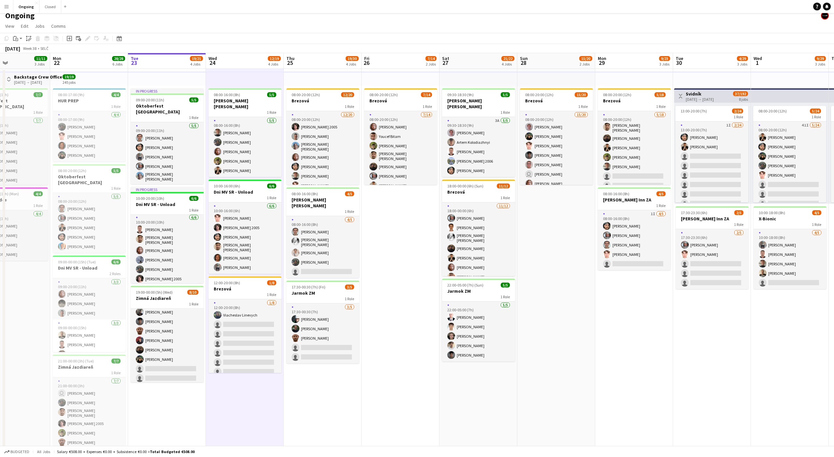
click at [241, 395] on app-date-cell "08:00-16:00 (8h) 5/5 Maria Theresien Platz 1 Role 5/5 08:00-16:00 (8h) Jiří Keš…" at bounding box center [245, 312] width 78 height 486
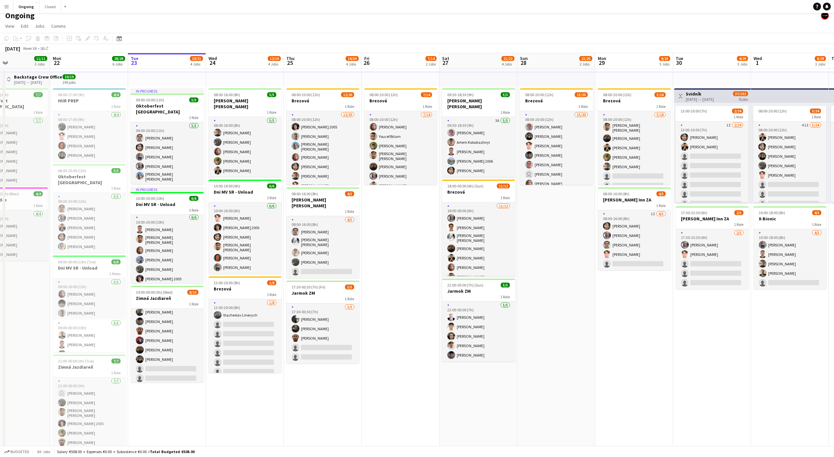
click at [171, 397] on app-date-cell "In progress 09:00-20:00 (11h) 5/5 Oktoberfest Vienna 1 Role 5/5 09:00-20:00 (11…" at bounding box center [167, 312] width 78 height 486
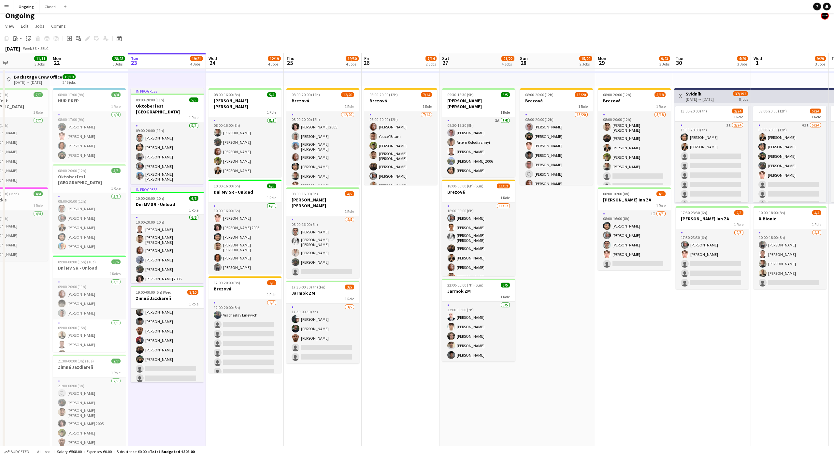
click at [169, 394] on app-date-cell "In progress 09:00-20:00 (11h) 5/5 Oktoberfest Vienna 1 Role 5/5 09:00-20:00 (11…" at bounding box center [167, 312] width 78 height 486
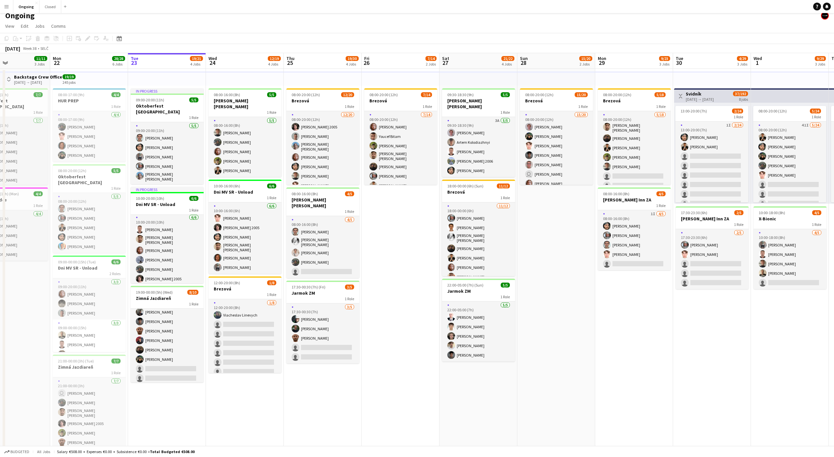
scroll to position [0, 184]
click at [239, 387] on app-date-cell "08:00-16:00 (8h) 5/5 Maria Theresien Platz 1 Role 5/5 08:00-16:00 (8h) Jiří Keš…" at bounding box center [244, 312] width 78 height 486
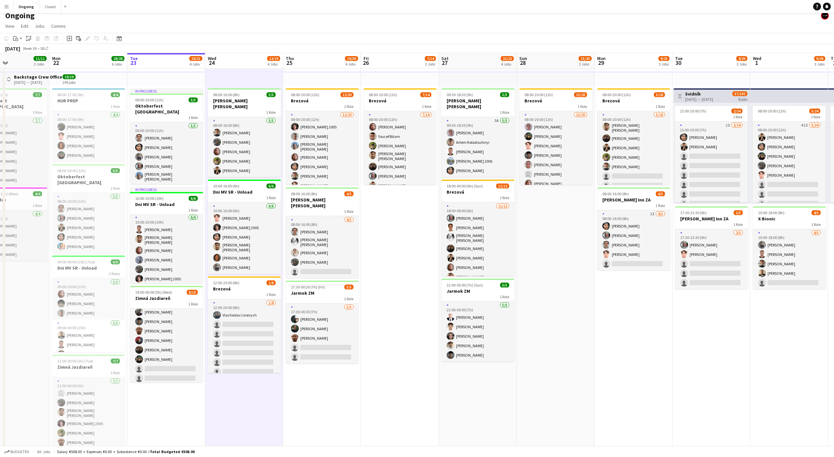
click at [253, 391] on app-date-cell "08:00-16:00 (8h) 5/5 Maria Theresien Platz 1 Role 5/5 08:00-16:00 (8h) Jiří Keš…" at bounding box center [244, 312] width 78 height 486
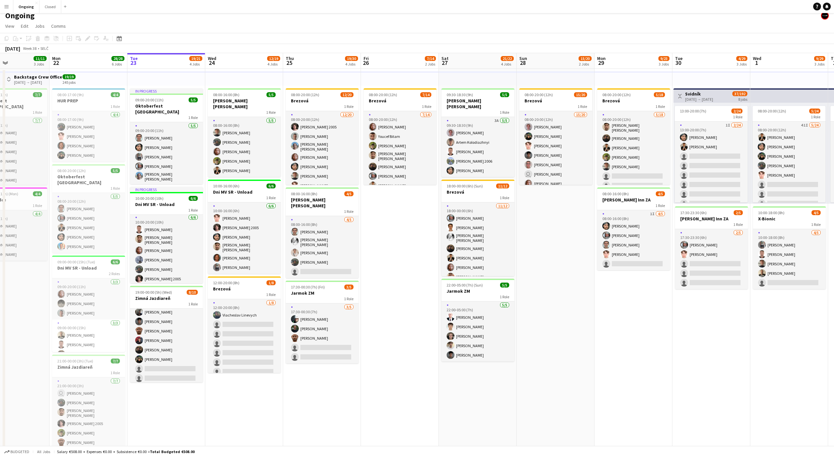
click at [165, 409] on app-date-cell "In progress 09:00-20:00 (11h) 5/5 Oktoberfest Vienna 1 Role 5/5 09:00-20:00 (11…" at bounding box center [166, 312] width 78 height 486
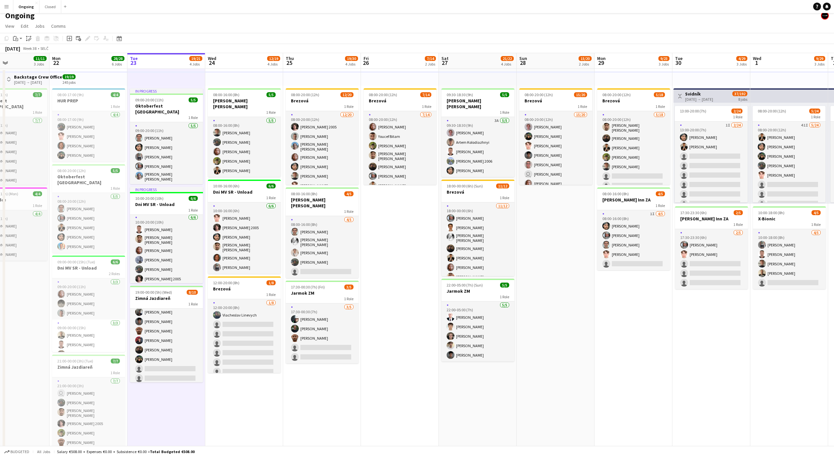
click at [244, 384] on app-date-cell "08:00-16:00 (8h) 5/5 Maria Theresien Platz 1 Role 5/5 08:00-16:00 (8h) Jiří Keš…" at bounding box center [244, 312] width 78 height 486
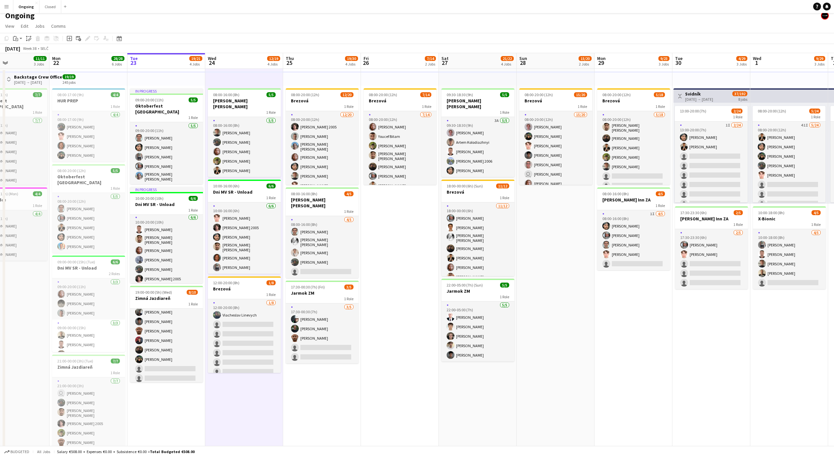
click at [244, 384] on app-date-cell "08:00-16:00 (8h) 5/5 Maria Theresien Platz 1 Role 5/5 08:00-16:00 (8h) Jiří Keš…" at bounding box center [244, 312] width 78 height 486
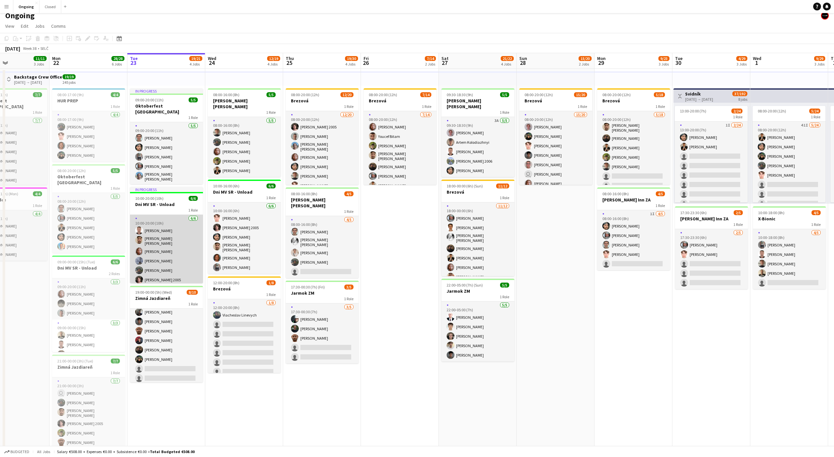
scroll to position [1, 0]
click at [5, 9] on button "Menu" at bounding box center [6, 6] width 13 height 13
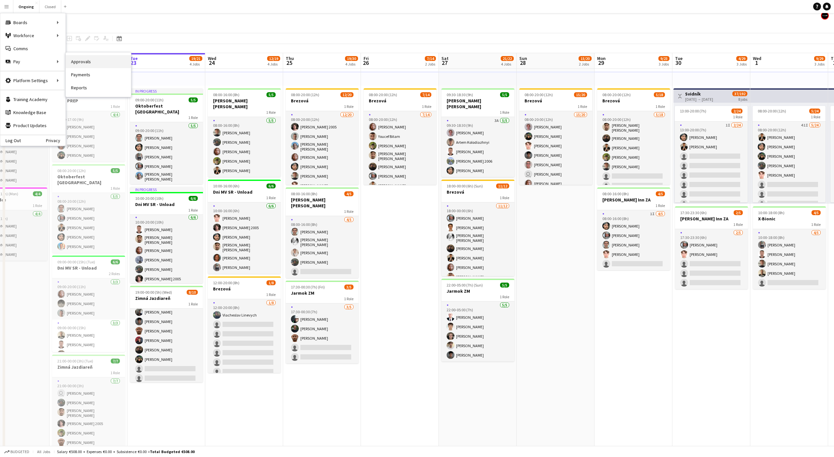
click at [81, 64] on link "Approvals" at bounding box center [98, 61] width 65 height 13
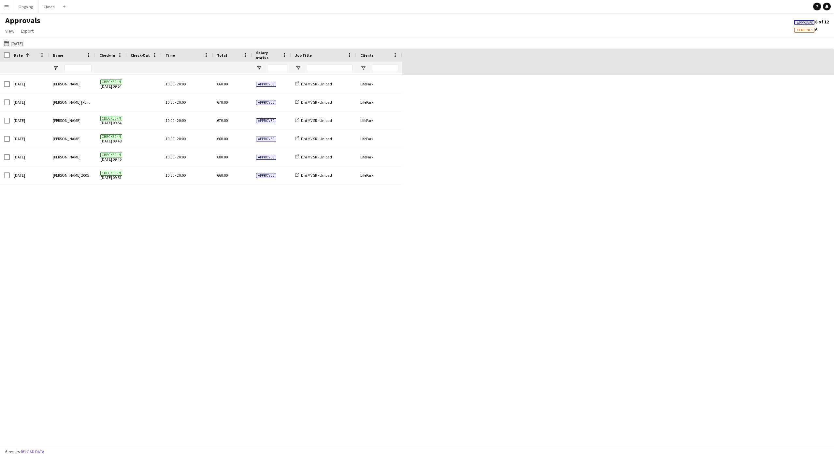
click at [15, 46] on button "Today Today" at bounding box center [14, 43] width 22 height 8
click at [43, 128] on span "22" at bounding box center [42, 128] width 8 height 8
click at [79, 144] on button "Apply" at bounding box center [88, 150] width 24 height 13
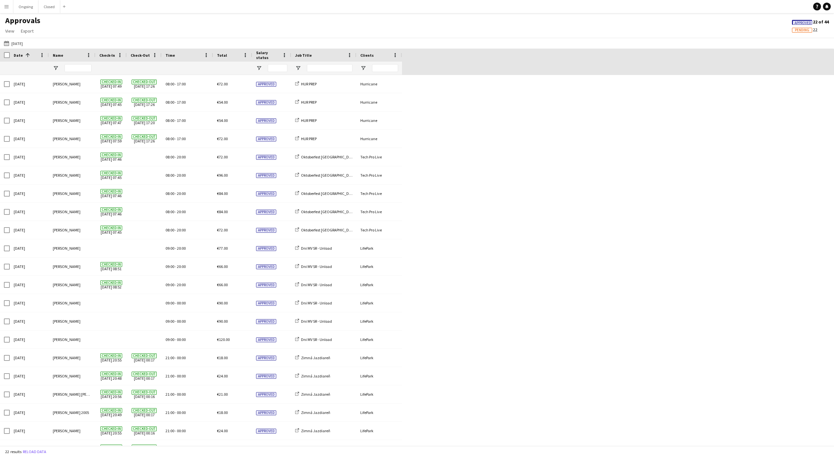
click at [301, 70] on div at bounding box center [323, 68] width 65 height 13
click at [299, 68] on span "Open Filter Menu" at bounding box center [298, 68] width 6 height 6
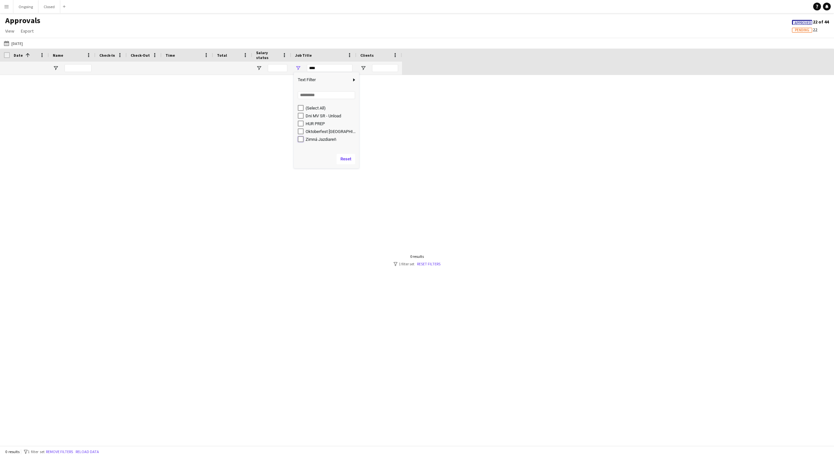
type input "**********"
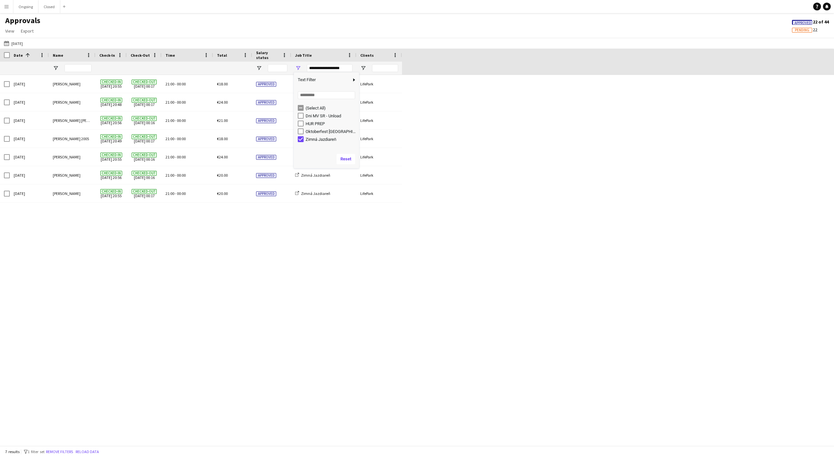
click at [484, 101] on div "Mon, 22 Sep 2025 Lukáš Vojtek Checked-in 22-09-2025 20:55 Checked-out 23-09-202…" at bounding box center [417, 260] width 834 height 370
click at [299, 67] on span "Open Filter Menu" at bounding box center [298, 68] width 6 height 6
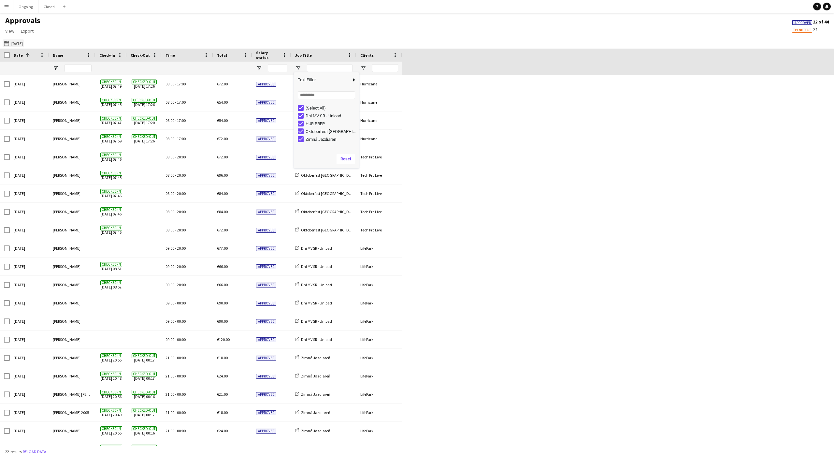
click at [17, 40] on button "Today Yesterday" at bounding box center [14, 43] width 22 height 8
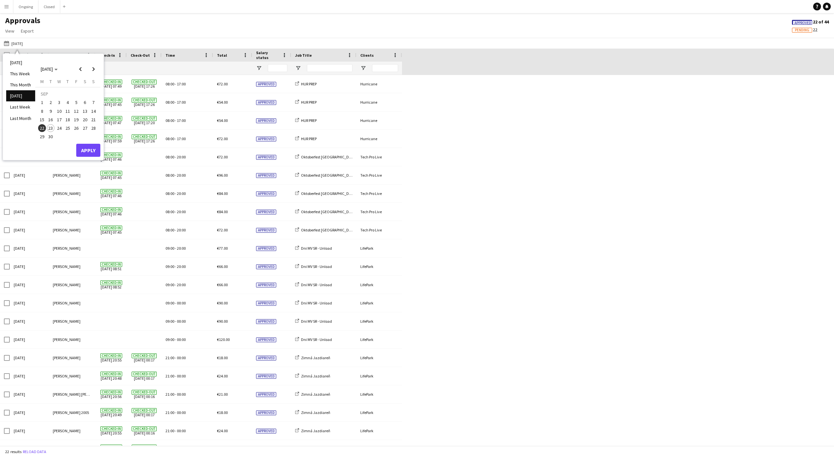
click at [51, 127] on span "23" at bounding box center [51, 128] width 8 height 8
click at [95, 153] on button "Apply" at bounding box center [88, 150] width 24 height 13
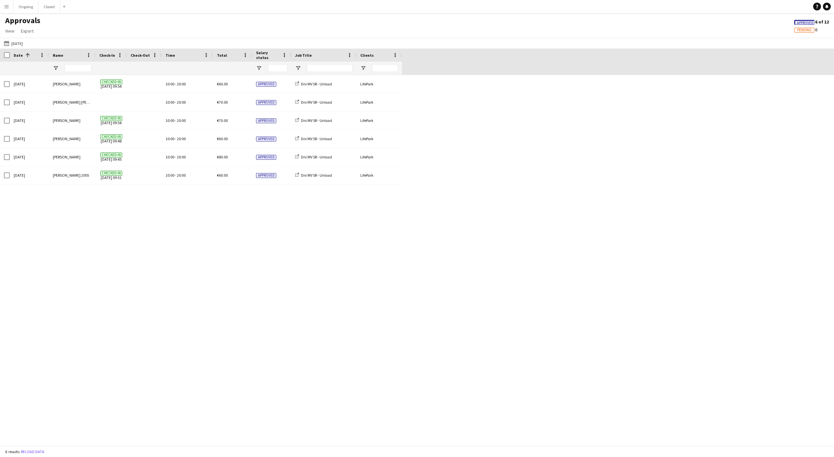
click at [494, 121] on div "Tue, 23 Sep 2025 Serhii Smetaniuk Checked-in 23-09-2025 09:54 10:00 - 20:00 €60…" at bounding box center [417, 260] width 834 height 370
click at [23, 4] on button "Ongoing Close" at bounding box center [25, 6] width 25 height 13
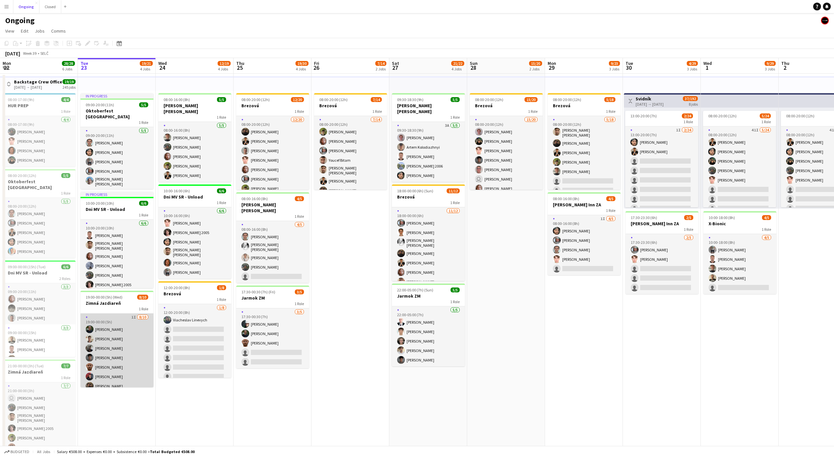
scroll to position [34, 0]
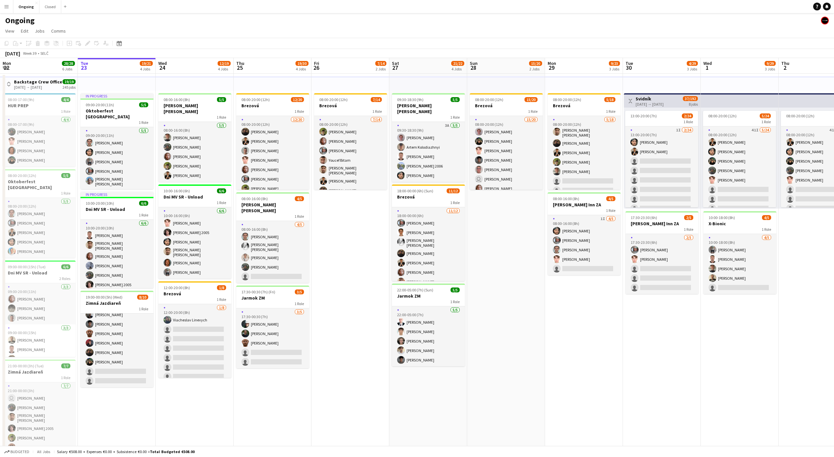
click at [349, 224] on app-date-cell "08:00-20:00 (12h) 7/14 Brezová 1 Role [DATE] 08:00-20:00 (12h) [PERSON_NAME] [P…" at bounding box center [350, 317] width 78 height 486
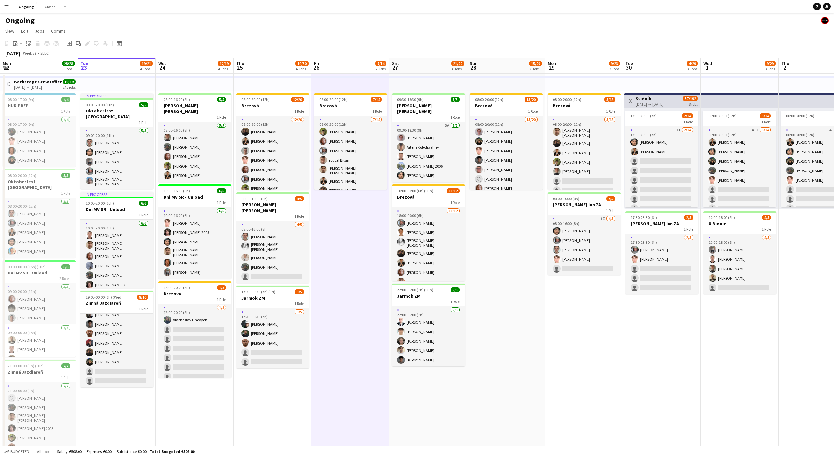
click at [7, 9] on button "Menu" at bounding box center [6, 6] width 13 height 13
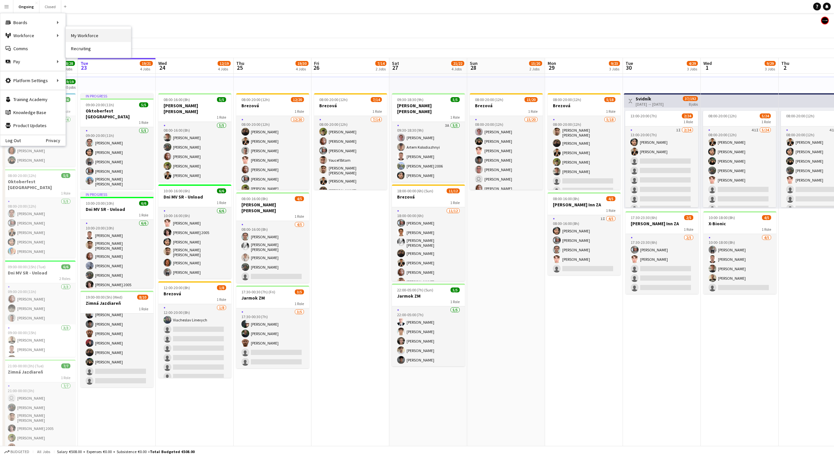
click at [82, 35] on link "My Workforce" at bounding box center [98, 35] width 65 height 13
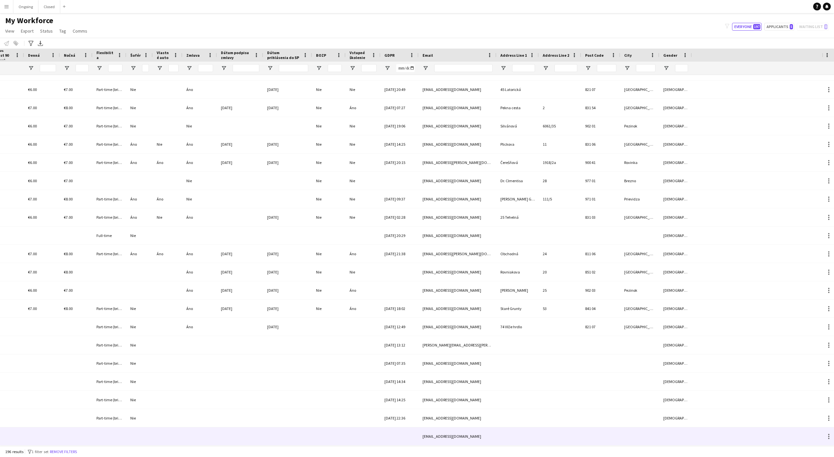
scroll to position [0, 462]
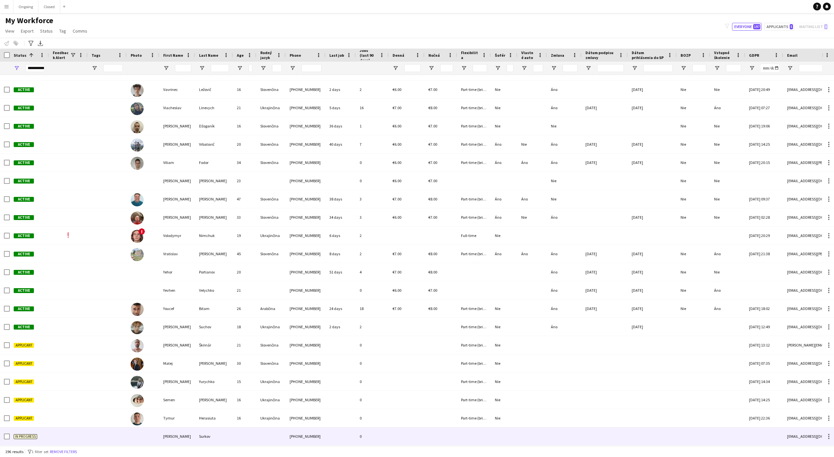
click at [188, 436] on div "Evgenii" at bounding box center [177, 436] width 36 height 18
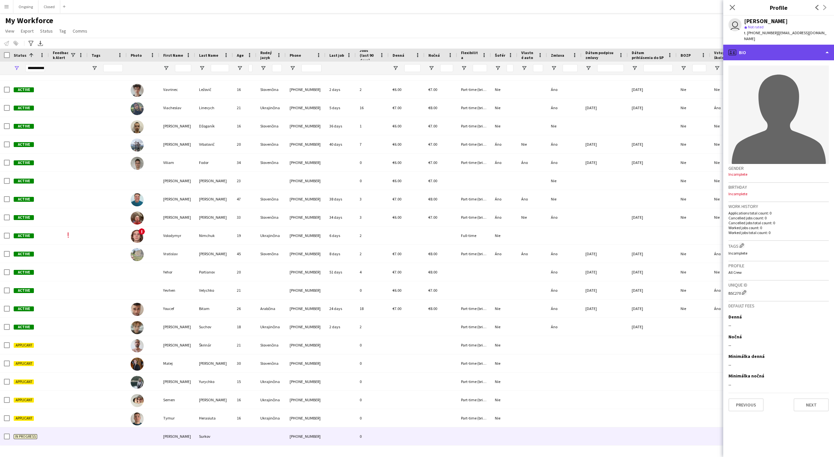
click at [771, 50] on div "profile Bio" at bounding box center [778, 53] width 111 height 16
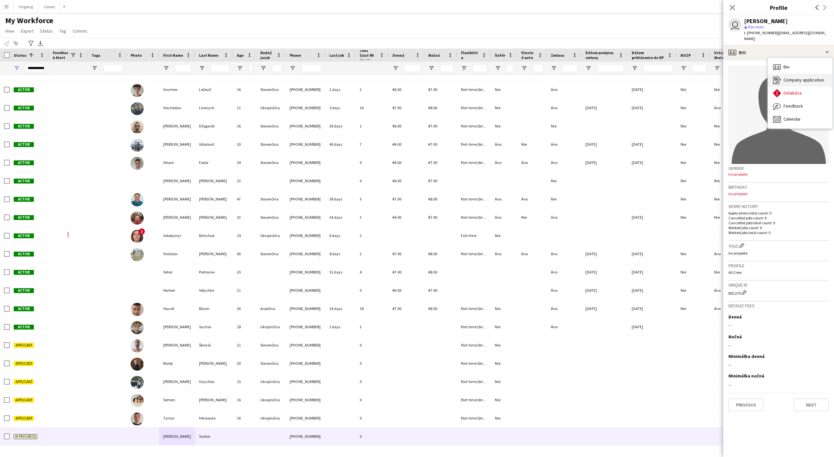
click at [792, 77] on span "Company application" at bounding box center [803, 80] width 41 height 6
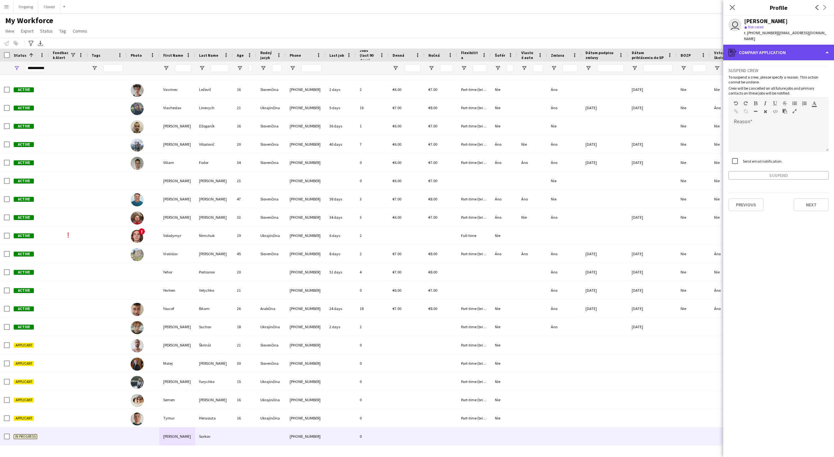
click at [757, 45] on div "register Company application" at bounding box center [778, 53] width 111 height 16
click at [787, 90] on span "Databáza" at bounding box center [792, 93] width 18 height 6
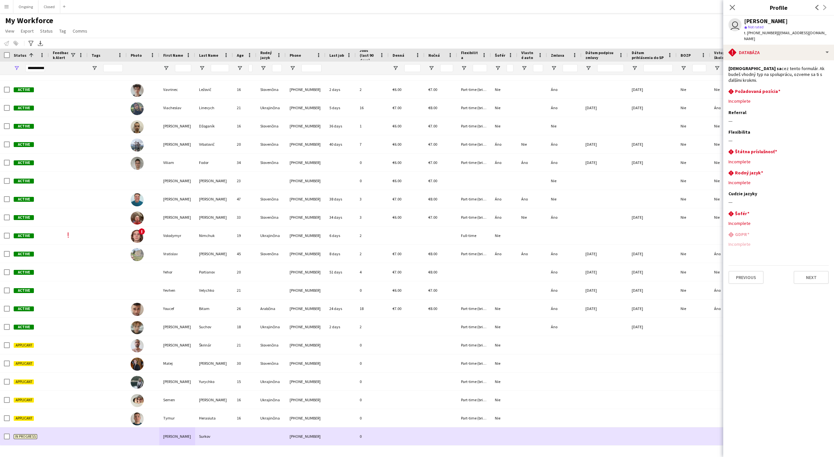
click at [150, 440] on div at bounding box center [143, 436] width 33 height 18
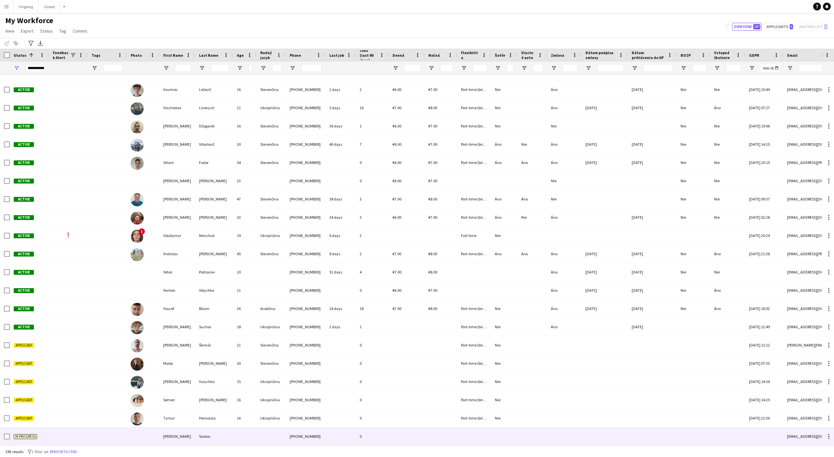
click at [133, 440] on div at bounding box center [143, 436] width 33 height 18
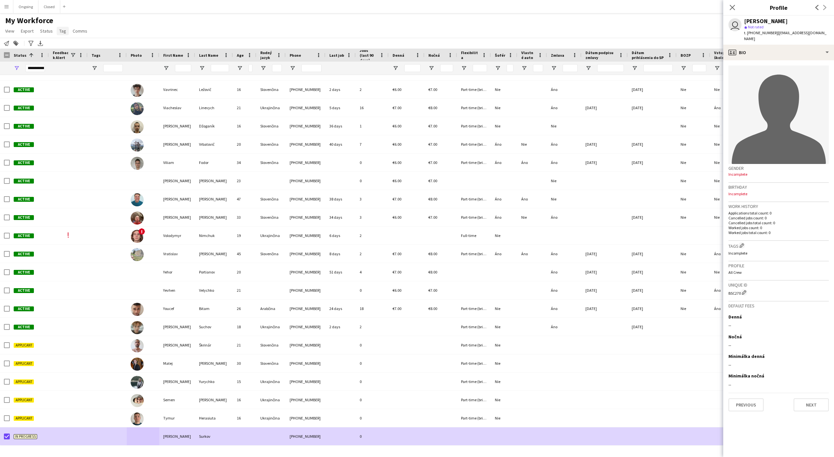
click at [66, 28] on link "Tag" at bounding box center [63, 31] width 12 height 8
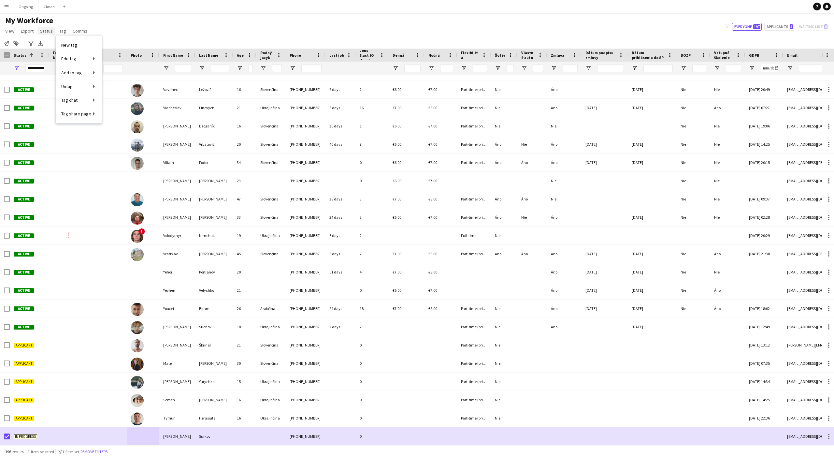
click at [48, 32] on span "Status" at bounding box center [46, 31] width 13 height 6
click at [52, 43] on link "Edit" at bounding box center [60, 45] width 46 height 14
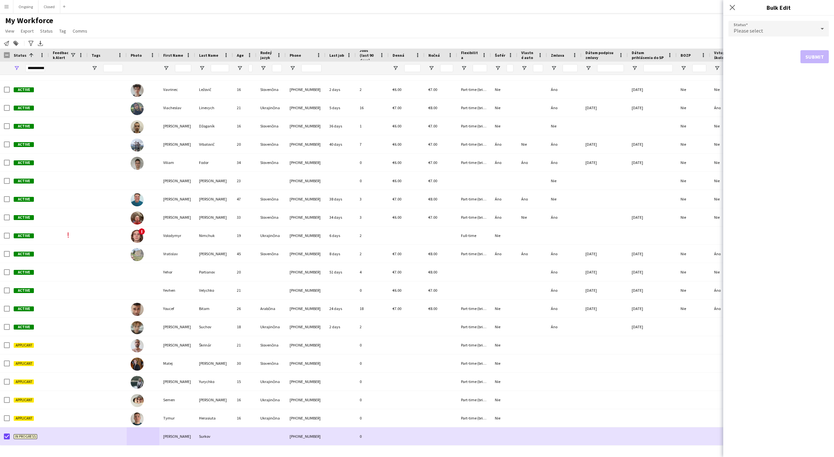
click at [750, 33] on span "Please select" at bounding box center [749, 30] width 30 height 7
click at [744, 46] on span "Active" at bounding box center [779, 47] width 90 height 6
click at [775, 35] on div "Active" at bounding box center [771, 29] width 87 height 16
click at [763, 77] on span "Approved" at bounding box center [779, 80] width 90 height 6
click at [818, 76] on button "Submit" at bounding box center [814, 78] width 28 height 13
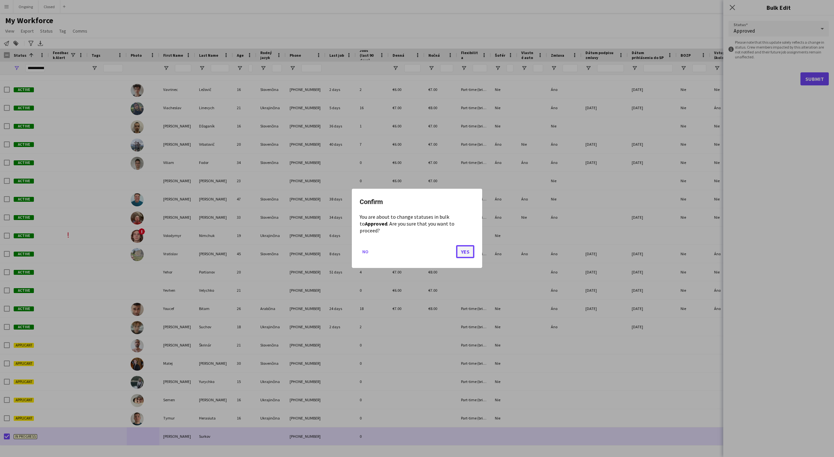
click at [471, 249] on button "Yes" at bounding box center [465, 251] width 18 height 13
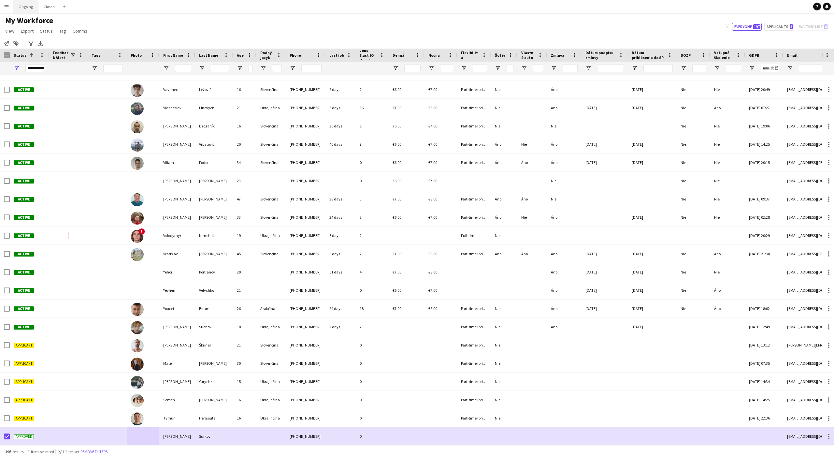
click at [20, 10] on button "Ongoing Close" at bounding box center [25, 6] width 25 height 13
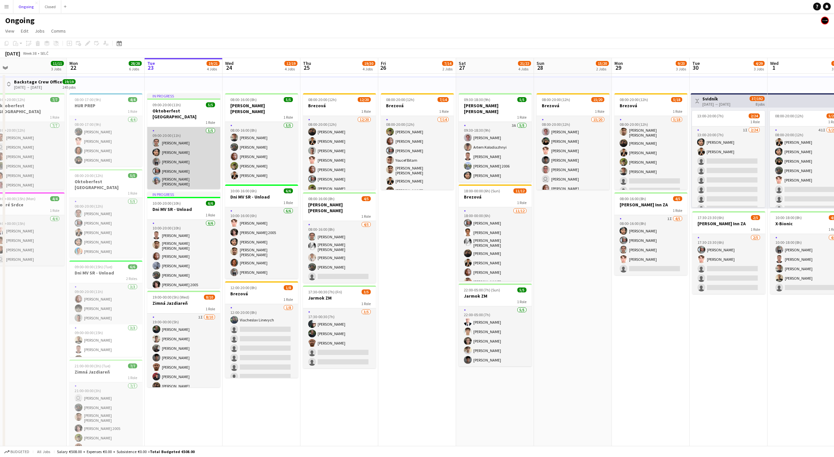
scroll to position [0, 169]
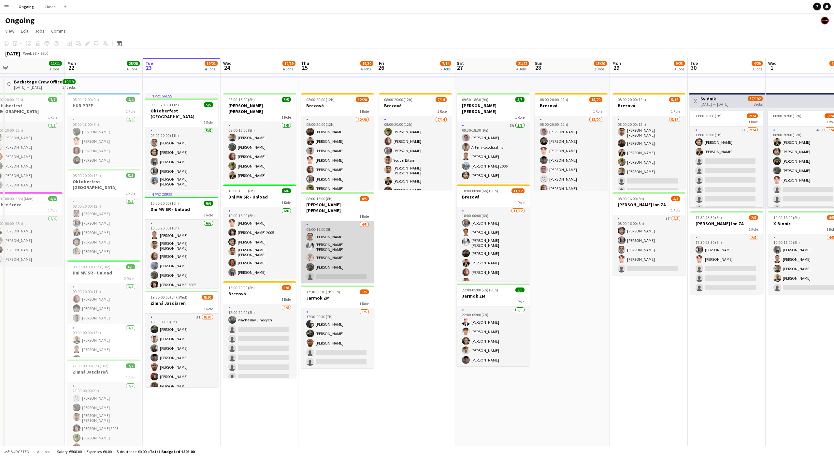
click at [344, 232] on app-card-role "4/5 08:00-16:00 (8h) Miroslav Ossipov Tobias Emanuel Teklits Elia Fiamin Matúš …" at bounding box center [337, 252] width 73 height 62
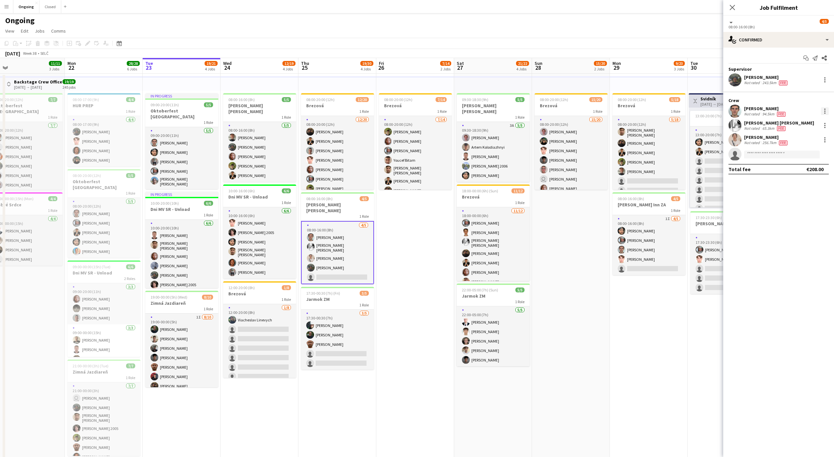
click at [826, 109] on div at bounding box center [825, 111] width 8 height 8
click at [799, 186] on span "Remove" at bounding box center [793, 186] width 20 height 6
click at [421, 250] on app-date-cell "08:00-20:00 (12h) 7/14 Brezová 1 Role [DATE] 08:00-20:00 (12h) [PERSON_NAME] [P…" at bounding box center [415, 317] width 78 height 486
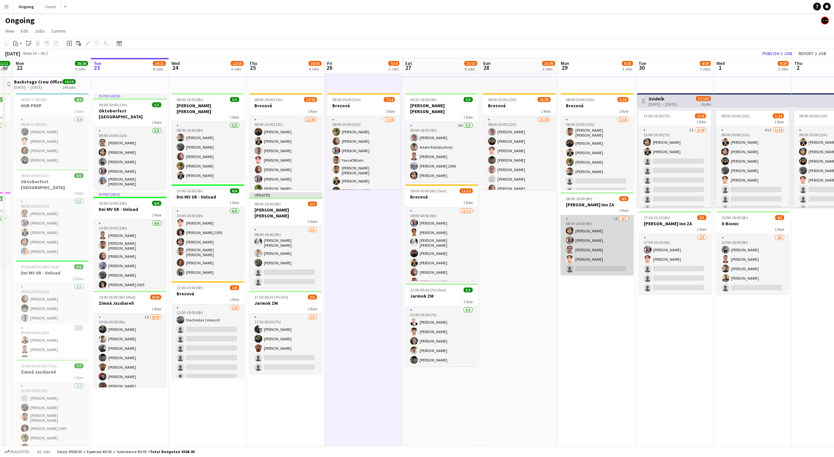
scroll to position [0, 220]
click at [581, 243] on app-card-role "1I 4/5 08:00-16:00 (8h) Marco Daniš Alexa Bolerac Miroslav Ossipov Heorhii Dubo…" at bounding box center [597, 245] width 73 height 60
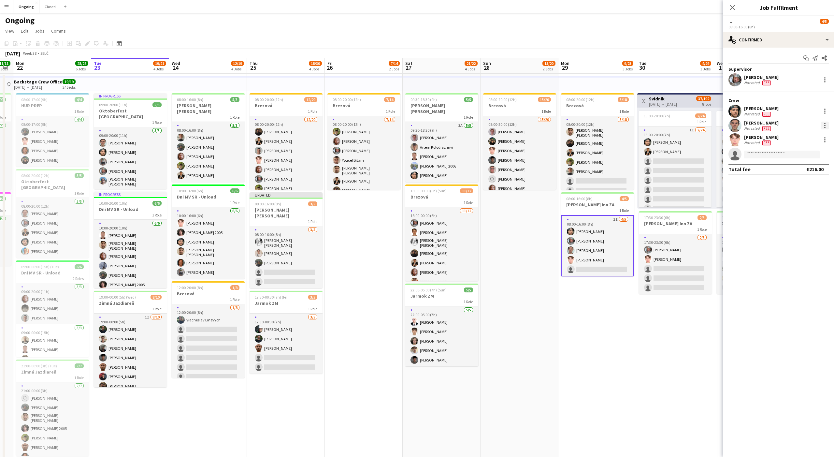
click at [822, 124] on div at bounding box center [825, 126] width 8 height 8
click at [795, 196] on button "Remove" at bounding box center [803, 200] width 51 height 16
click at [680, 36] on app-page-menu "View Day view expanded Day view collapsed Month view Date picker Jump to today …" at bounding box center [417, 31] width 834 height 12
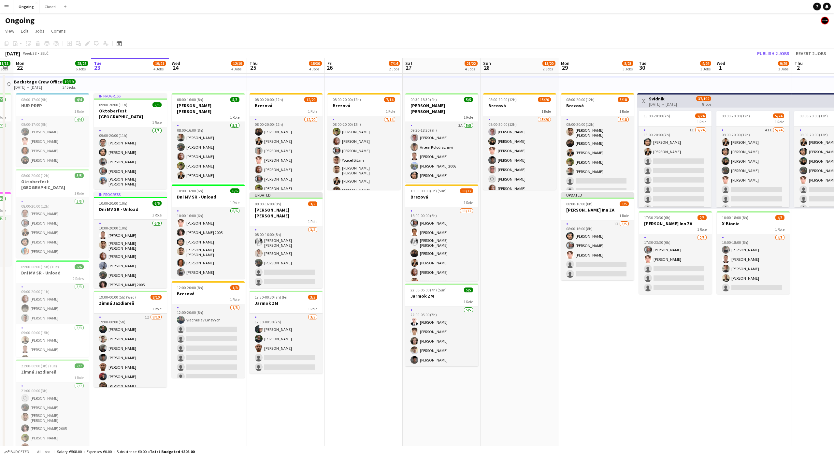
click at [726, 32] on app-page-menu "View Day view expanded Day view collapsed Month view Date picker Jump to today …" at bounding box center [417, 31] width 834 height 12
click at [777, 54] on button "Publish 2 jobs" at bounding box center [772, 53] width 37 height 8
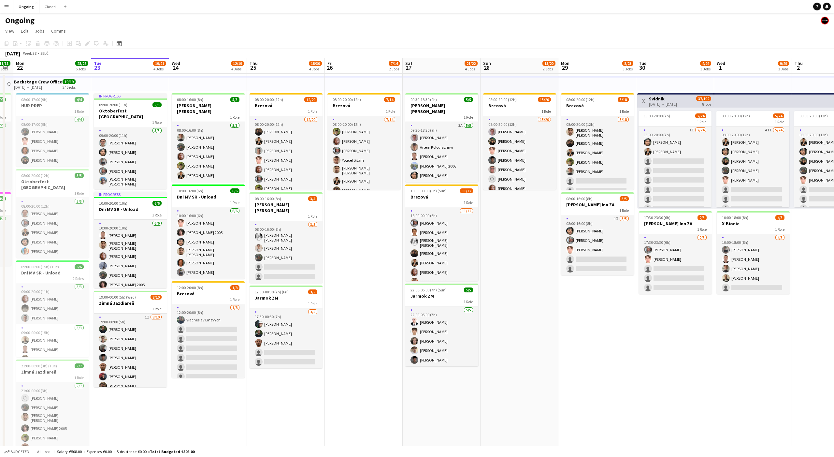
click at [366, 234] on app-date-cell "08:00-20:00 (12h) 7/14 Brezová 1 Role [DATE] 08:00-20:00 (12h) [PERSON_NAME] [P…" at bounding box center [364, 317] width 78 height 486
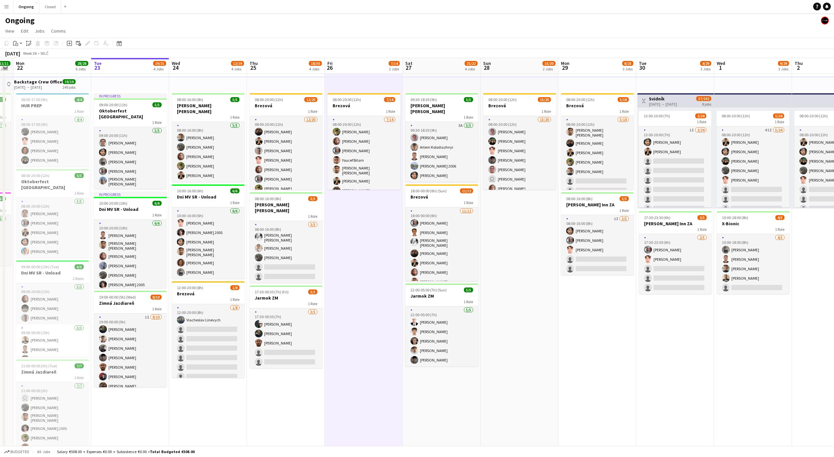
click at [366, 233] on app-date-cell "08:00-20:00 (12h) 7/14 Brezová 1 Role [DATE] 08:00-20:00 (12h) [PERSON_NAME] [P…" at bounding box center [364, 317] width 78 height 486
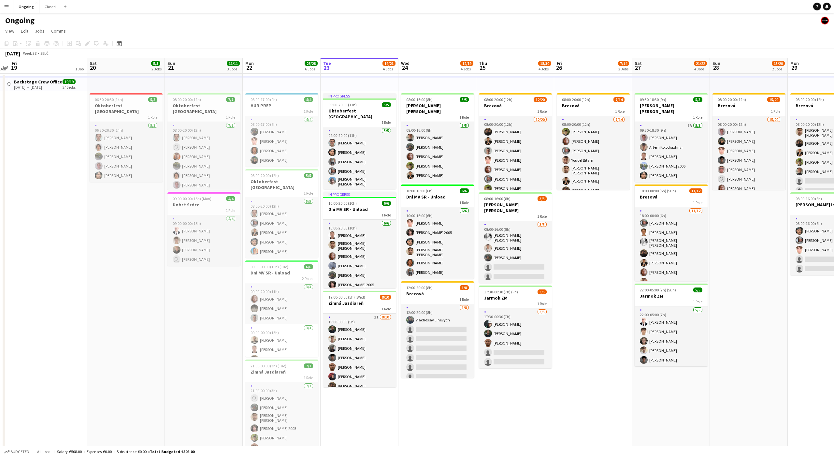
scroll to position [0, 131]
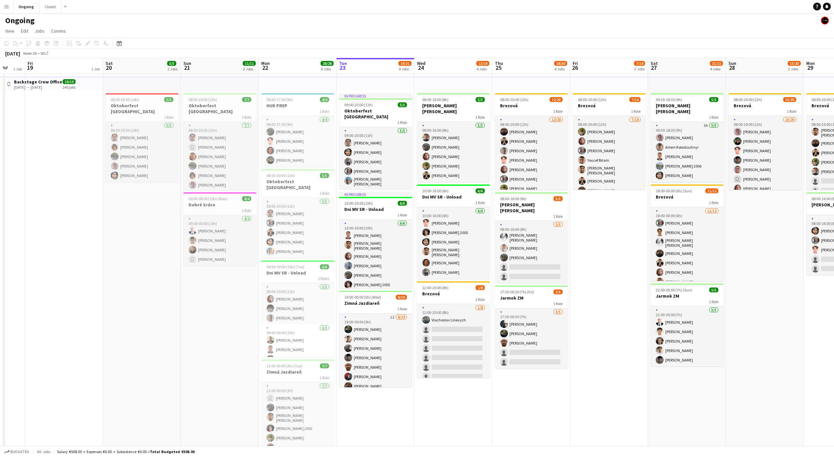
click at [64, 123] on app-date-cell at bounding box center [64, 317] width 78 height 486
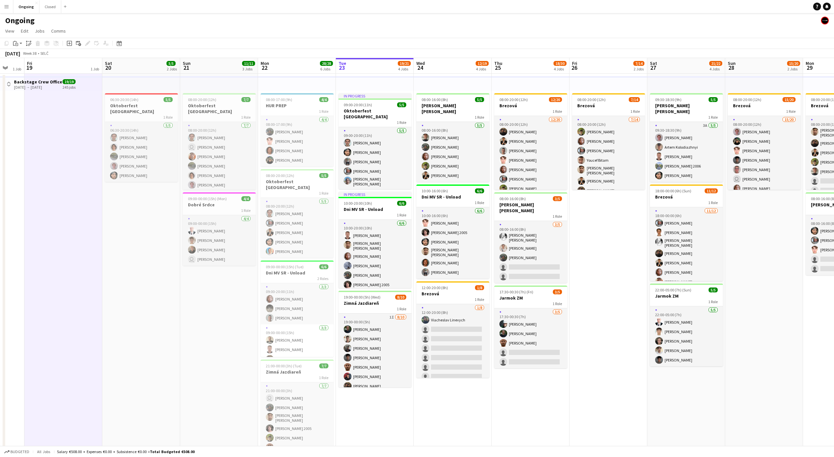
click at [62, 127] on app-date-cell at bounding box center [63, 317] width 78 height 486
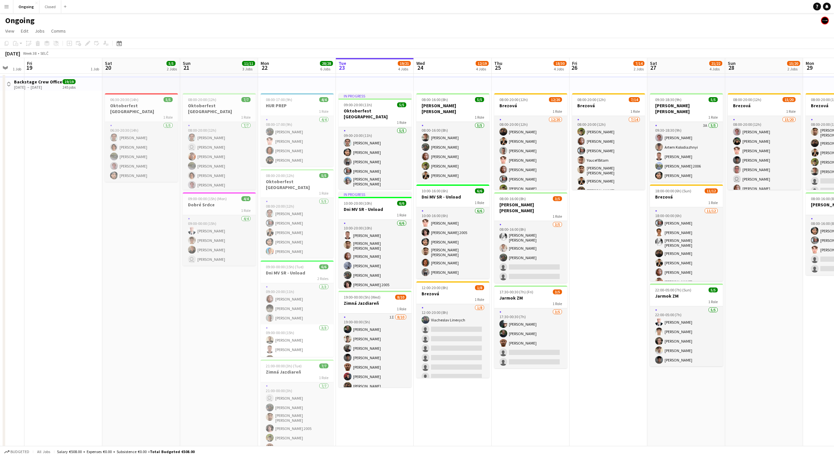
click at [147, 217] on app-date-cell "06:30-20:30 (14h) 5/5 Oktoberfest Vienna 1 Role 5/5 06:30-20:30 (14h) Miroslav …" at bounding box center [141, 317] width 78 height 486
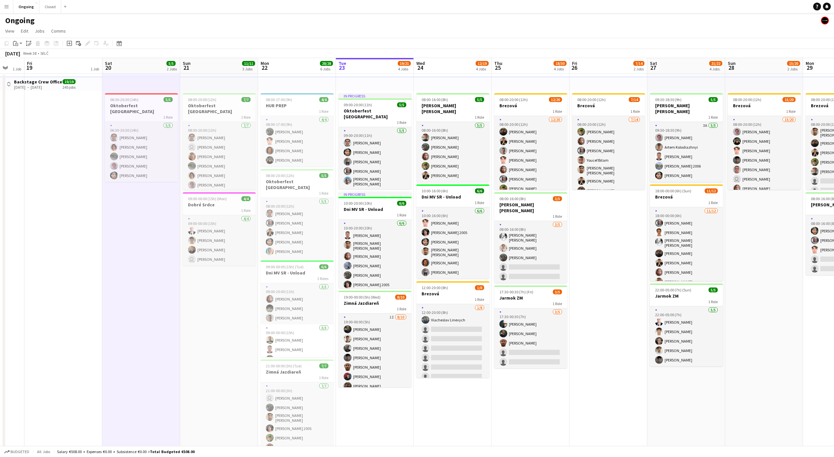
click at [143, 218] on app-date-cell "06:30-20:30 (14h) 5/5 Oktoberfest Vienna 1 Role 5/5 06:30-20:30 (14h) Miroslav …" at bounding box center [141, 317] width 78 height 486
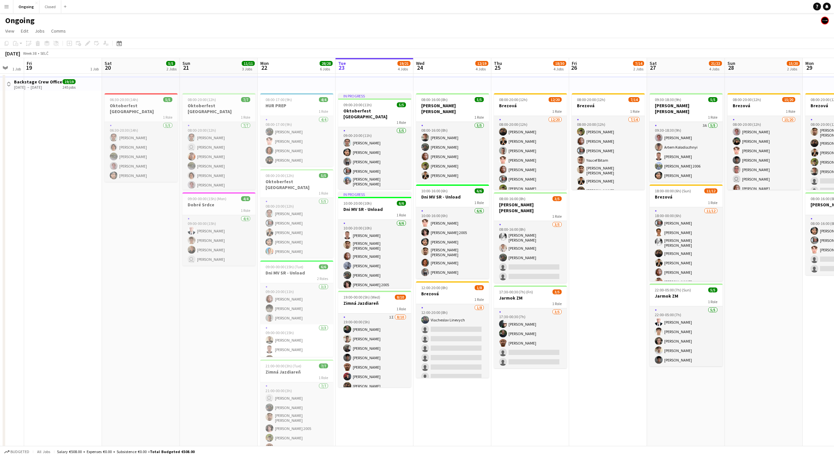
click at [9, 6] on app-icon "Menu" at bounding box center [6, 6] width 5 height 5
click at [69, 37] on link "My Workforce" at bounding box center [98, 35] width 65 height 13
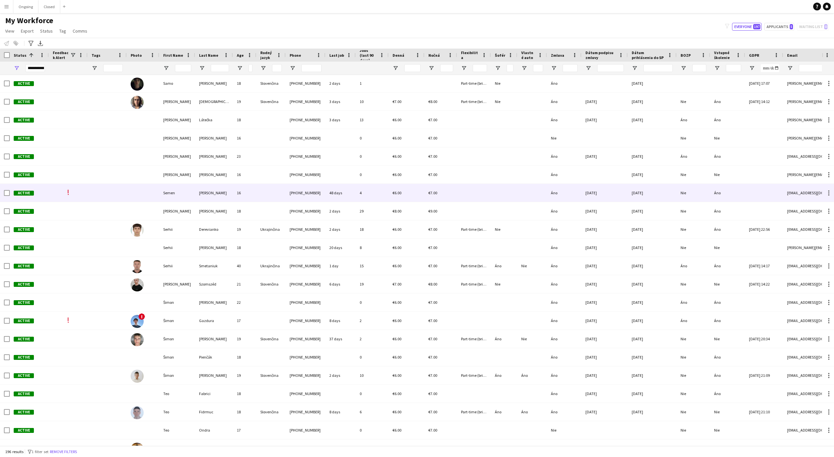
scroll to position [3040, 0]
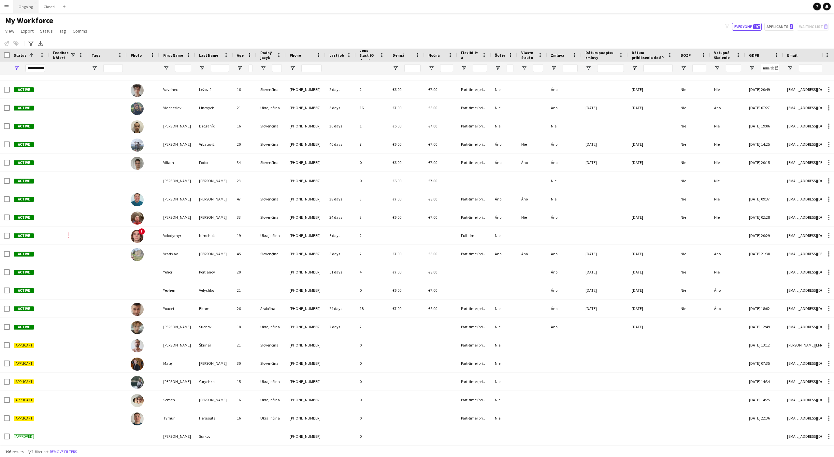
click at [22, 8] on button "Ongoing Close" at bounding box center [25, 6] width 25 height 13
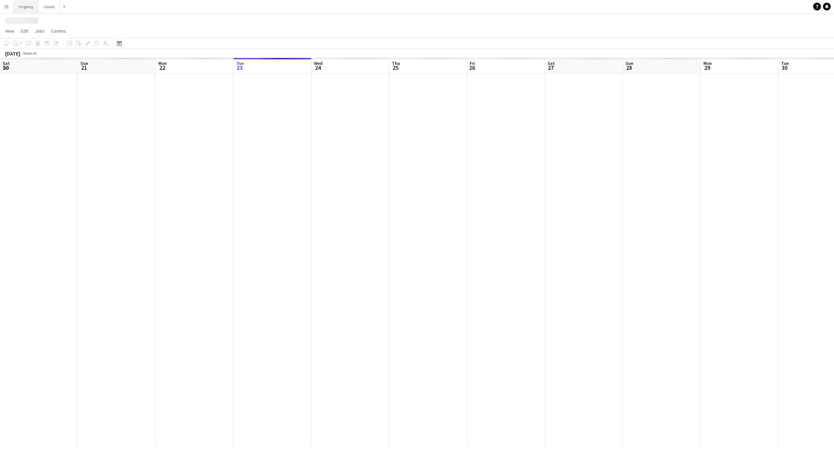
scroll to position [0, 156]
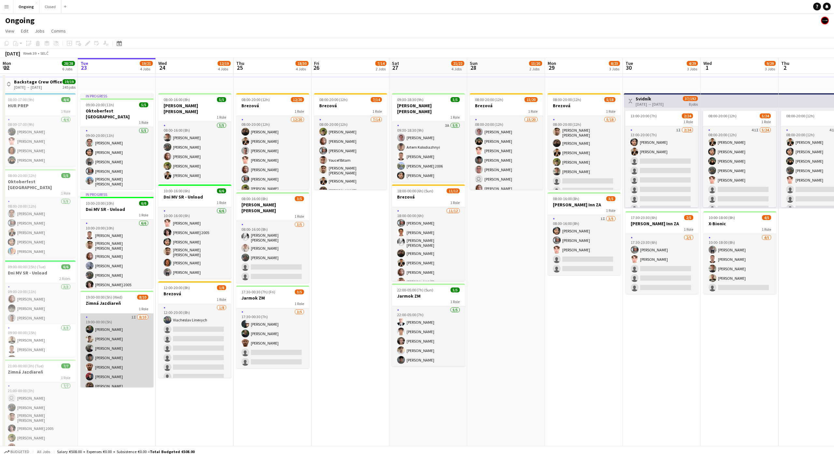
click at [119, 363] on app-card-role "1I 8/10 19:00-00:00 (5h) Jakub Holek Lukáš Šiška Andrej Bojczun Matej Kováč Ada…" at bounding box center [116, 366] width 73 height 107
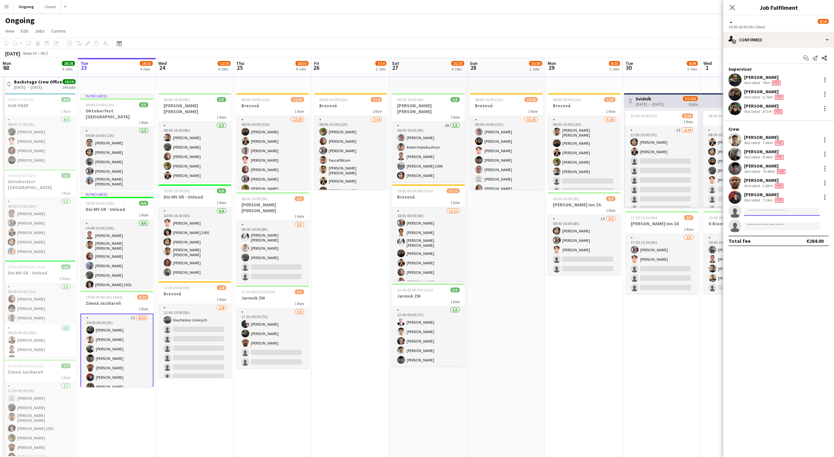
click at [751, 211] on input at bounding box center [782, 212] width 76 height 8
type input "****"
click at [764, 219] on span "[PERSON_NAME]" at bounding box center [767, 221] width 37 height 6
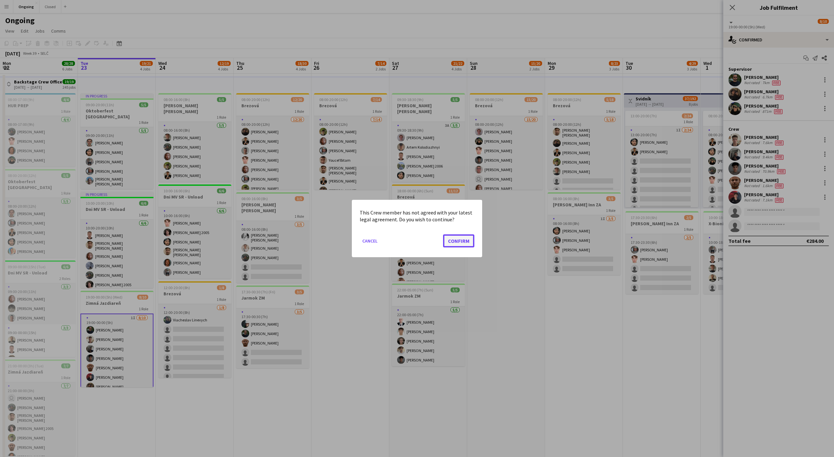
click at [474, 239] on button "Confirm" at bounding box center [458, 240] width 31 height 13
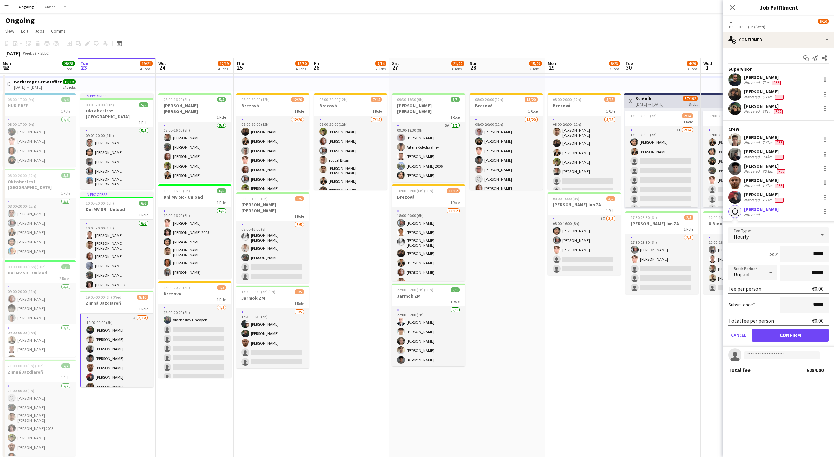
click at [819, 253] on input "*****" at bounding box center [804, 254] width 49 height 16
type input "**"
click at [818, 306] on input "*****" at bounding box center [804, 304] width 49 height 16
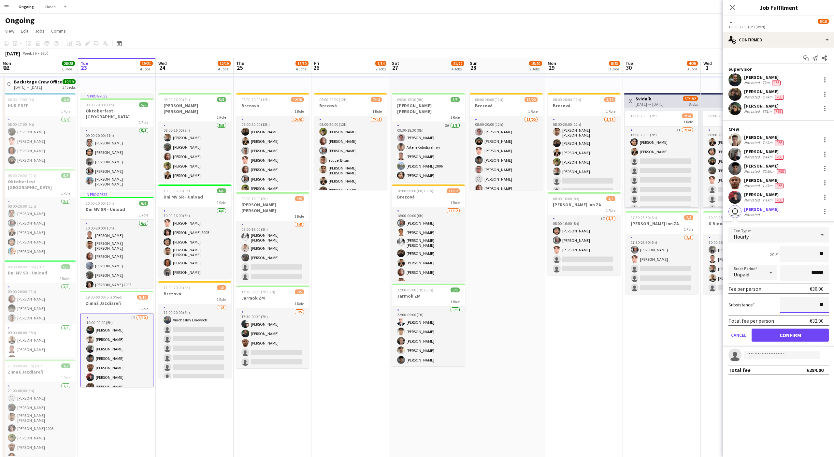
type input "**"
click at [787, 336] on button "Confirm" at bounding box center [790, 334] width 77 height 13
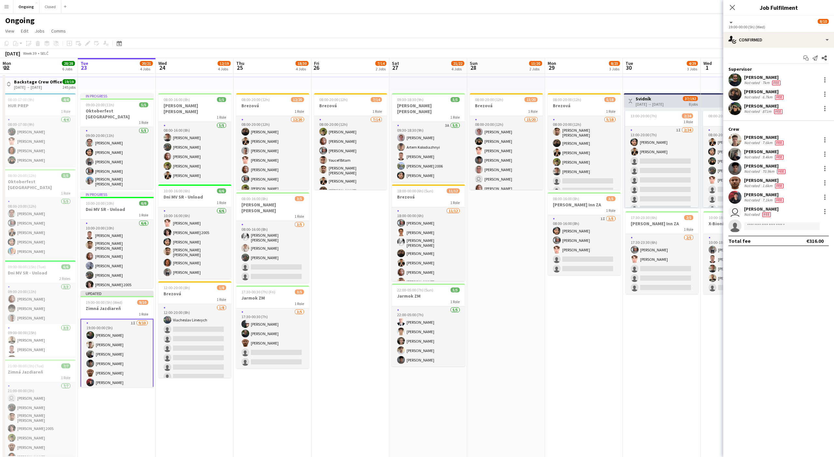
click at [645, 343] on app-date-cell "Toggle View Svidník 30-09-2025 → 07-10-2025 37/192 8 jobs 13:00-20:00 (7h) 2/24…" at bounding box center [662, 317] width 78 height 486
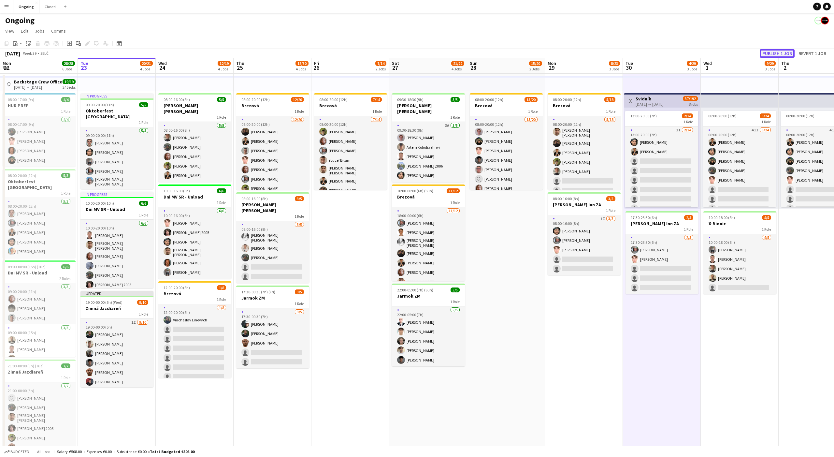
click at [776, 55] on button "Publish 1 job" at bounding box center [777, 53] width 35 height 8
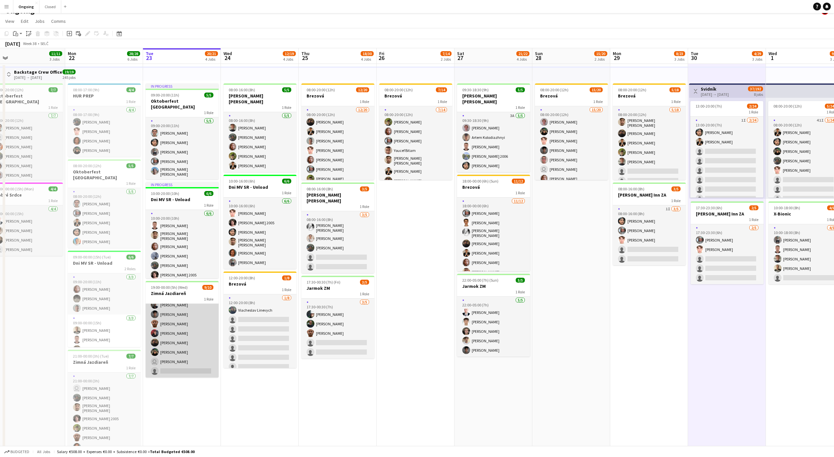
scroll to position [0, 0]
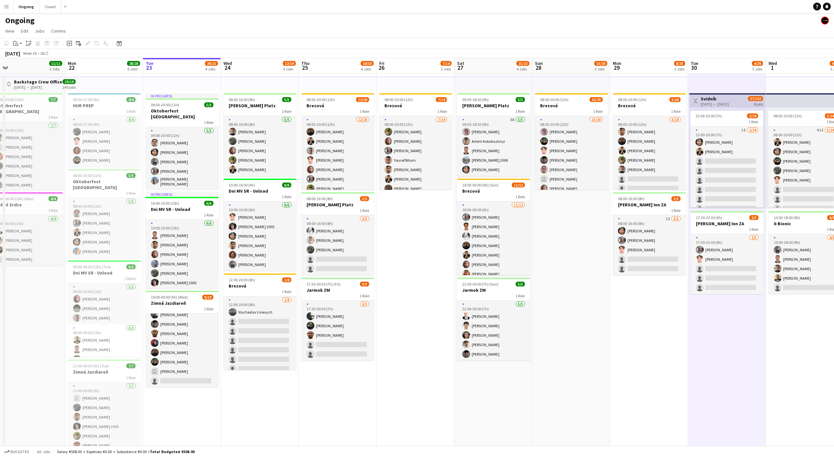
scroll to position [0, 169]
click at [416, 228] on app-date-cell "08:00-20:00 (12h) 7/14 Brezová 1 Role [DATE] 08:00-20:00 (12h) [PERSON_NAME] [P…" at bounding box center [415, 317] width 78 height 486
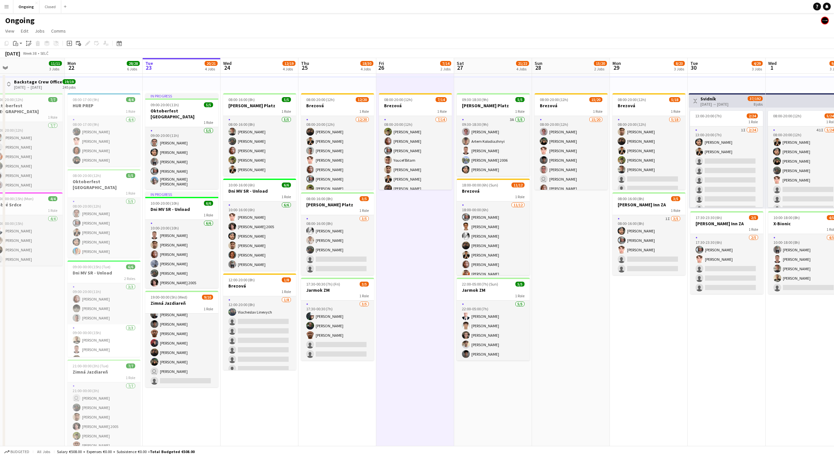
click at [416, 236] on app-date-cell "08:00-20:00 (12h) 7/14 Brezová 1 Role [DATE] 08:00-20:00 (12h) [PERSON_NAME] [P…" at bounding box center [415, 317] width 78 height 486
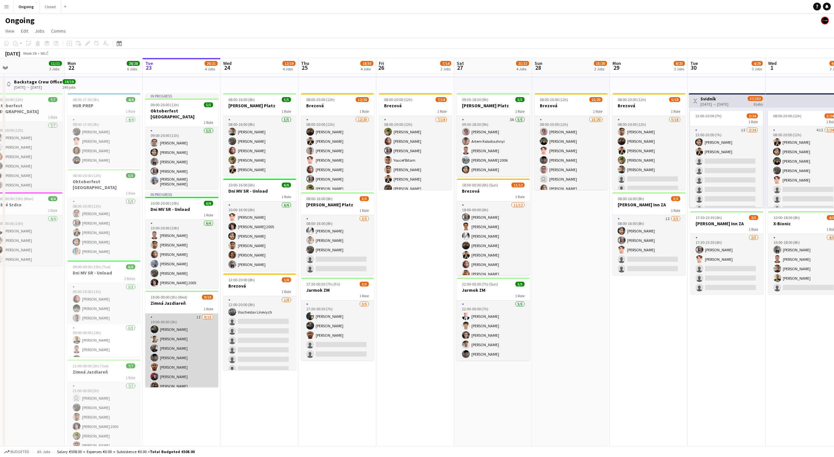
scroll to position [34, 0]
